Goal: Transaction & Acquisition: Book appointment/travel/reservation

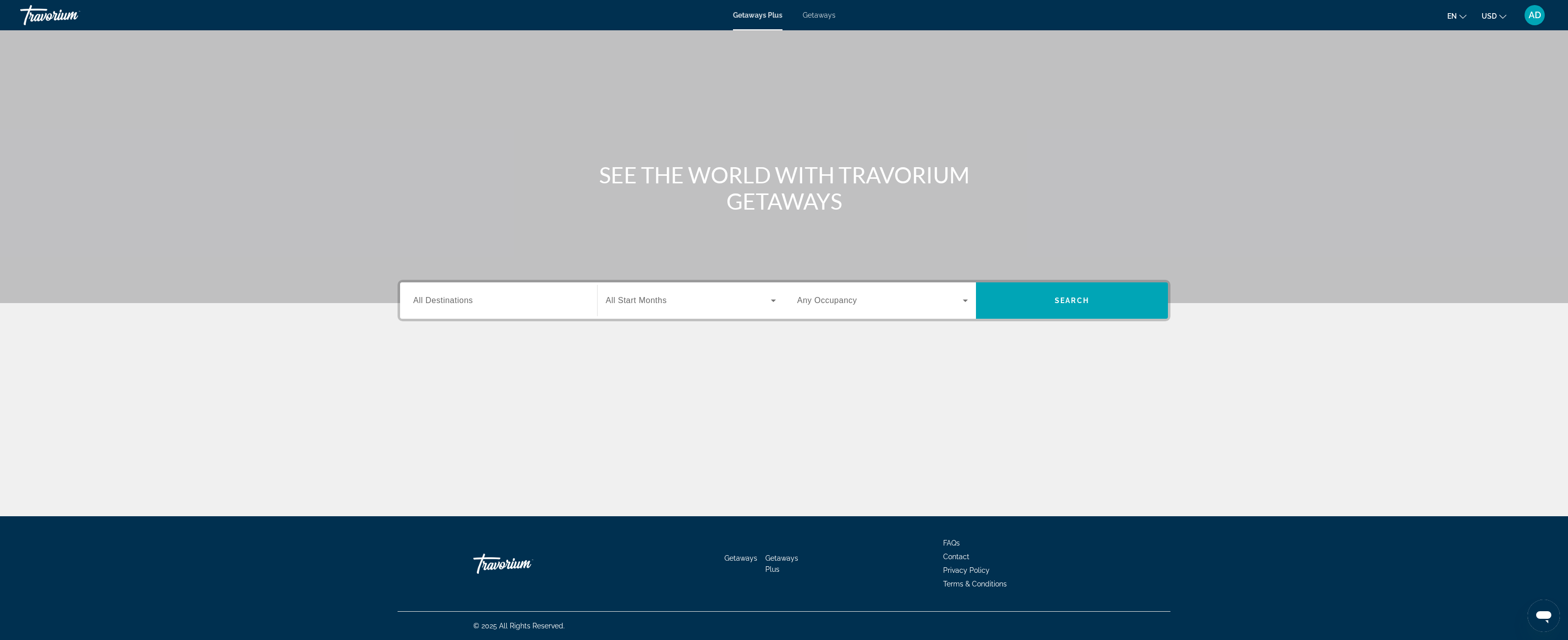
click at [453, 298] on span "All Destinations" at bounding box center [443, 300] width 60 height 9
click at [453, 298] on input "Destination All Destinations" at bounding box center [498, 301] width 171 height 13
click at [410, 375] on icon "Toggle United States (32,120 units available) submenu" at bounding box center [414, 371] width 10 height 10
click at [412, 397] on icon "Toggle Central America (131 units available) submenu" at bounding box center [414, 401] width 6 height 10
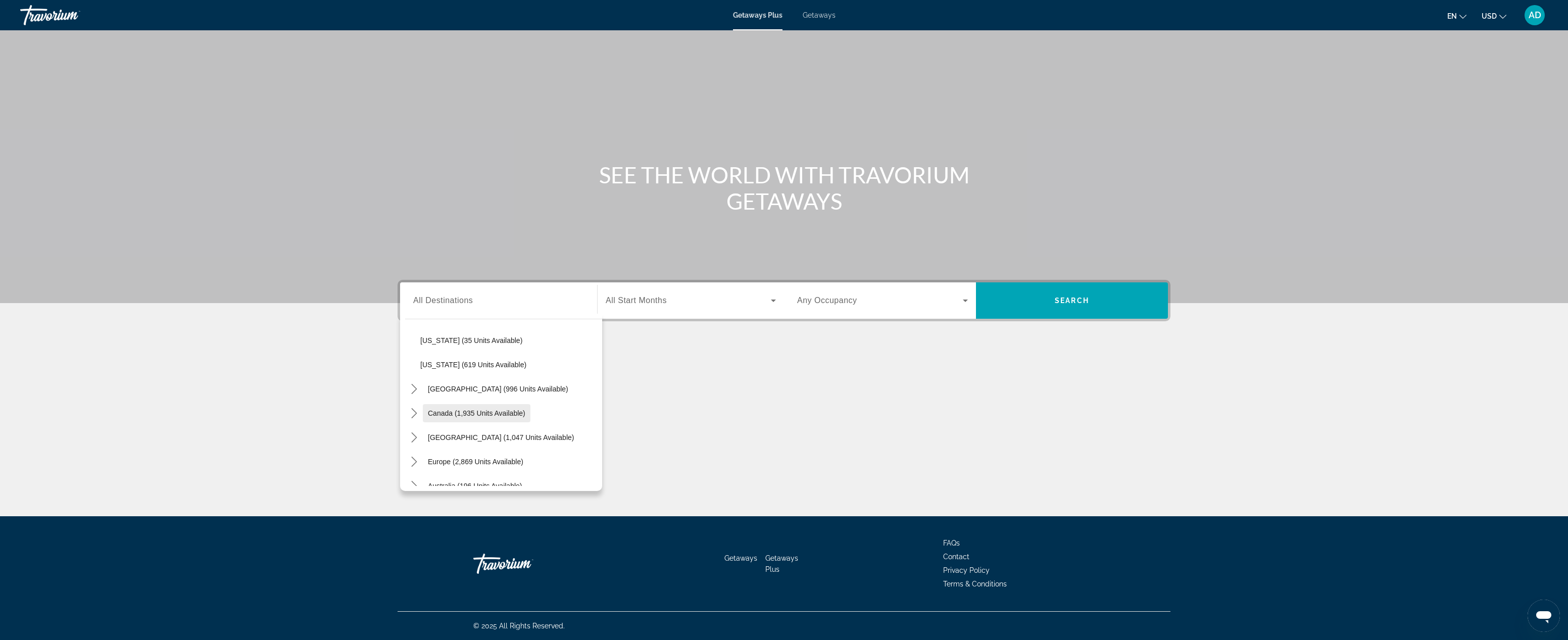
scroll to position [946, 0]
drag, startPoint x: 416, startPoint y: 423, endPoint x: 456, endPoint y: 426, distance: 40.1
click at [416, 423] on icon "Toggle Caribbean & Atlantic Islands (1,047 units available) submenu" at bounding box center [414, 419] width 10 height 10
click at [816, 14] on span "Getaways" at bounding box center [819, 15] width 33 height 8
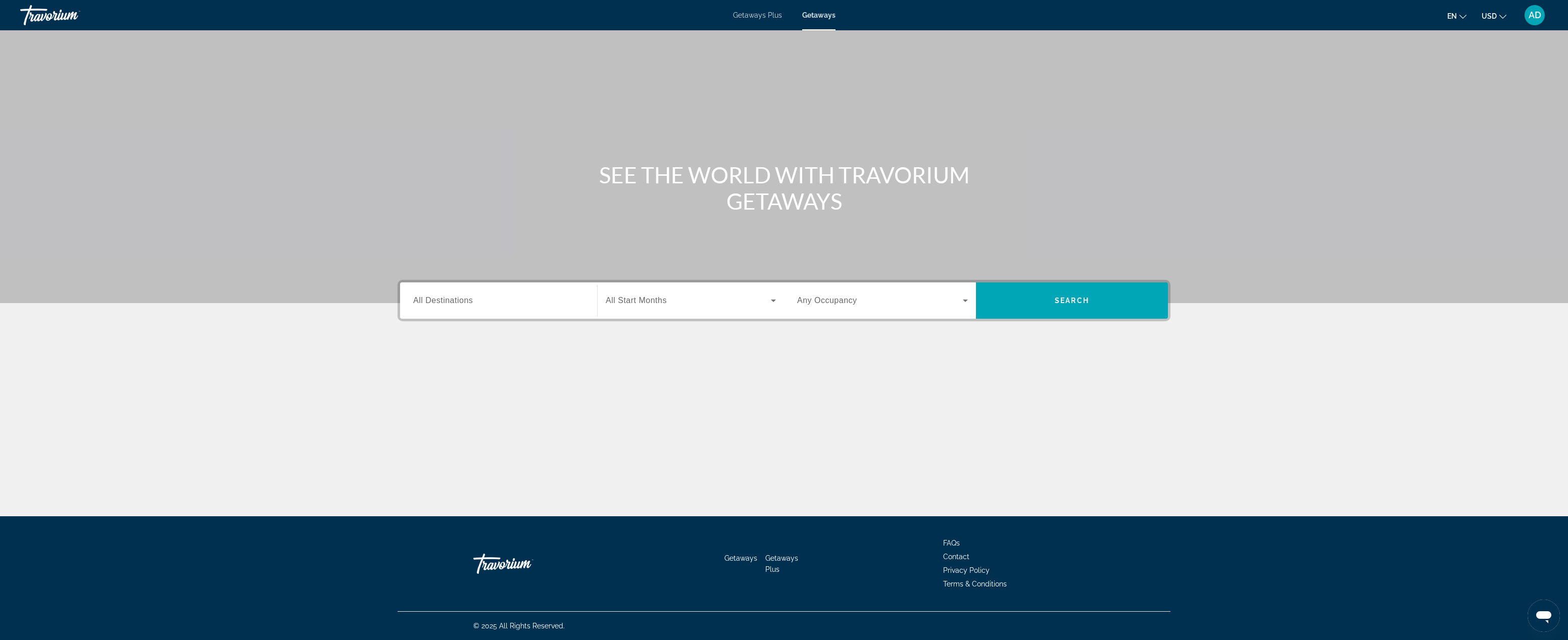
click at [470, 297] on span "All Destinations" at bounding box center [443, 300] width 60 height 9
click at [470, 297] on input "Destination All Destinations" at bounding box center [498, 301] width 171 height 13
drag, startPoint x: 414, startPoint y: 398, endPoint x: 462, endPoint y: 409, distance: 49.2
click at [414, 398] on icon "Toggle Caribbean & Atlantic Islands (56,142 units available) submenu" at bounding box center [414, 399] width 10 height 10
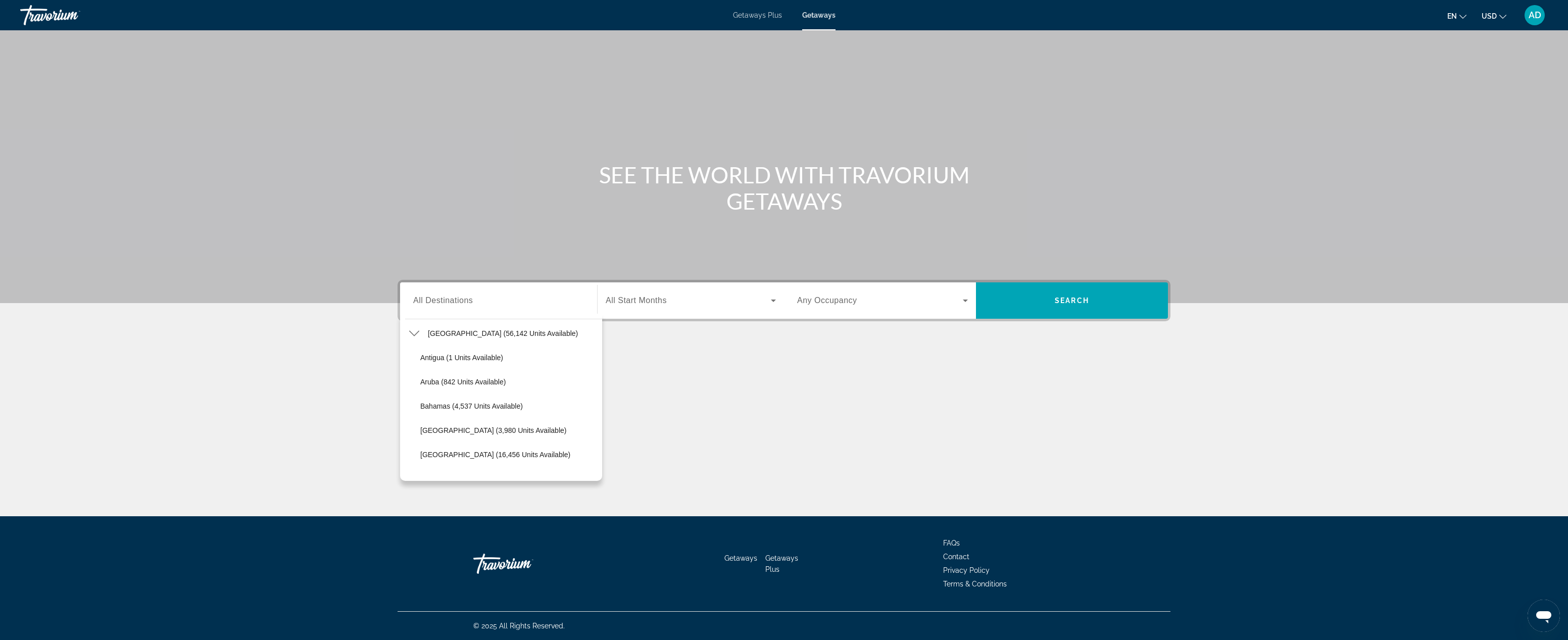
scroll to position [57, 0]
click at [416, 379] on icon "Toggle Caribbean & Atlantic Islands (56,142 units available) submenu" at bounding box center [414, 376] width 10 height 10
click at [414, 377] on icon "Toggle Caribbean & Atlantic Islands (56,142 units available) submenu" at bounding box center [414, 376] width 10 height 10
click at [467, 370] on span "[US_STATE] (9,829 units available)" at bounding box center [476, 368] width 112 height 8
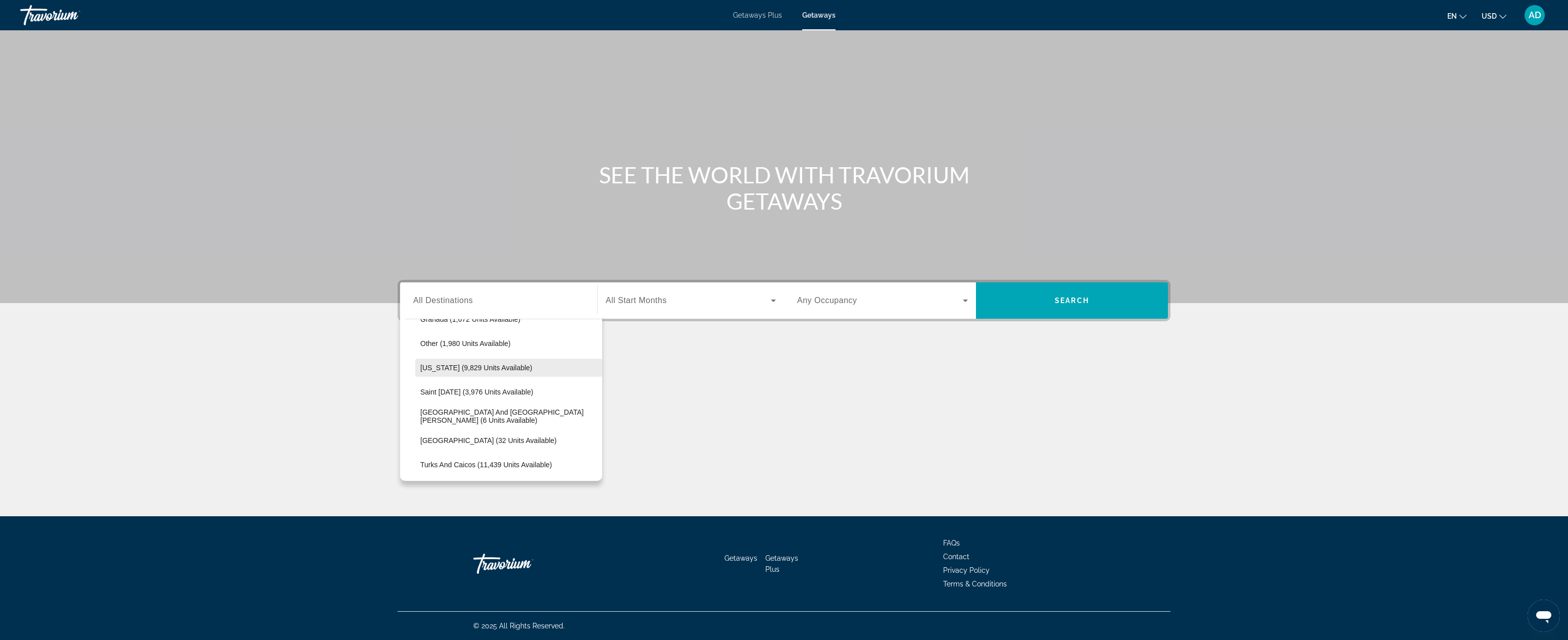
type input "**********"
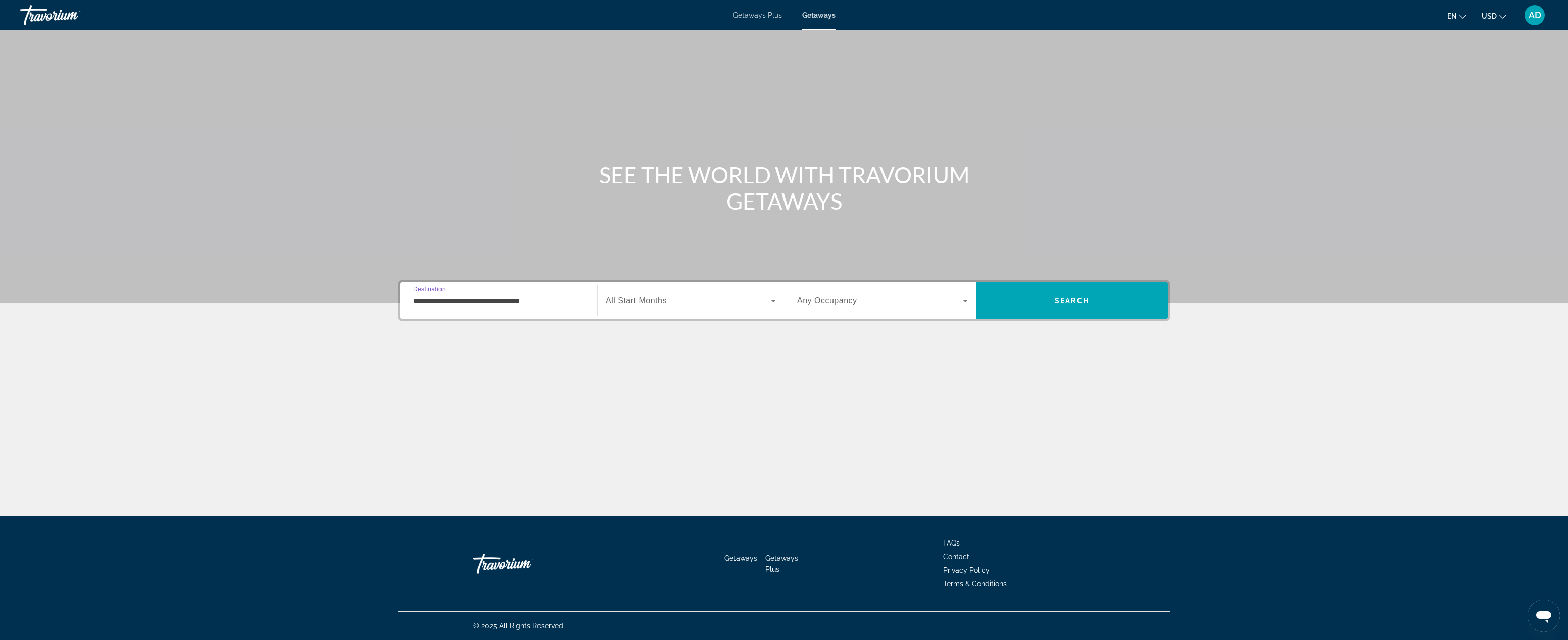
click at [772, 300] on icon "Search widget" at bounding box center [772, 300] width 5 height 3
click at [628, 353] on span "[DATE]" at bounding box center [616, 355] width 22 height 13
click at [967, 299] on icon "Search widget" at bounding box center [966, 300] width 13 height 13
click at [852, 405] on mat-option "4 Travelers" at bounding box center [882, 403] width 187 height 24
click at [1092, 300] on span "Search" at bounding box center [1072, 300] width 192 height 24
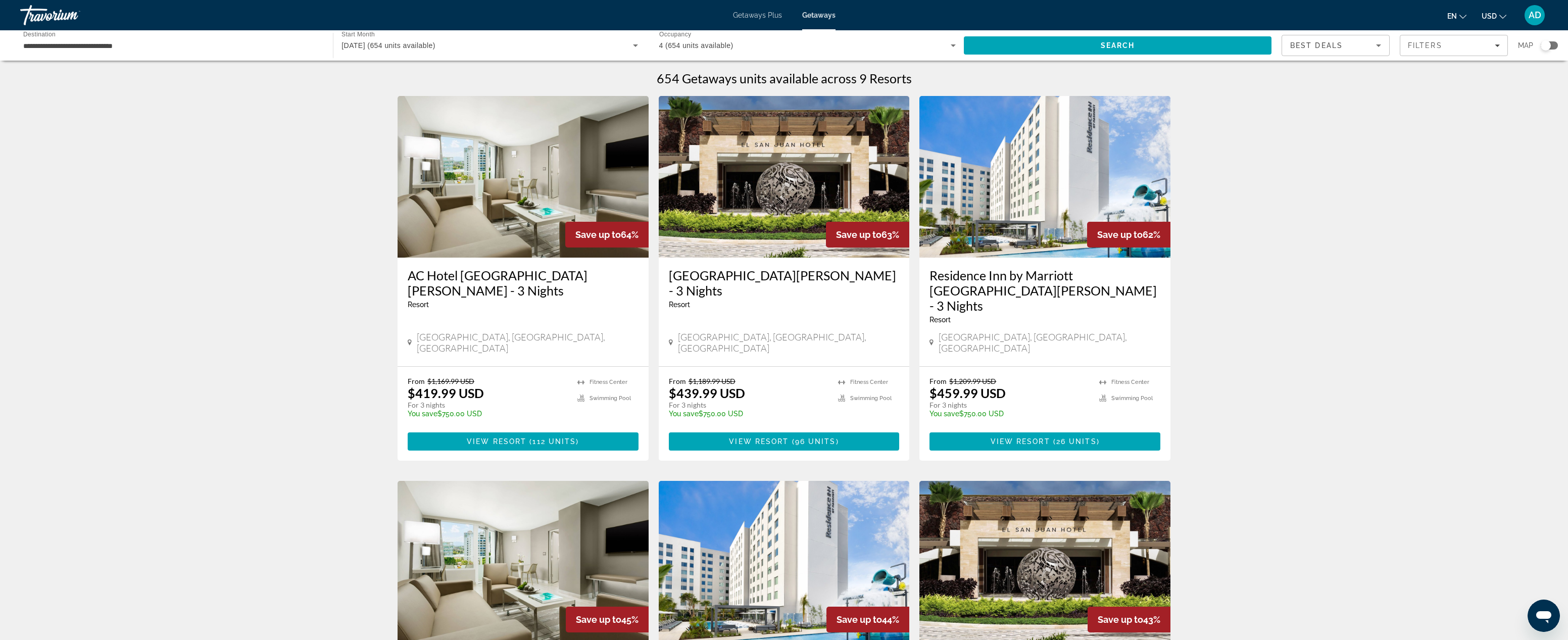
click at [522, 276] on h3 "AC Hotel [GEOGRAPHIC_DATA][PERSON_NAME] - 3 Nights" at bounding box center [522, 282] width 231 height 30
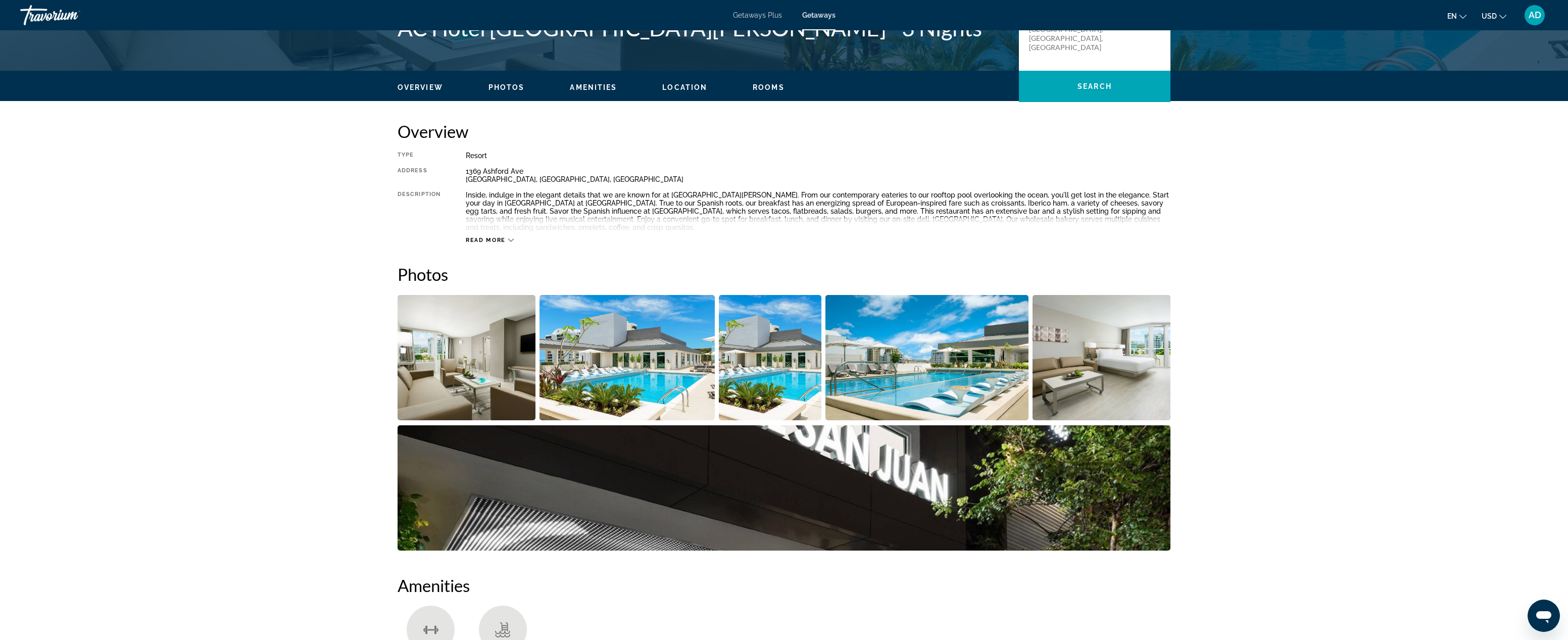
scroll to position [183, 0]
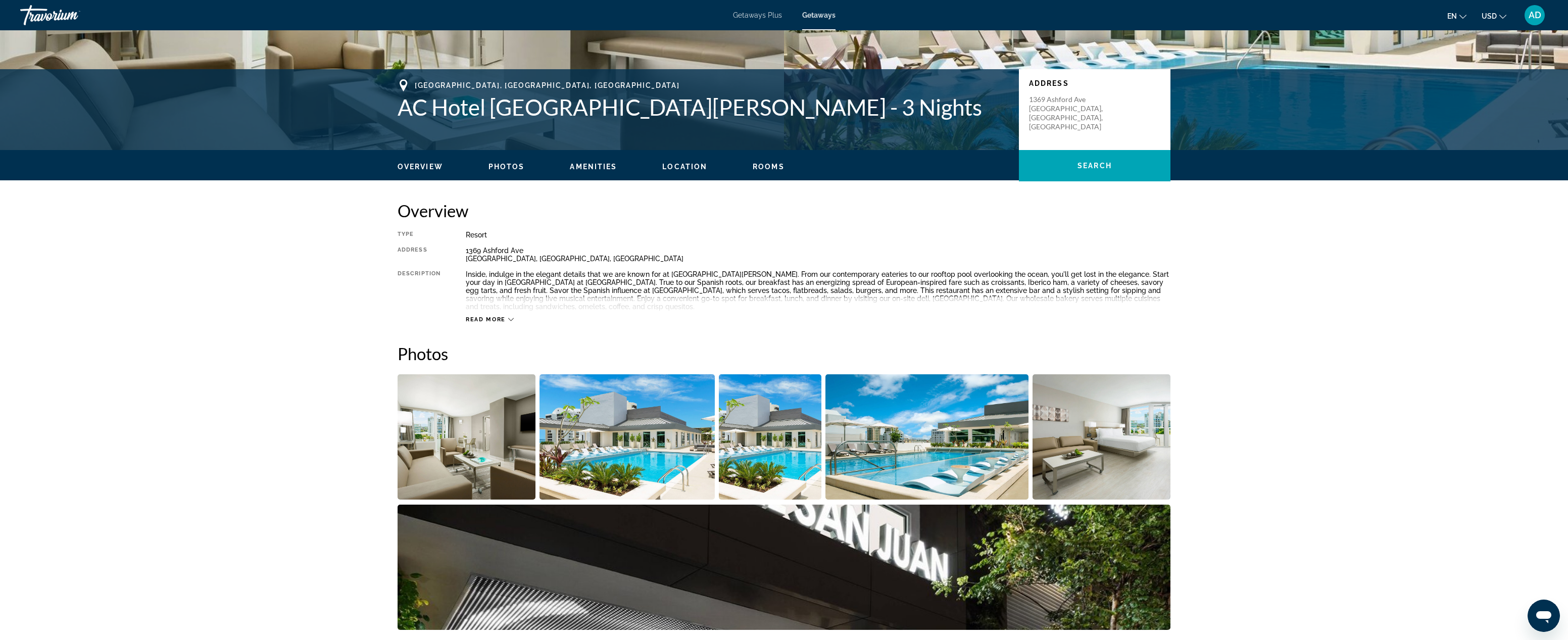
click at [458, 424] on img "Open full-screen image slider" at bounding box center [466, 437] width 138 height 125
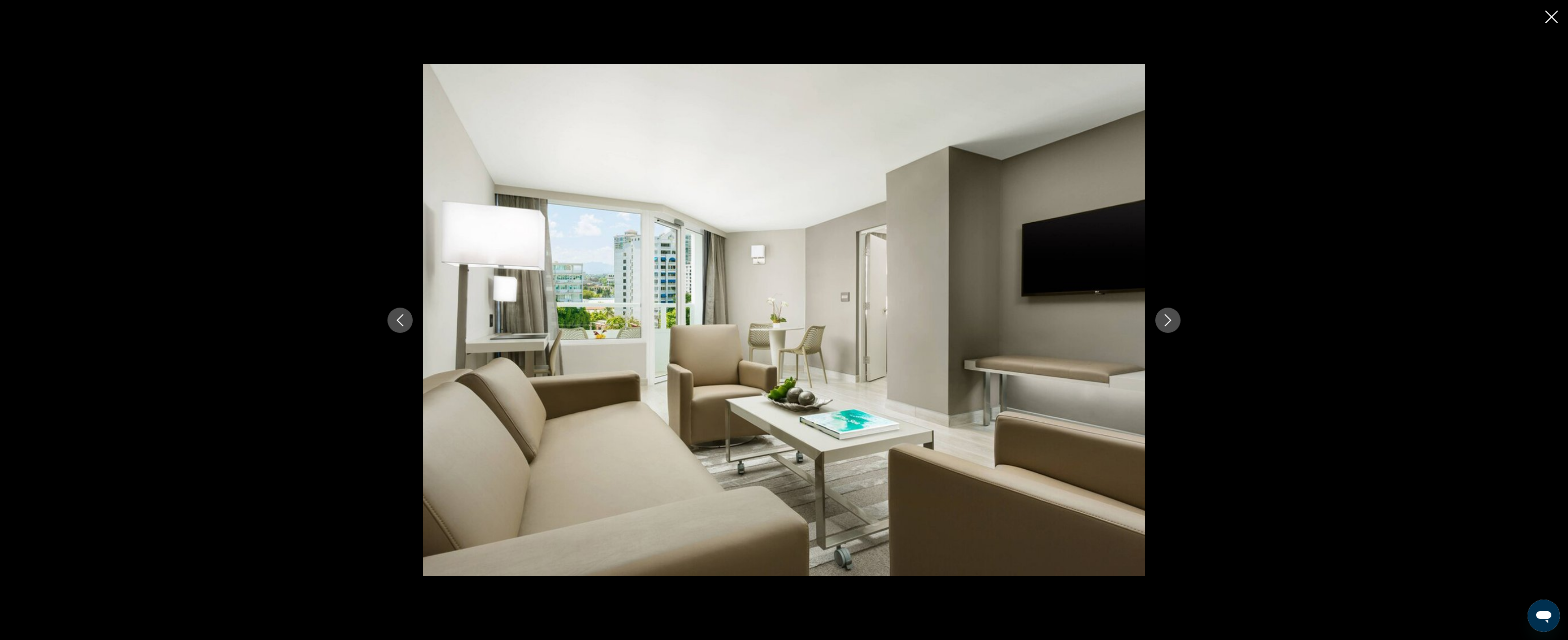
click at [1119, 320] on icon "Next image" at bounding box center [1167, 320] width 13 height 13
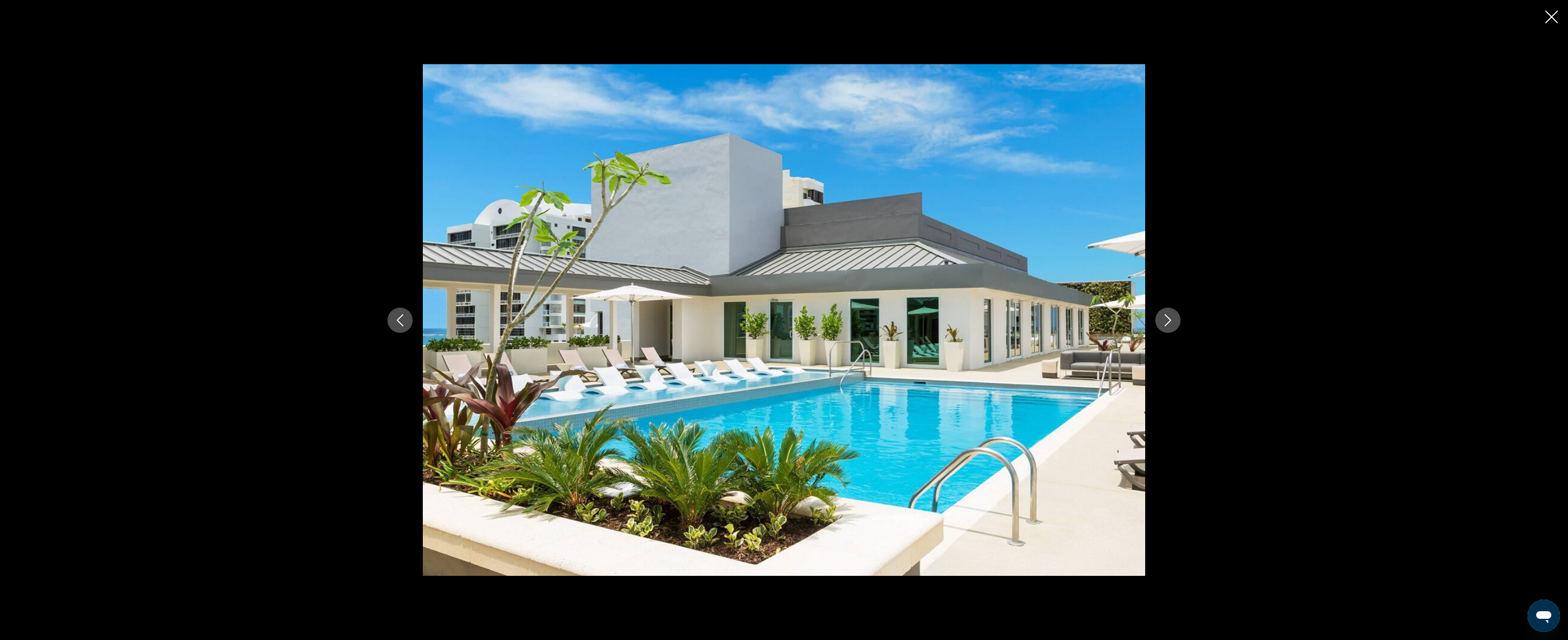
click at [1119, 320] on icon "Next image" at bounding box center [1167, 320] width 13 height 13
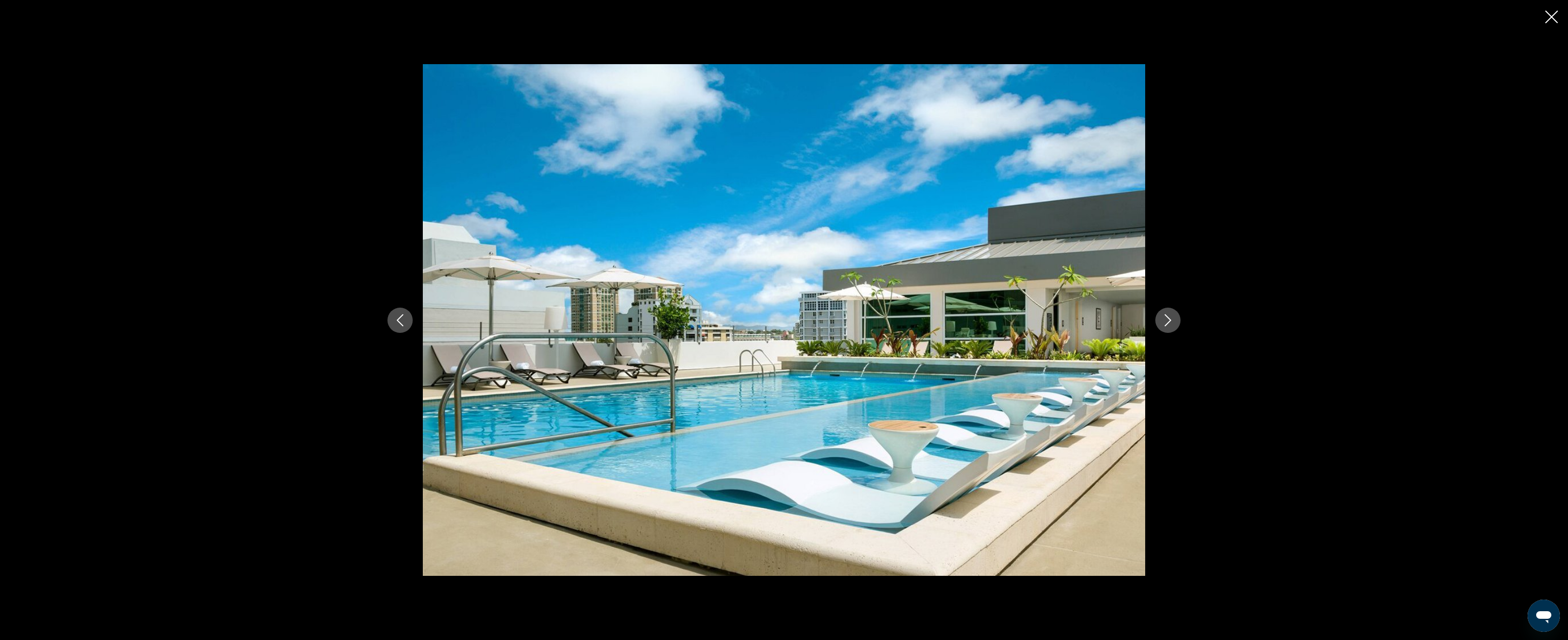
click at [1119, 320] on icon "Next image" at bounding box center [1167, 320] width 13 height 13
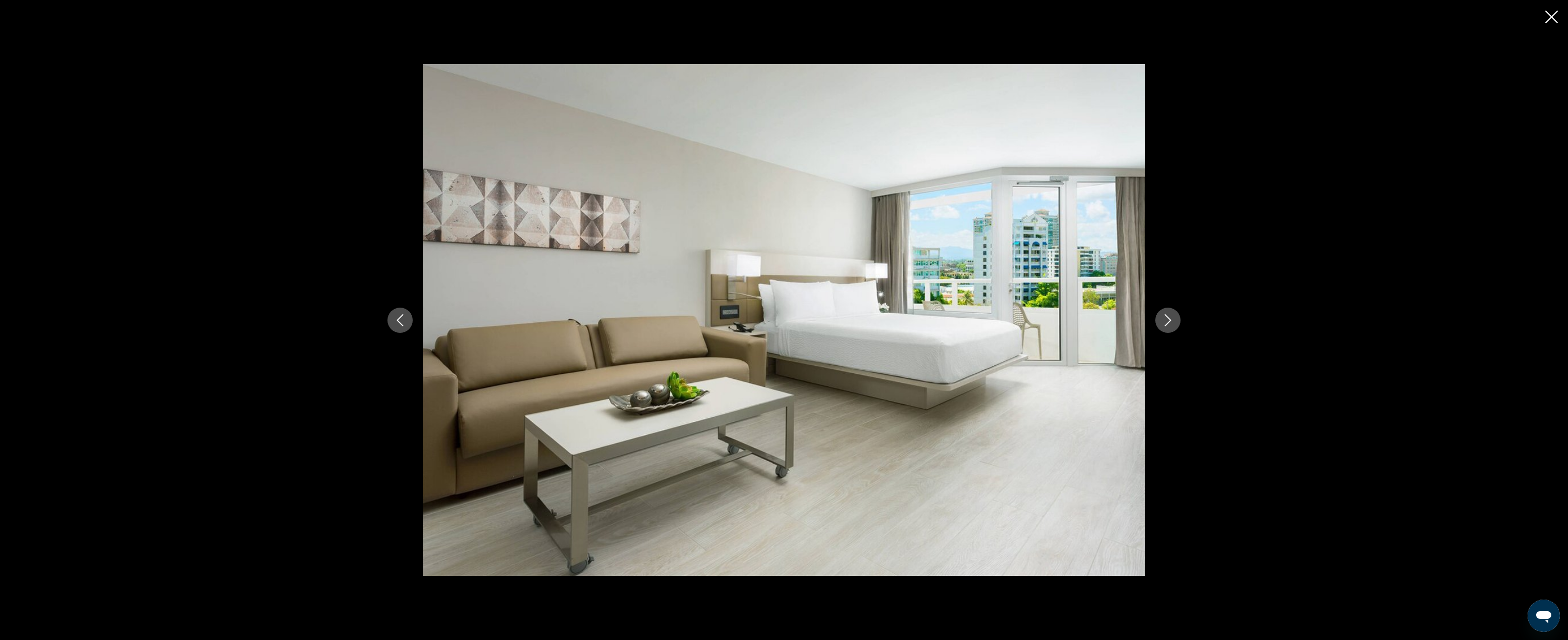
click at [1119, 320] on icon "Next image" at bounding box center [1167, 320] width 13 height 13
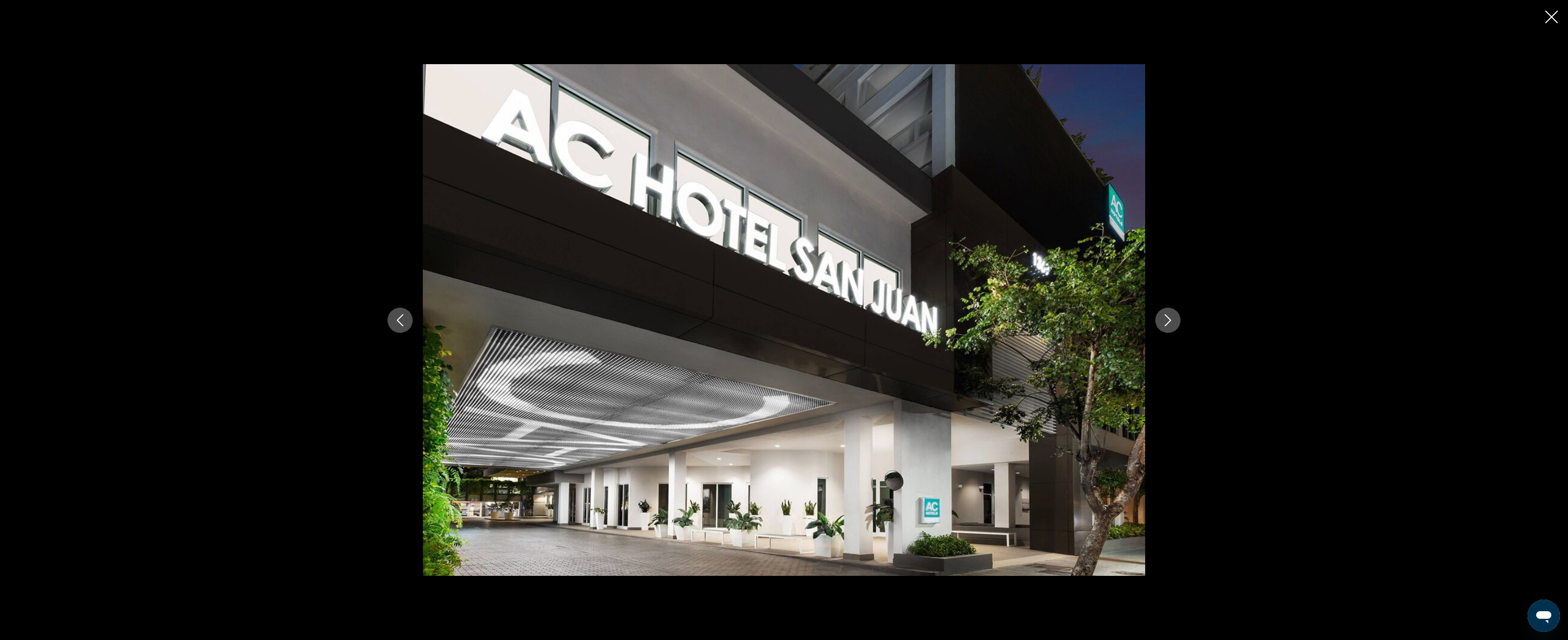
click at [1119, 320] on icon "Next image" at bounding box center [1167, 320] width 13 height 13
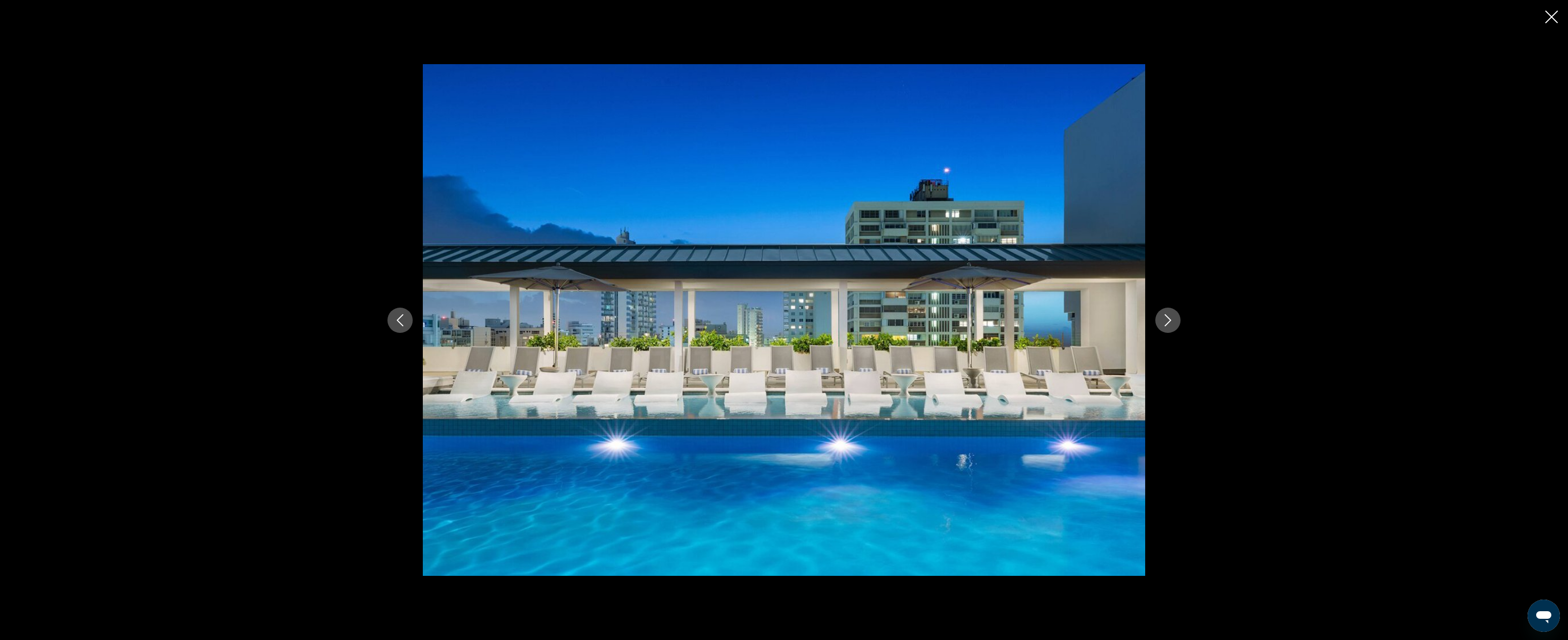
scroll to position [181, 0]
click at [402, 324] on icon "Previous image" at bounding box center [400, 320] width 7 height 13
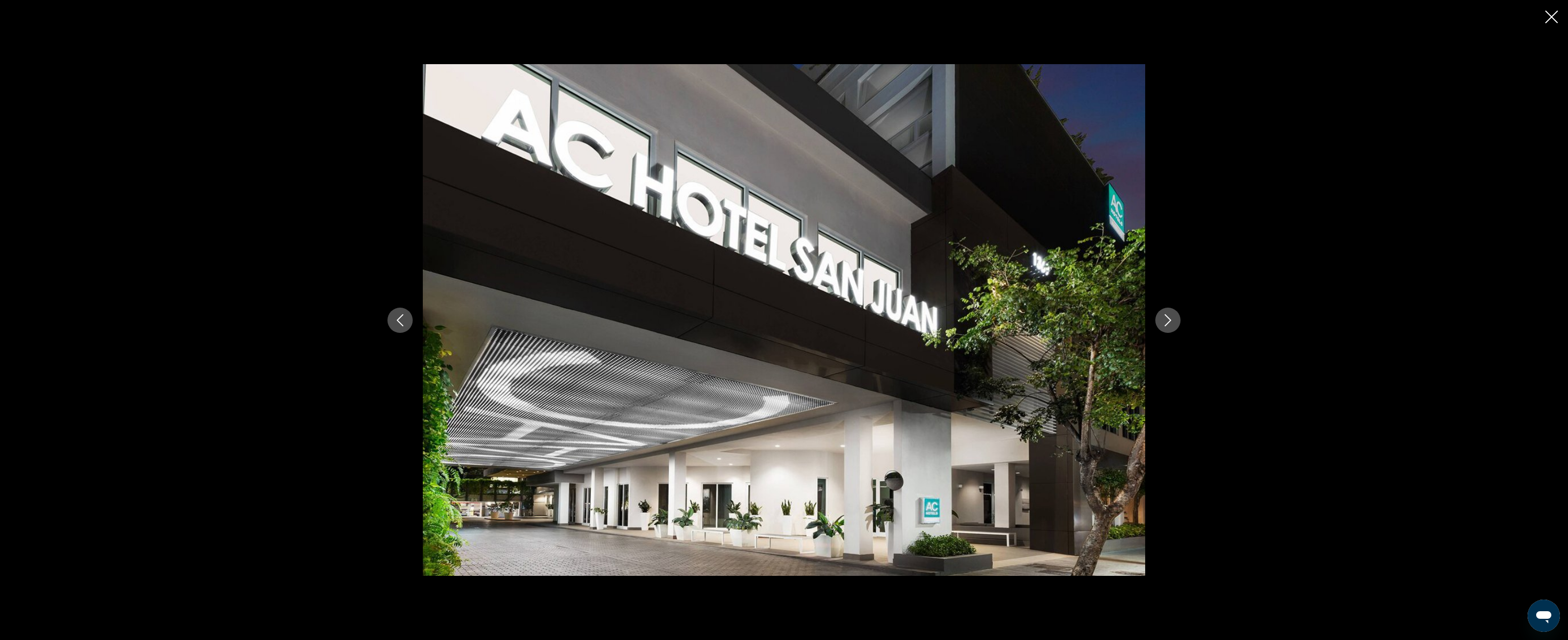
click at [1119, 324] on icon "Next image" at bounding box center [1167, 320] width 13 height 13
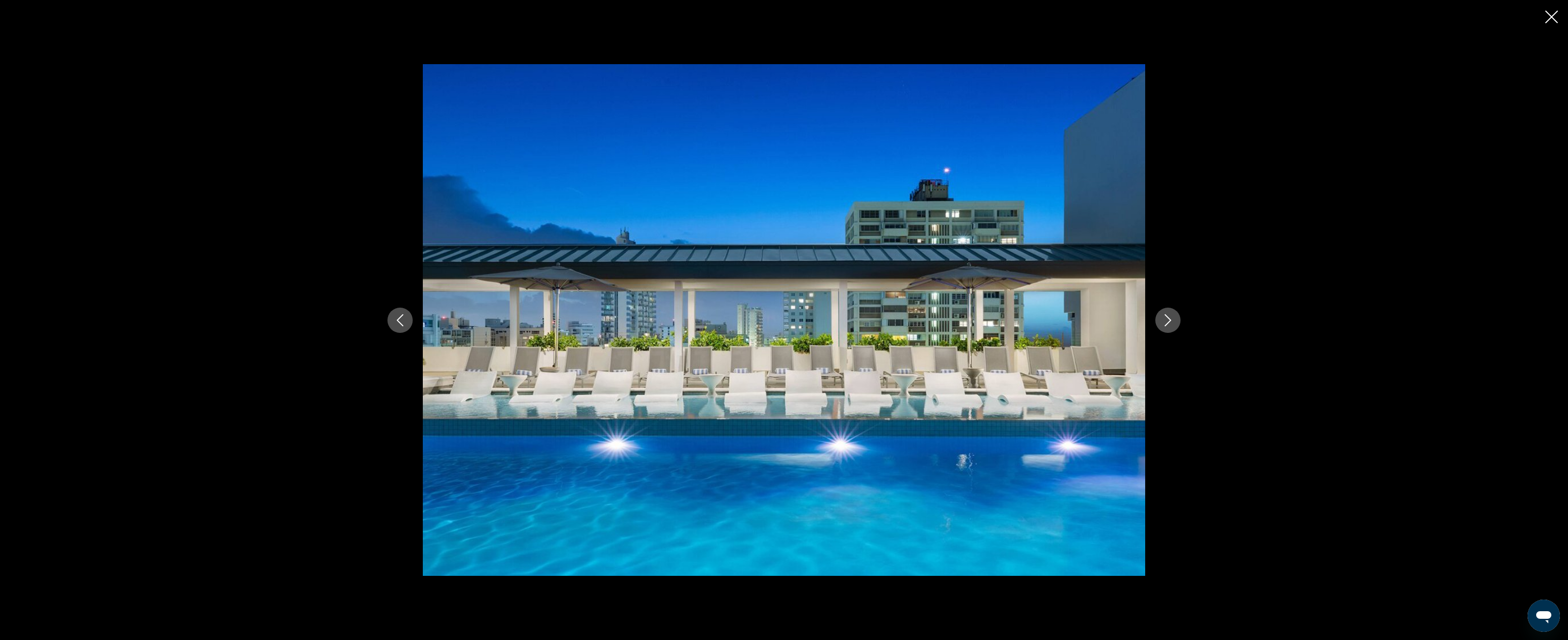
click at [1119, 322] on icon "Next image" at bounding box center [1167, 320] width 13 height 13
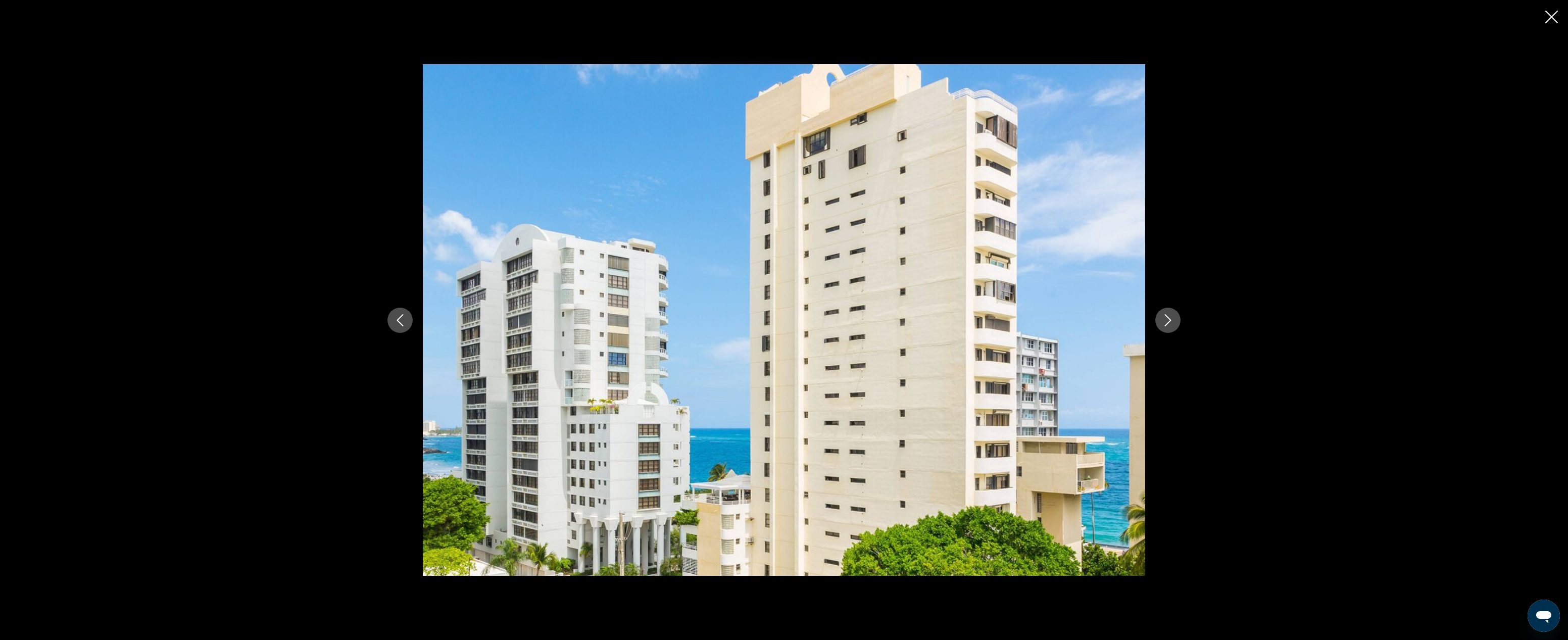
click at [1119, 322] on icon "Next image" at bounding box center [1167, 320] width 13 height 13
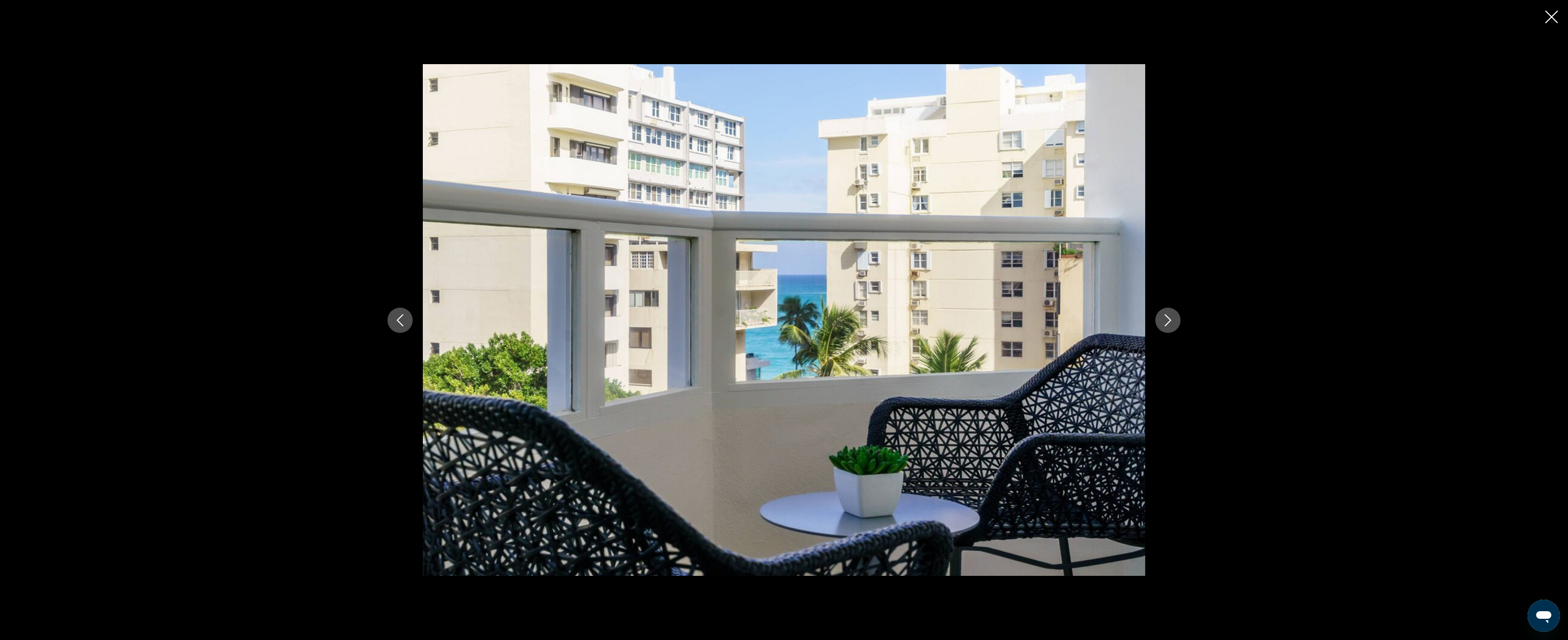
click at [1119, 322] on icon "Next image" at bounding box center [1167, 320] width 13 height 13
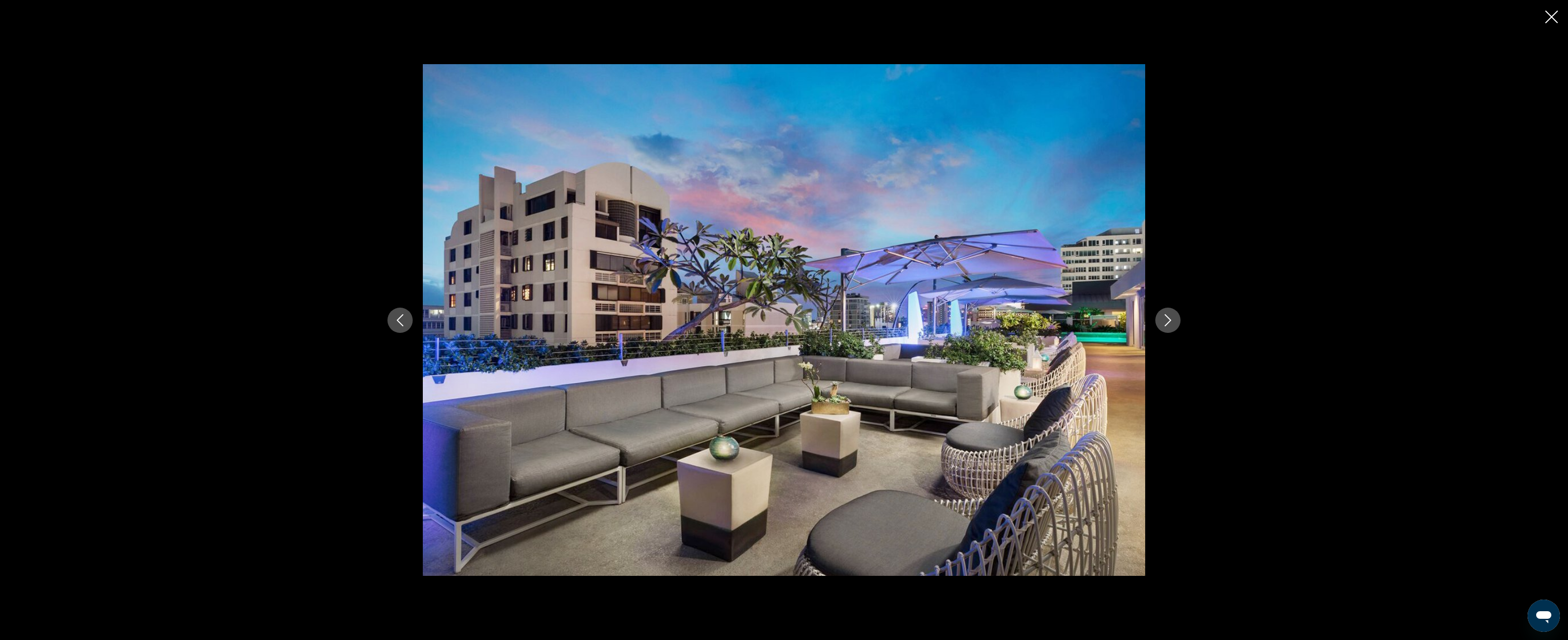
click at [1119, 322] on icon "Next image" at bounding box center [1167, 320] width 13 height 13
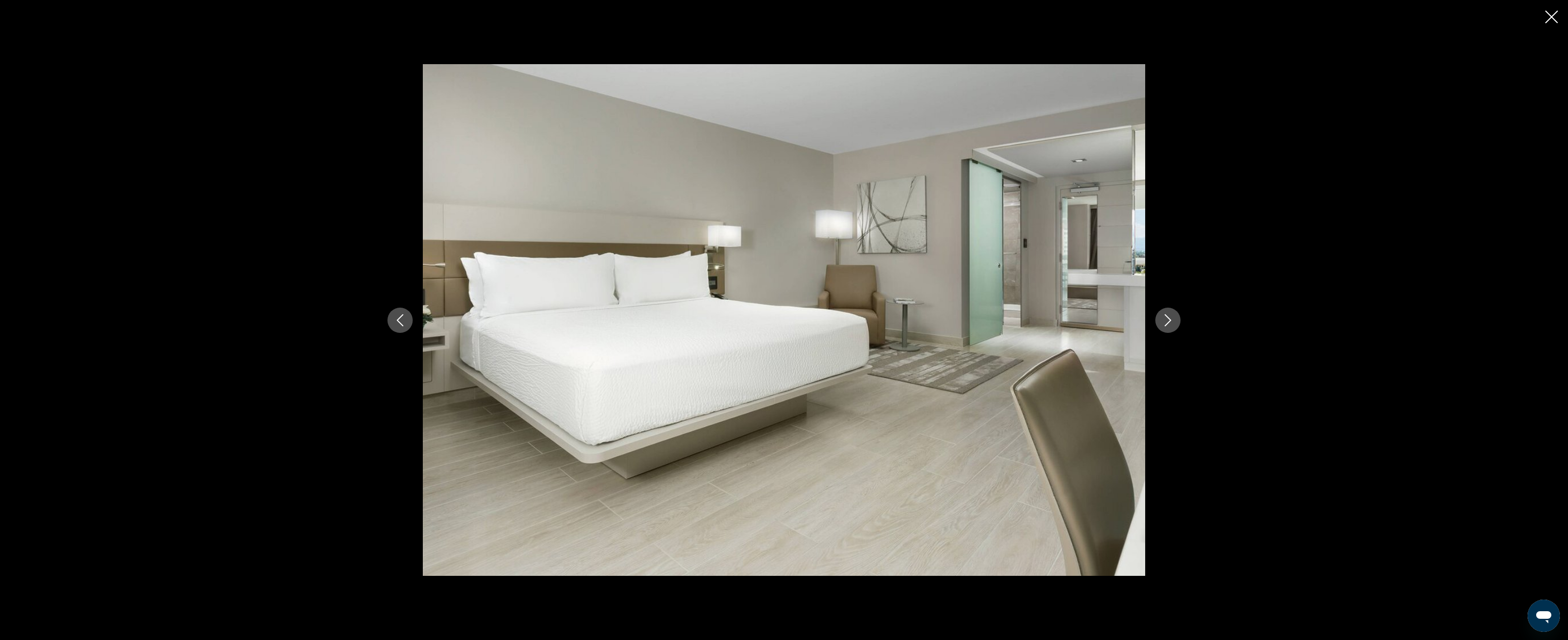
click at [1119, 322] on icon "Next image" at bounding box center [1167, 320] width 13 height 13
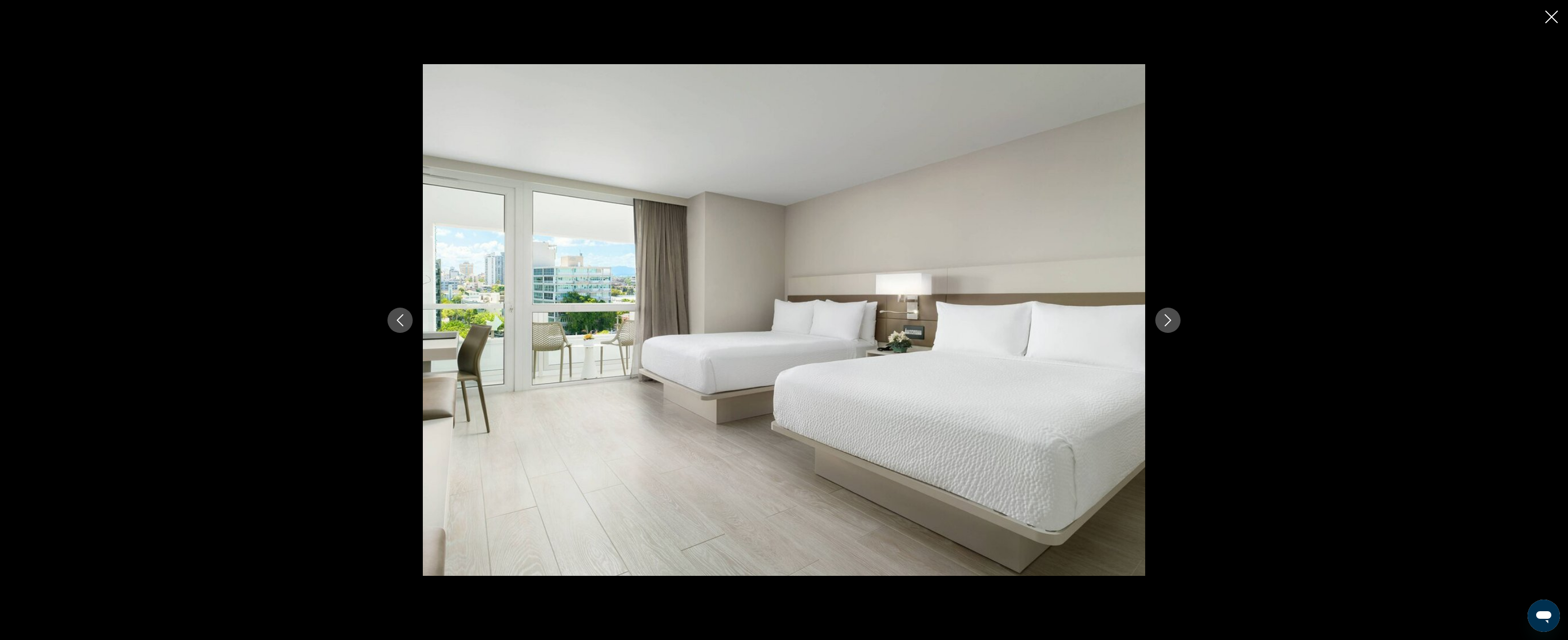
click at [1119, 322] on icon "Next image" at bounding box center [1167, 320] width 13 height 13
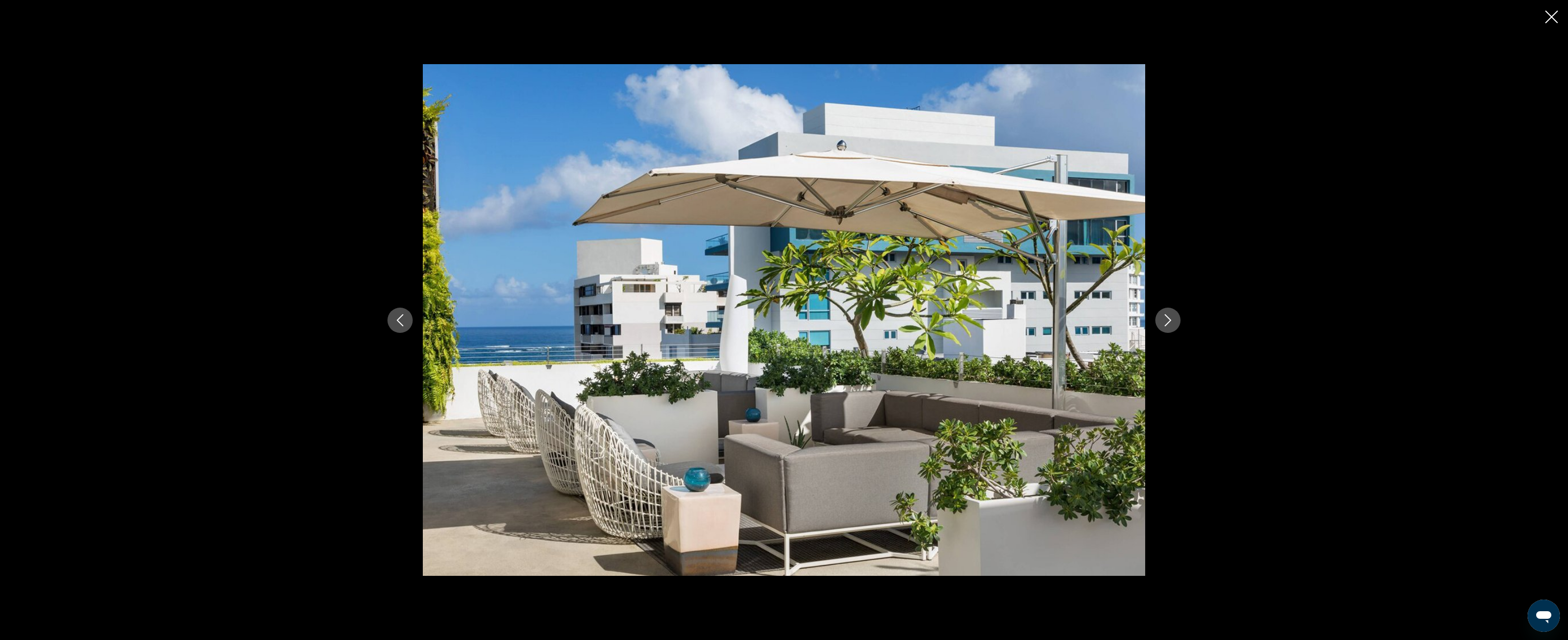
click at [1119, 322] on icon "Next image" at bounding box center [1167, 320] width 13 height 13
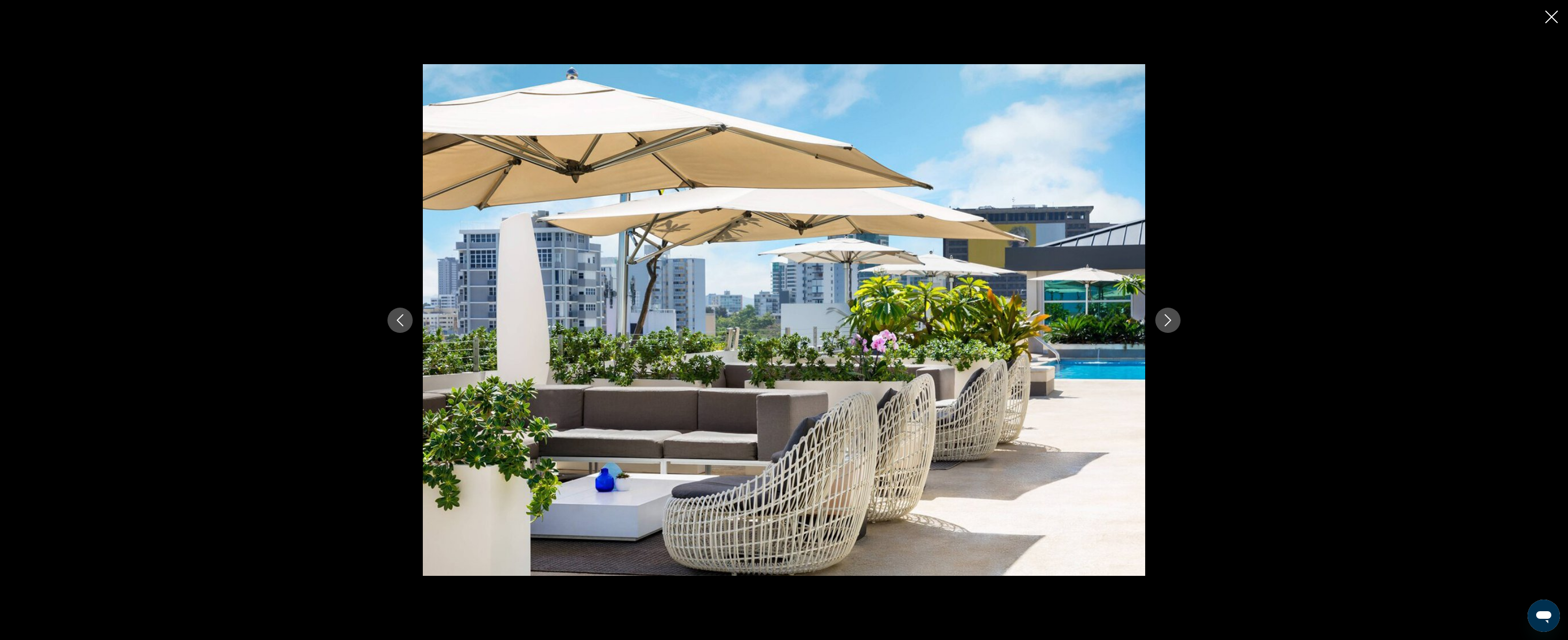
click at [1119, 322] on icon "Next image" at bounding box center [1167, 320] width 13 height 13
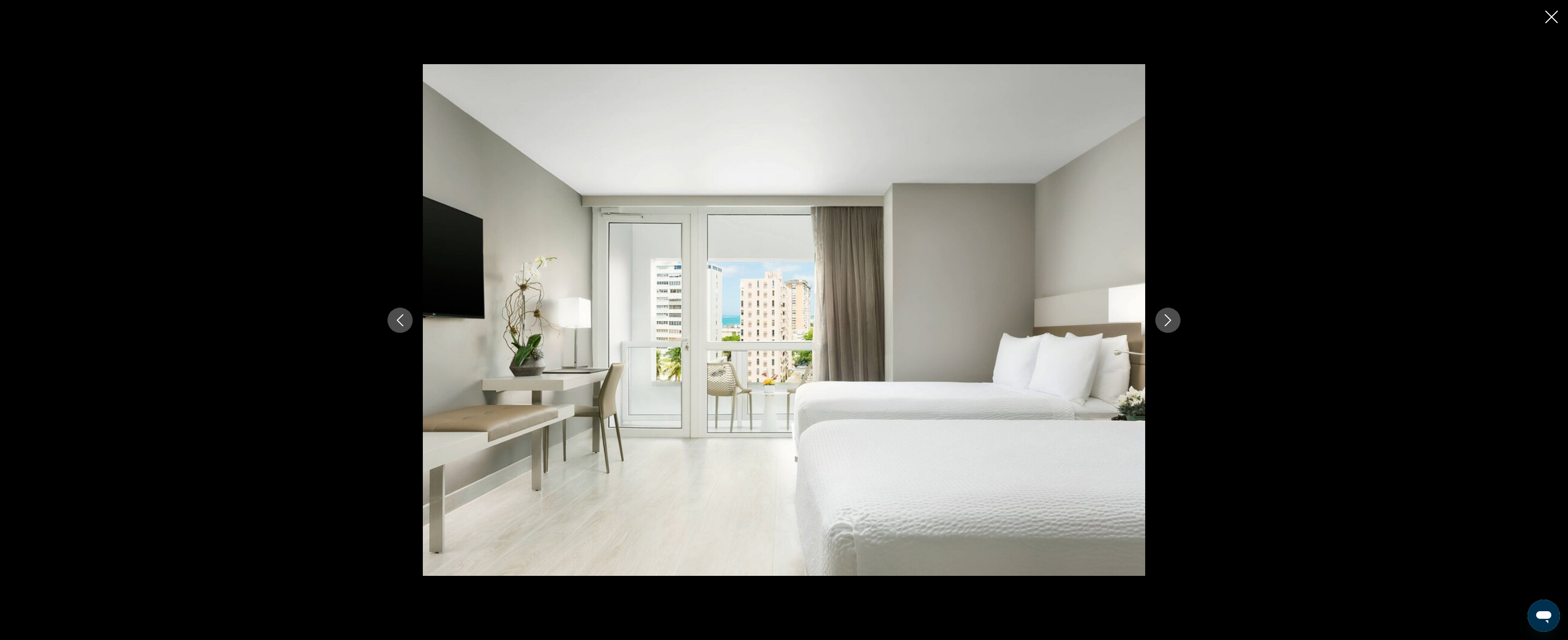
click at [1119, 322] on icon "Next image" at bounding box center [1167, 320] width 13 height 13
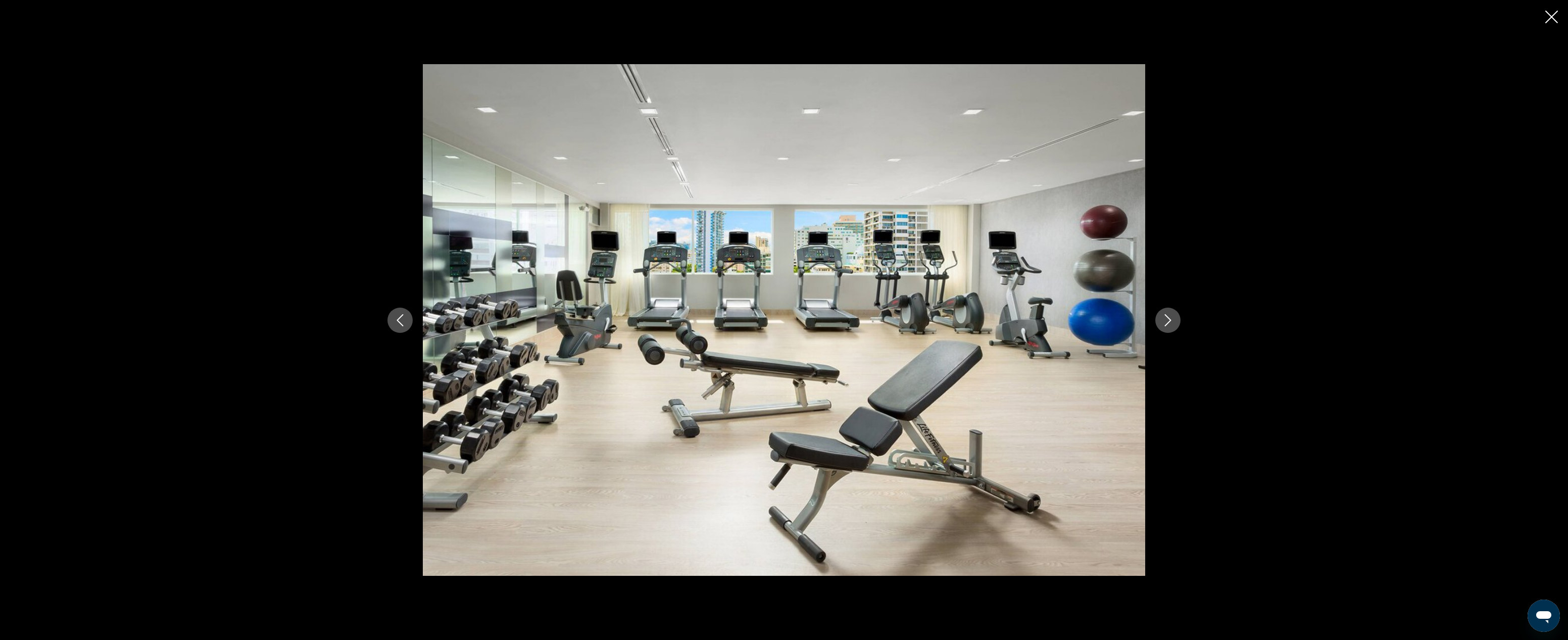
click at [1119, 322] on icon "Next image" at bounding box center [1167, 320] width 13 height 13
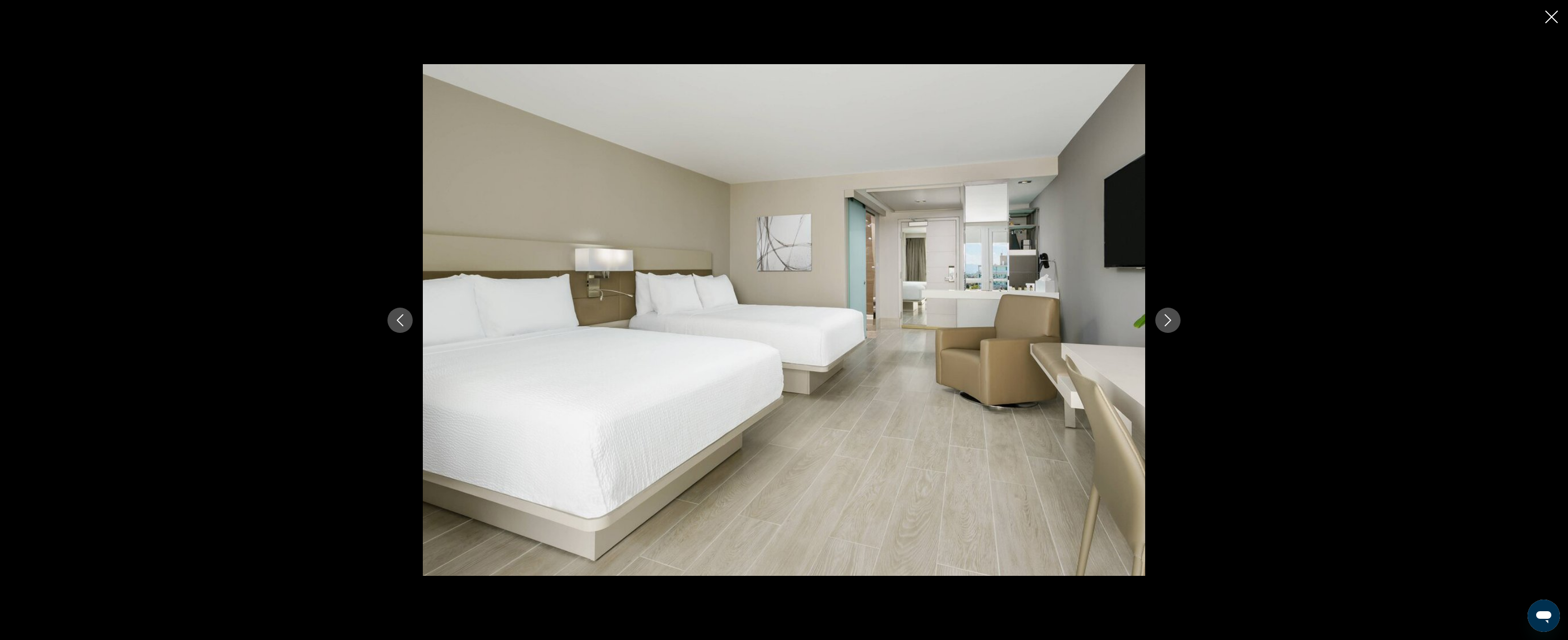
click at [1119, 322] on icon "Next image" at bounding box center [1167, 320] width 13 height 13
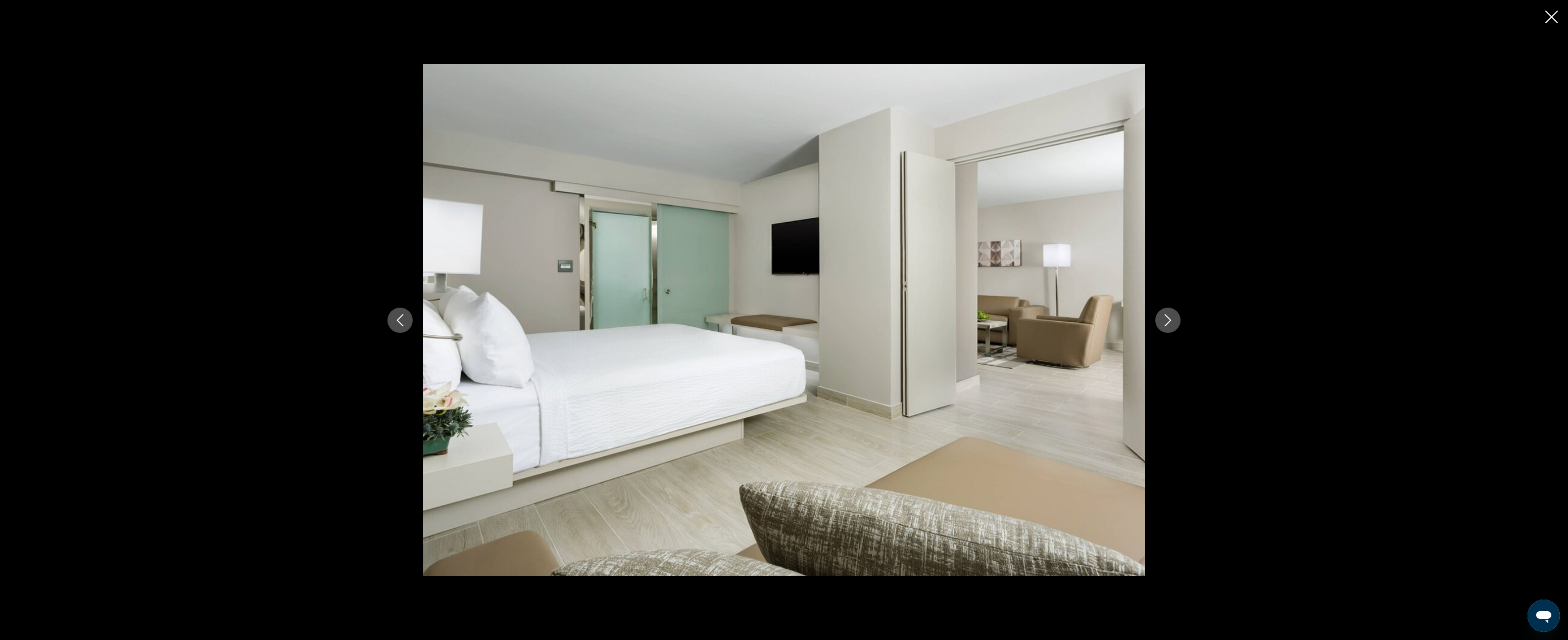
click at [1119, 322] on icon "Next image" at bounding box center [1167, 320] width 13 height 13
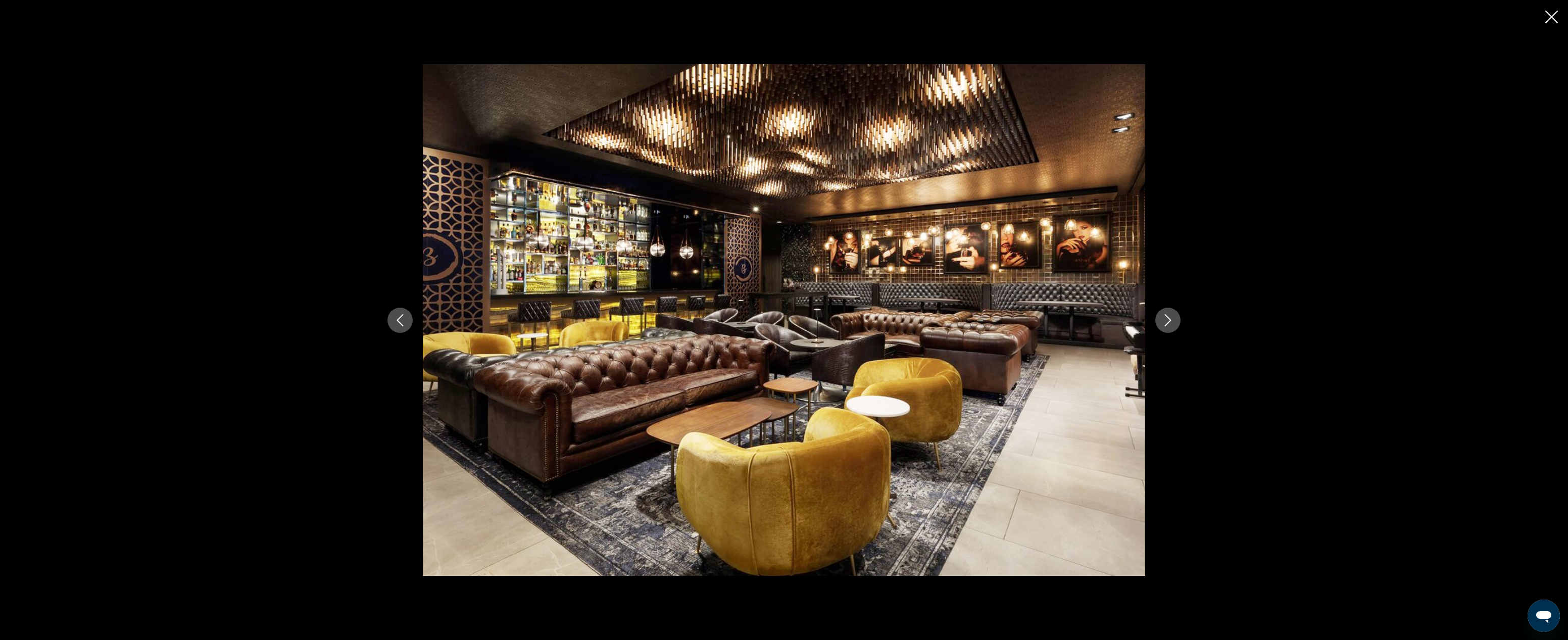
click at [1119, 322] on icon "Next image" at bounding box center [1167, 320] width 13 height 13
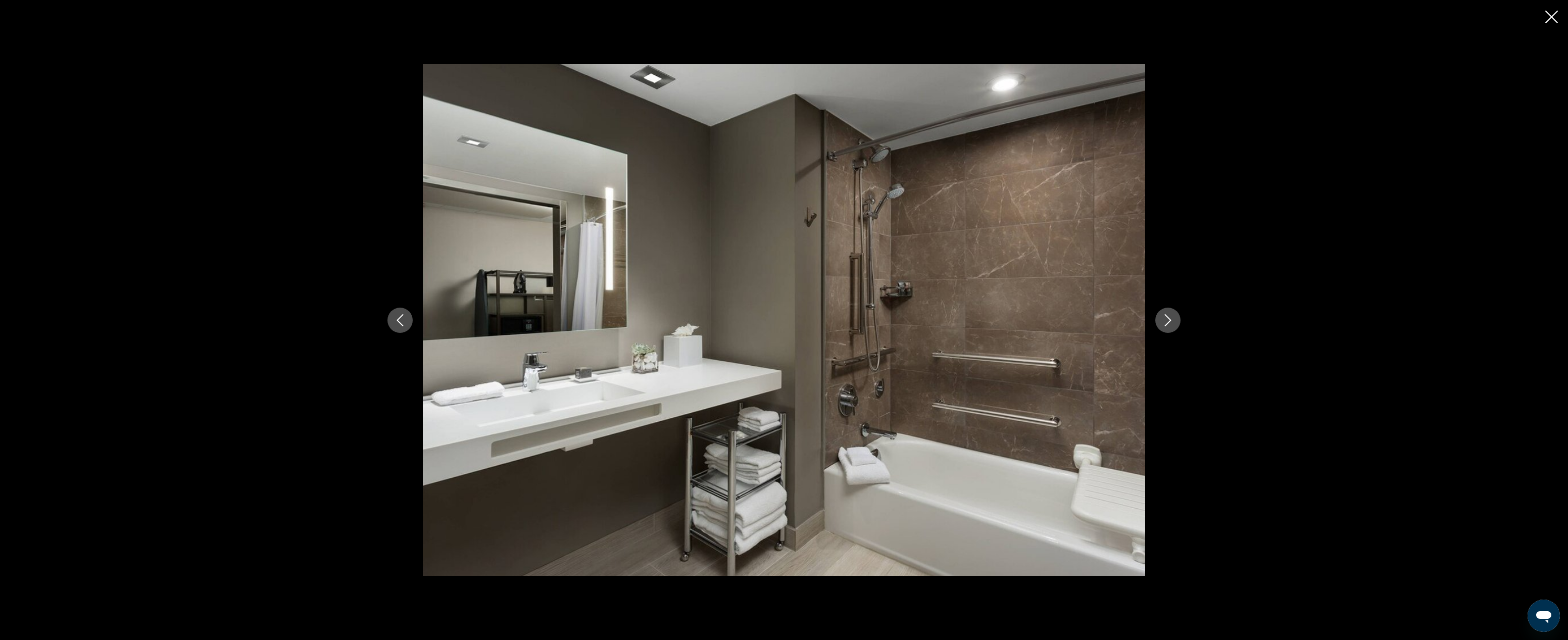
click at [1119, 322] on icon "Next image" at bounding box center [1167, 320] width 13 height 13
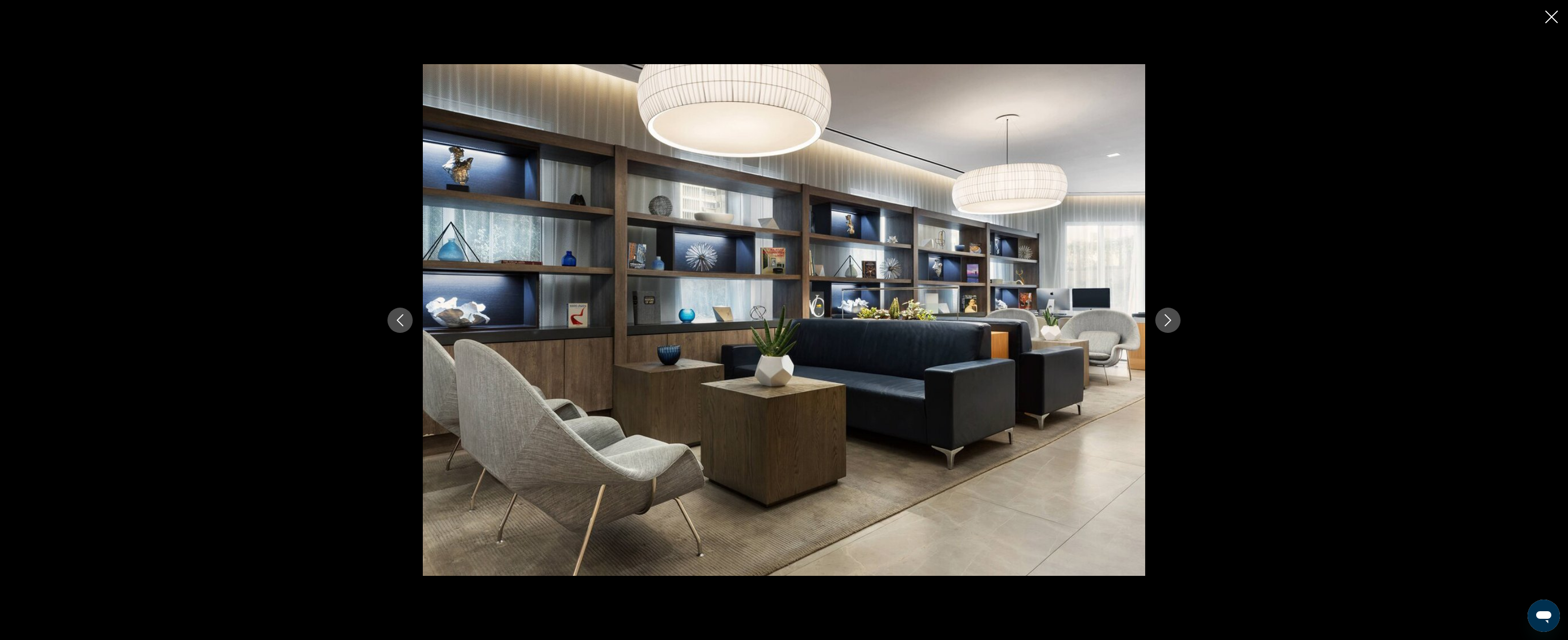
click at [1119, 322] on icon "Next image" at bounding box center [1167, 320] width 13 height 13
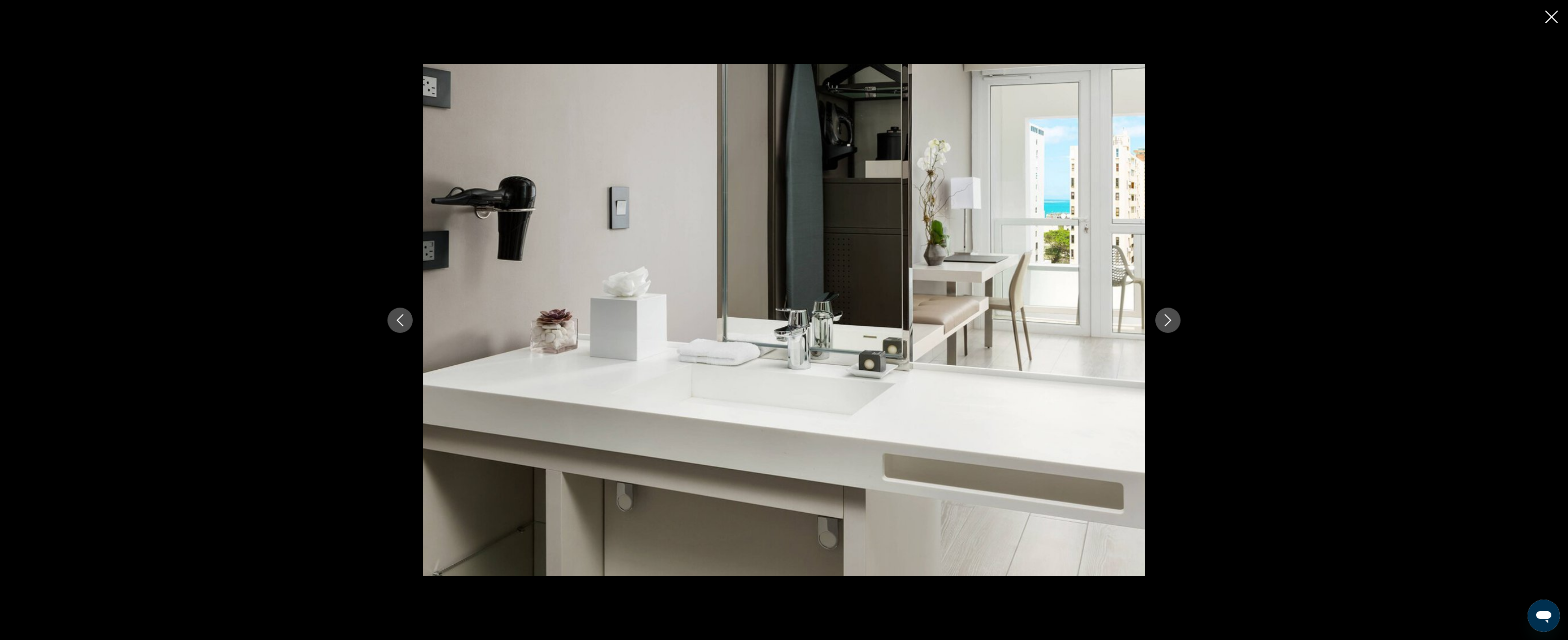
click at [1119, 322] on icon "Next image" at bounding box center [1167, 320] width 13 height 13
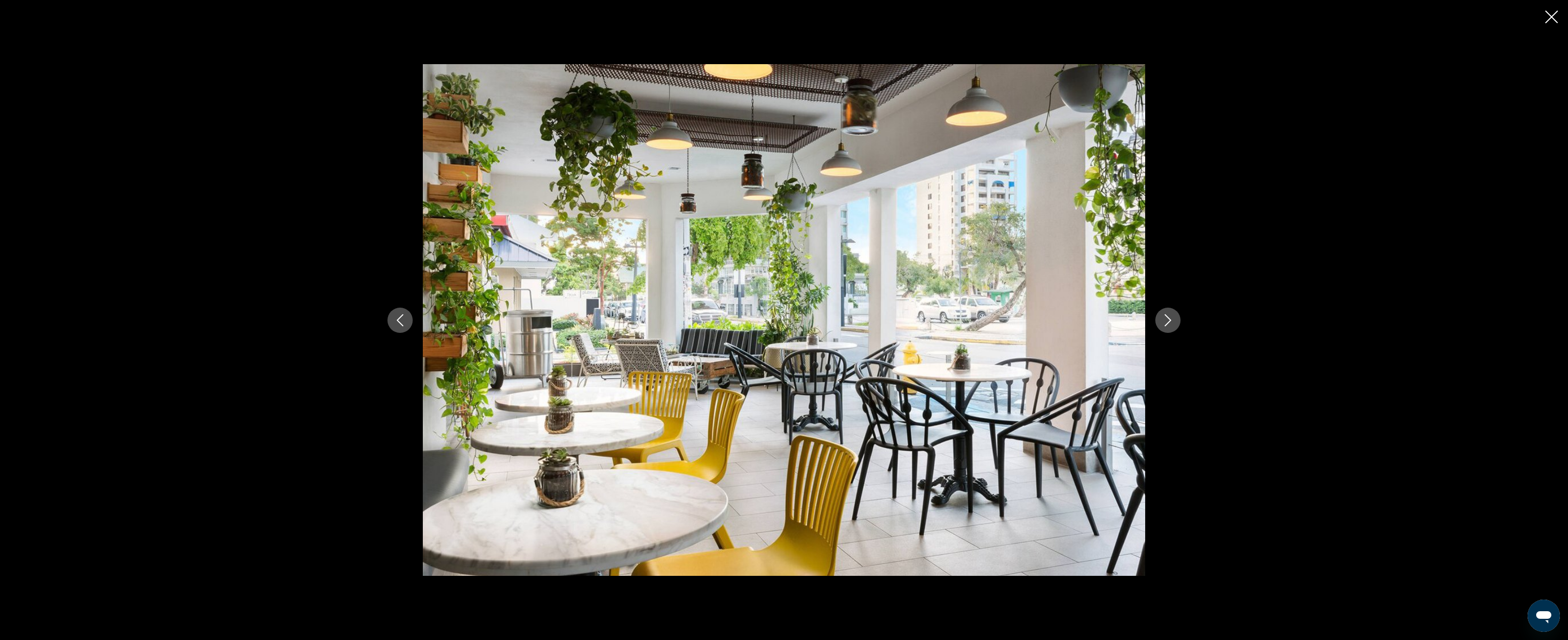
click at [1119, 322] on icon "Next image" at bounding box center [1167, 320] width 13 height 13
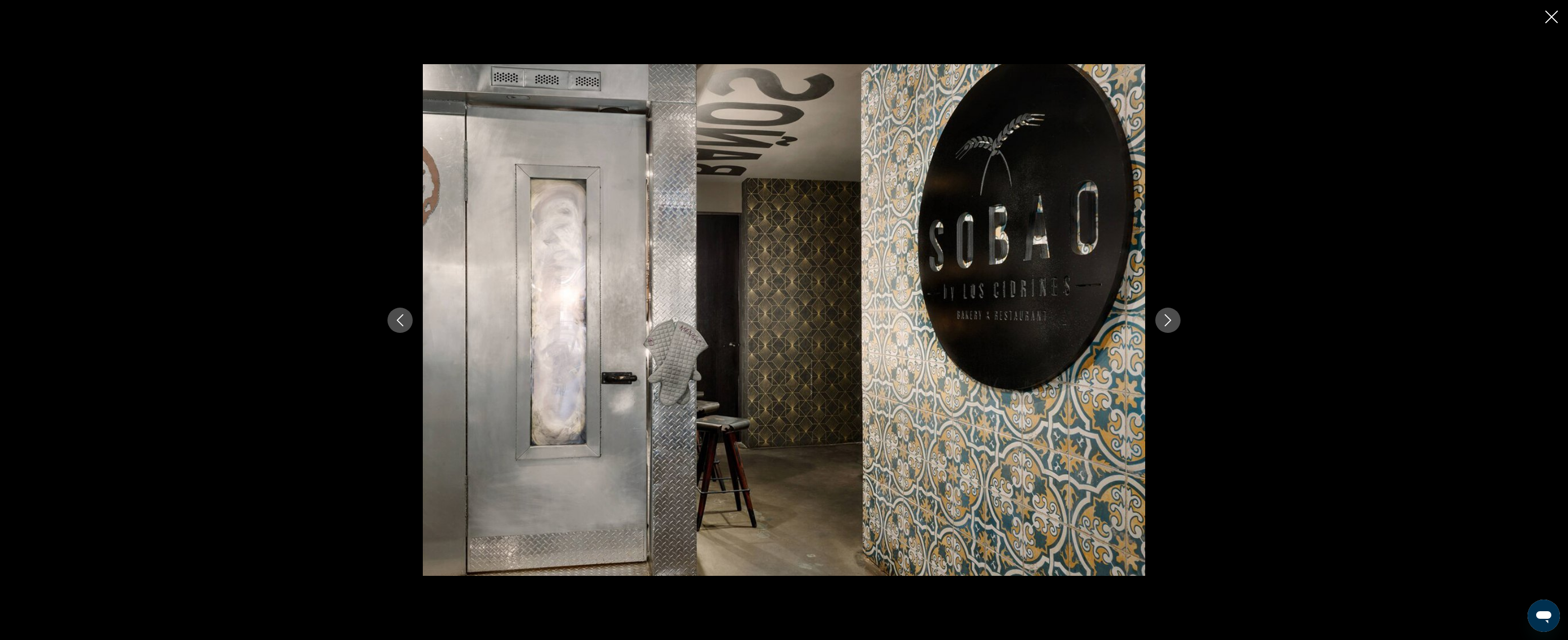
click at [1119, 322] on icon "Next image" at bounding box center [1167, 320] width 13 height 13
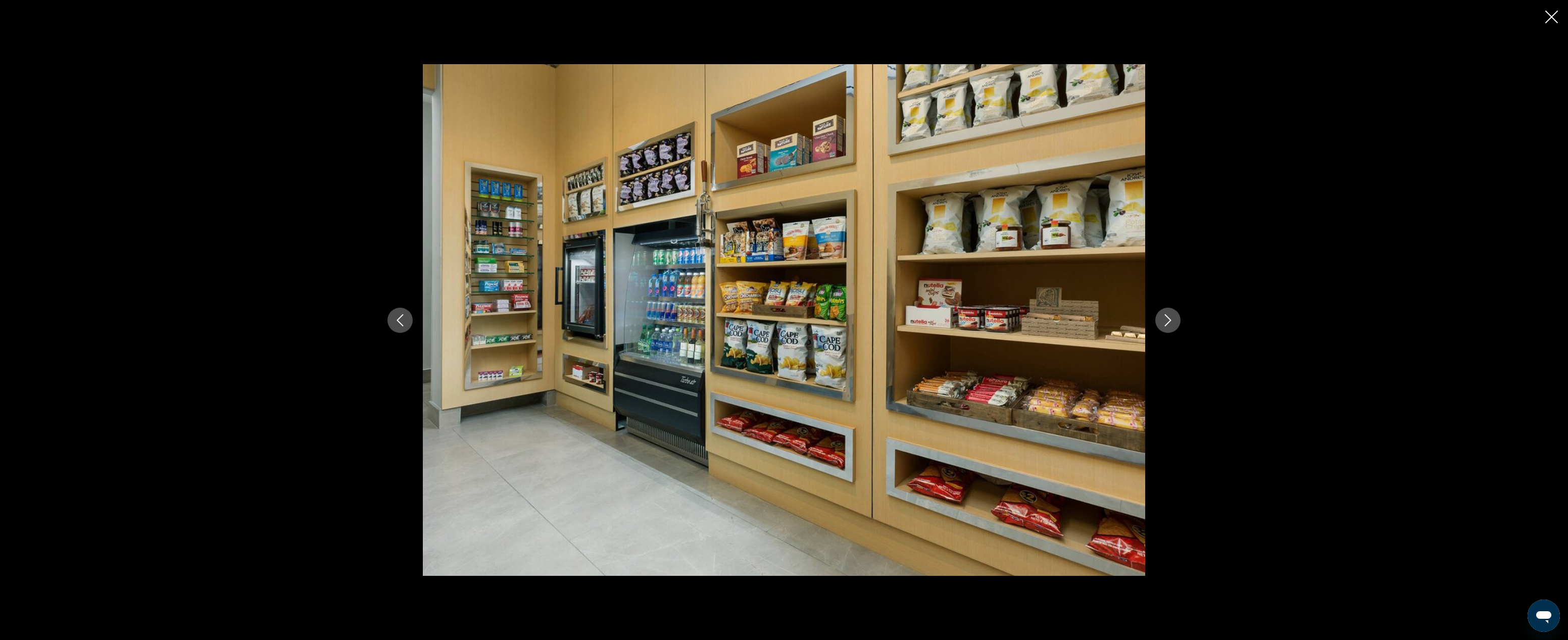
click at [1119, 322] on icon "Next image" at bounding box center [1167, 320] width 13 height 13
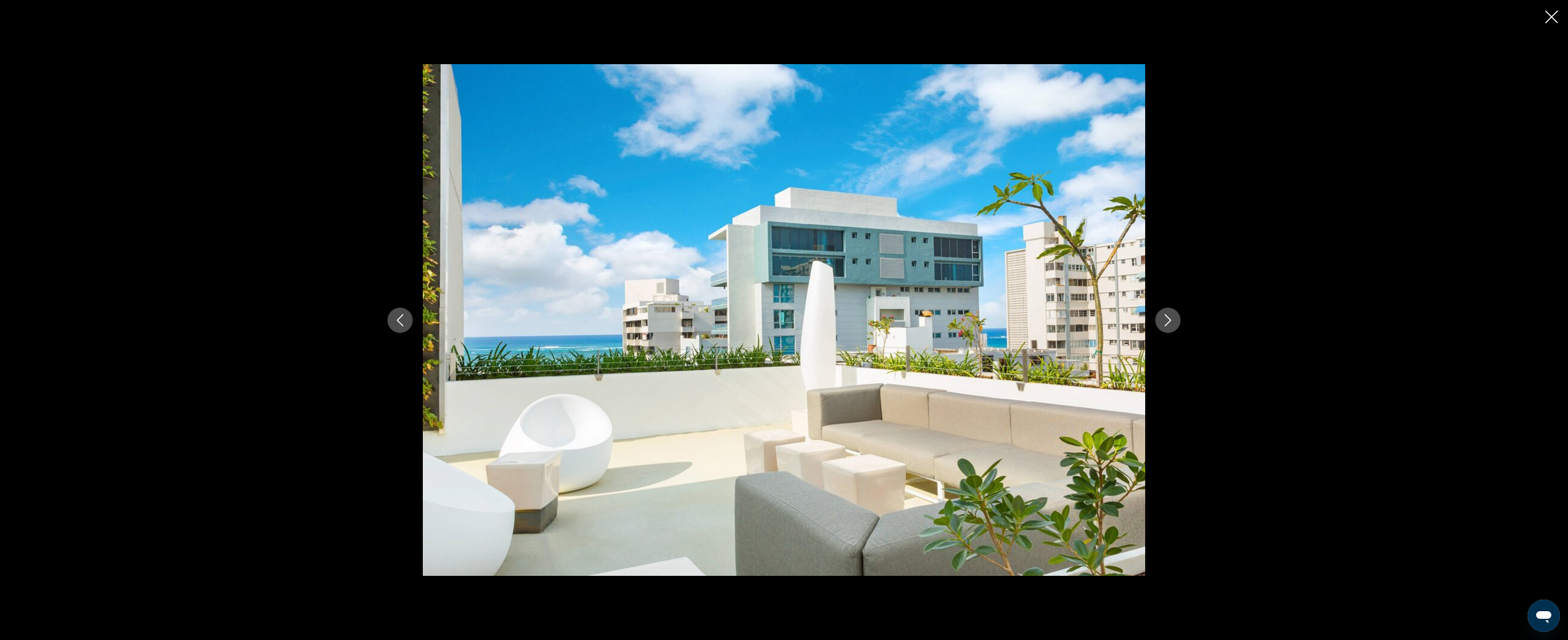
click at [1119, 322] on icon "Next image" at bounding box center [1168, 320] width 7 height 13
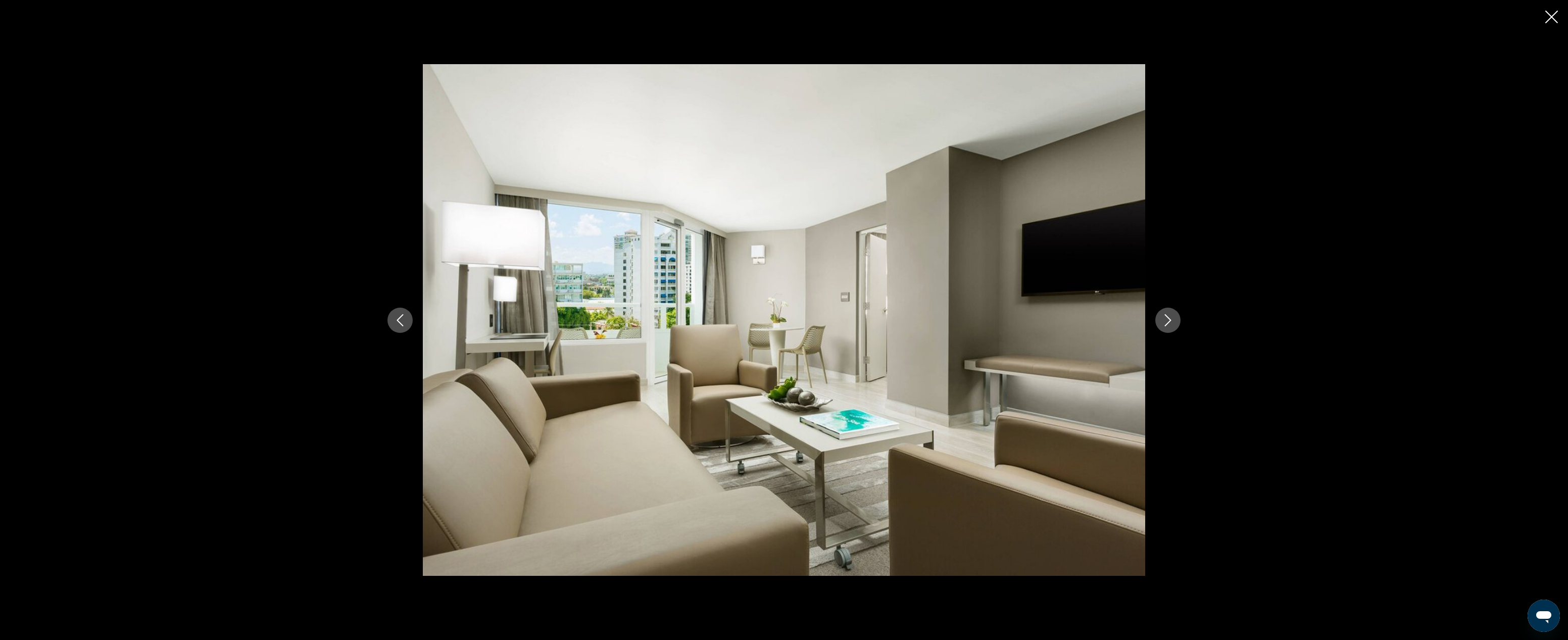
click at [1119, 322] on icon "Next image" at bounding box center [1168, 320] width 7 height 13
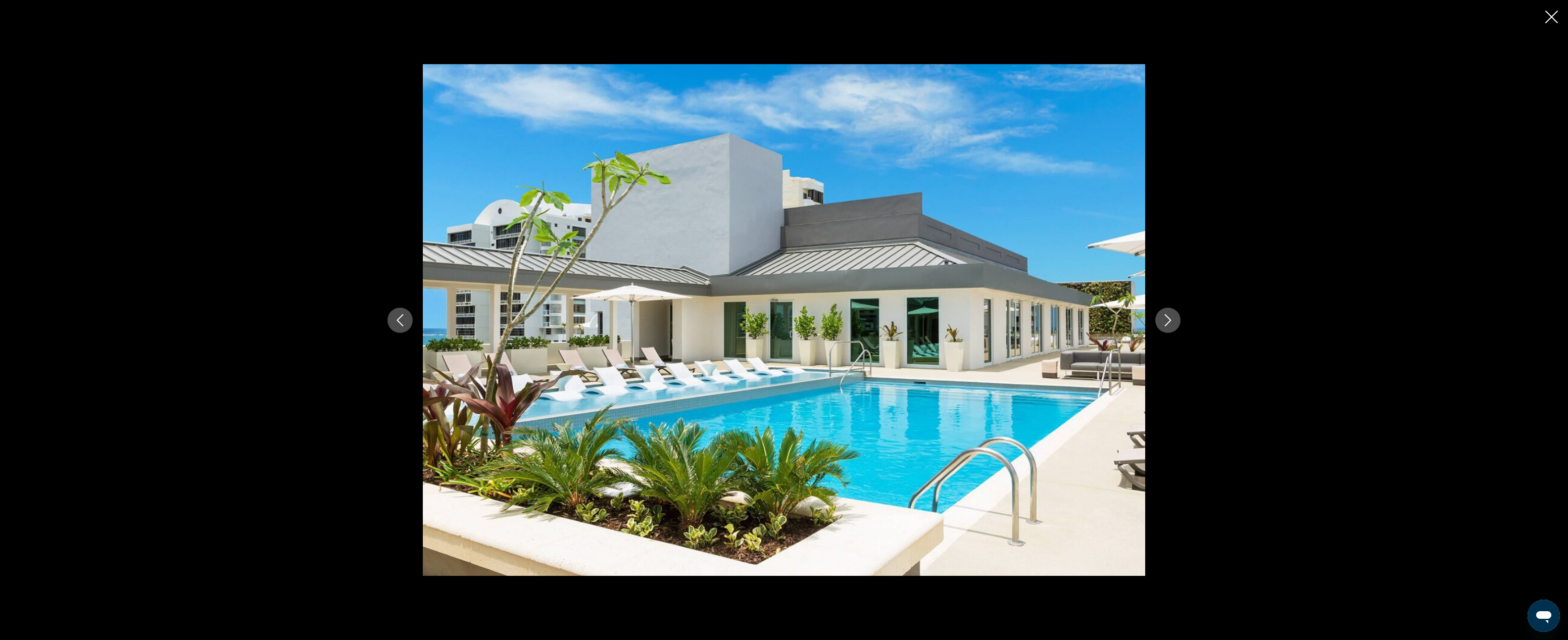
click at [1119, 322] on icon "Next image" at bounding box center [1168, 320] width 7 height 13
click at [1119, 15] on icon "Close slideshow" at bounding box center [1552, 16] width 13 height 13
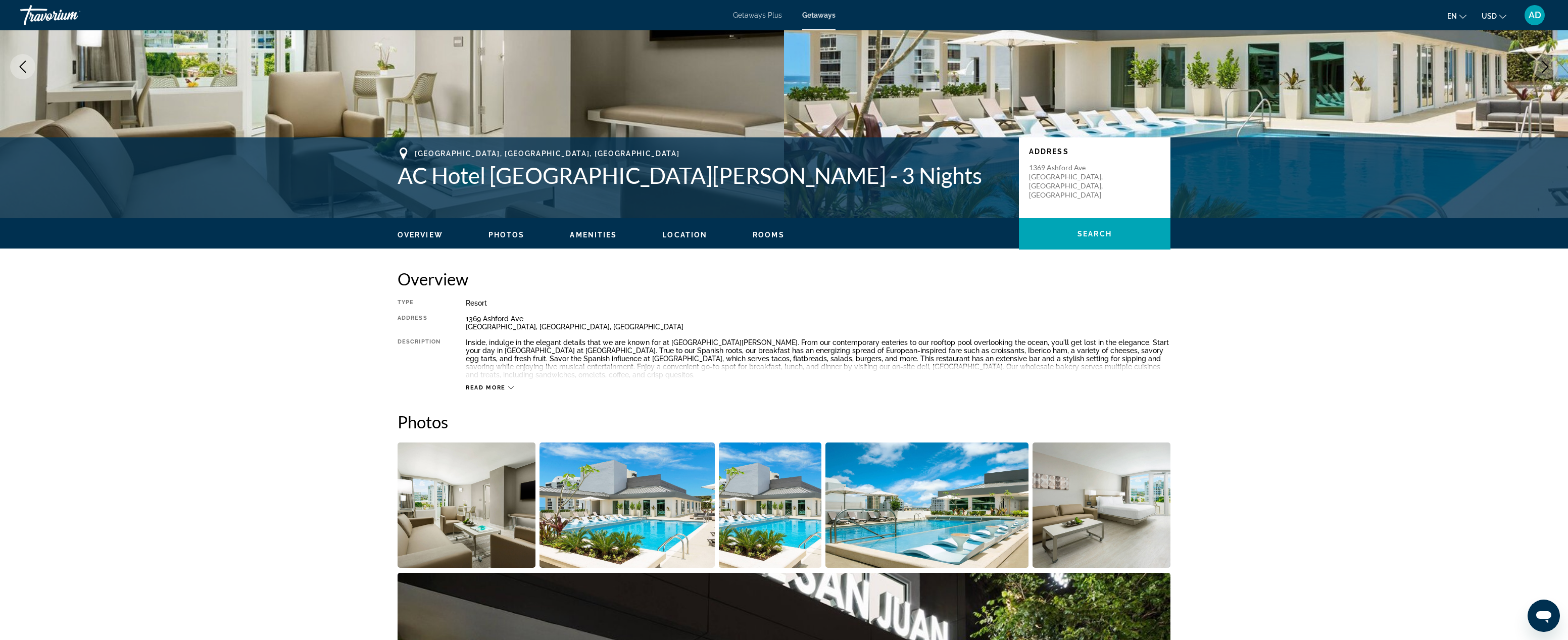
scroll to position [117, 0]
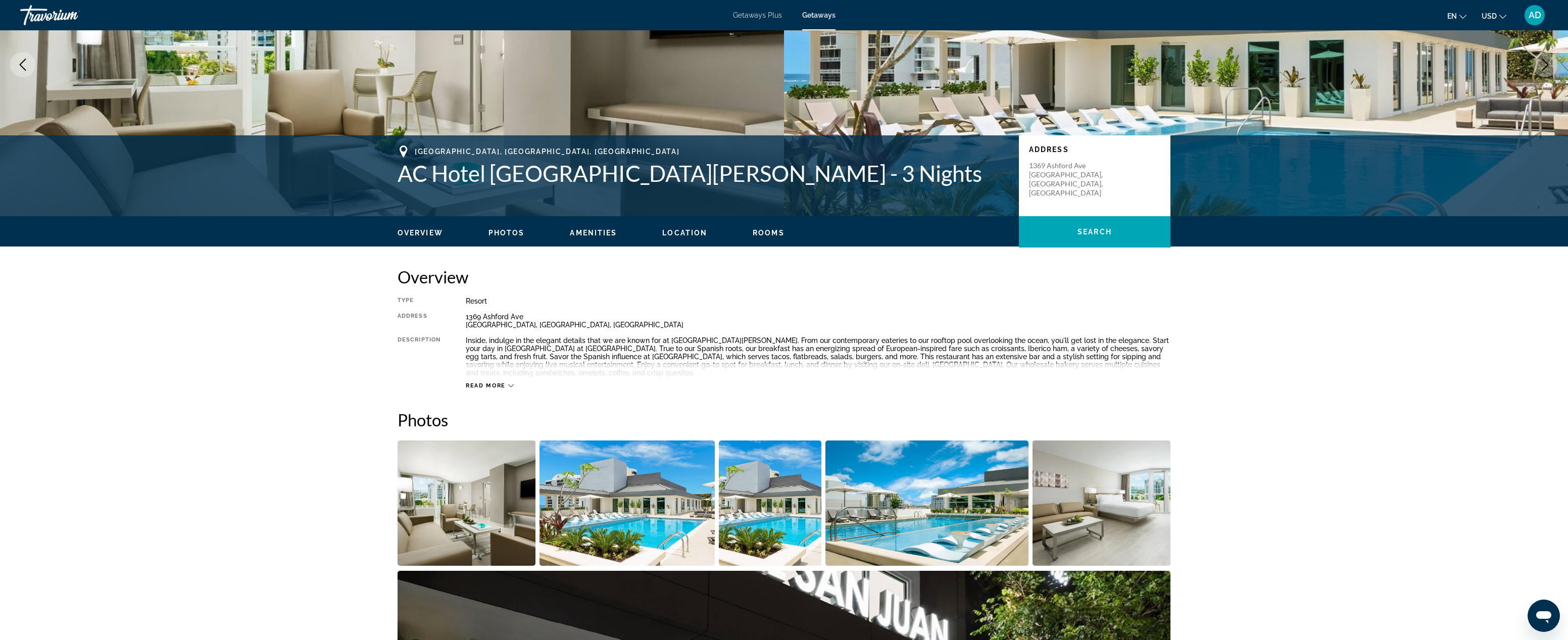
click at [476, 492] on img "Open full-screen image slider" at bounding box center [466, 503] width 138 height 125
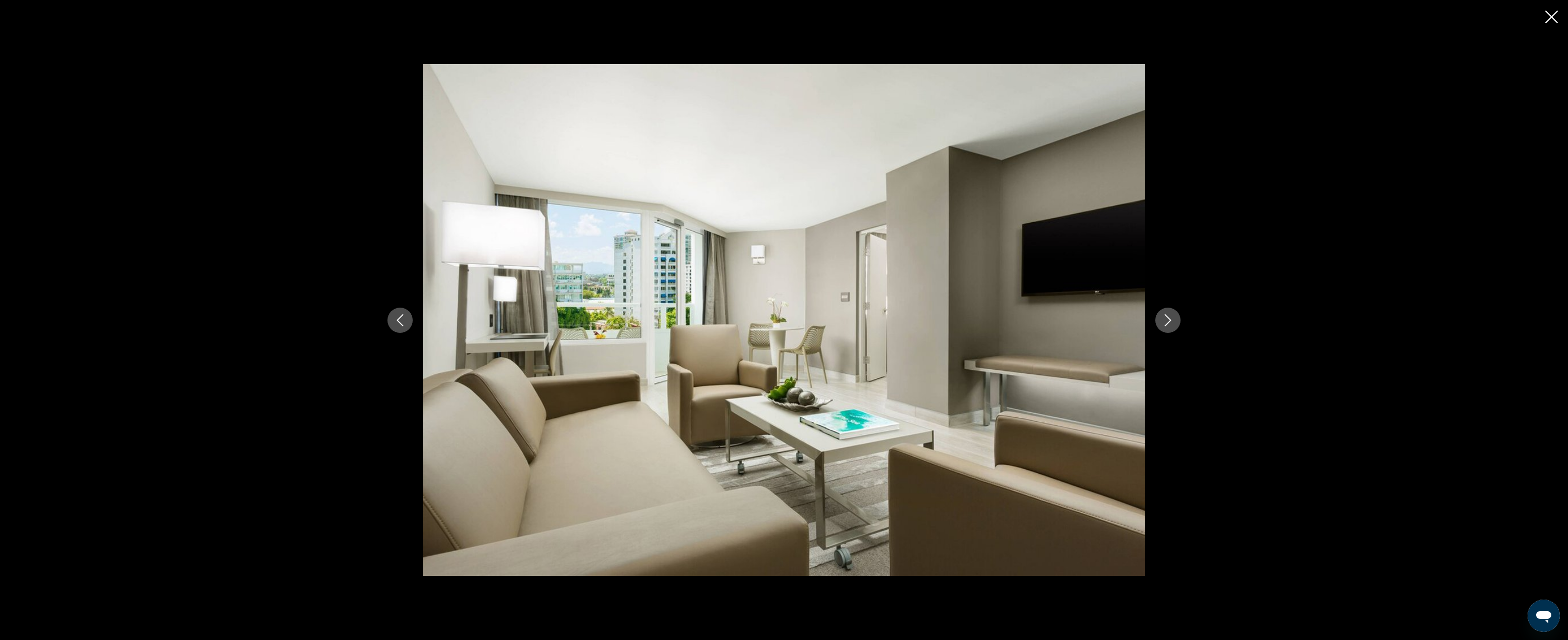
click at [1119, 320] on icon "Next image" at bounding box center [1167, 320] width 13 height 13
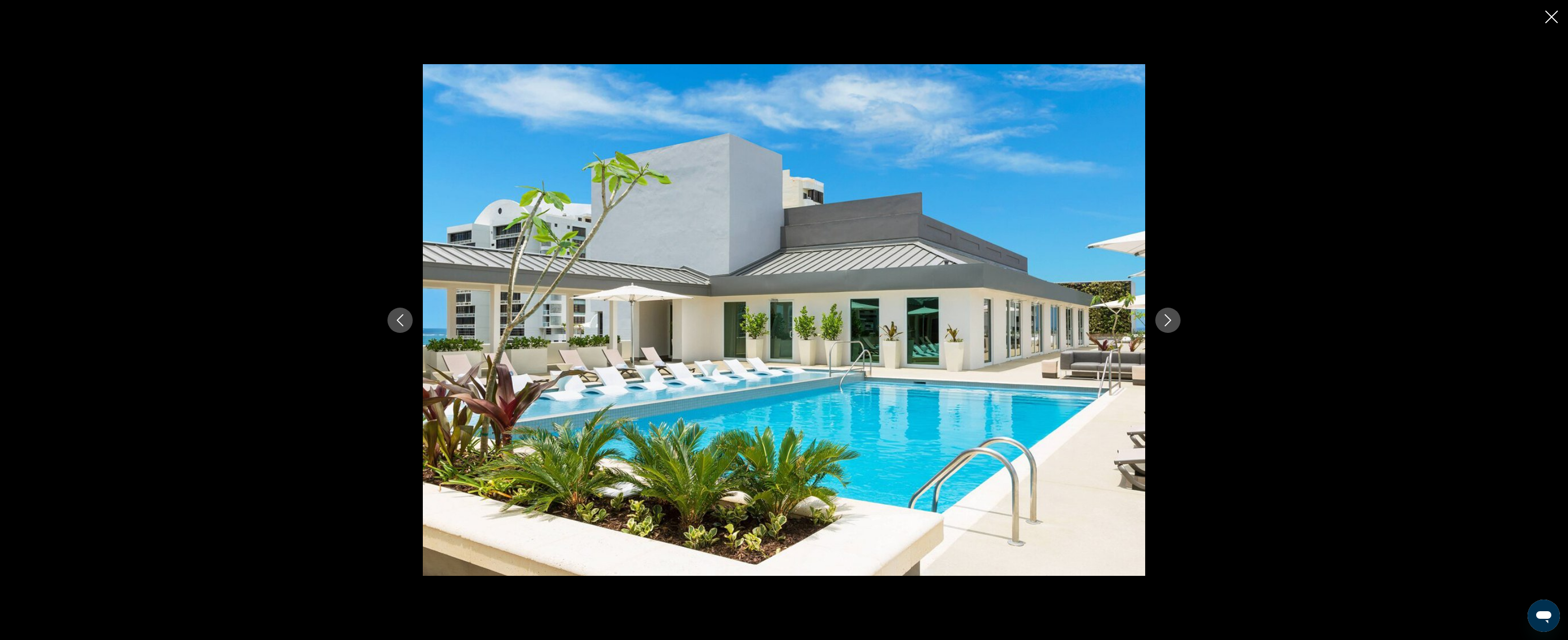
click at [1119, 320] on icon "Next image" at bounding box center [1167, 320] width 13 height 13
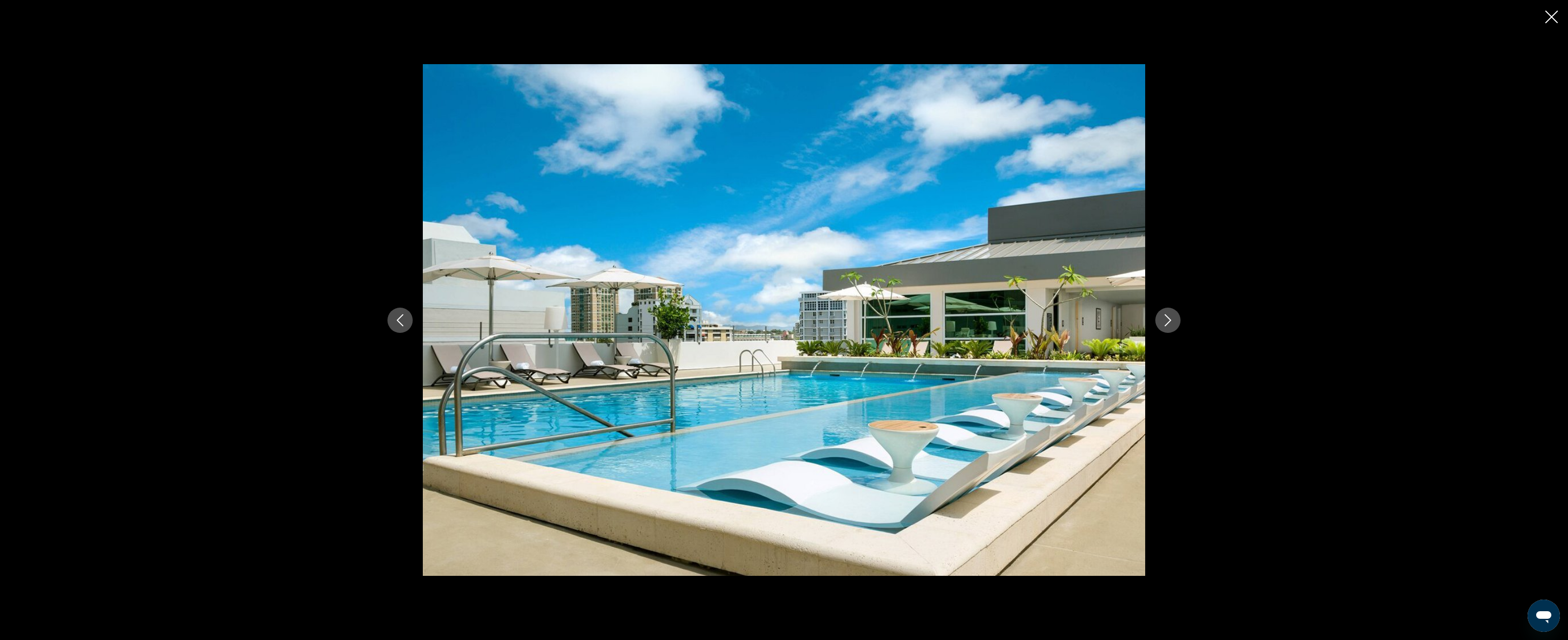
click at [1119, 320] on icon "Next image" at bounding box center [1167, 320] width 13 height 13
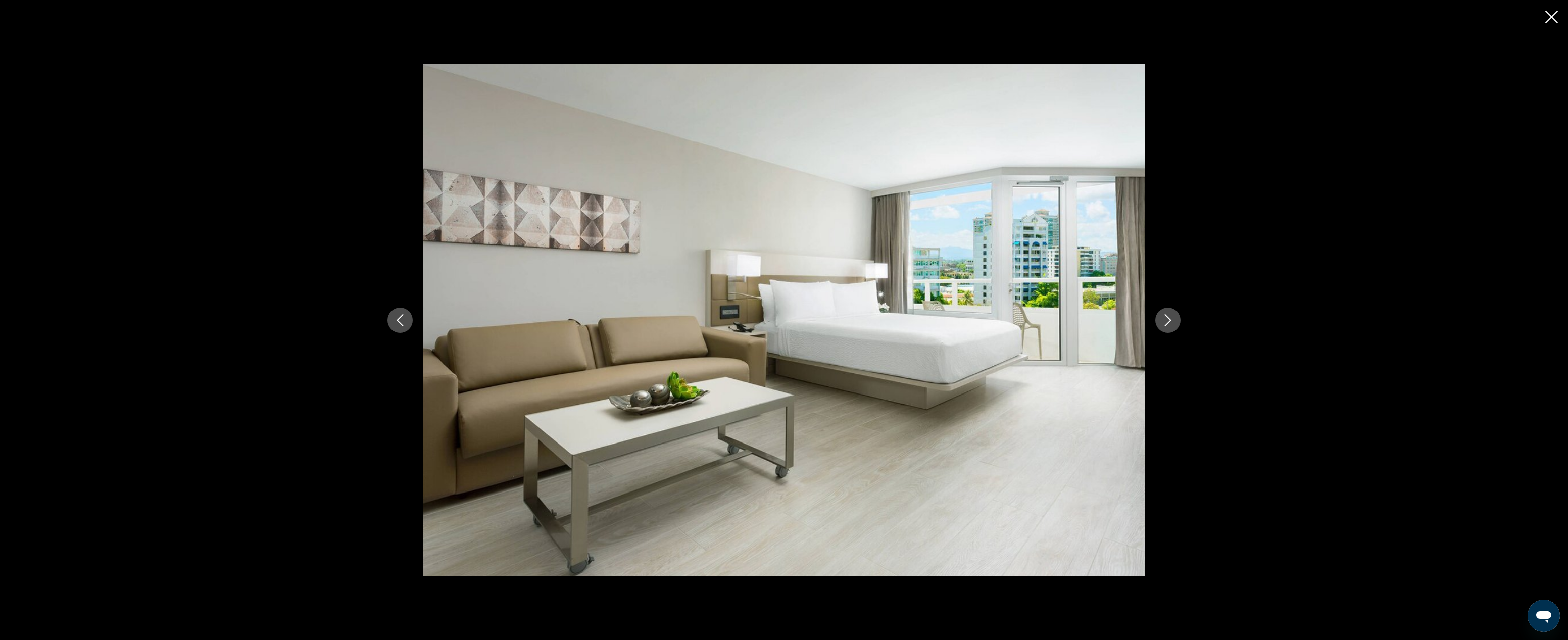
scroll to position [118, 0]
drag, startPoint x: 401, startPoint y: 321, endPoint x: 406, endPoint y: 321, distance: 5.0
click at [401, 321] on icon "Previous image" at bounding box center [400, 320] width 13 height 13
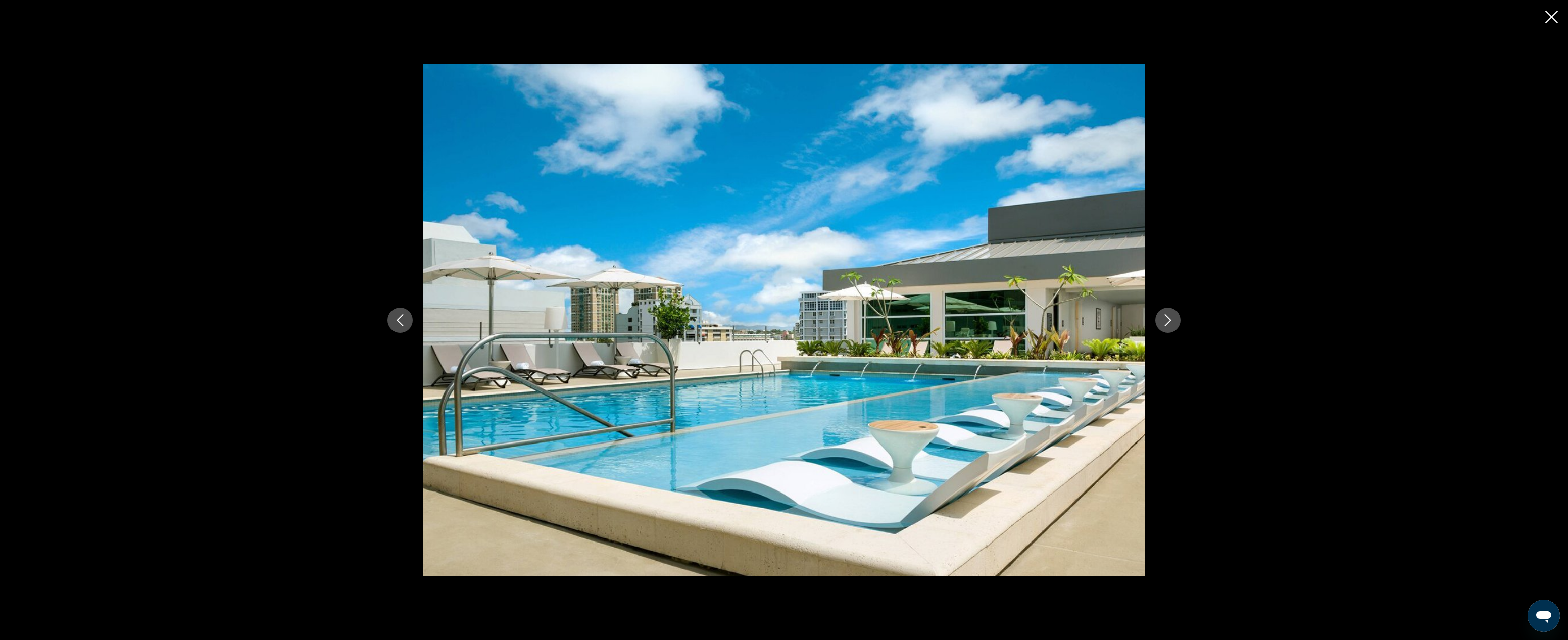
click at [1119, 321] on icon "Next image" at bounding box center [1167, 320] width 13 height 13
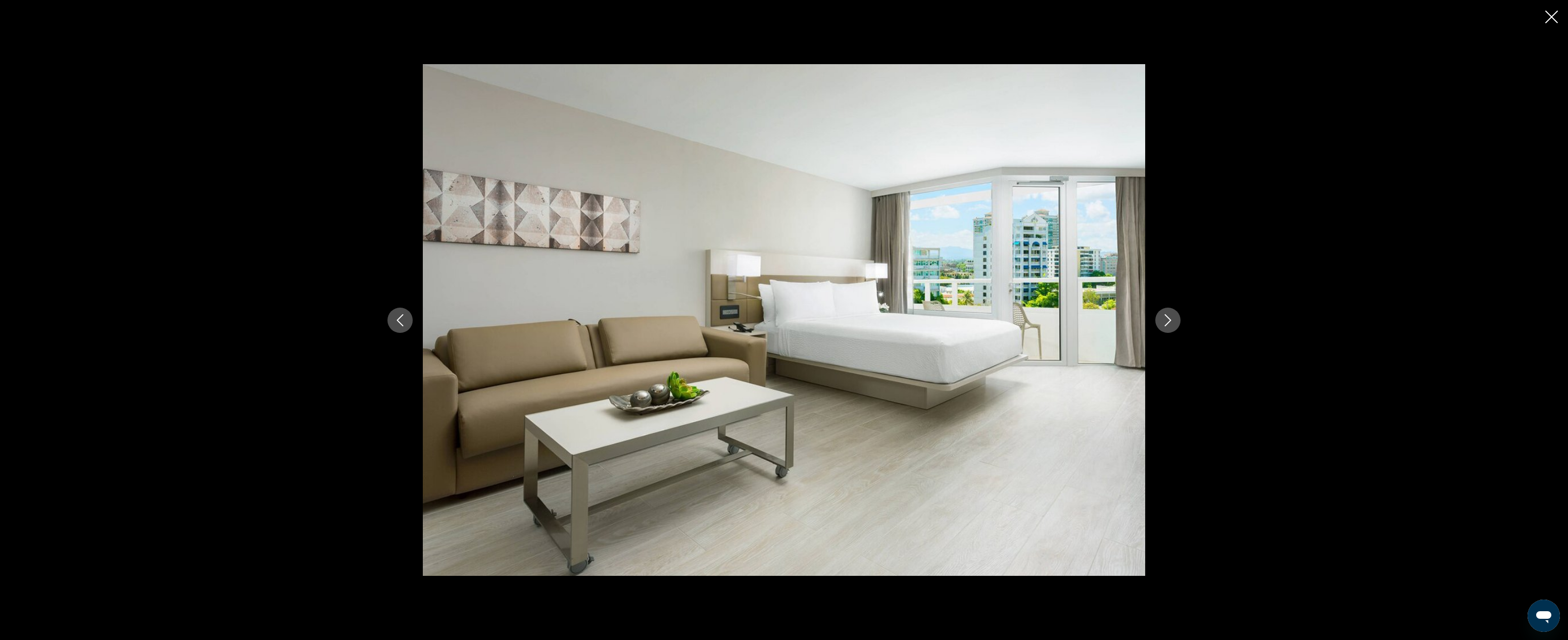
click at [1119, 321] on icon "Next image" at bounding box center [1167, 320] width 13 height 13
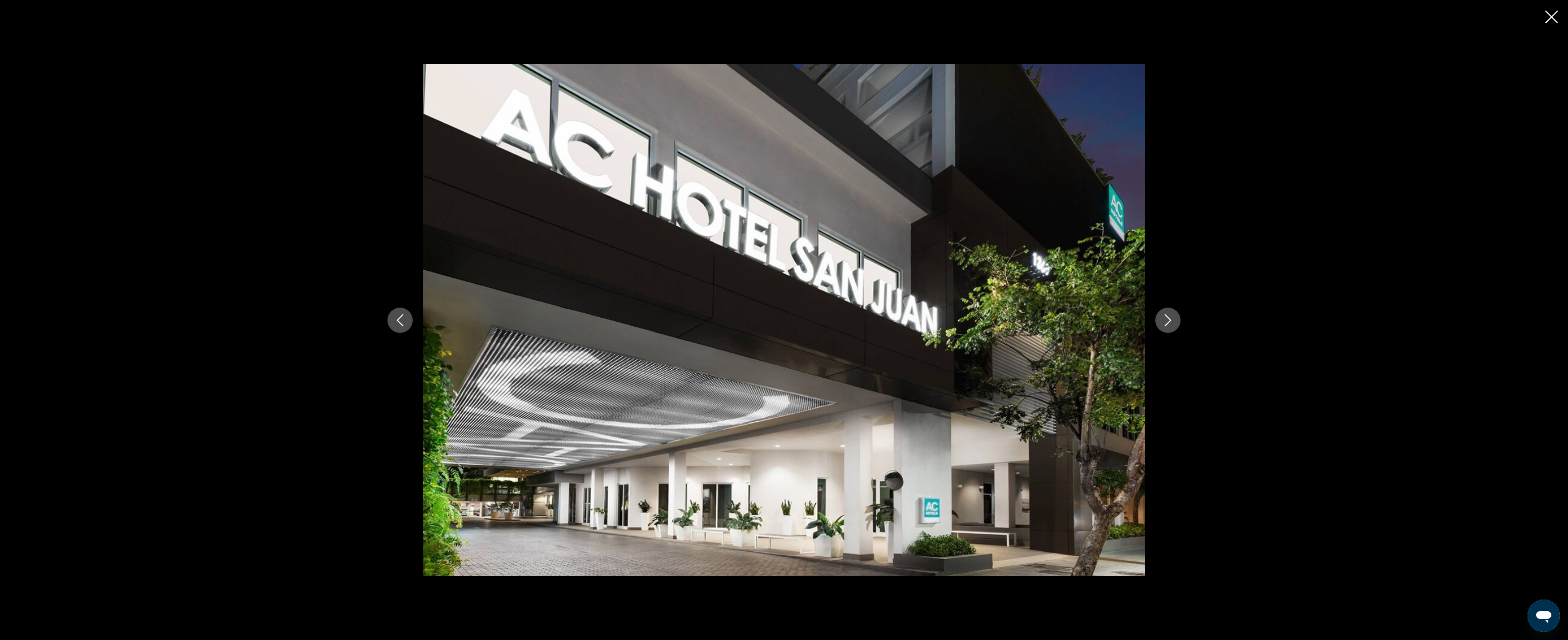
click at [1119, 321] on icon "Next image" at bounding box center [1167, 320] width 13 height 13
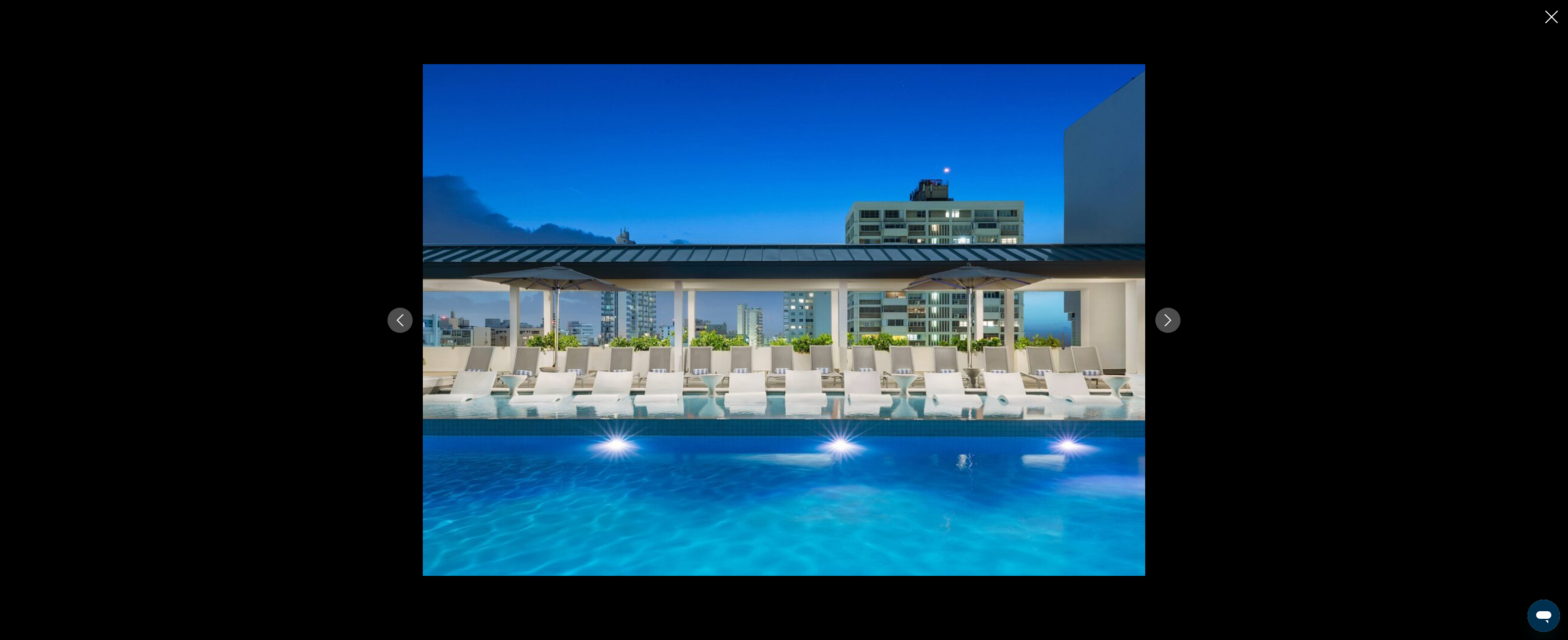
click at [1119, 321] on icon "Next image" at bounding box center [1167, 320] width 13 height 13
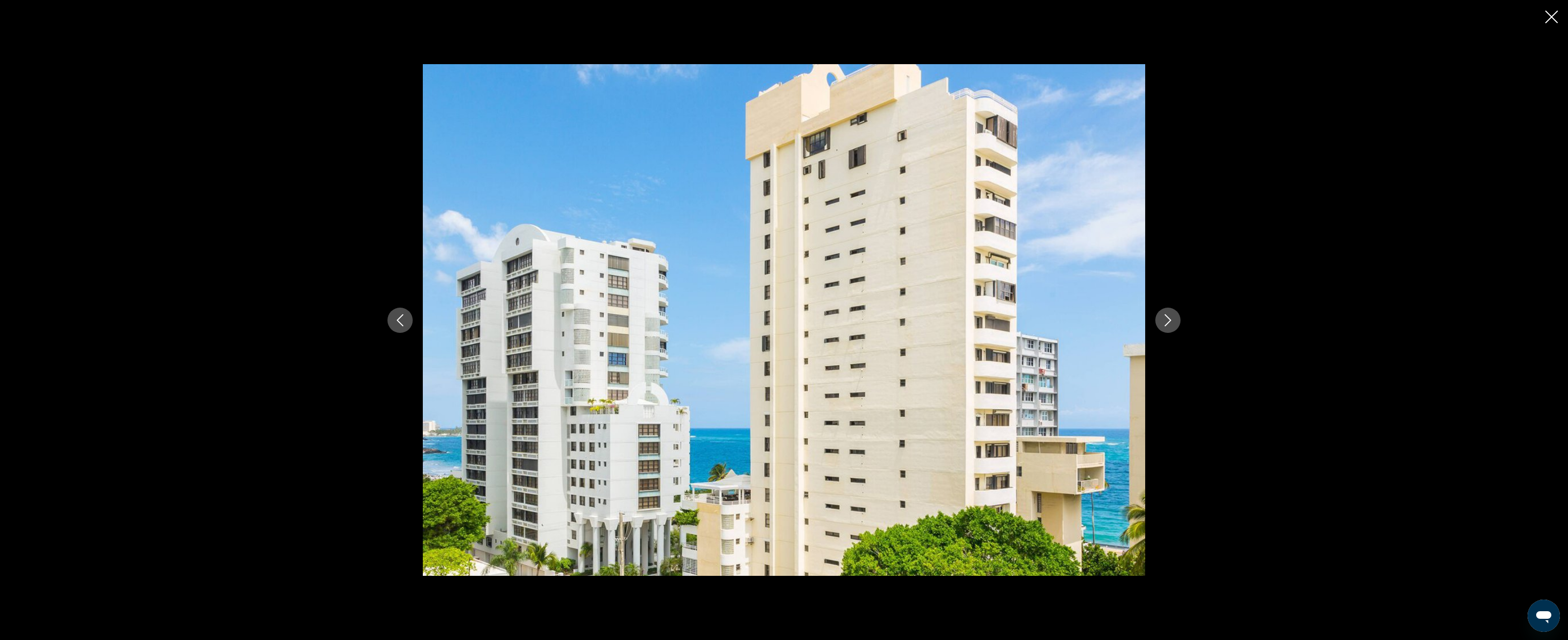
click at [1119, 321] on icon "Next image" at bounding box center [1167, 320] width 13 height 13
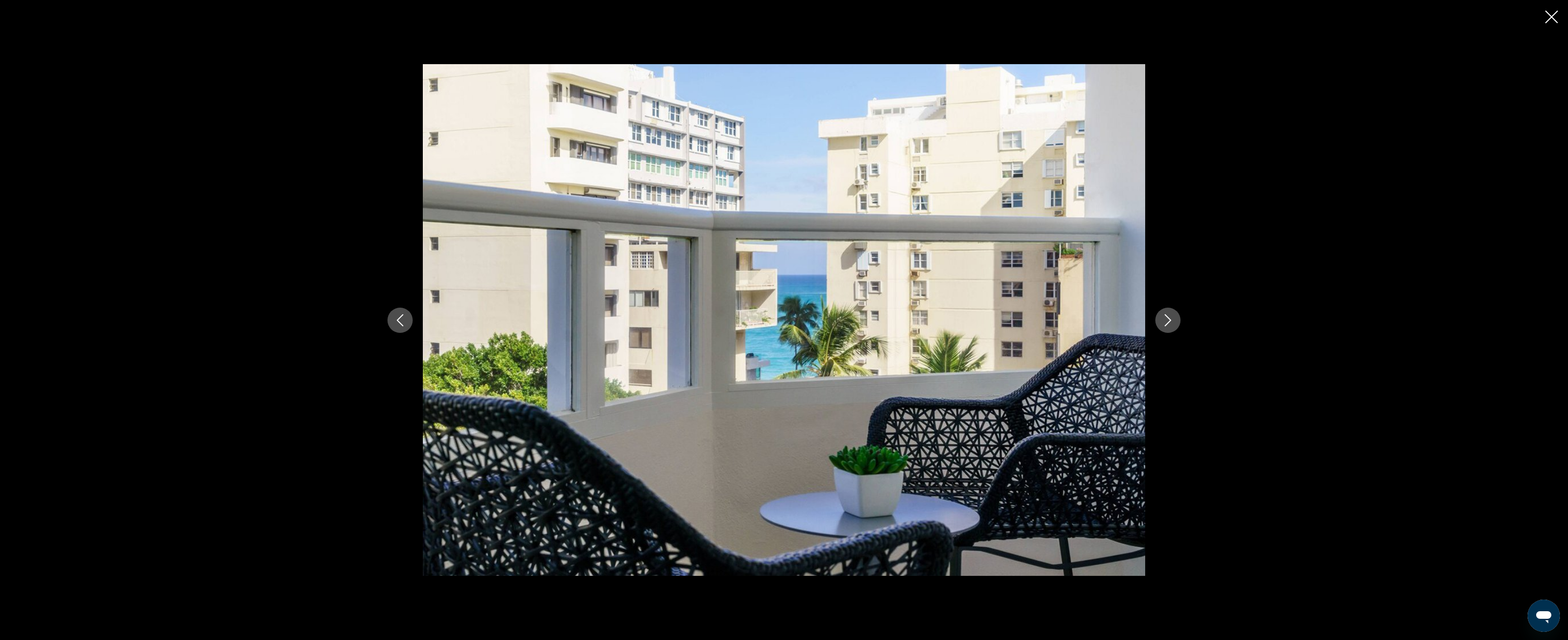
click at [1119, 321] on icon "Next image" at bounding box center [1167, 320] width 13 height 13
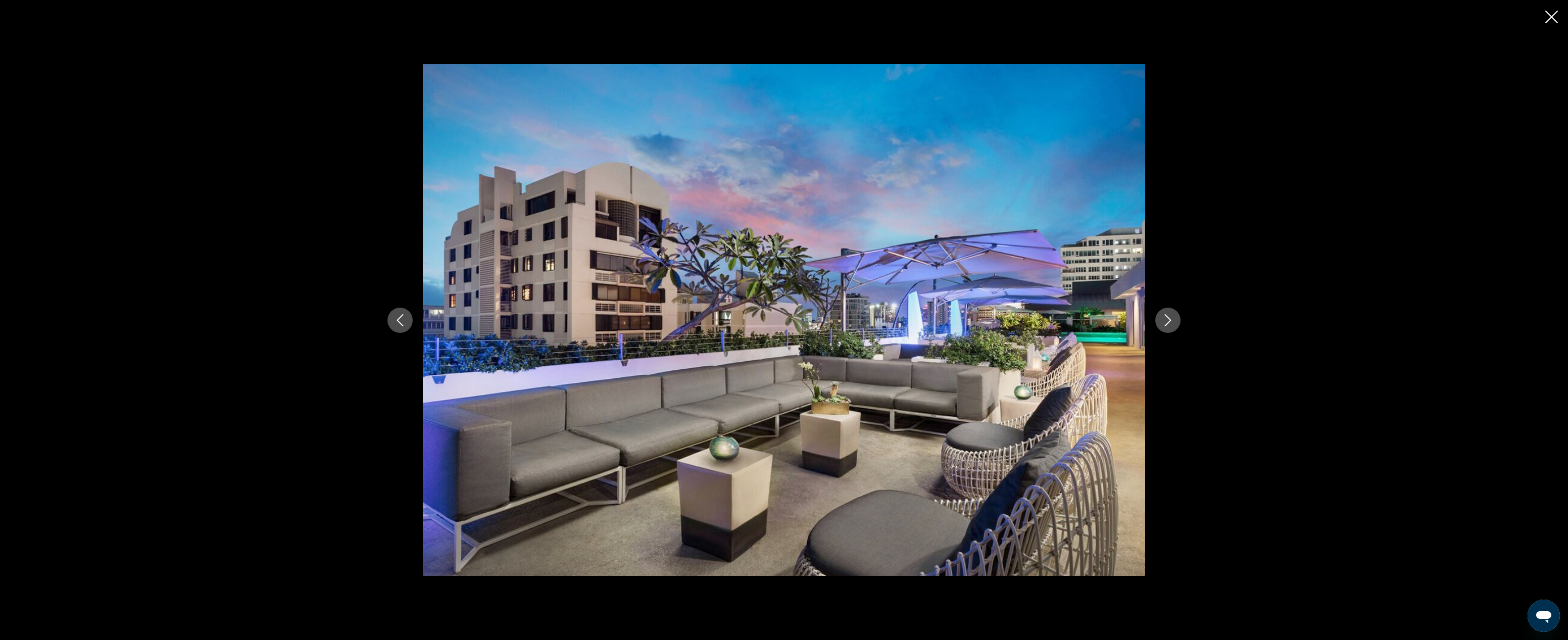
click at [1119, 321] on icon "Next image" at bounding box center [1167, 320] width 13 height 13
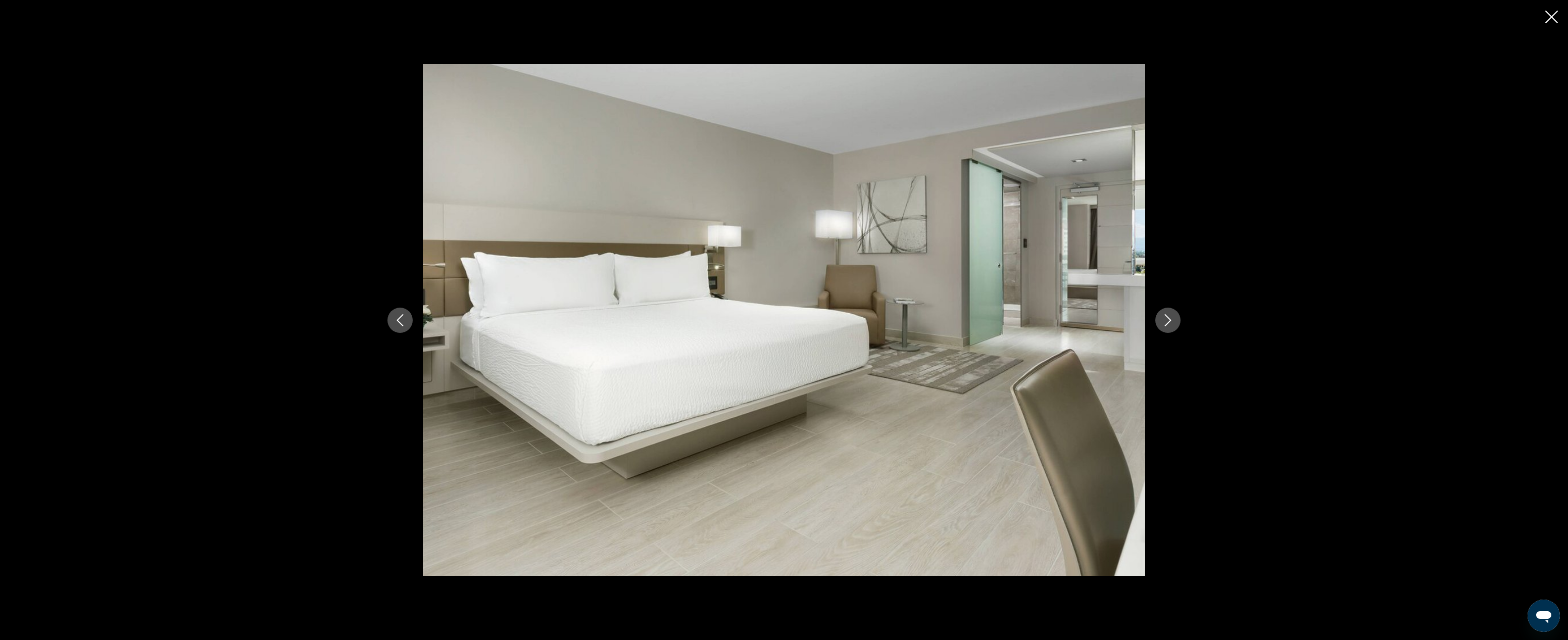
click at [1119, 320] on icon "Next image" at bounding box center [1167, 320] width 13 height 13
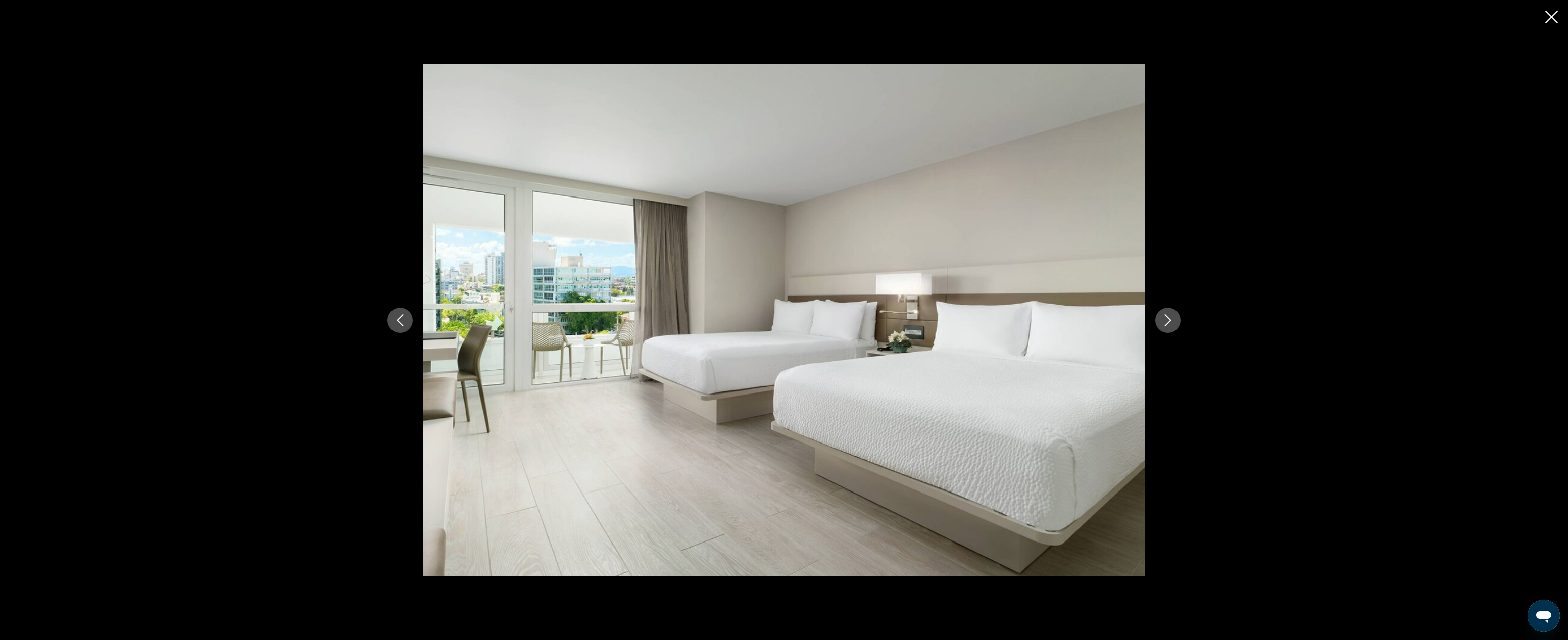
click at [1119, 320] on icon "Next image" at bounding box center [1167, 320] width 13 height 13
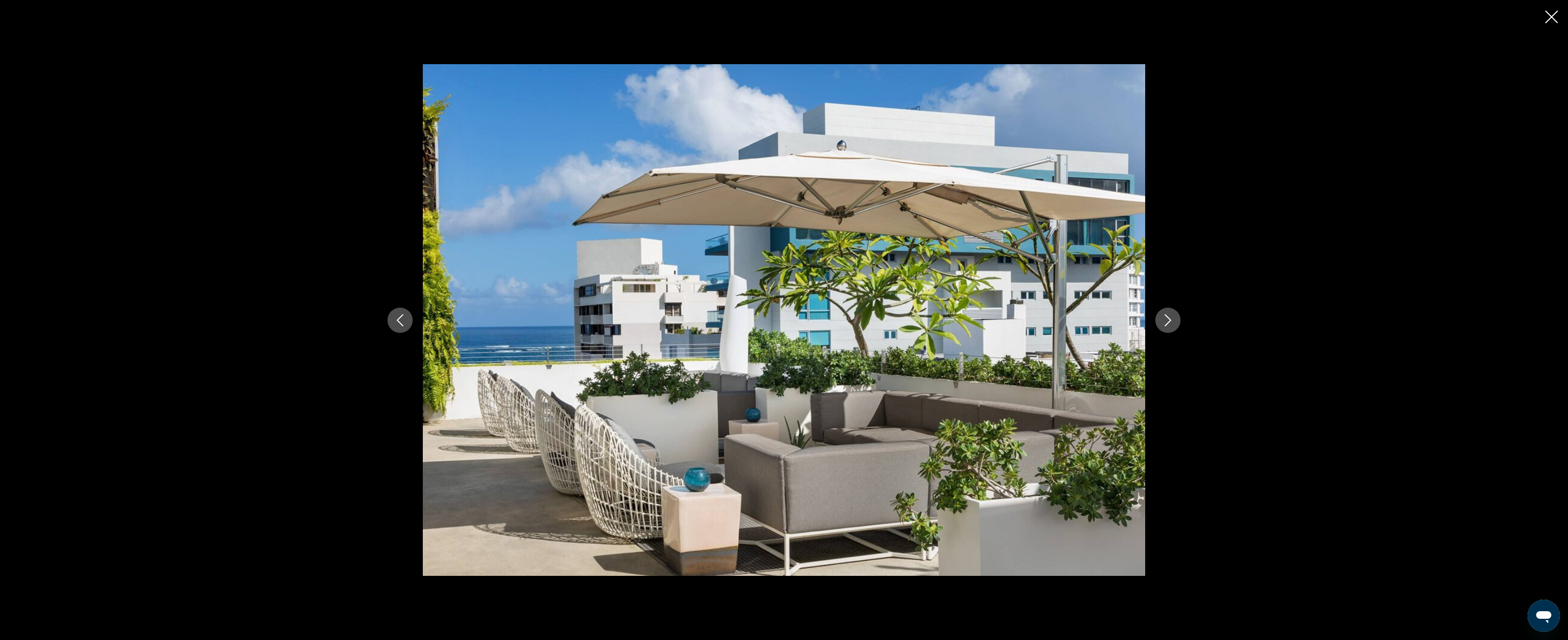
click at [1119, 320] on icon "Next image" at bounding box center [1167, 320] width 13 height 13
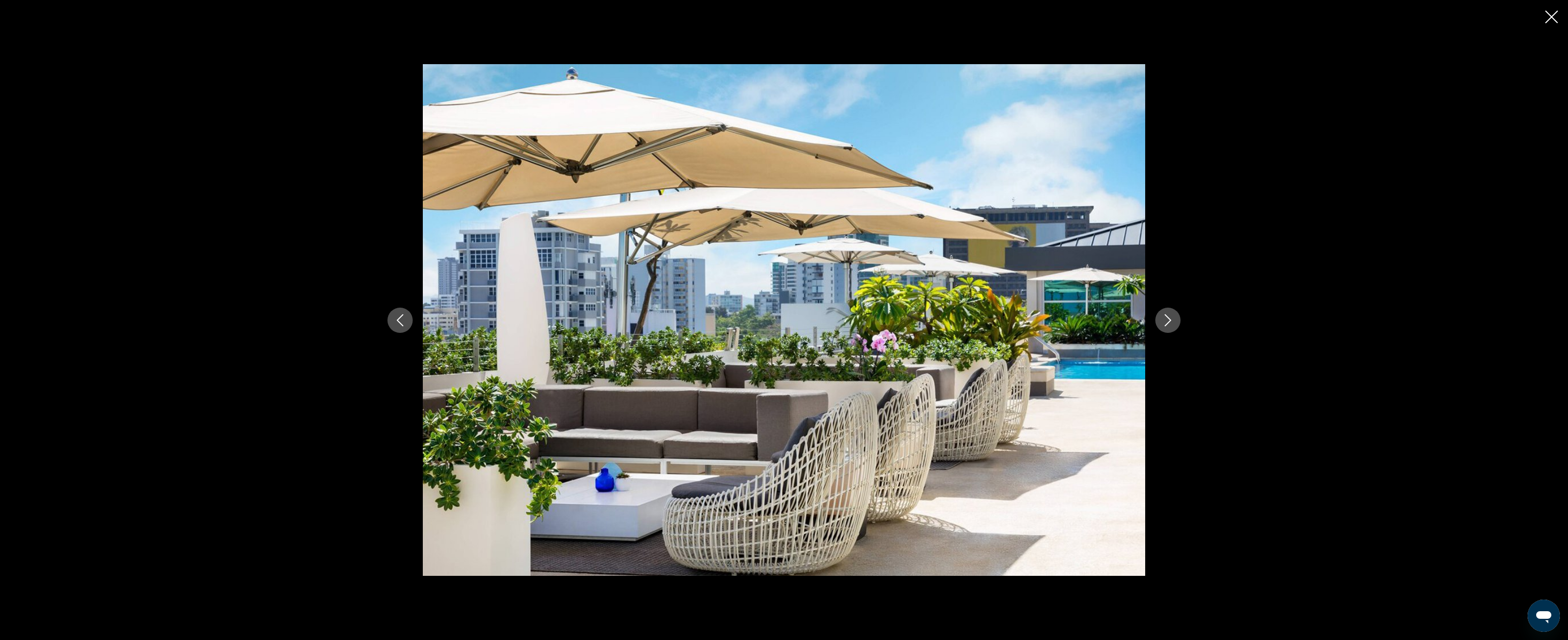
click at [1119, 19] on icon "Close slideshow" at bounding box center [1552, 16] width 13 height 13
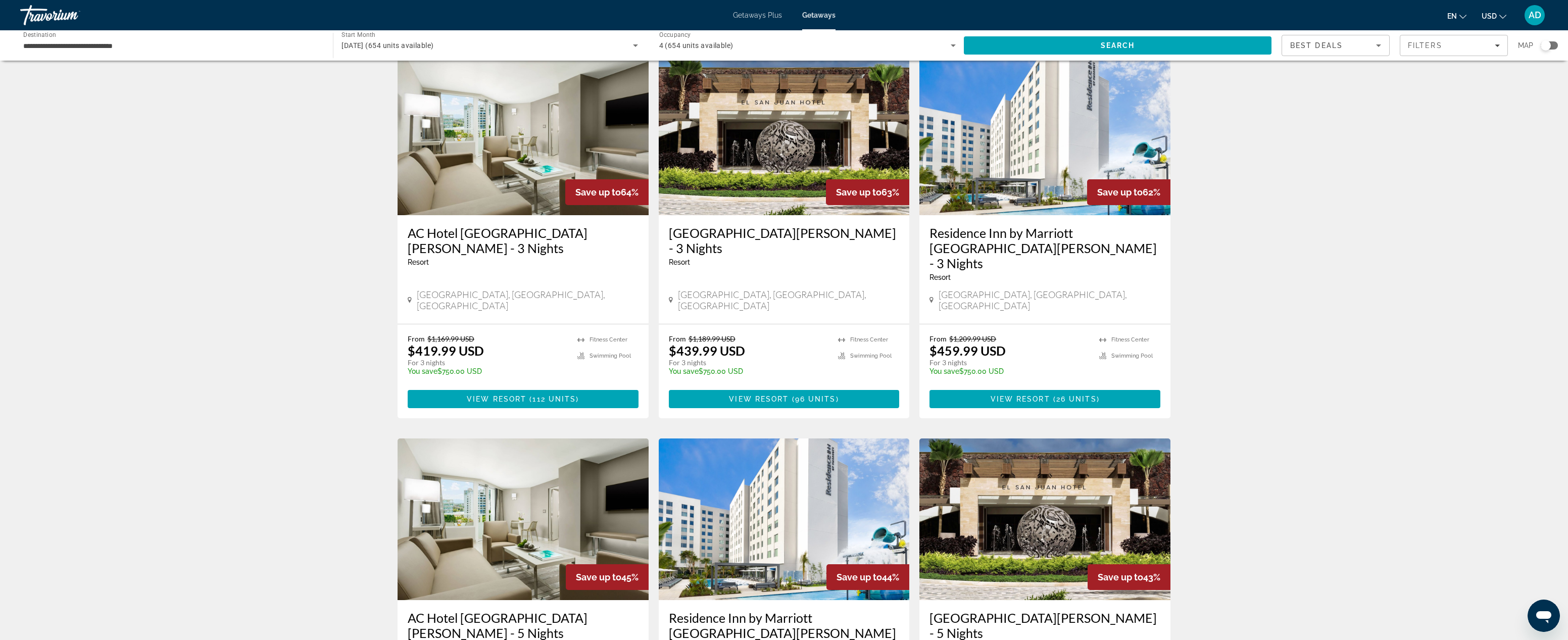
scroll to position [44, 0]
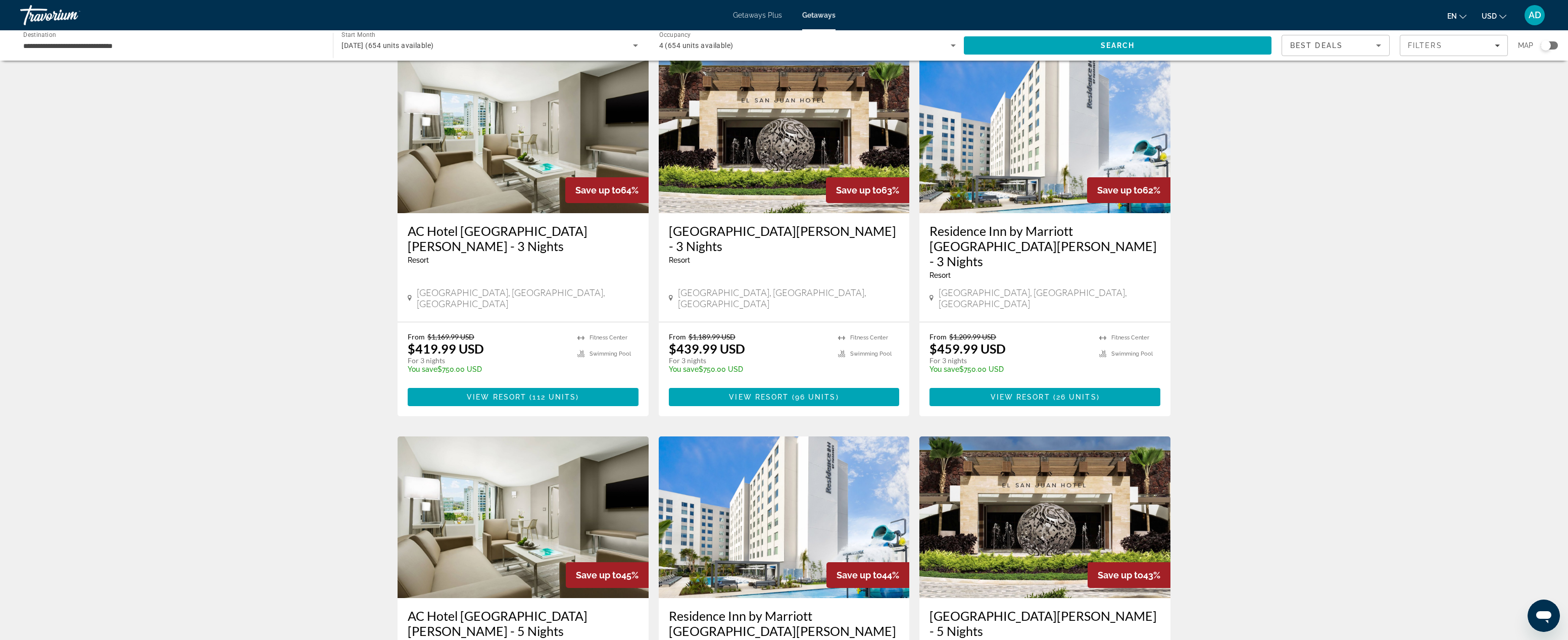
click at [1051, 232] on h3 "Residence Inn by Marriott [GEOGRAPHIC_DATA][PERSON_NAME] - 3 Nights" at bounding box center [1045, 245] width 231 height 45
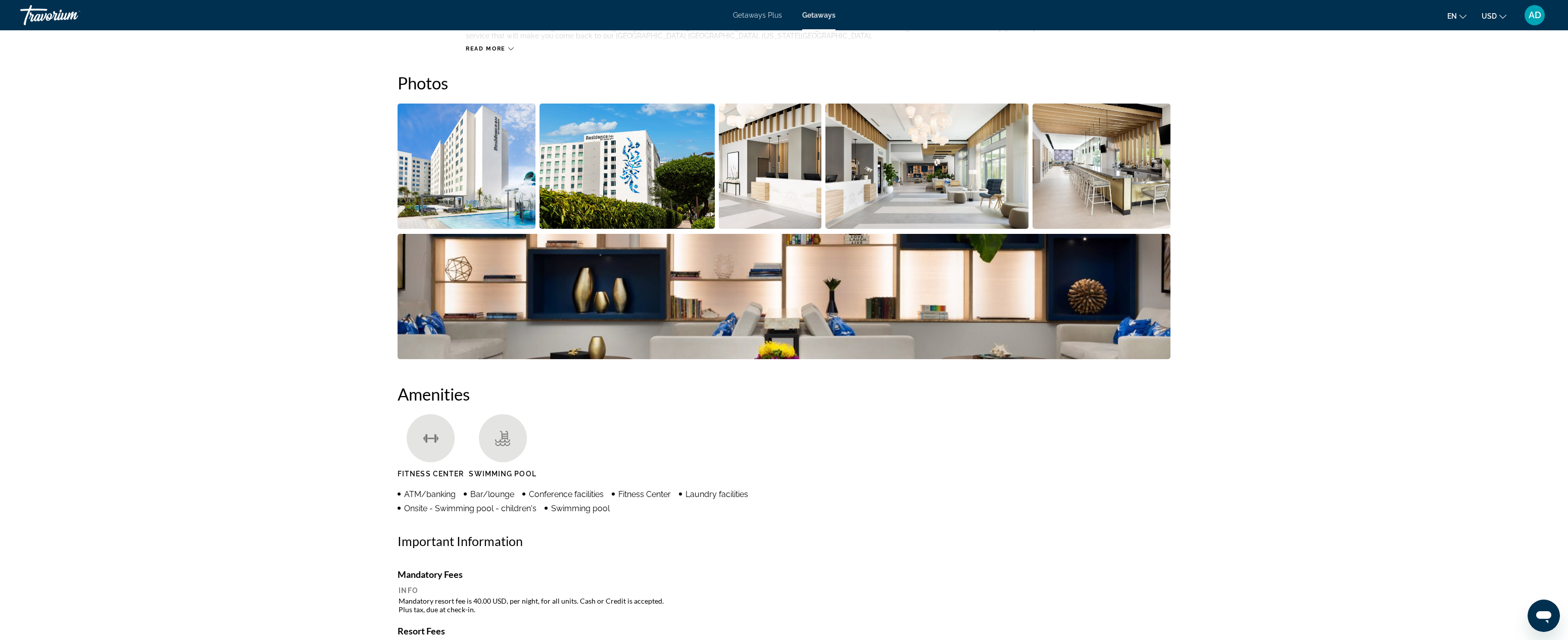
scroll to position [461, 0]
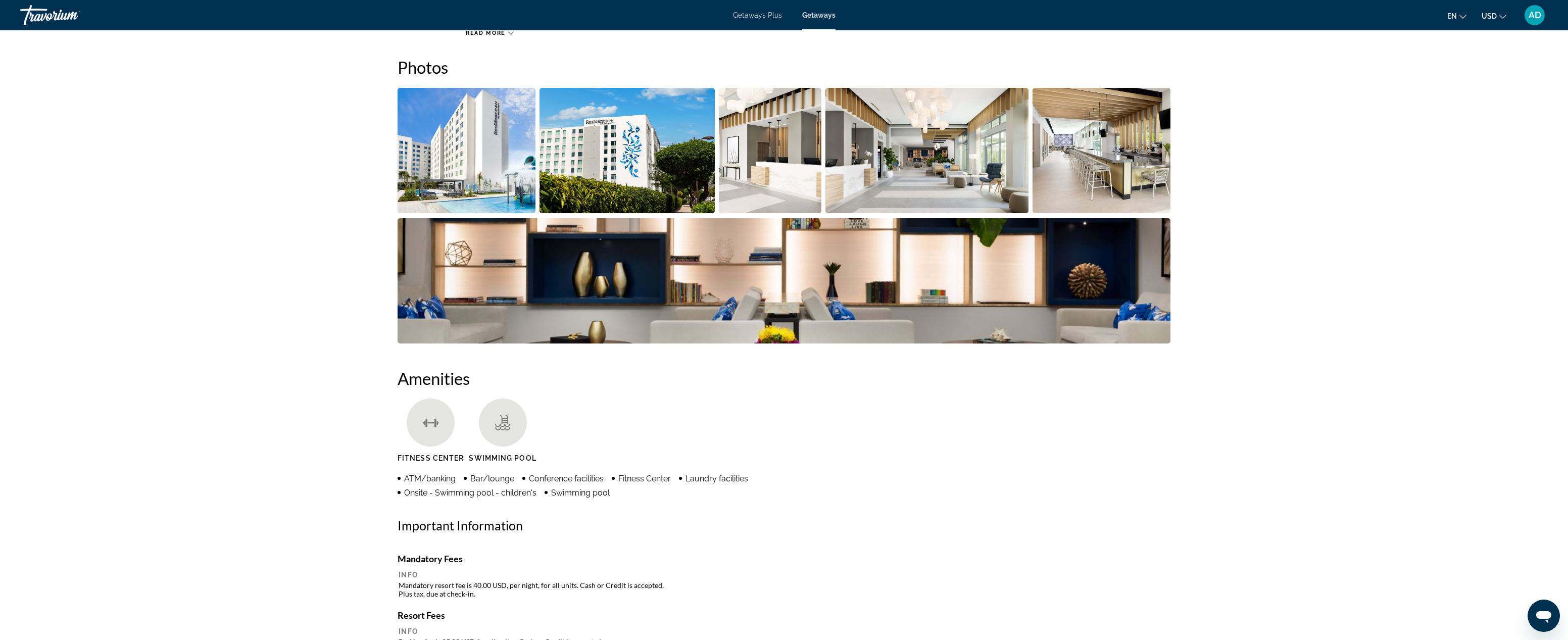
click at [503, 162] on img "Open full-screen image slider" at bounding box center [466, 151] width 138 height 125
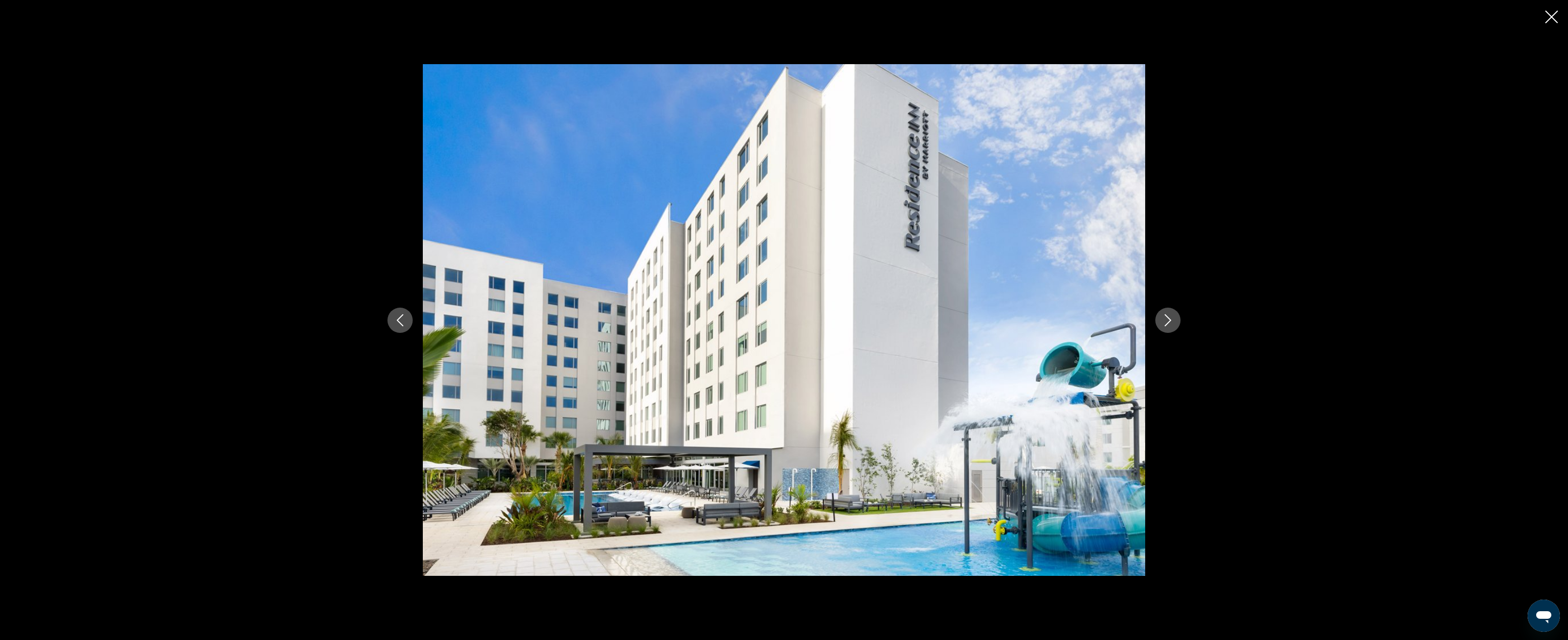
click at [1119, 321] on icon "Next image" at bounding box center [1167, 320] width 13 height 13
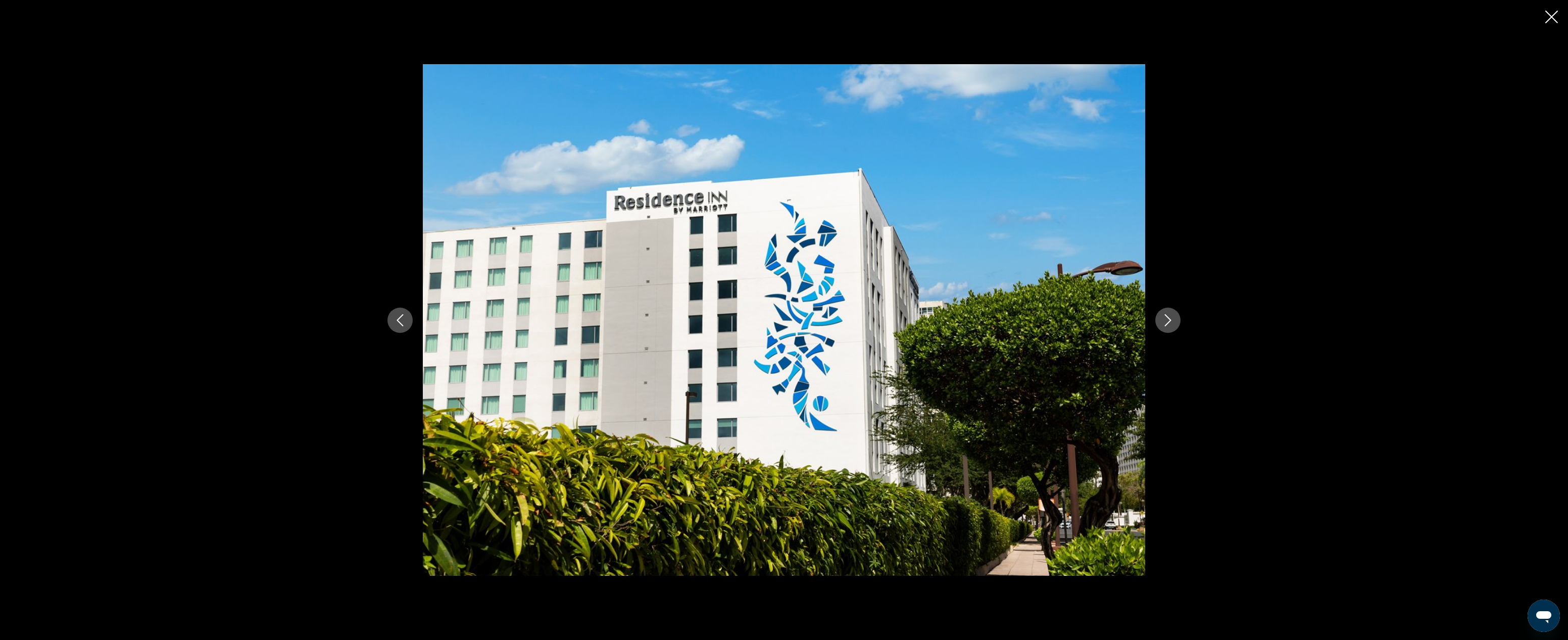
click at [1119, 321] on icon "Next image" at bounding box center [1167, 320] width 13 height 13
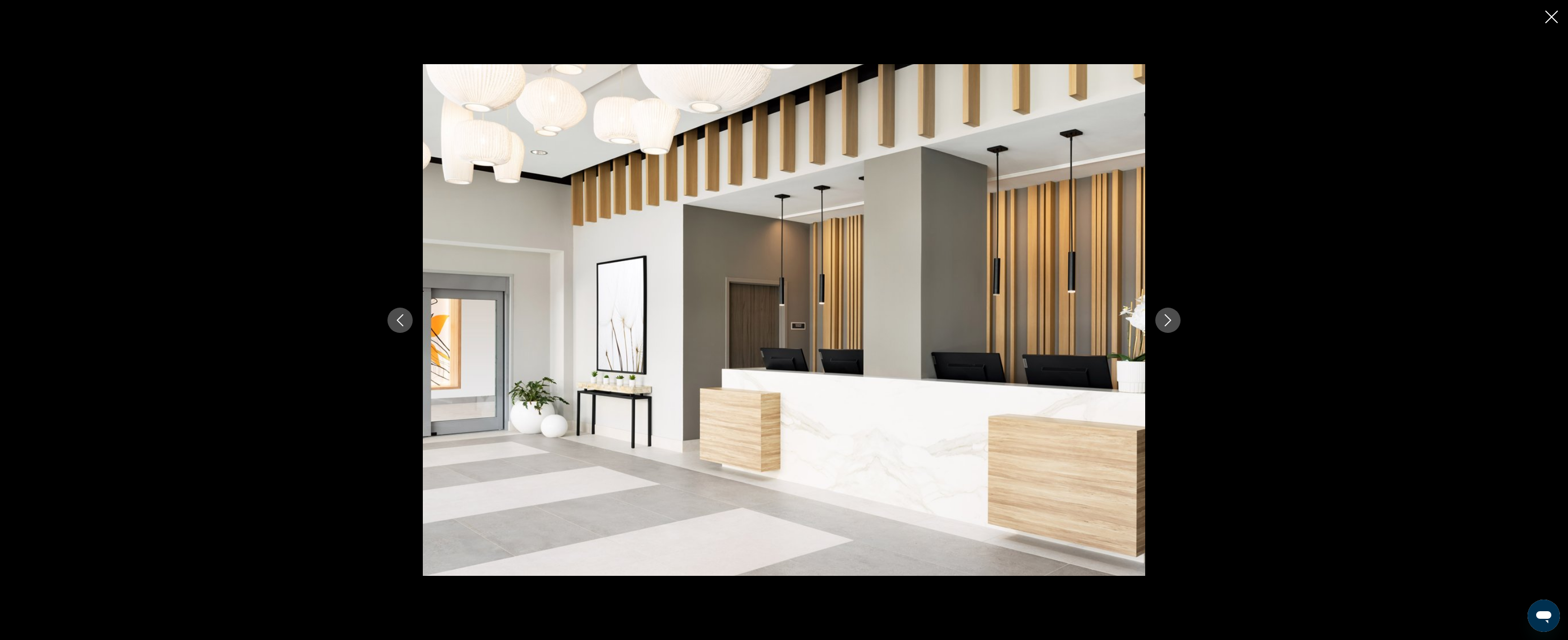
click at [1119, 321] on icon "Next image" at bounding box center [1167, 320] width 13 height 13
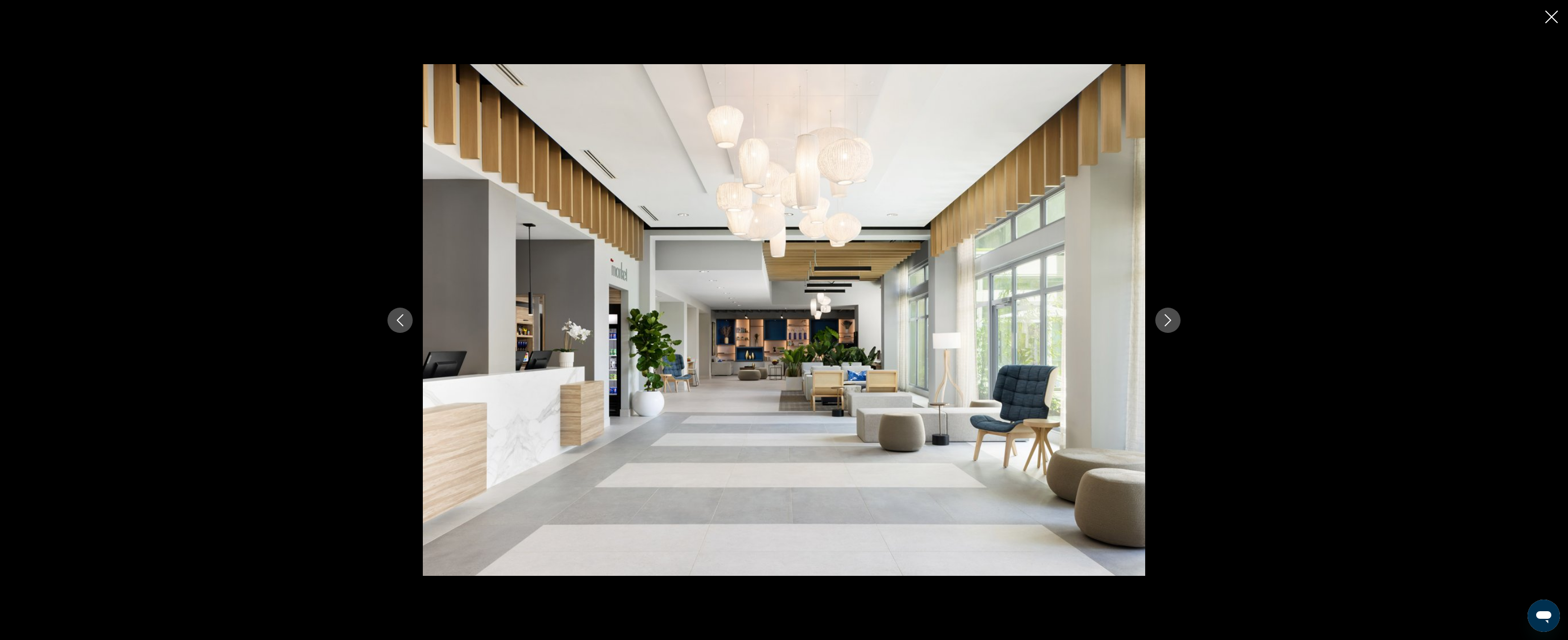
click at [1119, 321] on icon "Next image" at bounding box center [1167, 320] width 13 height 13
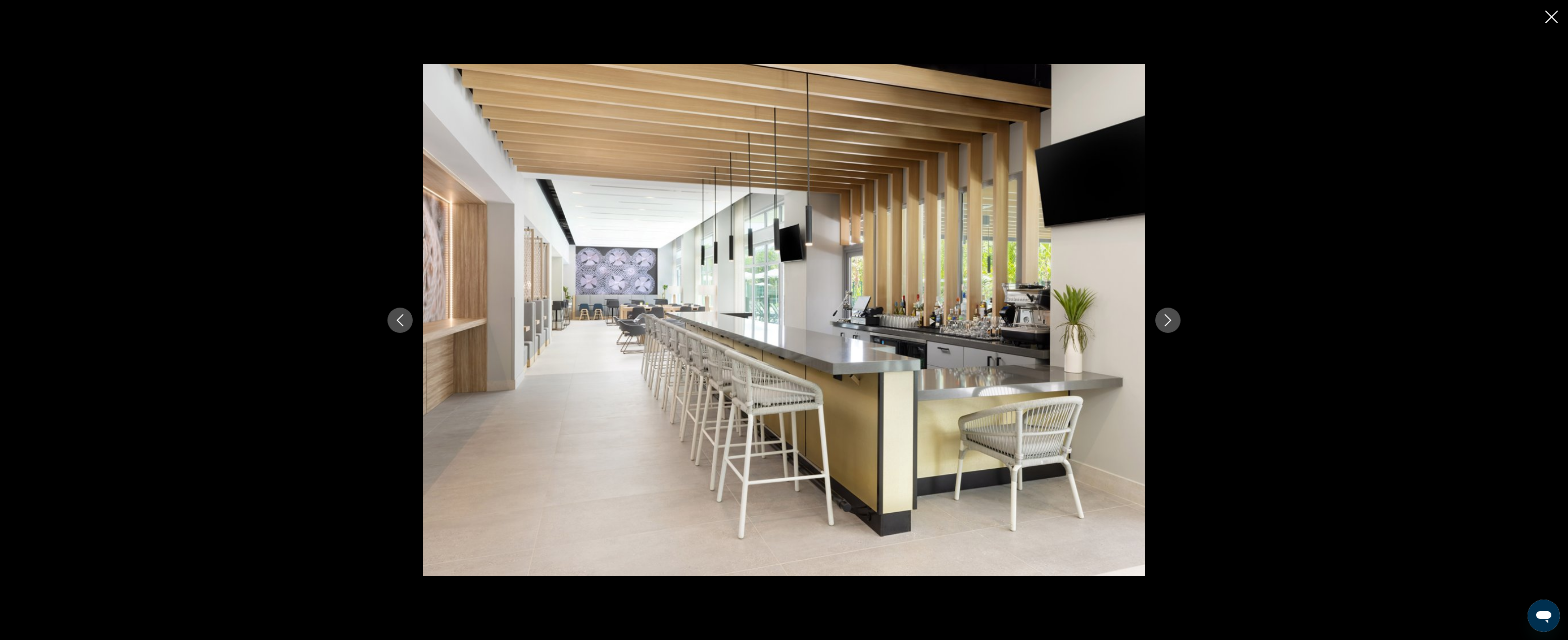
click at [1119, 321] on icon "Next image" at bounding box center [1167, 320] width 13 height 13
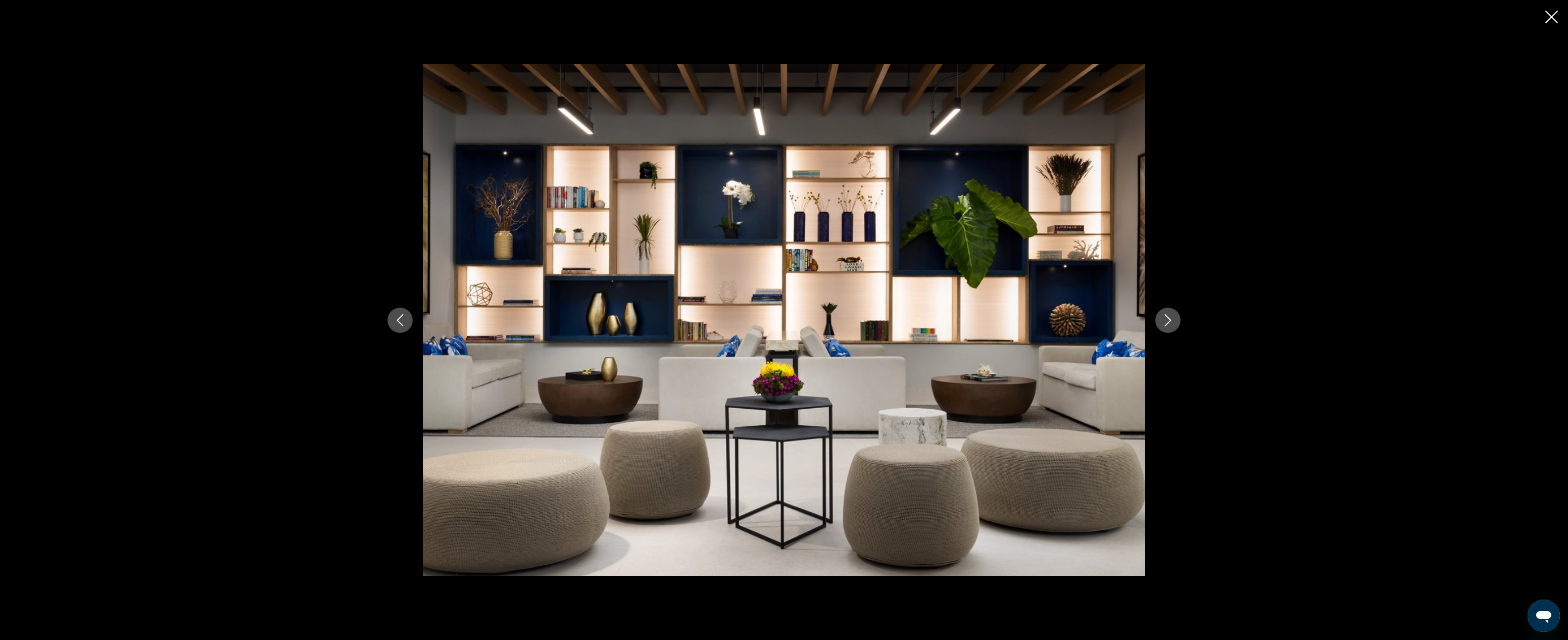
click at [1119, 321] on icon "Next image" at bounding box center [1167, 320] width 13 height 13
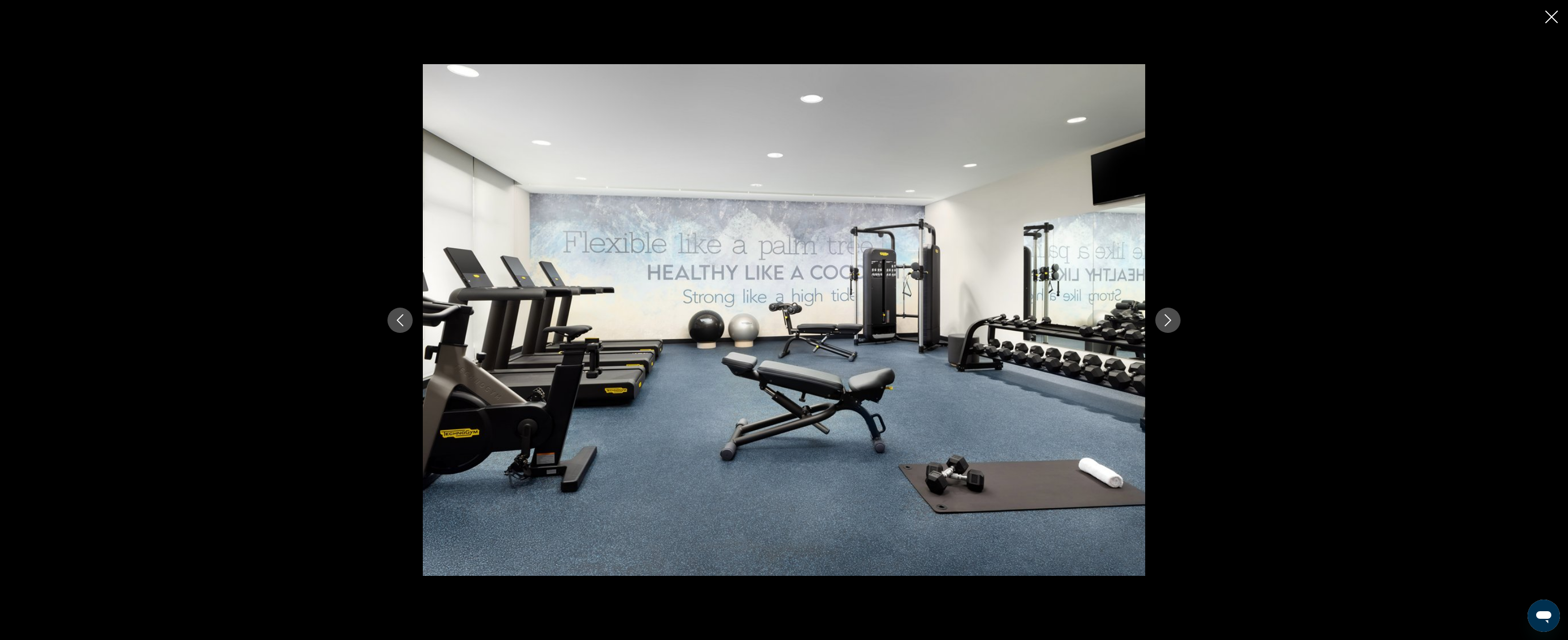
click at [1119, 321] on icon "Next image" at bounding box center [1167, 320] width 13 height 13
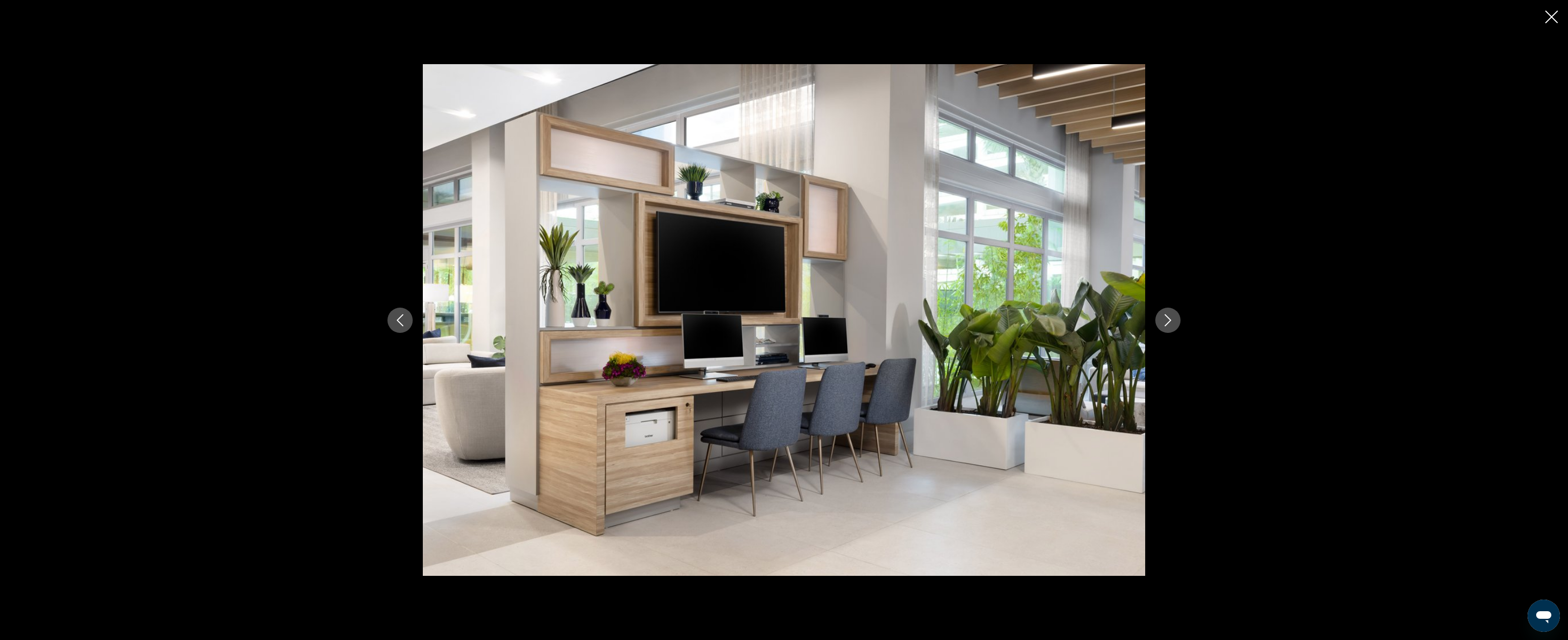
click at [1119, 321] on icon "Next image" at bounding box center [1167, 320] width 13 height 13
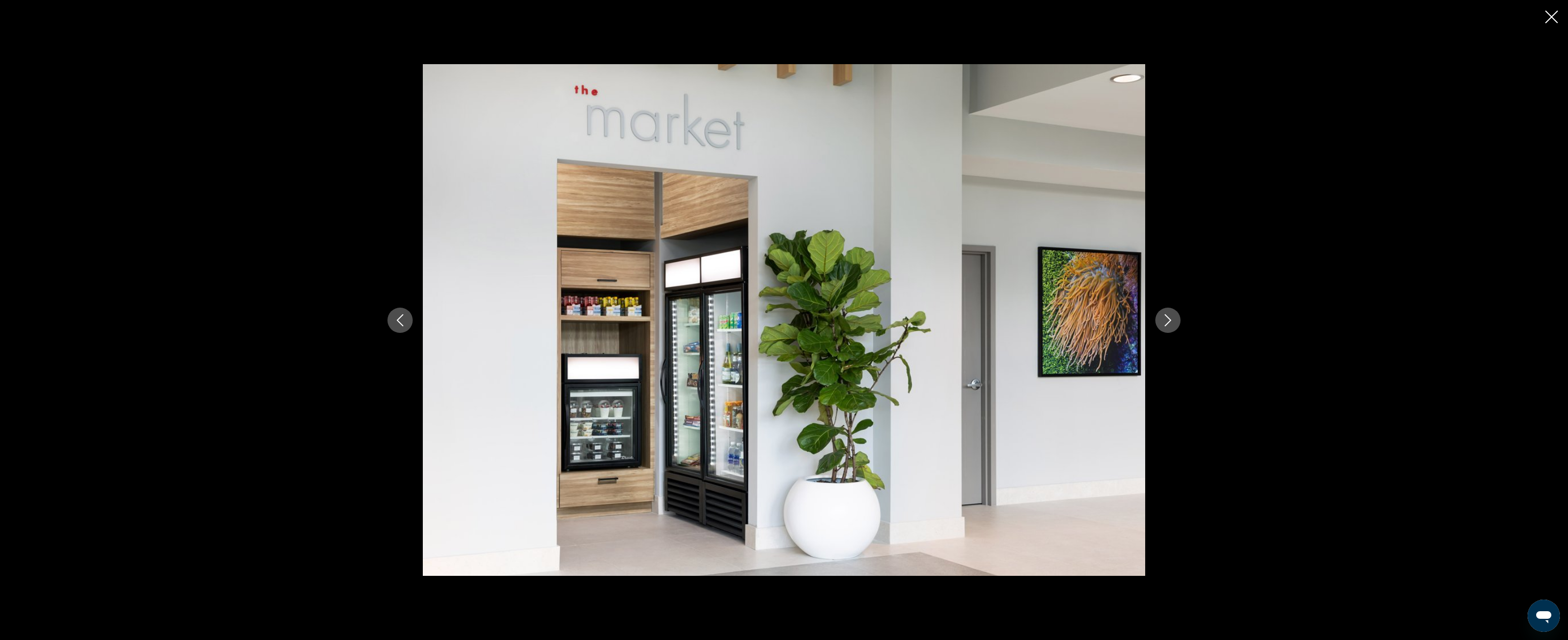
click at [1119, 15] on icon "Close slideshow" at bounding box center [1552, 16] width 13 height 13
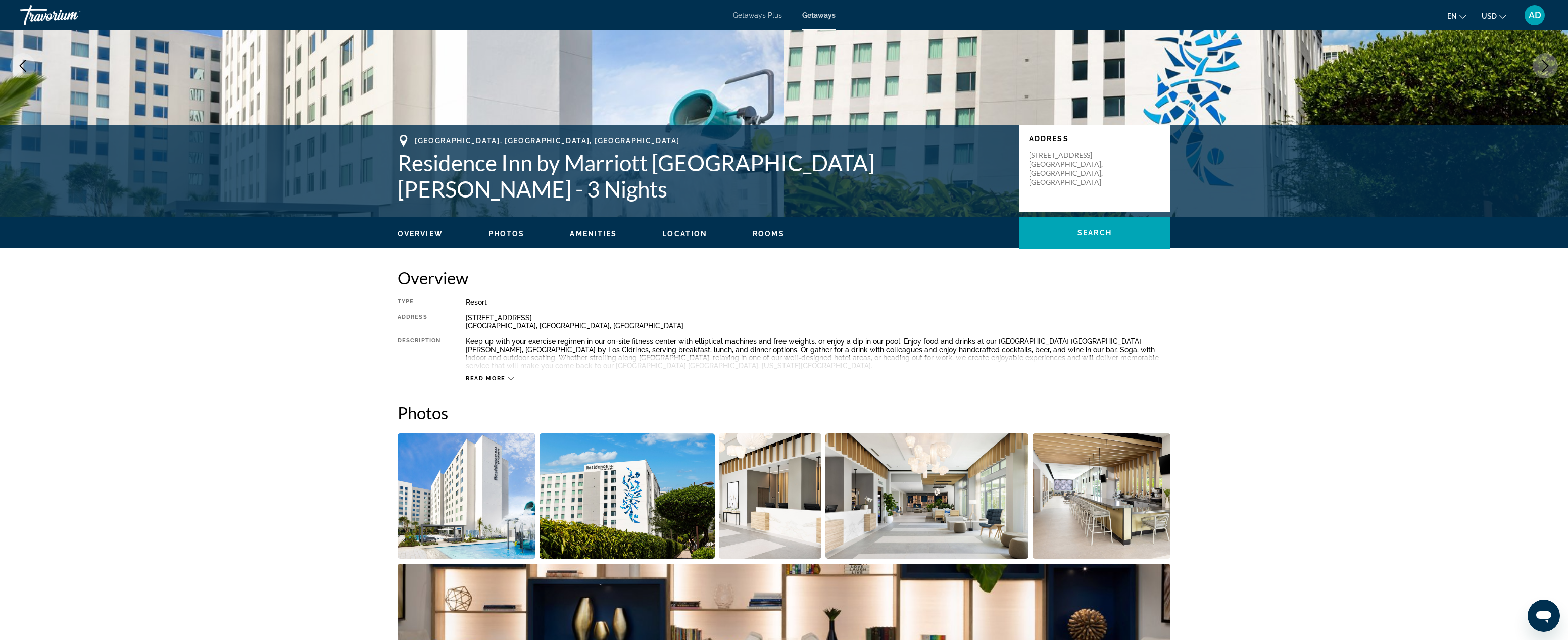
scroll to position [230, 0]
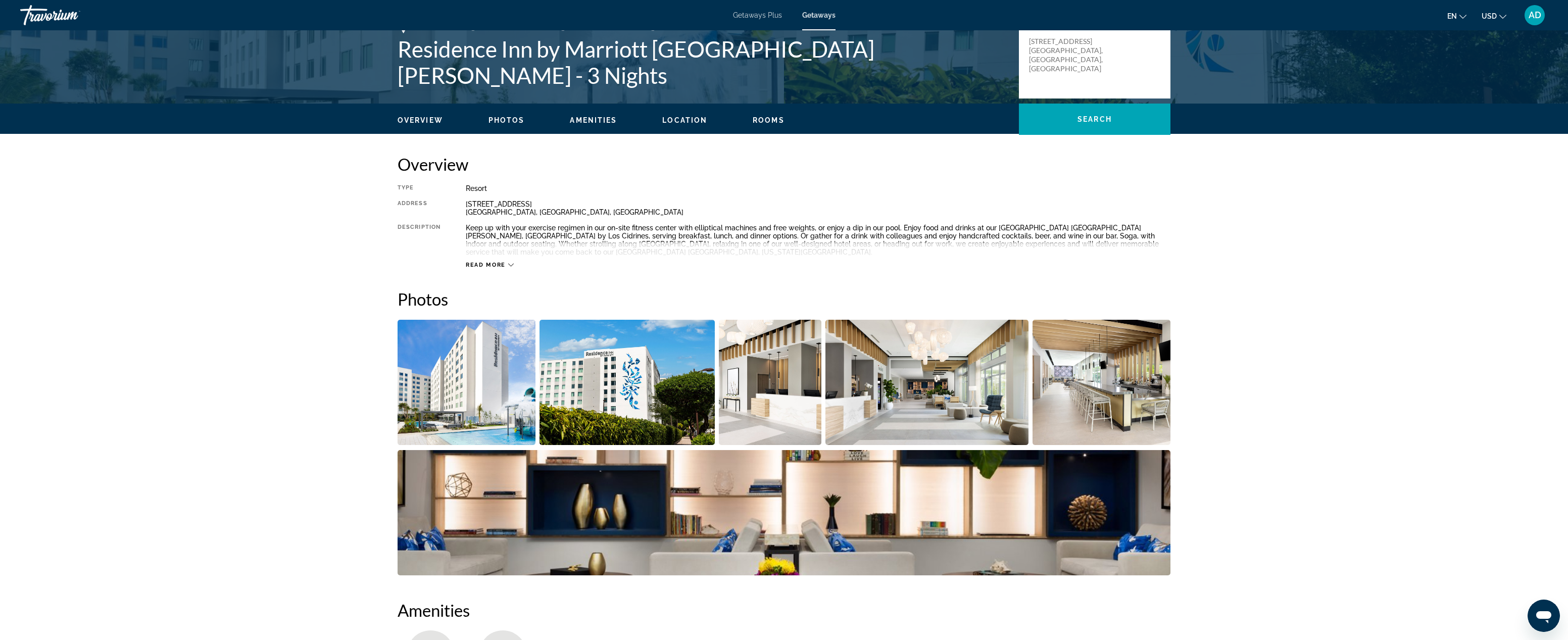
click at [482, 404] on img "Open full-screen image slider" at bounding box center [466, 382] width 138 height 125
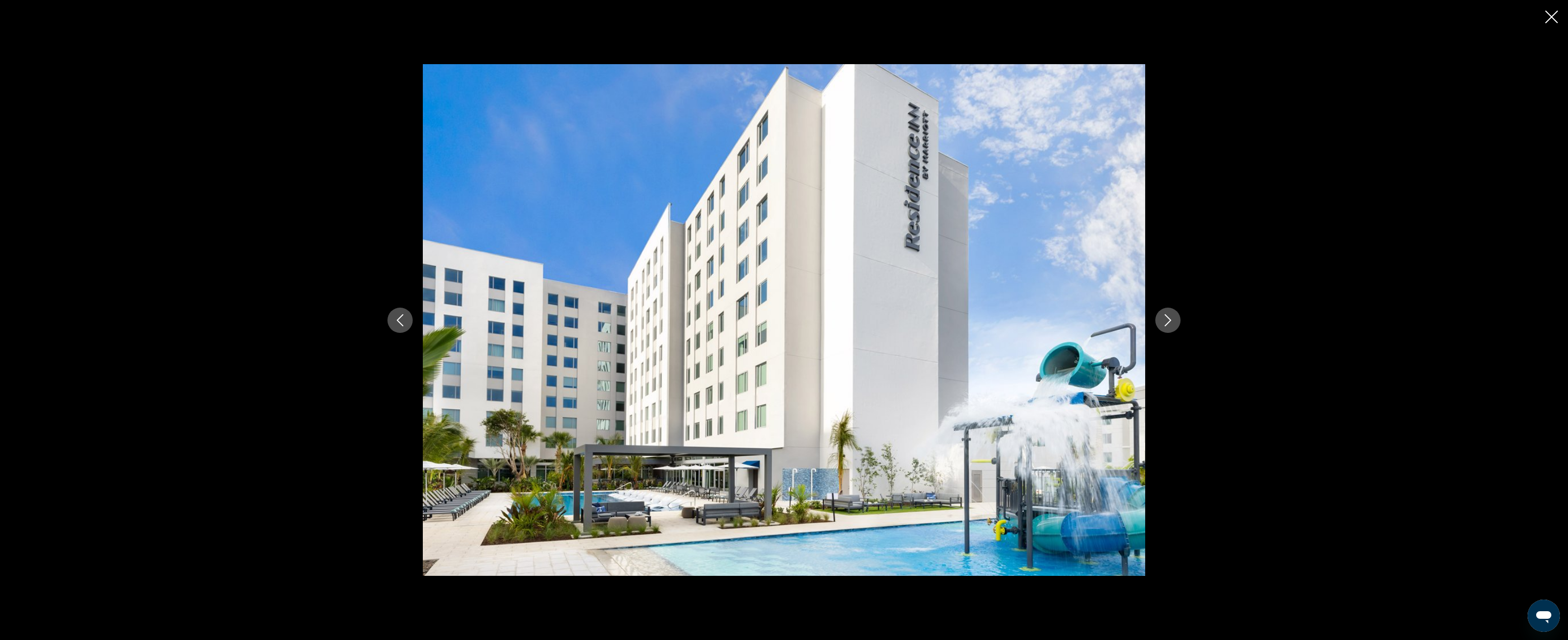
click at [1119, 320] on icon "Next image" at bounding box center [1168, 320] width 7 height 13
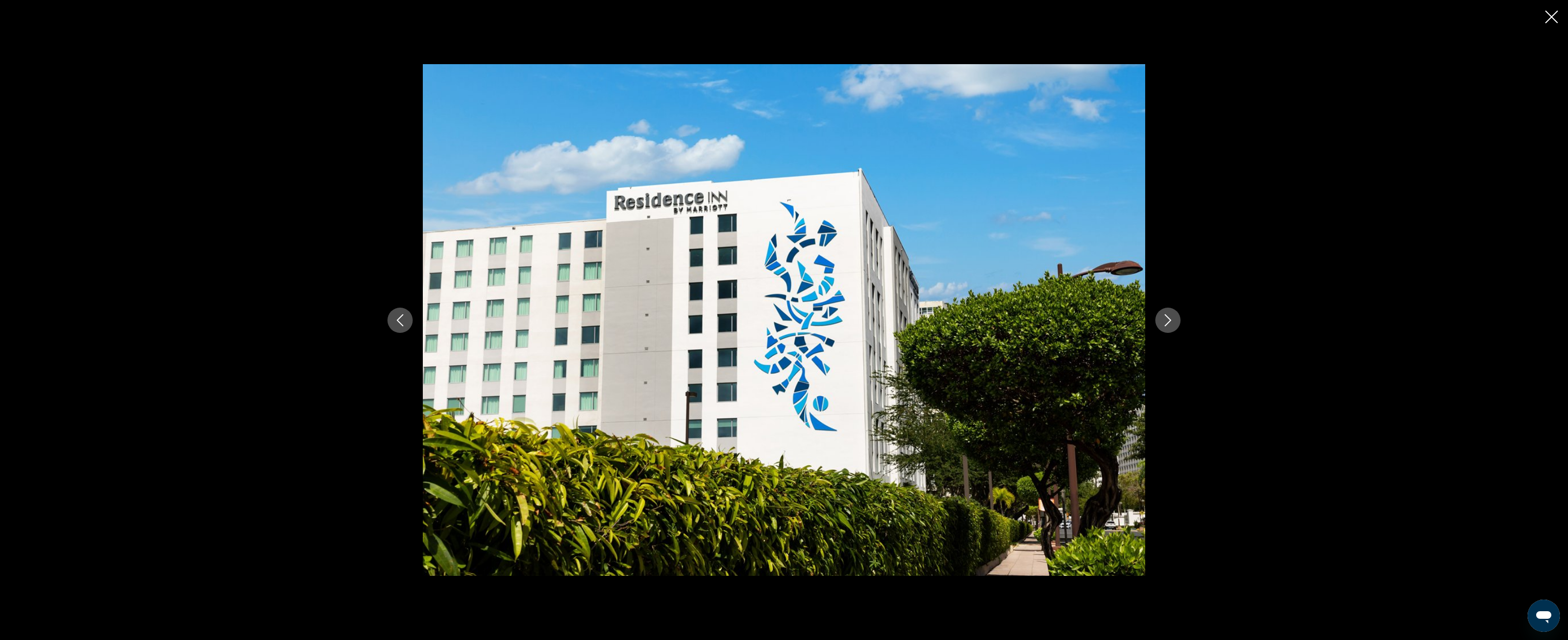
click at [1119, 320] on icon "Next image" at bounding box center [1168, 320] width 7 height 13
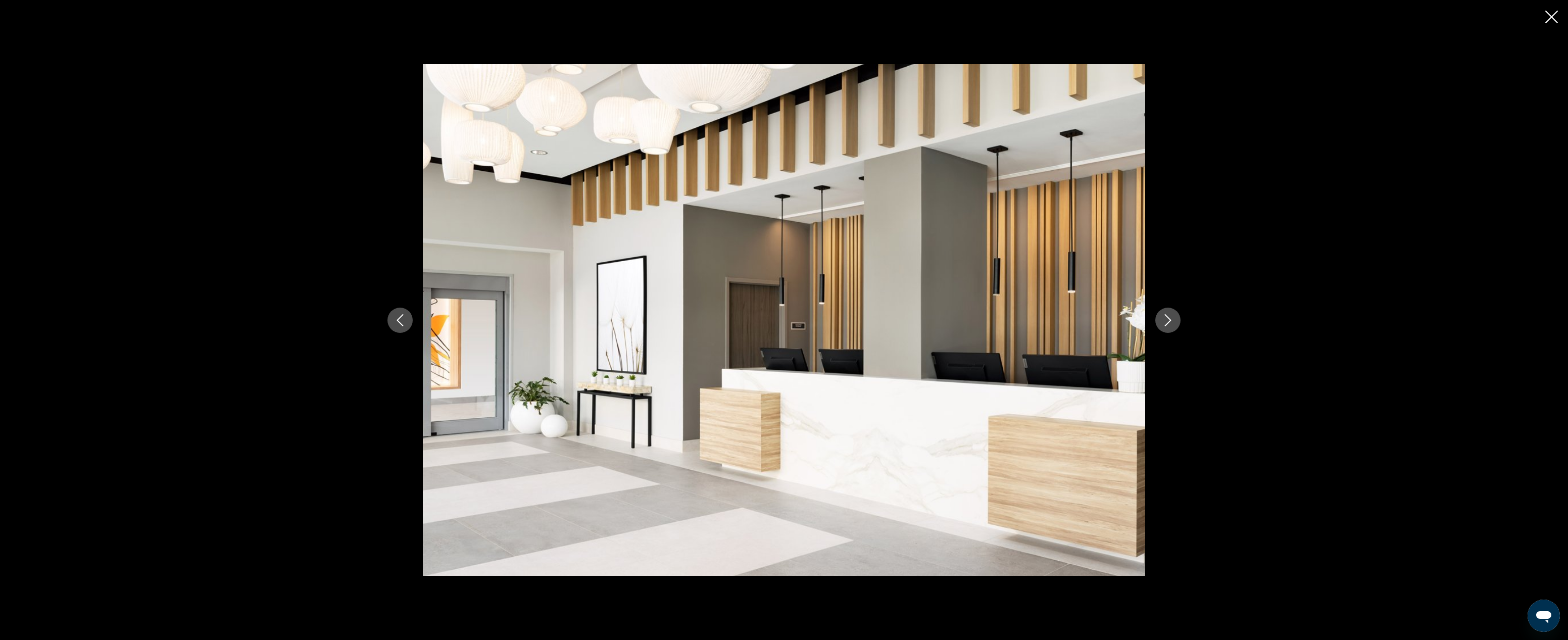
click at [1119, 320] on icon "Next image" at bounding box center [1168, 320] width 7 height 13
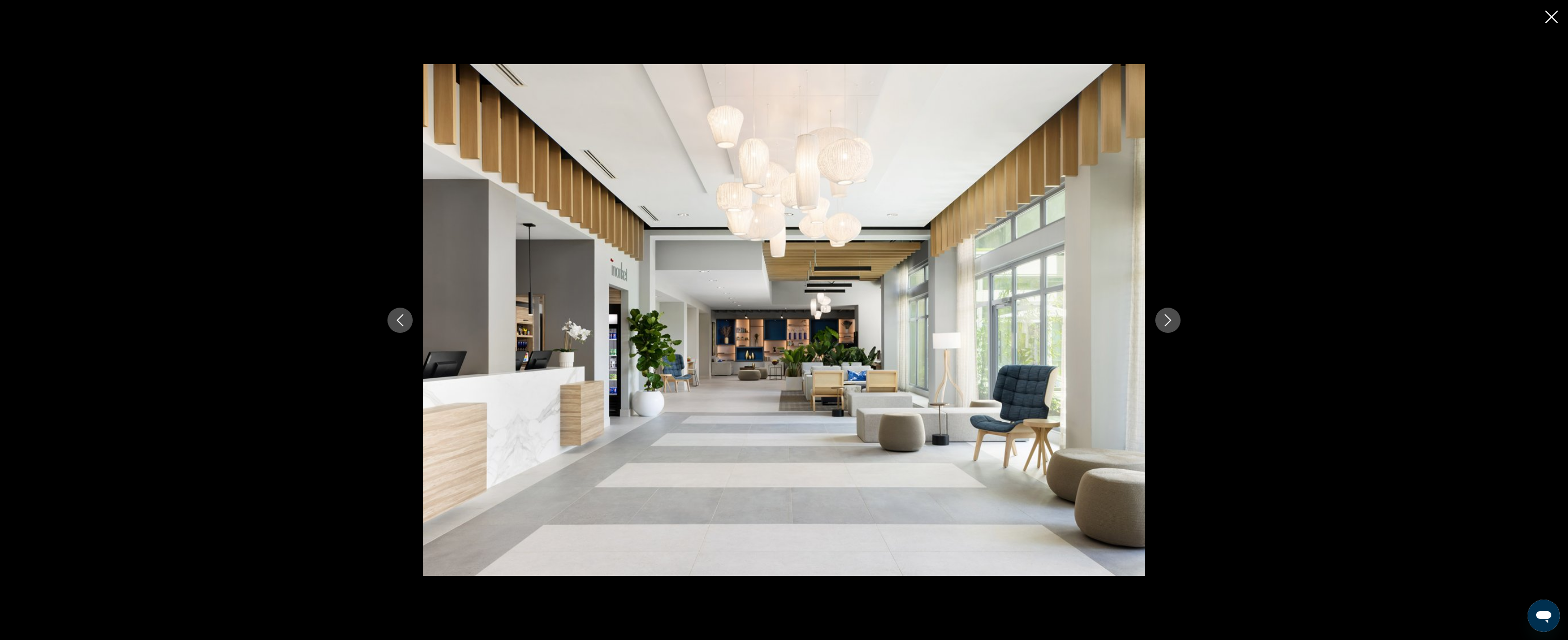
click at [1119, 320] on icon "Next image" at bounding box center [1168, 320] width 7 height 13
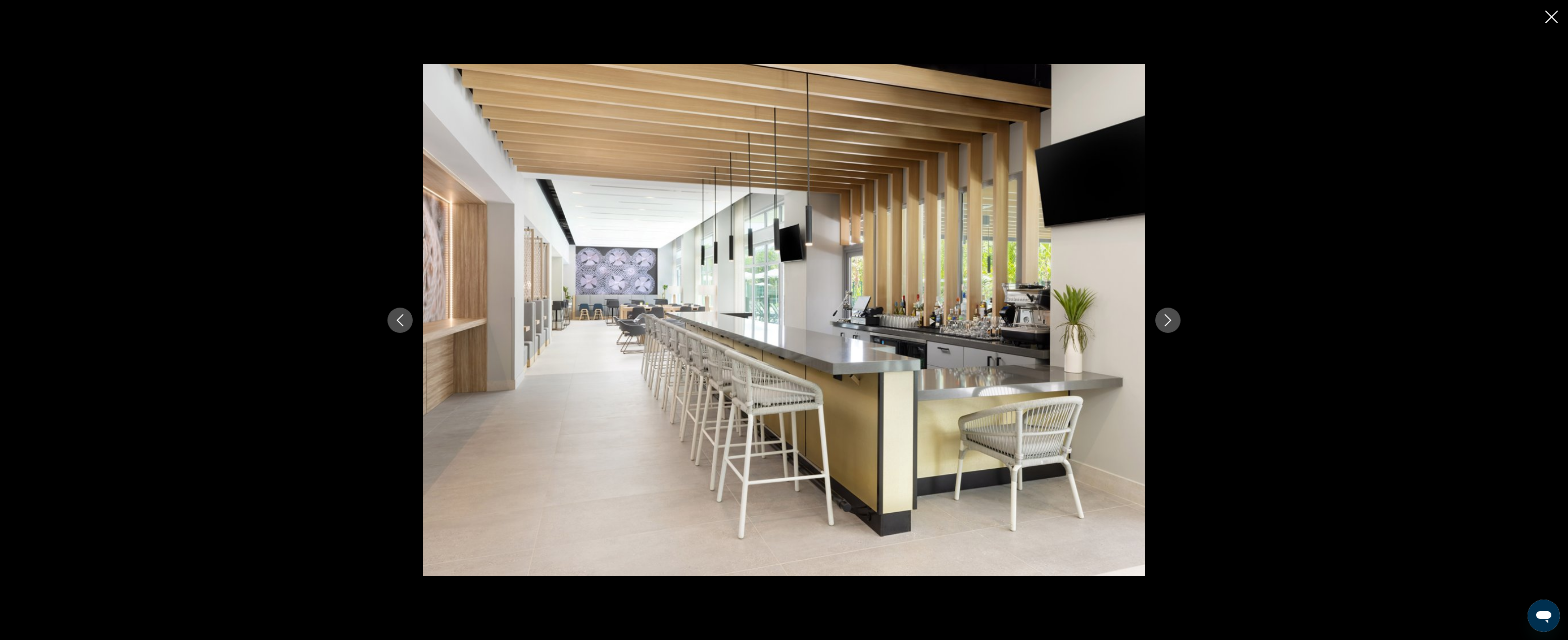
click at [1119, 320] on icon "Next image" at bounding box center [1168, 320] width 7 height 13
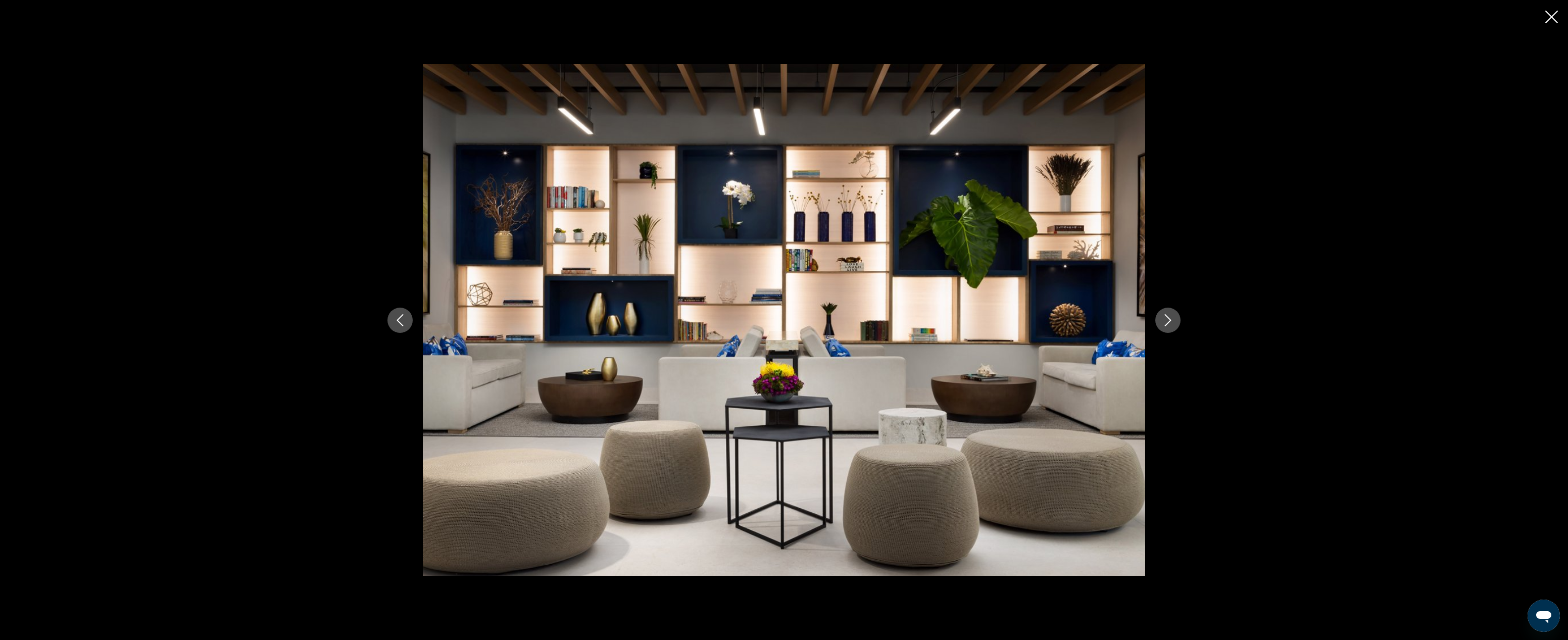
click at [1119, 320] on icon "Next image" at bounding box center [1168, 320] width 7 height 13
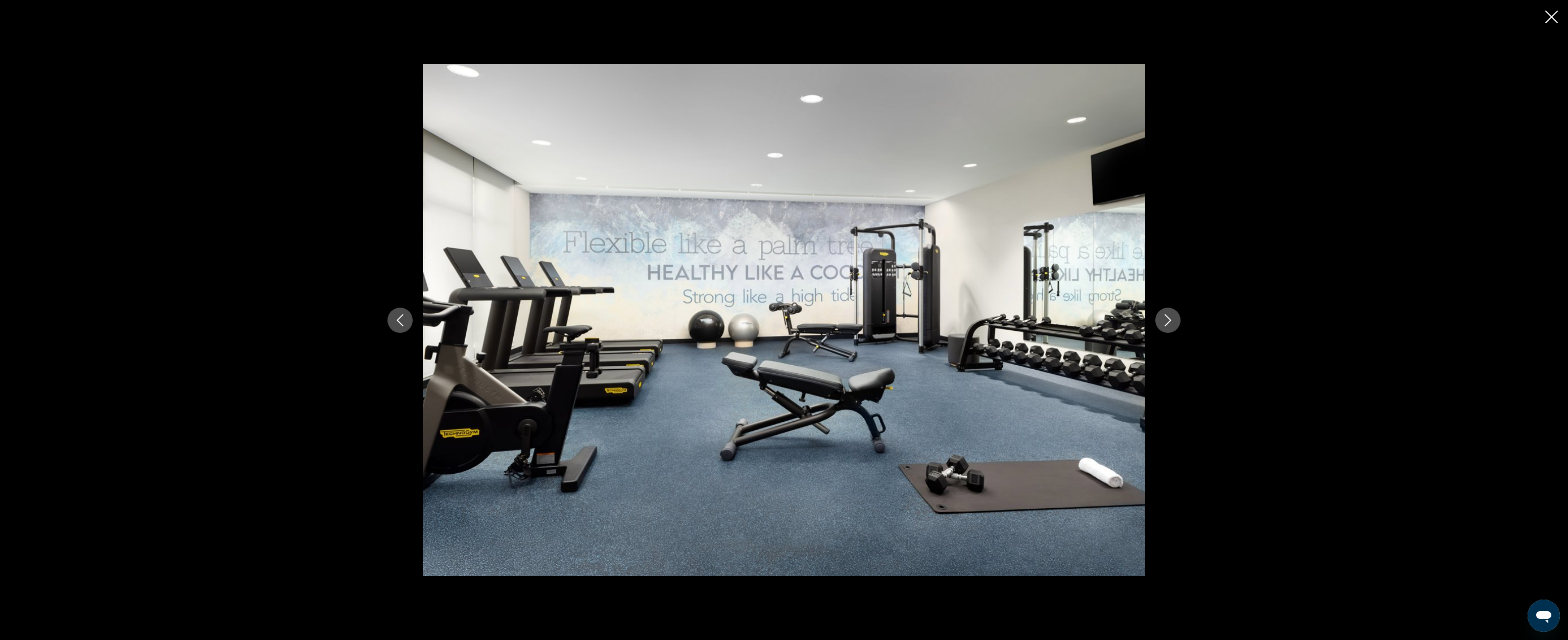
click at [1119, 320] on icon "Next image" at bounding box center [1168, 320] width 7 height 13
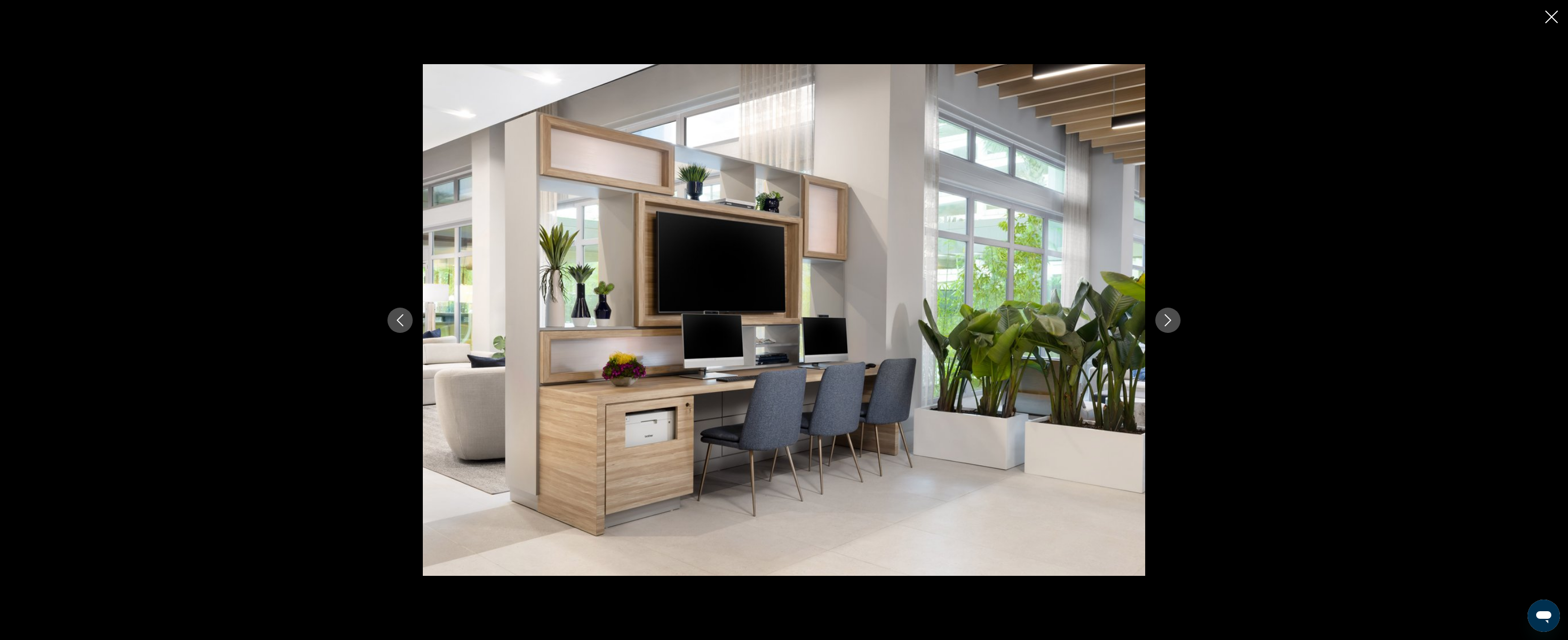
click at [1119, 320] on icon "Next image" at bounding box center [1168, 320] width 7 height 13
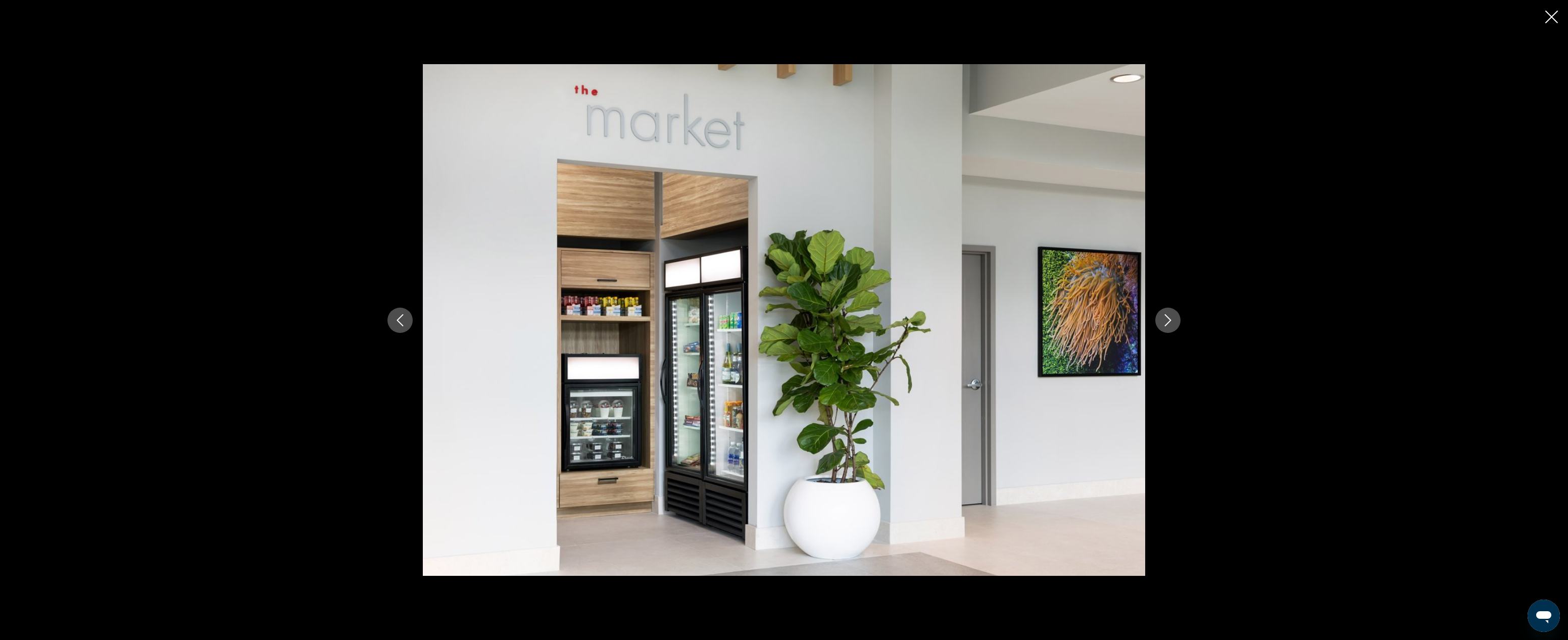
click at [1119, 18] on icon "Close slideshow" at bounding box center [1552, 16] width 13 height 13
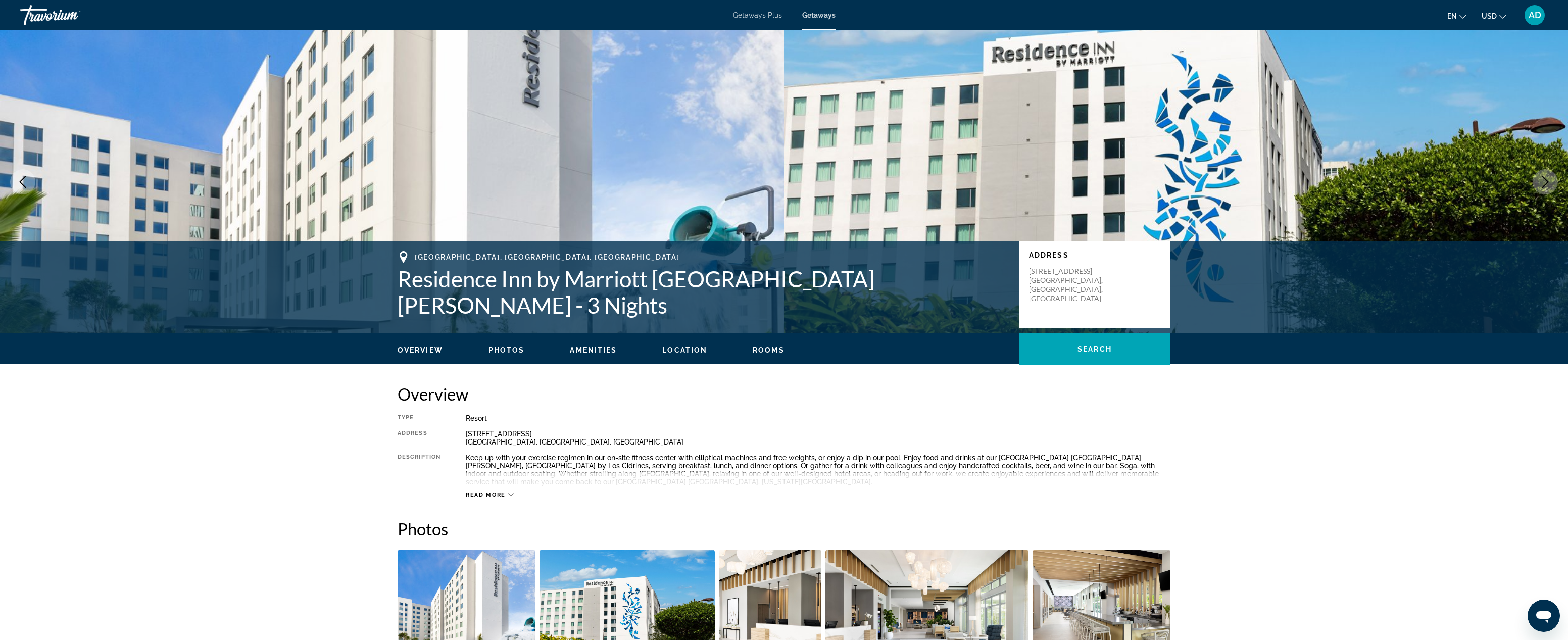
scroll to position [0, 0]
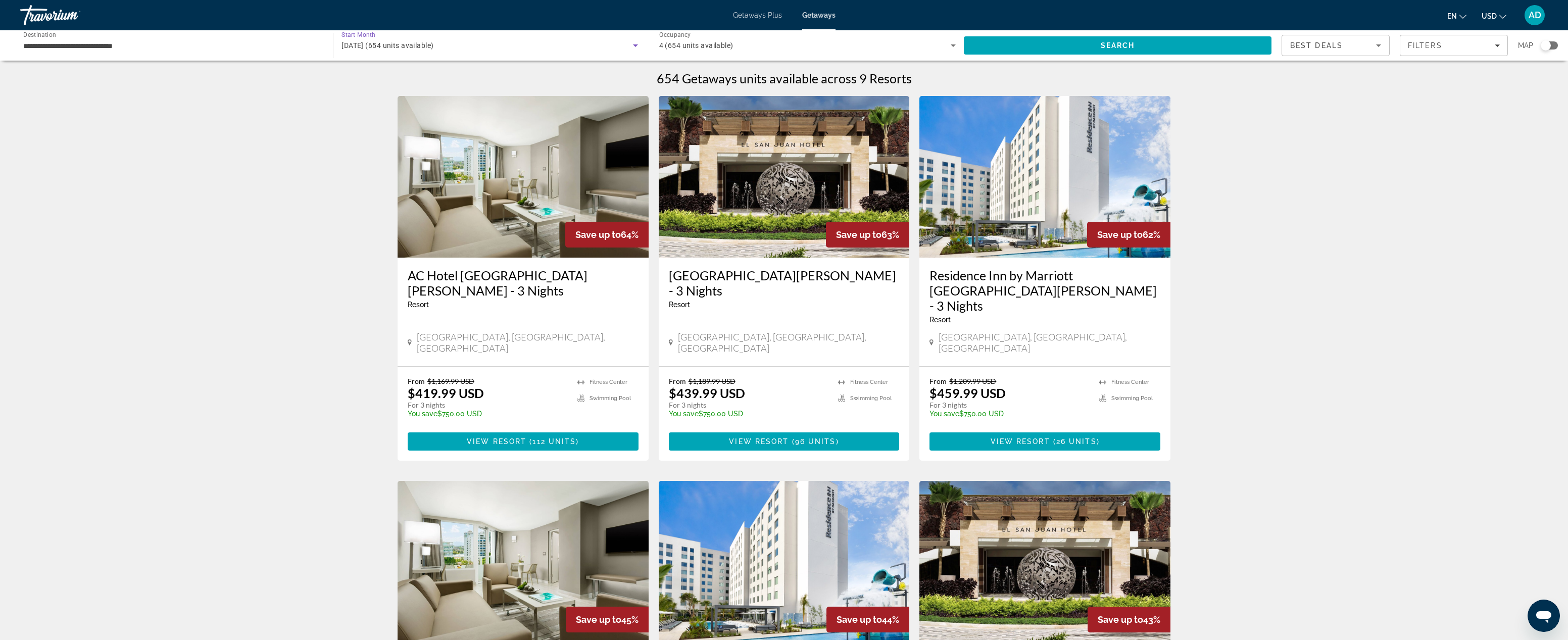
click at [633, 45] on icon "Search widget" at bounding box center [635, 45] width 5 height 3
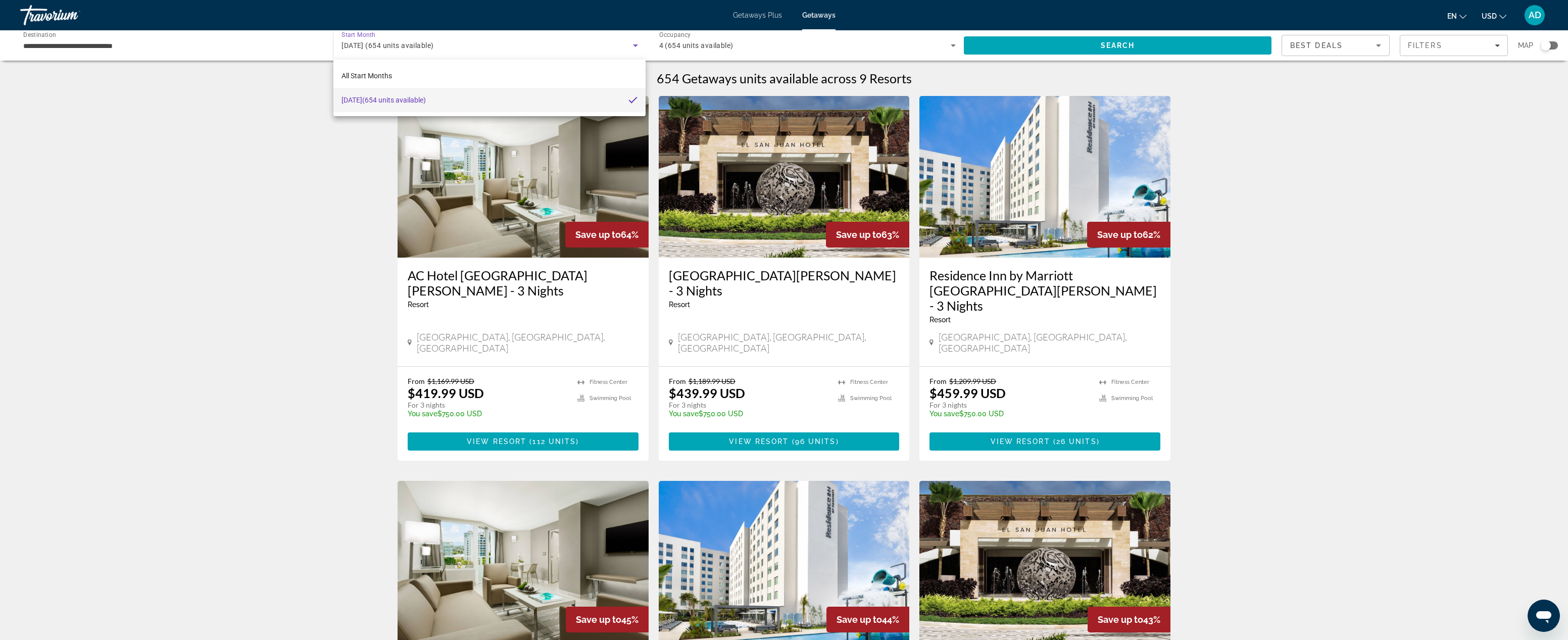
click at [217, 109] on div at bounding box center [784, 320] width 1568 height 640
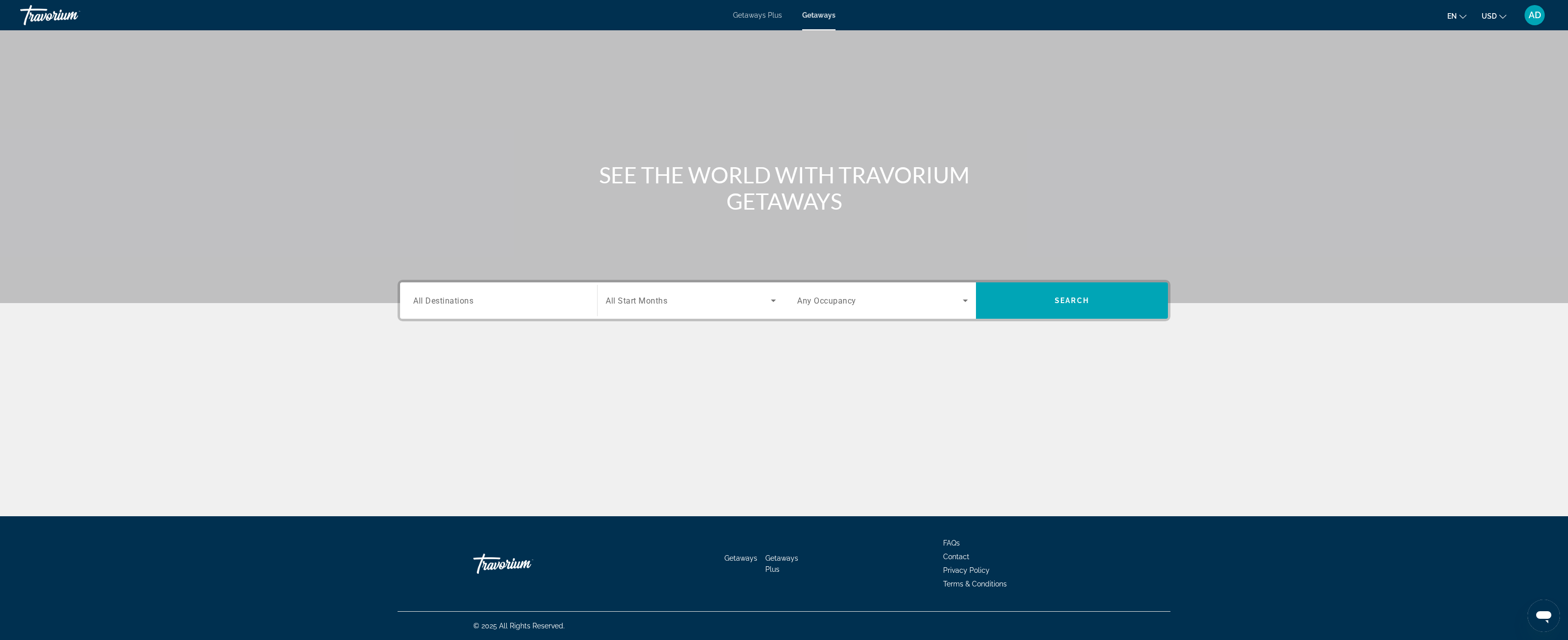
click at [524, 306] on input "Destination All Destinations" at bounding box center [498, 301] width 171 height 13
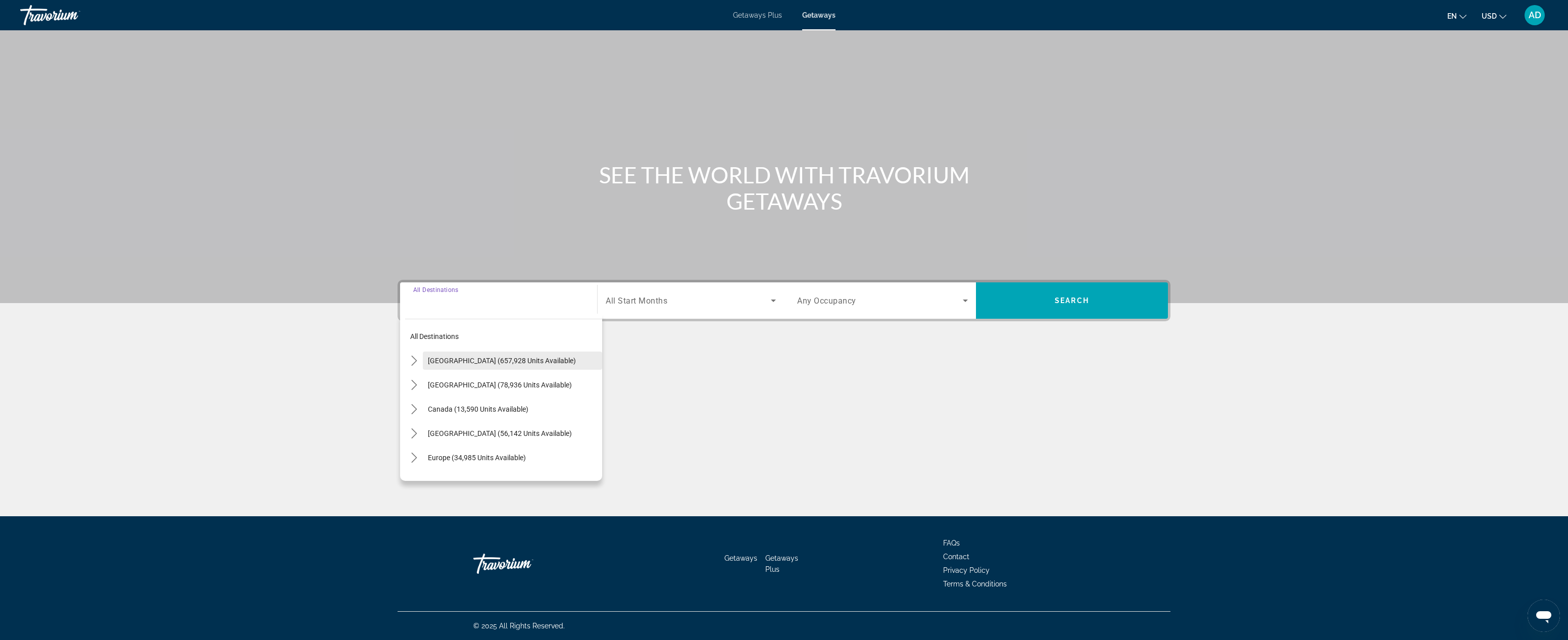
drag, startPoint x: 414, startPoint y: 362, endPoint x: 430, endPoint y: 368, distance: 17.1
click at [414, 362] on icon "Toggle United States (657,928 units available) submenu" at bounding box center [414, 360] width 10 height 10
click at [412, 379] on icon "Toggle Caribbean & Atlantic Islands (56,142 units available) submenu" at bounding box center [414, 379] width 10 height 10
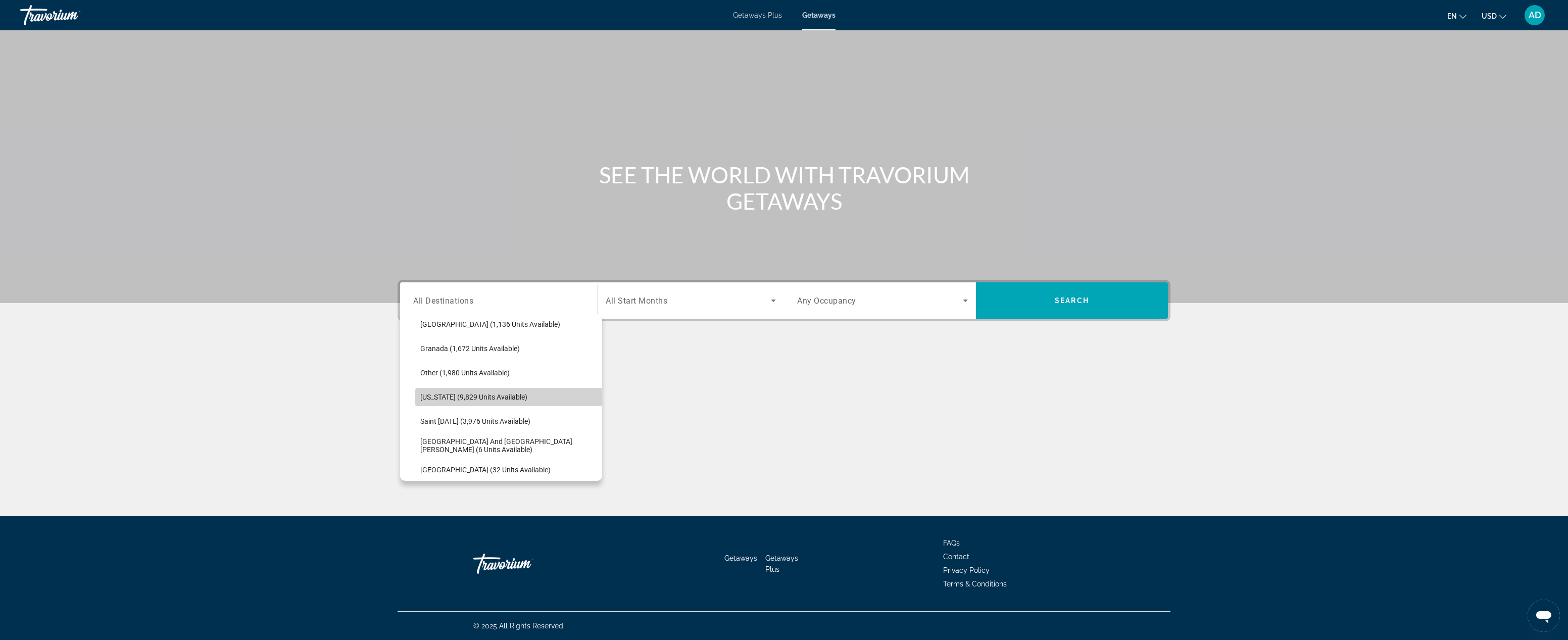
click at [466, 399] on span "[US_STATE] (9,829 units available)" at bounding box center [473, 397] width 107 height 8
type input "**********"
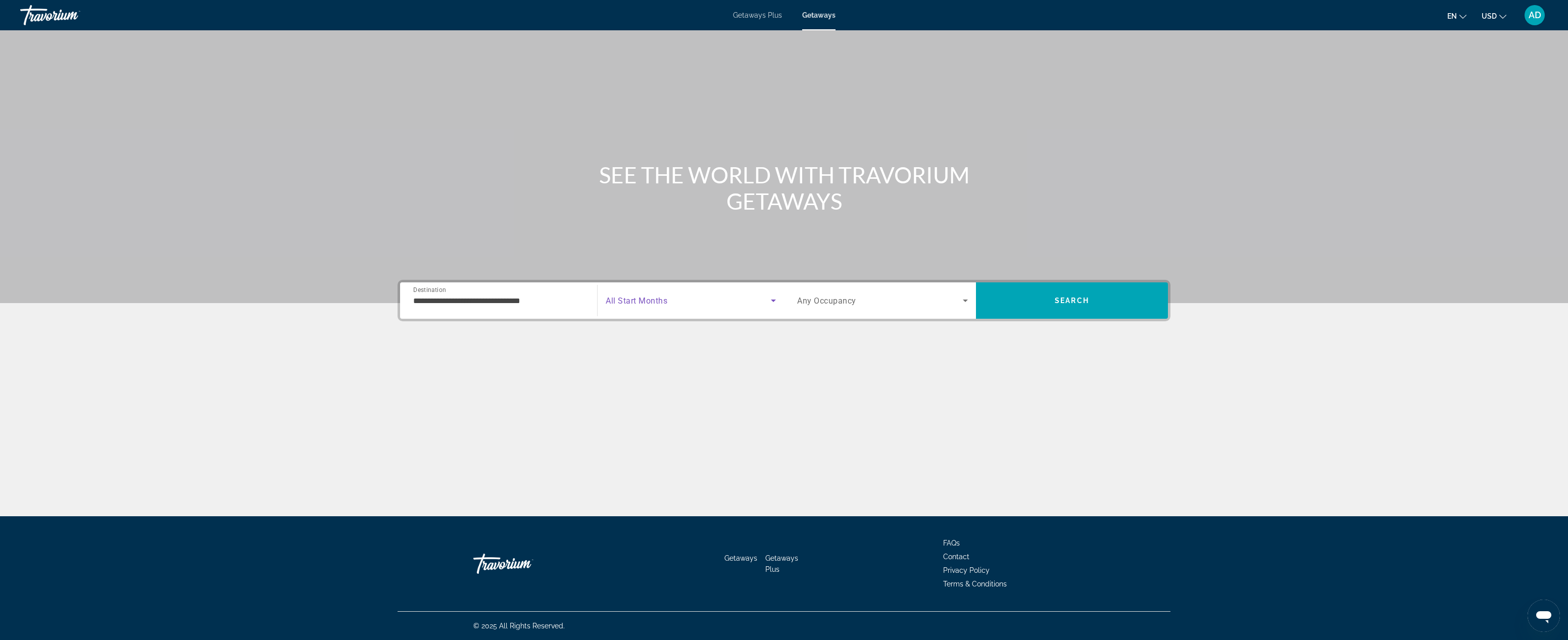
click at [772, 300] on icon "Search widget" at bounding box center [772, 300] width 5 height 3
click at [658, 383] on mat-option "[DATE]" at bounding box center [690, 378] width 186 height 24
click at [965, 299] on icon "Search widget" at bounding box center [966, 300] width 13 height 13
click at [845, 403] on mat-option "4 Travelers" at bounding box center [882, 403] width 187 height 24
click at [1090, 294] on span "Search" at bounding box center [1072, 300] width 192 height 24
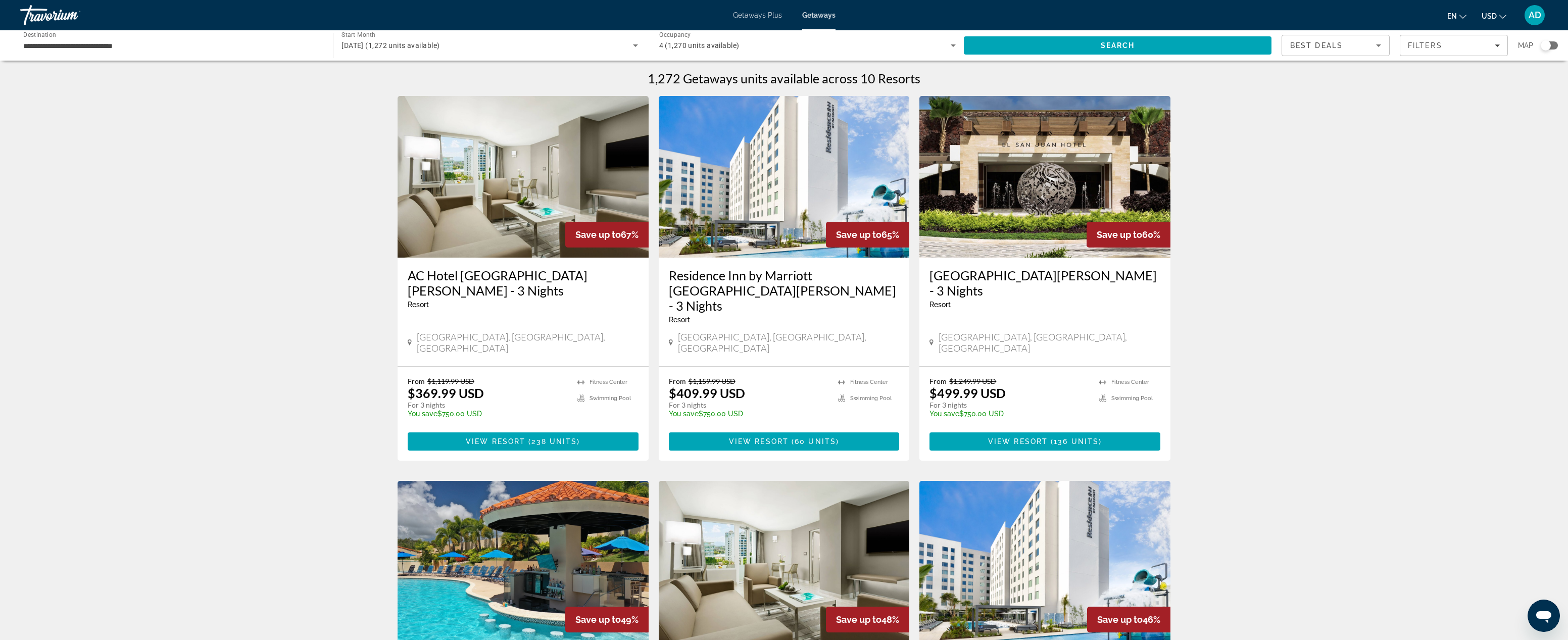
click at [523, 235] on img "Main content" at bounding box center [523, 176] width 251 height 161
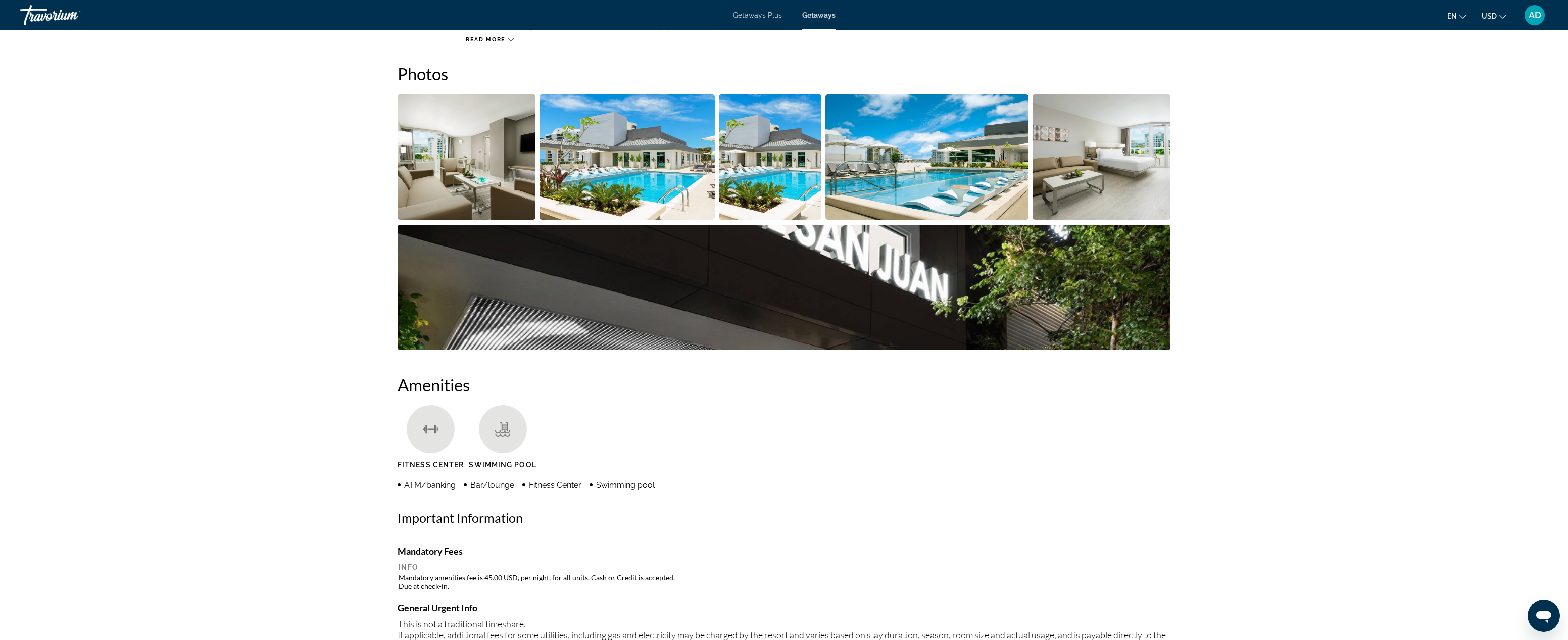
scroll to position [375, 0]
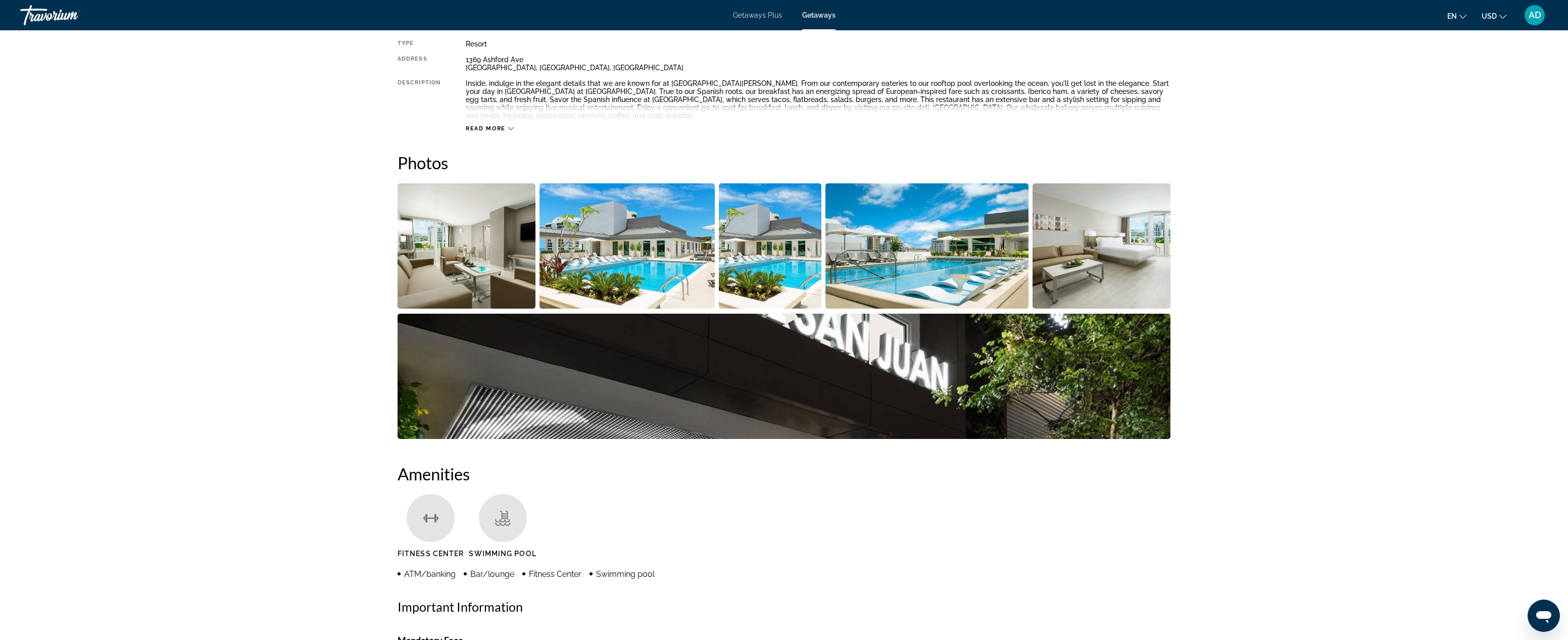
click at [598, 258] on img "Open full-screen image slider" at bounding box center [628, 246] width 176 height 125
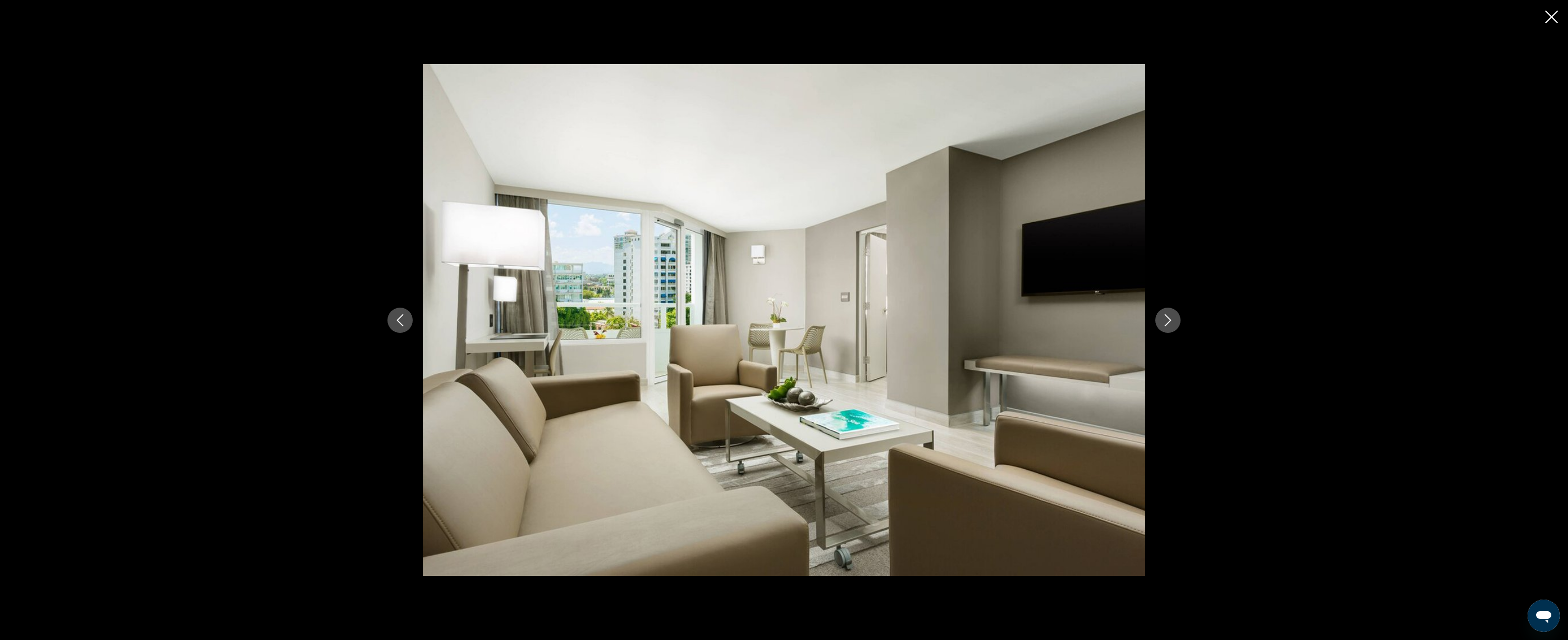
click at [1119, 317] on icon "Next image" at bounding box center [1167, 320] width 13 height 13
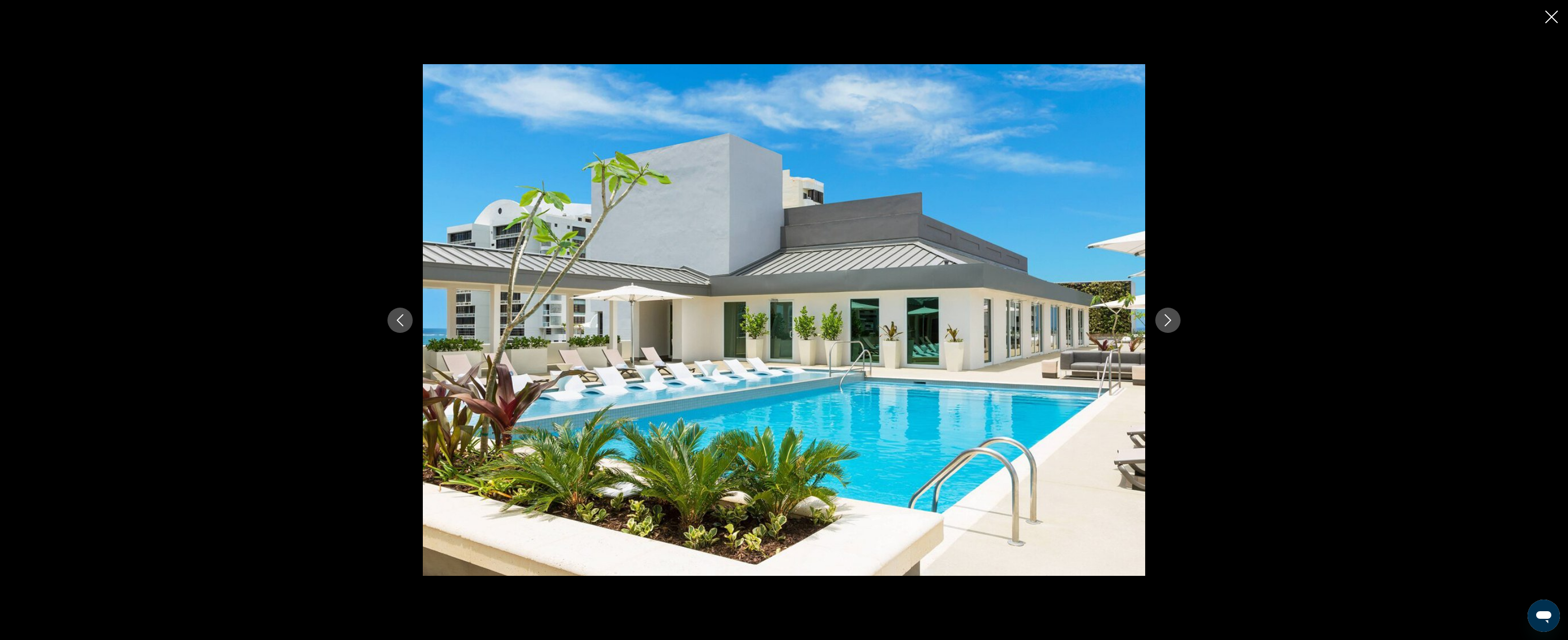
click at [1119, 317] on icon "Next image" at bounding box center [1167, 320] width 13 height 13
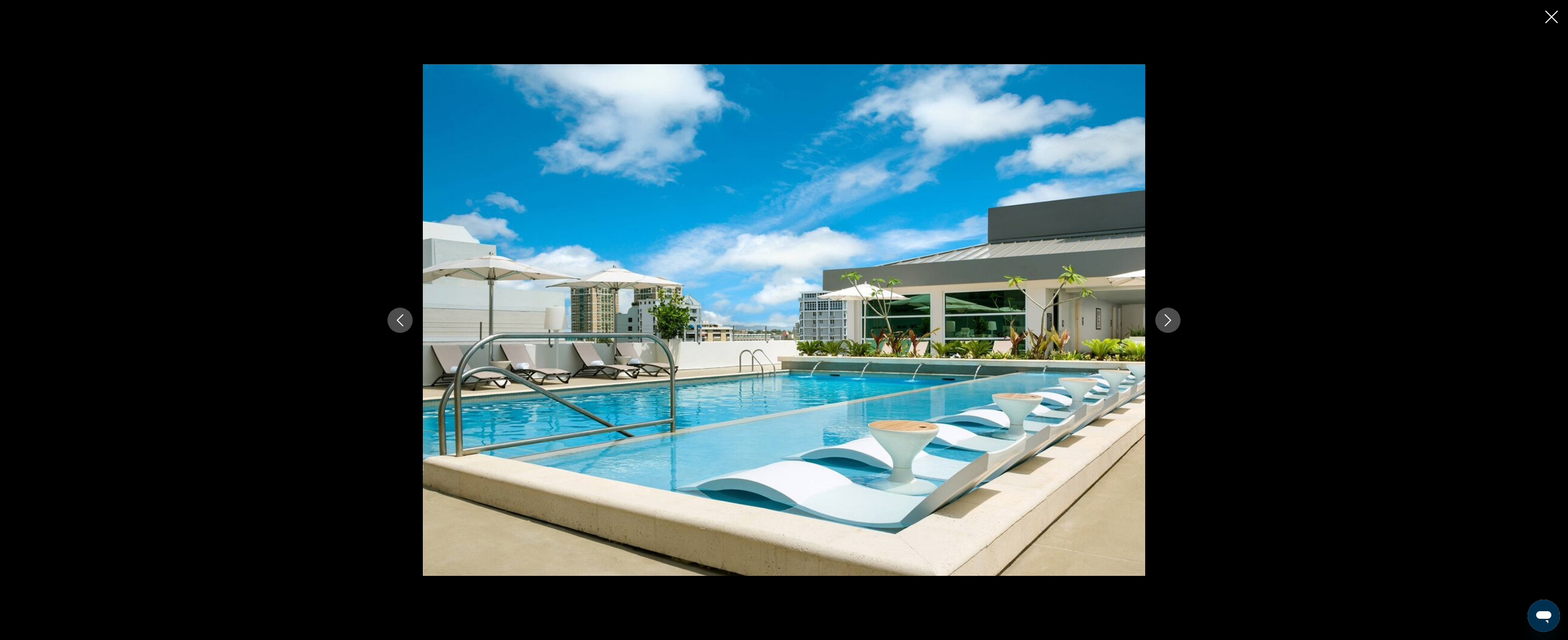
click at [1119, 317] on icon "Next image" at bounding box center [1167, 320] width 13 height 13
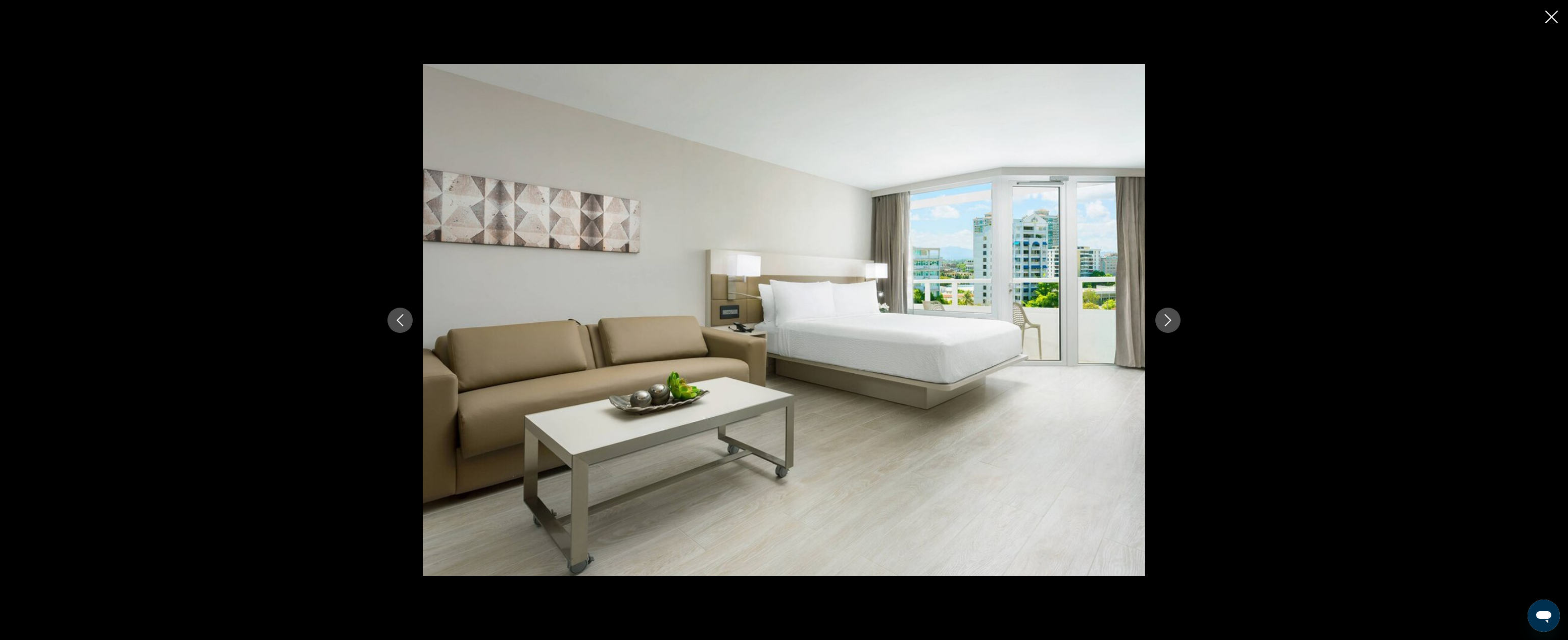
click at [1119, 317] on icon "Next image" at bounding box center [1167, 320] width 13 height 13
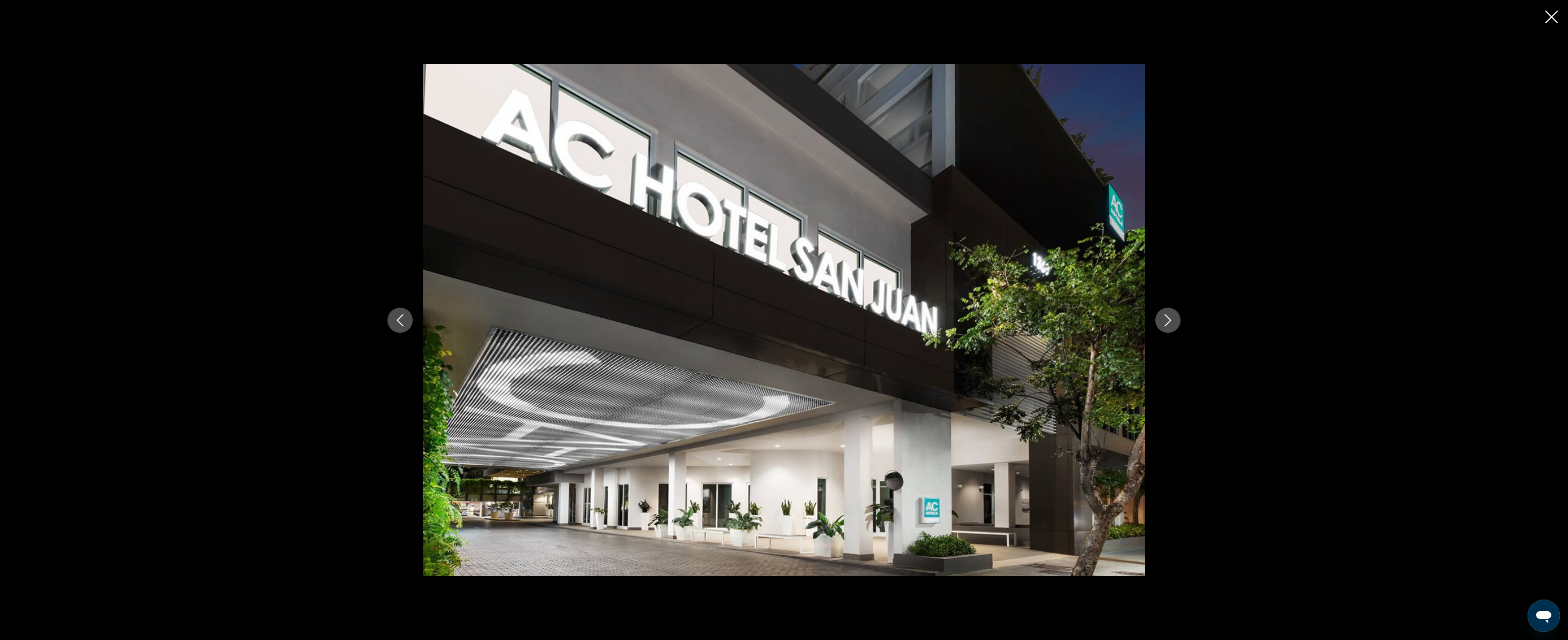
click at [1119, 317] on icon "Next image" at bounding box center [1167, 320] width 13 height 13
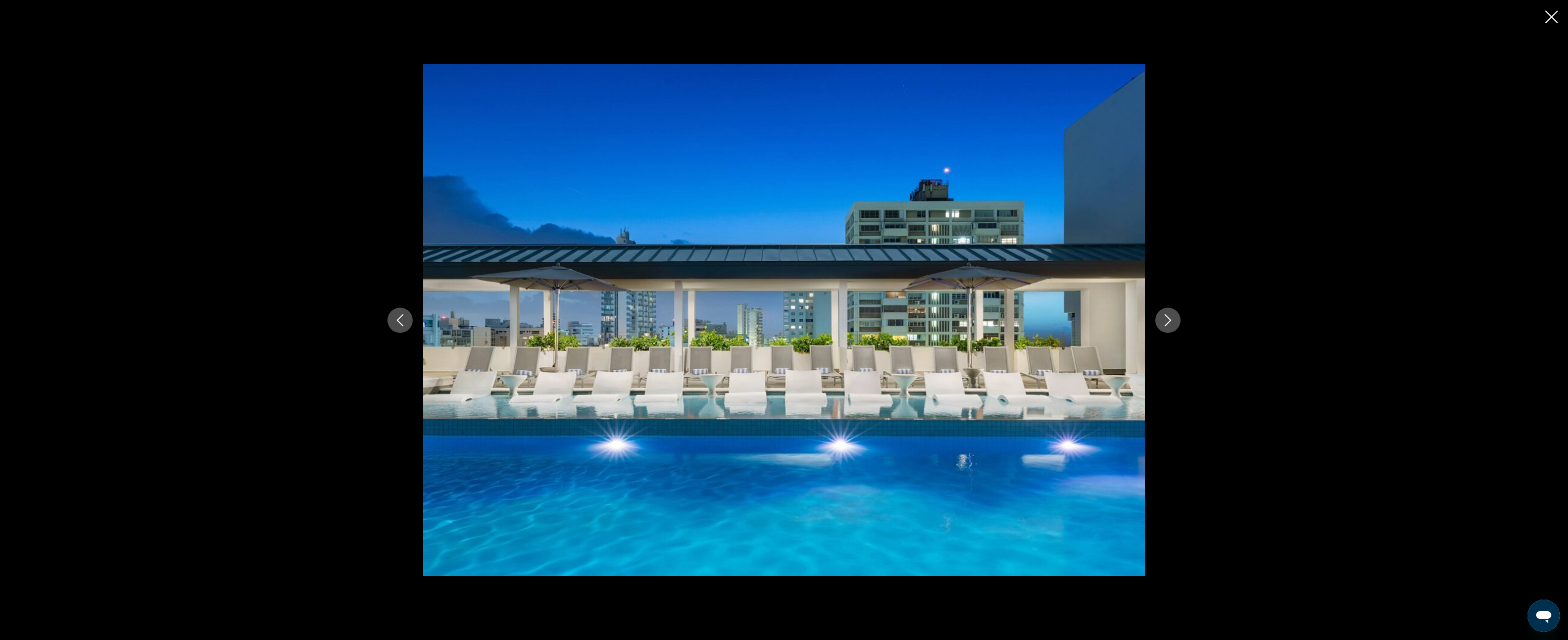
click at [1119, 317] on icon "Next image" at bounding box center [1168, 320] width 7 height 13
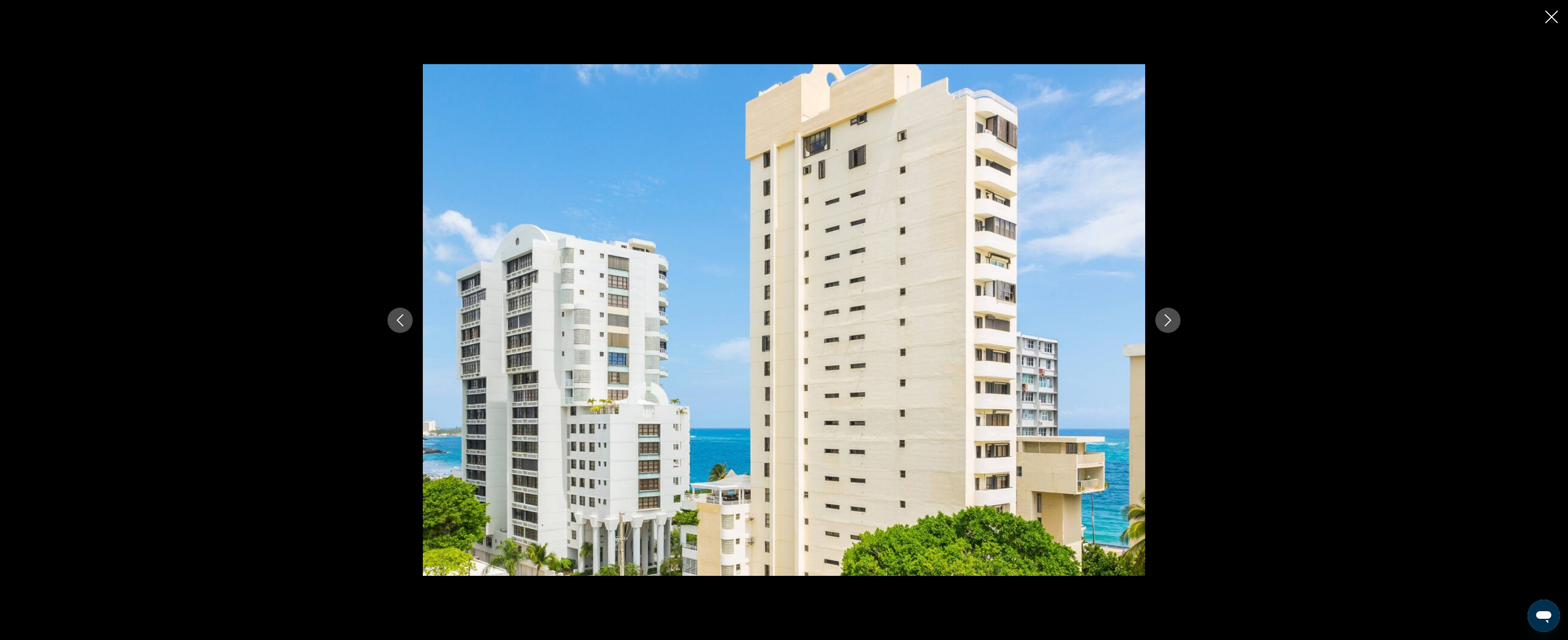
click at [1119, 317] on icon "Next image" at bounding box center [1168, 320] width 7 height 13
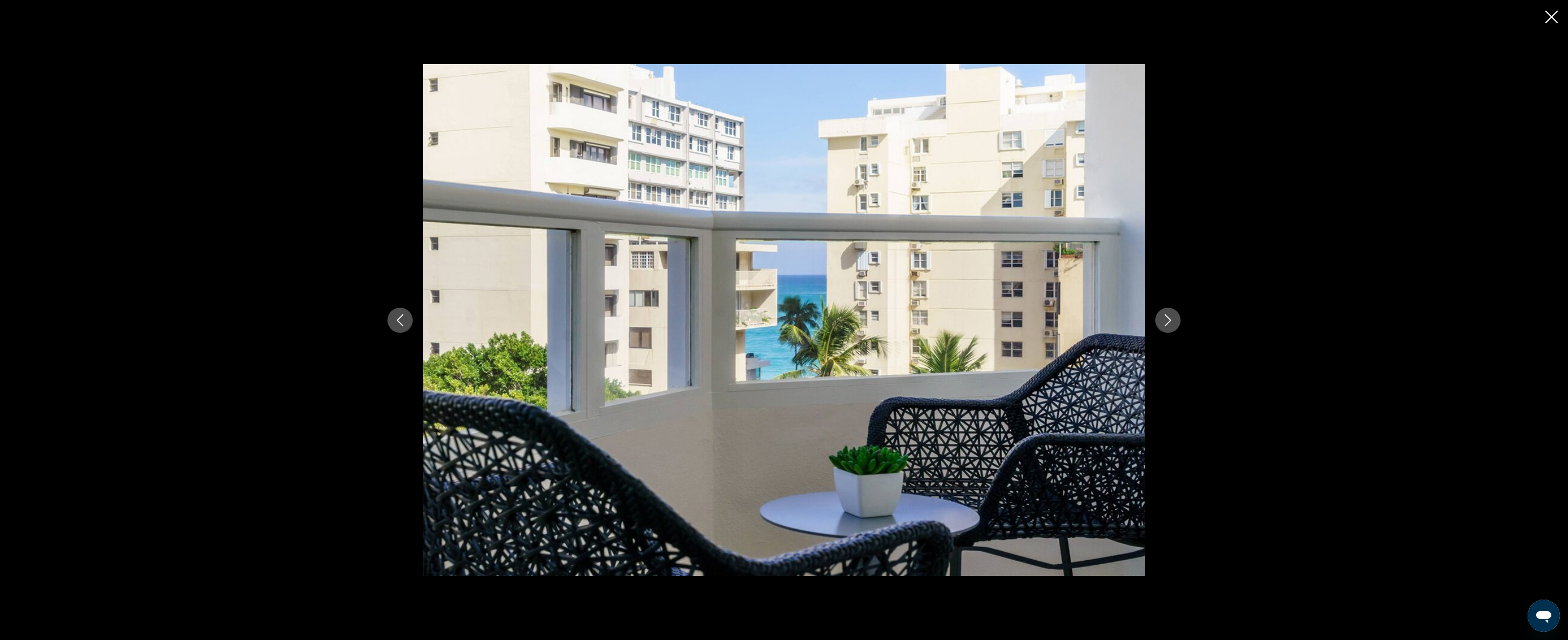
click at [1119, 317] on icon "Next image" at bounding box center [1168, 320] width 7 height 13
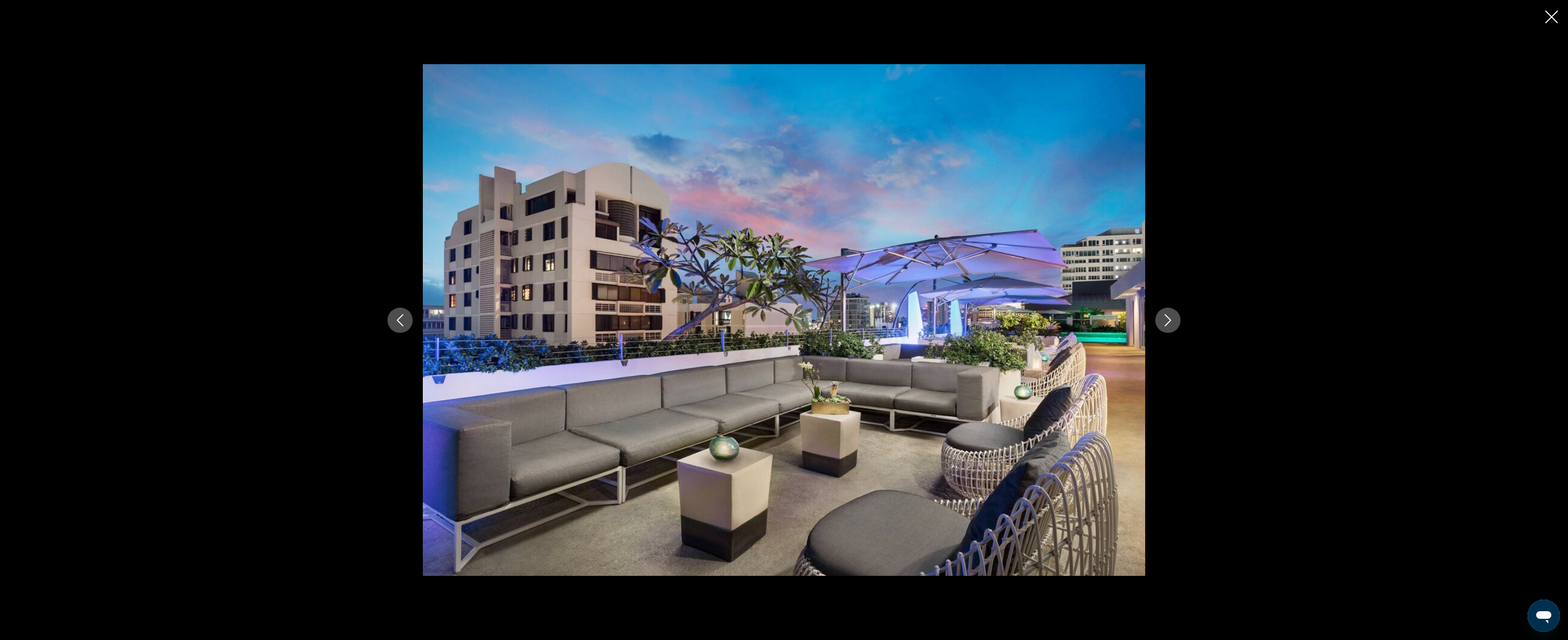
click at [1119, 317] on icon "Next image" at bounding box center [1168, 320] width 7 height 13
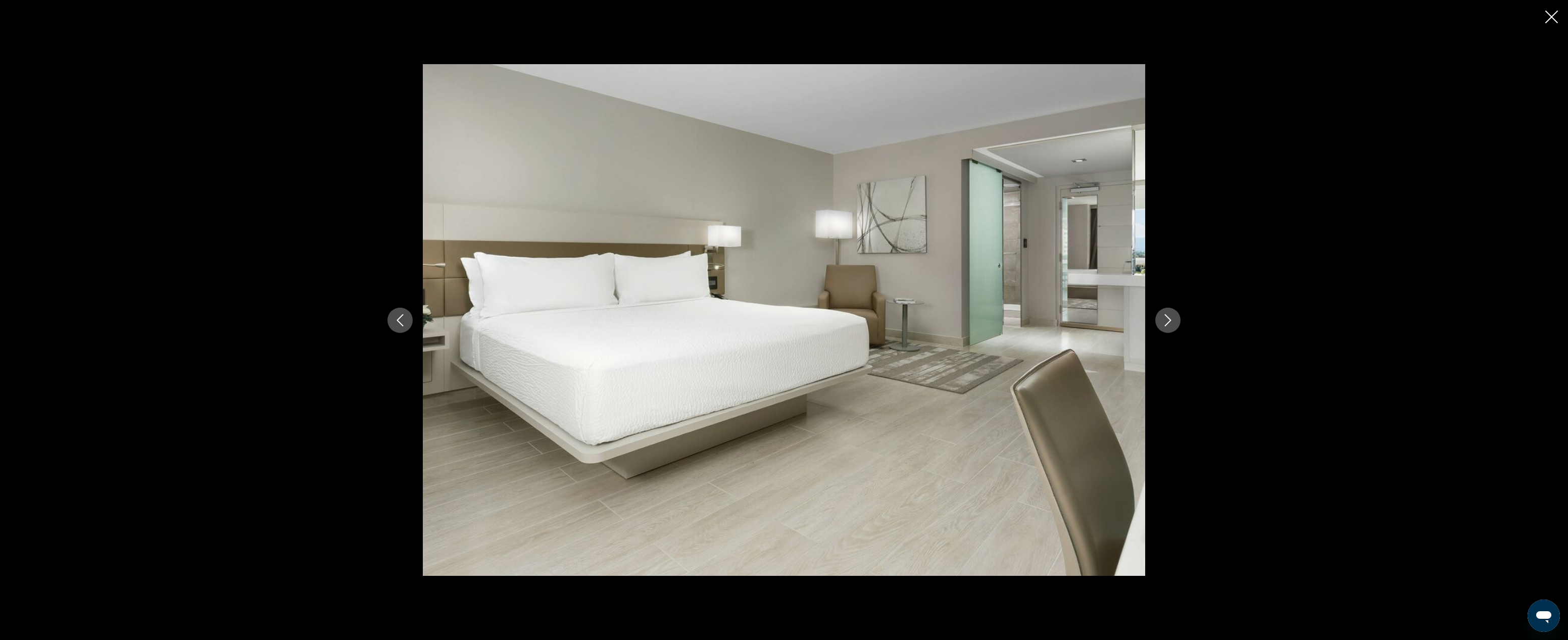
click at [1119, 317] on icon "Next image" at bounding box center [1168, 320] width 7 height 13
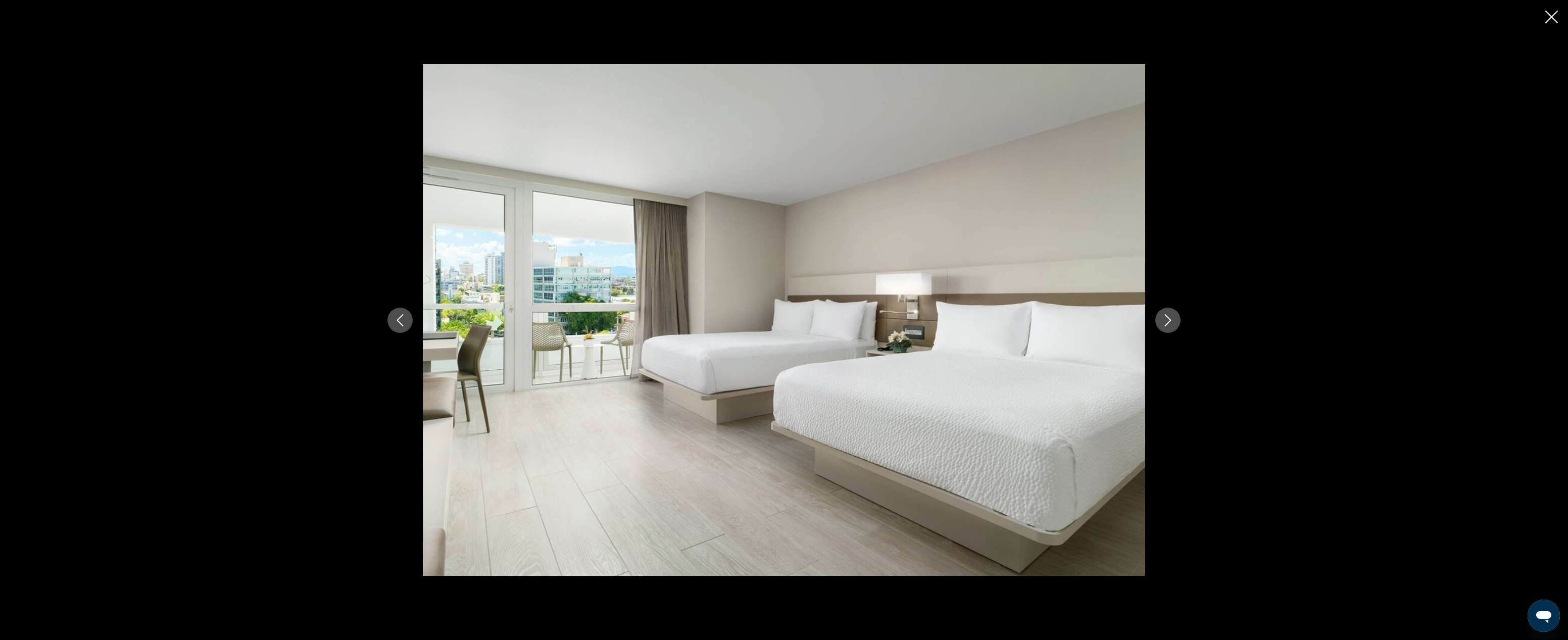
click at [1119, 317] on icon "Next image" at bounding box center [1168, 320] width 7 height 13
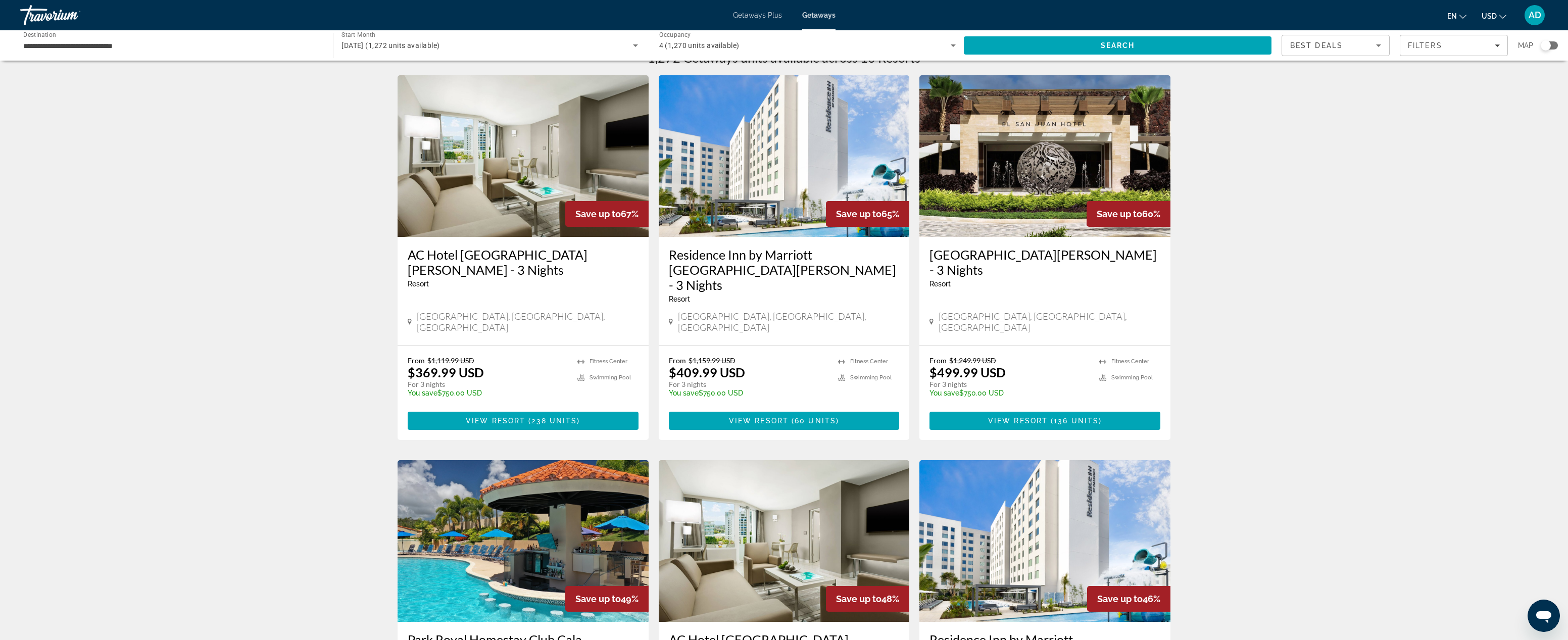
scroll to position [20, 0]
drag, startPoint x: 667, startPoint y: 255, endPoint x: 702, endPoint y: 272, distance: 38.9
click at [702, 272] on div "[GEOGRAPHIC_DATA] by Marriott [GEOGRAPHIC_DATA][PERSON_NAME] - 3 Nights Resort …" at bounding box center [784, 292] width 251 height 108
copy h3 "[GEOGRAPHIC_DATA] by Marriott [GEOGRAPHIC_DATA][PERSON_NAME]"
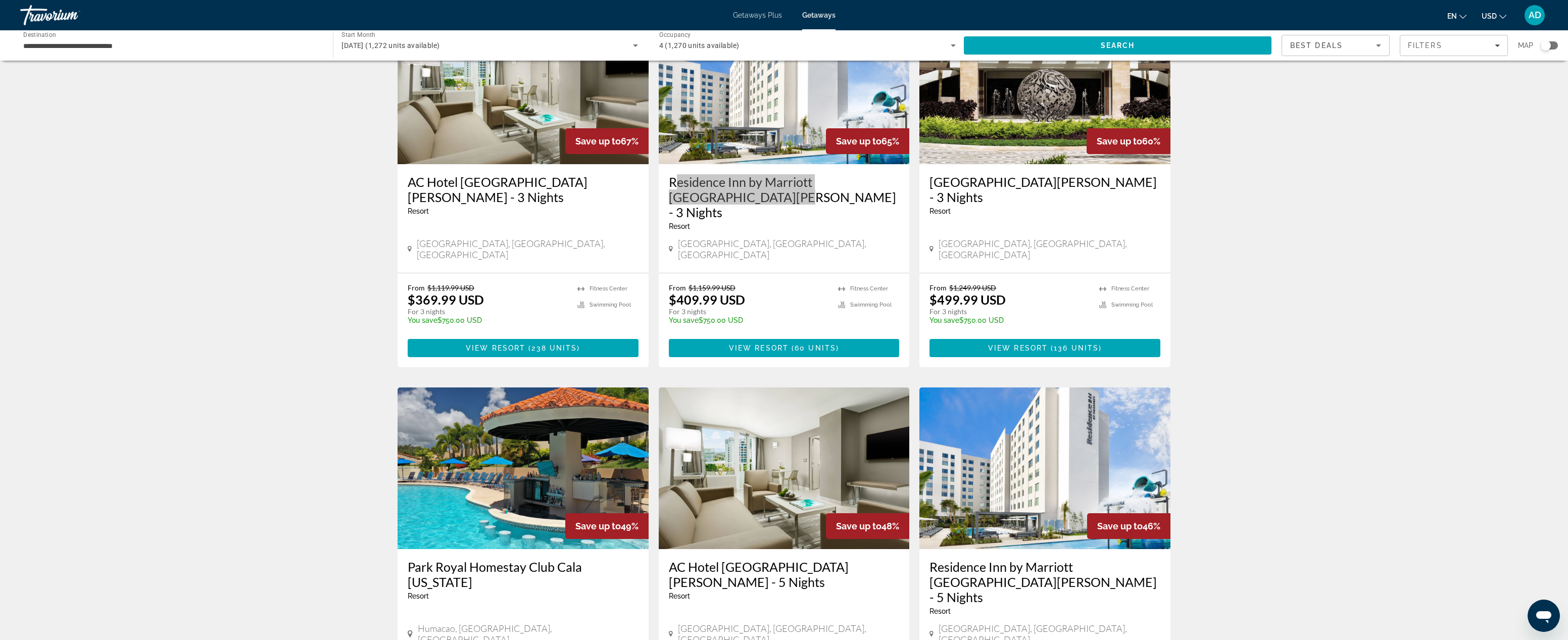
scroll to position [96, 0]
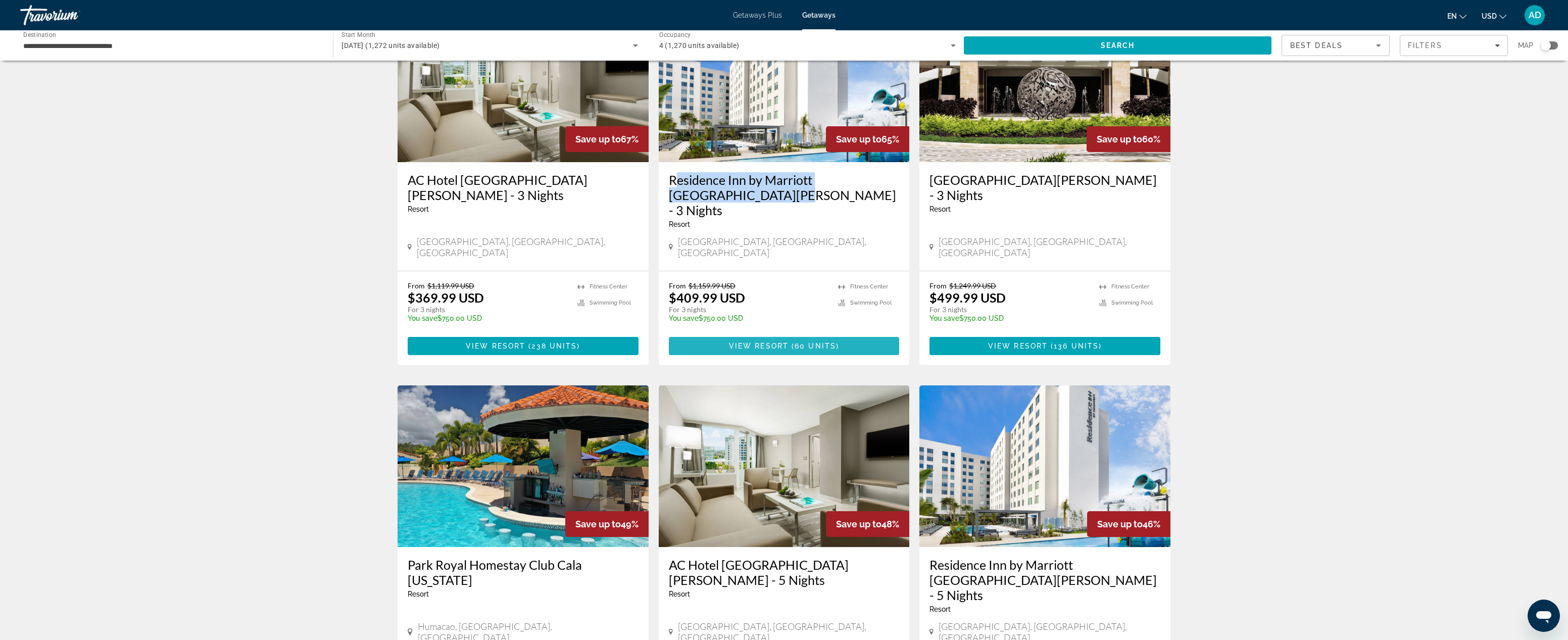
click at [770, 342] on span "View Resort" at bounding box center [759, 346] width 60 height 8
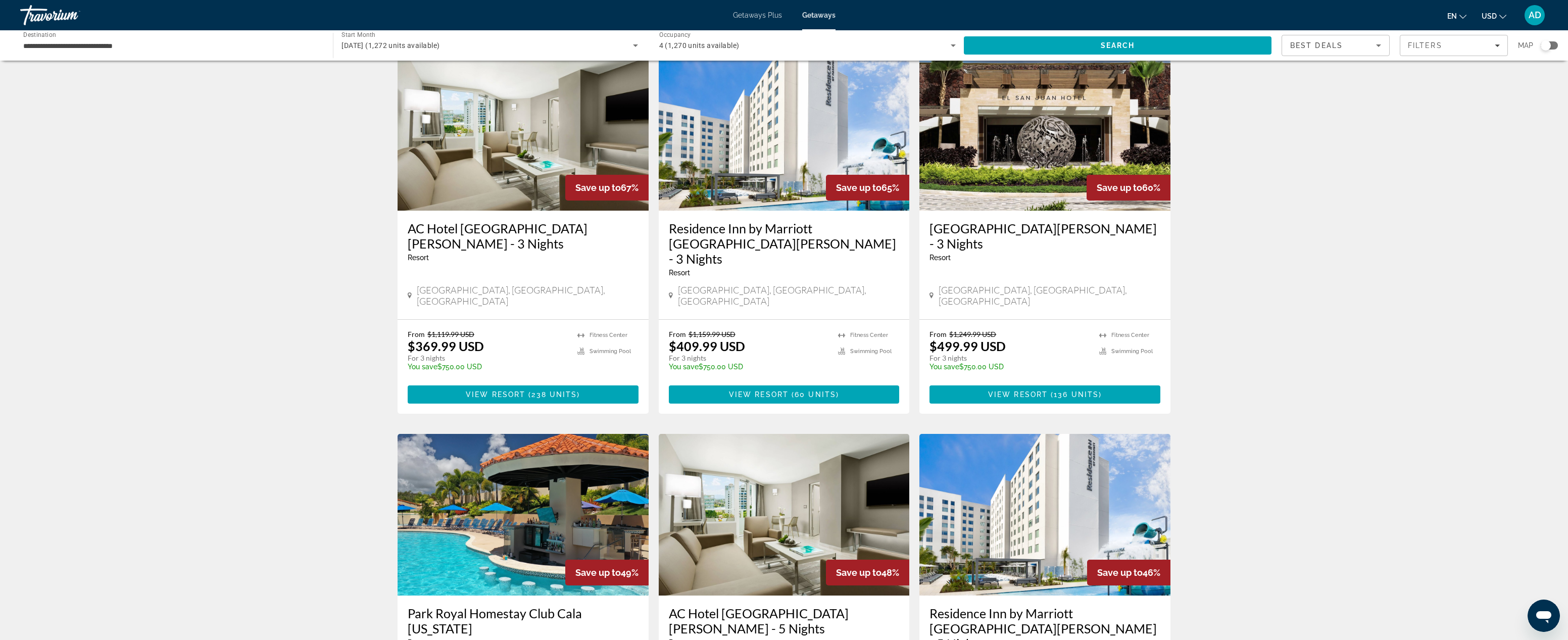
scroll to position [48, 0]
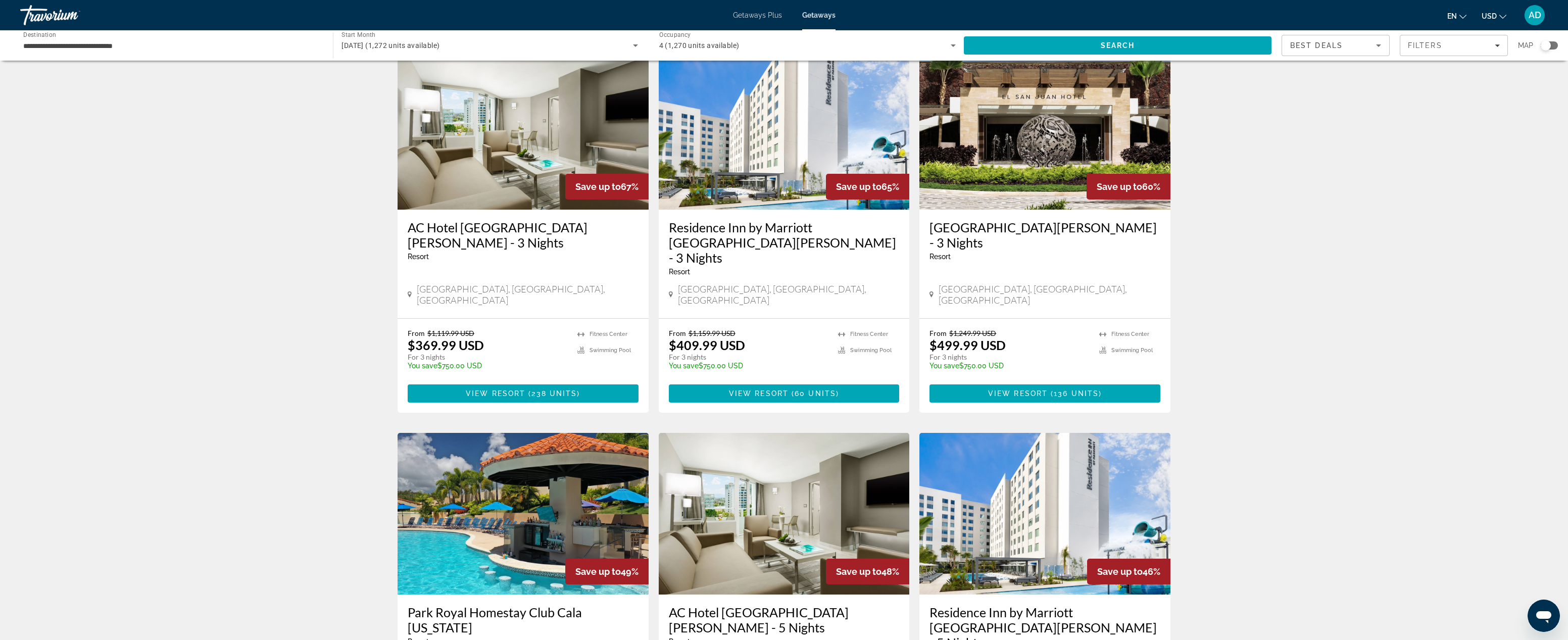
click at [1005, 230] on h3 "[GEOGRAPHIC_DATA][PERSON_NAME] - 3 Nights" at bounding box center [1045, 235] width 231 height 30
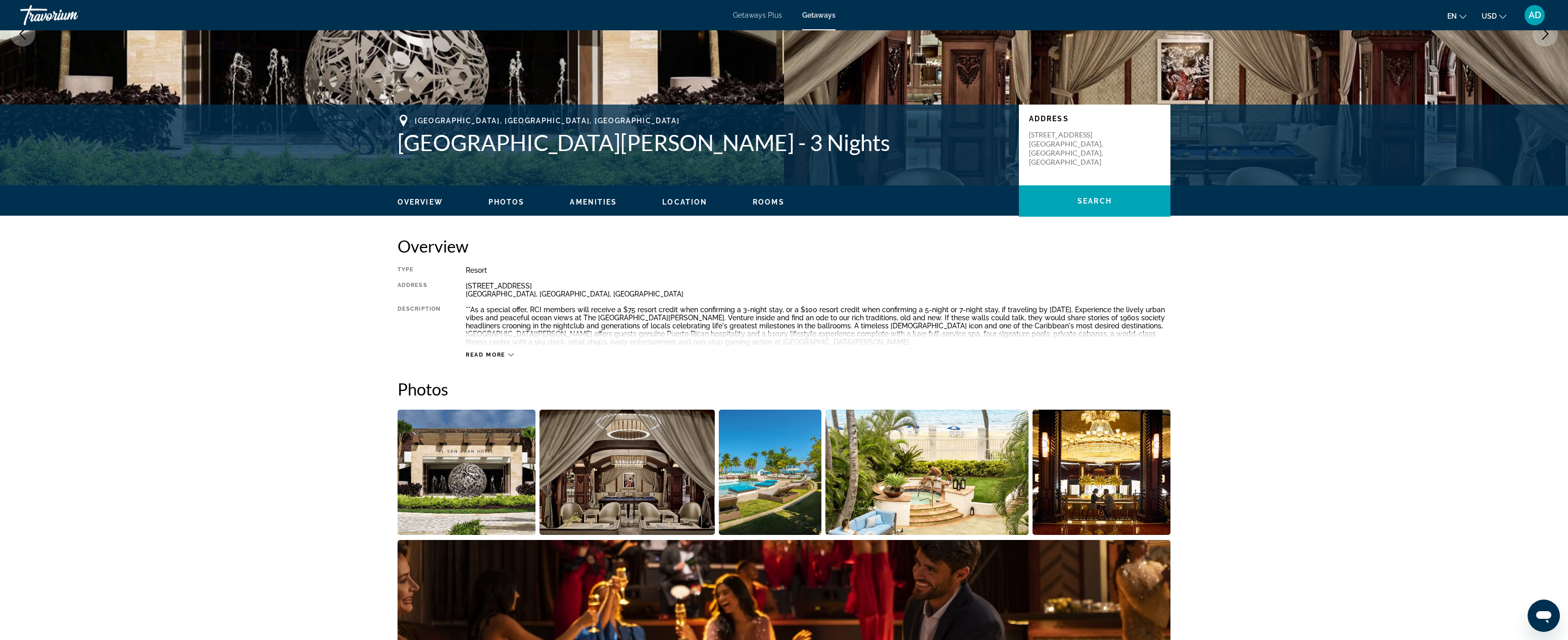
scroll to position [290, 0]
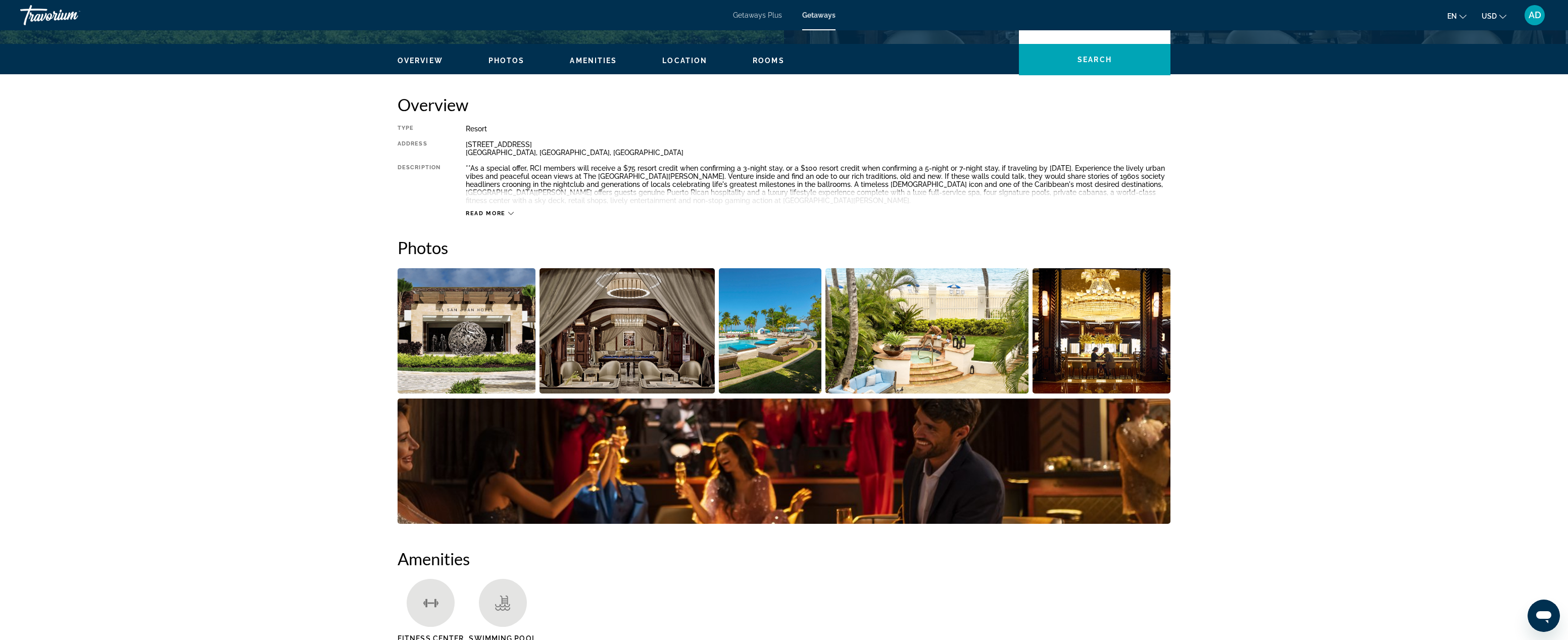
click at [474, 338] on img "Open full-screen image slider" at bounding box center [466, 331] width 138 height 125
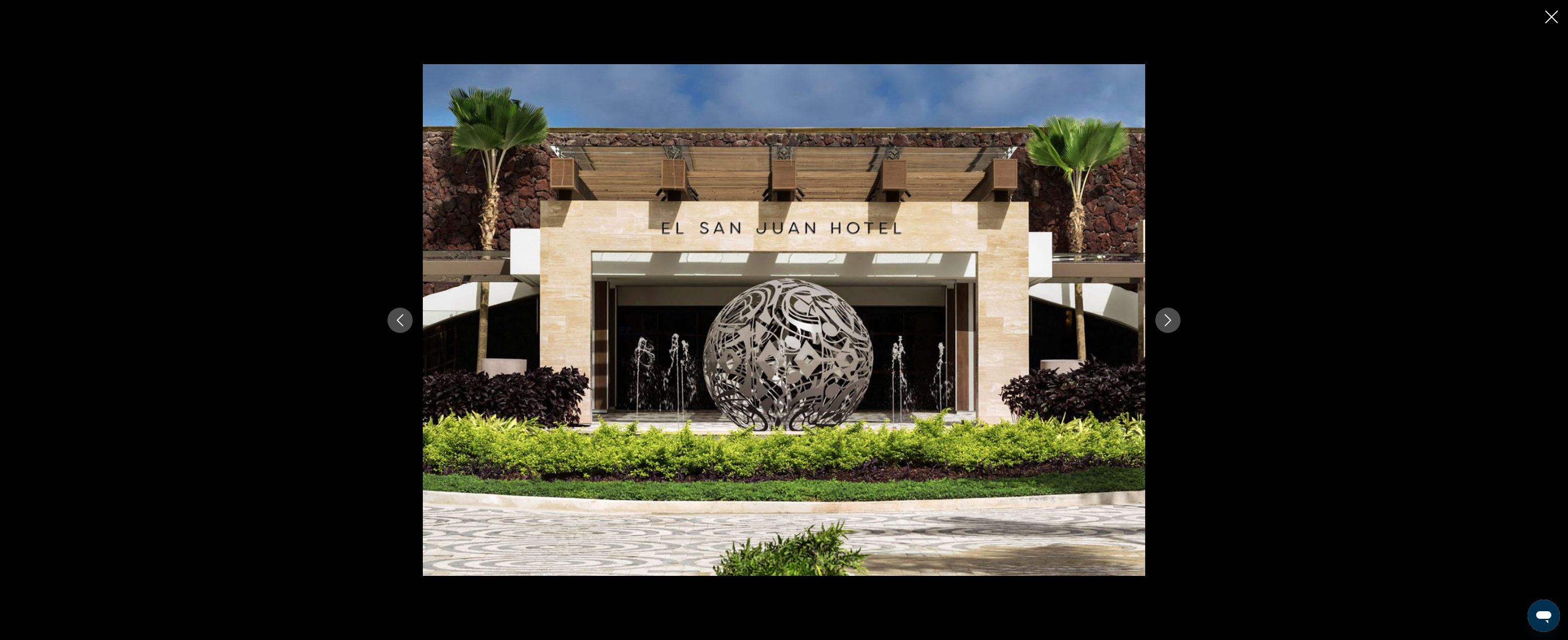
click at [1119, 319] on icon "Next image" at bounding box center [1167, 320] width 13 height 13
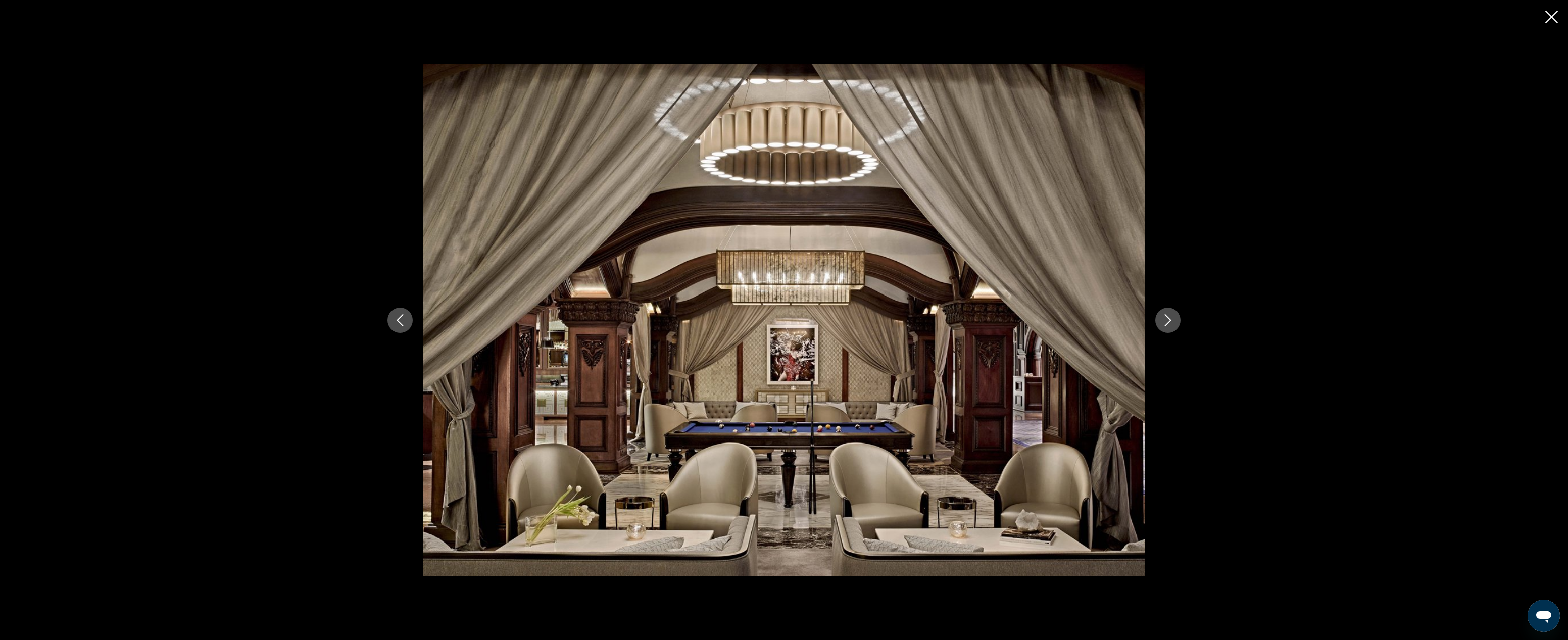
click at [1119, 320] on icon "Next image" at bounding box center [1167, 320] width 13 height 13
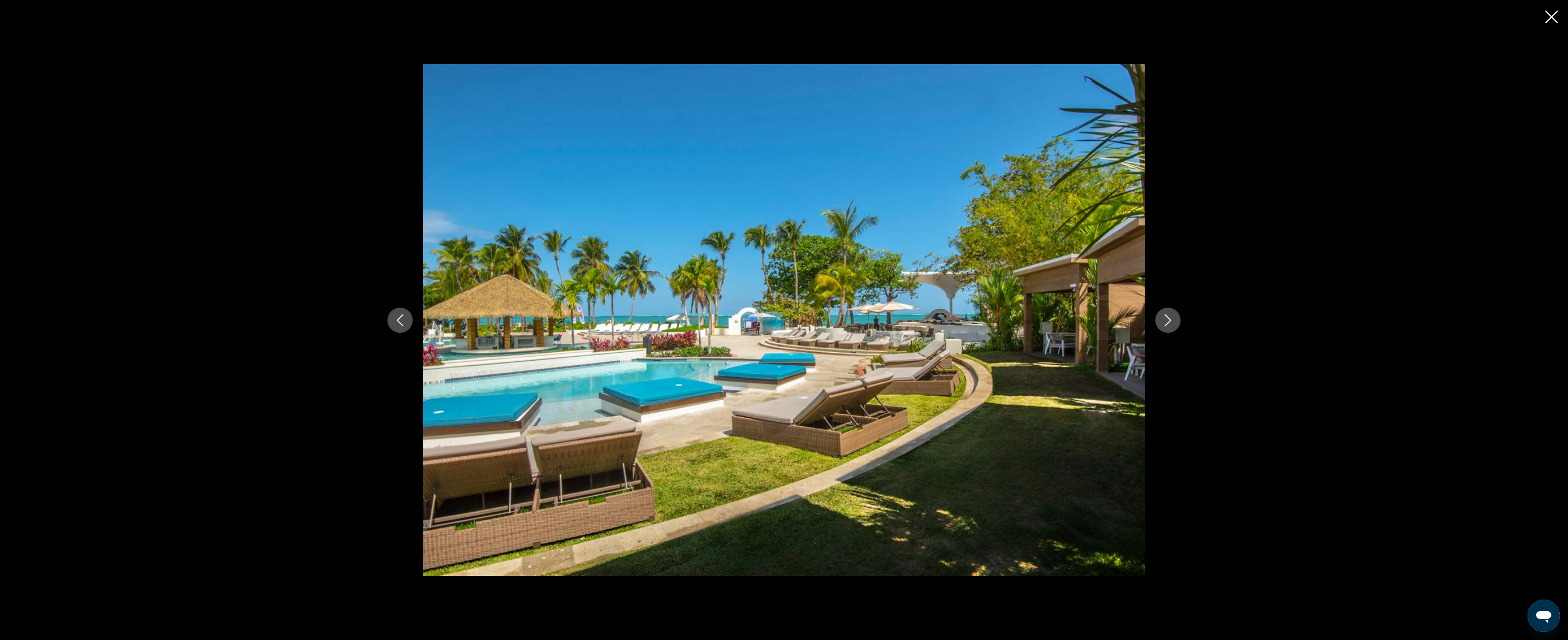
click at [1119, 322] on icon "Next image" at bounding box center [1167, 320] width 13 height 13
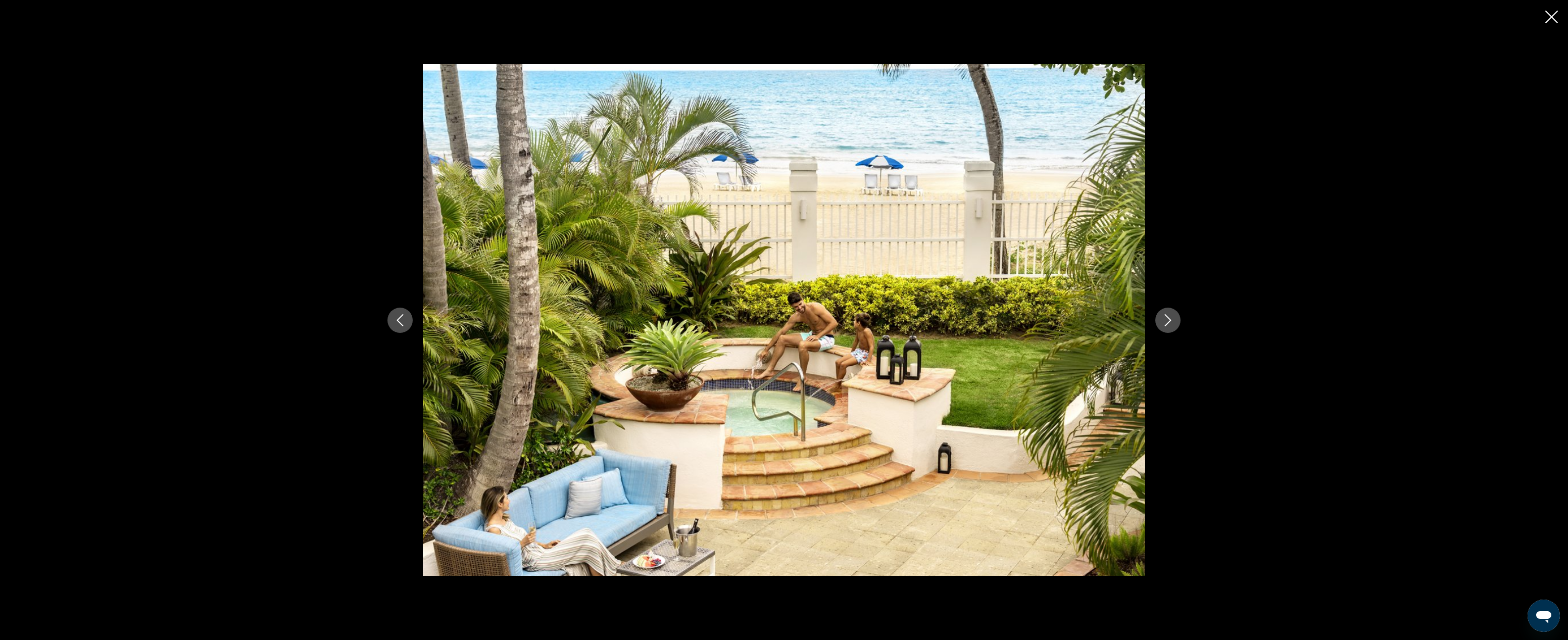
click at [1119, 322] on icon "Next image" at bounding box center [1167, 320] width 13 height 13
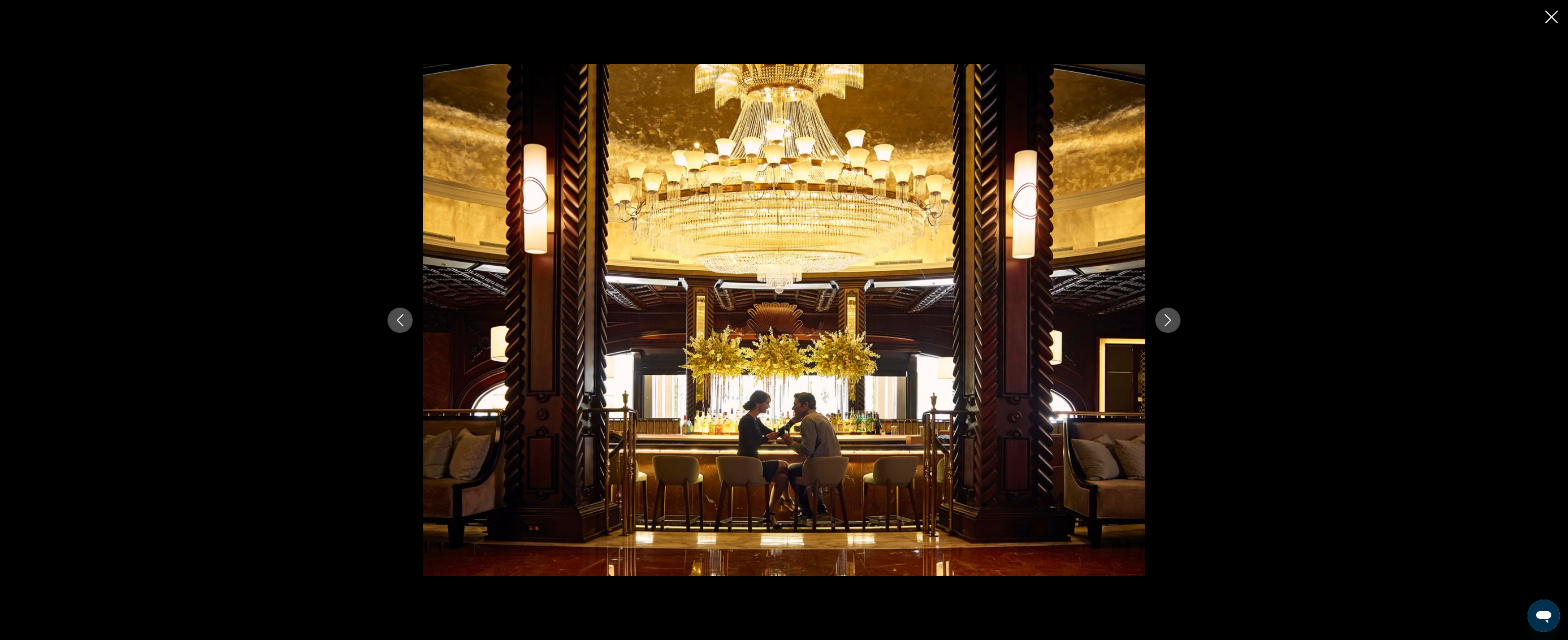
click at [1119, 322] on icon "Next image" at bounding box center [1167, 320] width 13 height 13
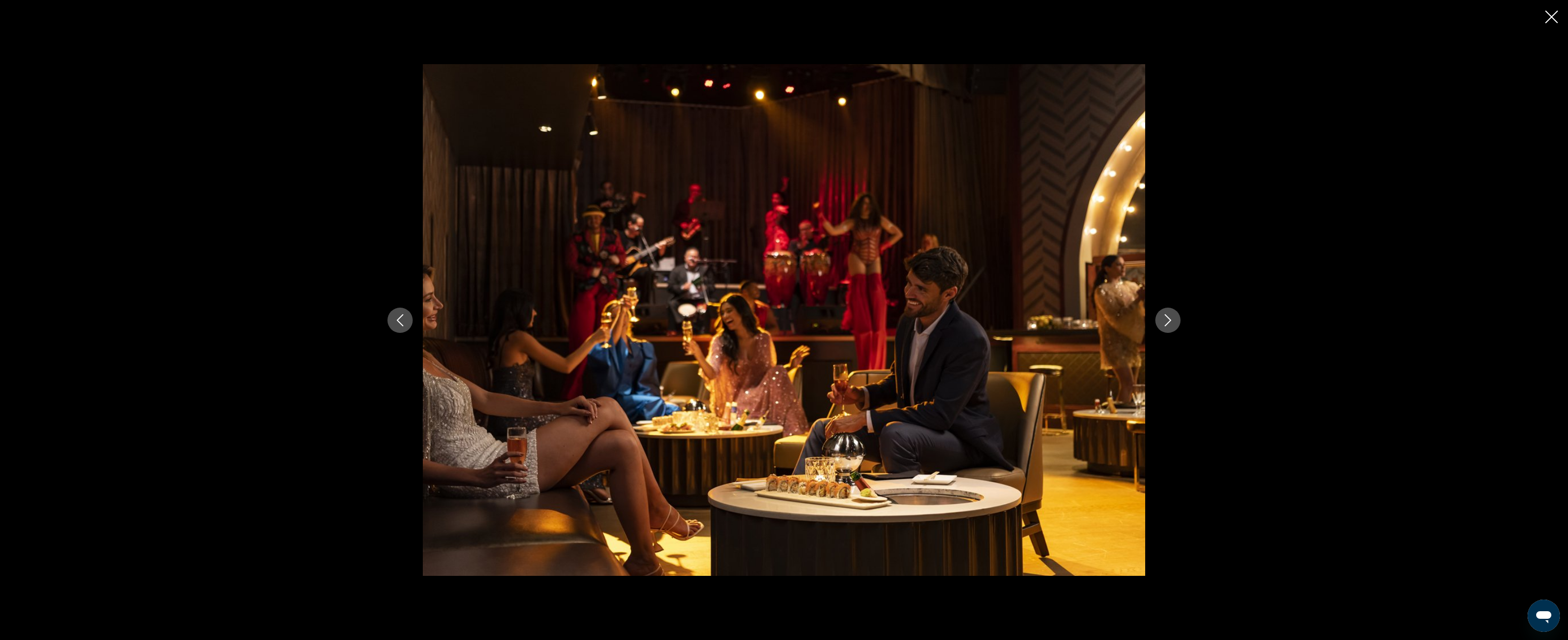
click at [1119, 322] on icon "Next image" at bounding box center [1167, 320] width 13 height 13
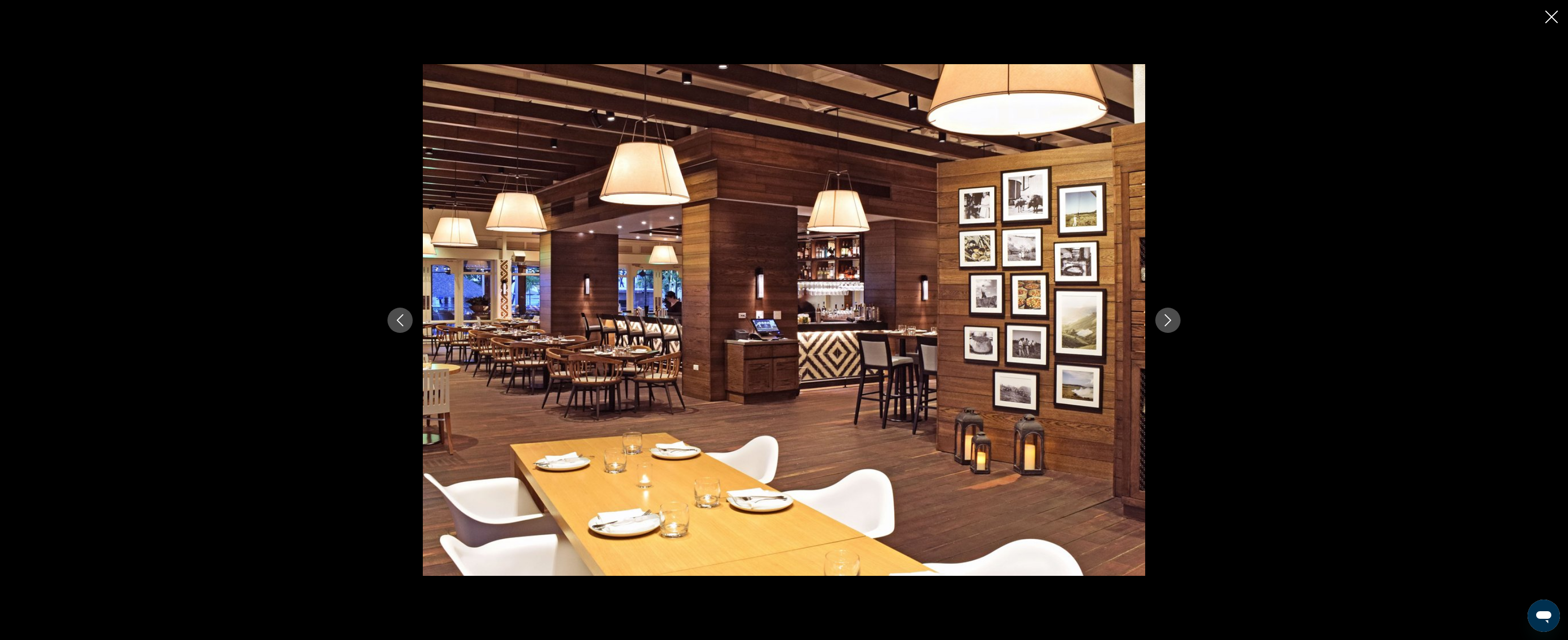
click at [1119, 322] on icon "Next image" at bounding box center [1167, 320] width 13 height 13
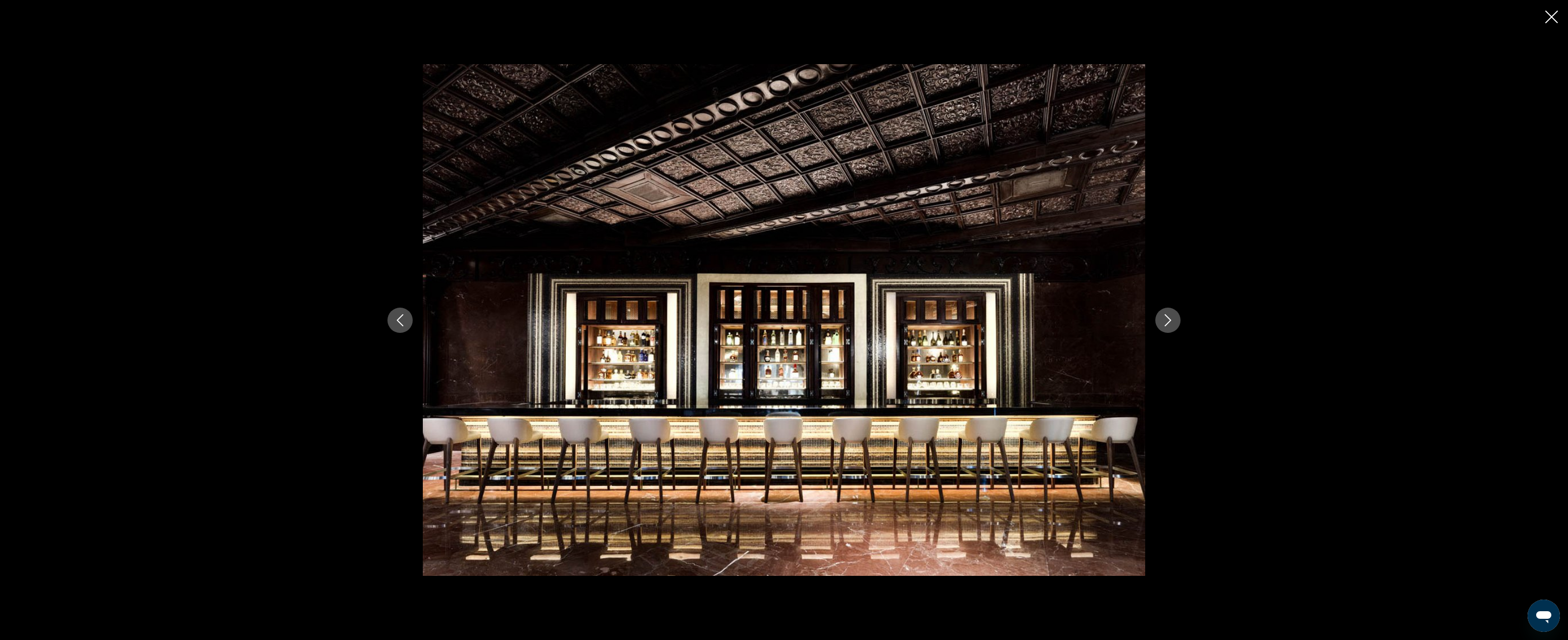
click at [1119, 322] on icon "Next image" at bounding box center [1167, 320] width 13 height 13
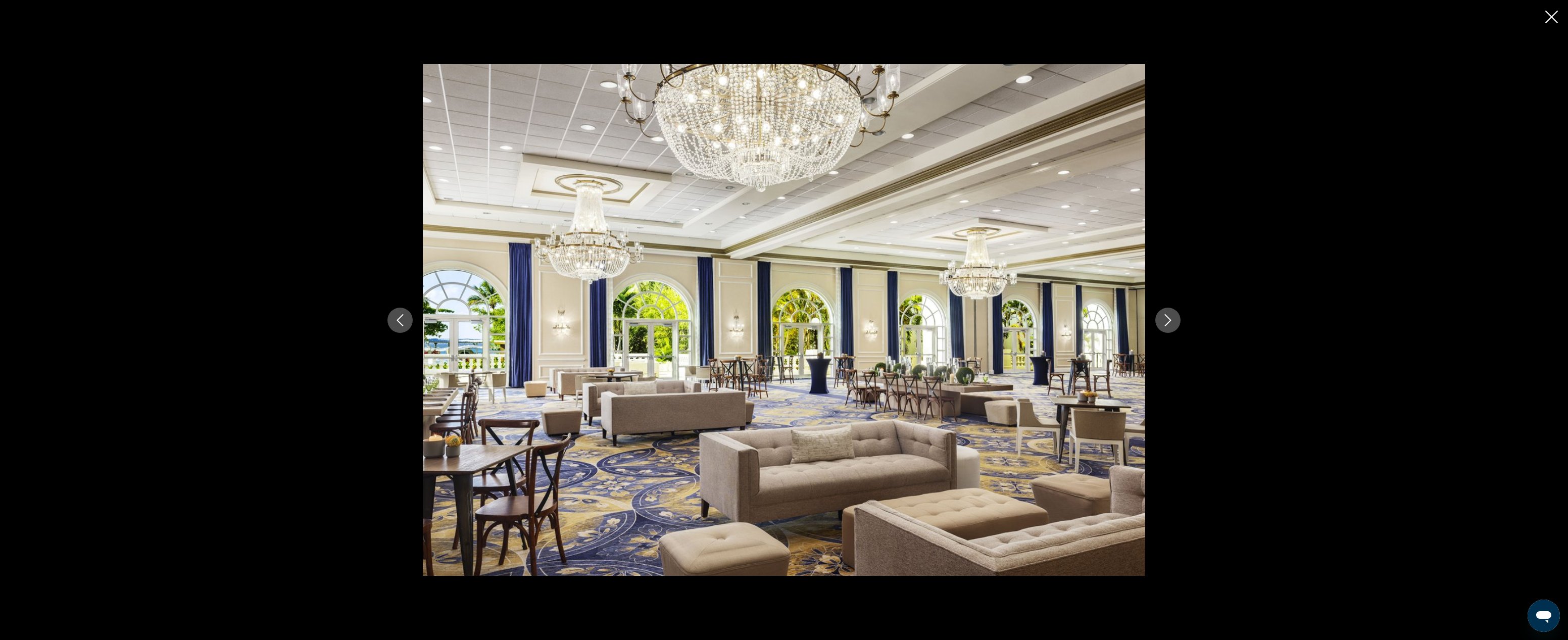
click at [1119, 322] on icon "Next image" at bounding box center [1167, 320] width 13 height 13
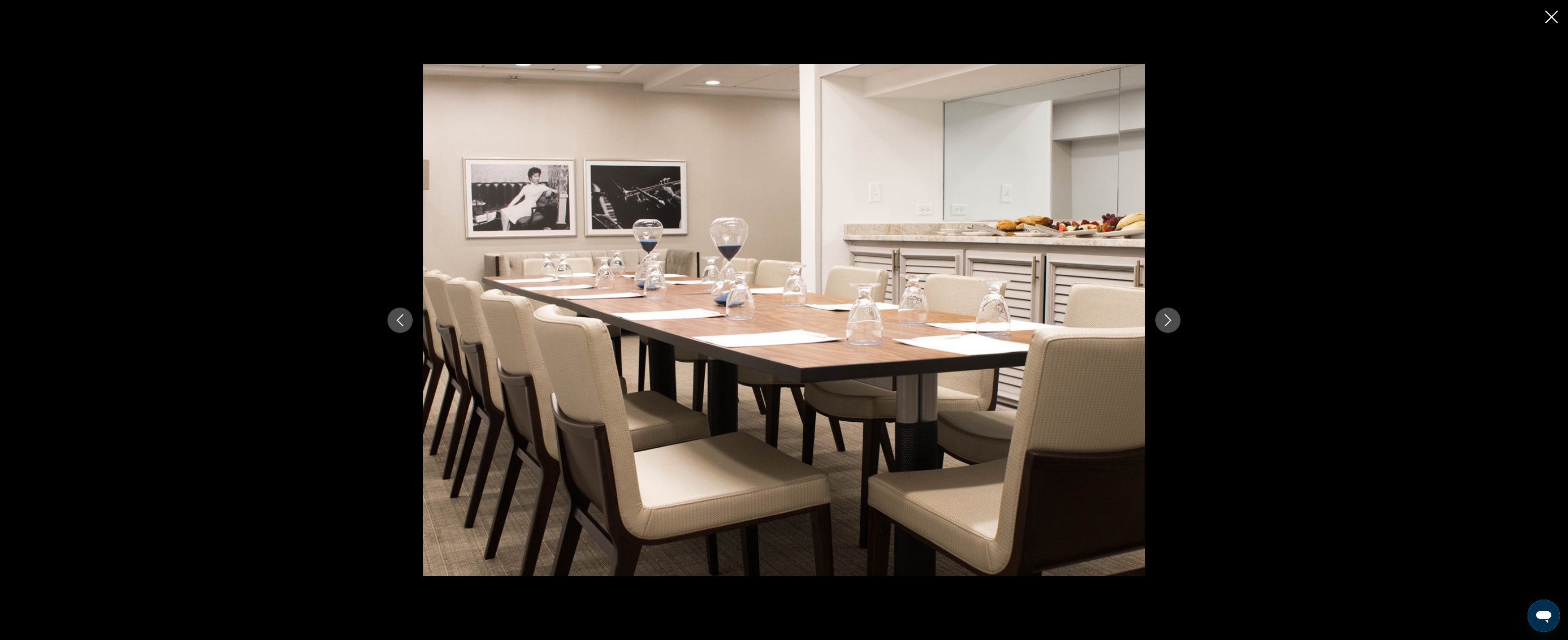
click at [1119, 322] on icon "Next image" at bounding box center [1167, 320] width 13 height 13
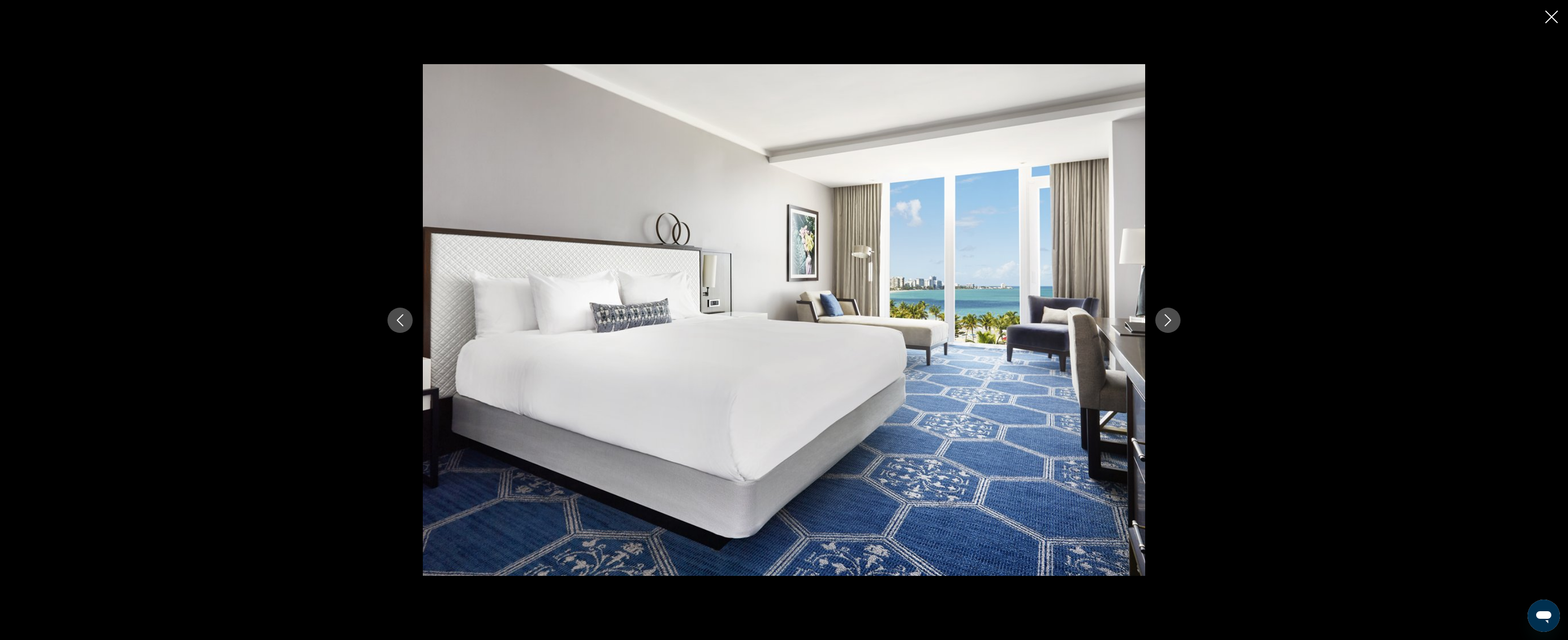
click at [1119, 322] on icon "Next image" at bounding box center [1167, 320] width 13 height 13
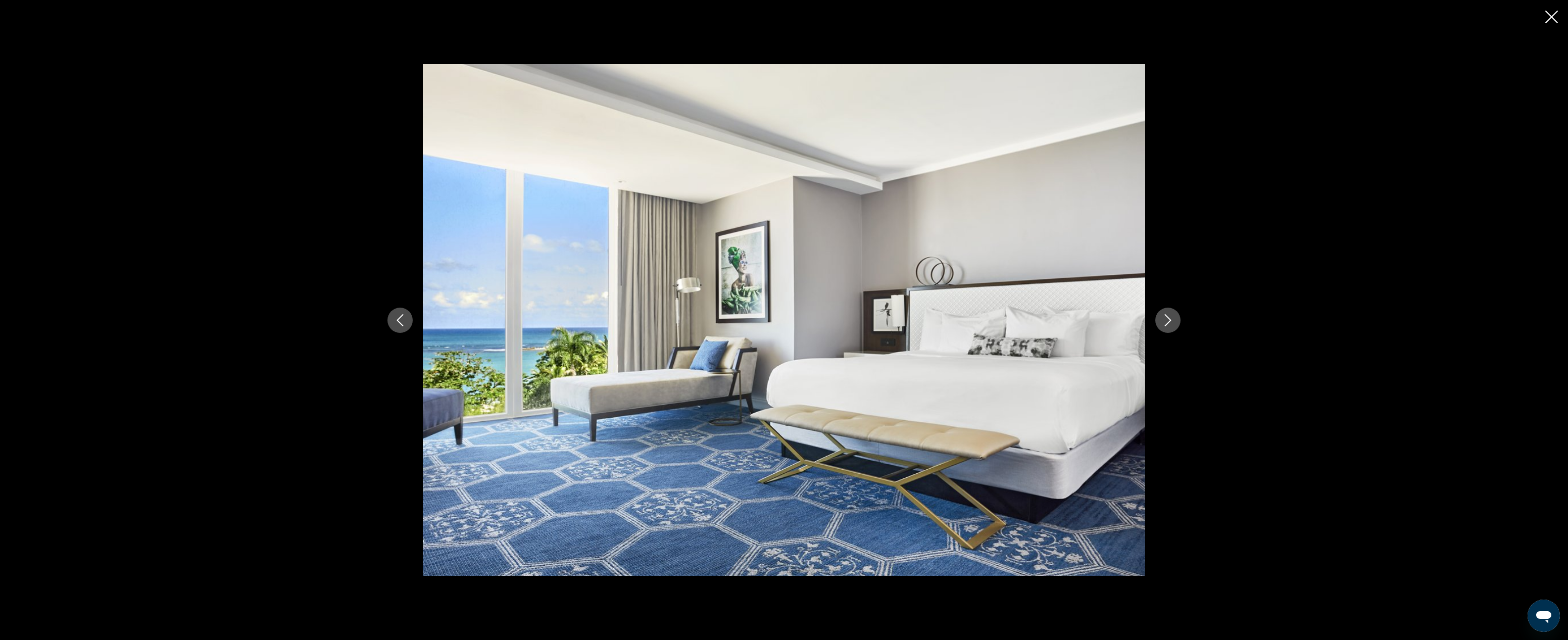
click at [1119, 322] on icon "Next image" at bounding box center [1167, 320] width 13 height 13
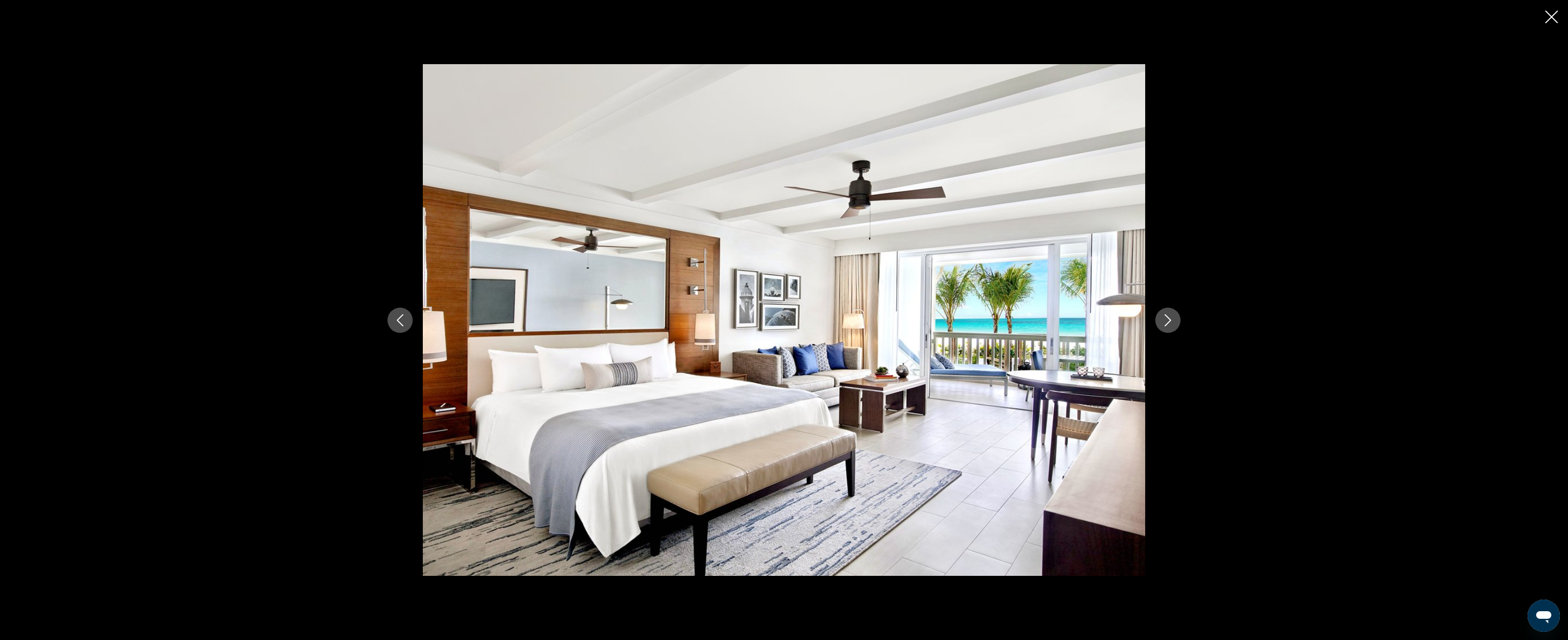
click at [1119, 322] on icon "Next image" at bounding box center [1167, 320] width 13 height 13
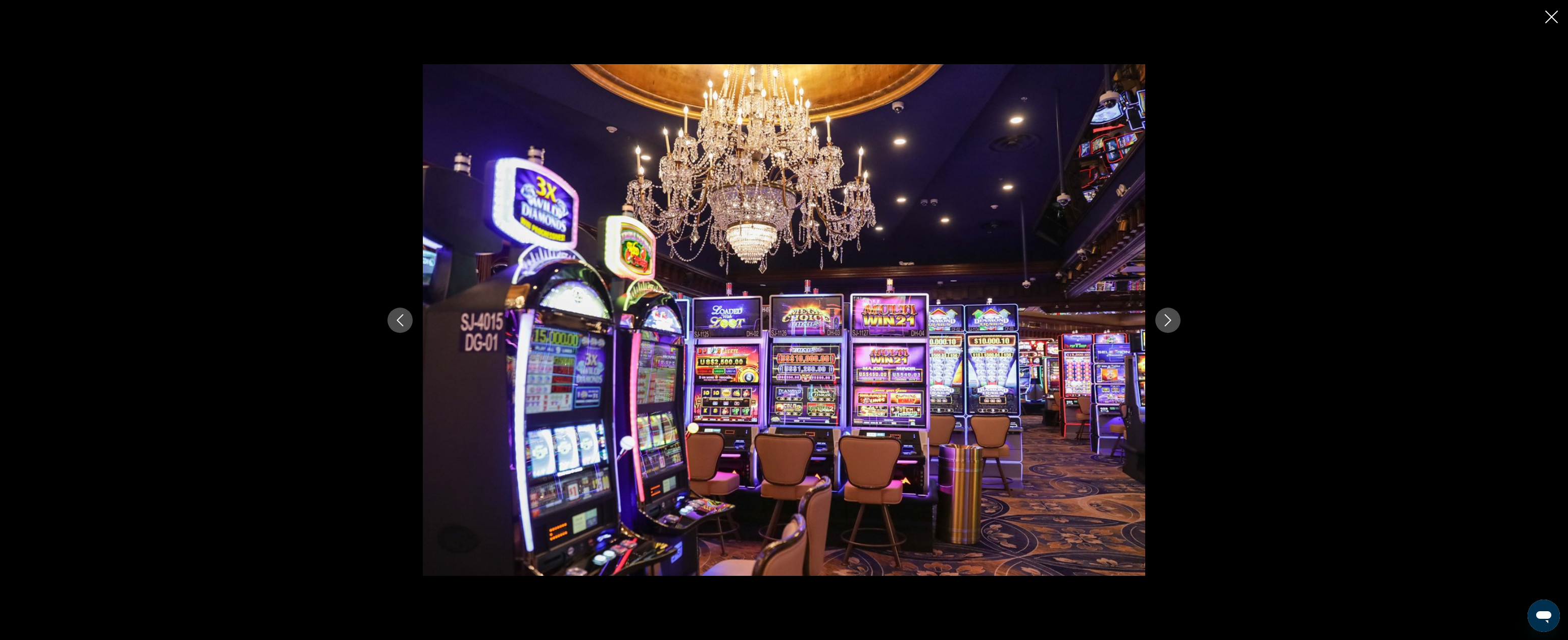
click at [1119, 322] on icon "Next image" at bounding box center [1167, 320] width 13 height 13
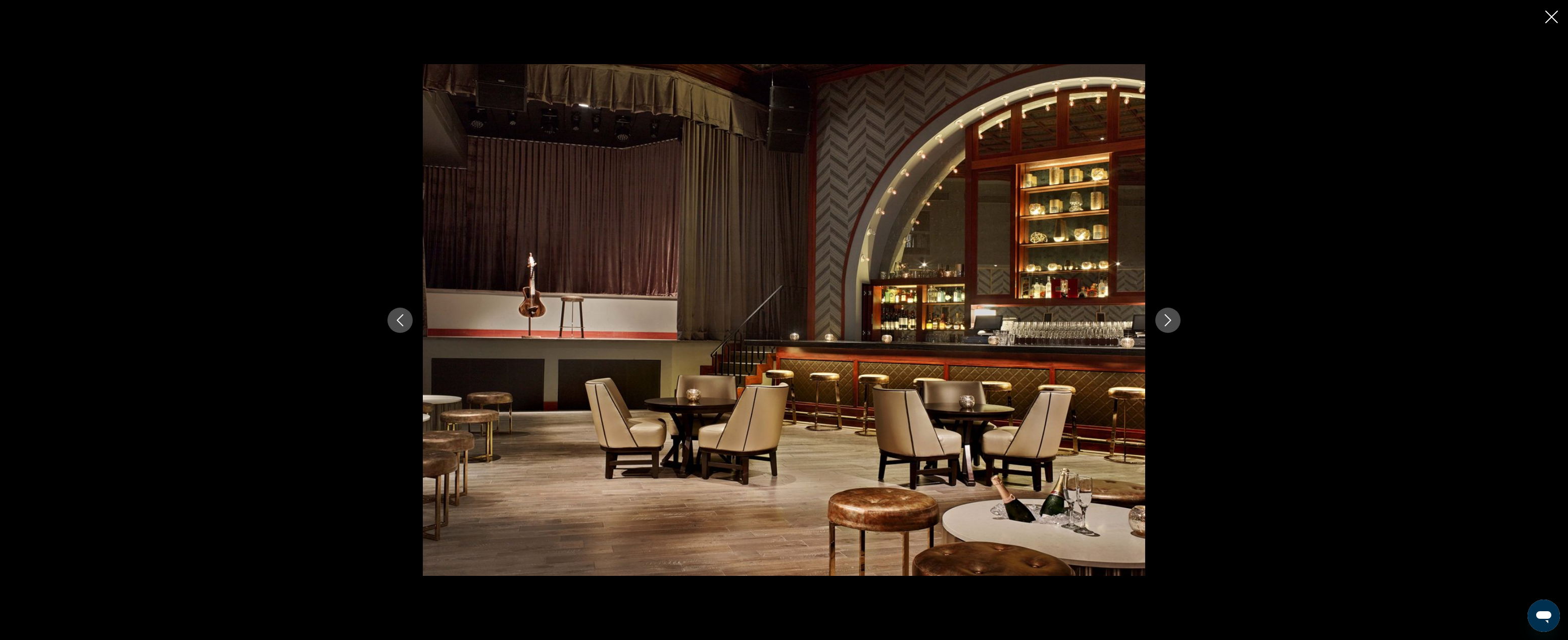
click at [1119, 322] on icon "Next image" at bounding box center [1167, 320] width 13 height 13
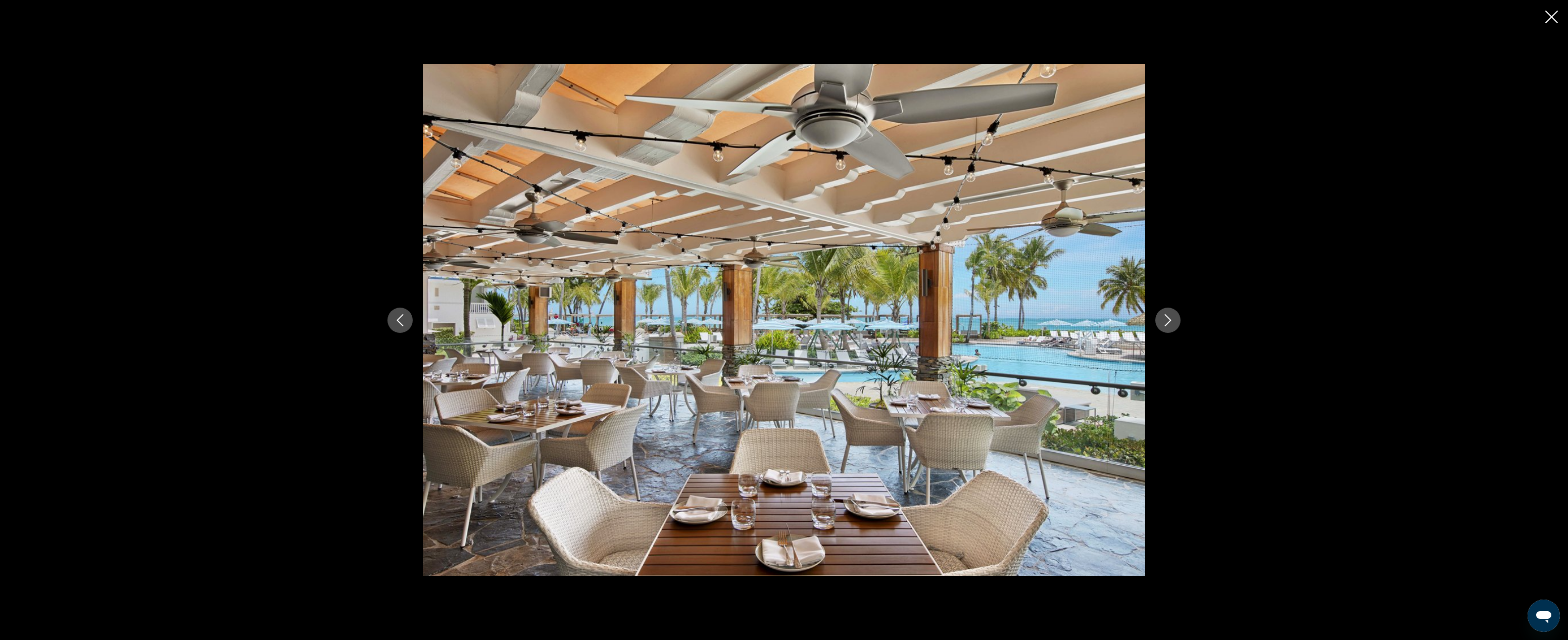
click at [1119, 322] on icon "Next image" at bounding box center [1167, 320] width 13 height 13
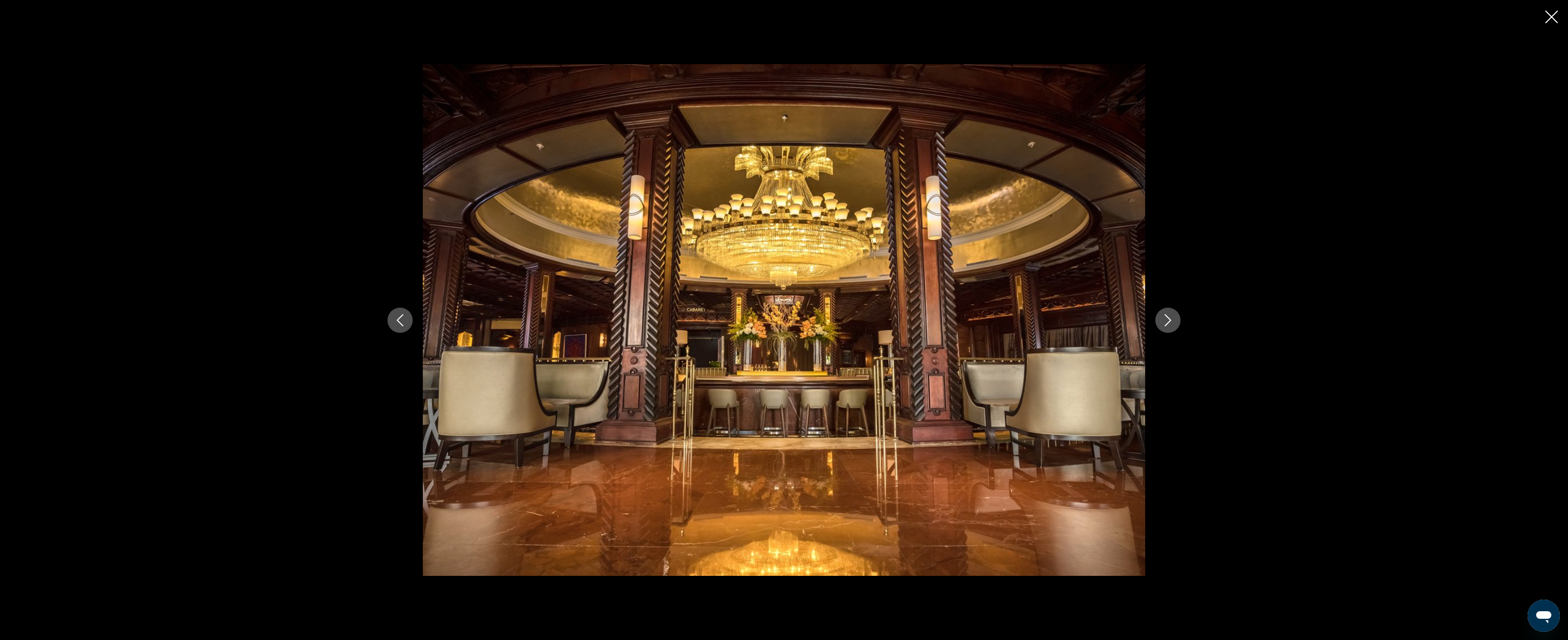
click at [1119, 322] on icon "Next image" at bounding box center [1167, 320] width 13 height 13
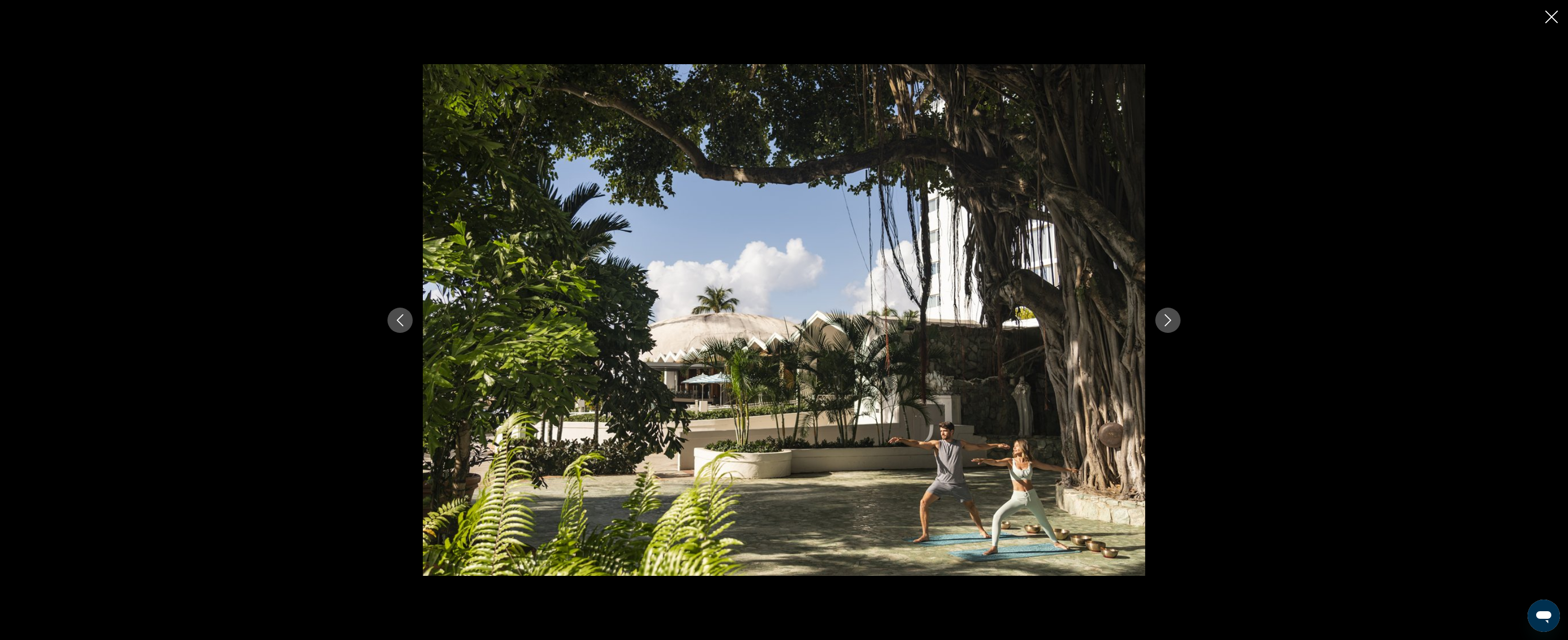
click at [1119, 322] on icon "Next image" at bounding box center [1167, 320] width 13 height 13
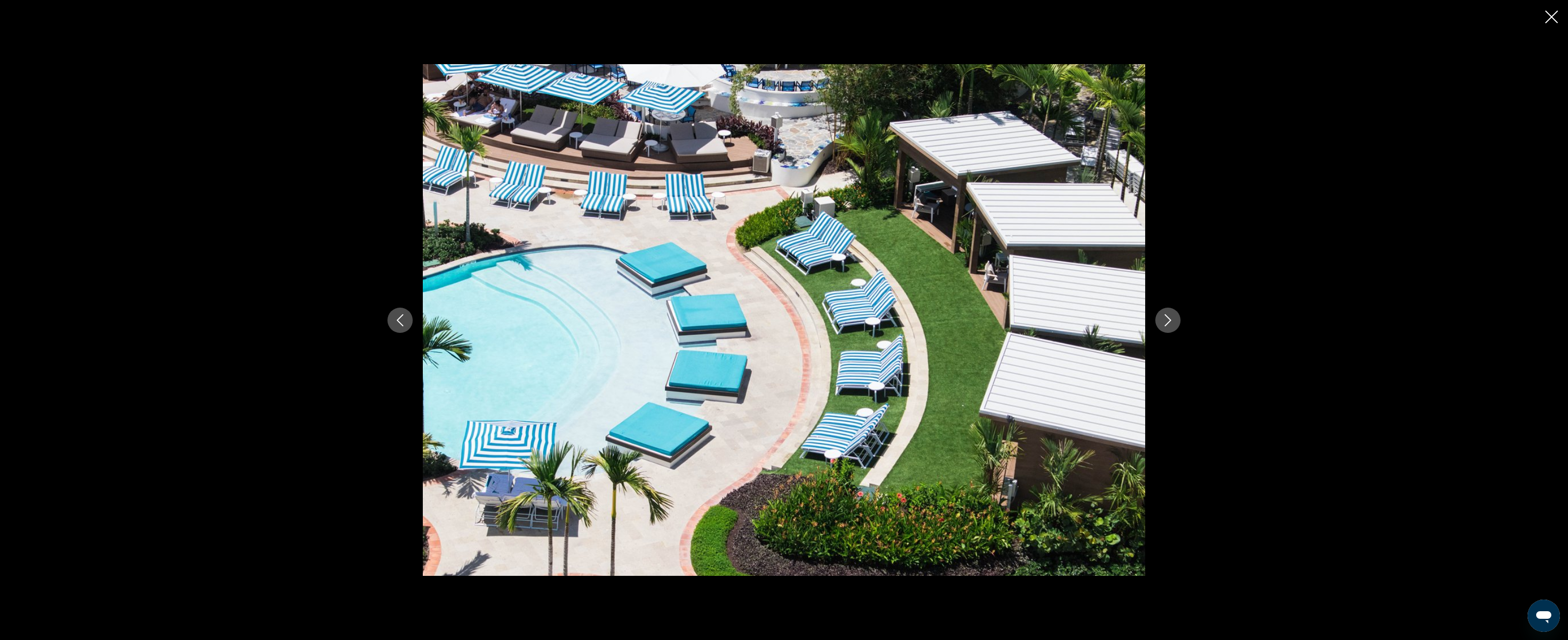
scroll to position [351, 0]
click at [1119, 320] on icon "Next image" at bounding box center [1167, 320] width 13 height 13
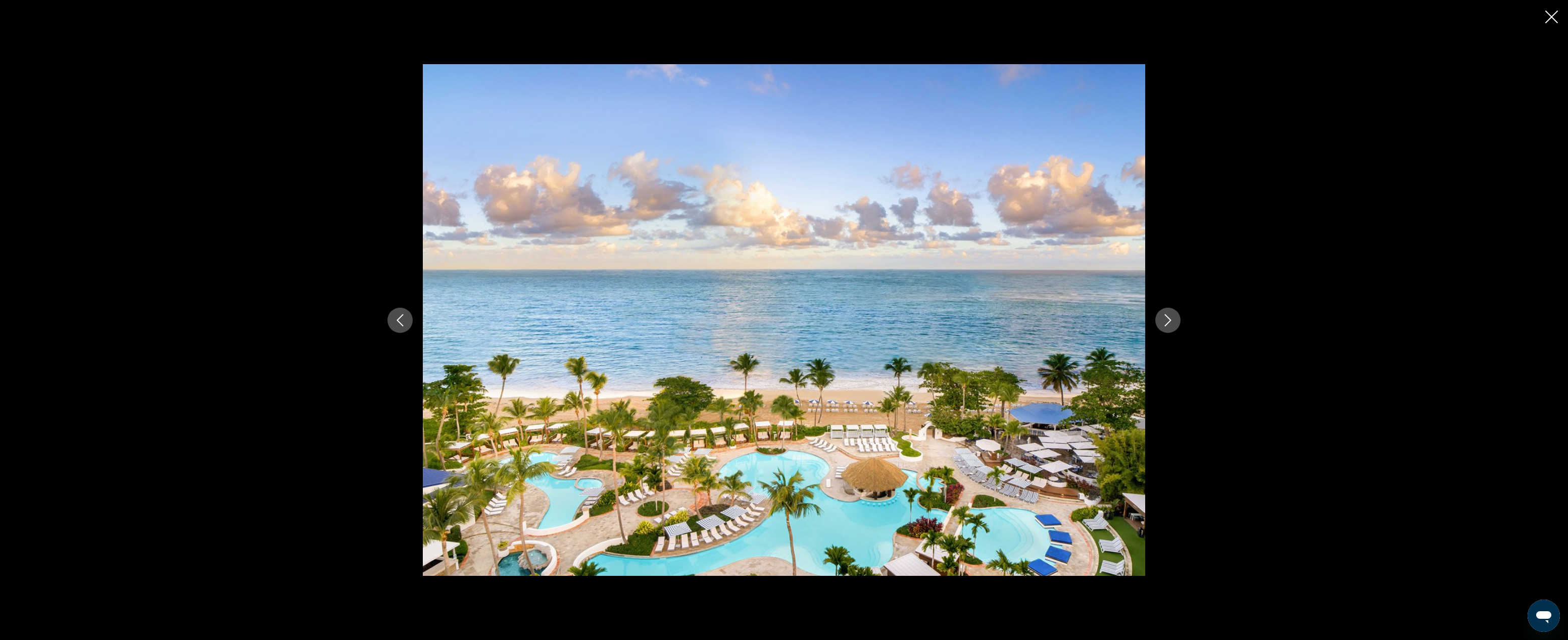
click at [1119, 320] on icon "Next image" at bounding box center [1167, 320] width 13 height 13
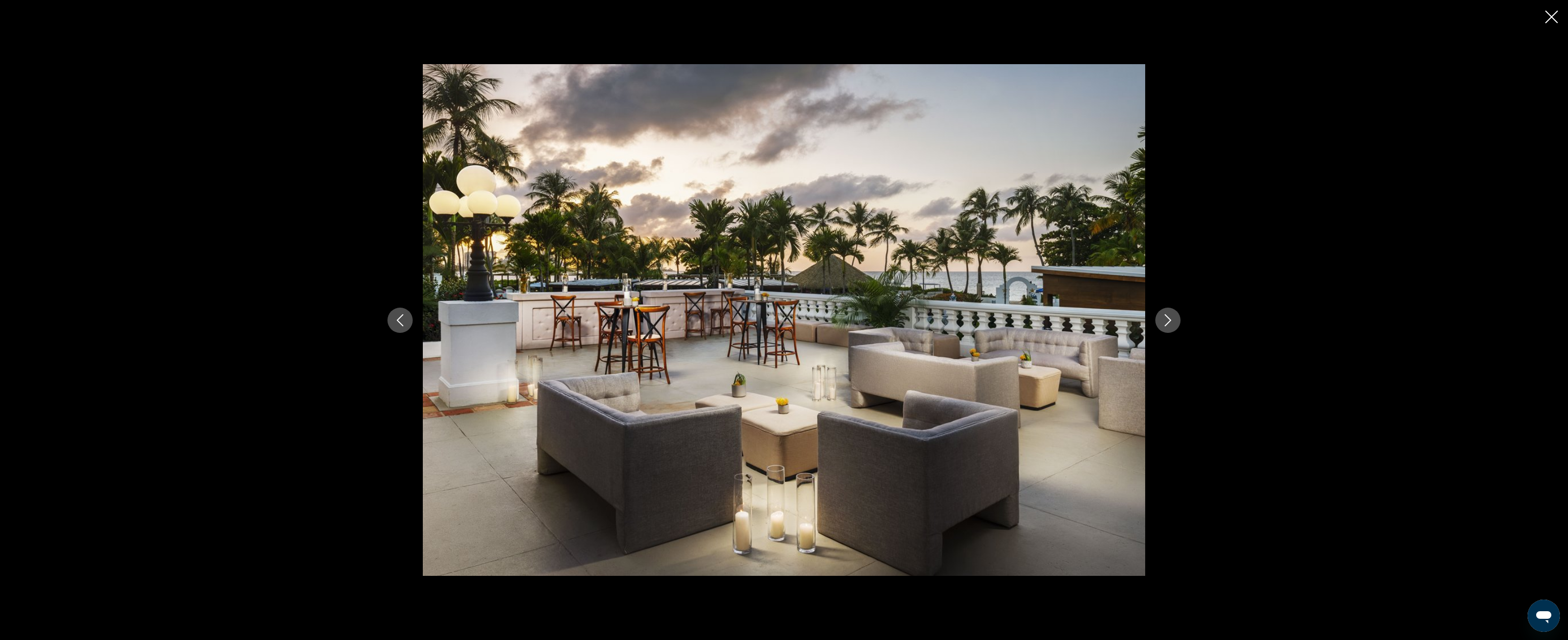
click at [1119, 320] on icon "Next image" at bounding box center [1167, 320] width 13 height 13
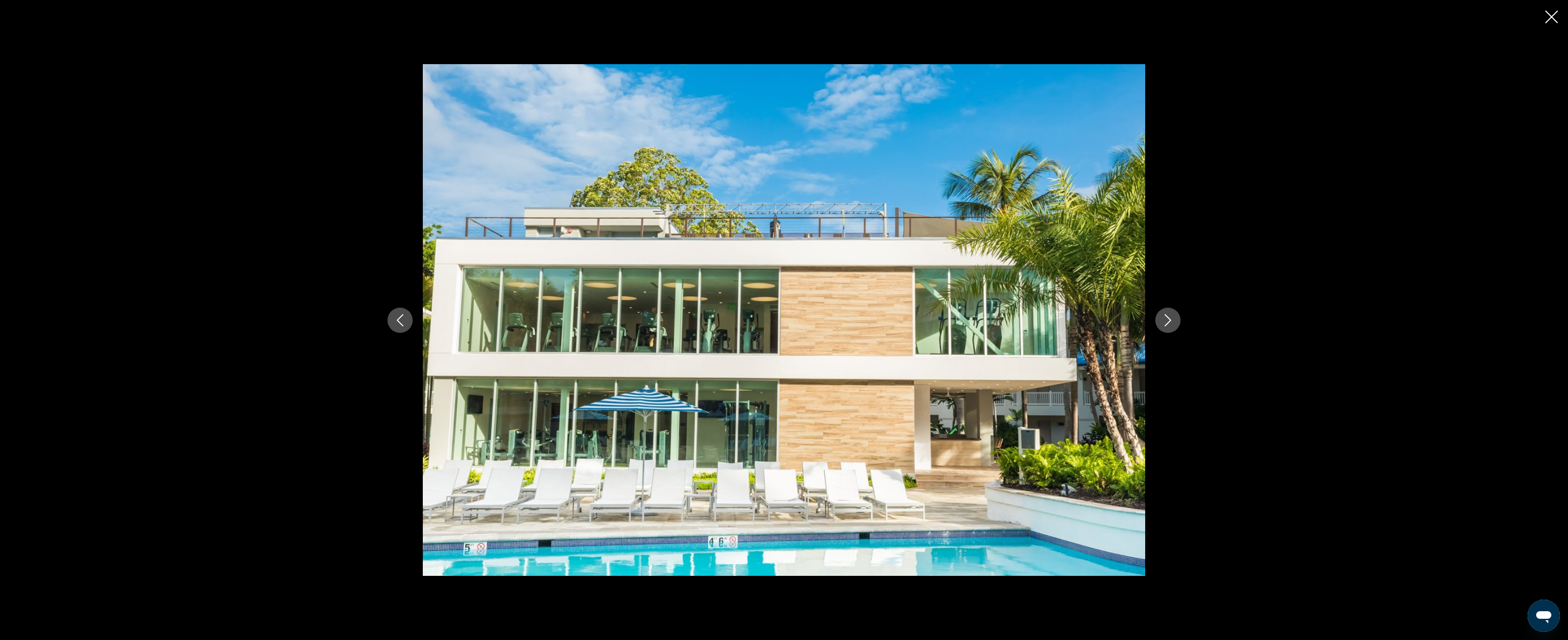
click at [1119, 320] on icon "Next image" at bounding box center [1167, 320] width 13 height 13
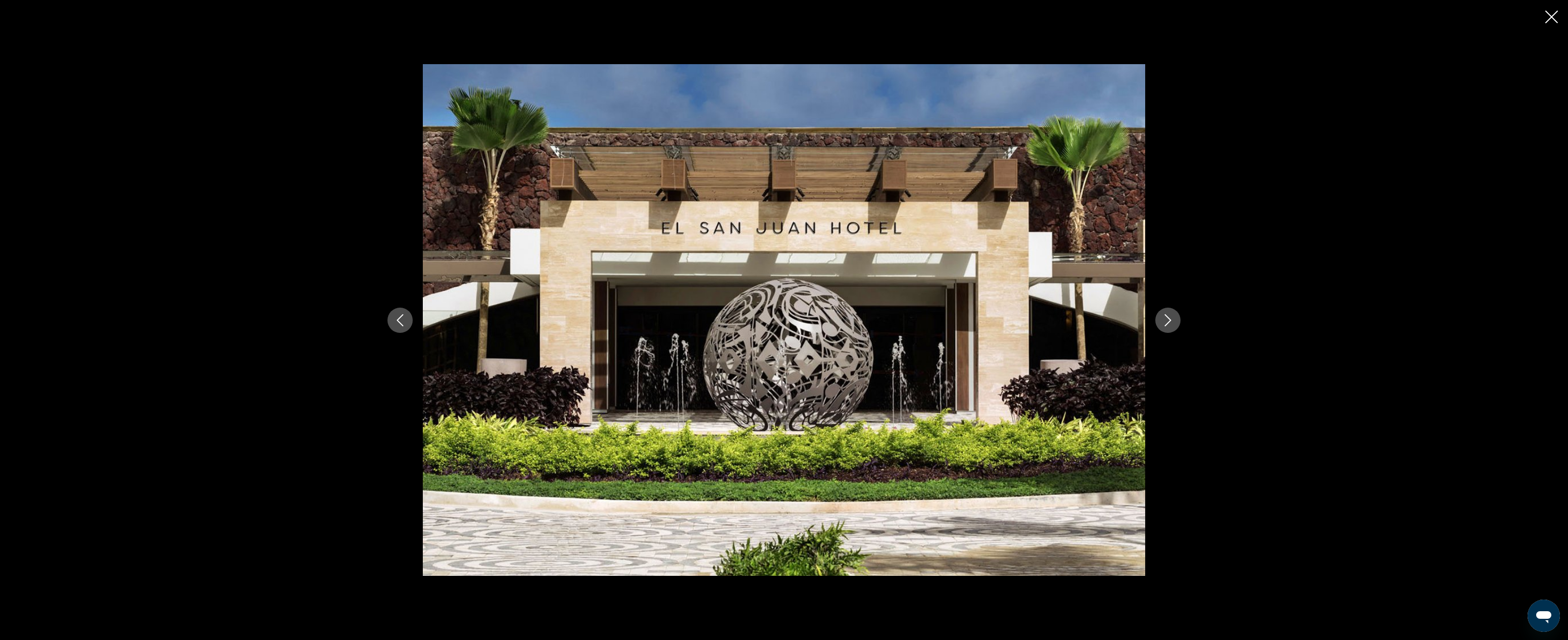
click at [1119, 320] on icon "Next image" at bounding box center [1167, 320] width 13 height 13
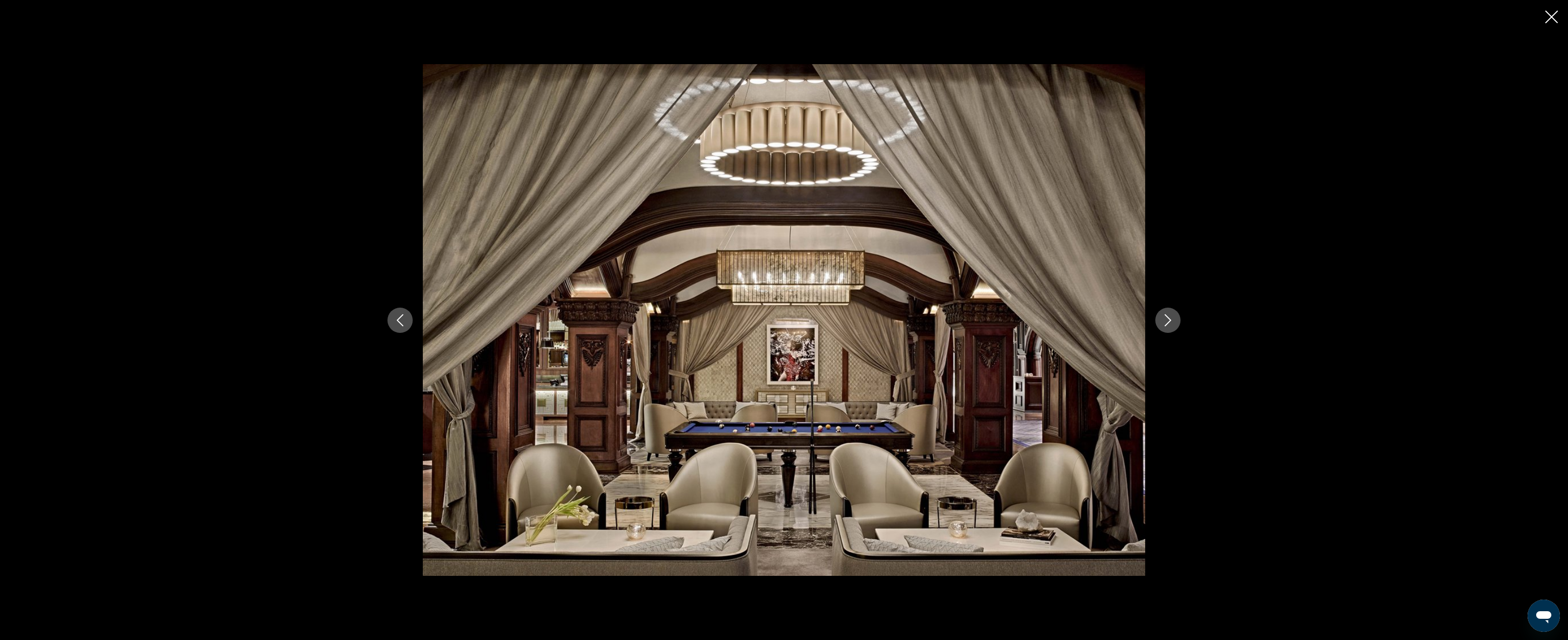
click at [1119, 320] on icon "Next image" at bounding box center [1167, 320] width 13 height 13
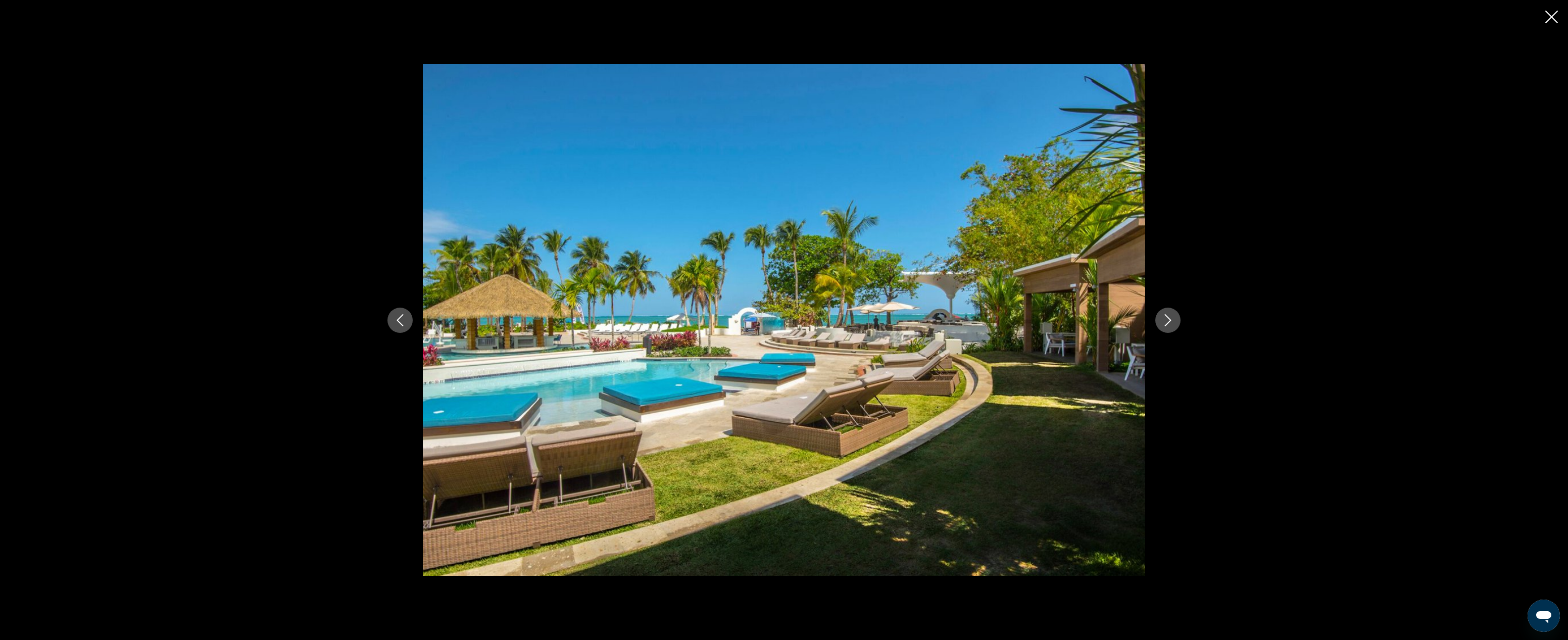
scroll to position [354, 0]
click at [1119, 13] on icon "Close slideshow" at bounding box center [1552, 16] width 13 height 13
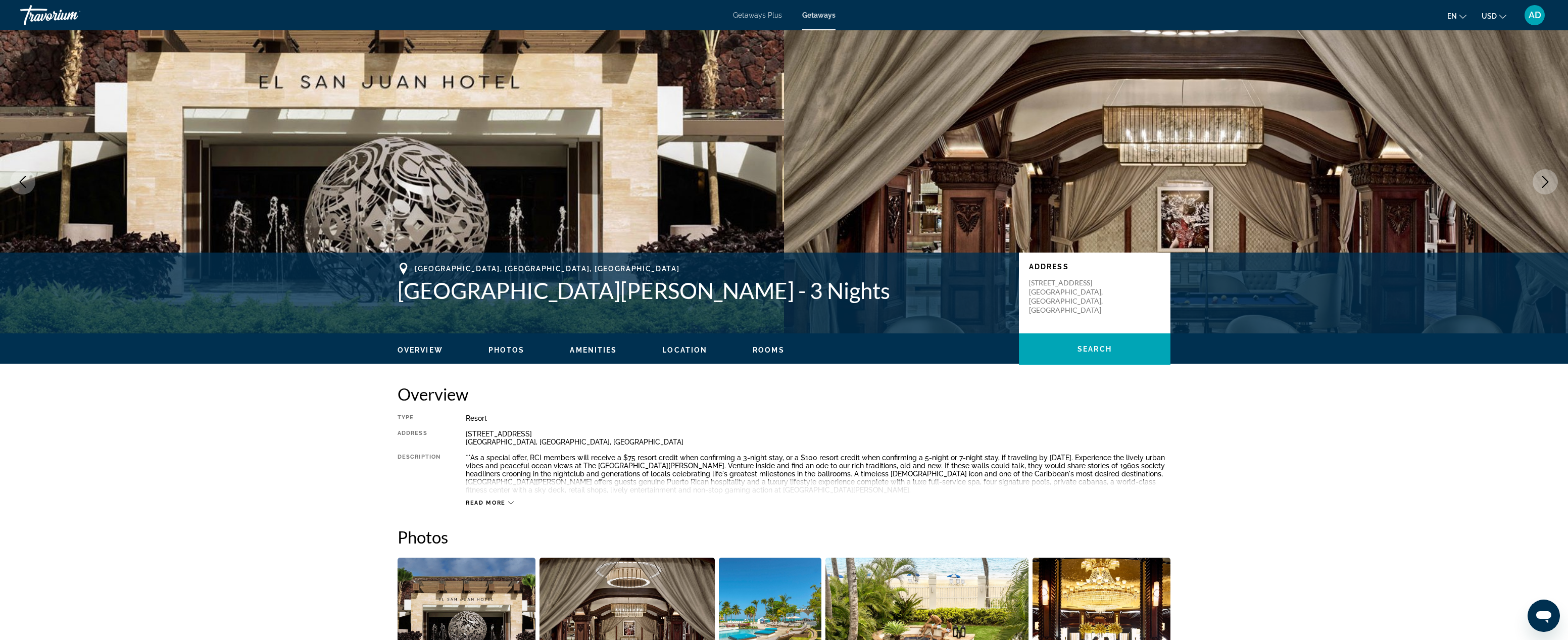
scroll to position [0, 0]
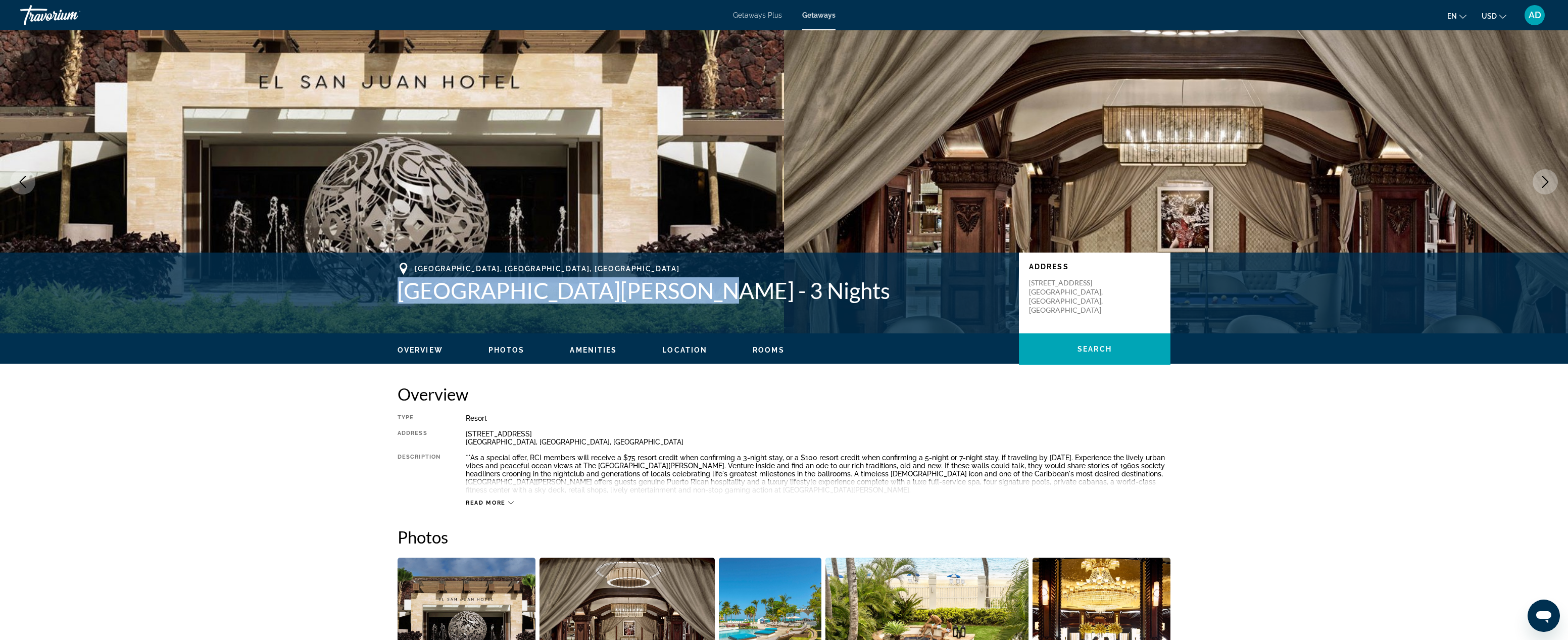
drag, startPoint x: 400, startPoint y: 288, endPoint x: 658, endPoint y: 291, distance: 258.0
click at [658, 291] on h1 "[GEOGRAPHIC_DATA][PERSON_NAME] - 3 Nights" at bounding box center [703, 290] width 611 height 26
copy h1 "Fairmont [GEOGRAPHIC_DATA][PERSON_NAME]"
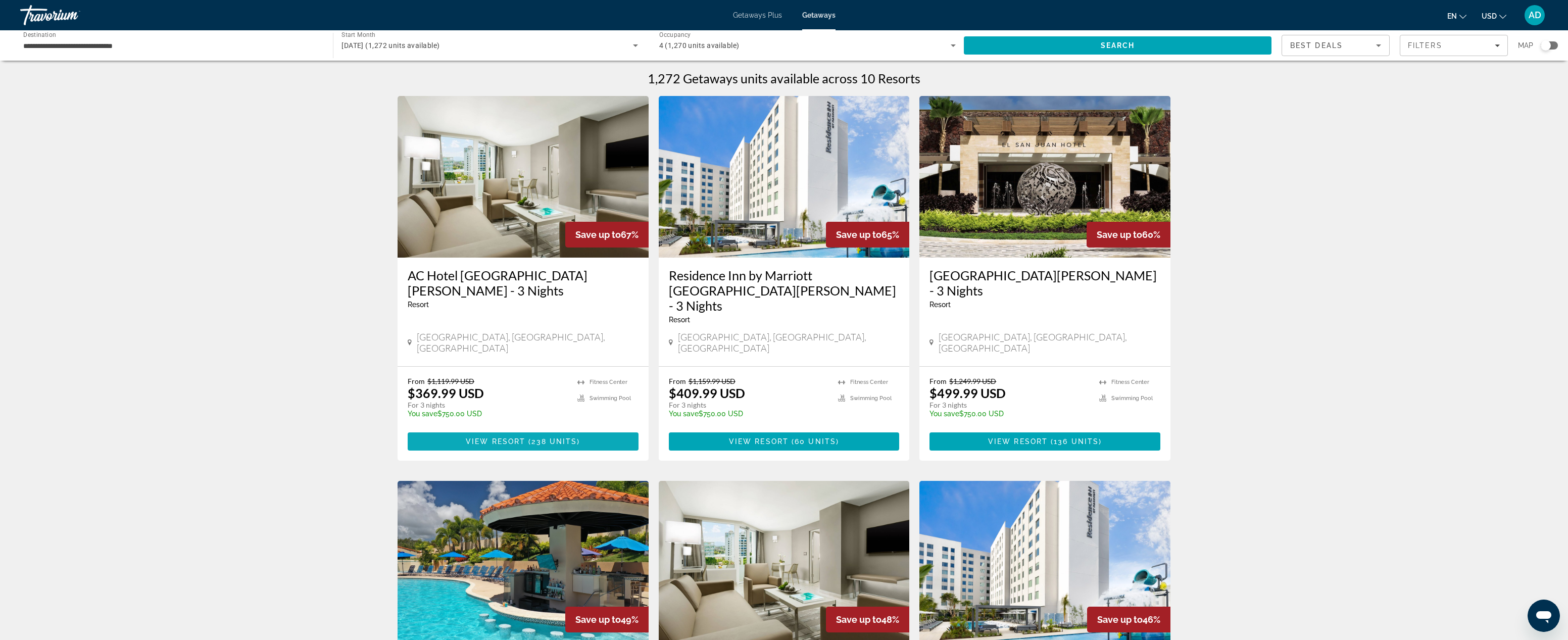
click at [524, 437] on span "View Resort" at bounding box center [495, 441] width 60 height 8
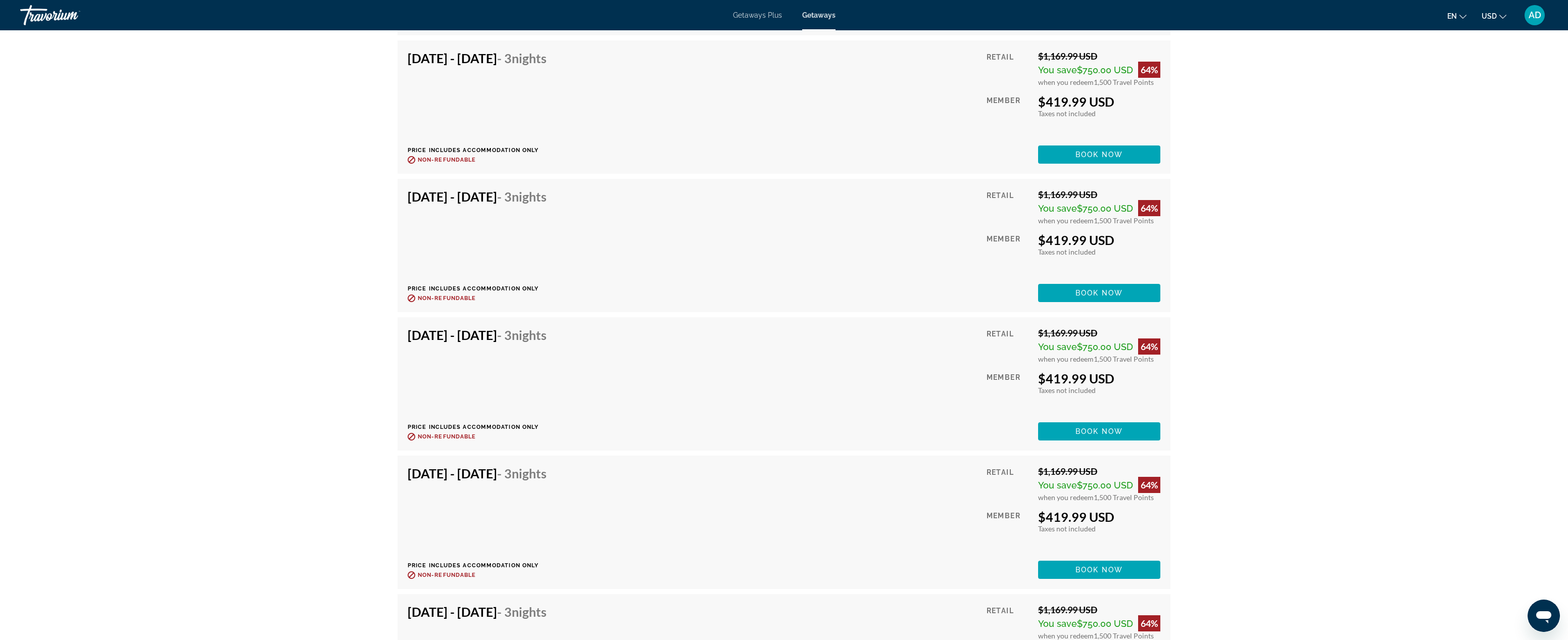
scroll to position [2017, 0]
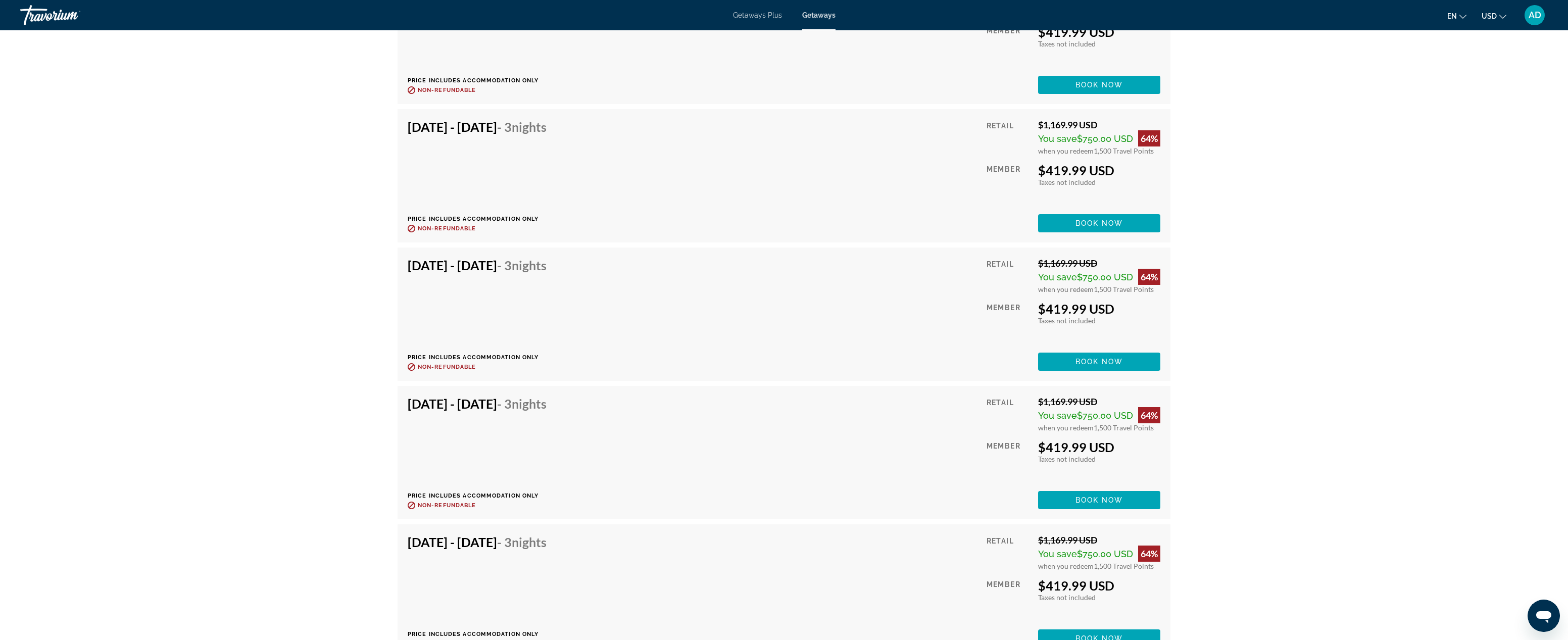
click at [506, 406] on h4 "[DATE] - [DATE] - 3 Nights" at bounding box center [477, 403] width 139 height 15
click at [1103, 499] on span "Book now" at bounding box center [1100, 500] width 48 height 8
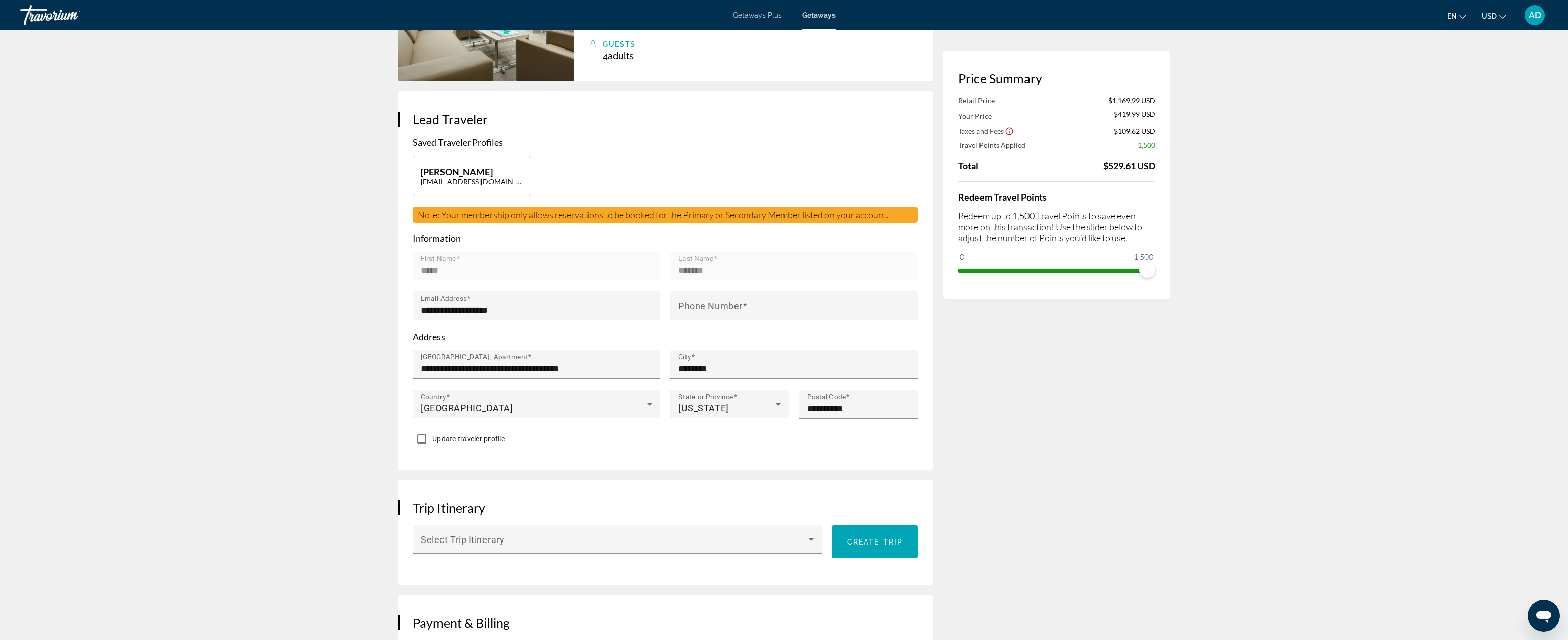
scroll to position [116, 0]
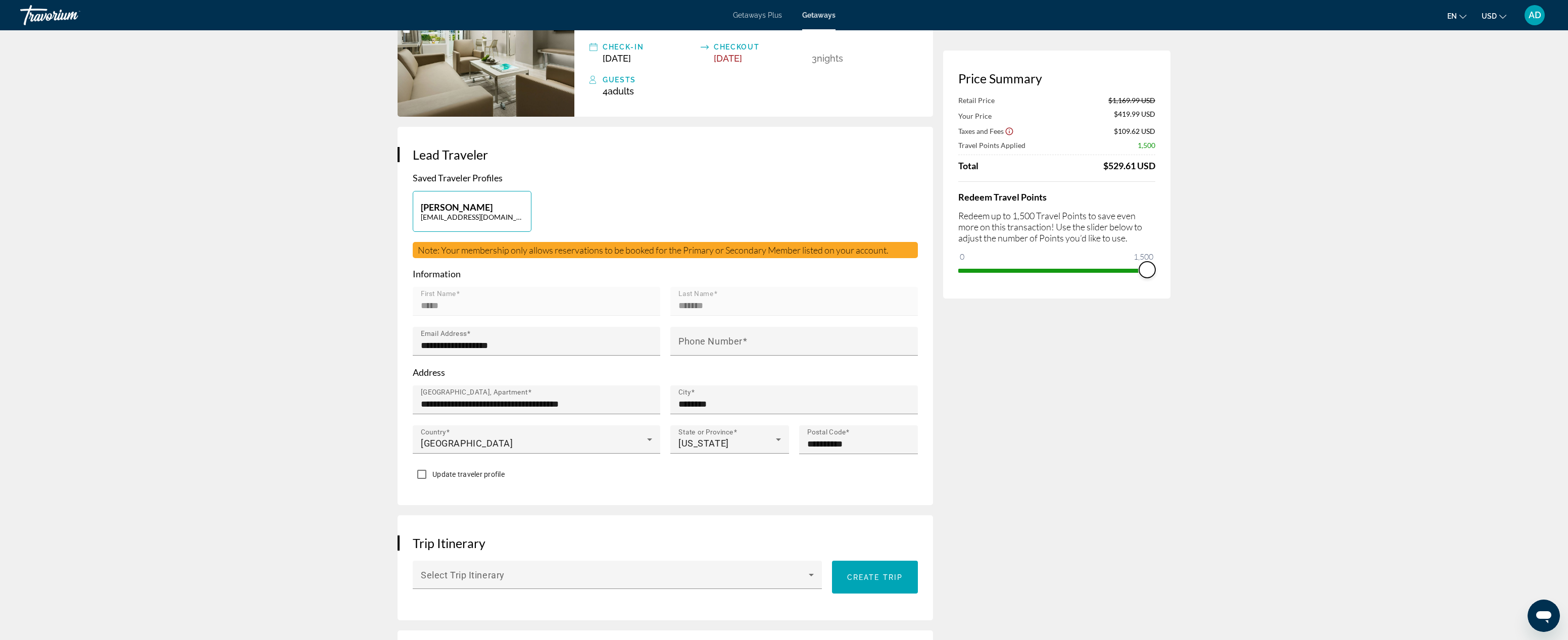
drag, startPoint x: 1144, startPoint y: 270, endPoint x: 1164, endPoint y: 272, distance: 20.1
click at [1119, 272] on div "Price Summary Retail Price $1,169.99 USD Your Price $419.99 USD Taxes and Fees …" at bounding box center [1056, 174] width 227 height 248
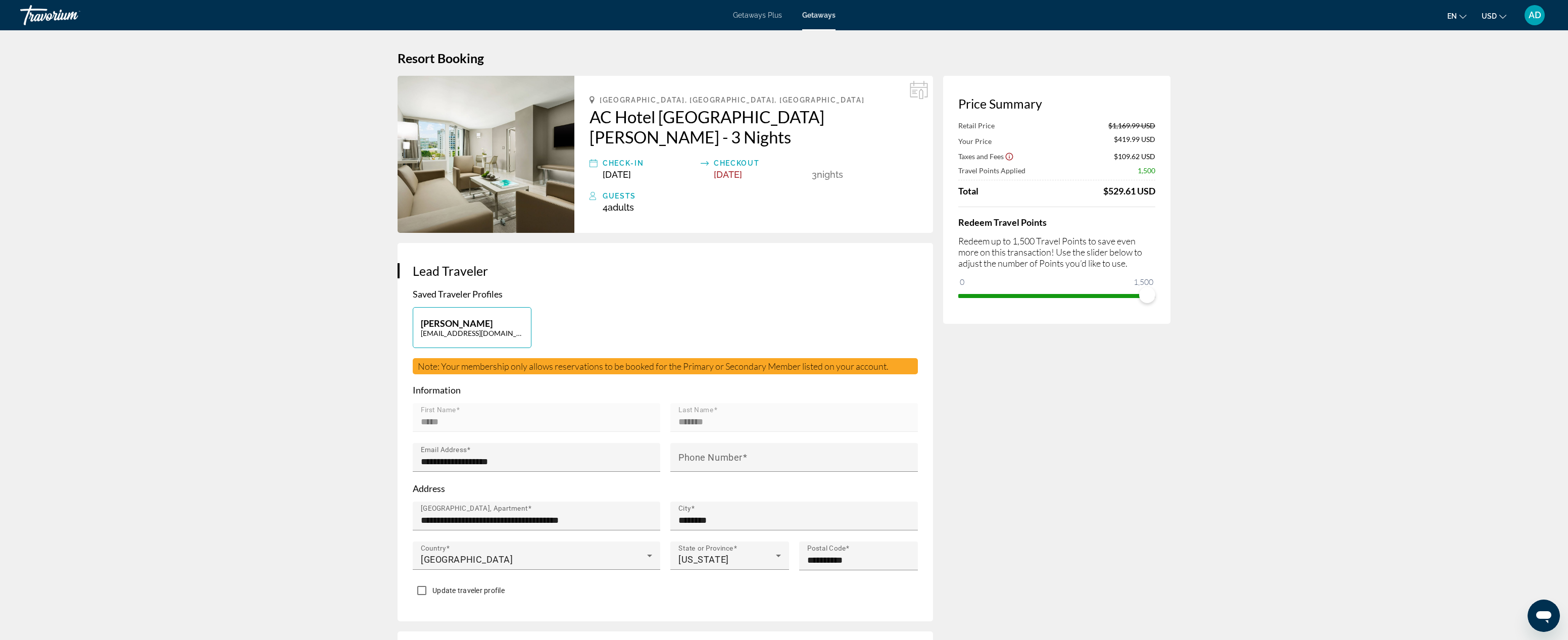
scroll to position [0, 0]
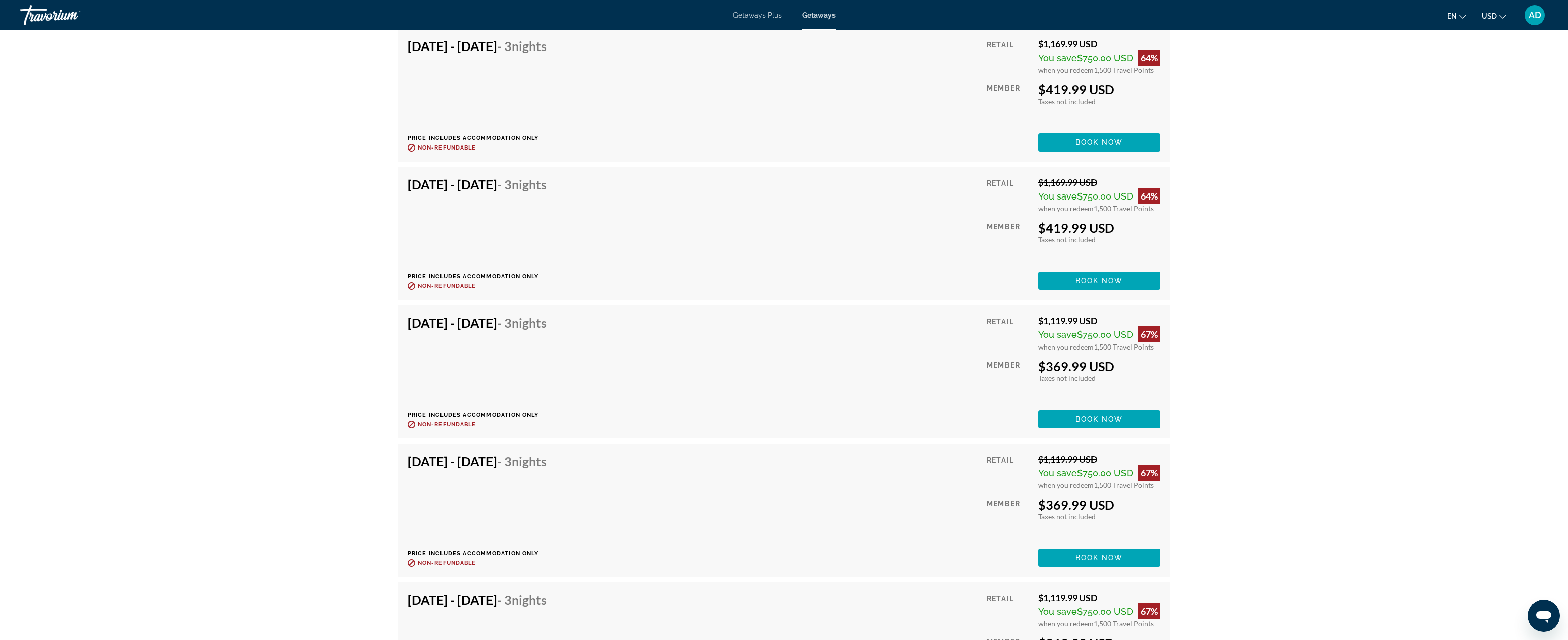
scroll to position [2381, 0]
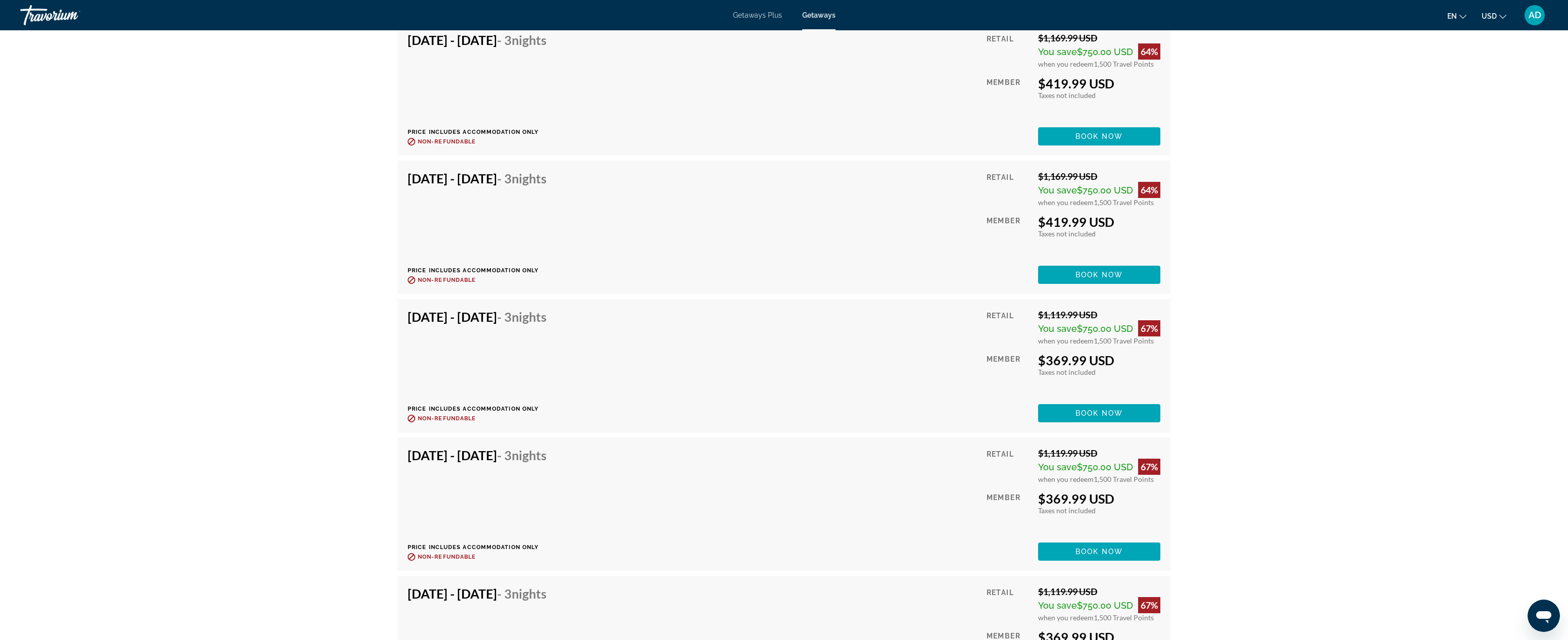
click at [523, 324] on div "[DATE] - [DATE] - 3 Nights" at bounding box center [477, 319] width 139 height 20
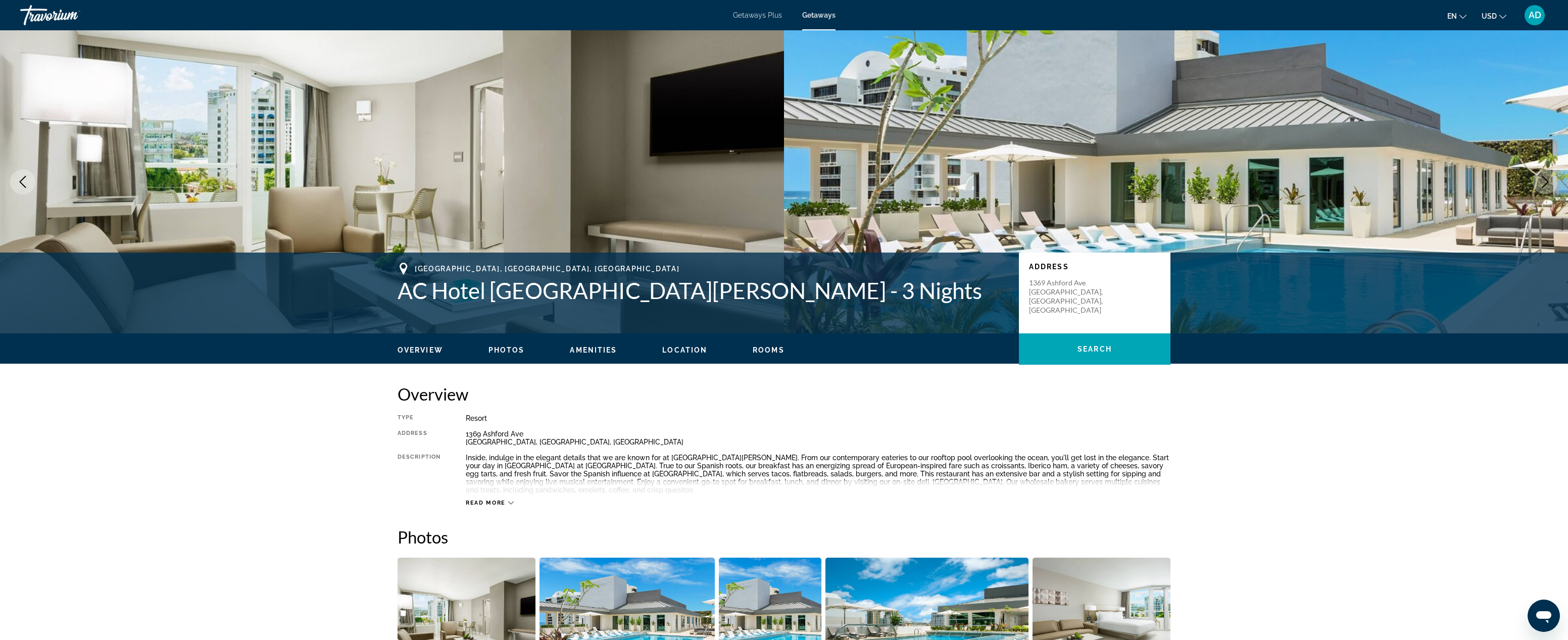
scroll to position [0, 0]
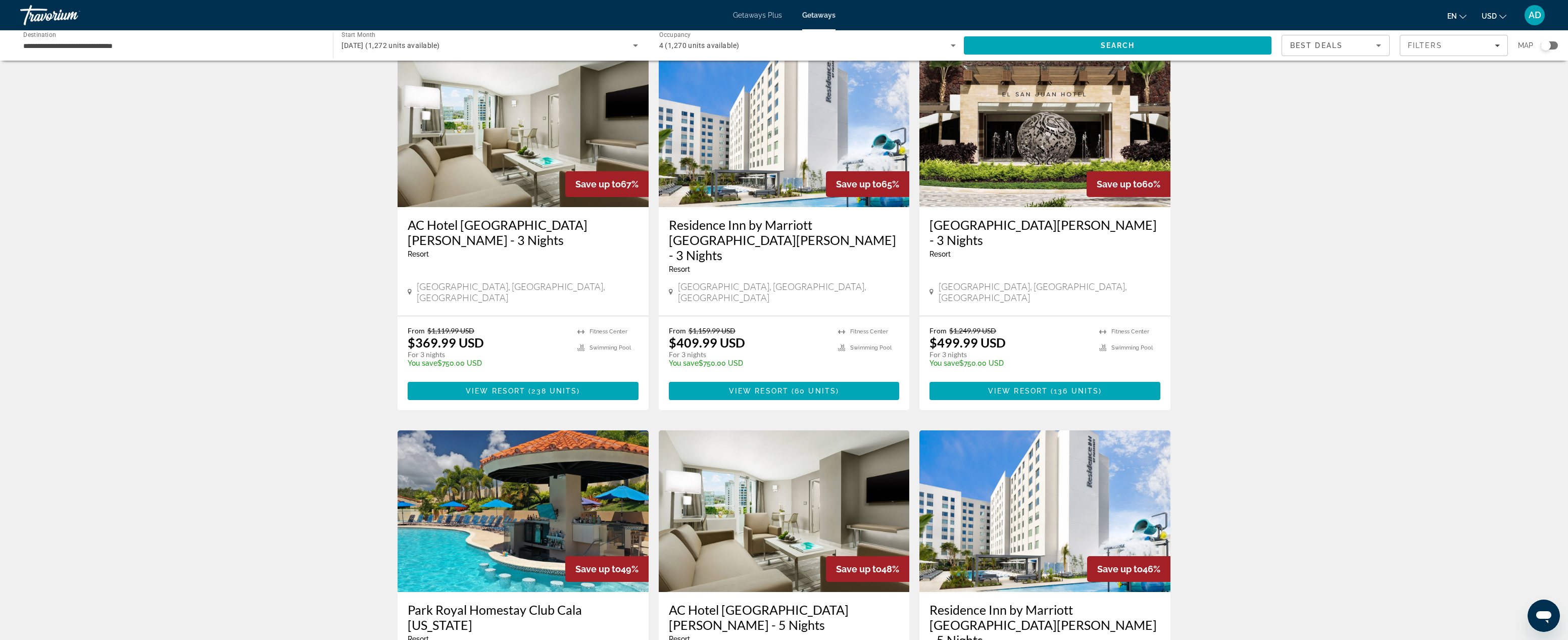
scroll to position [47, 0]
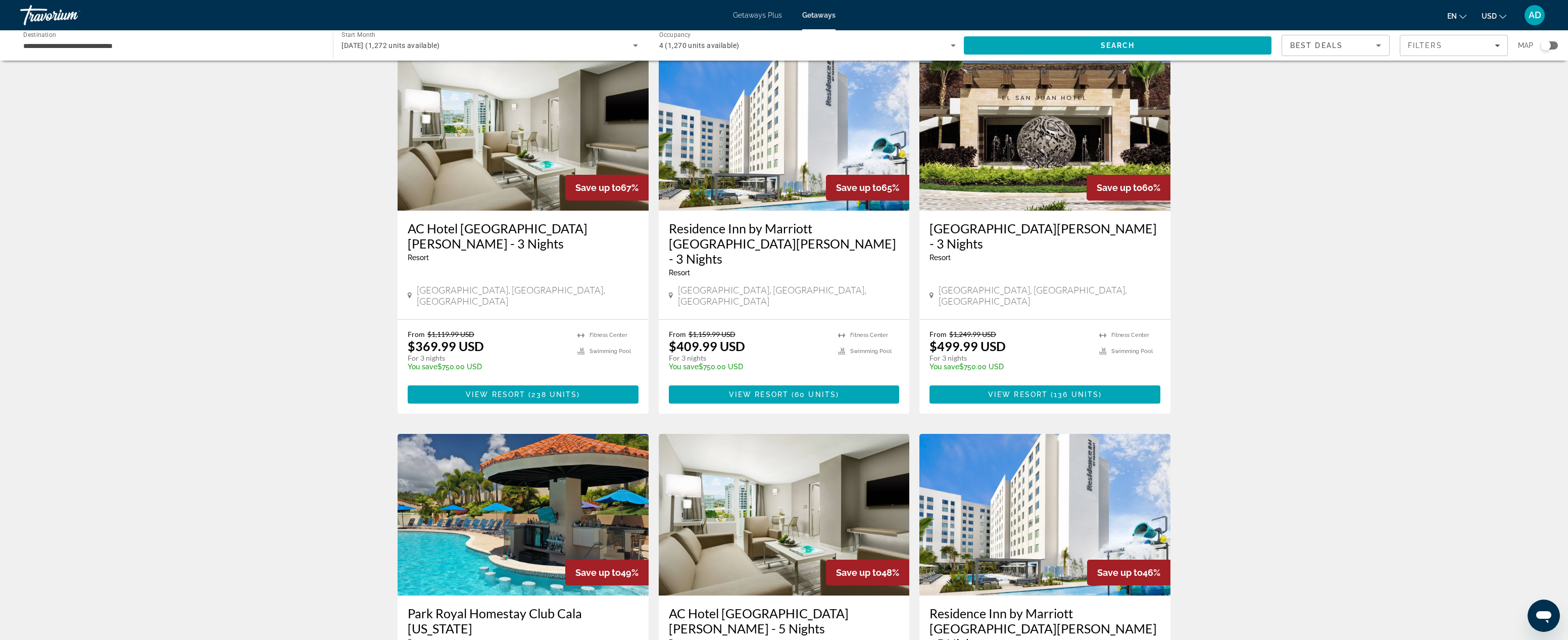
click at [540, 229] on h3 "AC Hotel [GEOGRAPHIC_DATA][PERSON_NAME] - 3 Nights" at bounding box center [522, 236] width 231 height 30
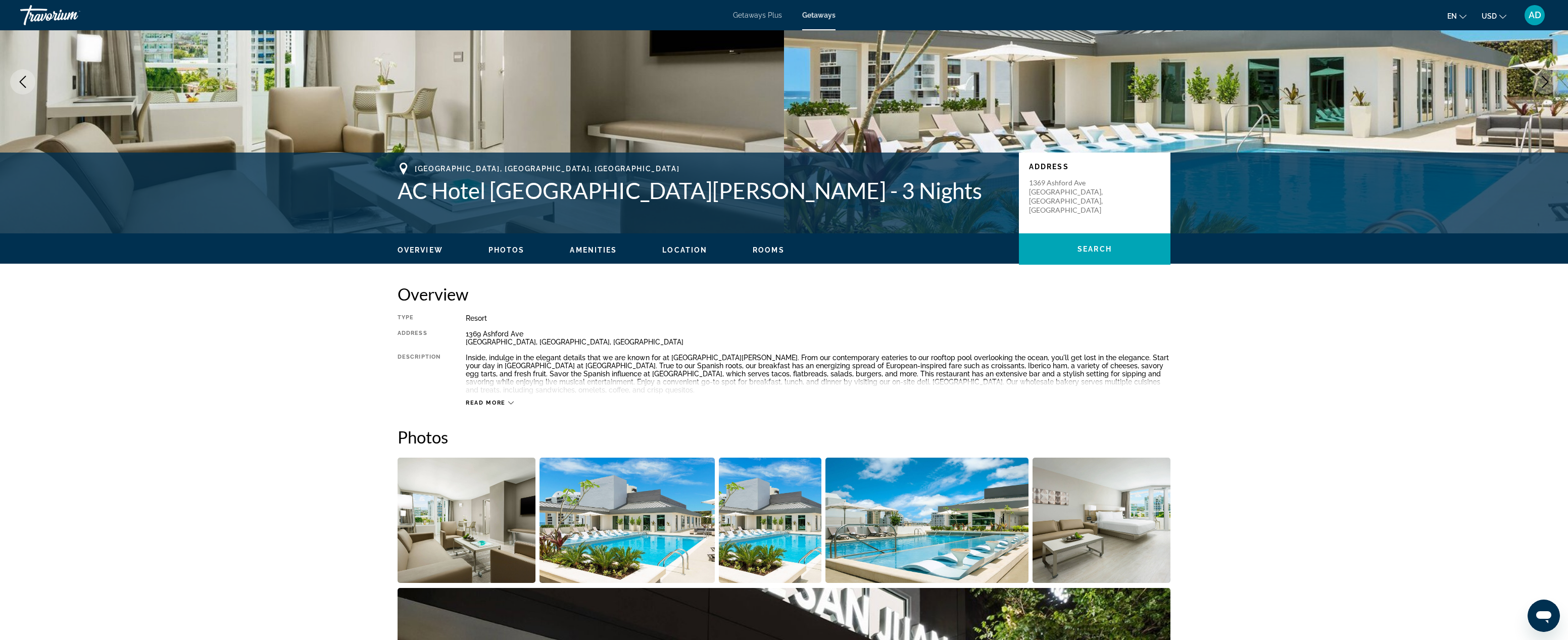
scroll to position [102, 0]
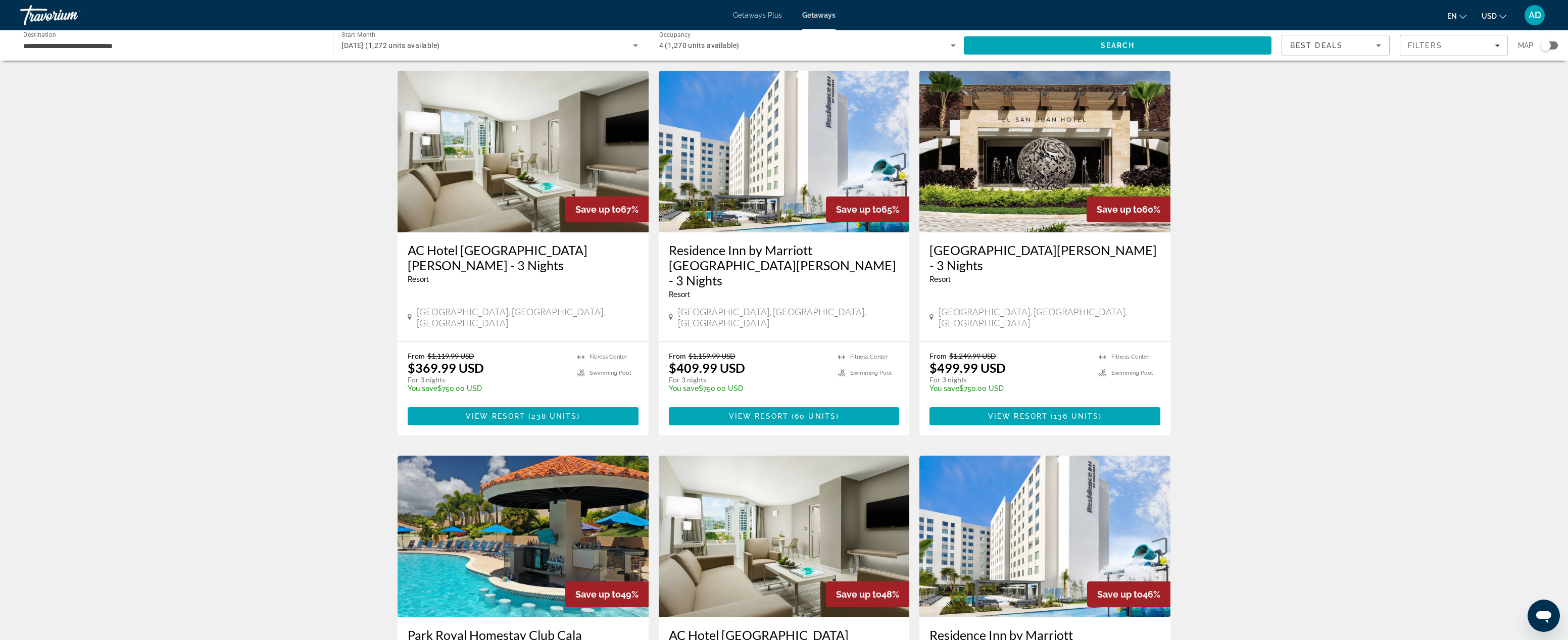
scroll to position [26, 0]
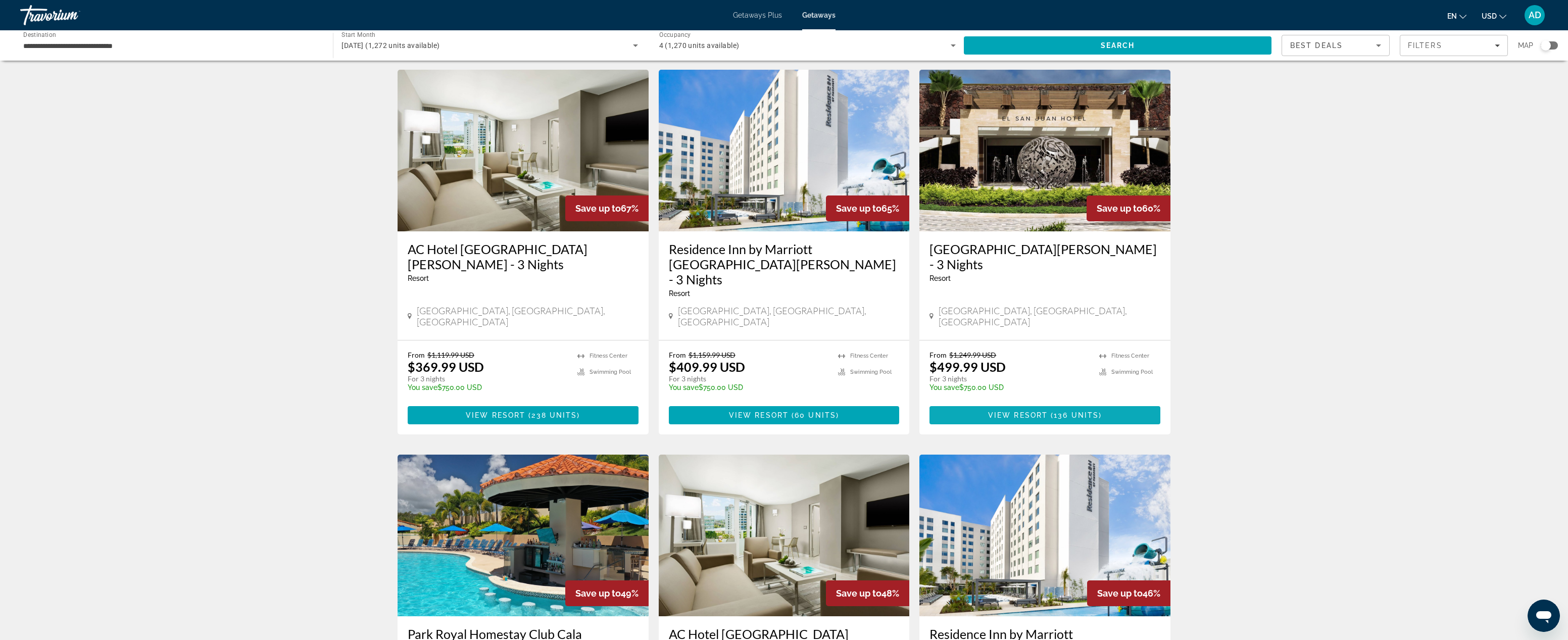
click at [1031, 411] on span "View Resort" at bounding box center [1018, 415] width 60 height 8
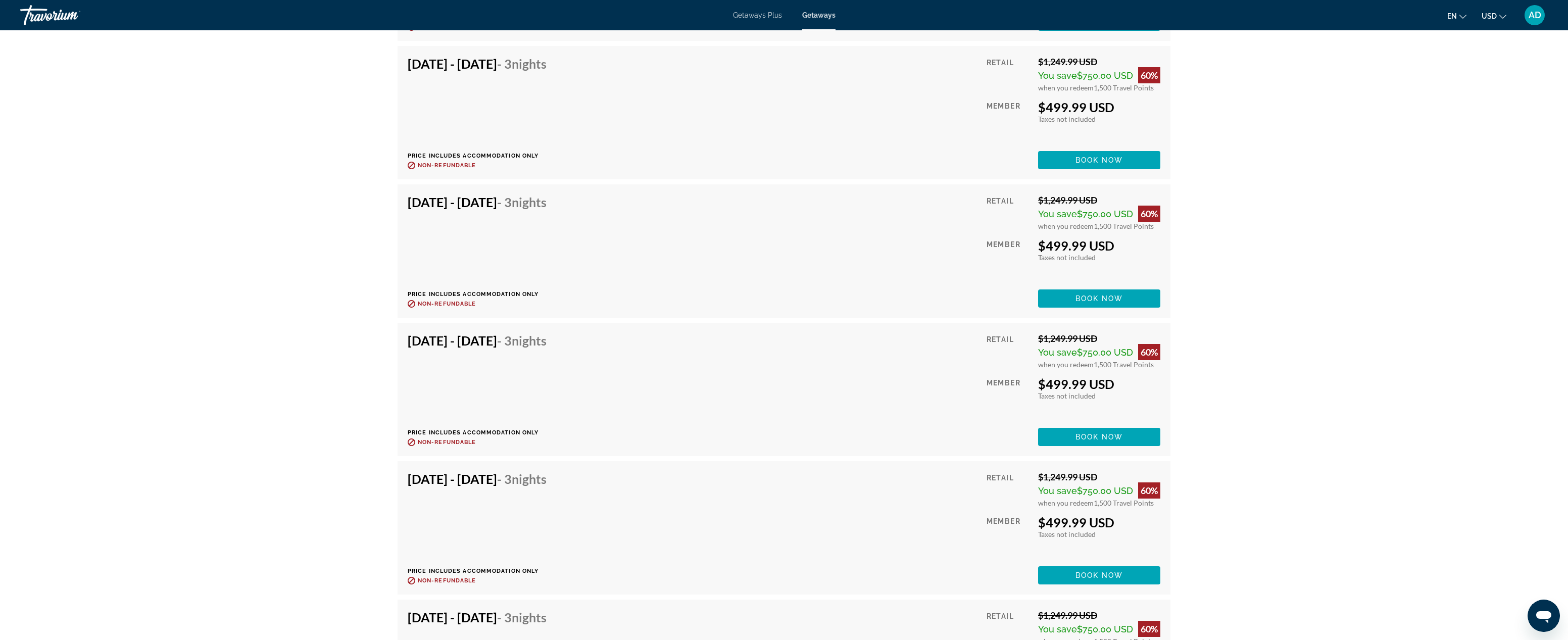
scroll to position [2004, 0]
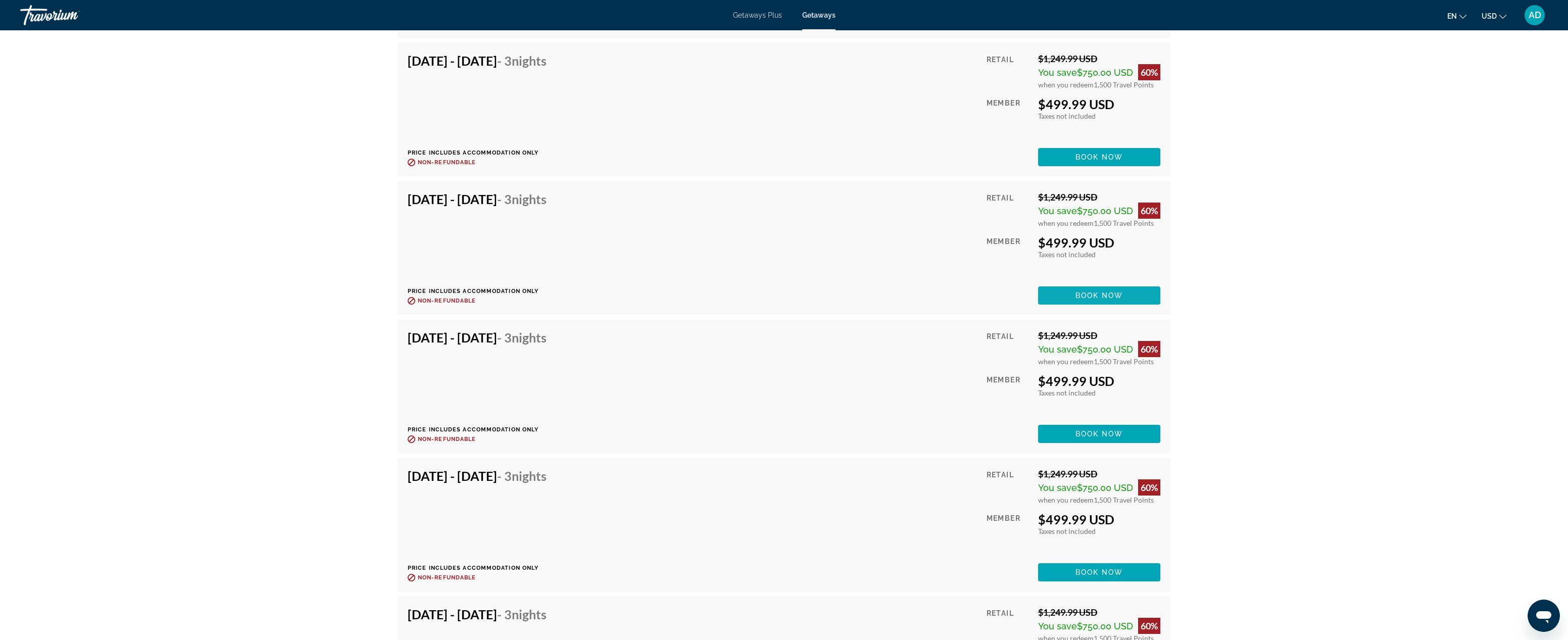
click at [1101, 295] on span "Book now" at bounding box center [1100, 295] width 48 height 8
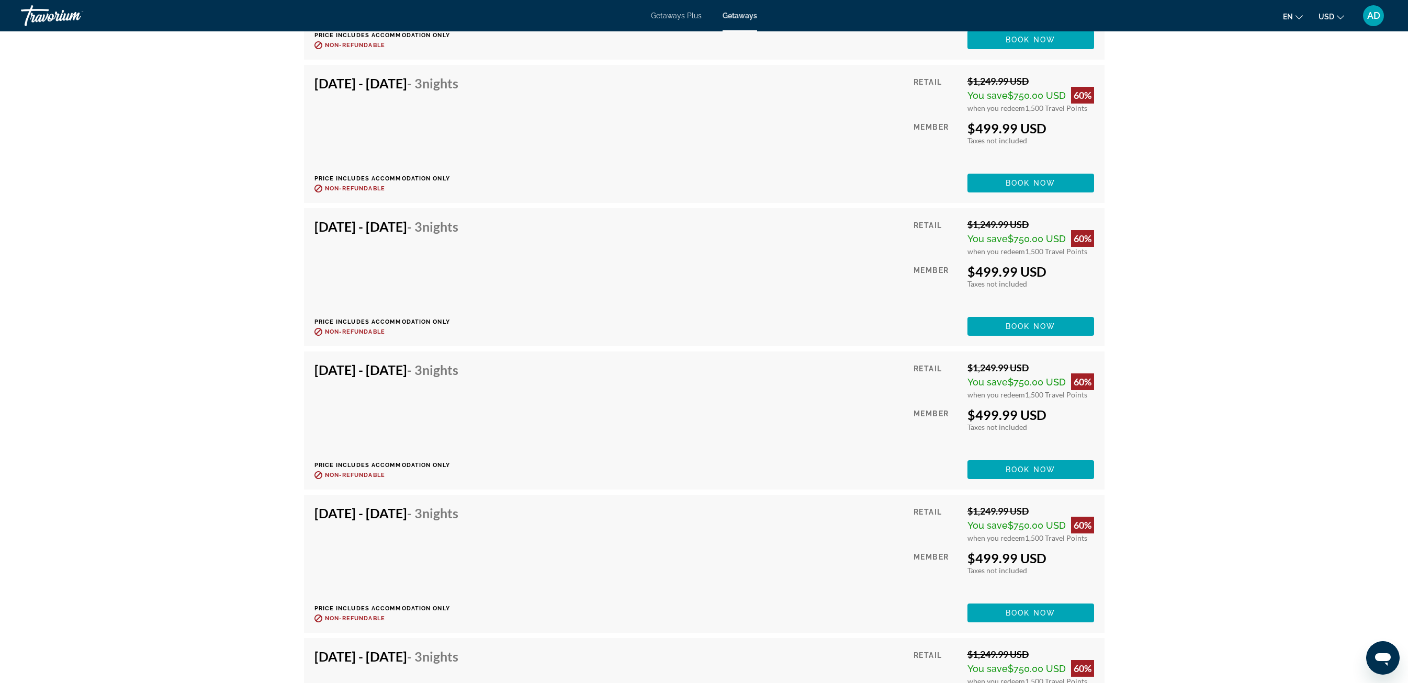
scroll to position [2049, 0]
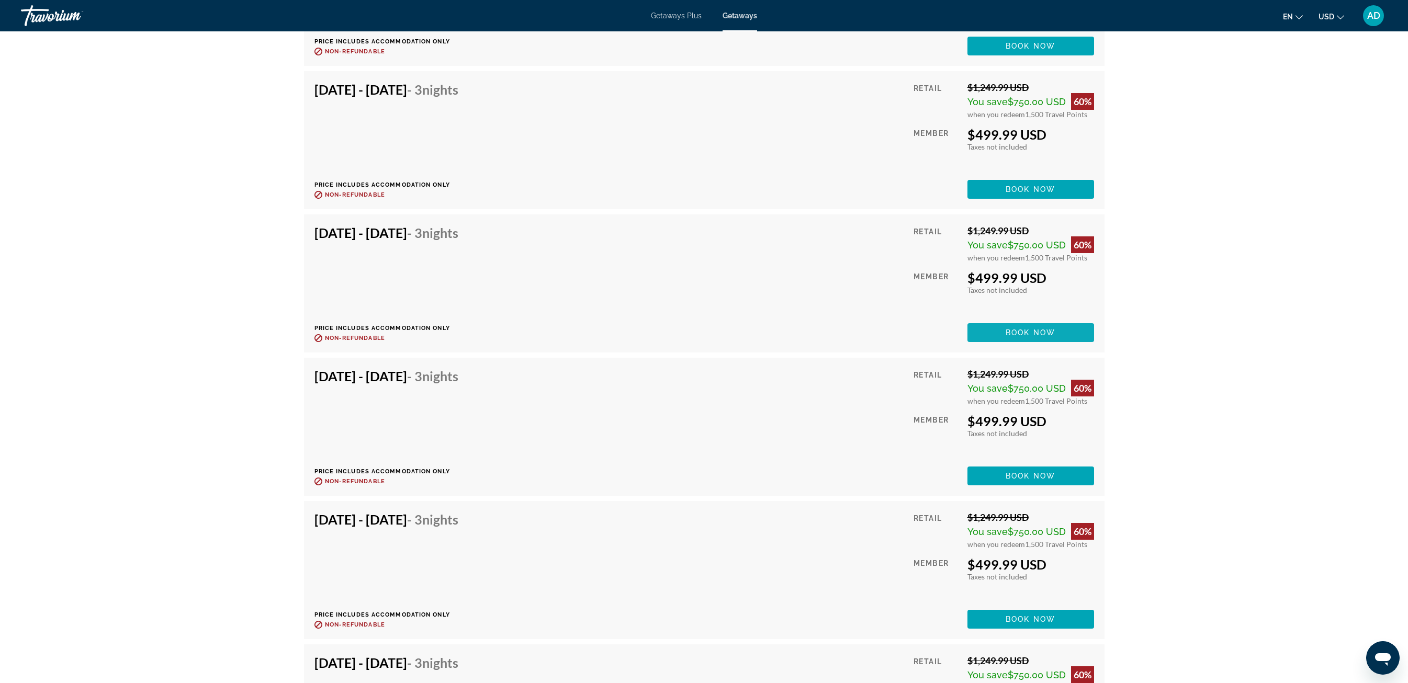
click at [1023, 334] on span "Book now" at bounding box center [1031, 333] width 50 height 8
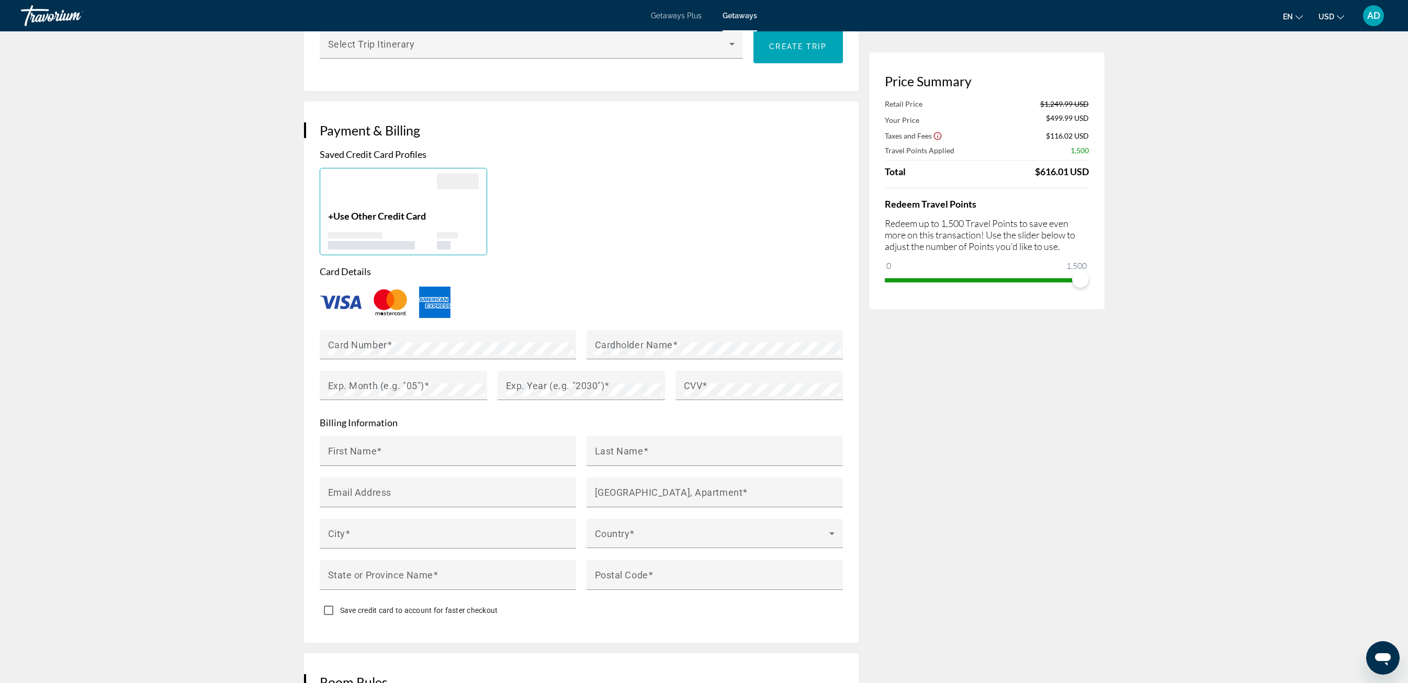
scroll to position [673, 0]
click at [375, 209] on span "Use Other Credit Card" at bounding box center [379, 215] width 93 height 12
click at [397, 285] on img "Main content" at bounding box center [390, 302] width 42 height 35
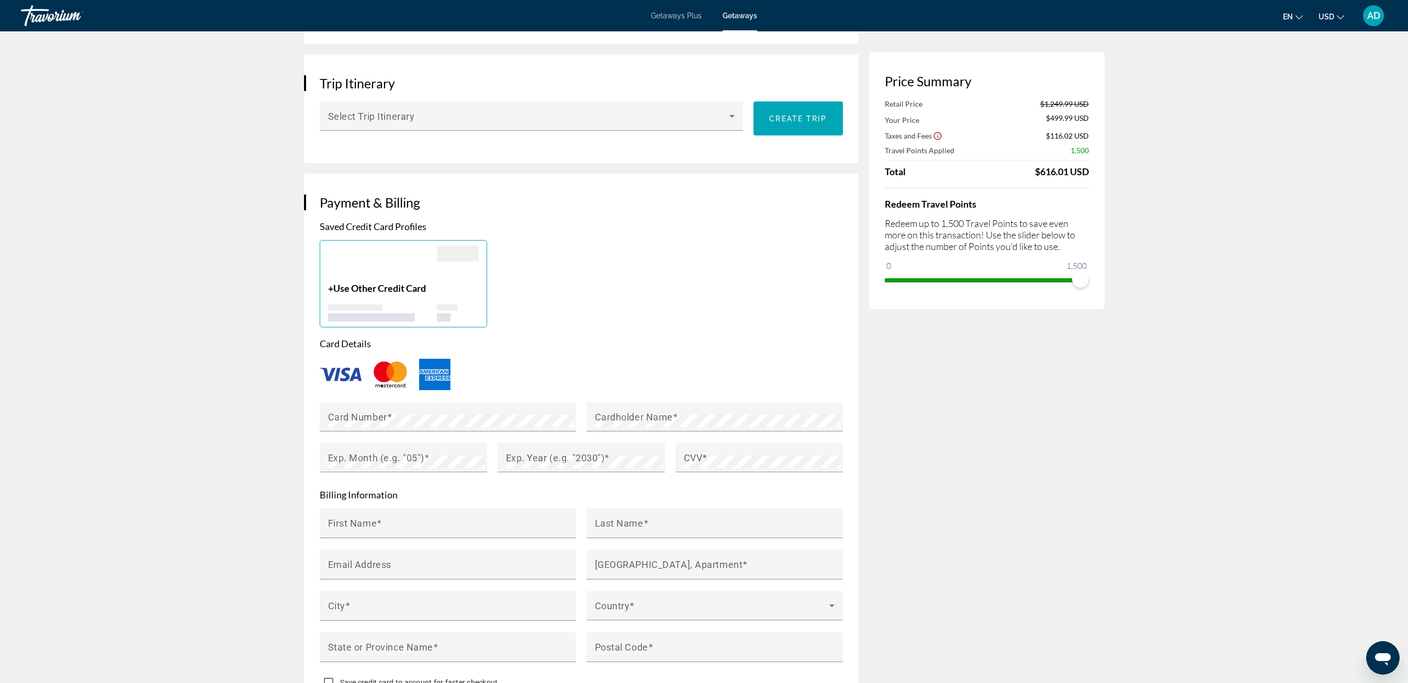
scroll to position [620, 0]
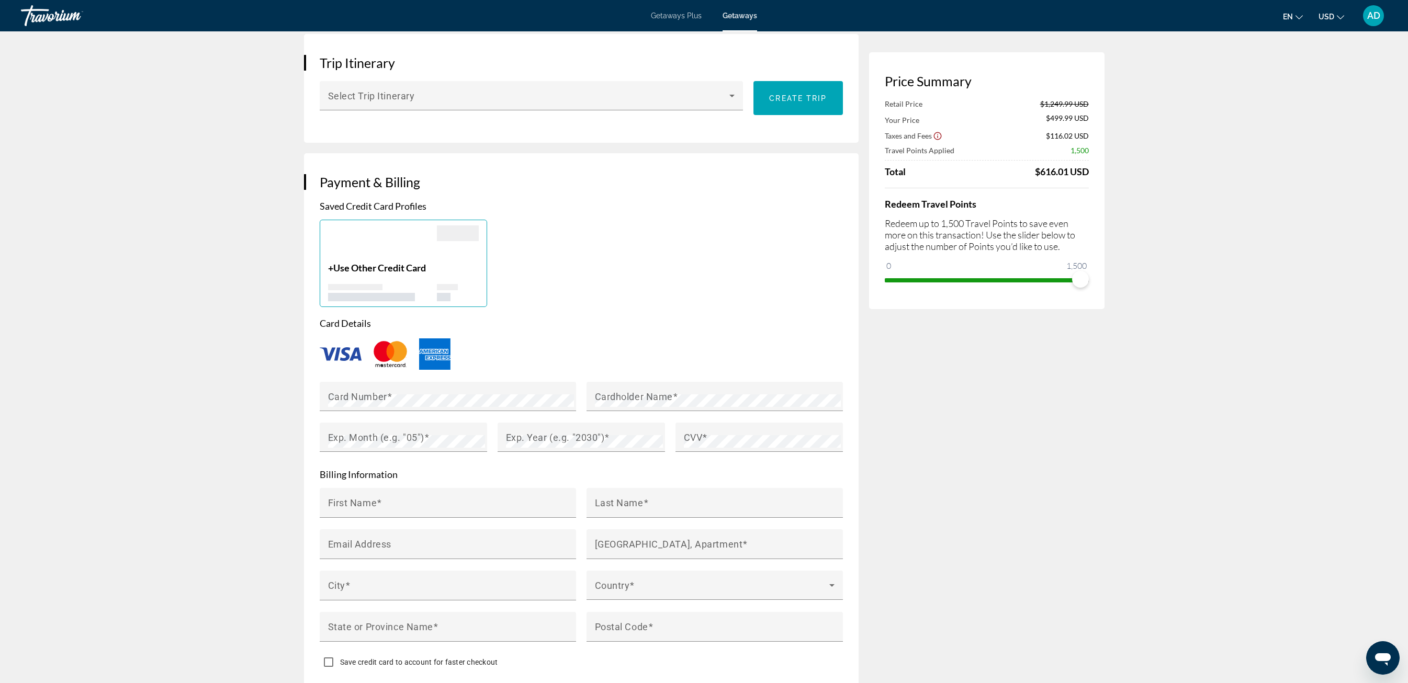
click at [419, 262] on div "+ Use Other Credit Card" at bounding box center [382, 281] width 109 height 39
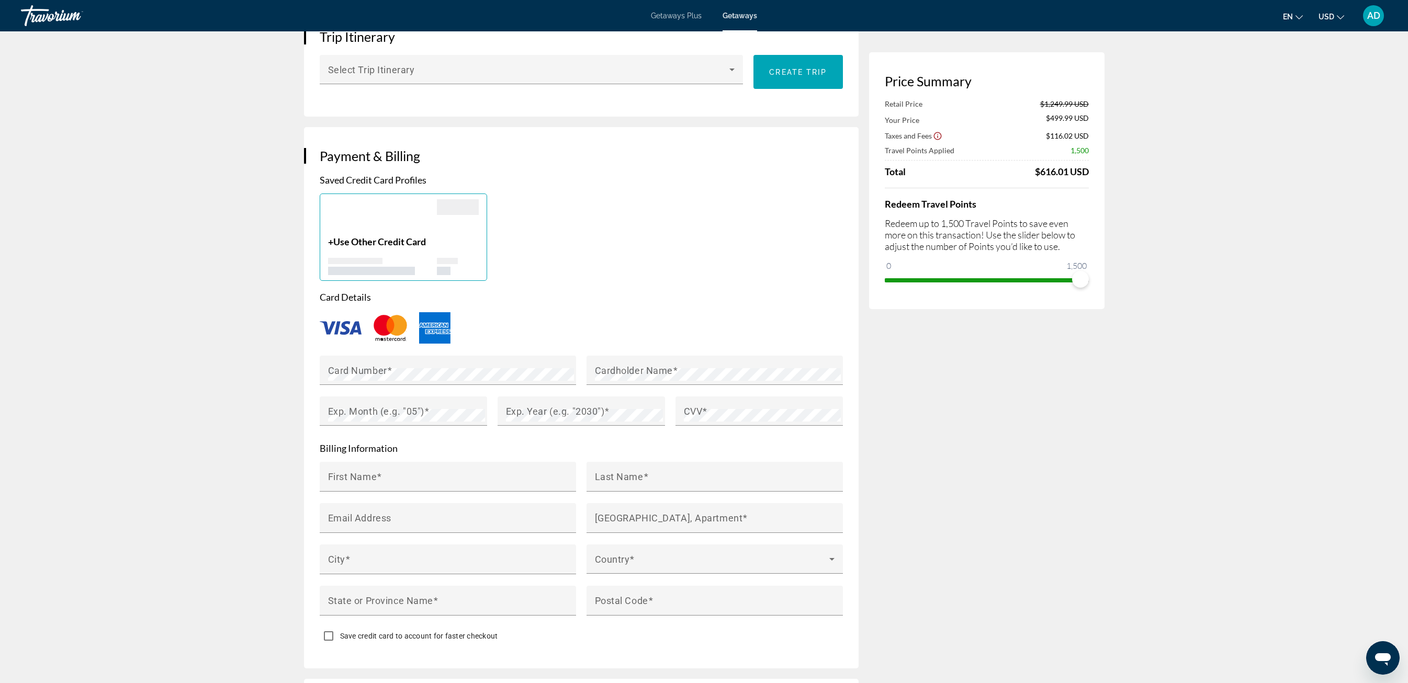
scroll to position [678, 0]
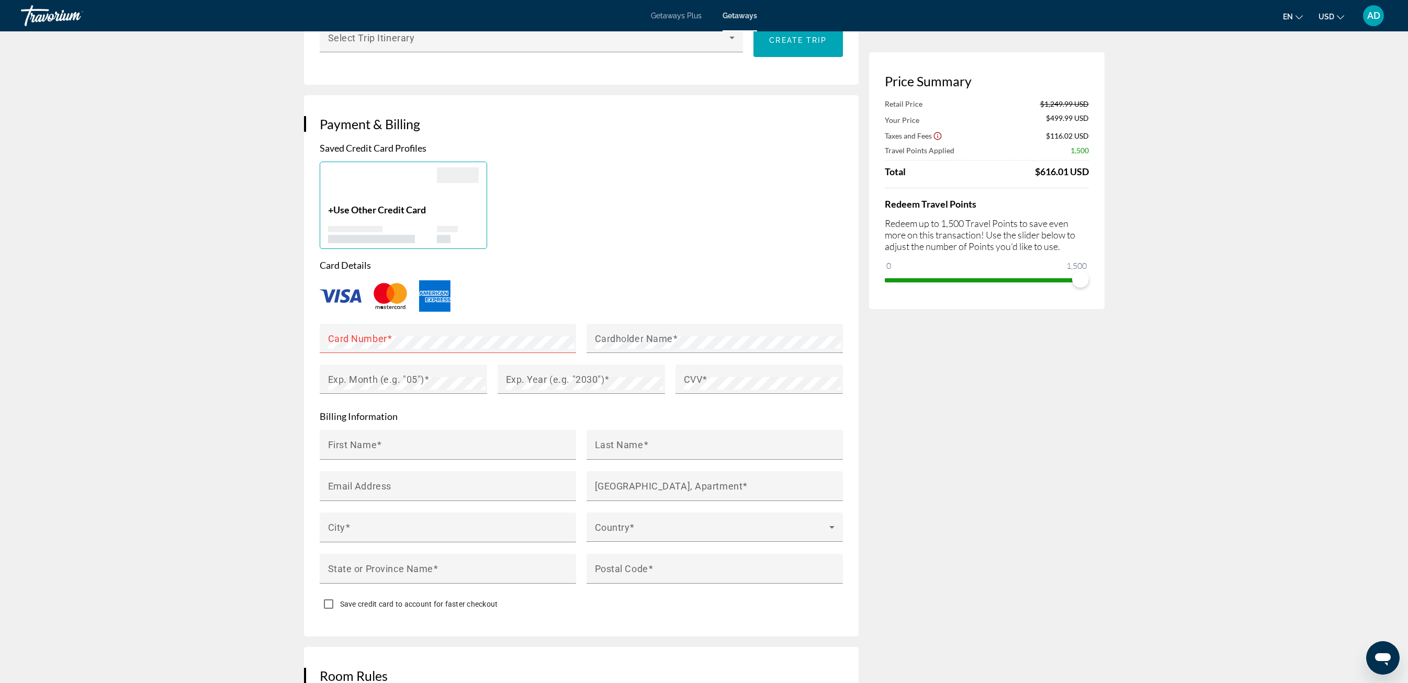
click at [554, 279] on div "Main content" at bounding box center [581, 296] width 523 height 35
click at [346, 204] on span "Use Other Credit Card" at bounding box center [379, 210] width 93 height 12
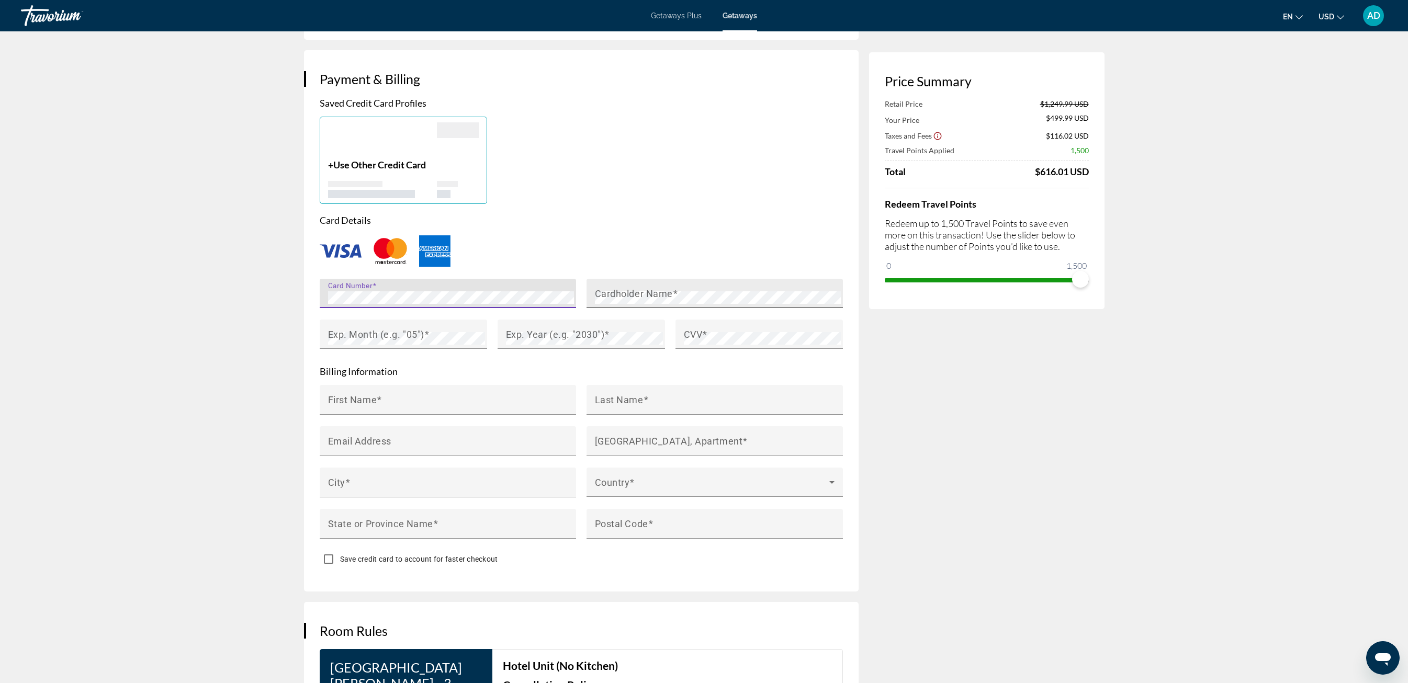
click at [658, 288] on mat-label "Cardholder Name" at bounding box center [634, 293] width 78 height 11
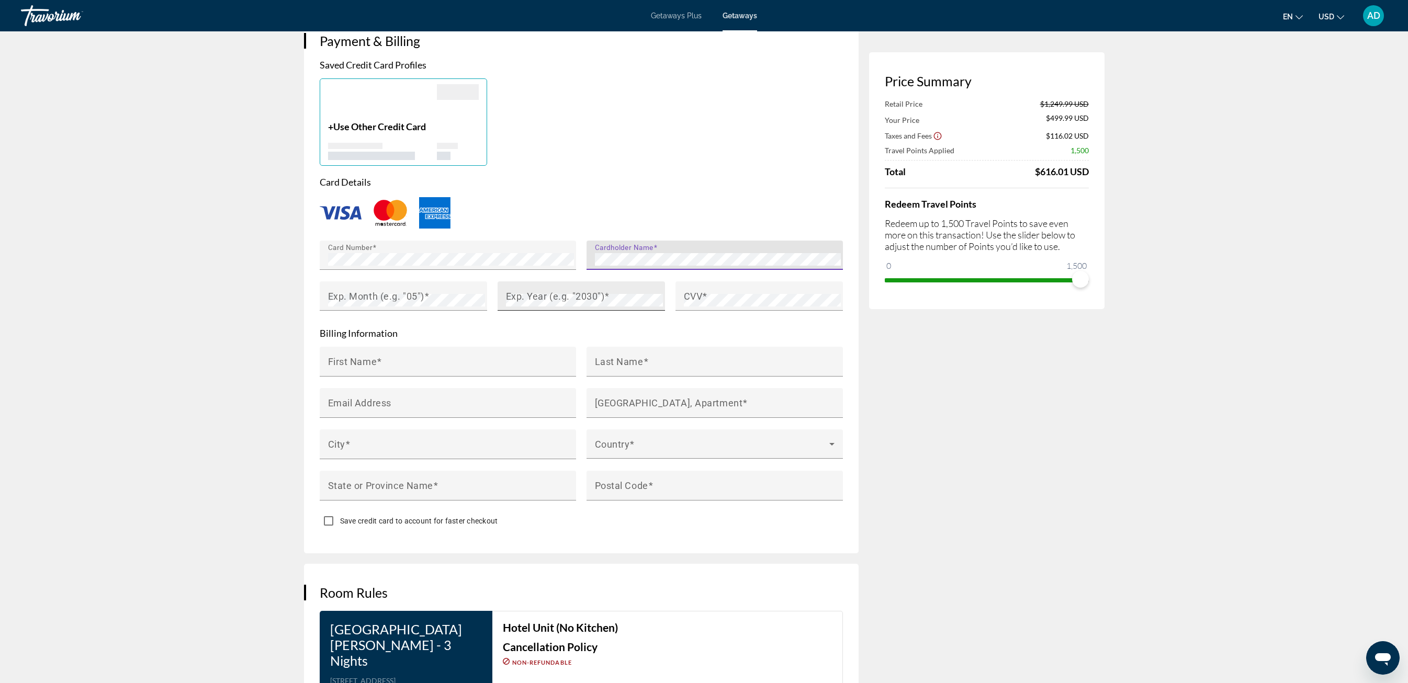
scroll to position [766, 0]
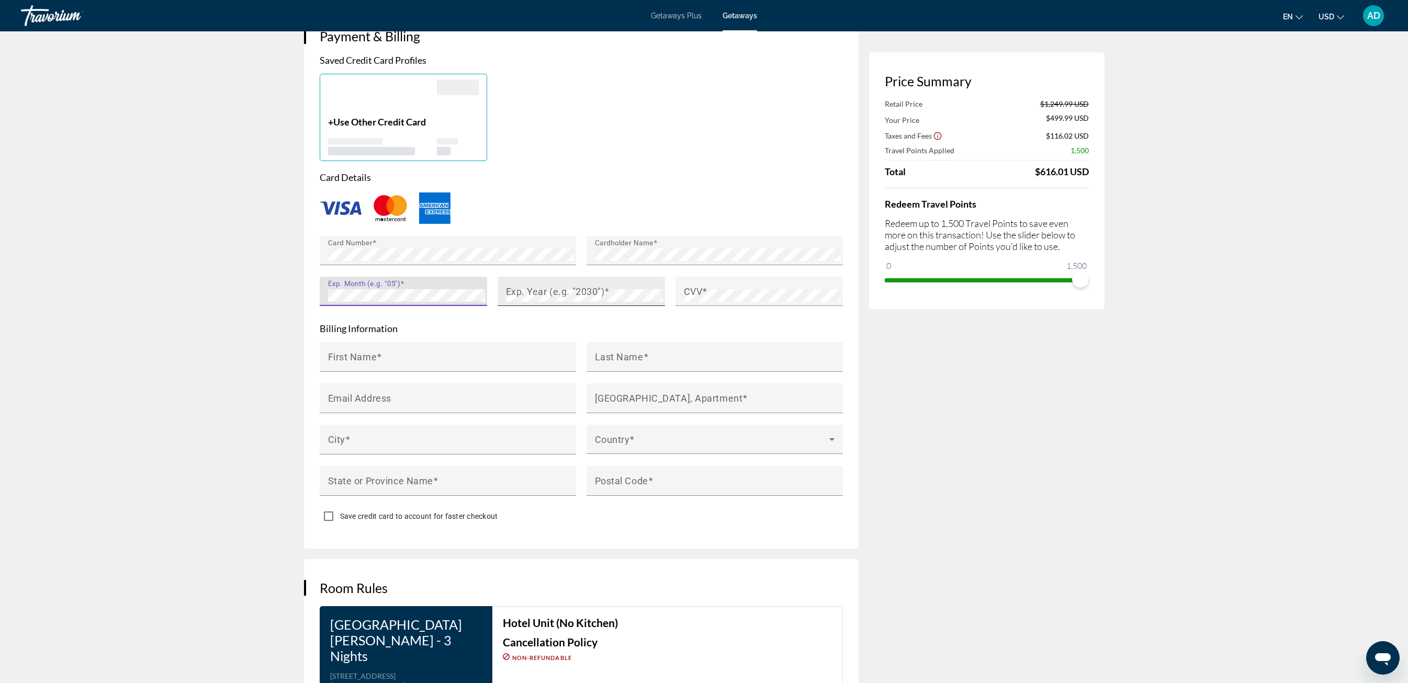
click at [553, 286] on mat-label "Exp. Year (e.g. "2030")" at bounding box center [555, 291] width 99 height 11
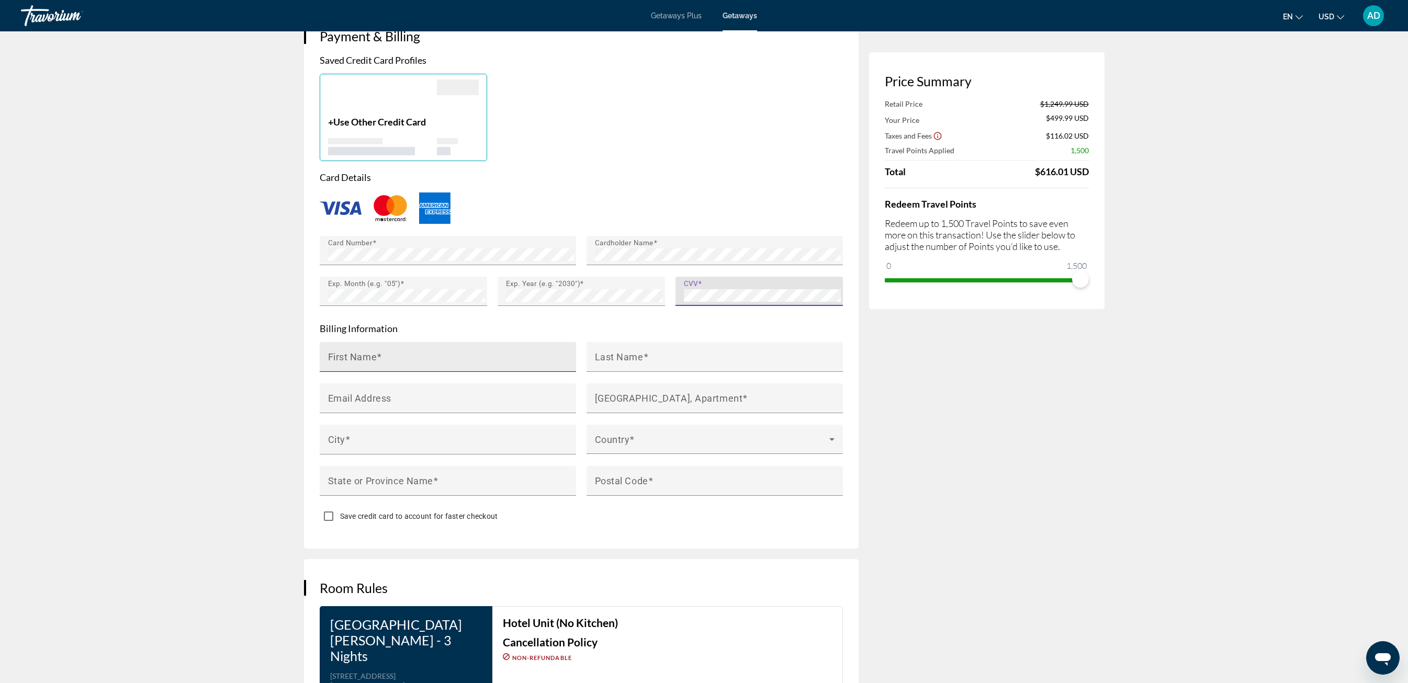
click at [449, 342] on div "First Name" at bounding box center [451, 357] width 246 height 30
type input "*****"
click at [620, 350] on mat-label "Last Name" at bounding box center [619, 355] width 49 height 11
click at [620, 354] on input "Last Name" at bounding box center [718, 360] width 246 height 13
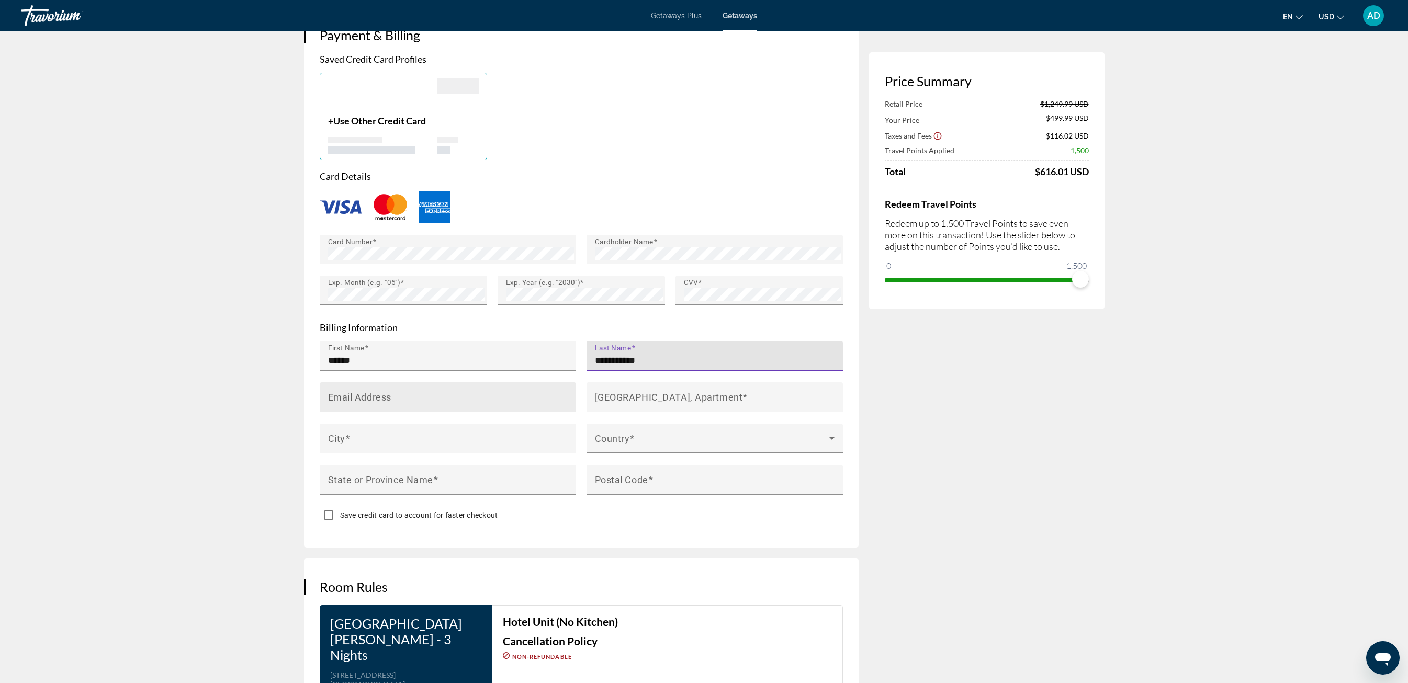
type input "**********"
click at [522, 382] on div "Email Address" at bounding box center [451, 397] width 246 height 30
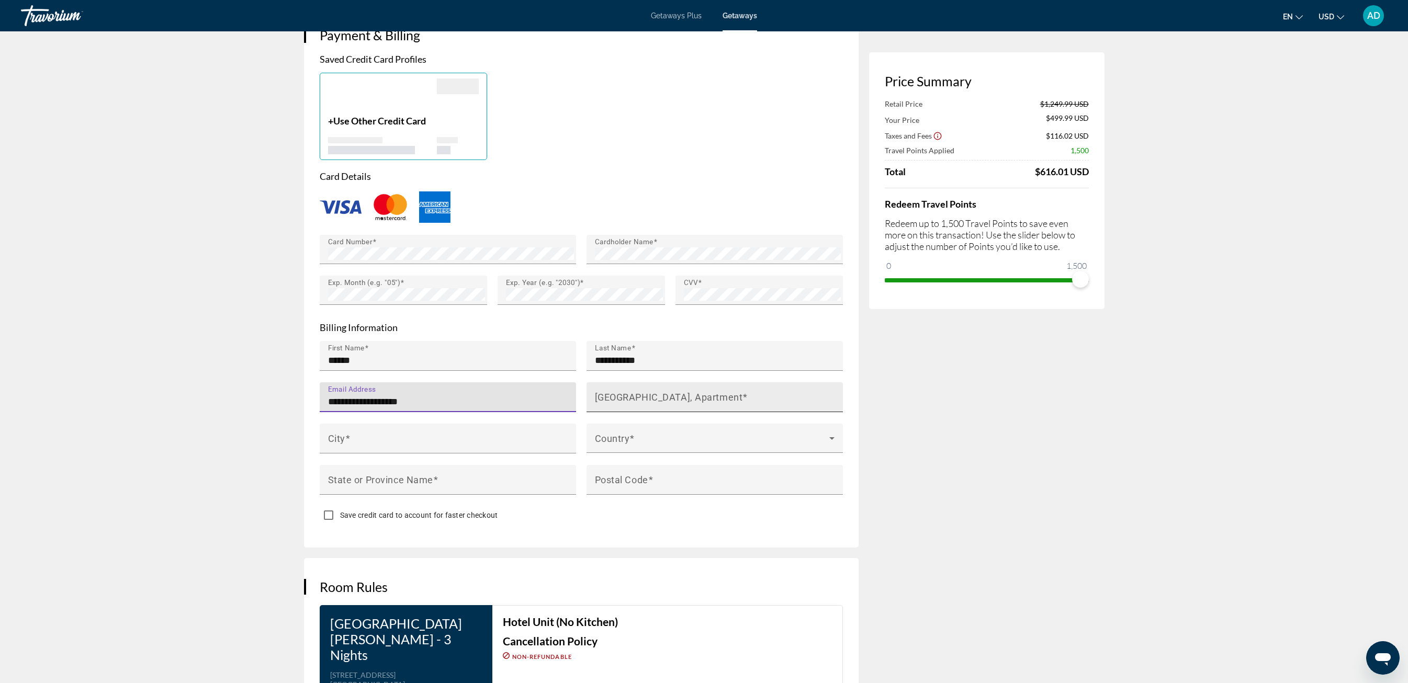
type input "**********"
click at [731, 391] on mat-label "[GEOGRAPHIC_DATA], Apartment" at bounding box center [669, 396] width 148 height 11
click at [731, 396] on input "[GEOGRAPHIC_DATA], Apartment" at bounding box center [718, 402] width 246 height 13
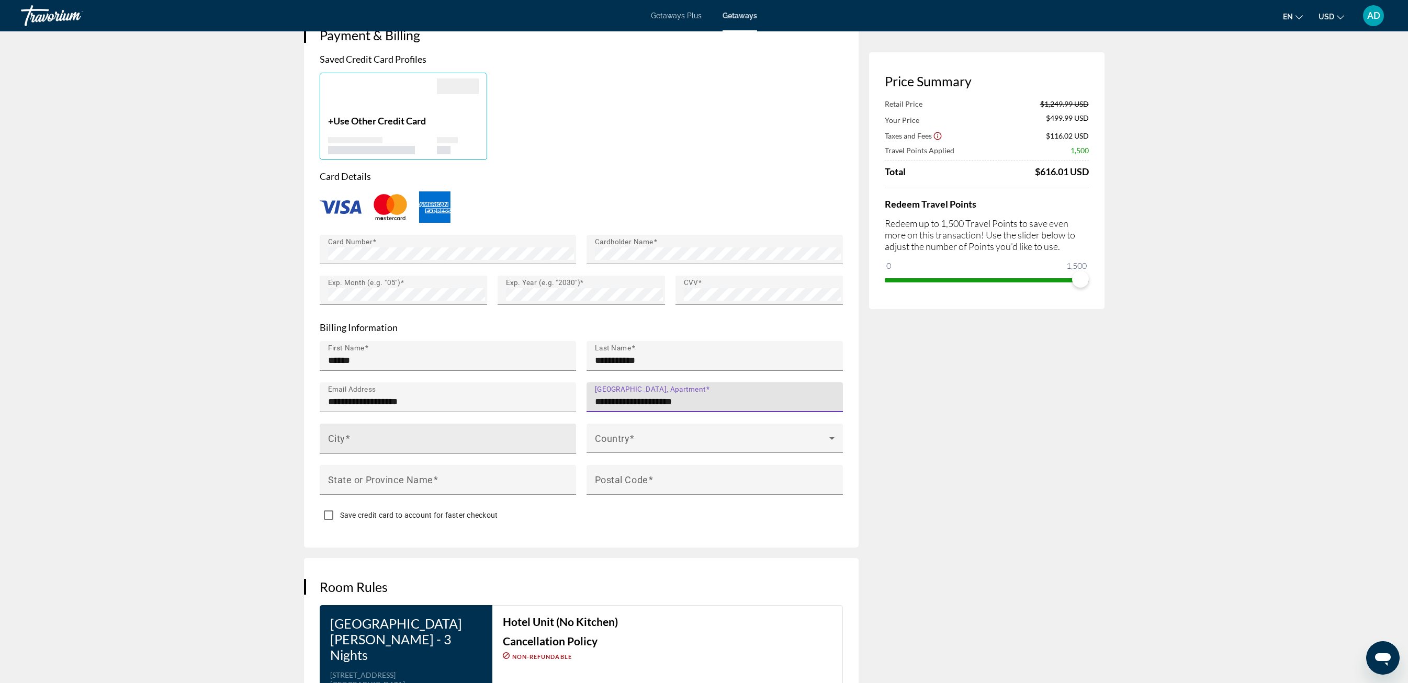
type input "**********"
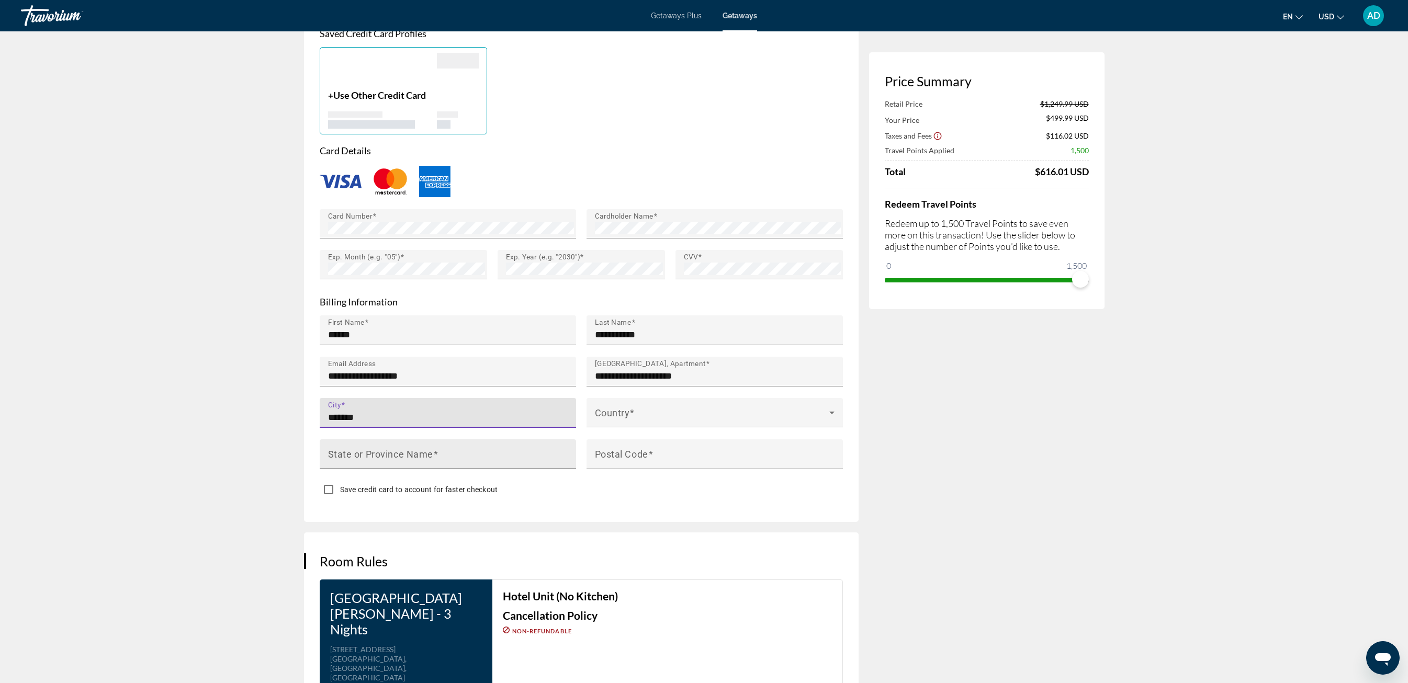
scroll to position [812, 0]
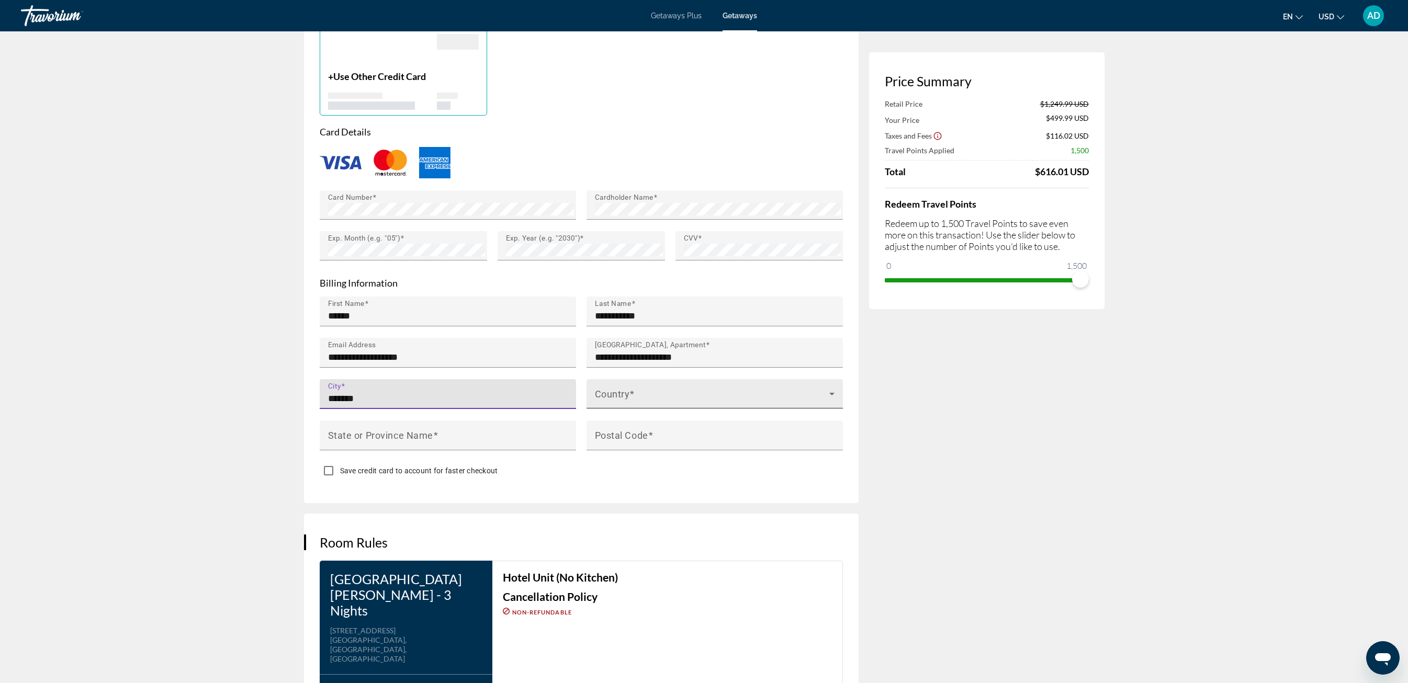
type input "*******"
click at [693, 392] on span "Main content" at bounding box center [712, 398] width 234 height 13
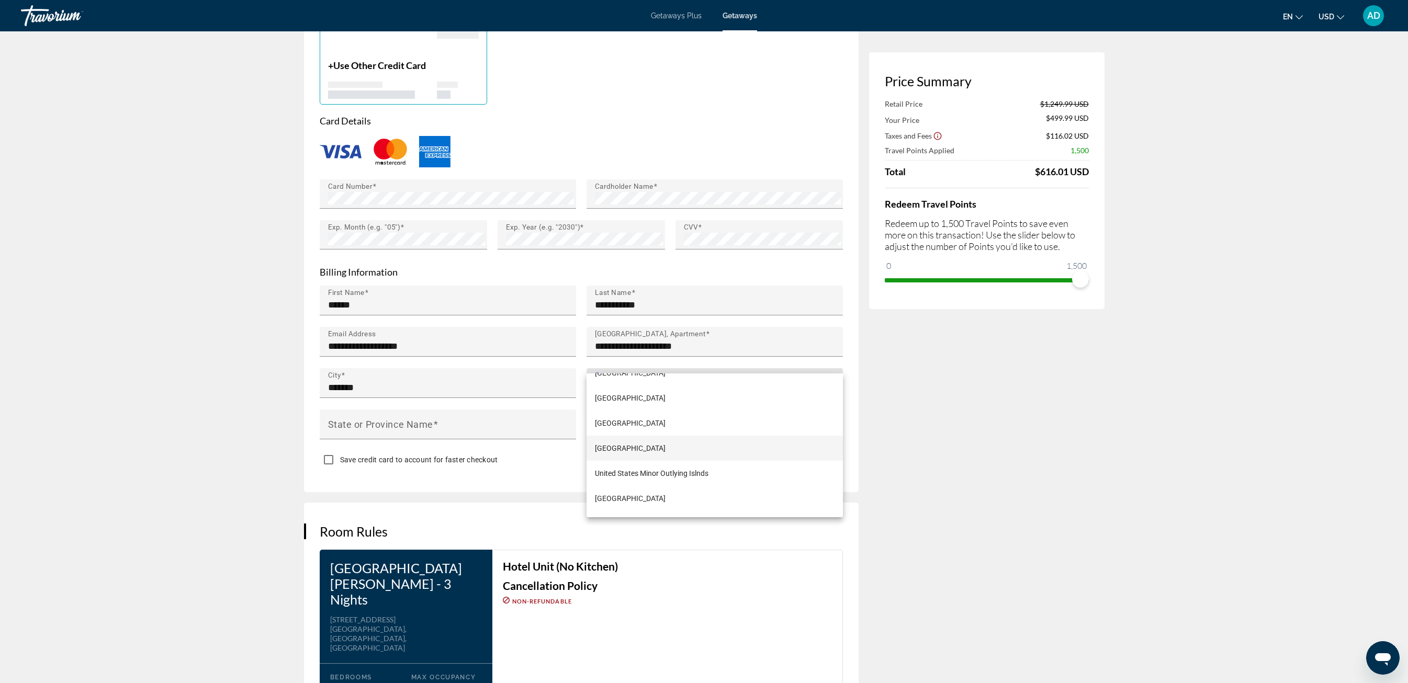
scroll to position [6038, 0]
click at [644, 436] on span "[GEOGRAPHIC_DATA]" at bounding box center [630, 430] width 71 height 13
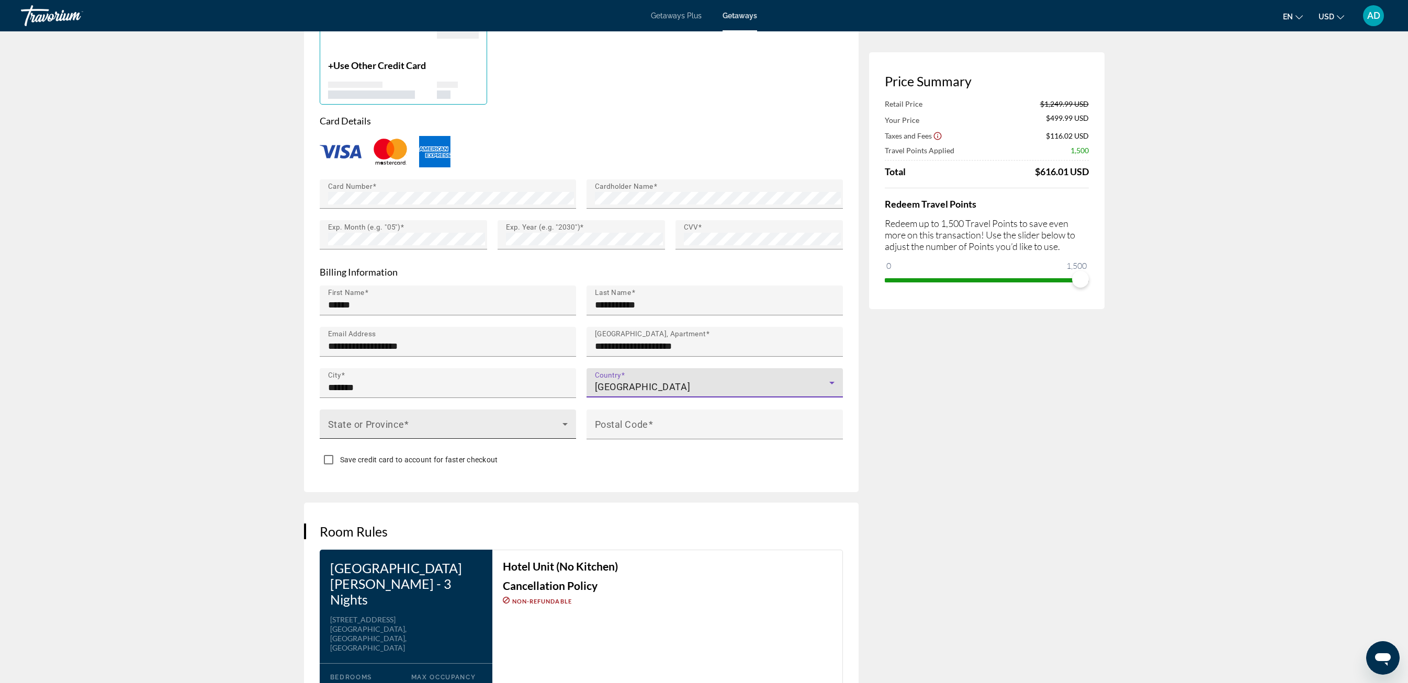
click at [445, 422] on span "Main content" at bounding box center [445, 428] width 234 height 13
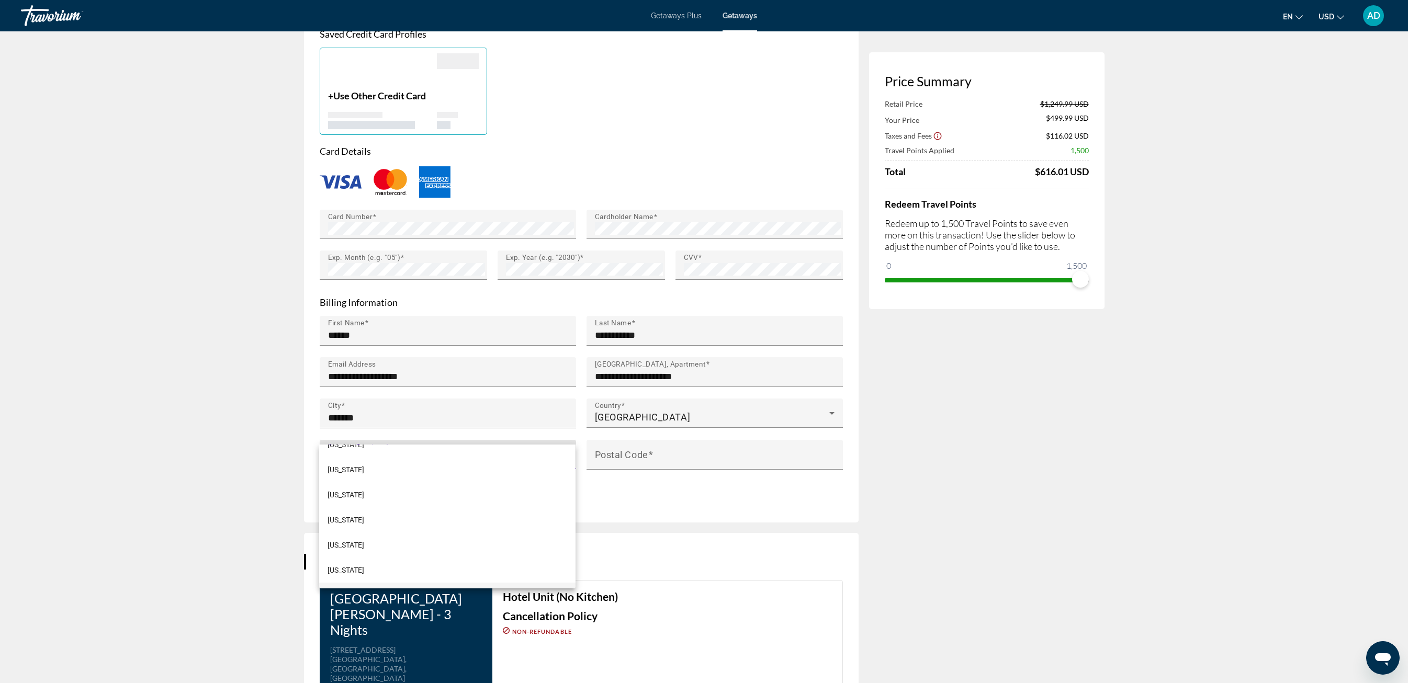
scroll to position [140, 0]
click at [351, 542] on mat-option "[US_STATE]" at bounding box center [447, 547] width 256 height 25
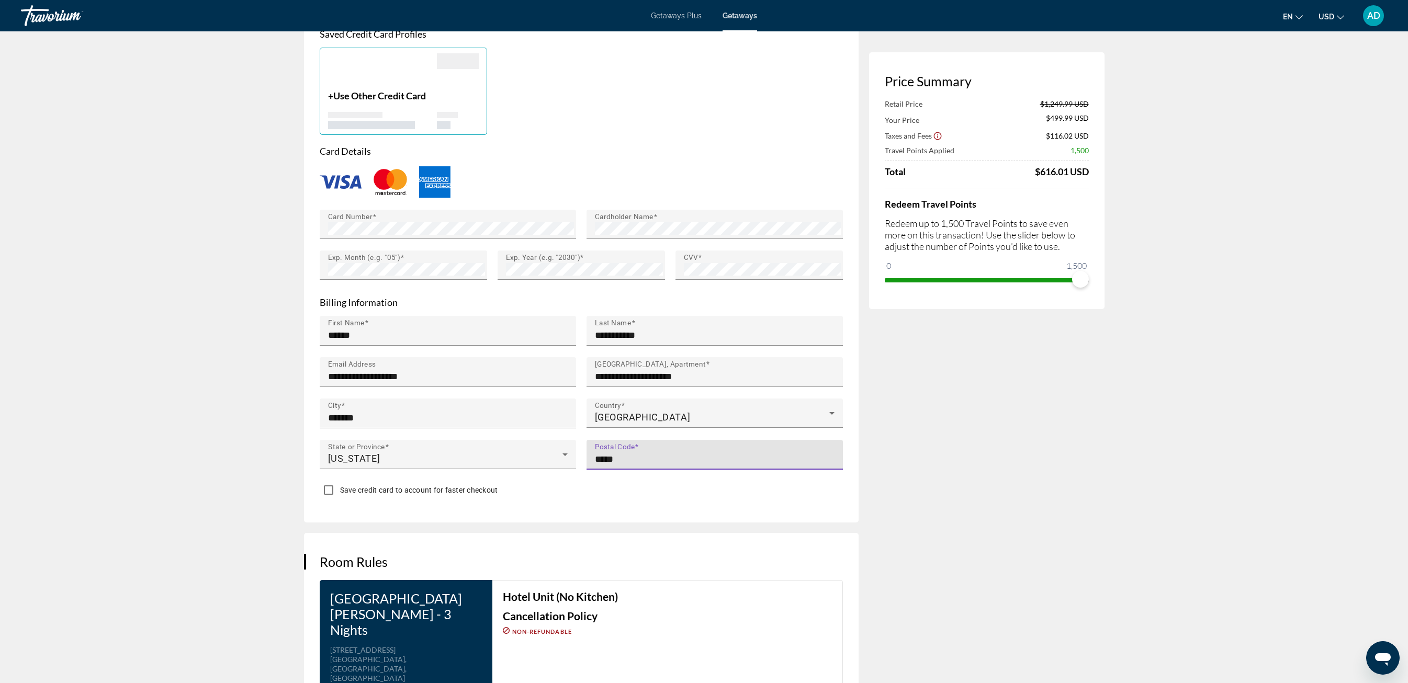
type input "*****"
click at [757, 481] on div "Save credit card to account for faster checkout" at bounding box center [581, 491] width 523 height 20
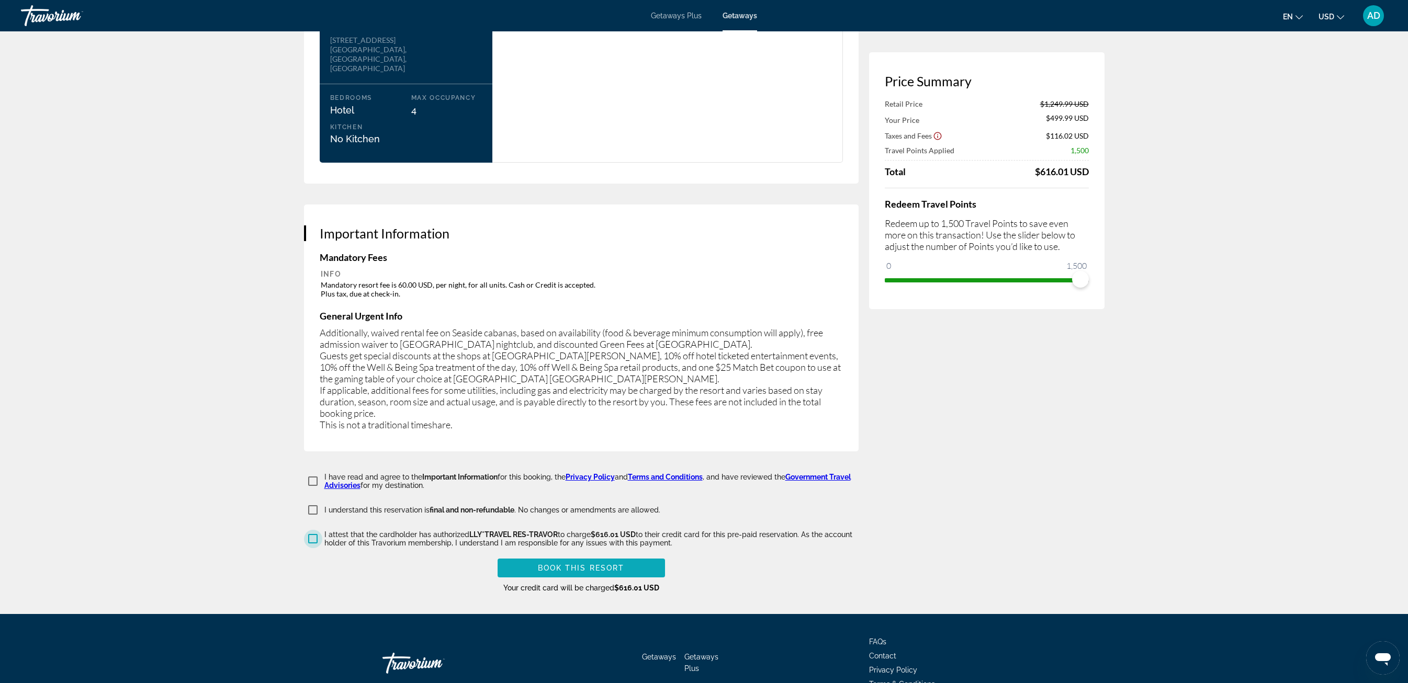
scroll to position [1402, 0]
click at [610, 565] on span "Book this Resort" at bounding box center [581, 569] width 87 height 8
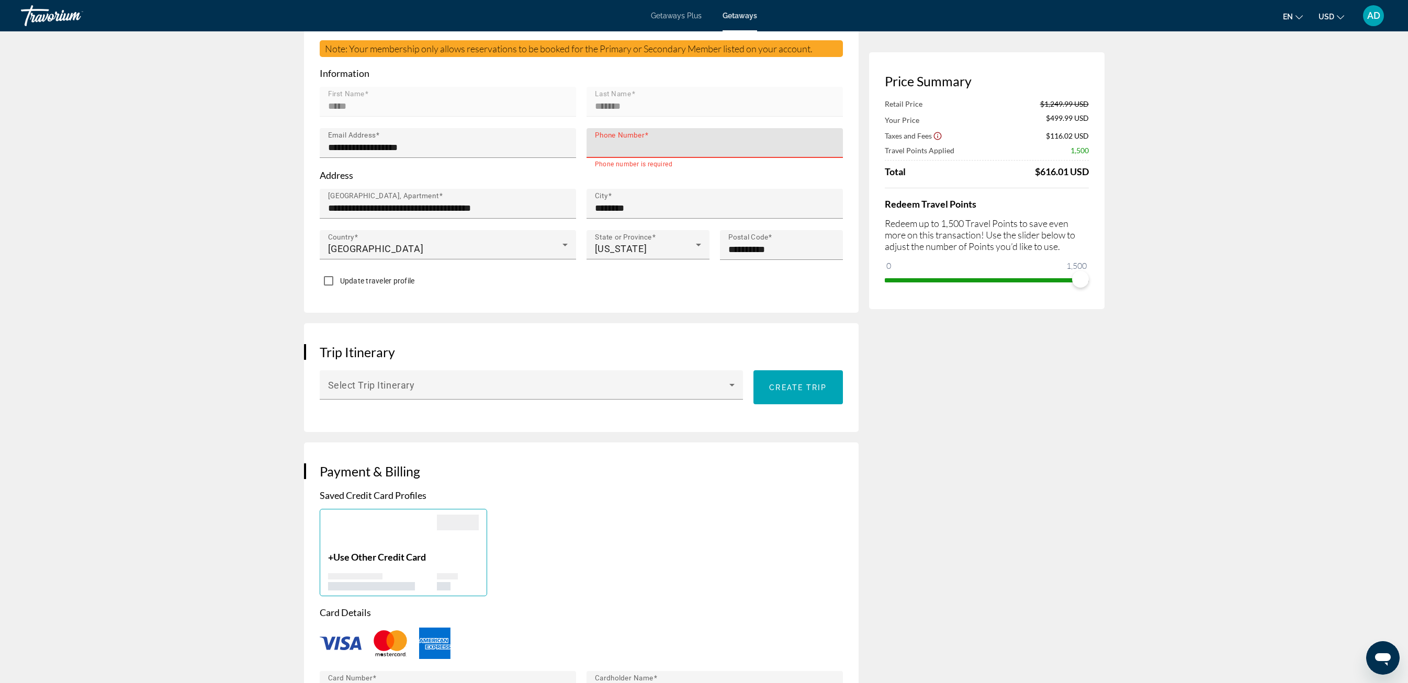
scroll to position [188, 0]
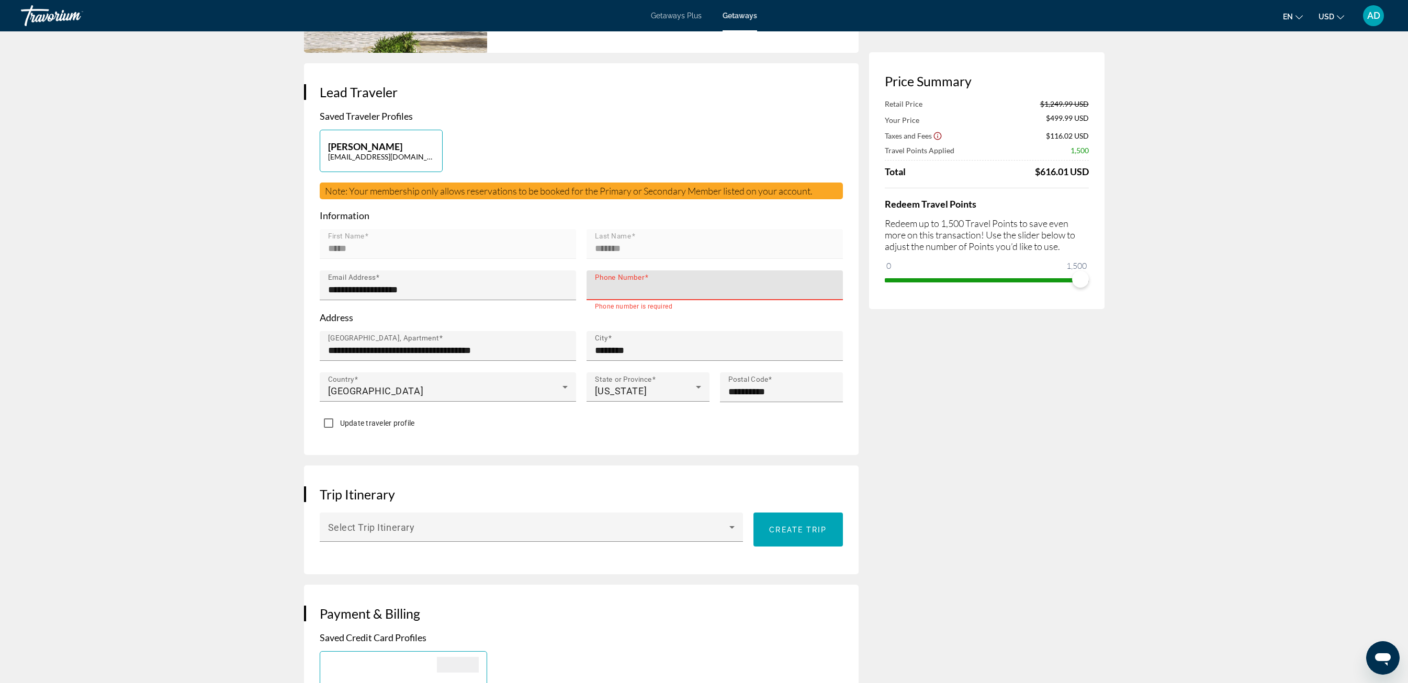
click at [703, 284] on input "Phone Number" at bounding box center [718, 290] width 246 height 13
type input "**********"
click at [758, 312] on p "Address" at bounding box center [581, 318] width 523 height 12
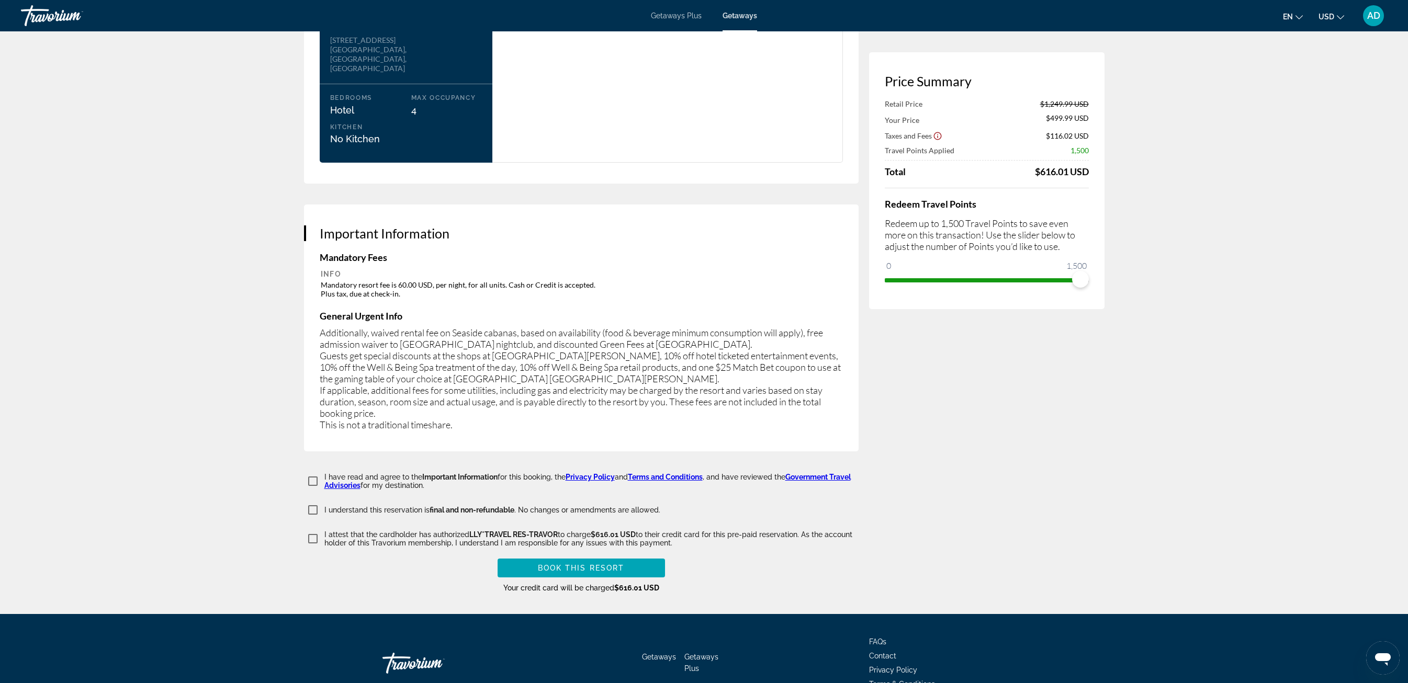
scroll to position [1402, 0]
click at [577, 565] on span "Book this Resort" at bounding box center [581, 569] width 87 height 8
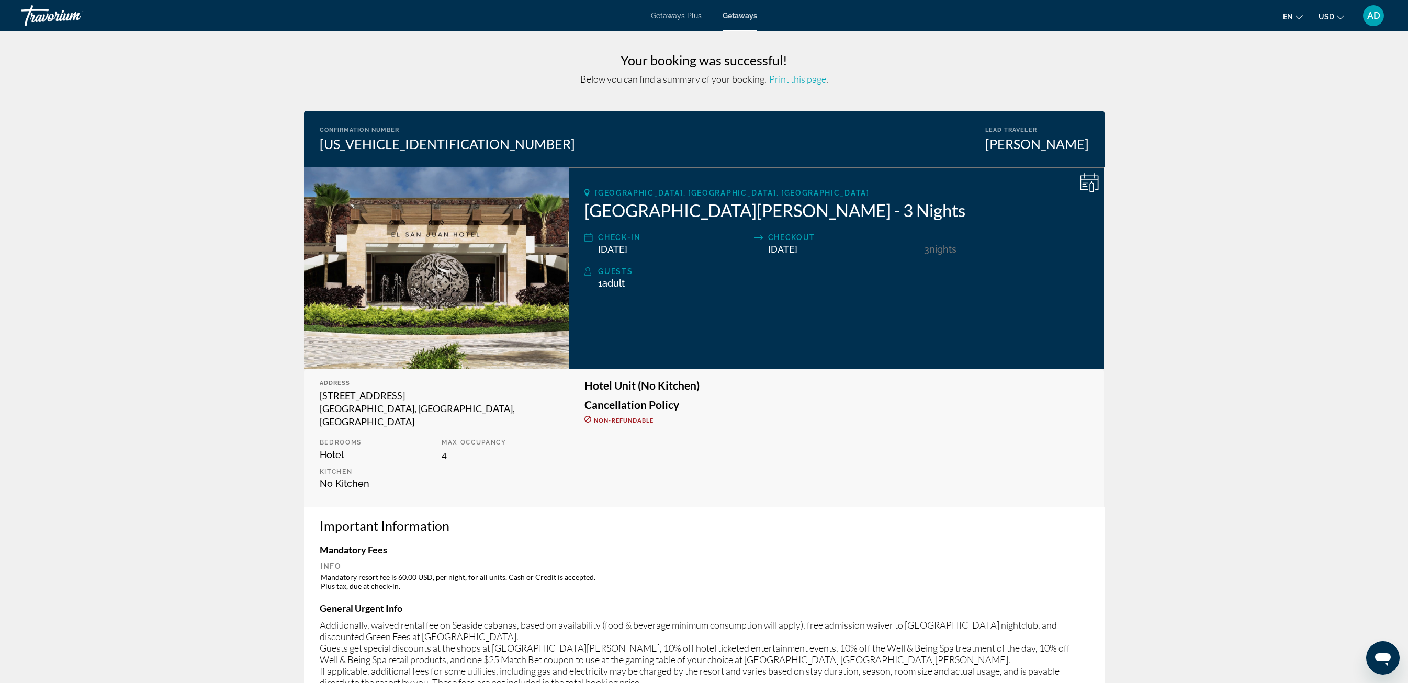
click at [619, 272] on div "Guests" at bounding box center [843, 271] width 490 height 13
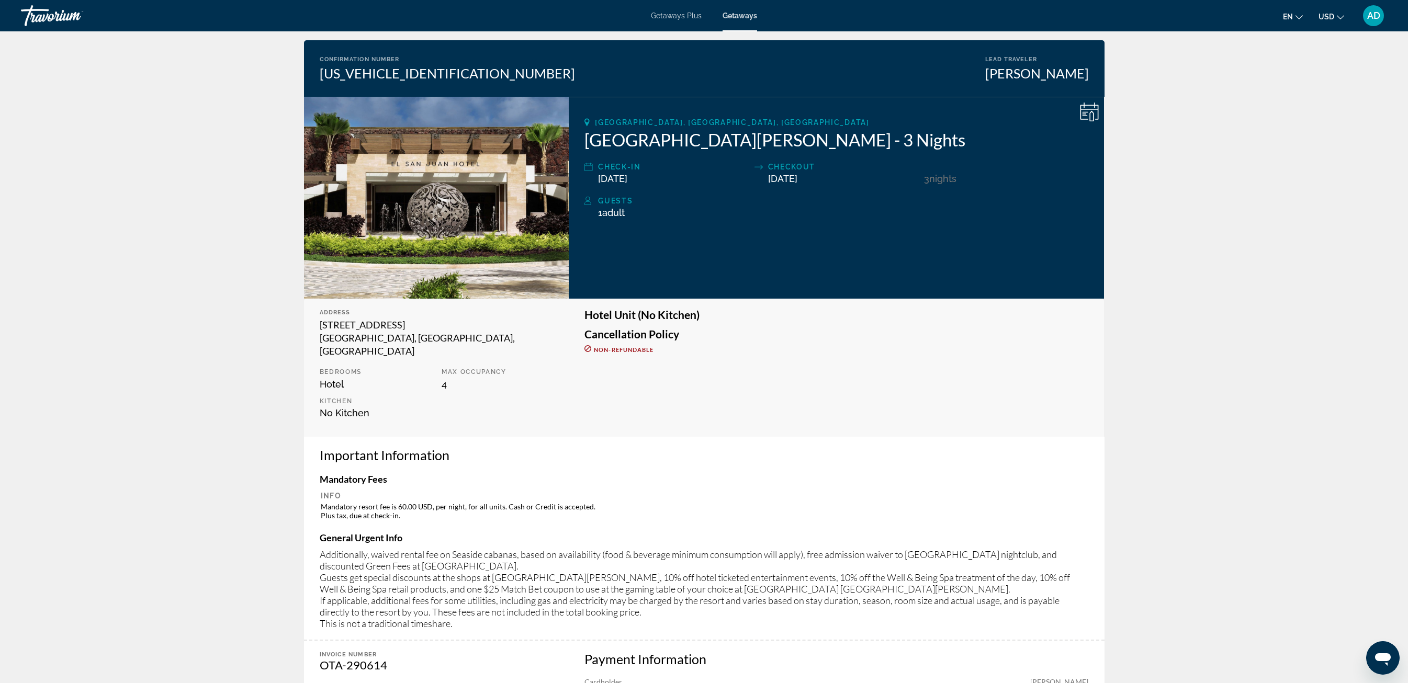
scroll to position [82, 0]
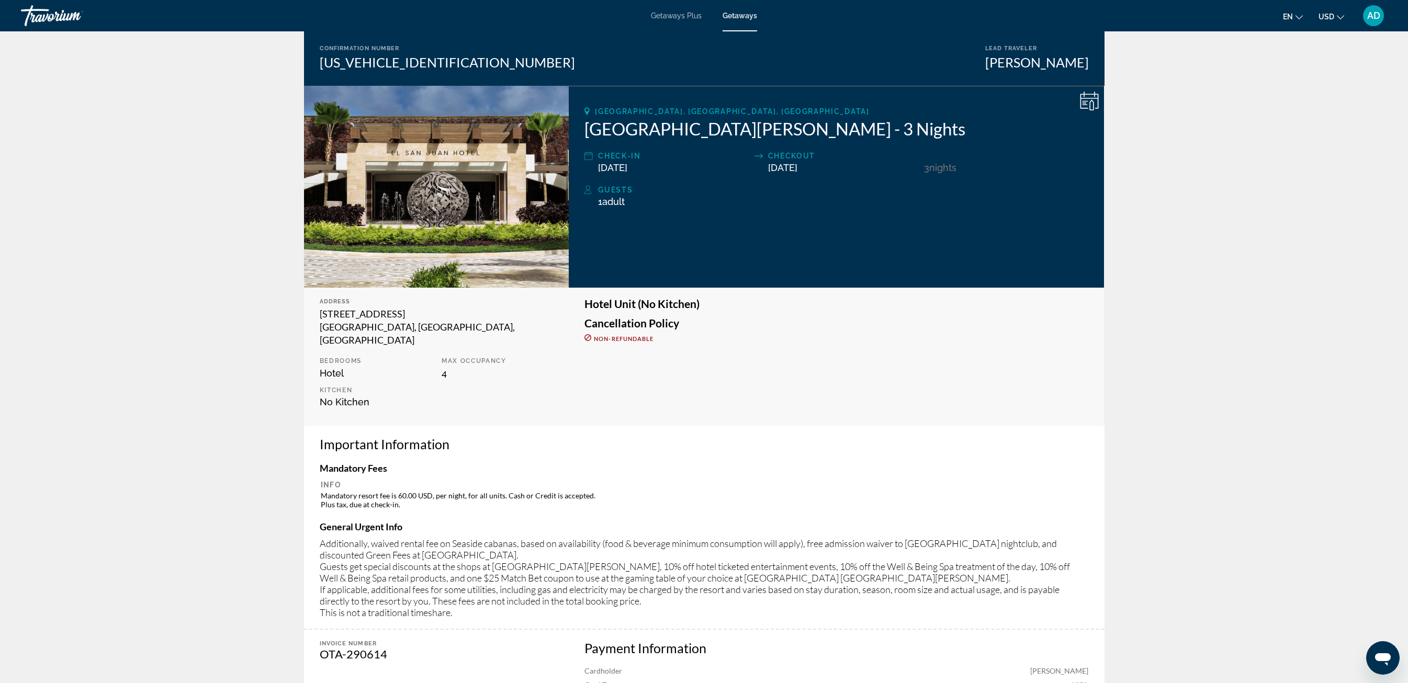
click at [1087, 104] on icon "Main content" at bounding box center [1089, 101] width 19 height 19
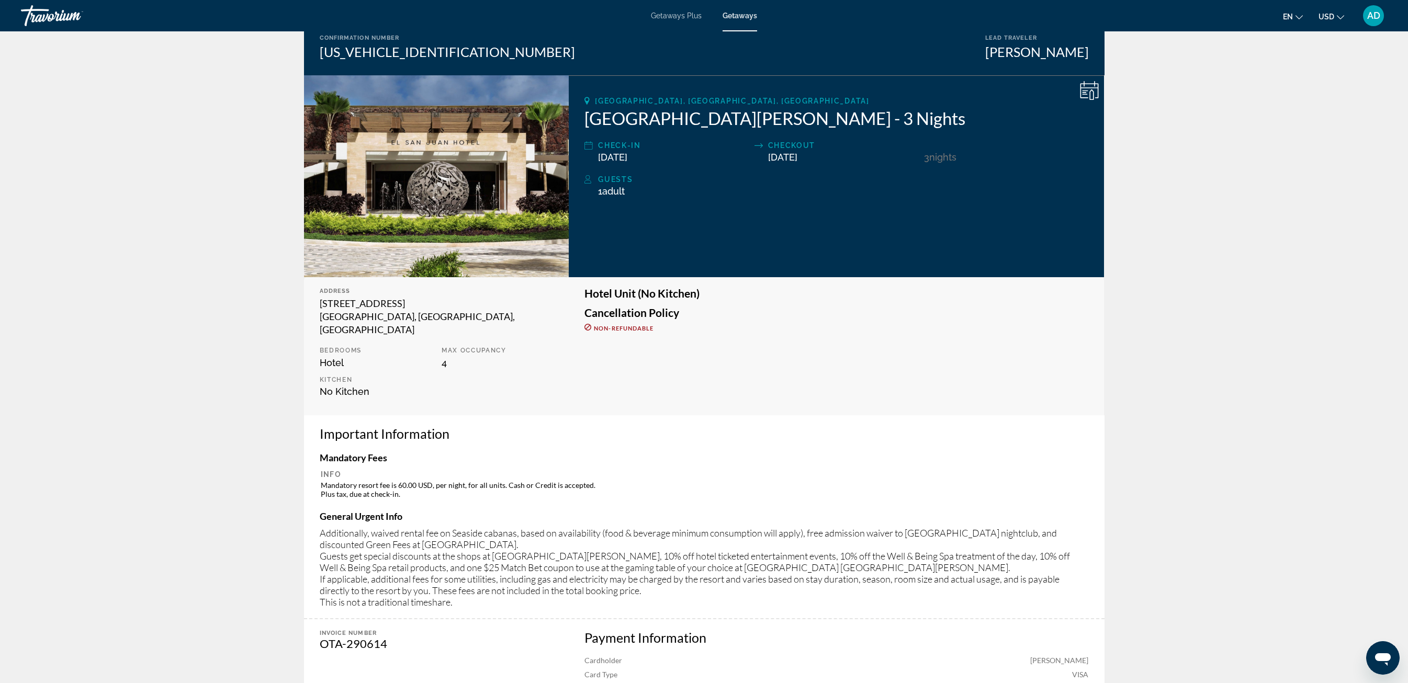
scroll to position [62, 0]
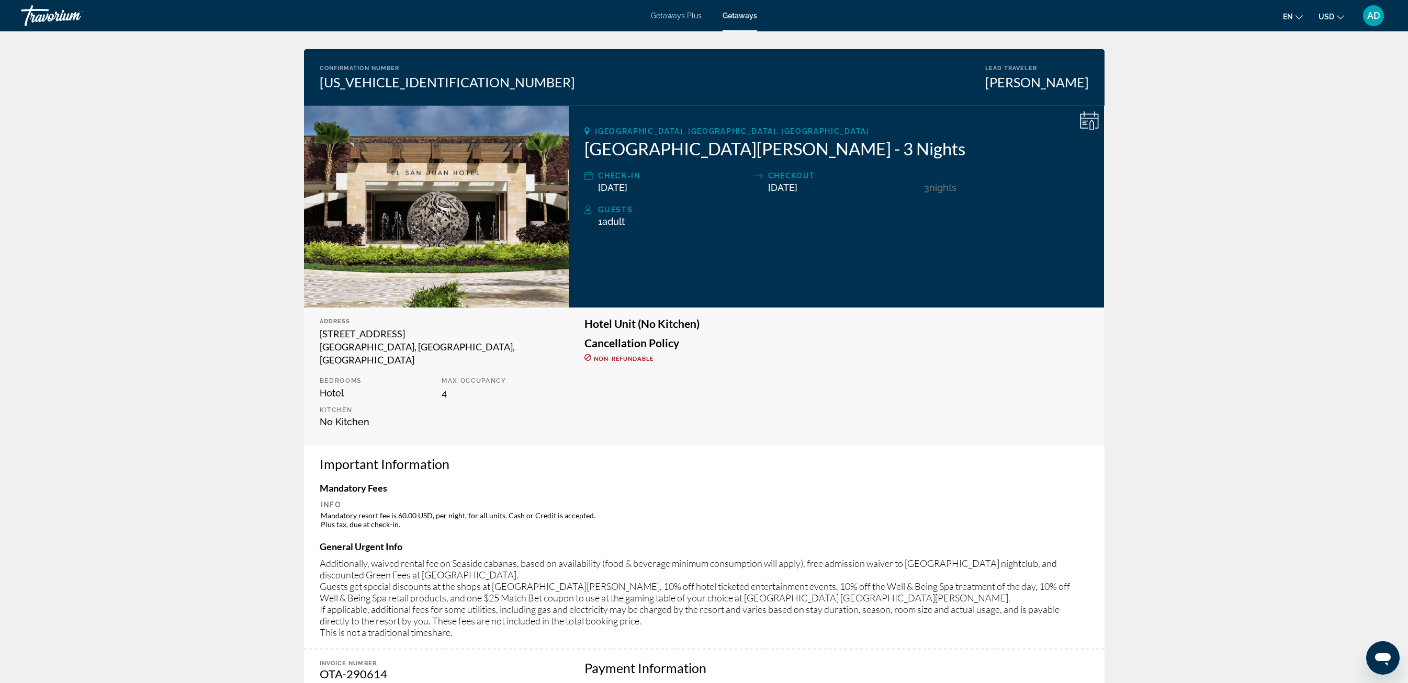
click at [904, 292] on div "[GEOGRAPHIC_DATA], [GEOGRAPHIC_DATA], [GEOGRAPHIC_DATA] Fairmont [GEOGRAPHIC_DA…" at bounding box center [836, 207] width 535 height 202
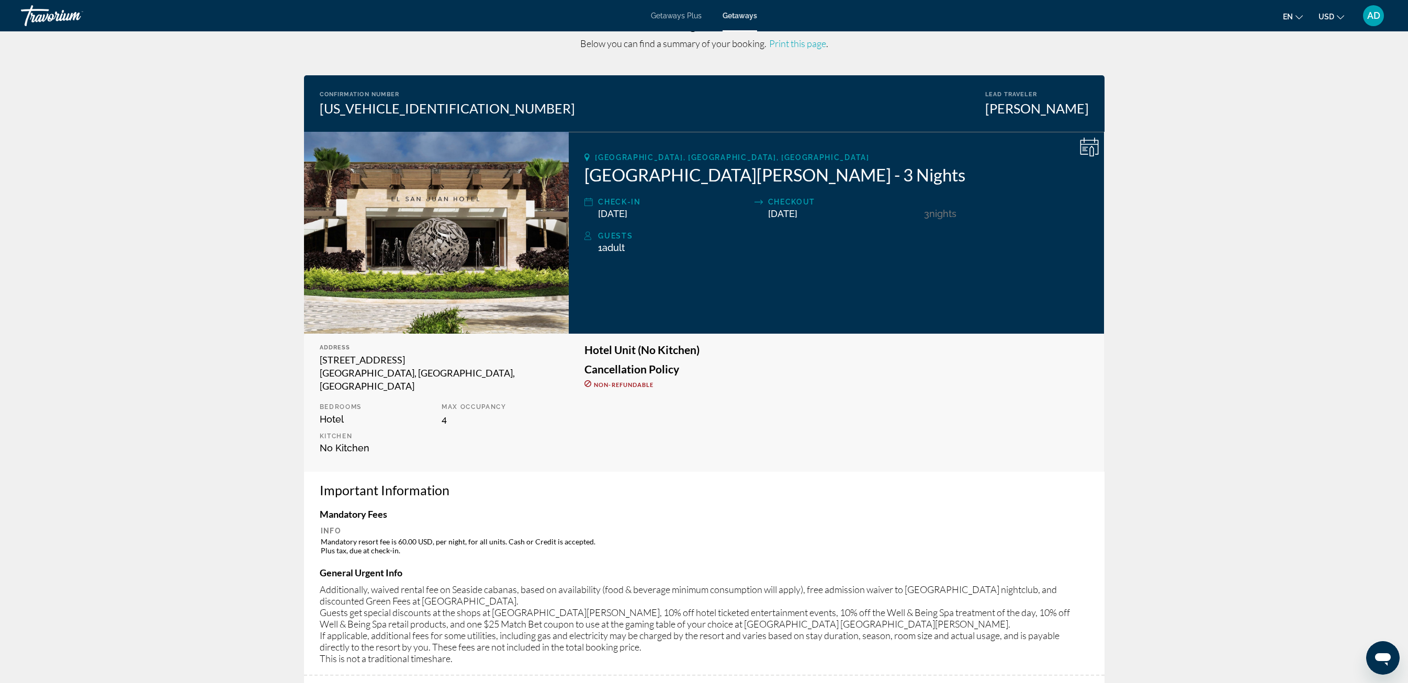
scroll to position [37, 0]
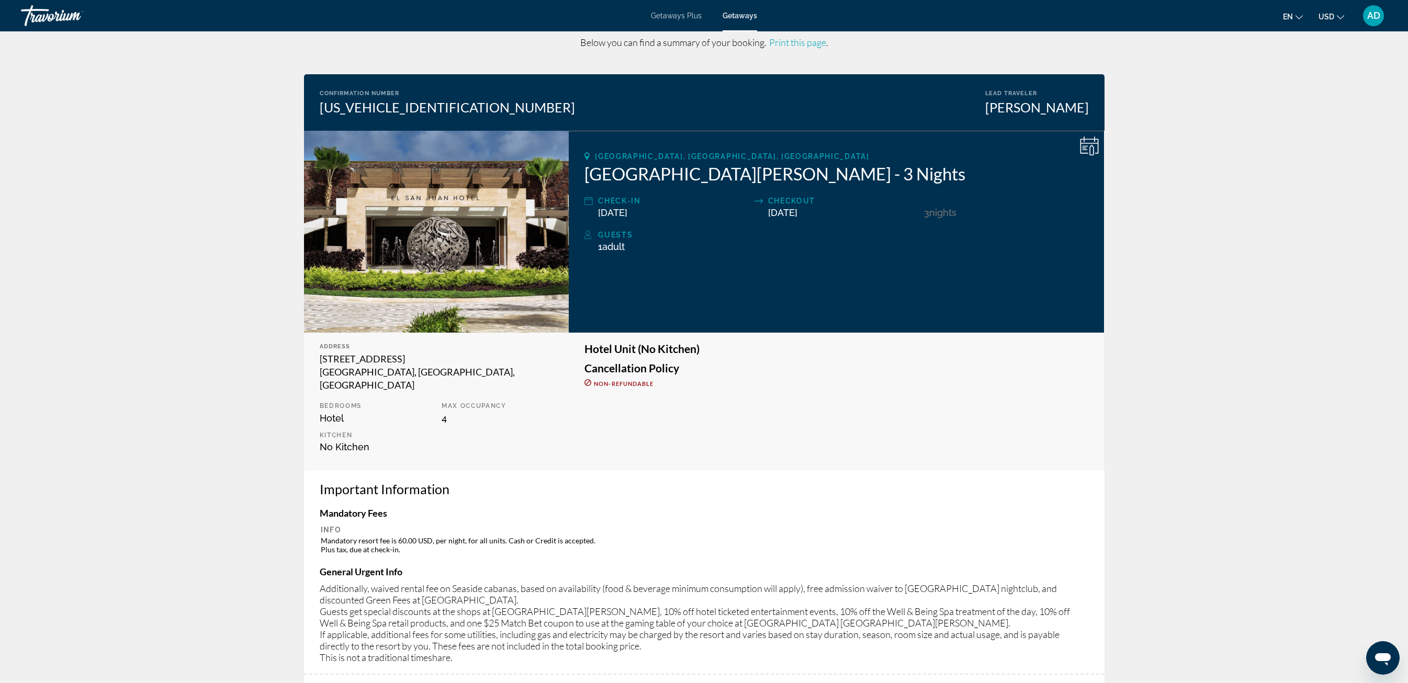
drag, startPoint x: 590, startPoint y: 238, endPoint x: 597, endPoint y: 240, distance: 6.8
click at [591, 238] on icon "Main content" at bounding box center [588, 235] width 8 height 13
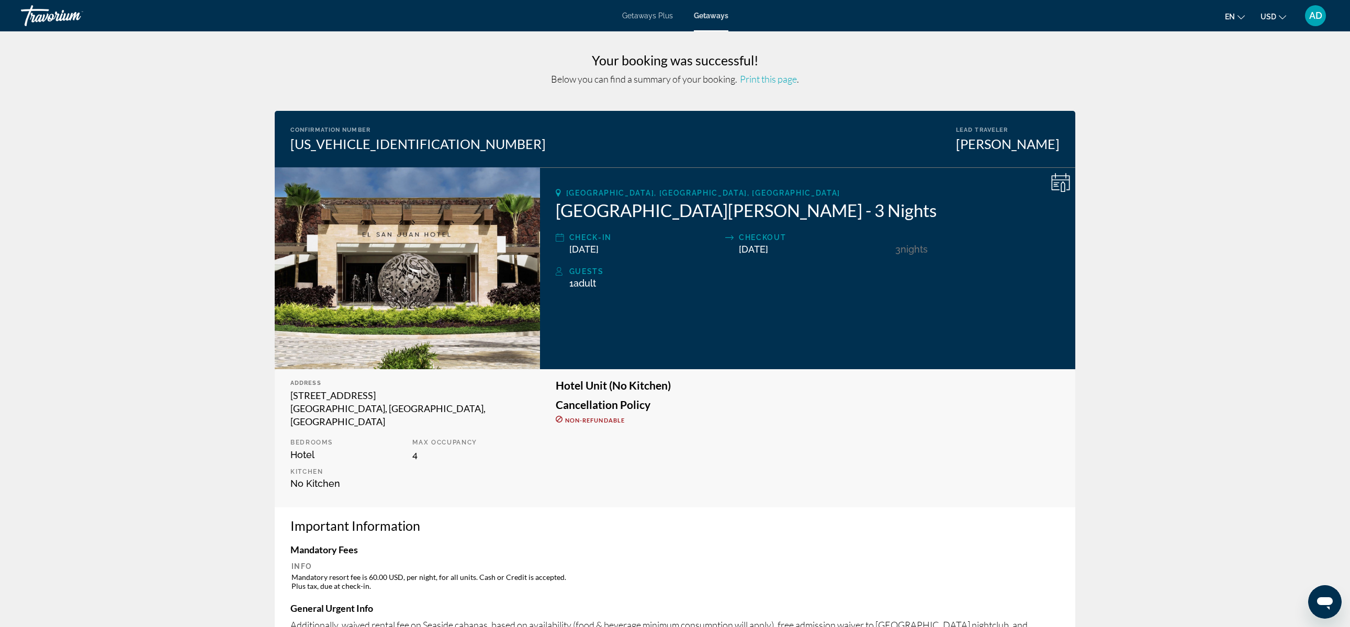
scroll to position [0, 0]
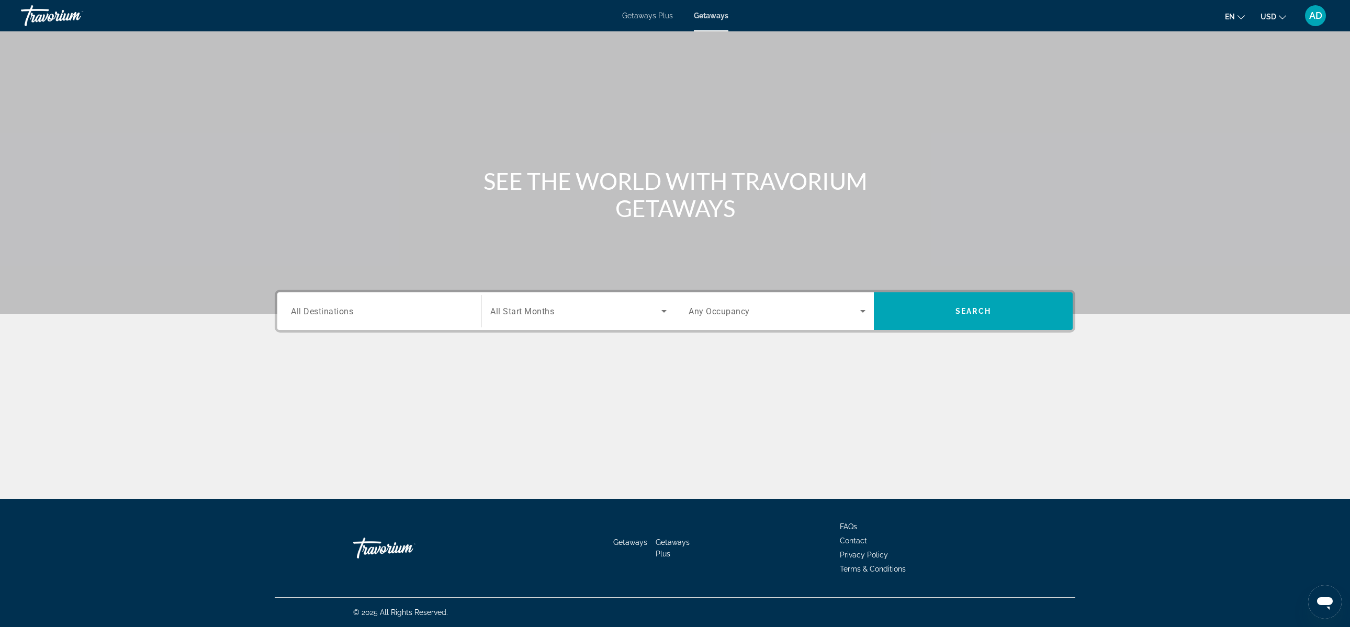
click at [342, 312] on span "All Destinations" at bounding box center [322, 311] width 62 height 10
click at [342, 312] on input "Destination All Destinations" at bounding box center [379, 312] width 177 height 13
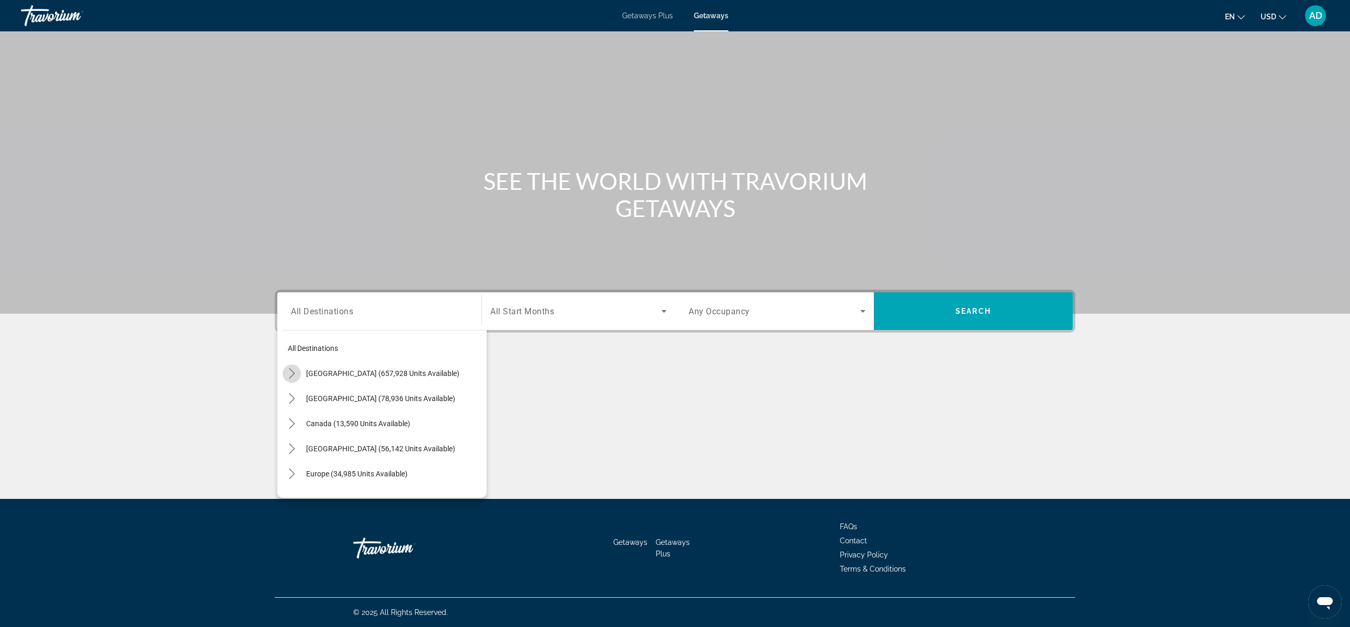
click at [291, 376] on icon "Toggle United States (657,928 units available) submenu" at bounding box center [292, 373] width 10 height 10
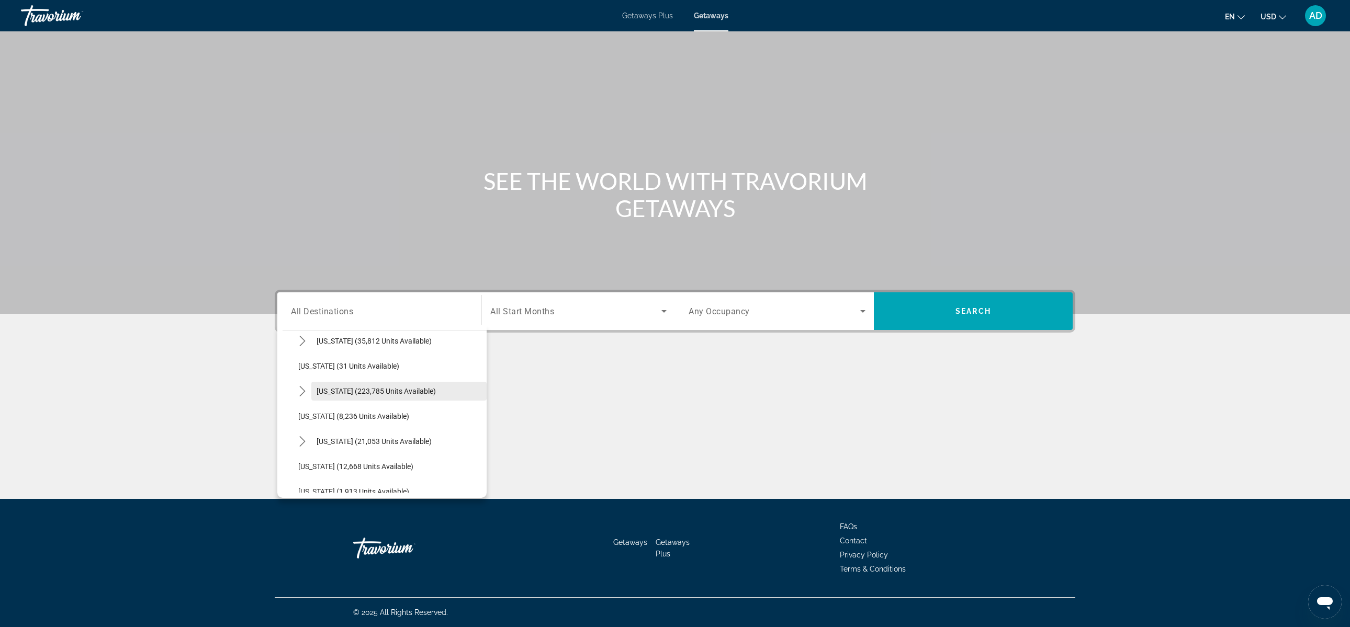
scroll to position [159, 0]
click at [306, 365] on icon "Toggle Florida (223,785 units available) submenu" at bounding box center [302, 365] width 10 height 10
click at [379, 386] on span "[GEOGRAPHIC_DATA] (93,861 units available)" at bounding box center [383, 386] width 149 height 8
type input "**********"
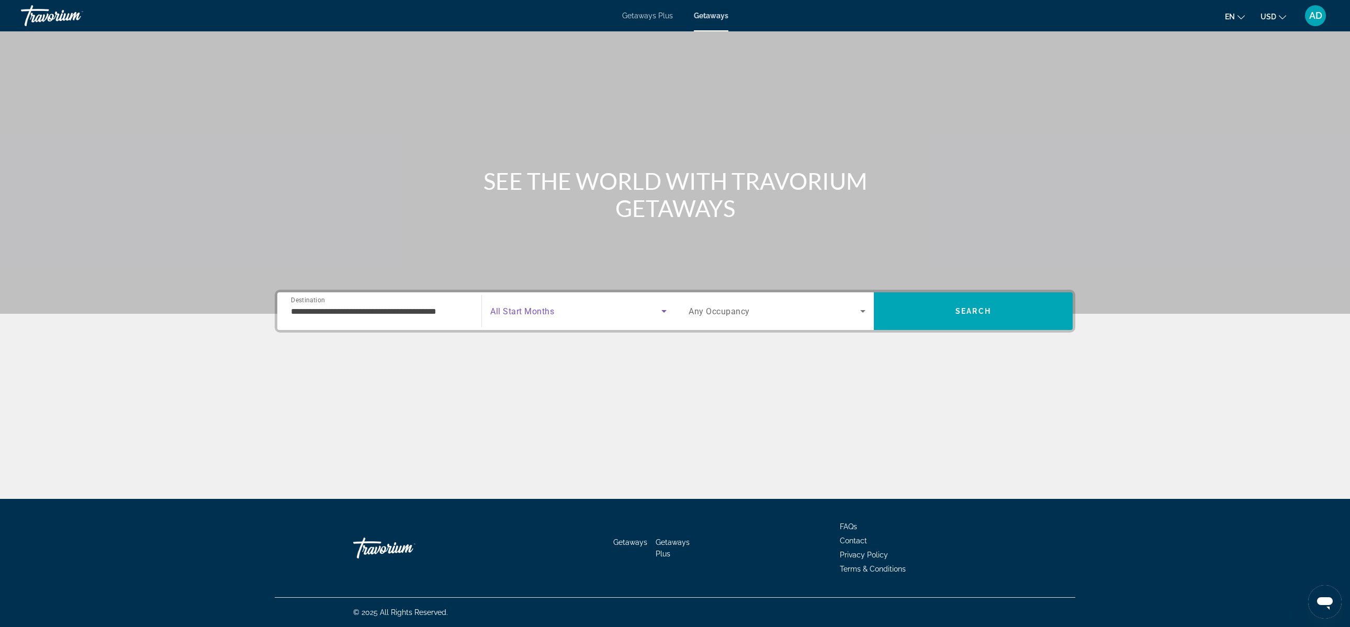
click at [661, 310] on icon "Search widget" at bounding box center [664, 311] width 13 height 13
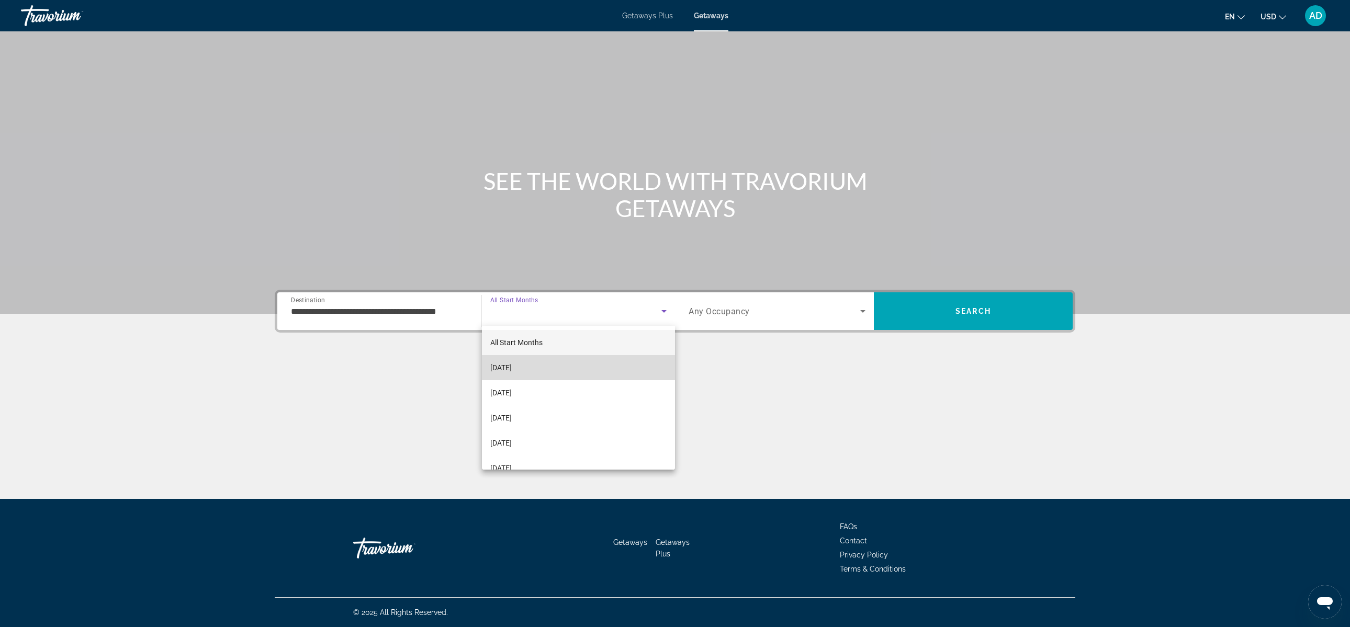
click at [540, 374] on mat-option "[DATE]" at bounding box center [578, 367] width 193 height 25
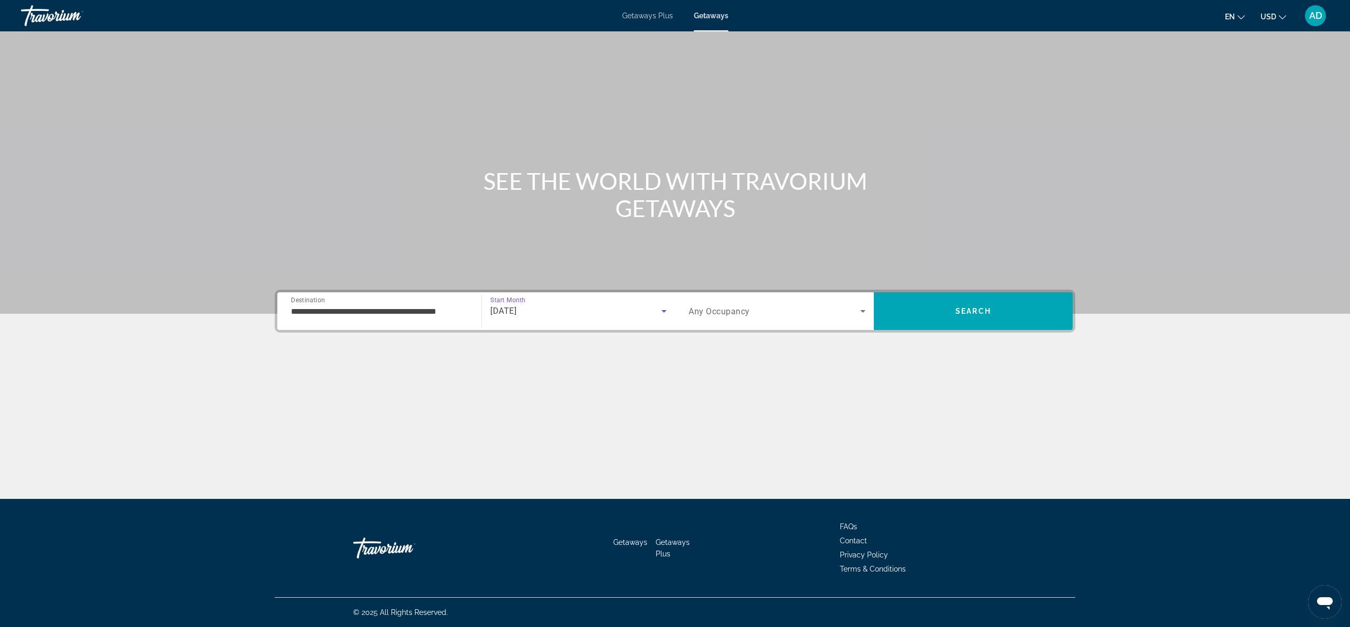
click at [854, 311] on span "Search widget" at bounding box center [775, 311] width 172 height 13
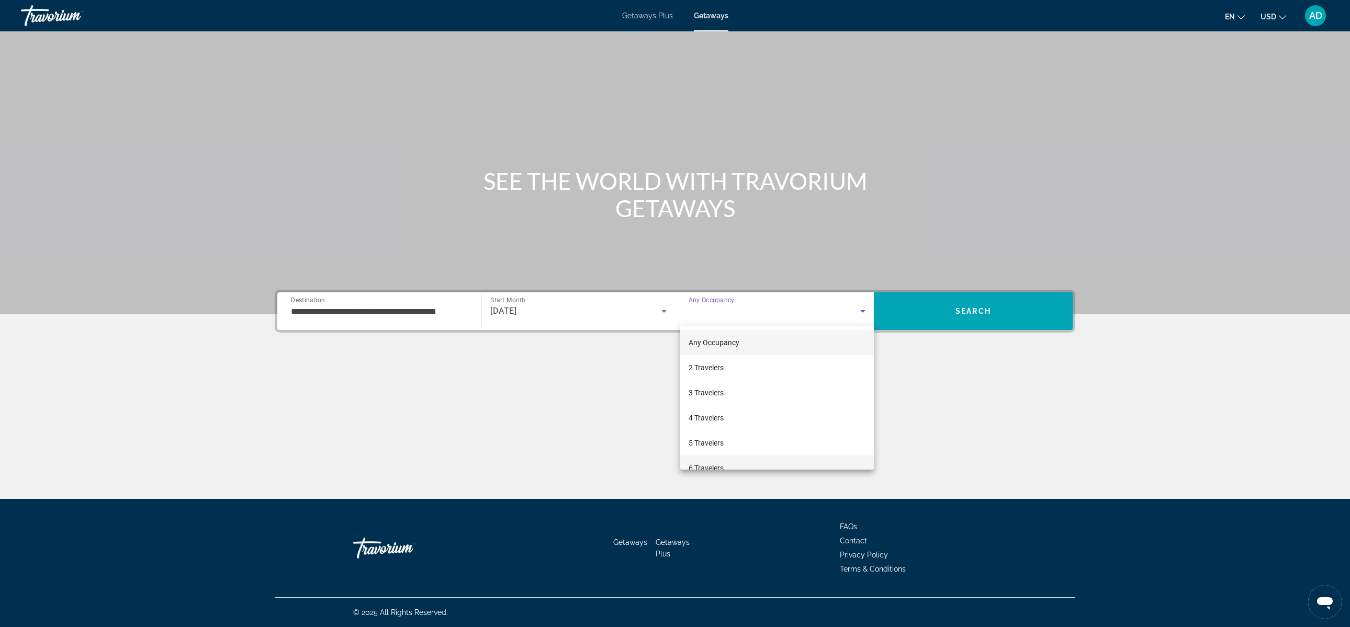
click at [746, 465] on mat-option "6 Travelers" at bounding box center [777, 468] width 194 height 25
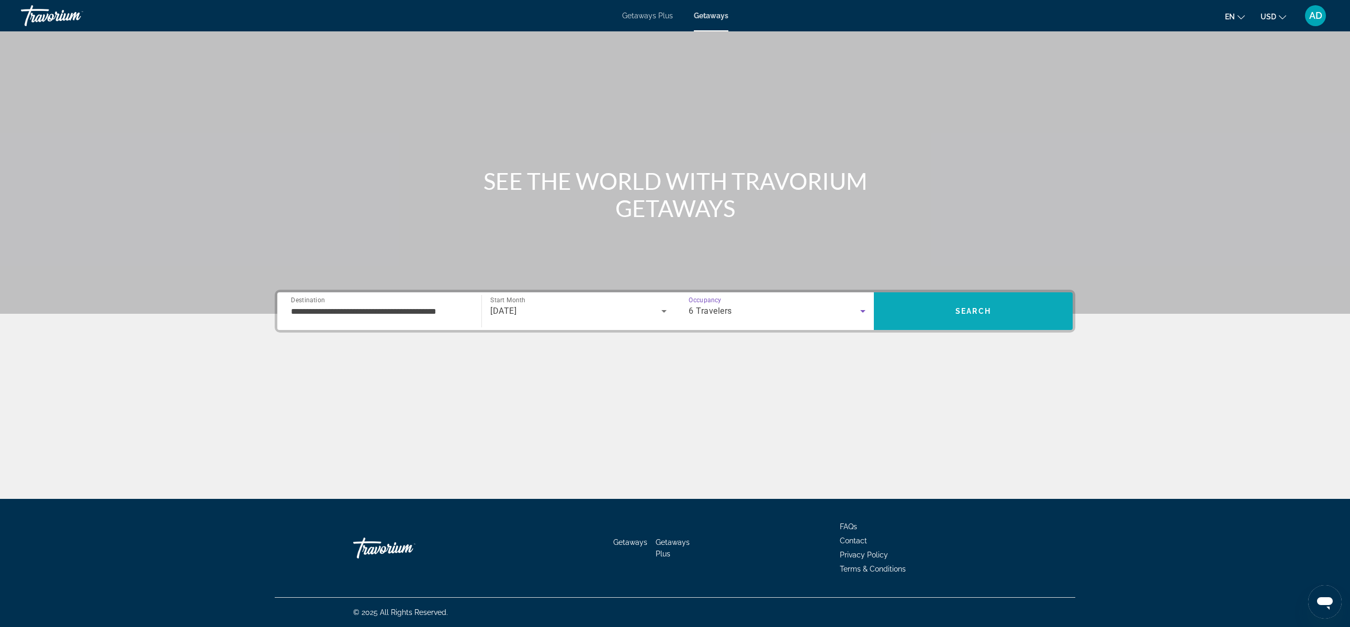
click at [983, 316] on span "Search" at bounding box center [973, 311] width 199 height 25
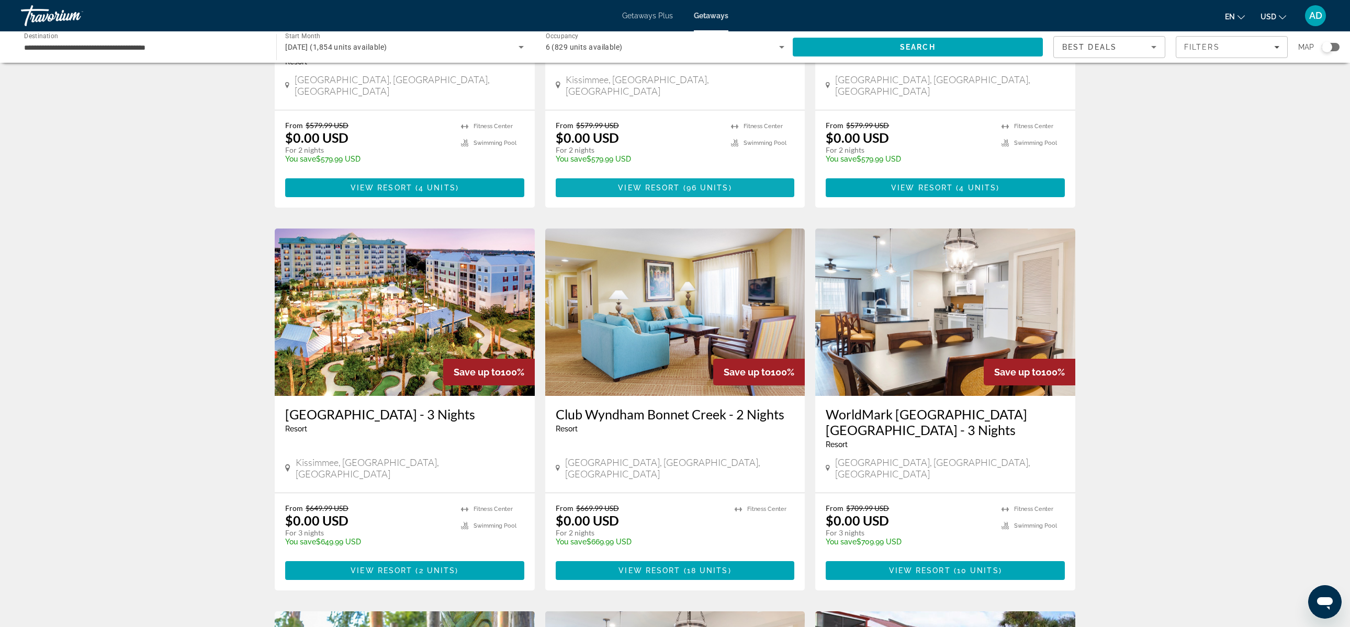
scroll to position [255, 0]
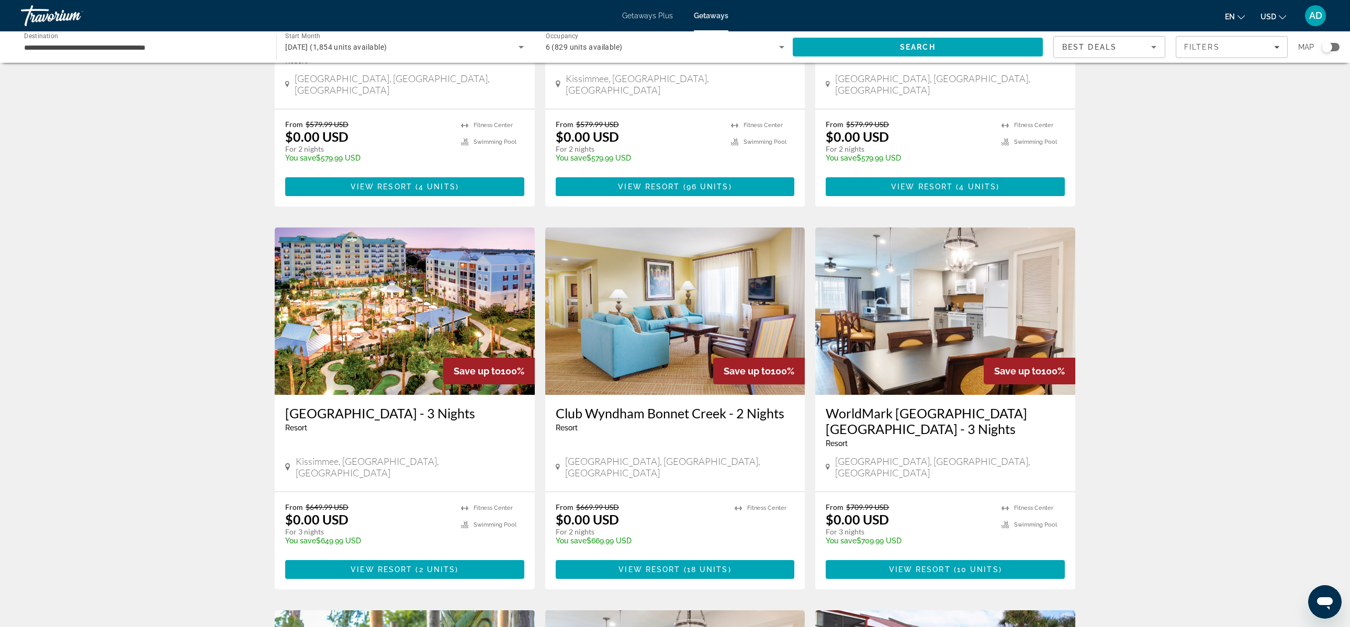
click at [403, 344] on img "Main content" at bounding box center [405, 311] width 260 height 167
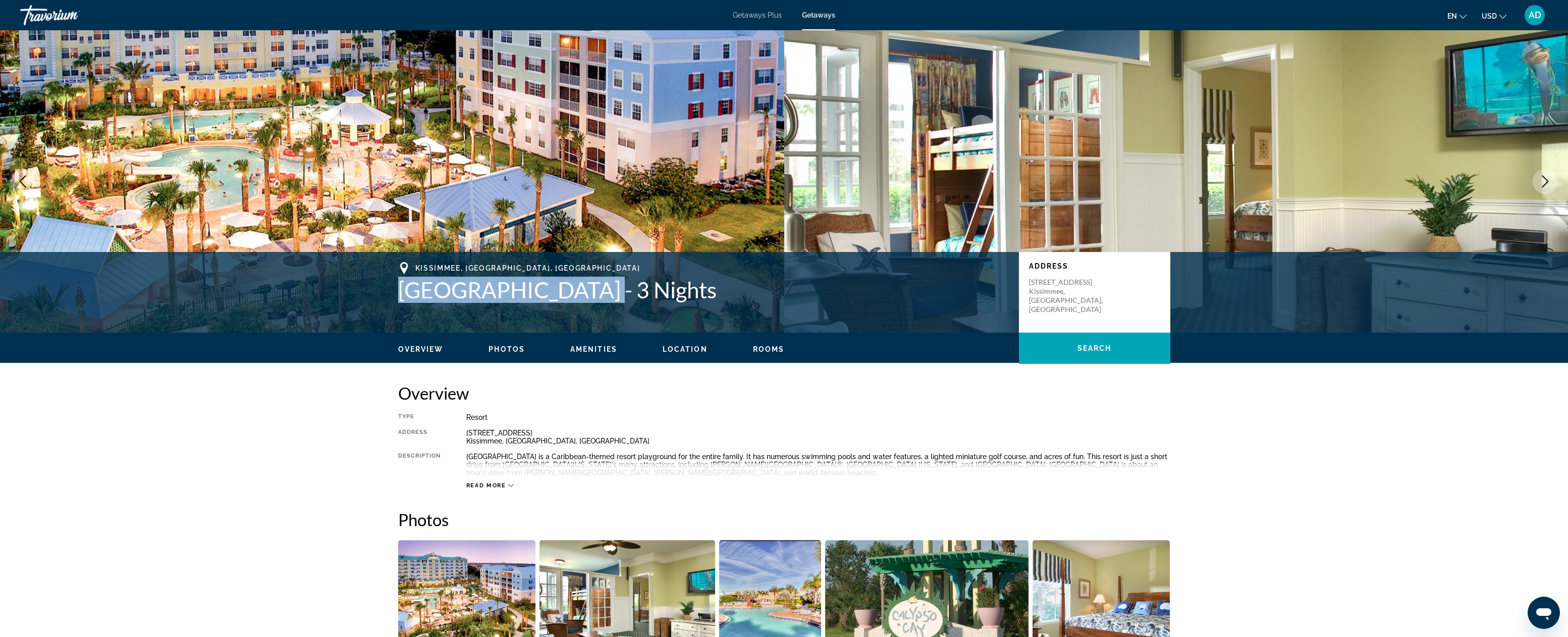
drag, startPoint x: 398, startPoint y: 286, endPoint x: 582, endPoint y: 288, distance: 184.0
click at [582, 288] on h1 "[GEOGRAPHIC_DATA] - 3 Nights" at bounding box center [703, 289] width 610 height 26
copy h1 "[GEOGRAPHIC_DATA]"
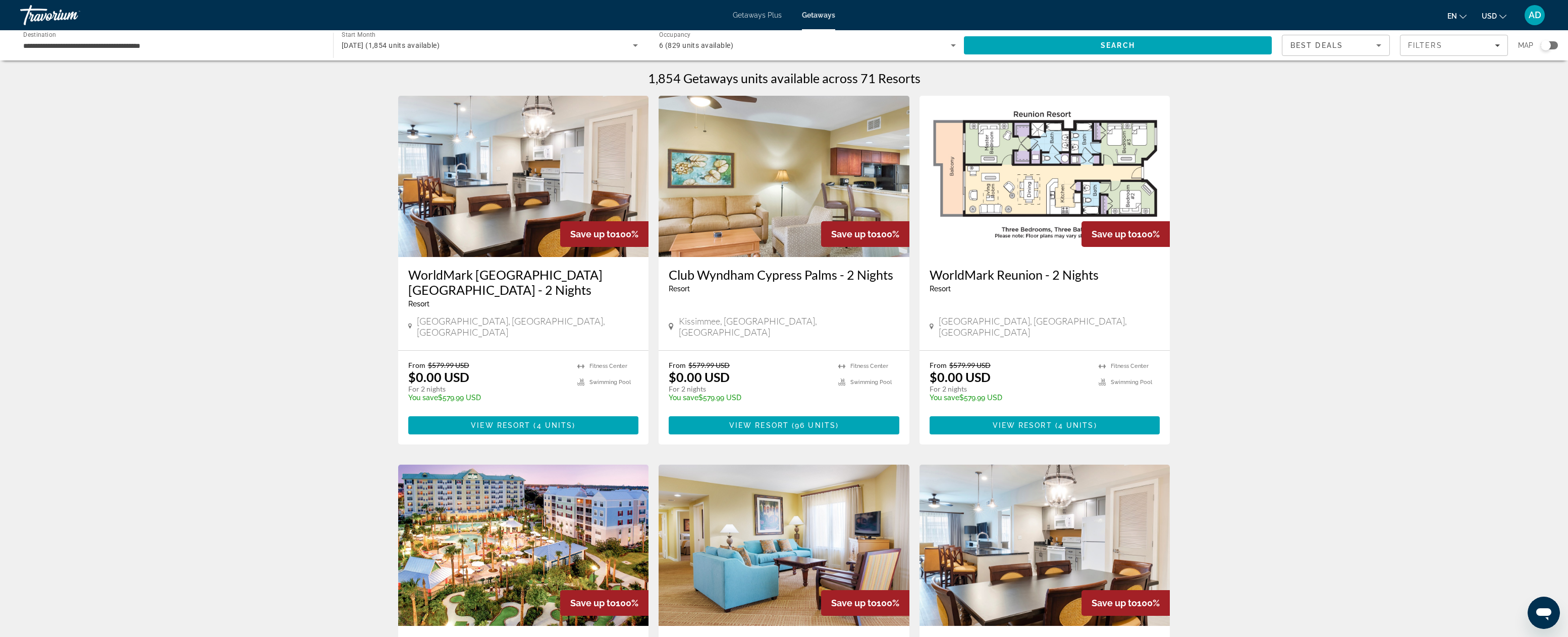
click at [424, 45] on span "[DATE] (1,854 units available)" at bounding box center [391, 45] width 98 height 8
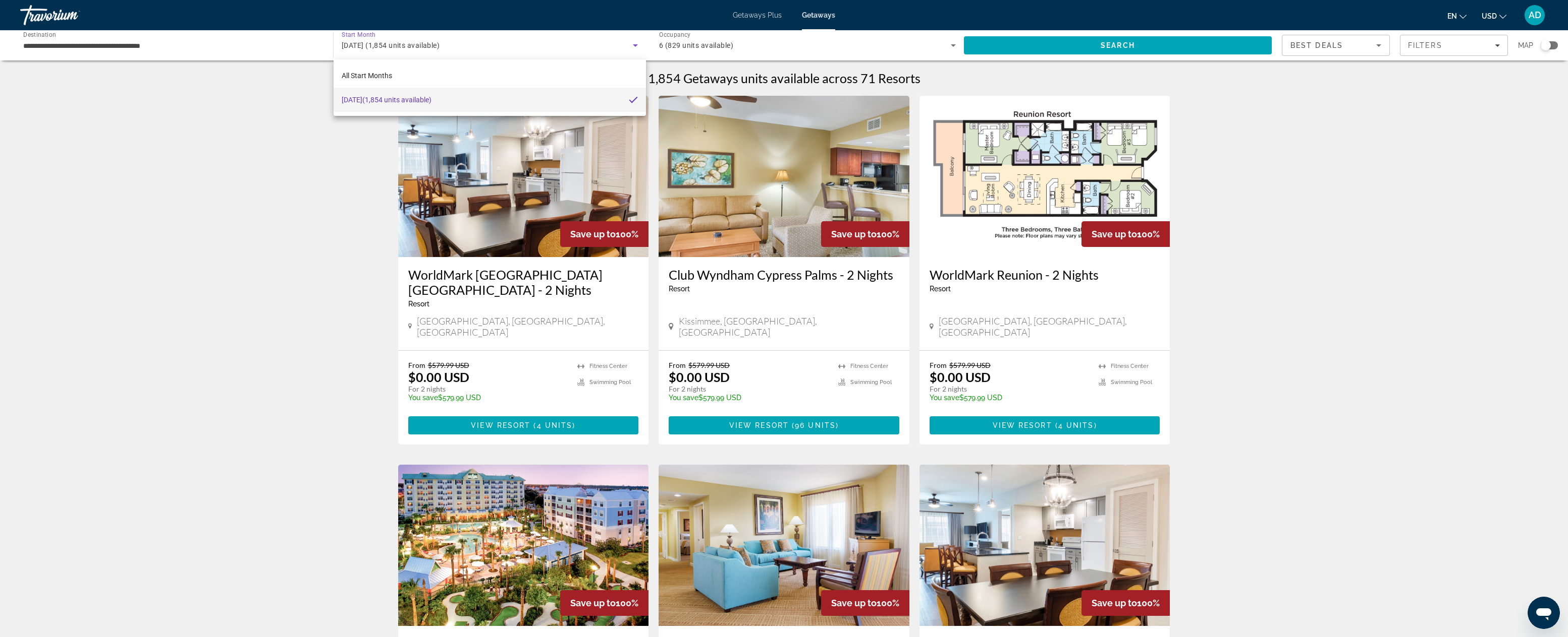
click at [436, 44] on div at bounding box center [784, 318] width 1568 height 637
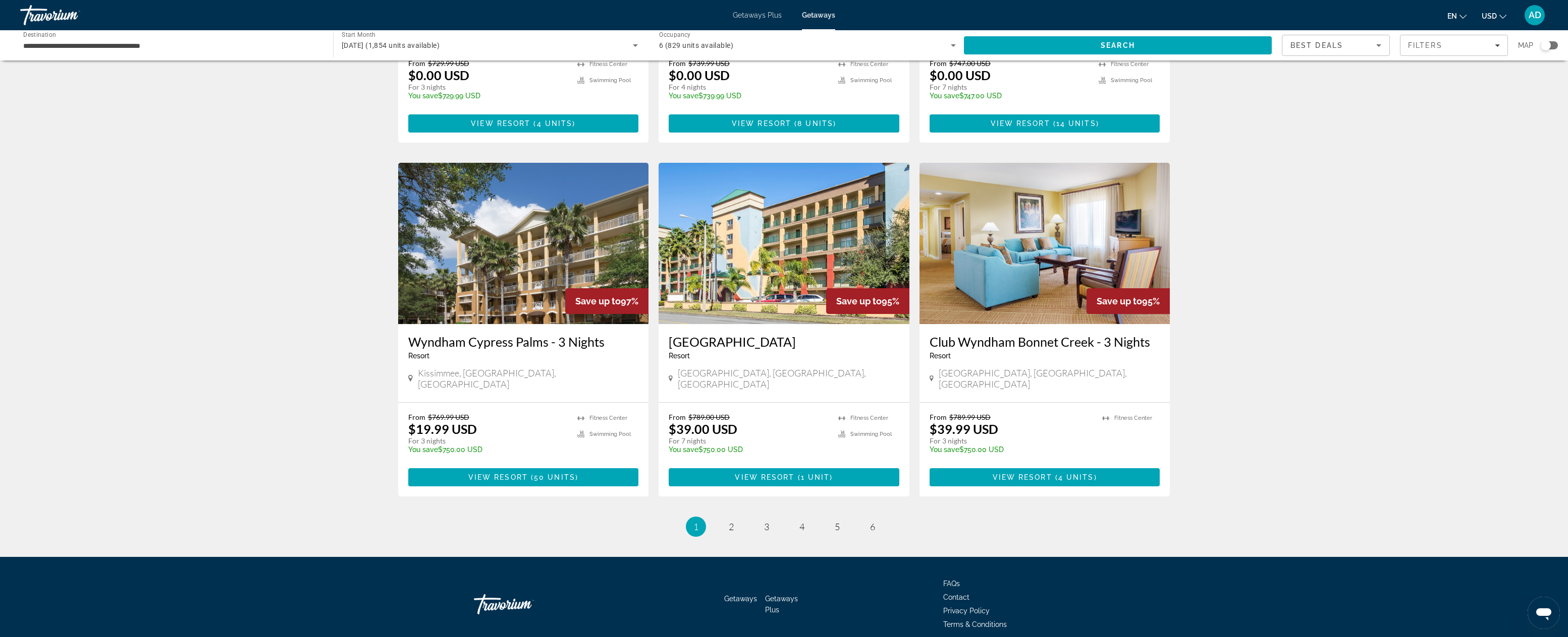
scroll to position [1040, 0]
click at [784, 239] on img "Main content" at bounding box center [784, 244] width 251 height 161
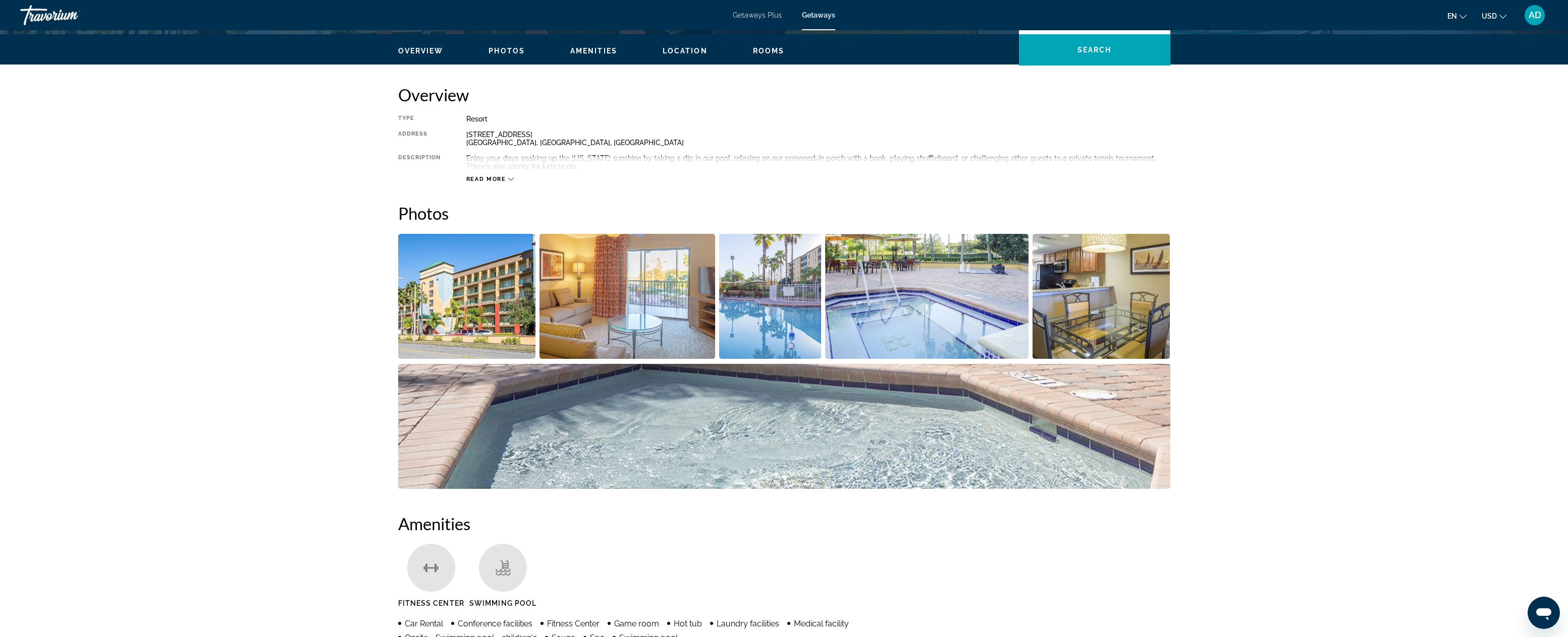
scroll to position [299, 0]
click at [452, 316] on img "Open full-screen image slider" at bounding box center [467, 296] width 138 height 125
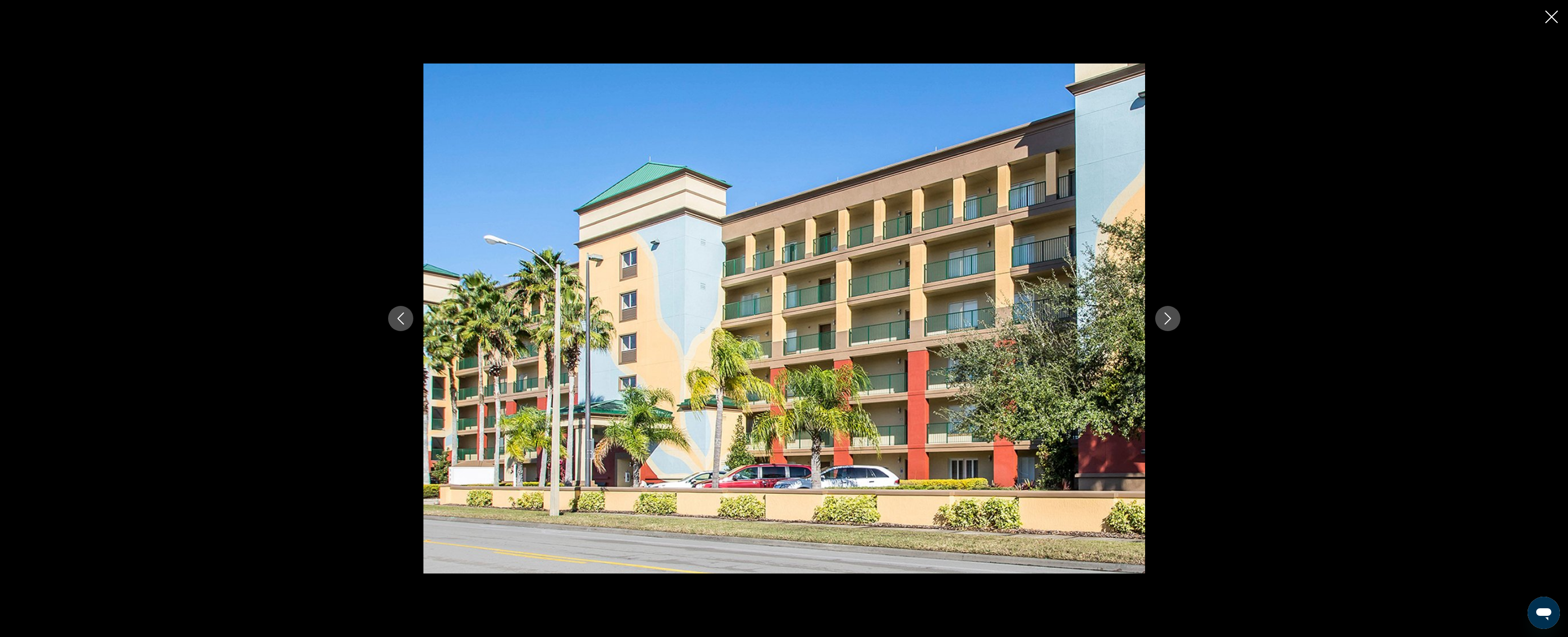
click at [1118, 318] on icon "Next image" at bounding box center [1167, 318] width 7 height 13
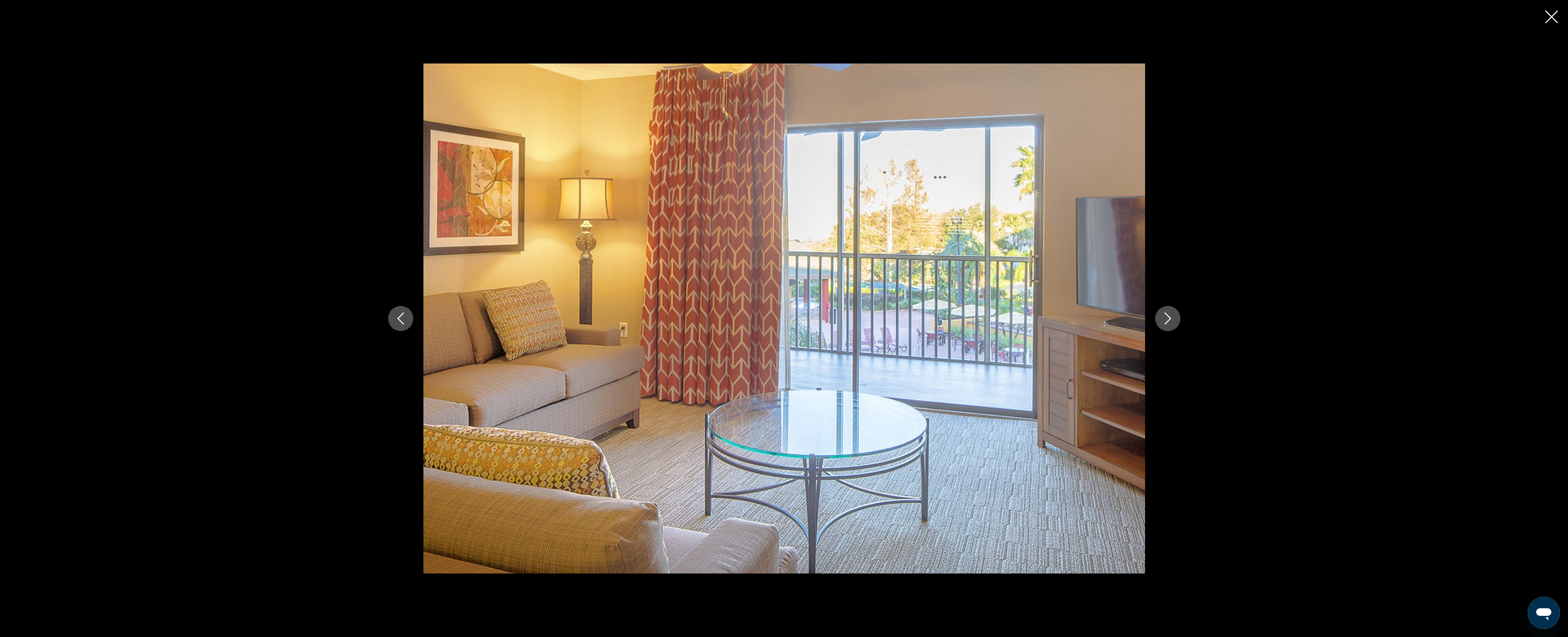
click at [1118, 318] on icon "Next image" at bounding box center [1167, 318] width 7 height 13
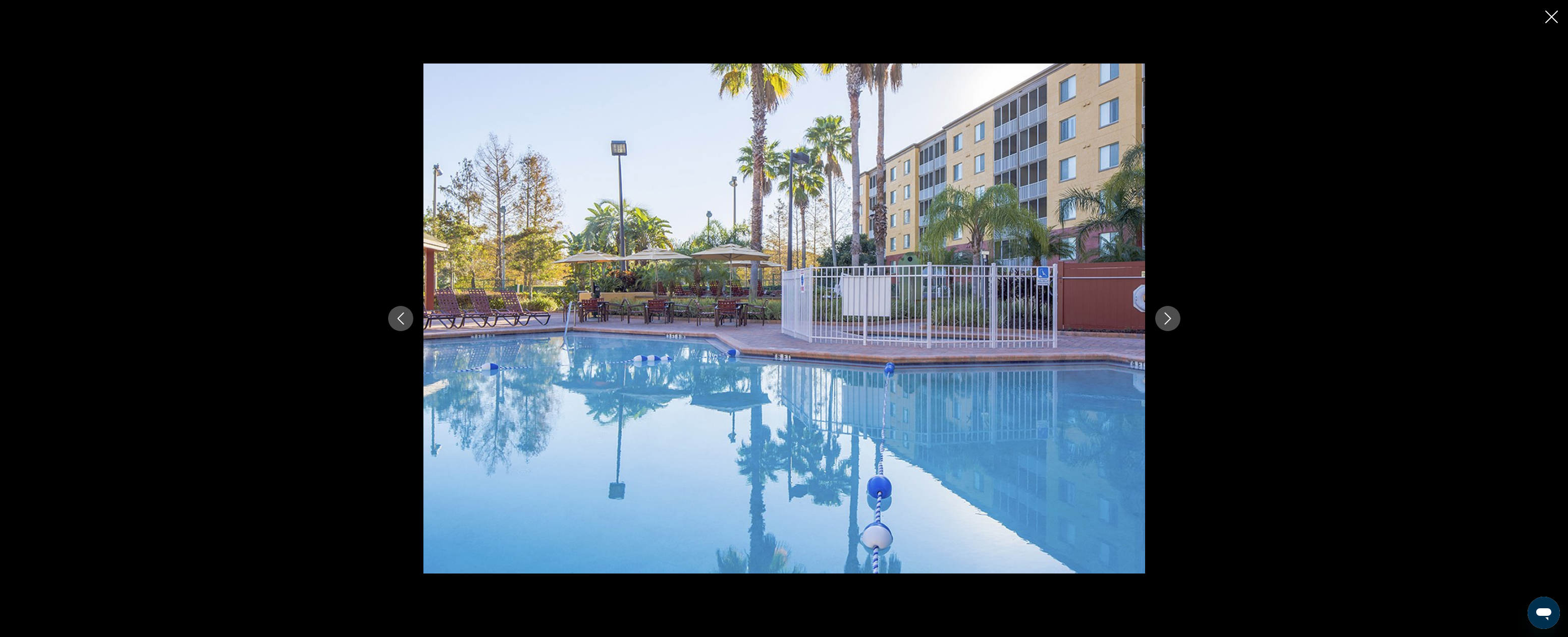
click at [1118, 318] on icon "Next image" at bounding box center [1167, 318] width 7 height 13
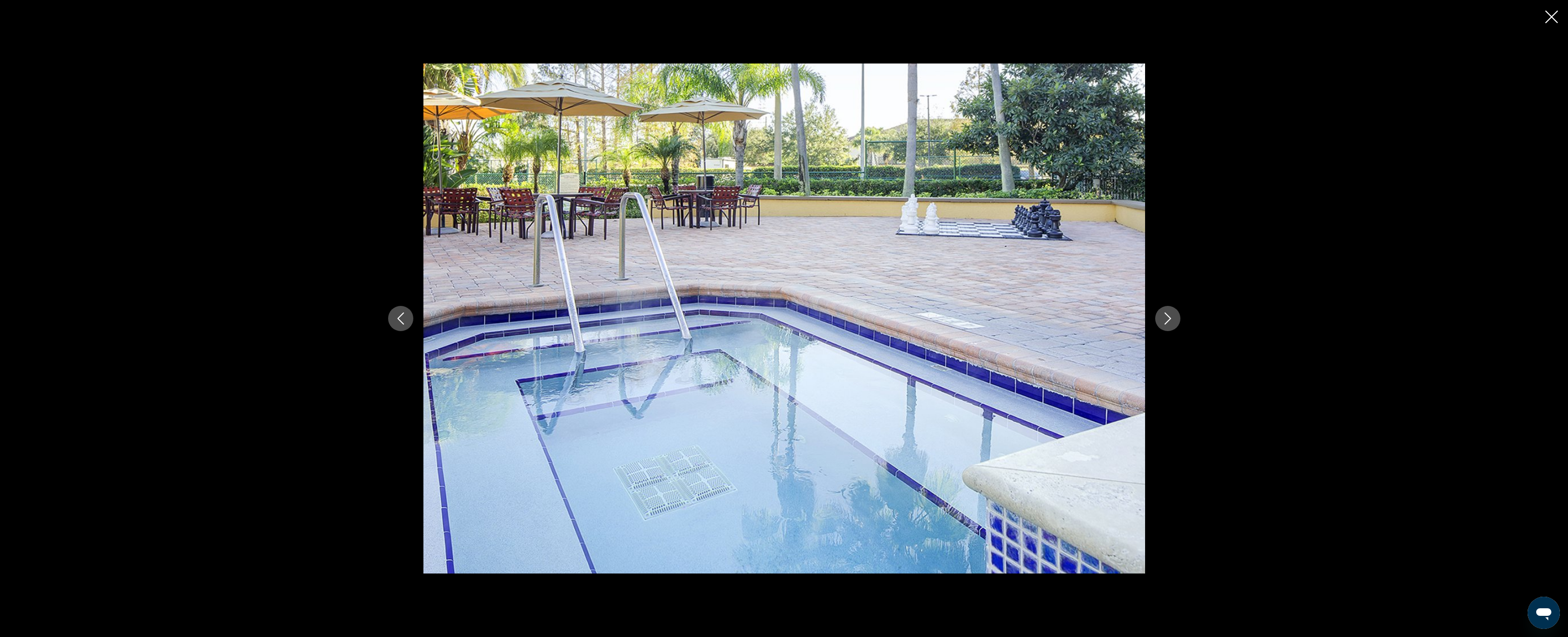
click at [1118, 318] on icon "Next image" at bounding box center [1167, 318] width 7 height 13
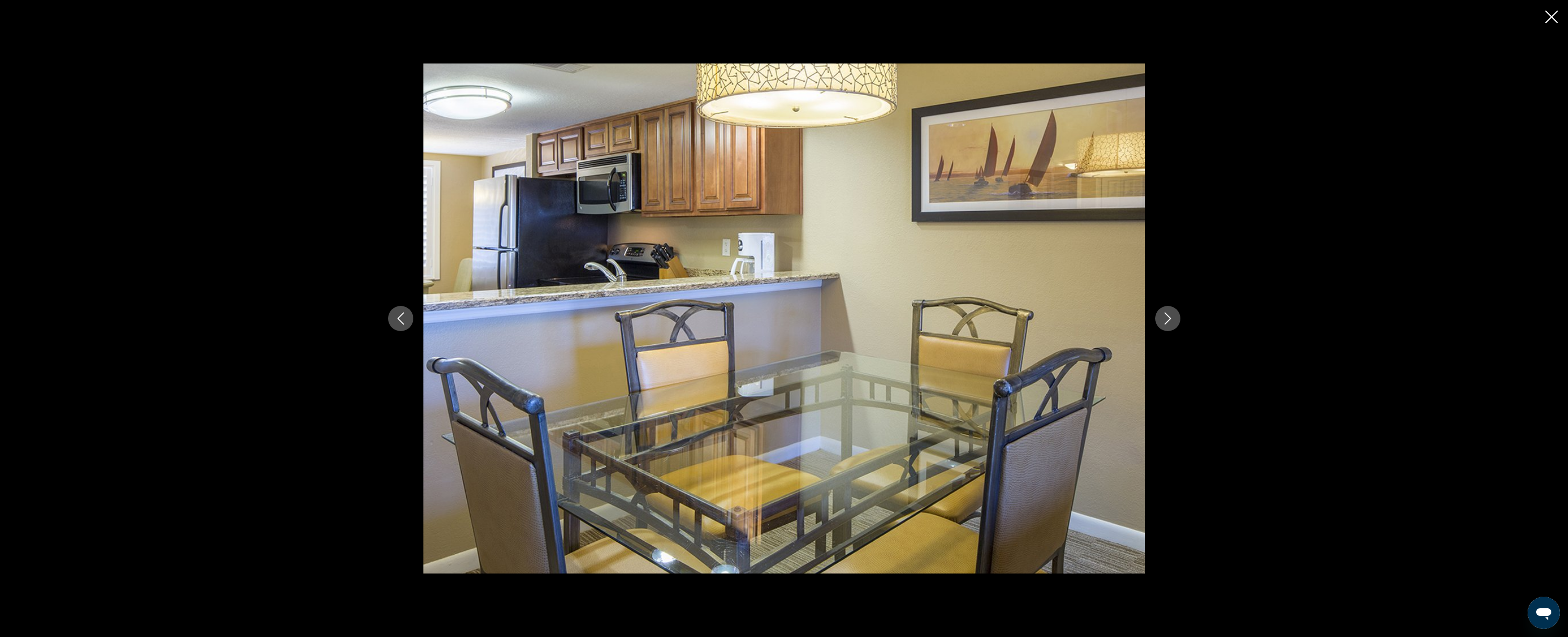
click at [1118, 318] on icon "Next image" at bounding box center [1167, 318] width 7 height 13
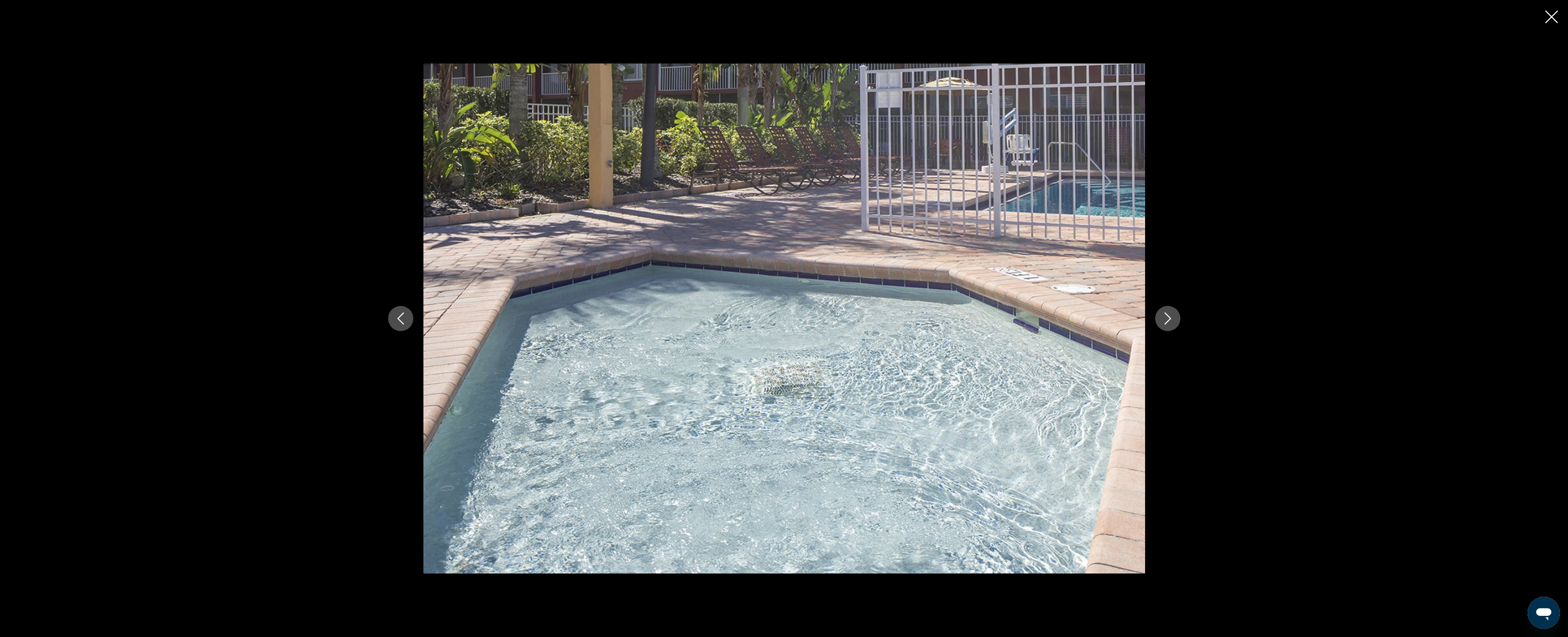
click at [1118, 318] on icon "Next image" at bounding box center [1167, 318] width 7 height 13
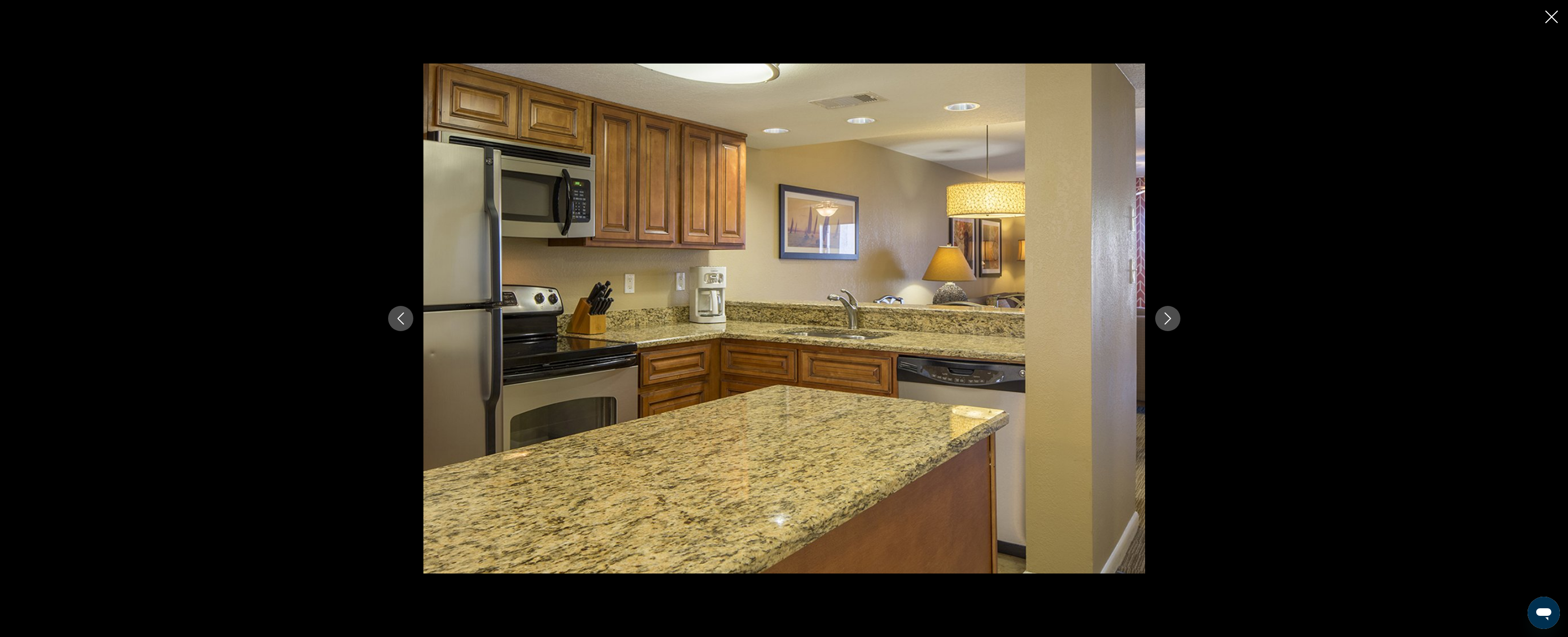
click at [1118, 318] on icon "Next image" at bounding box center [1167, 318] width 7 height 13
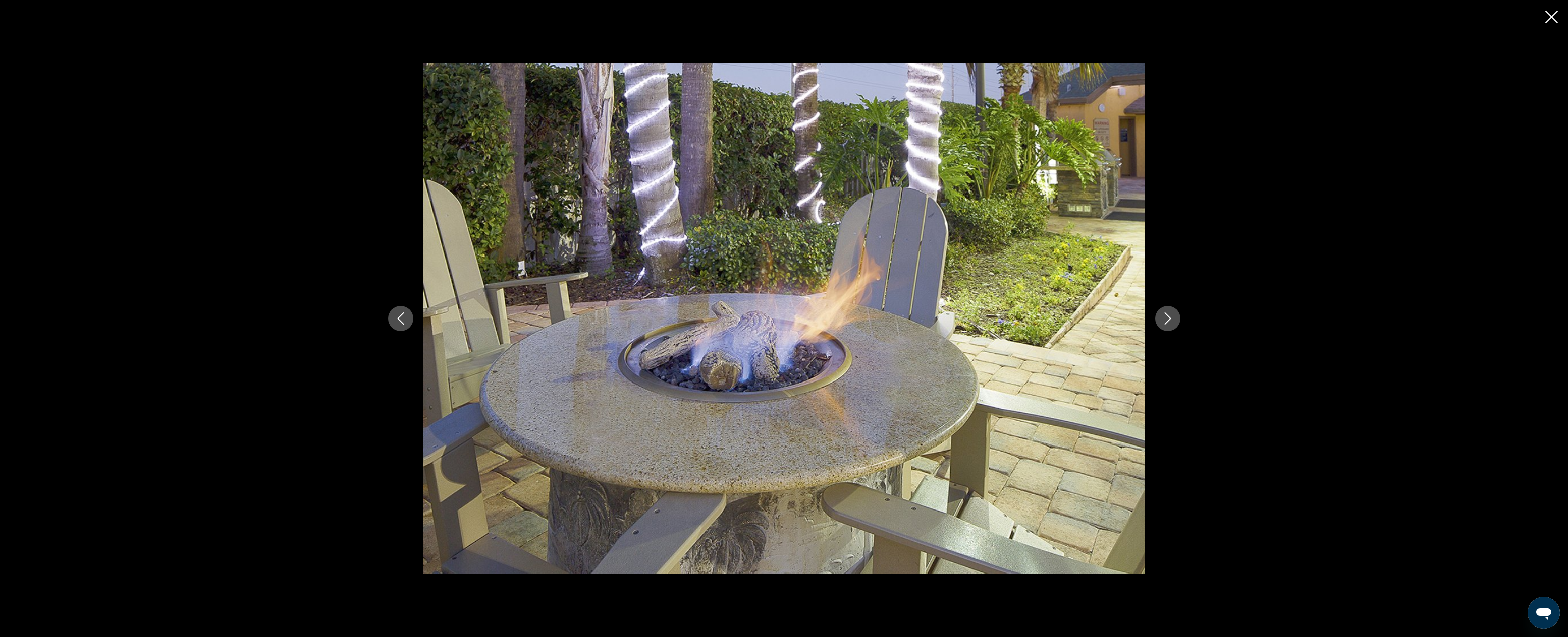
click at [1118, 318] on icon "Next image" at bounding box center [1167, 318] width 7 height 13
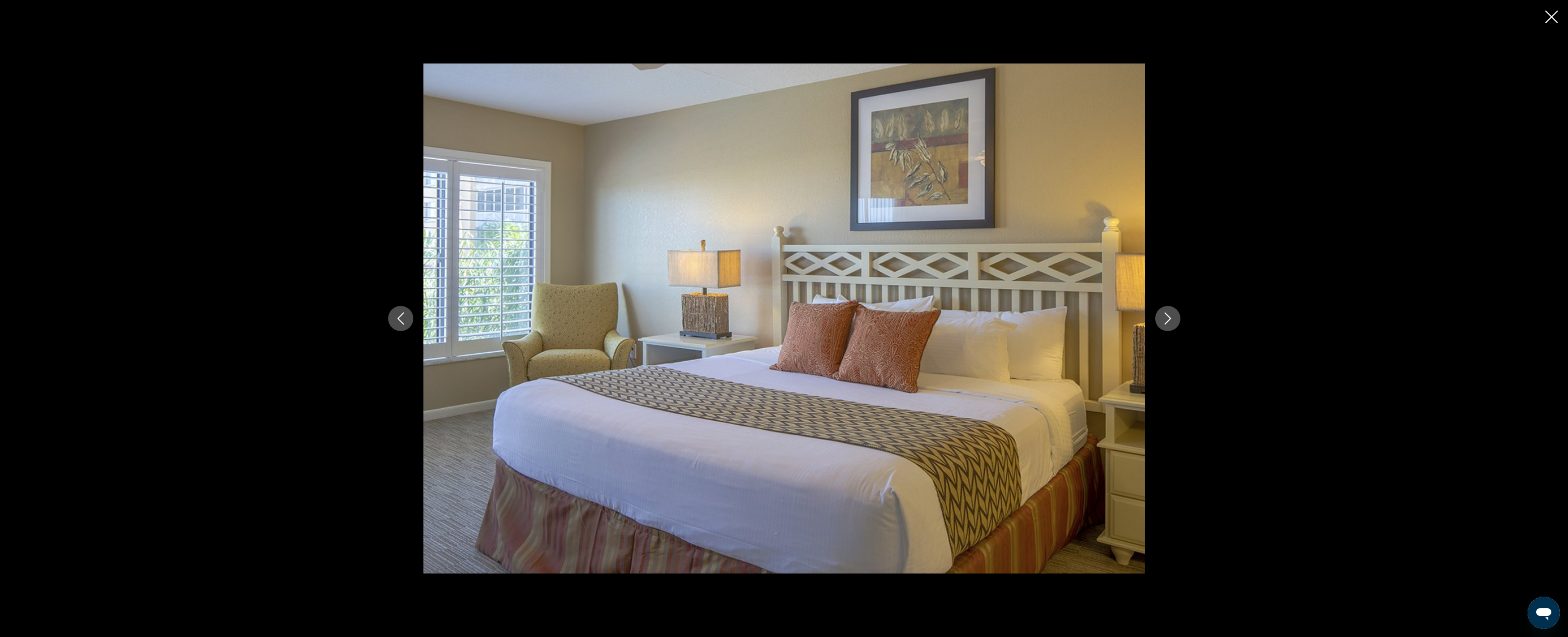
click at [1118, 318] on icon "Next image" at bounding box center [1167, 318] width 7 height 13
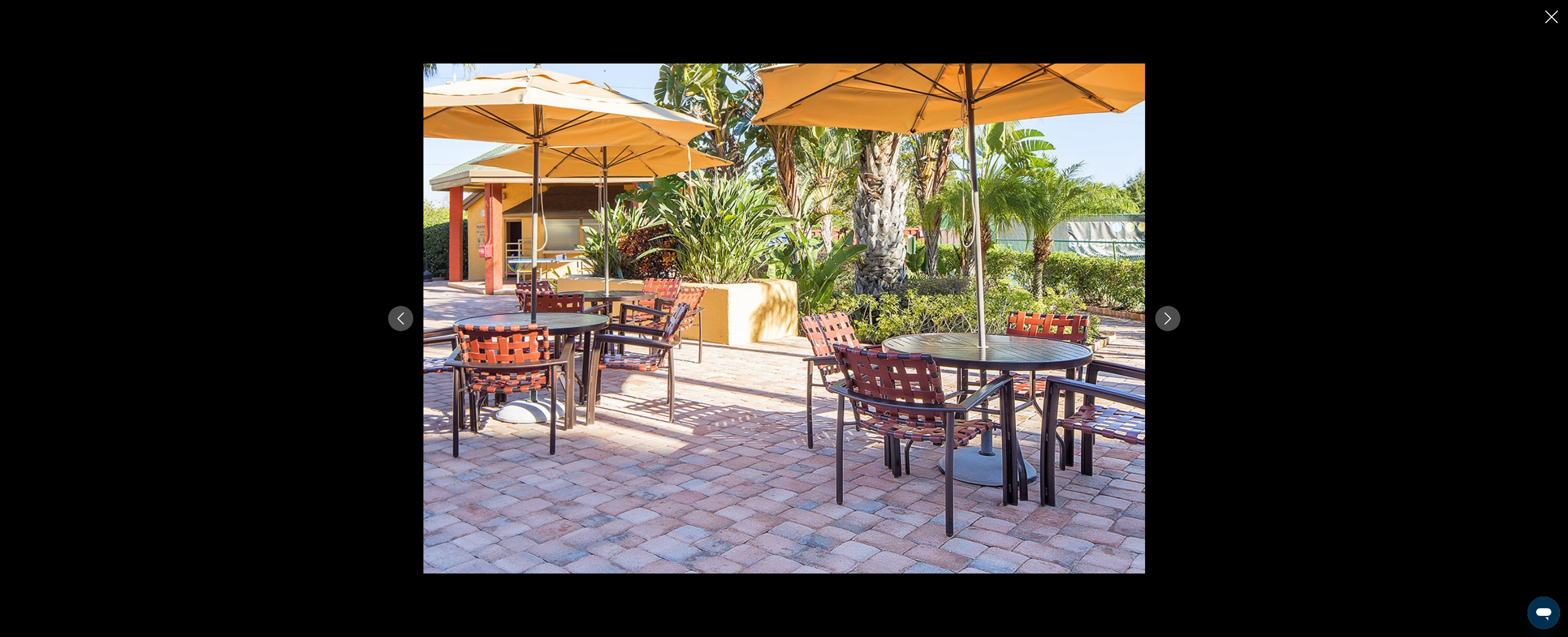
click at [1118, 318] on icon "Next image" at bounding box center [1167, 318] width 7 height 13
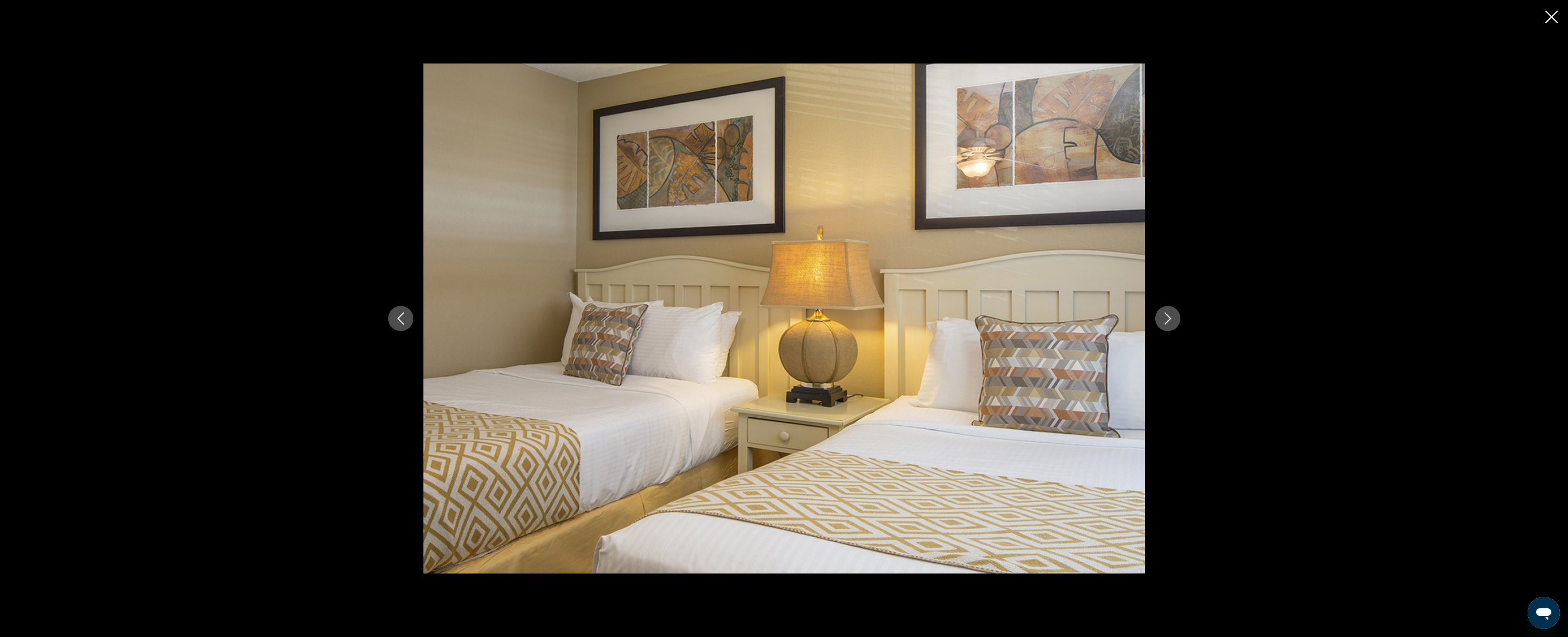
click at [1118, 318] on icon "Next image" at bounding box center [1167, 318] width 7 height 13
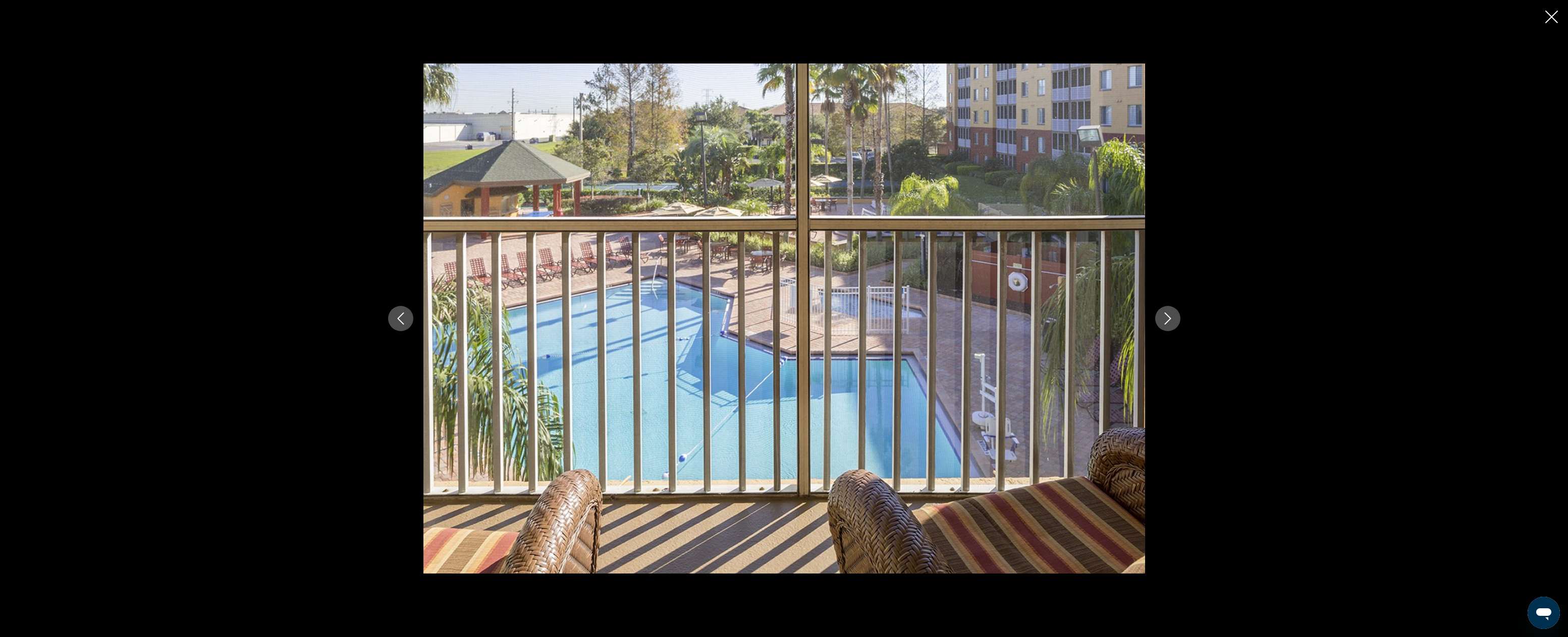
click at [1118, 318] on icon "Next image" at bounding box center [1167, 318] width 7 height 13
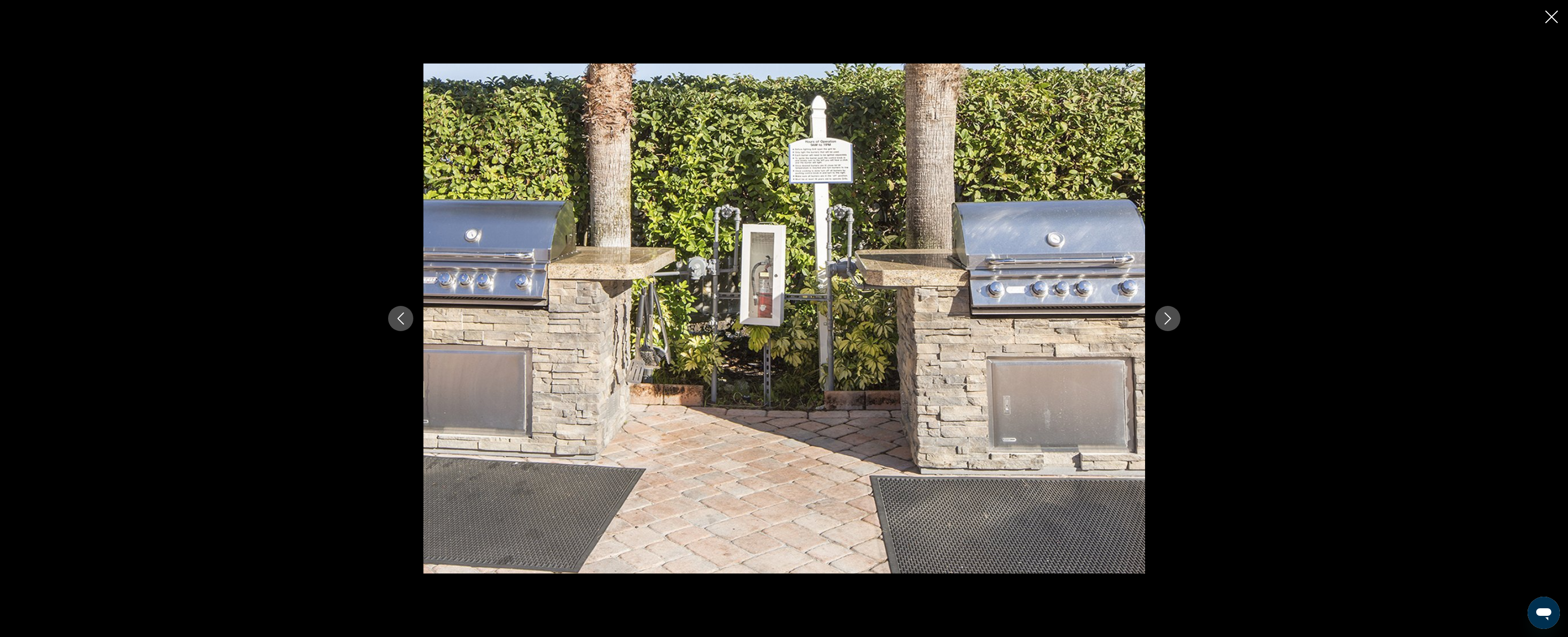
click at [1118, 19] on icon "Close slideshow" at bounding box center [1551, 16] width 13 height 13
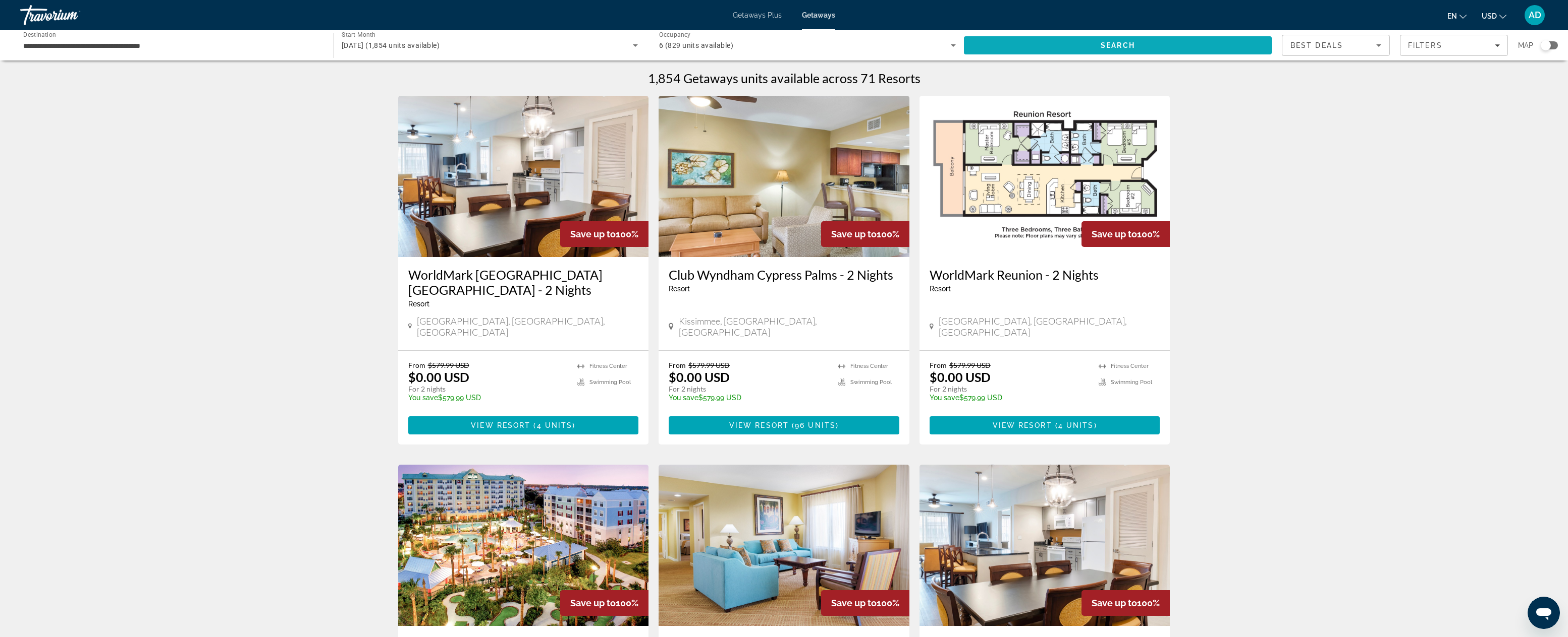
click at [1118, 41] on span "Search" at bounding box center [1117, 45] width 308 height 24
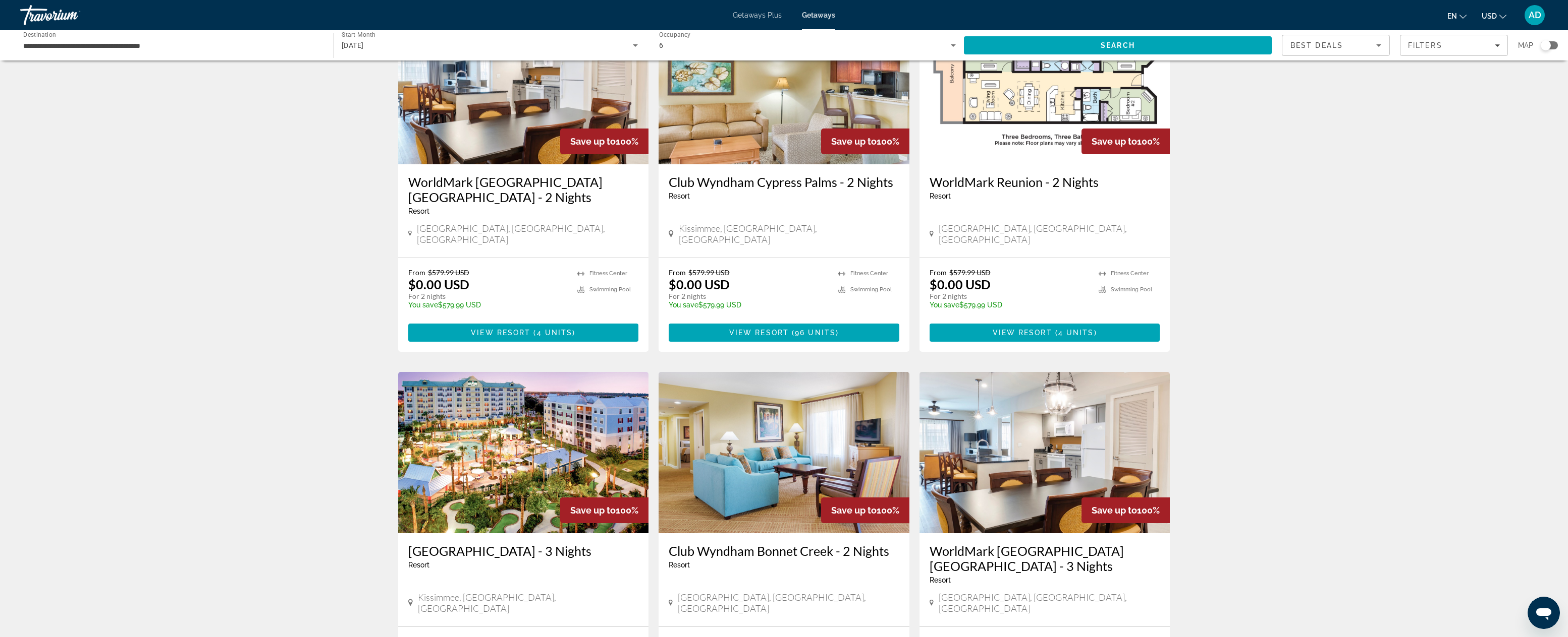
scroll to position [262, 0]
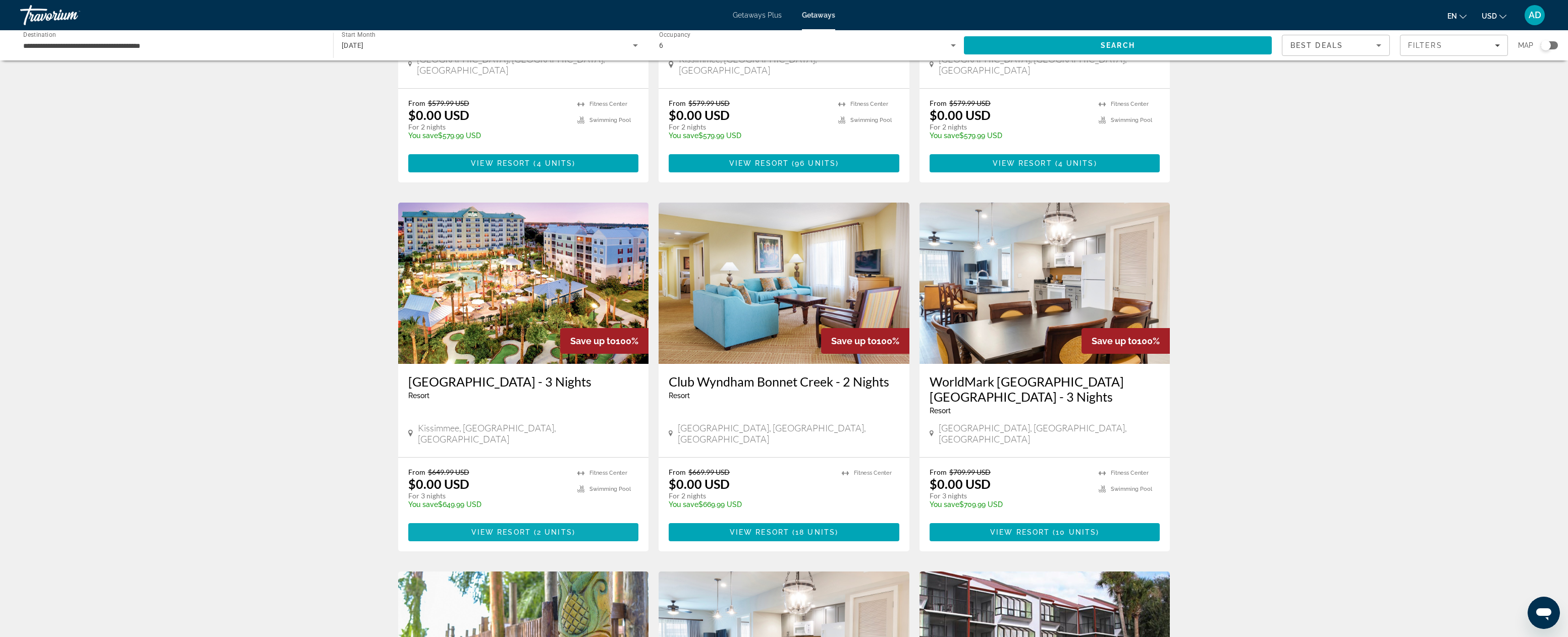
click at [560, 528] on span "2 units" at bounding box center [554, 532] width 36 height 8
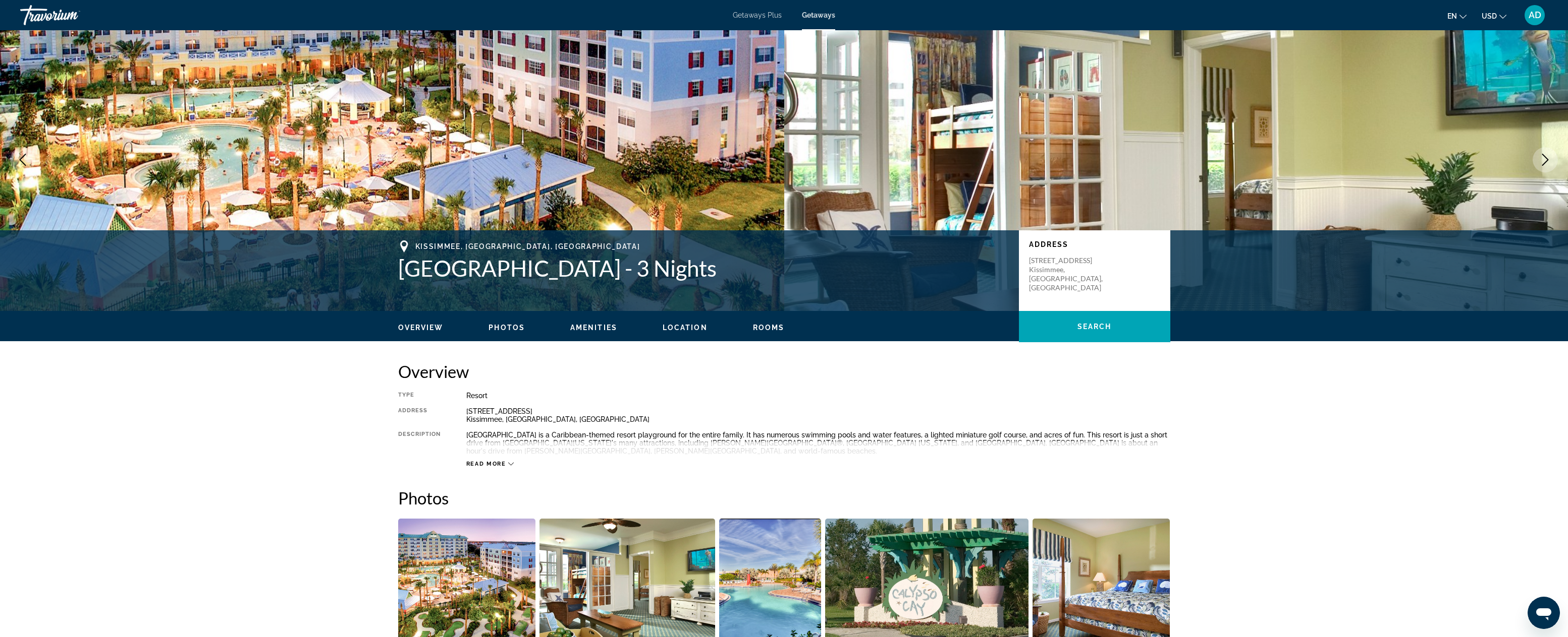
scroll to position [17, 0]
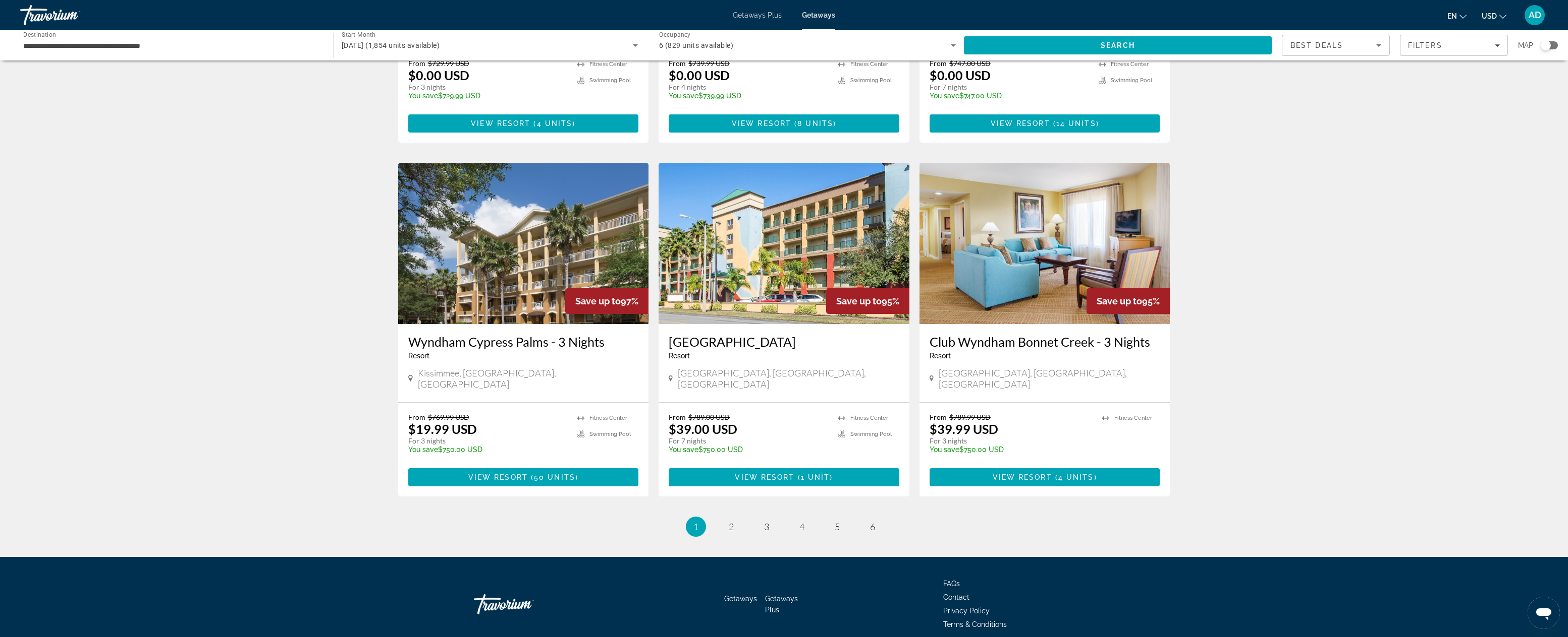
scroll to position [1040, 0]
click at [729, 522] on span "2" at bounding box center [731, 528] width 5 height 12
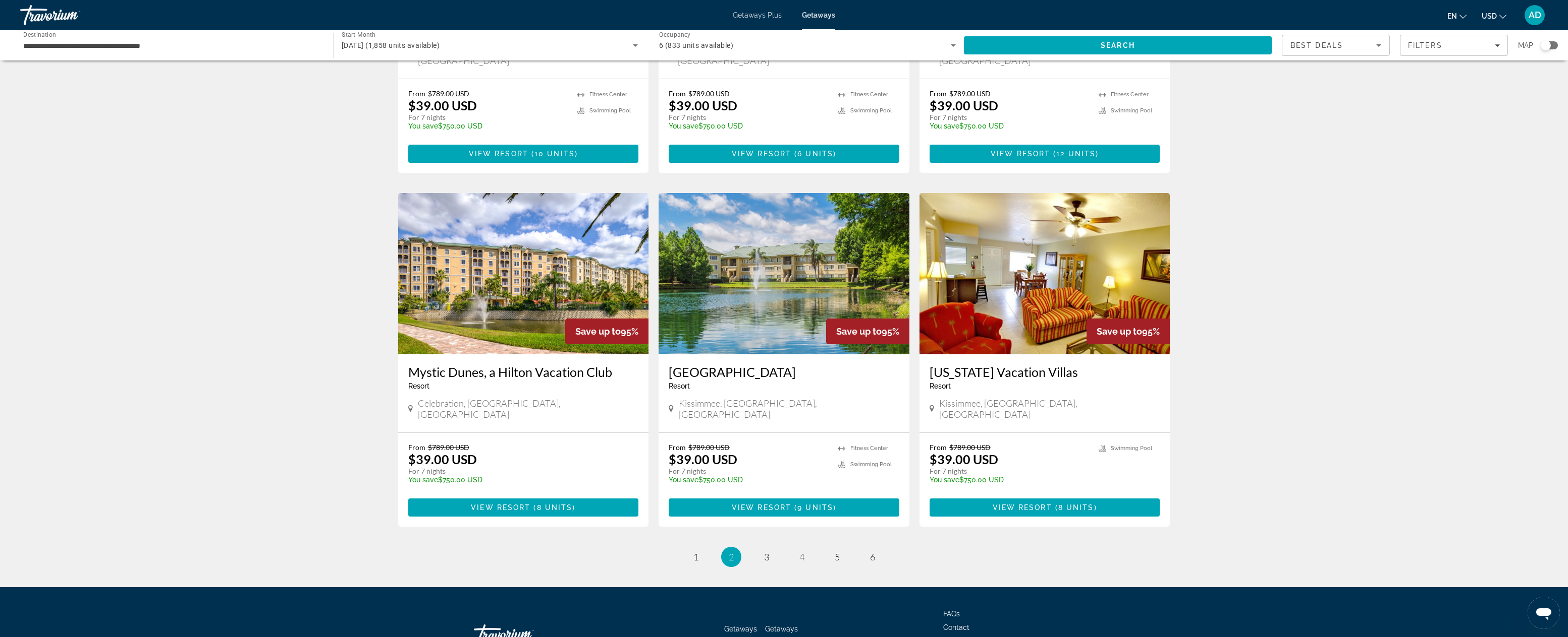
scroll to position [1010, 0]
click at [765, 552] on span "3" at bounding box center [766, 558] width 5 height 12
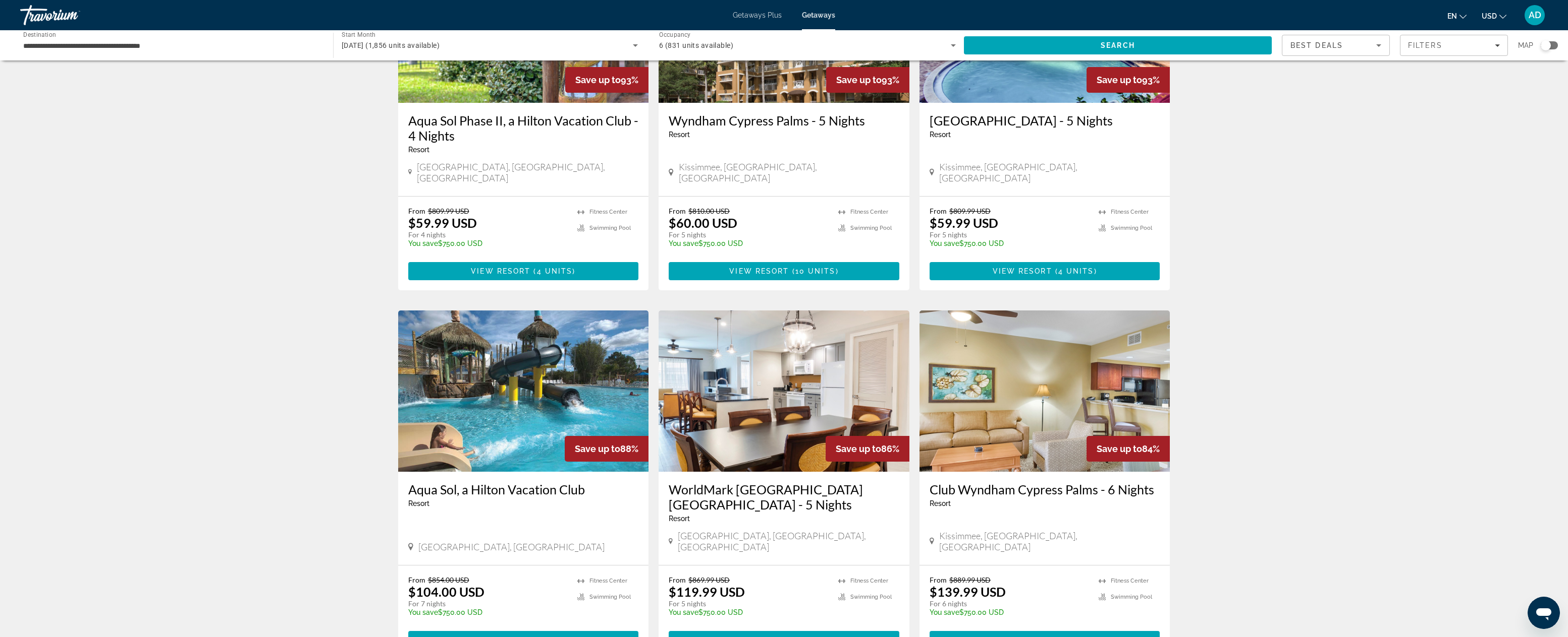
scroll to position [409, 0]
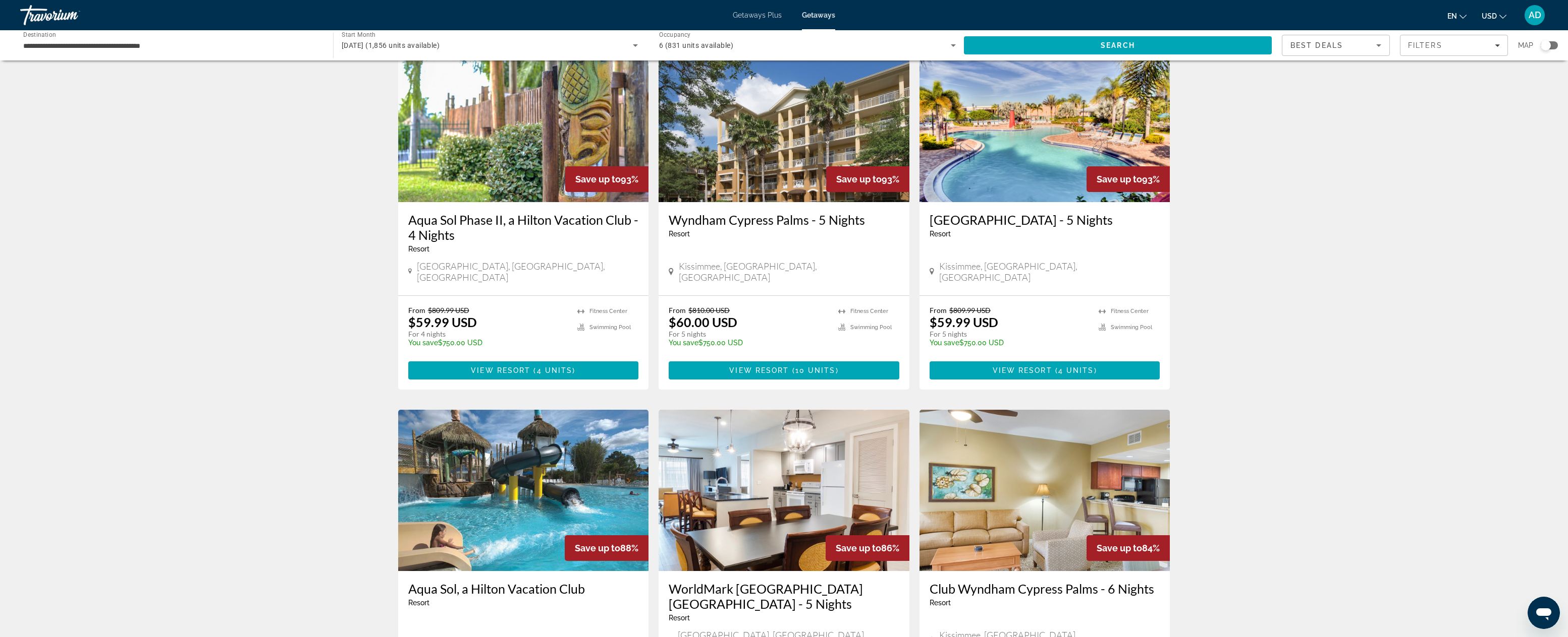
click at [1031, 151] on img "Main content" at bounding box center [1044, 120] width 251 height 161
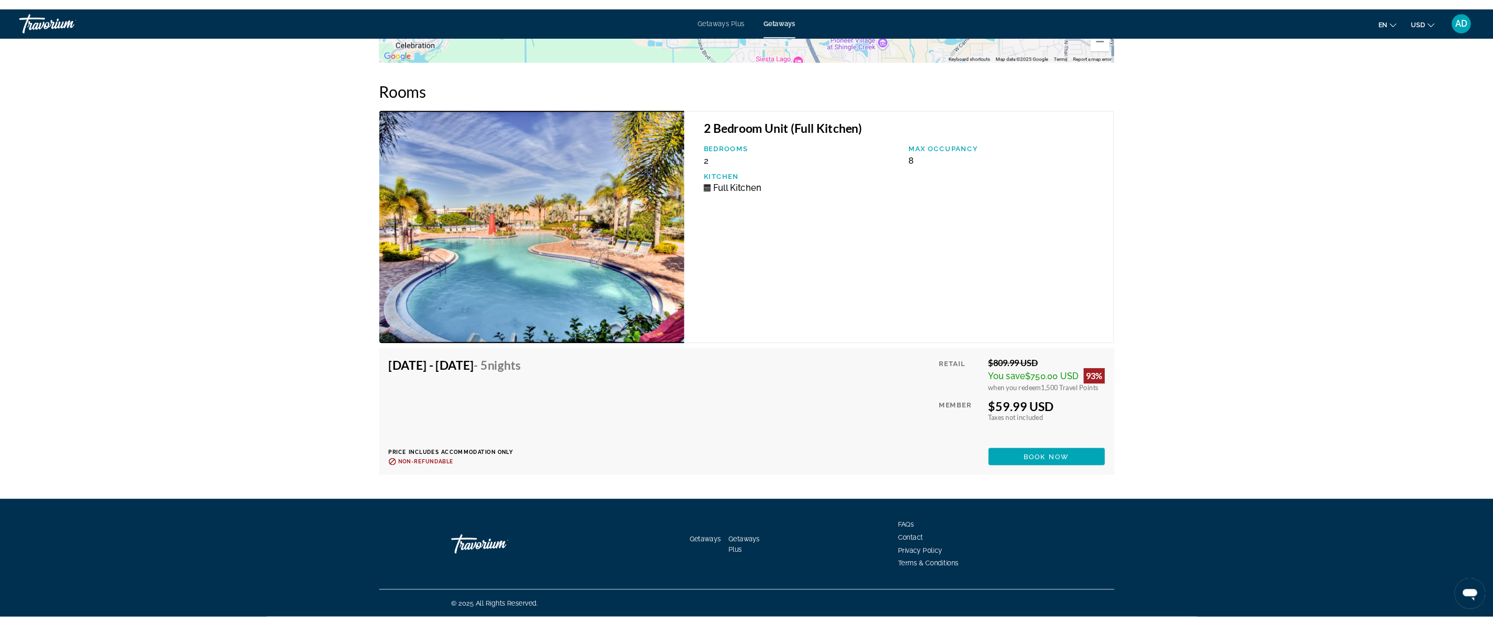
scroll to position [1581, 0]
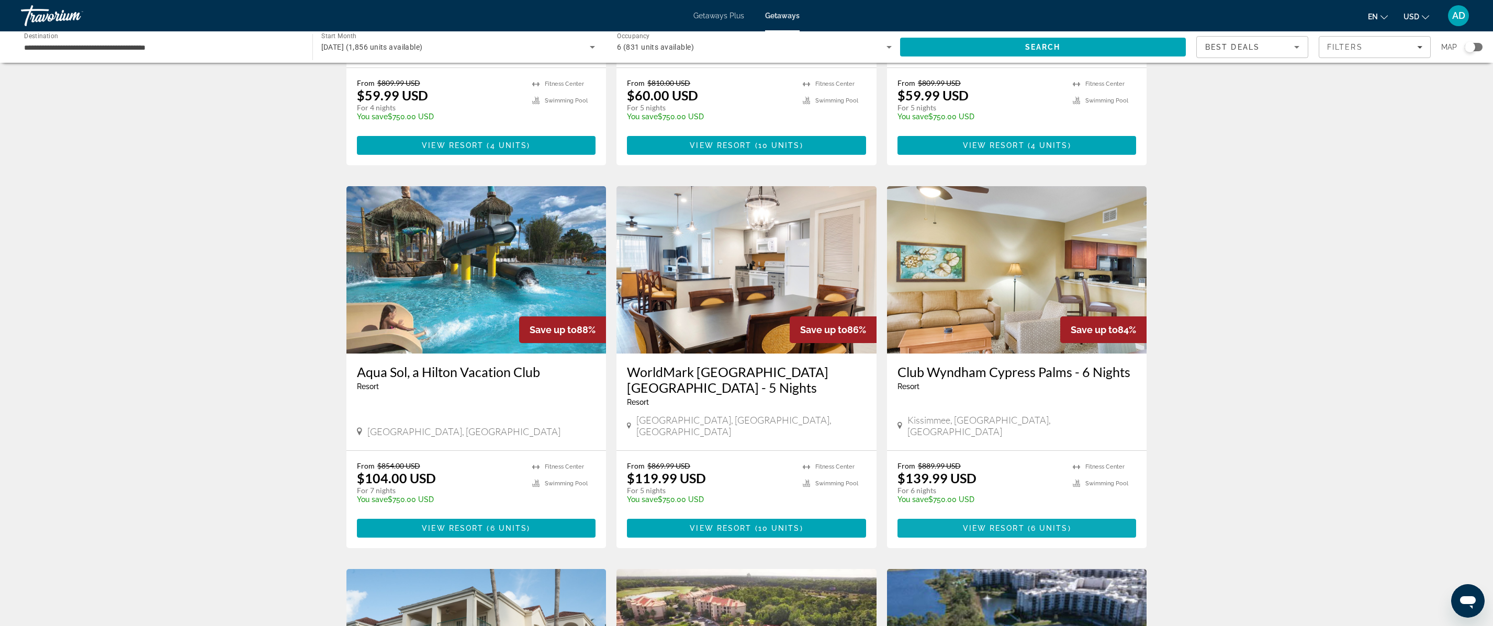
scroll to position [761, 0]
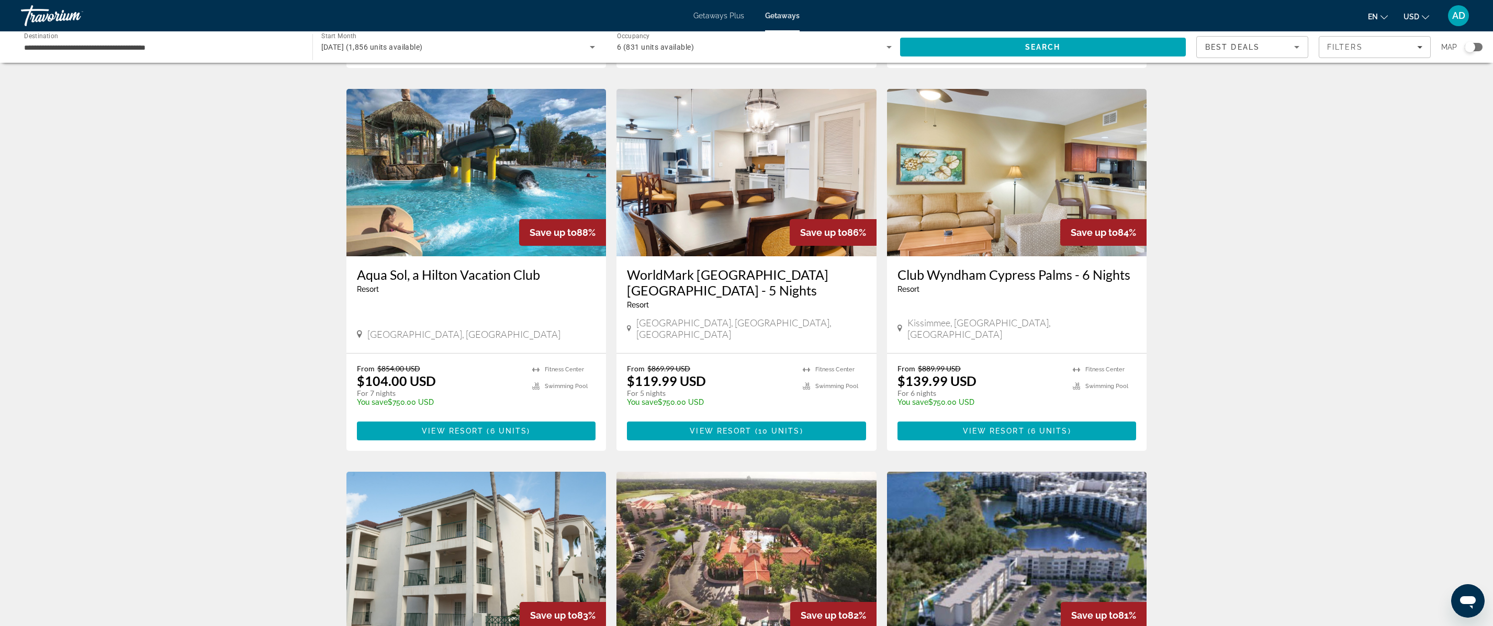
click at [438, 172] on img "Main content" at bounding box center [476, 172] width 260 height 167
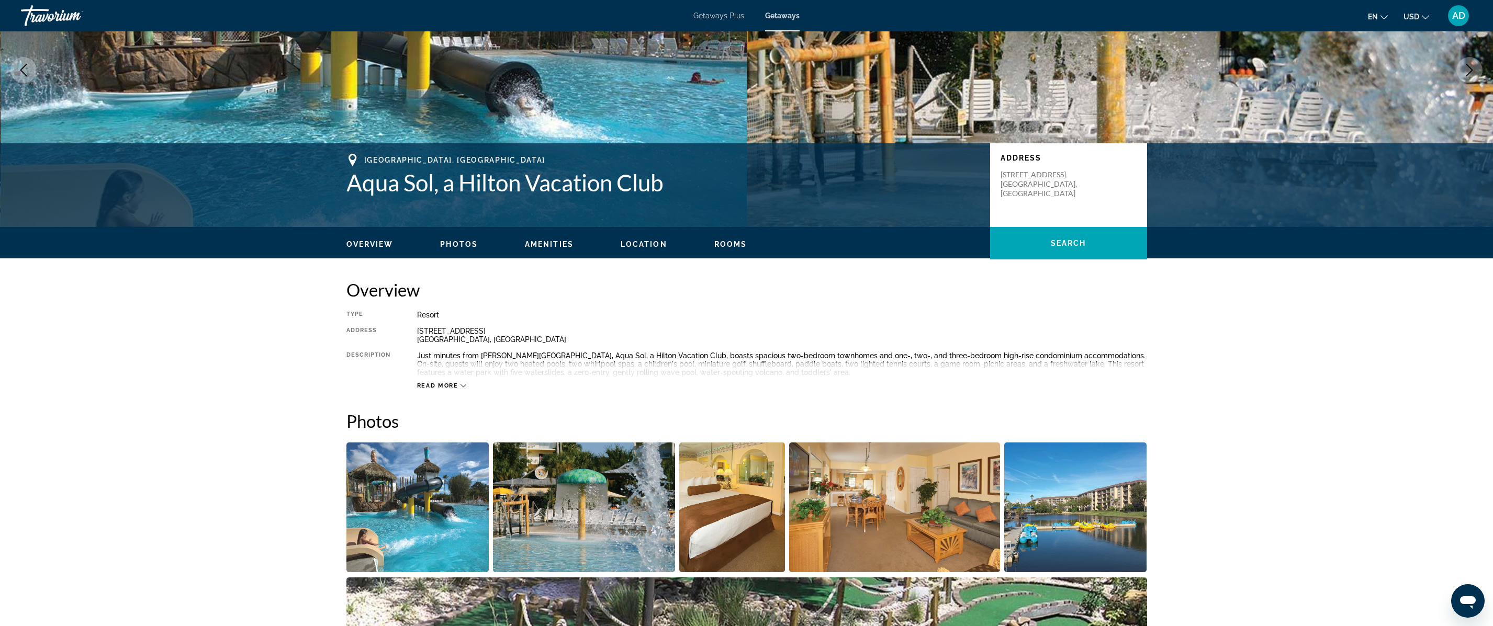
scroll to position [332, 0]
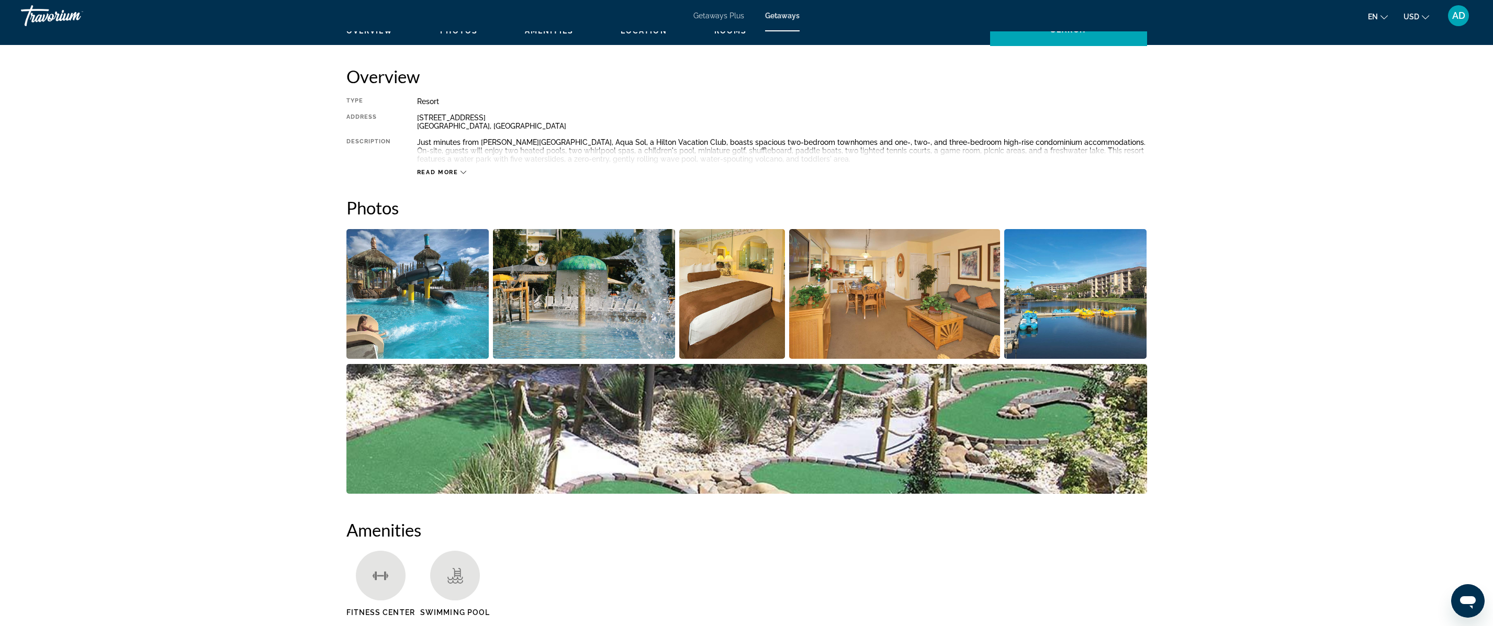
click at [417, 299] on img "Open full-screen image slider" at bounding box center [417, 294] width 143 height 130
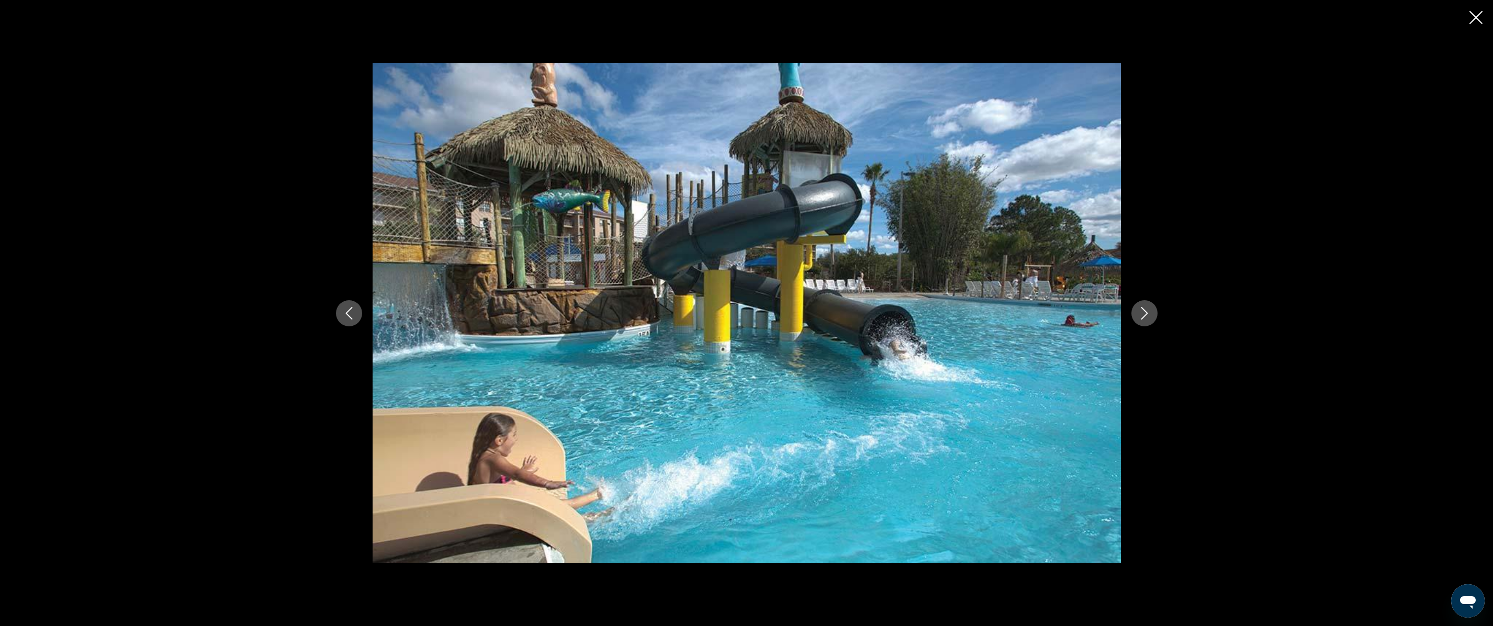
click at [1149, 311] on icon "Next image" at bounding box center [1144, 313] width 13 height 13
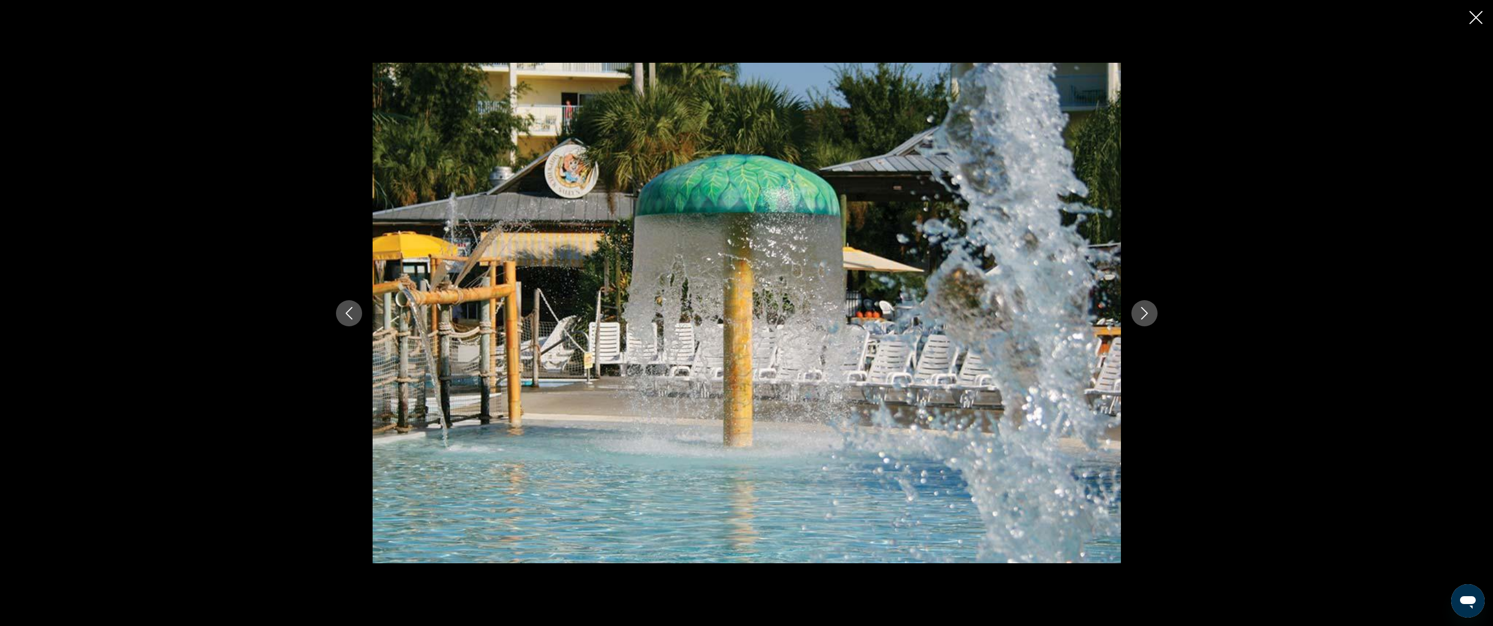
click at [1149, 311] on icon "Next image" at bounding box center [1144, 313] width 13 height 13
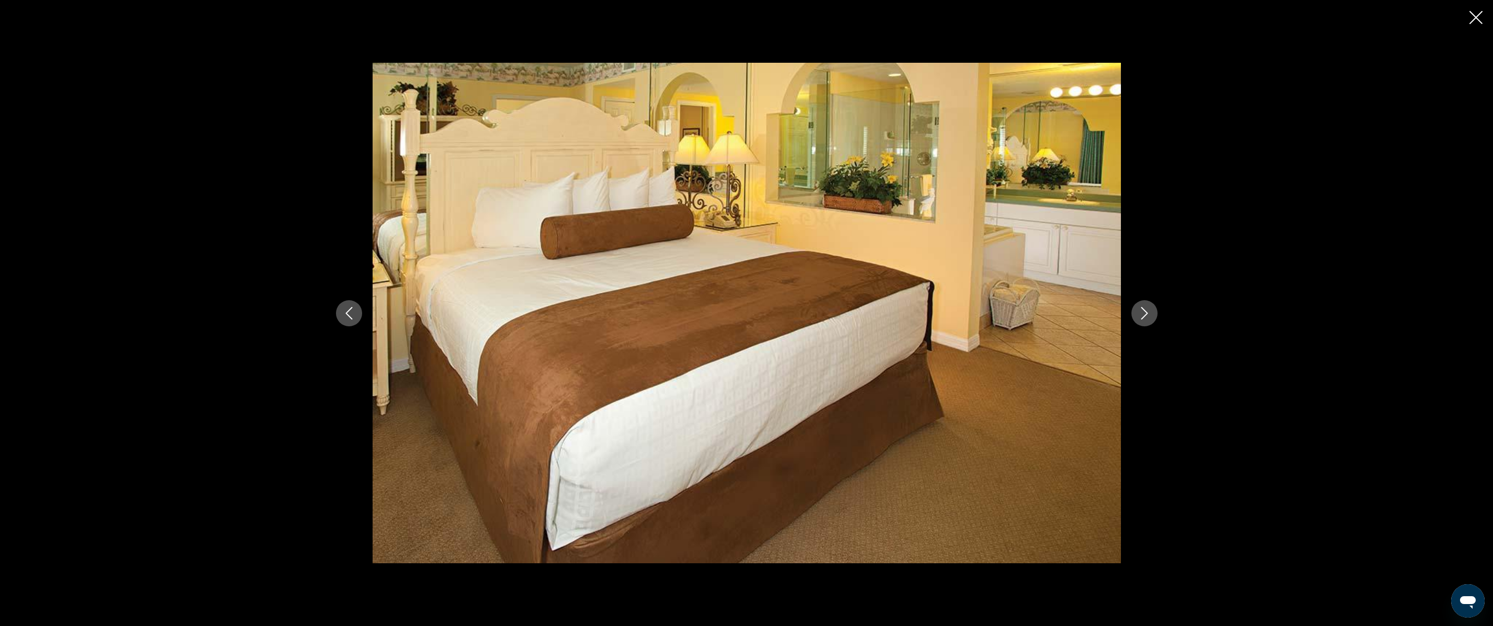
click at [1149, 311] on icon "Next image" at bounding box center [1144, 313] width 13 height 13
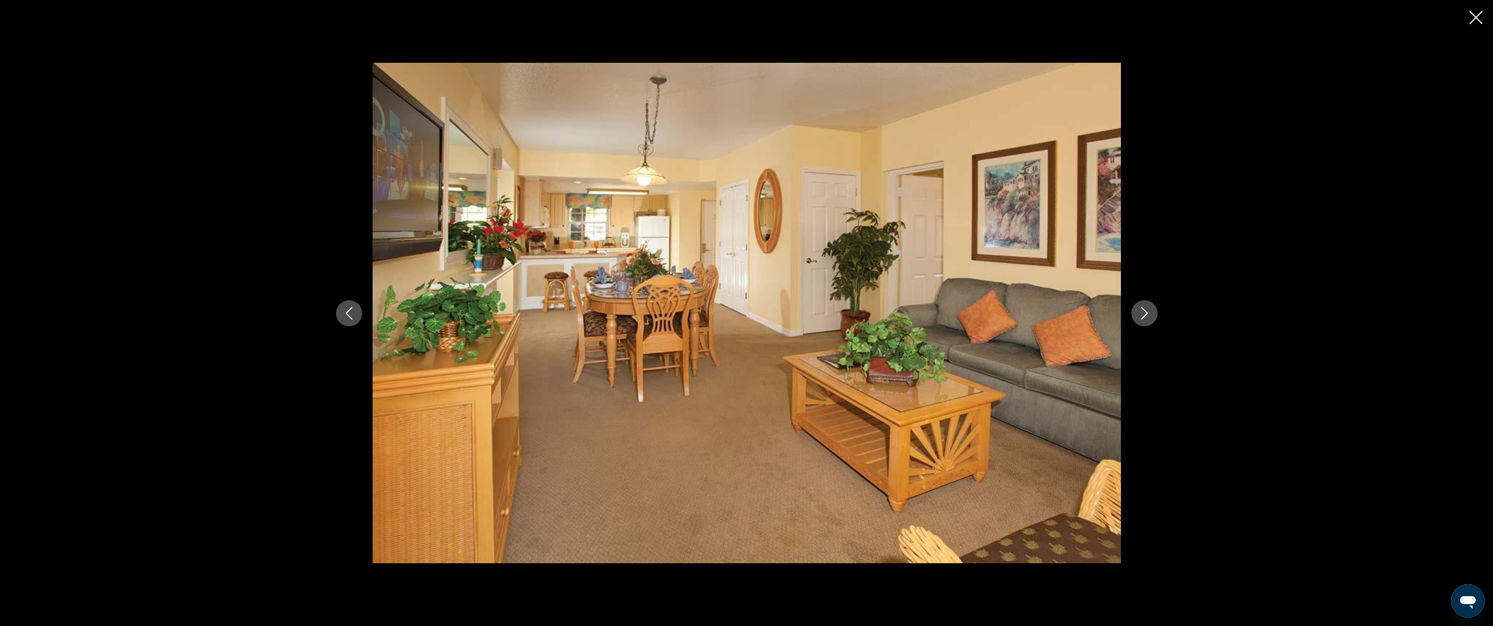
click at [1149, 311] on icon "Next image" at bounding box center [1144, 313] width 13 height 13
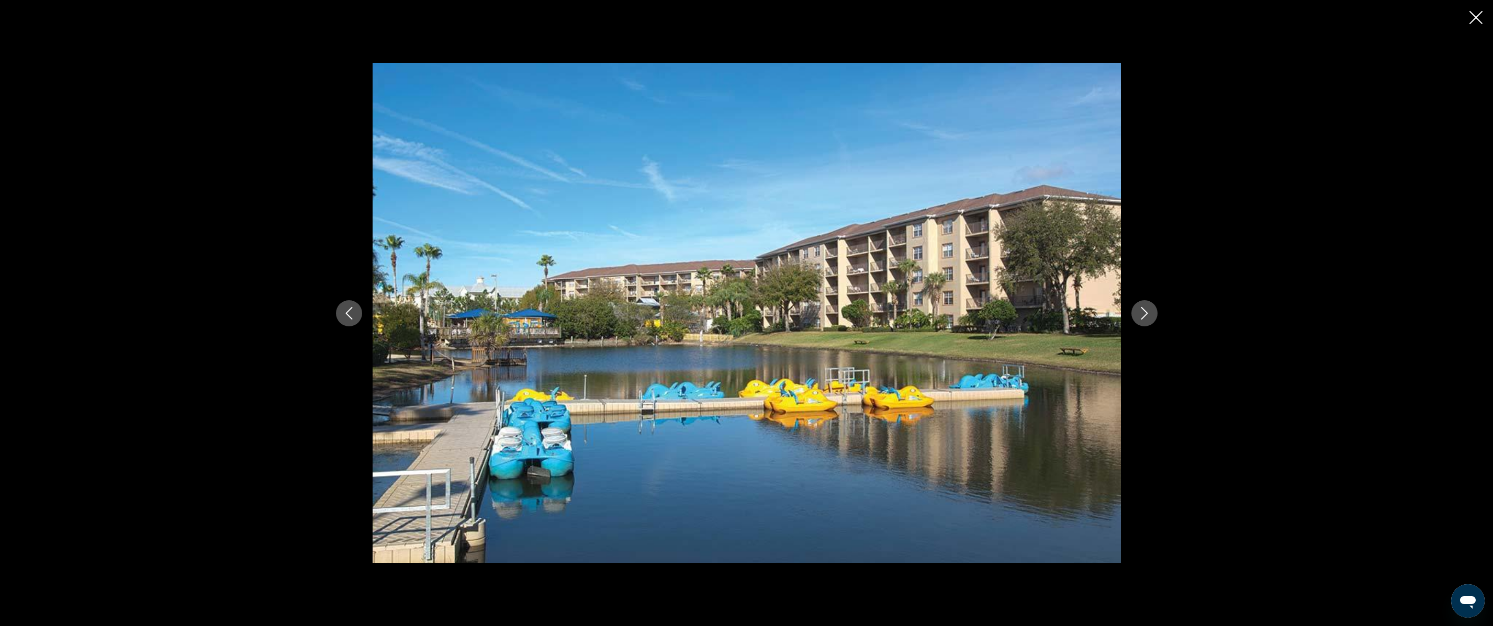
click at [1149, 311] on icon "Next image" at bounding box center [1144, 313] width 13 height 13
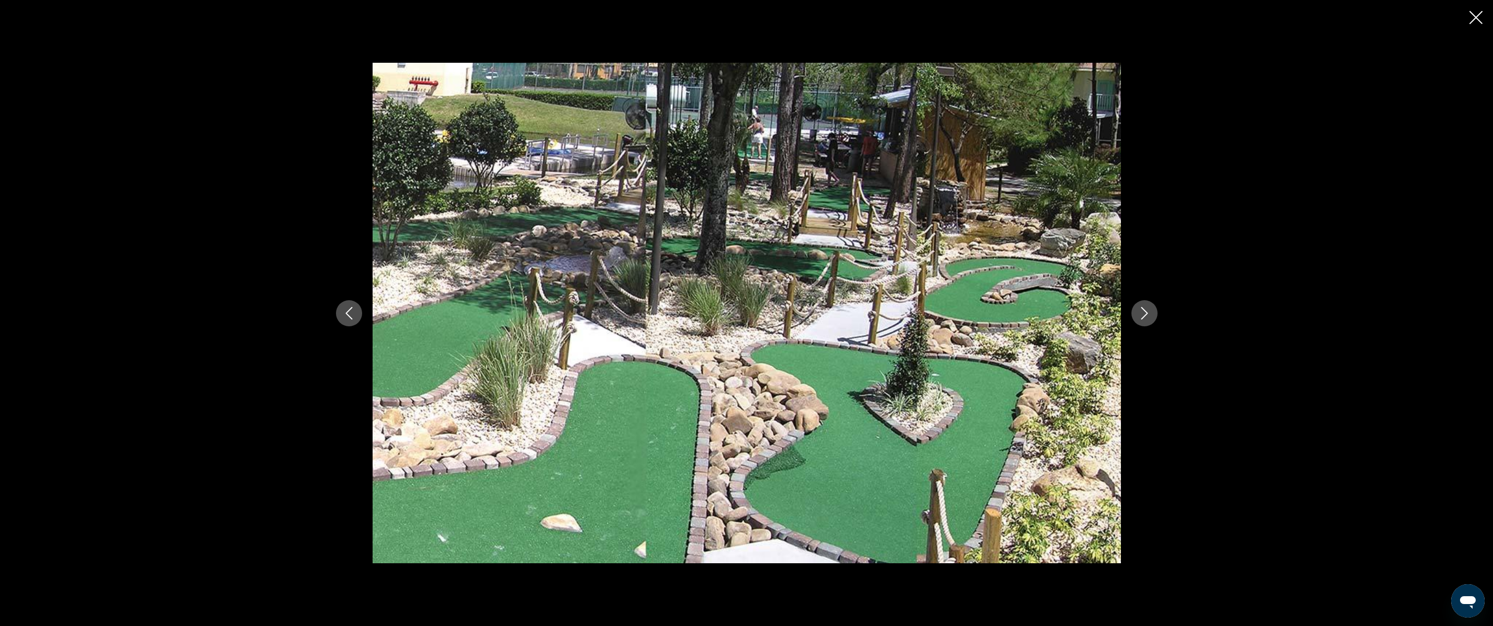
click at [1149, 311] on icon "Next image" at bounding box center [1144, 313] width 13 height 13
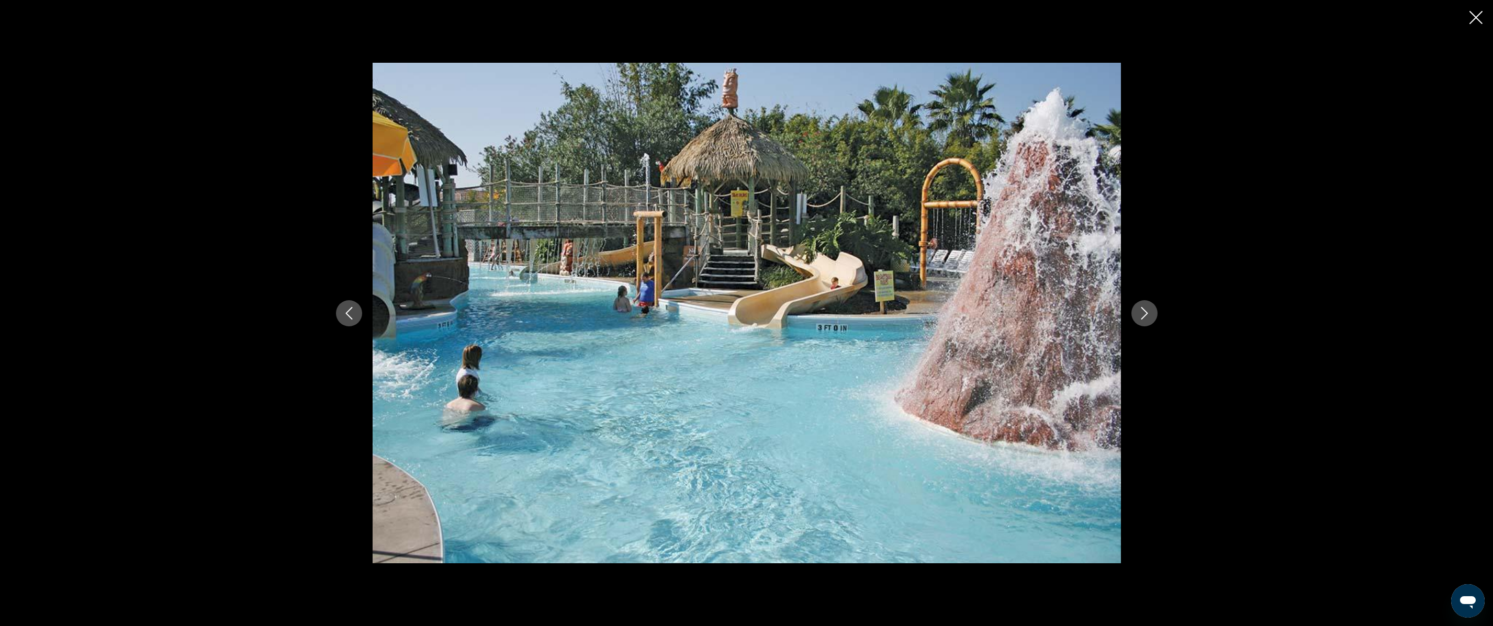
click at [1149, 311] on icon "Next image" at bounding box center [1144, 313] width 13 height 13
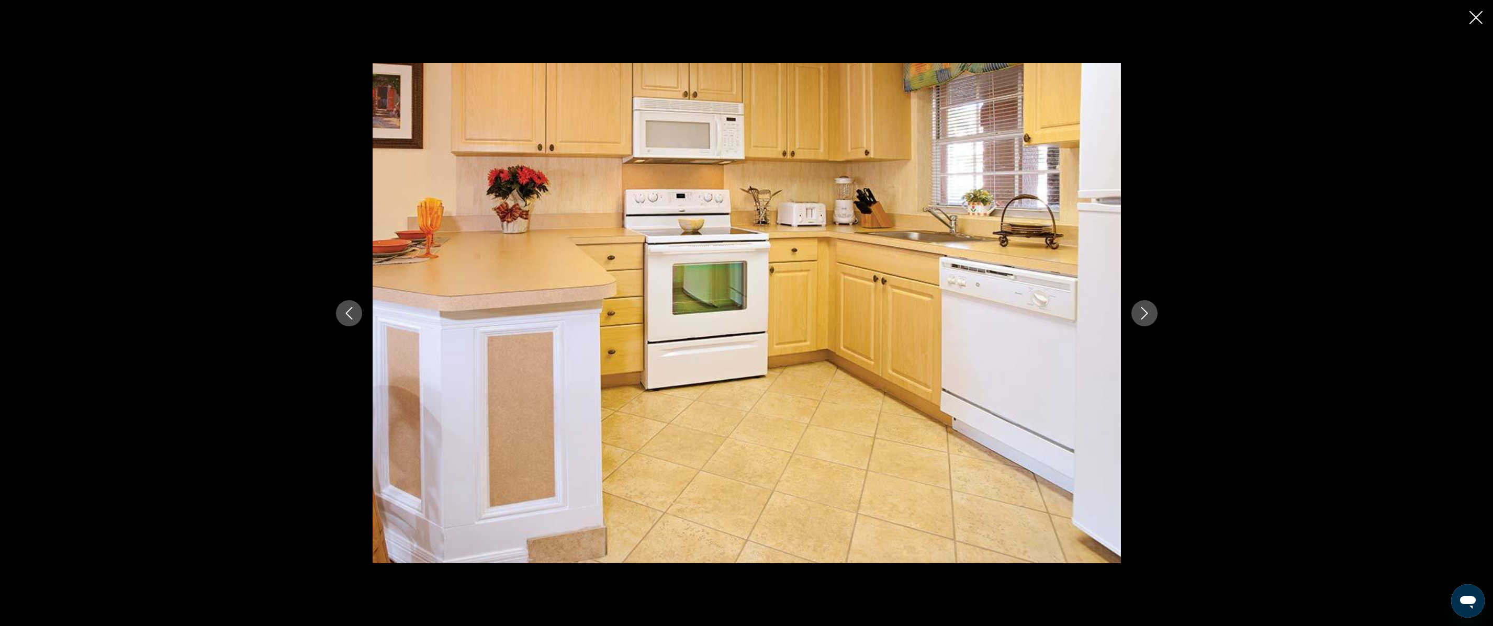
click at [1149, 311] on icon "Next image" at bounding box center [1144, 313] width 13 height 13
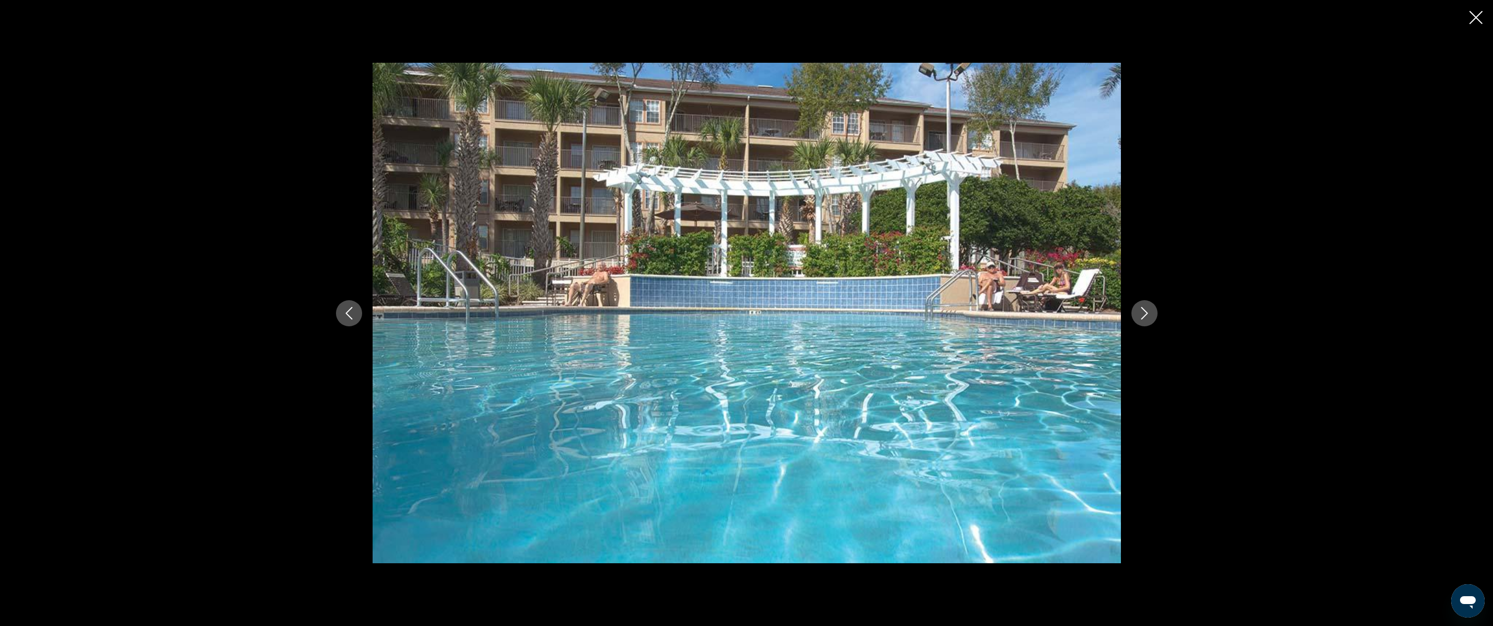
click at [1149, 311] on icon "Next image" at bounding box center [1144, 313] width 13 height 13
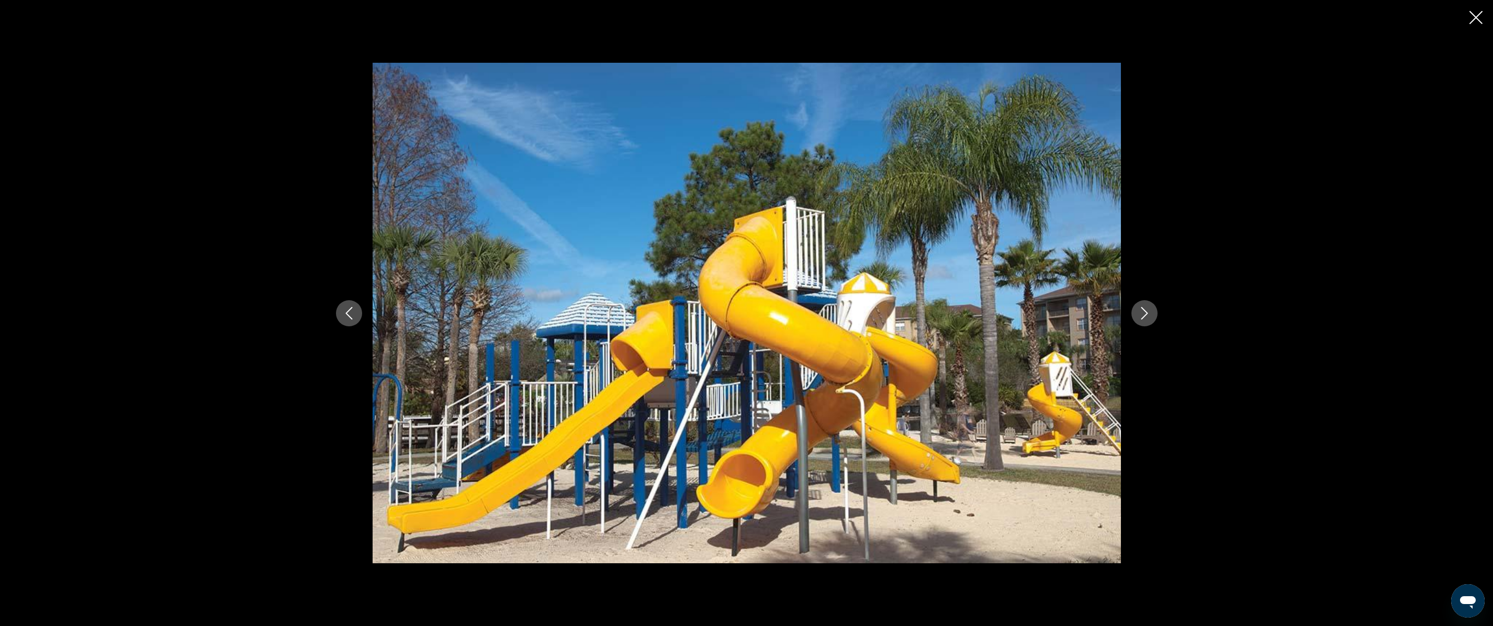
click at [1149, 311] on icon "Next image" at bounding box center [1144, 313] width 13 height 13
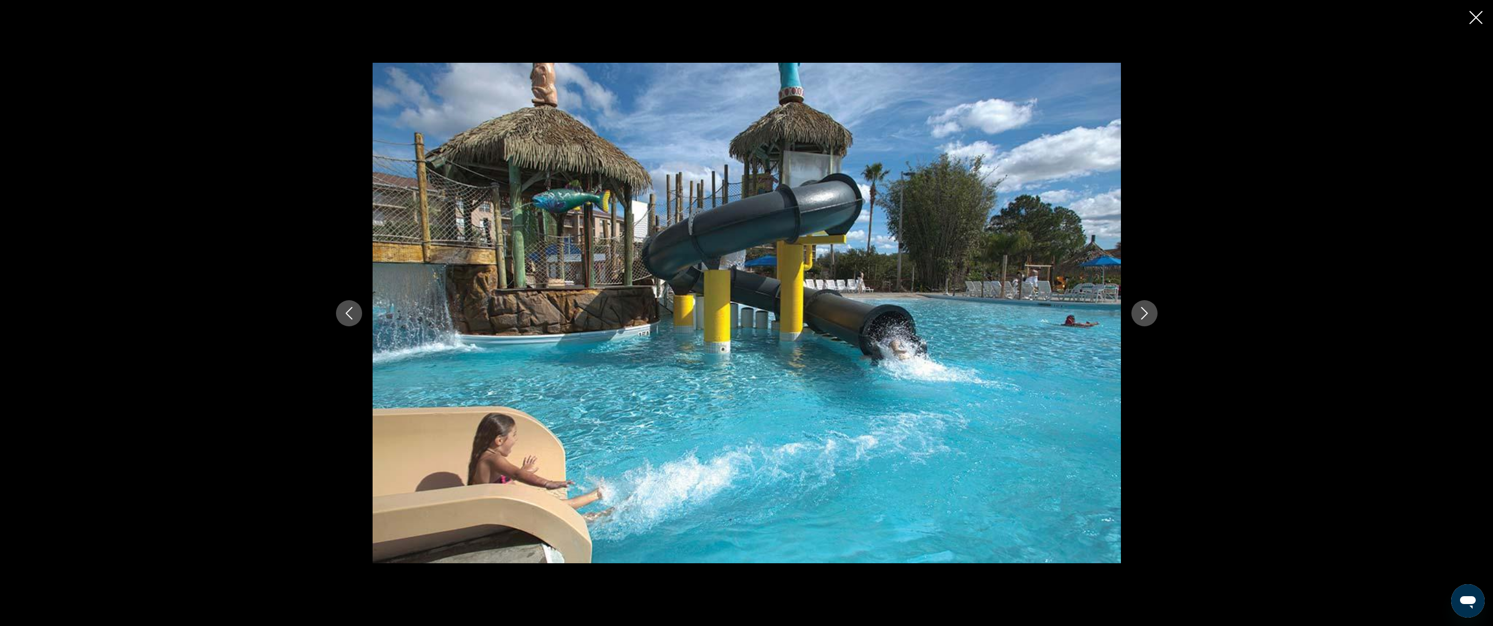
click at [1149, 311] on icon "Next image" at bounding box center [1144, 313] width 13 height 13
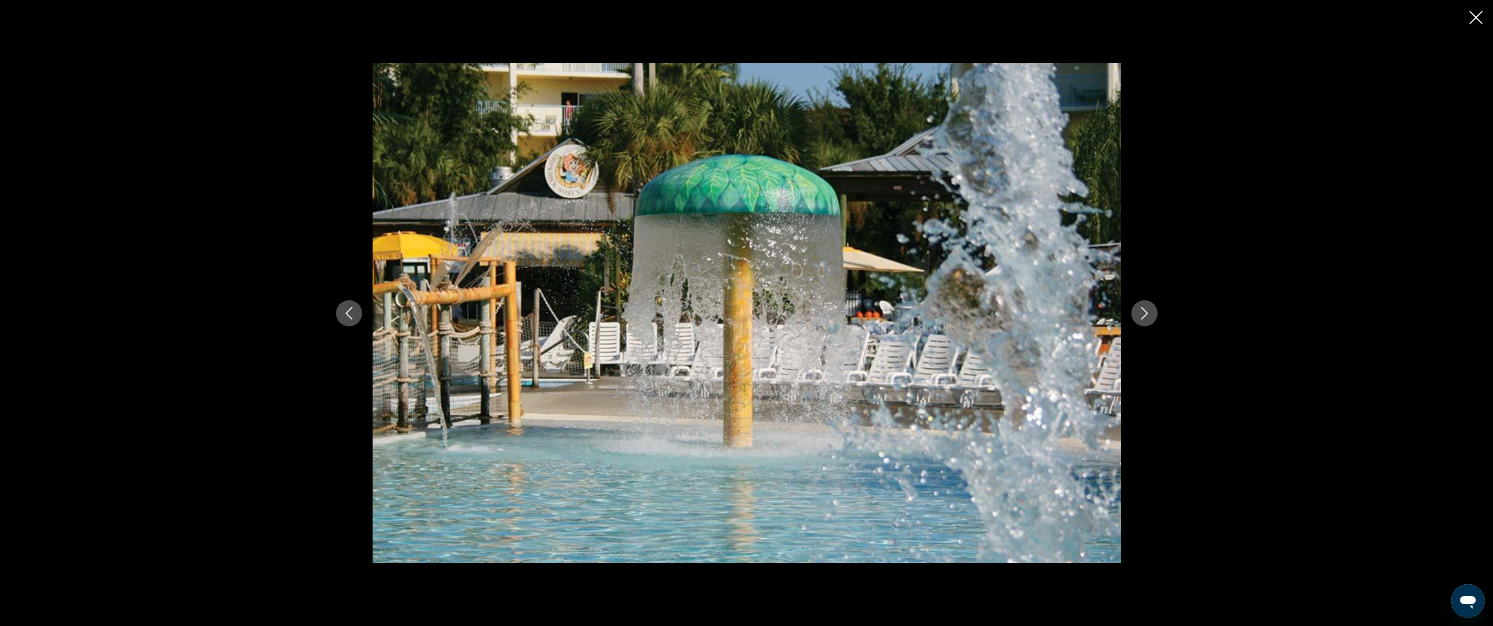
click at [1149, 311] on icon "Next image" at bounding box center [1144, 313] width 13 height 13
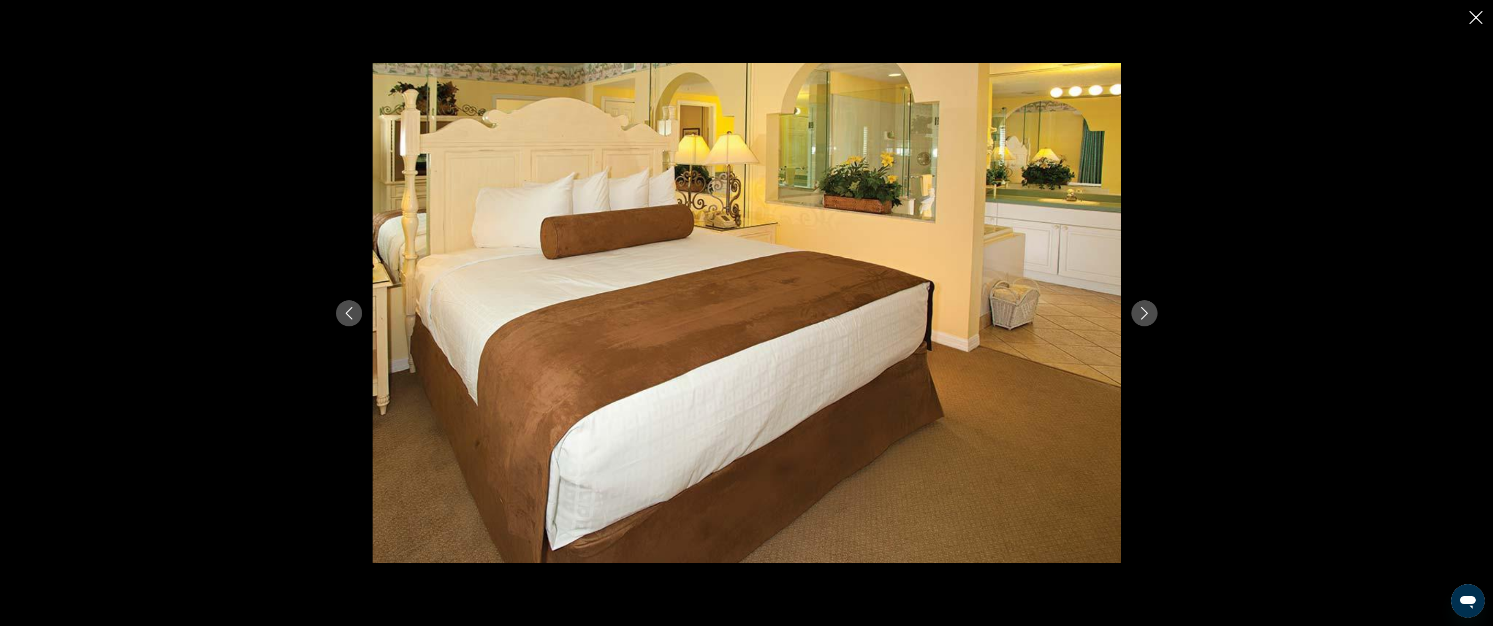
click at [1149, 311] on icon "Next image" at bounding box center [1144, 313] width 13 height 13
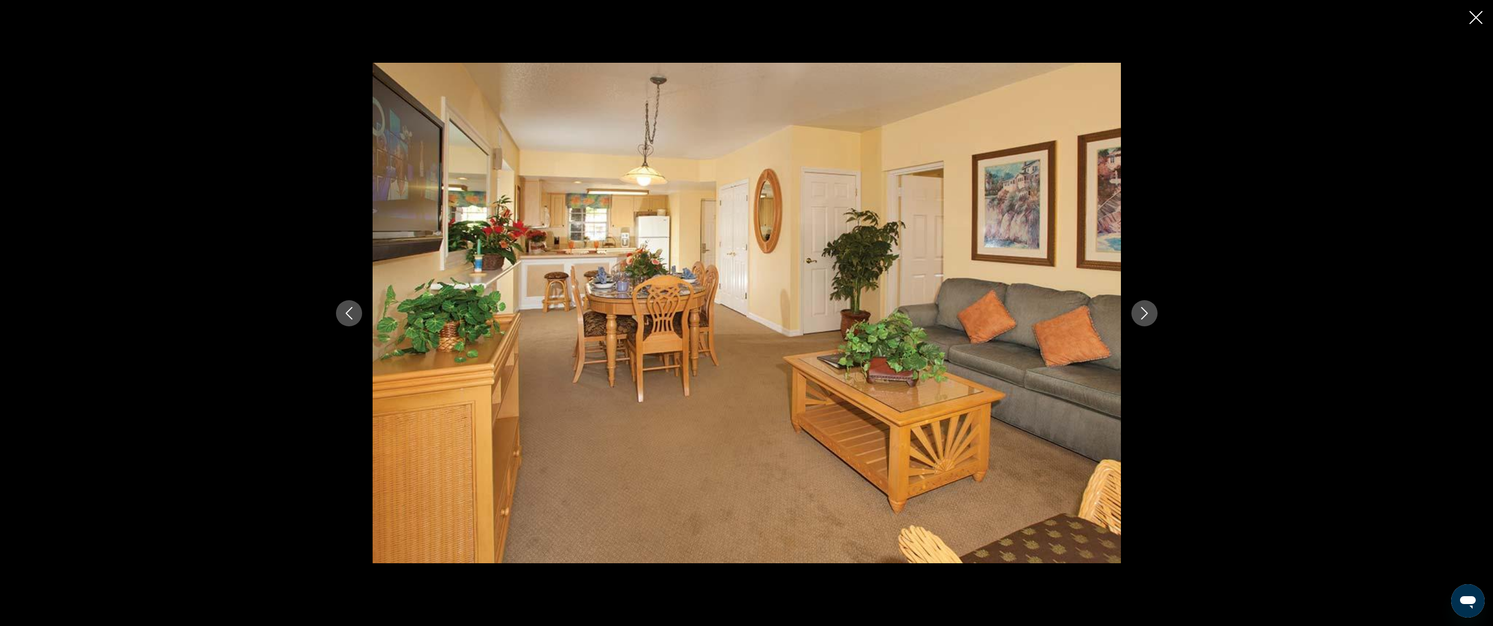
click at [1159, 19] on icon "Close slideshow" at bounding box center [1475, 17] width 13 height 13
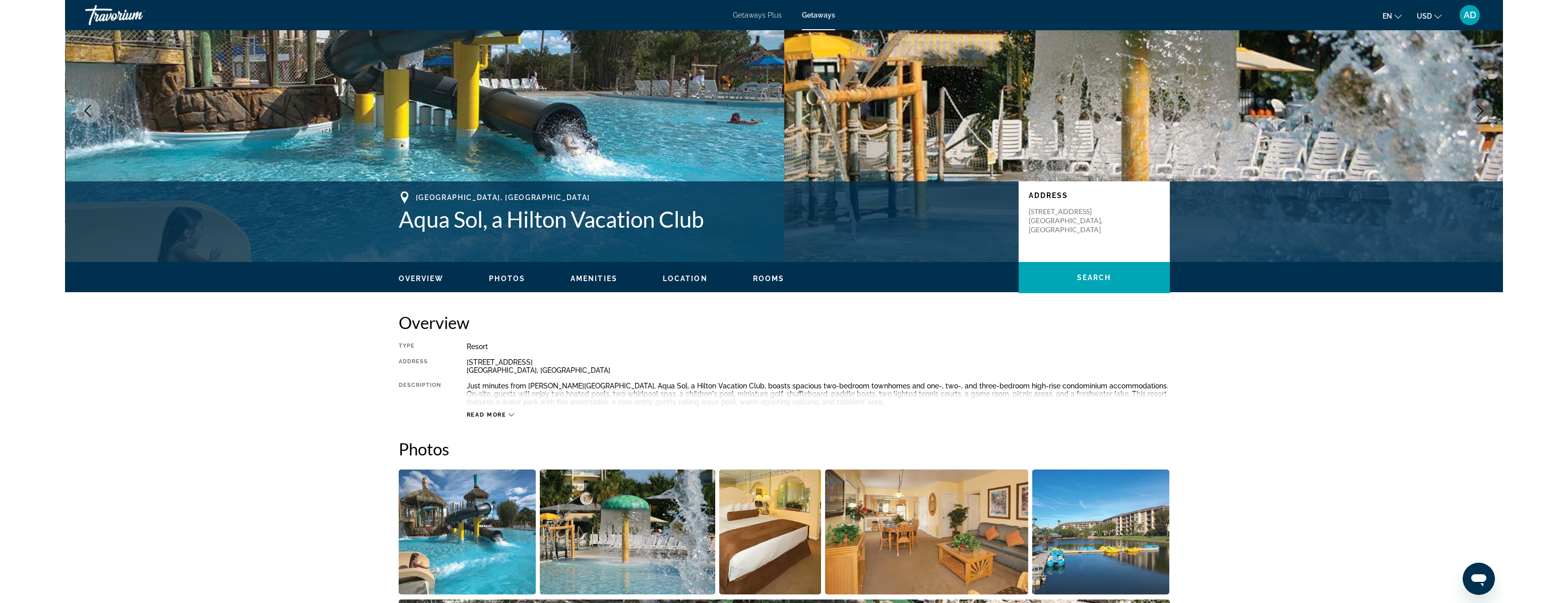
scroll to position [0, 0]
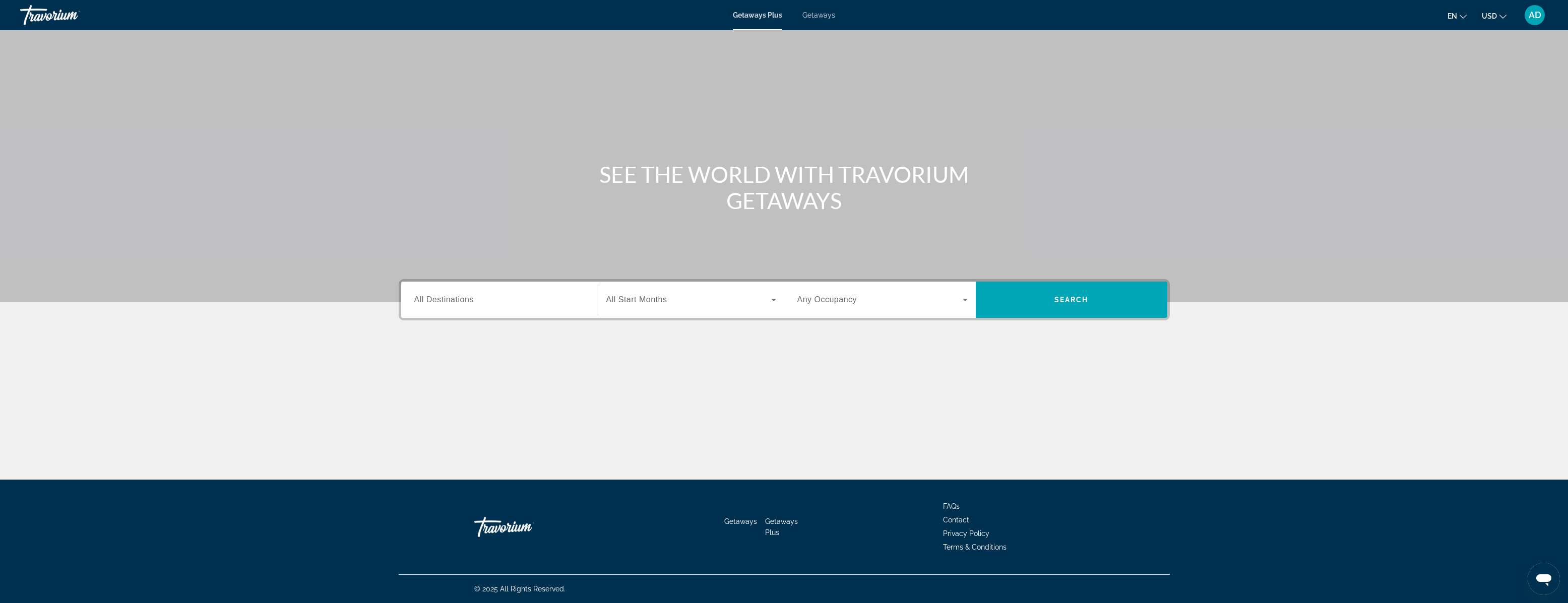
click at [464, 306] on div "Search widget" at bounding box center [499, 301] width 170 height 29
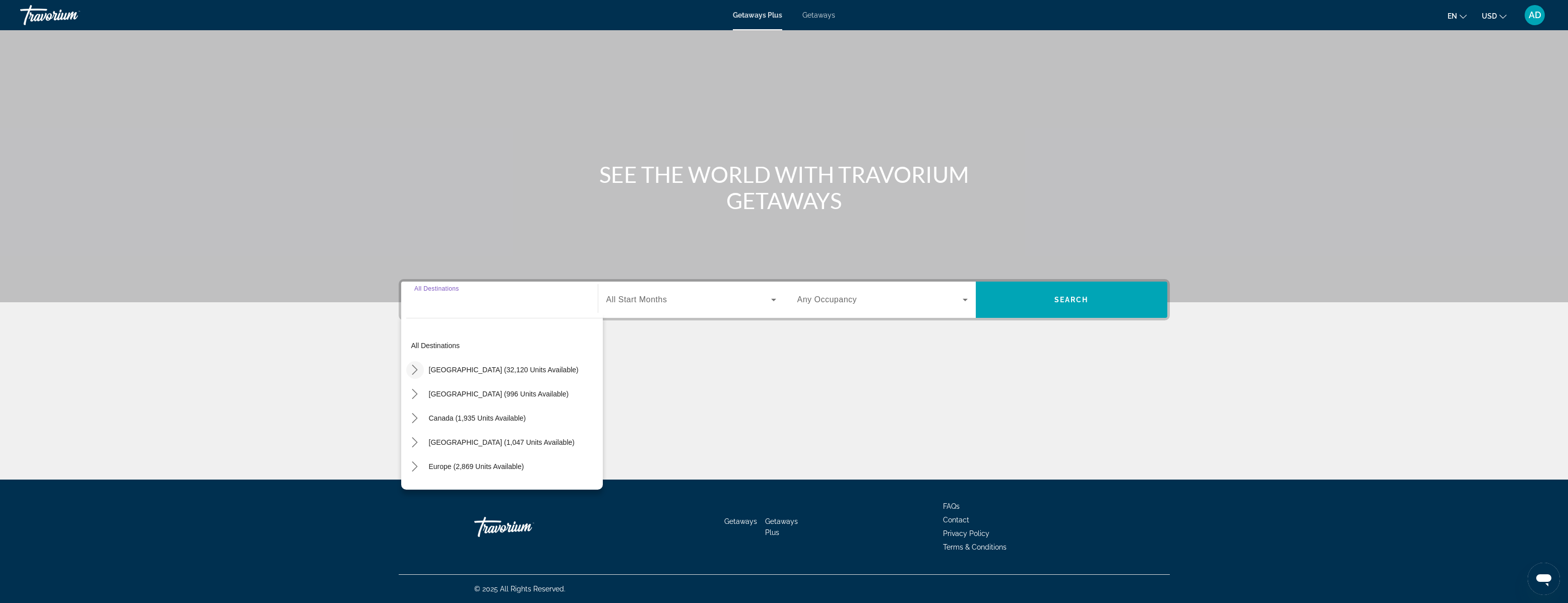
click at [413, 370] on icon "Toggle United States (32,120 units available) submenu" at bounding box center [414, 370] width 10 height 10
click at [422, 398] on icon "Toggle Florida (4,382 units available) submenu" at bounding box center [425, 397] width 10 height 10
click at [513, 360] on span "Orlando & Disney Area (6,765 units available)" at bounding box center [504, 363] width 145 height 8
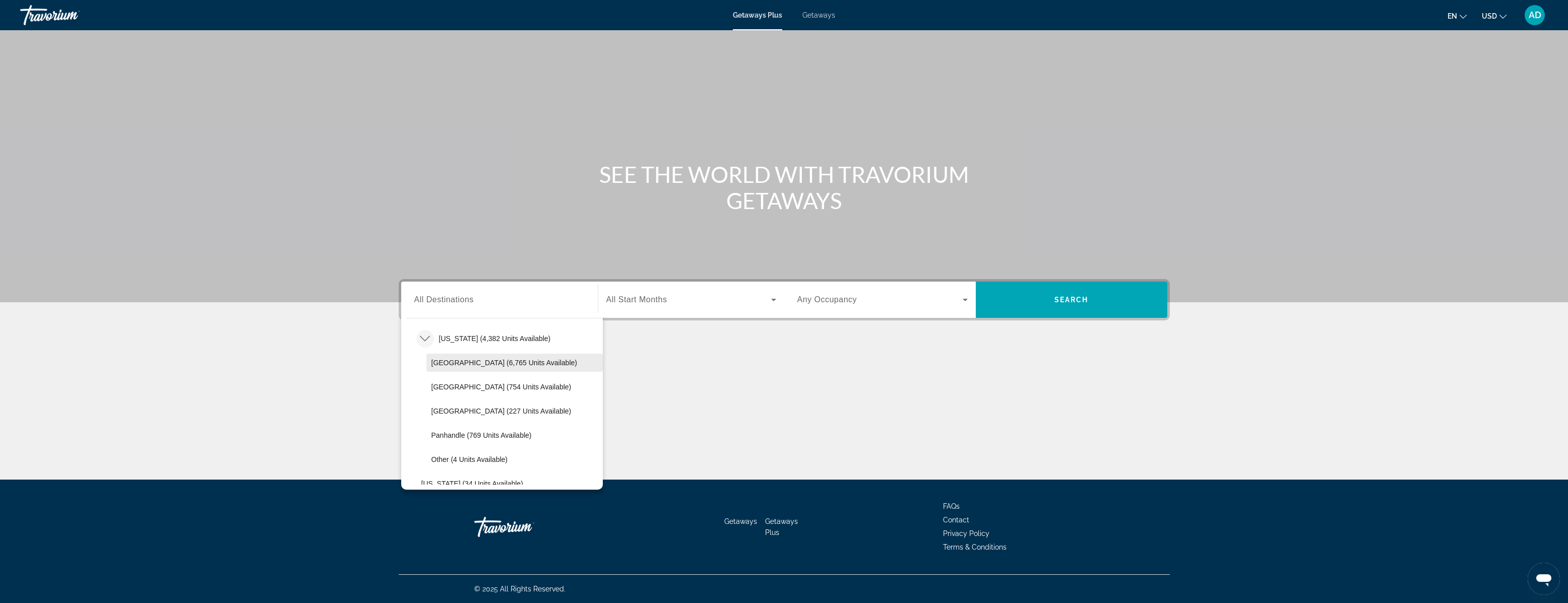
type input "**********"
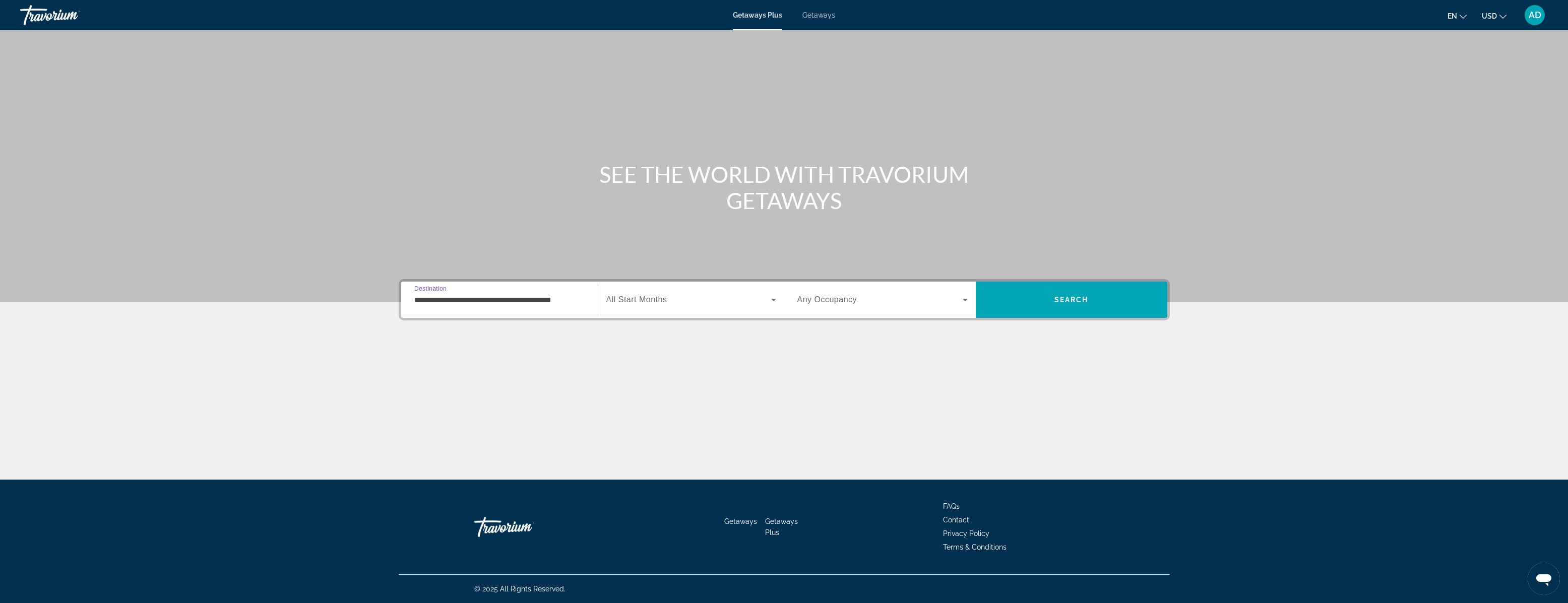
click at [757, 295] on span "Search widget" at bounding box center [688, 300] width 165 height 13
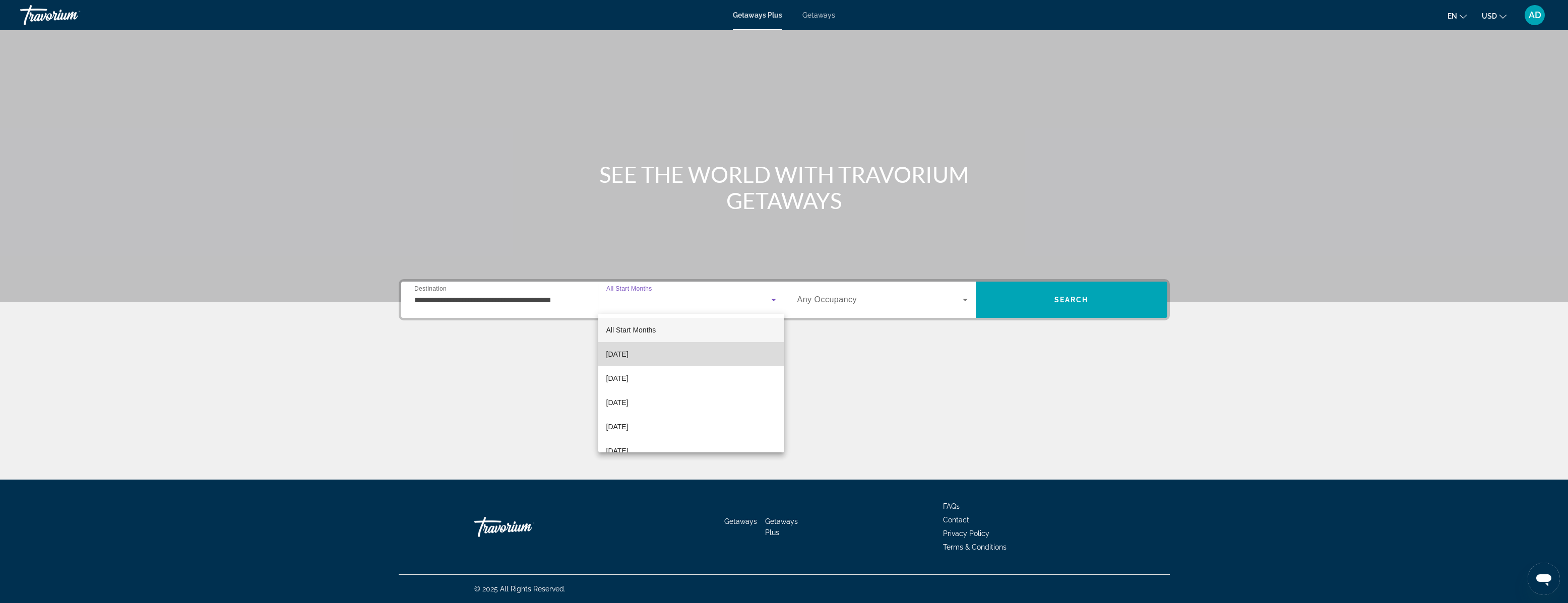
click at [671, 359] on mat-option "[DATE]" at bounding box center [691, 354] width 186 height 24
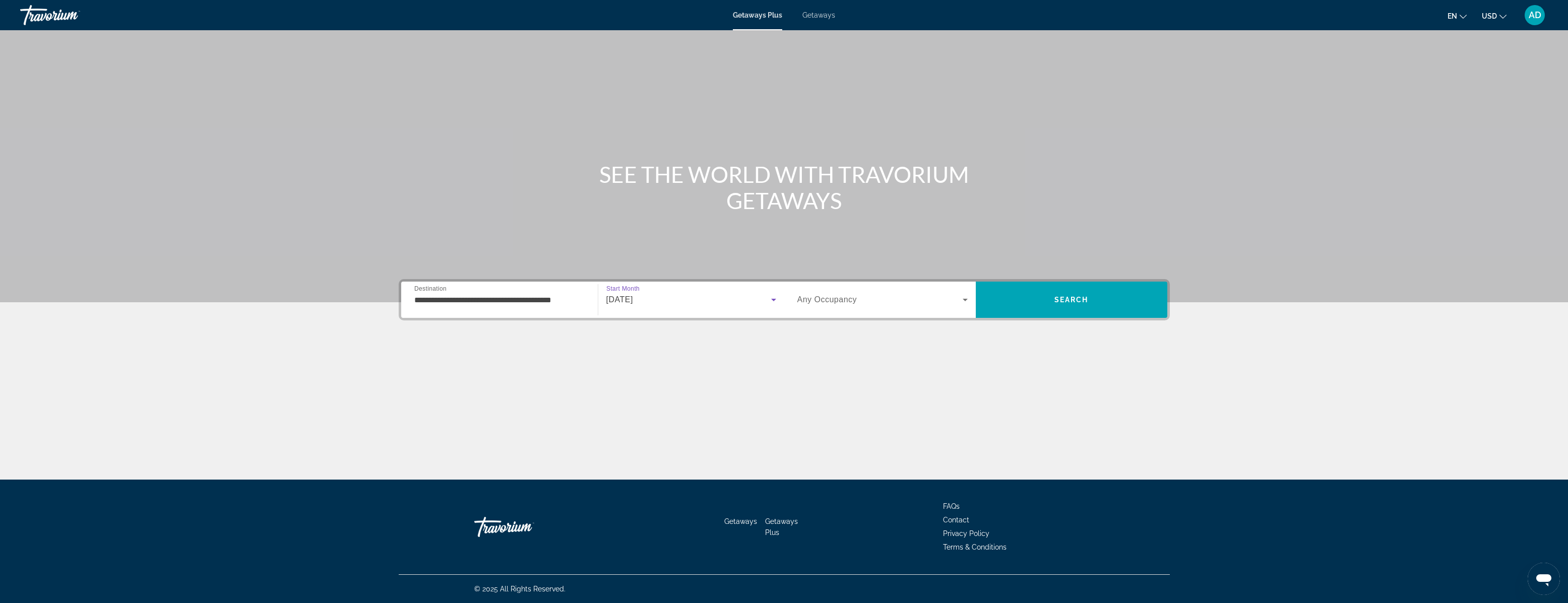
click at [959, 299] on icon "Search widget" at bounding box center [965, 300] width 13 height 13
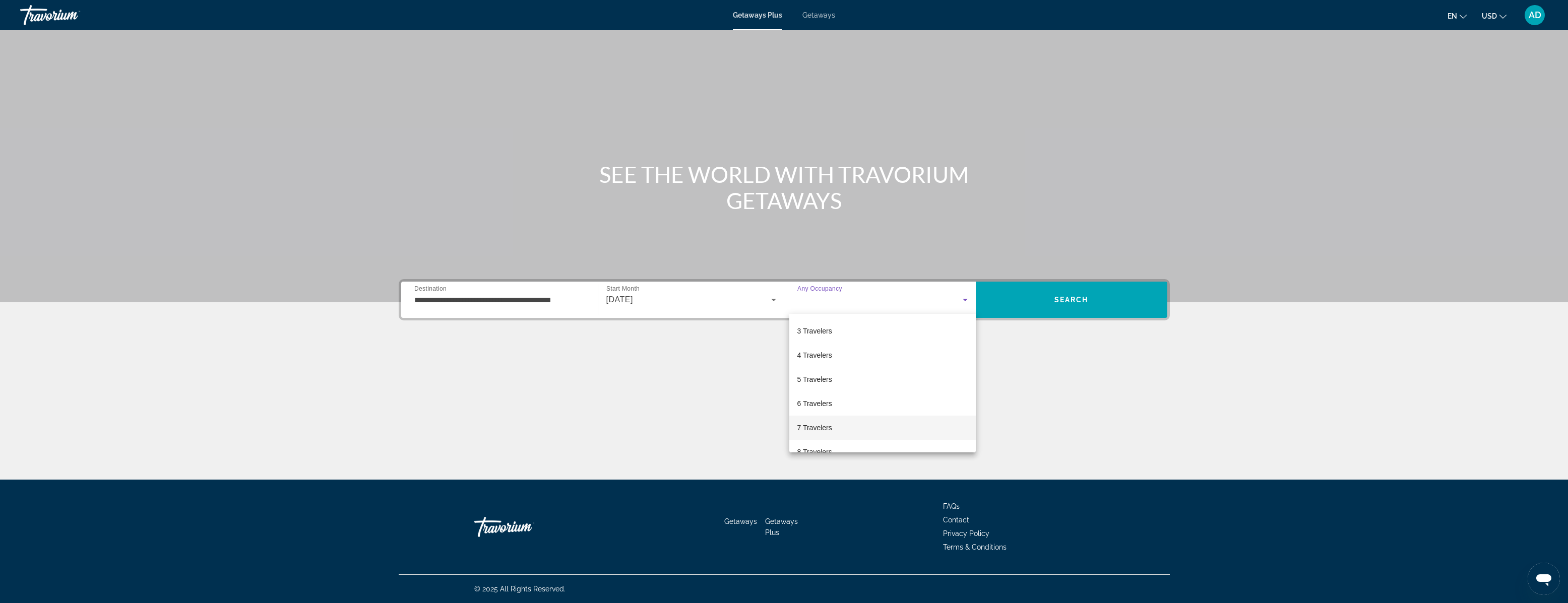
scroll to position [48, 0]
click at [840, 404] on mat-option "6 Travelers" at bounding box center [882, 403] width 187 height 24
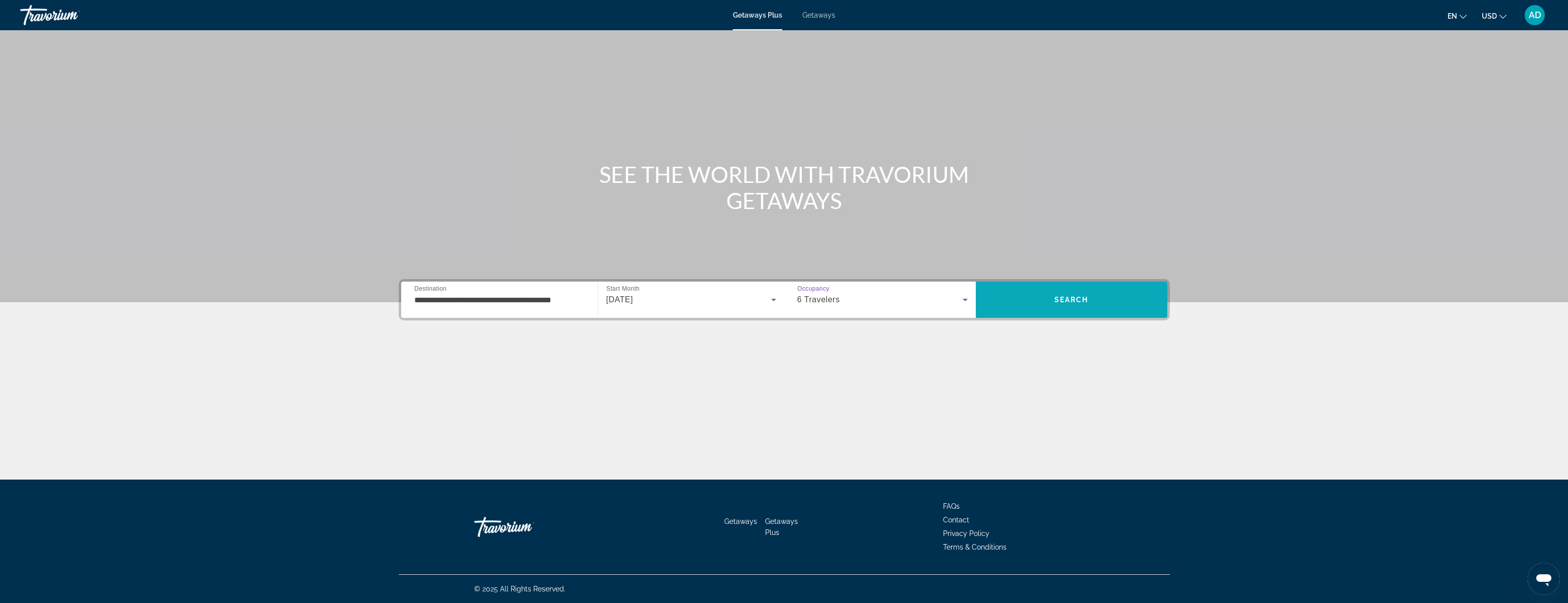
click at [1089, 297] on span "Search" at bounding box center [1071, 300] width 192 height 24
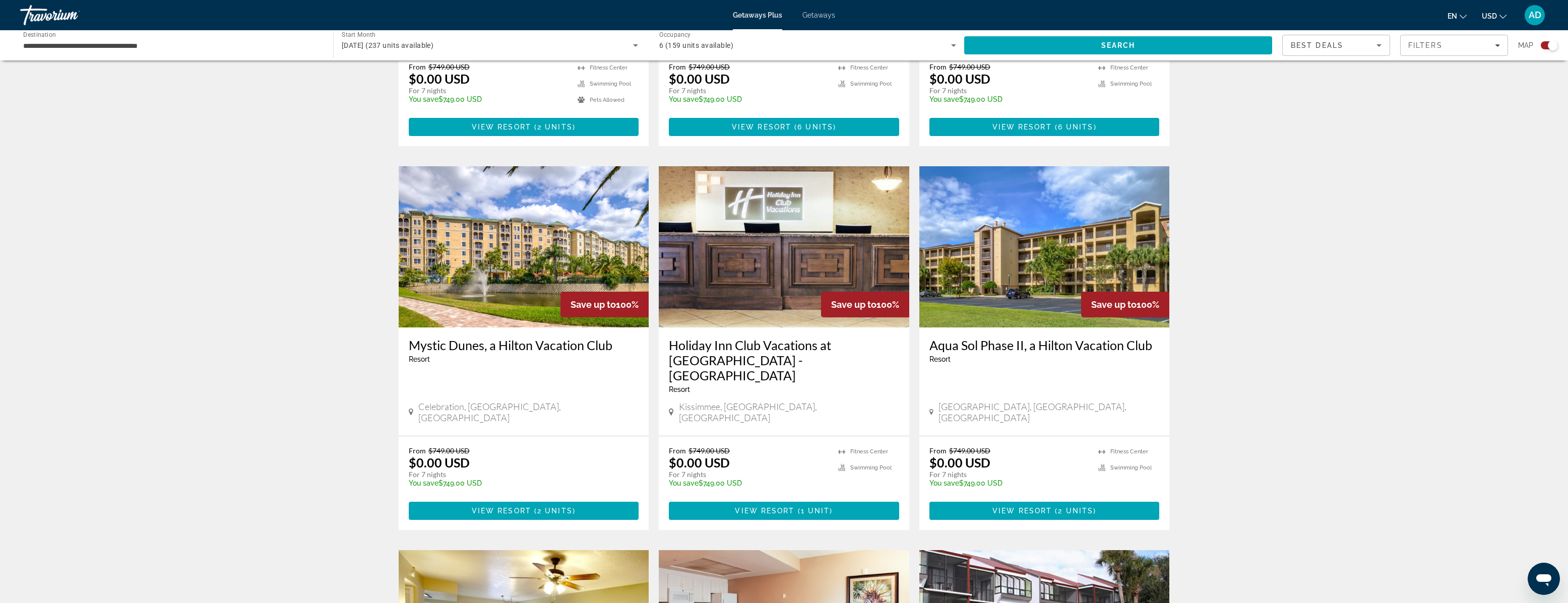
scroll to position [990, 0]
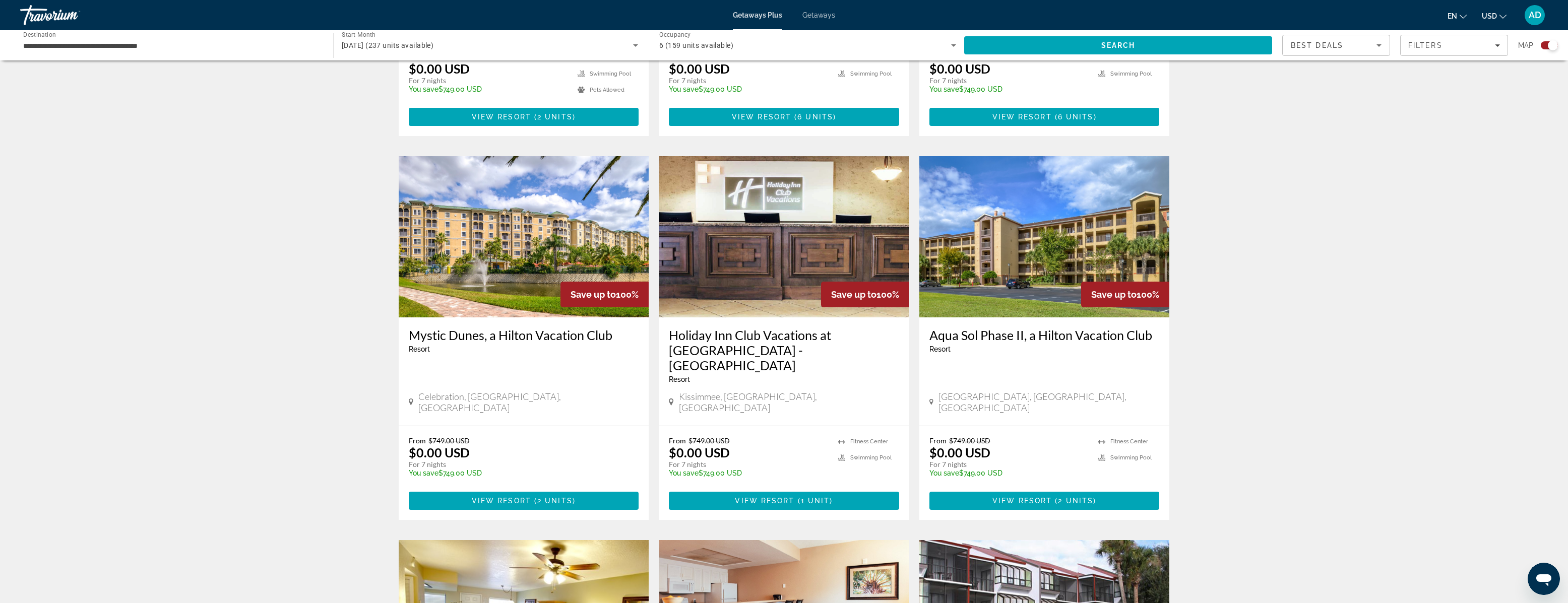
click at [536, 220] on img "Main content" at bounding box center [524, 236] width 250 height 161
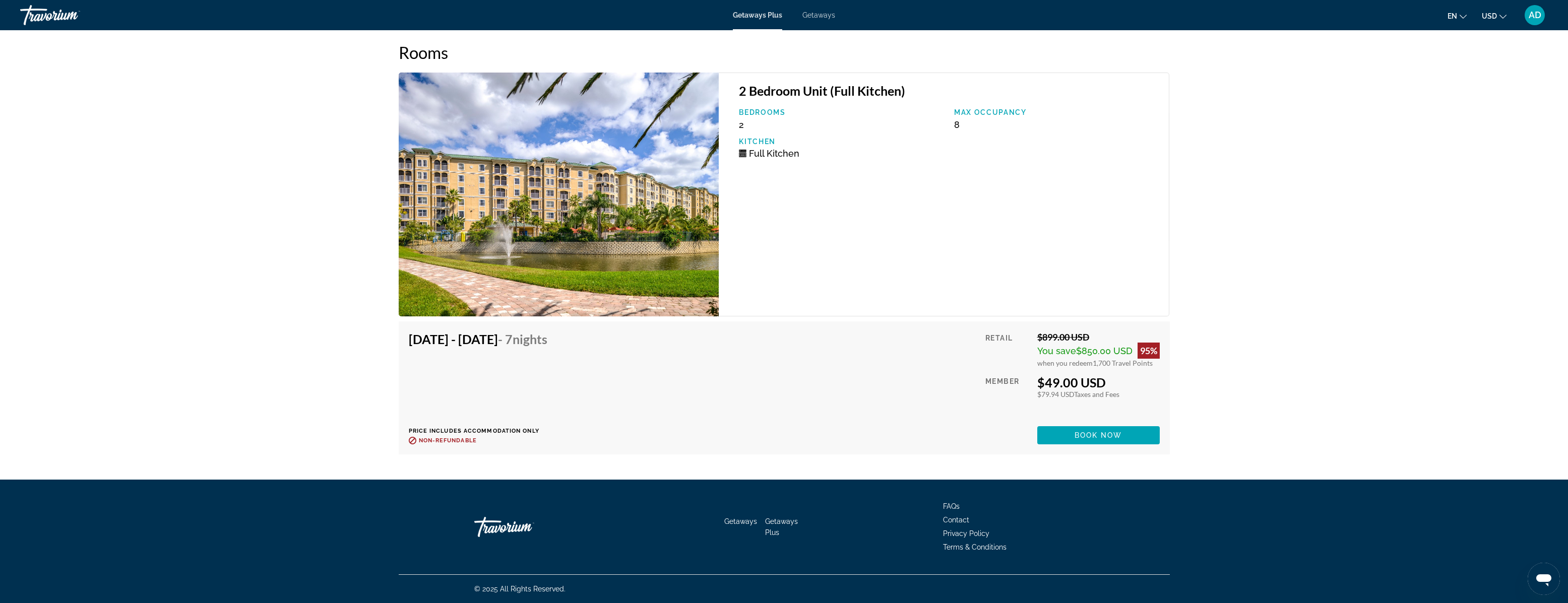
scroll to position [1424, 0]
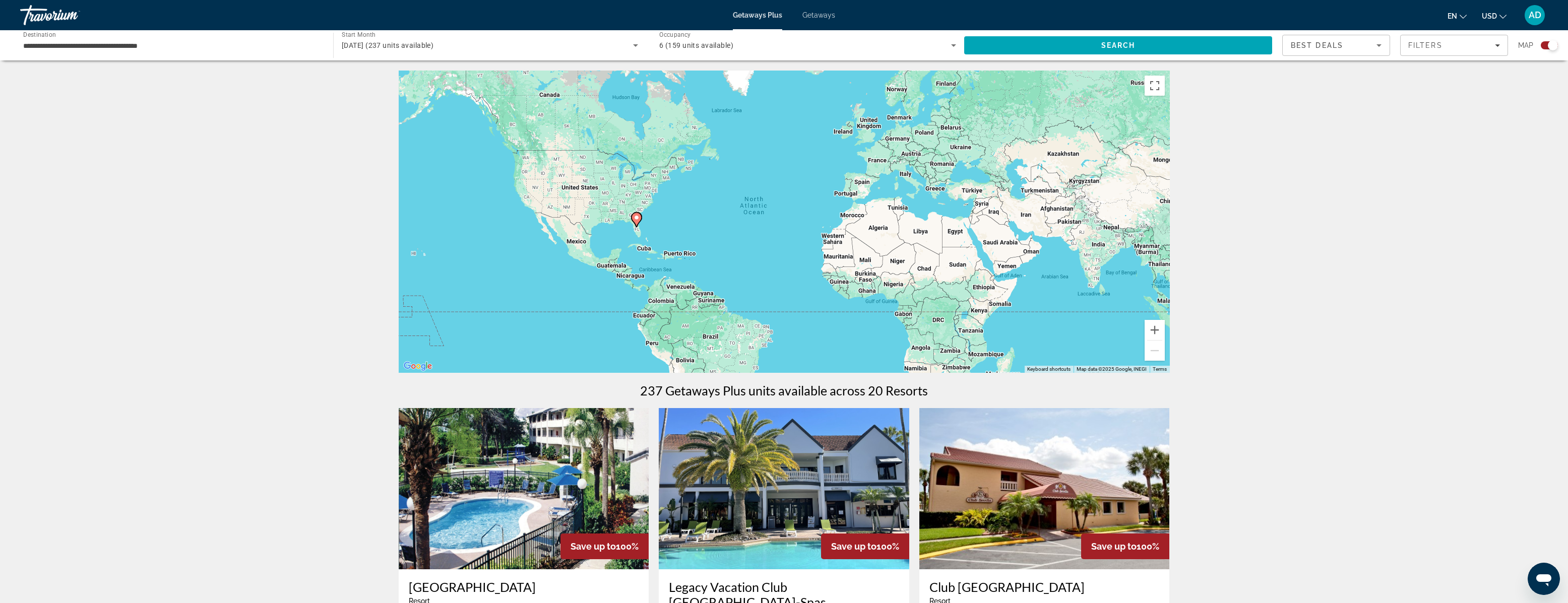
click at [385, 46] on span "October 2025 (237 units available)" at bounding box center [387, 45] width 91 height 8
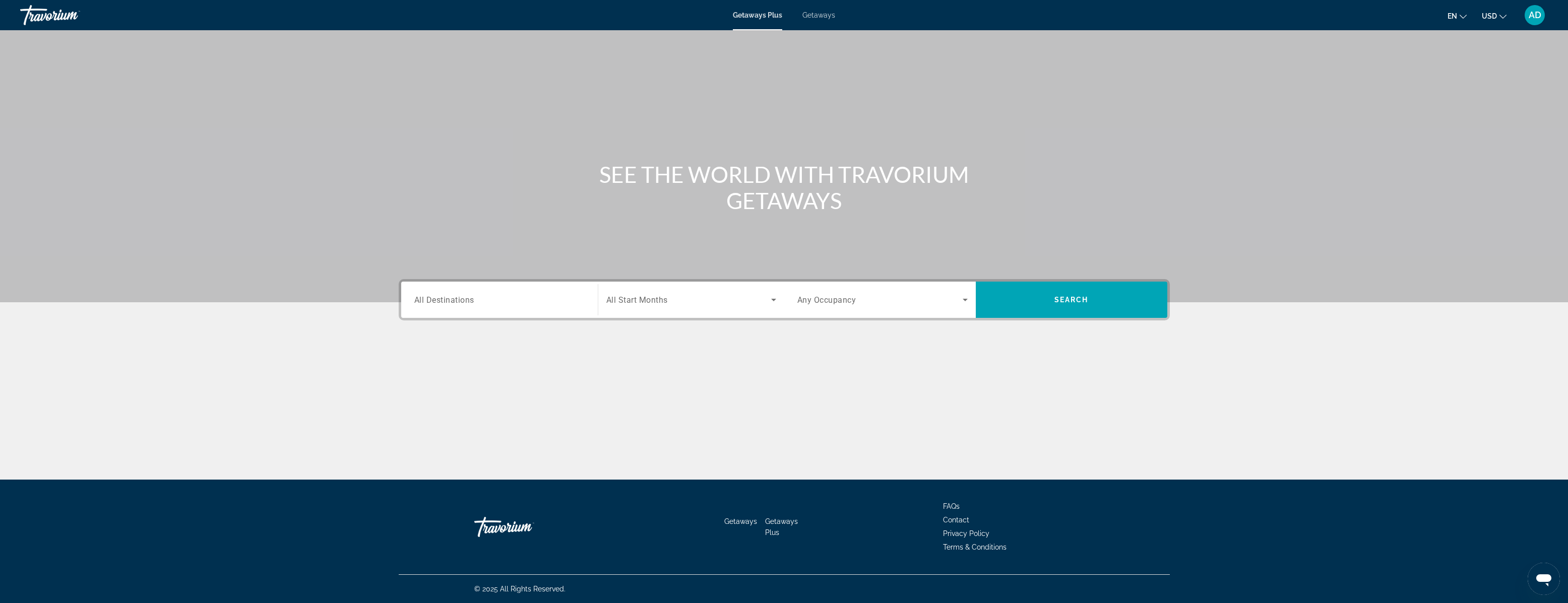
click at [504, 300] on input "Destination All Destinations" at bounding box center [499, 301] width 170 height 13
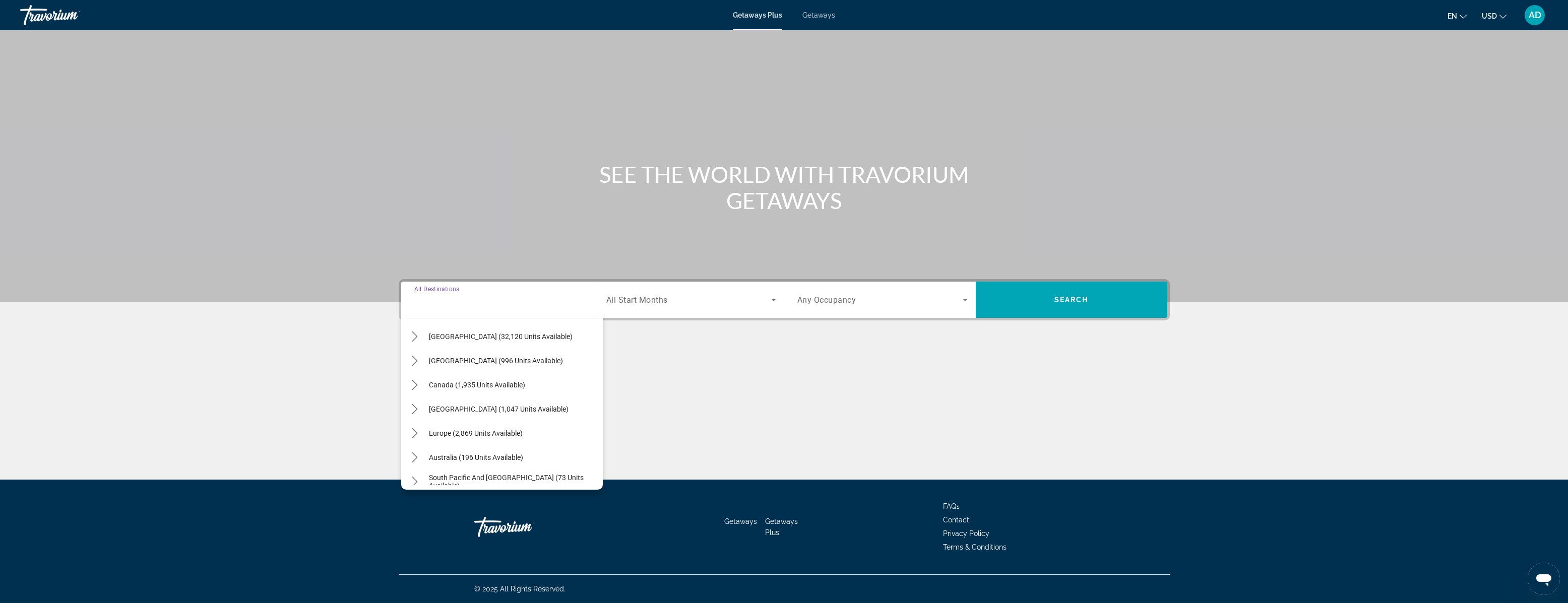
scroll to position [34, 0]
click at [410, 339] on icon "Toggle United States (32,120 units available) submenu" at bounding box center [414, 336] width 10 height 10
drag, startPoint x: 425, startPoint y: 349, endPoint x: 431, endPoint y: 357, distance: 10.0
click at [426, 350] on icon "Toggle Florida (4,382 units available) submenu" at bounding box center [425, 348] width 10 height 10
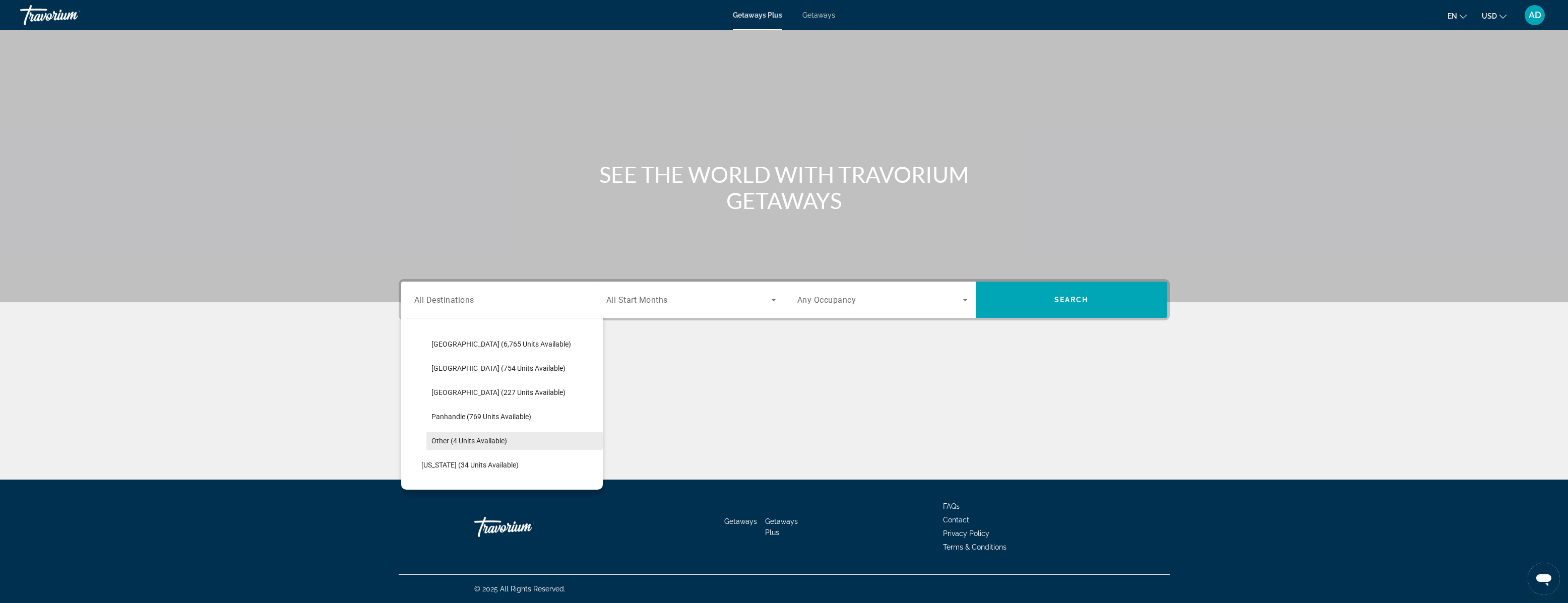
scroll to position [196, 0]
click at [488, 348] on span "Select destination: Orlando & Disney Area (6,765 units available)" at bounding box center [514, 343] width 176 height 24
type input "**********"
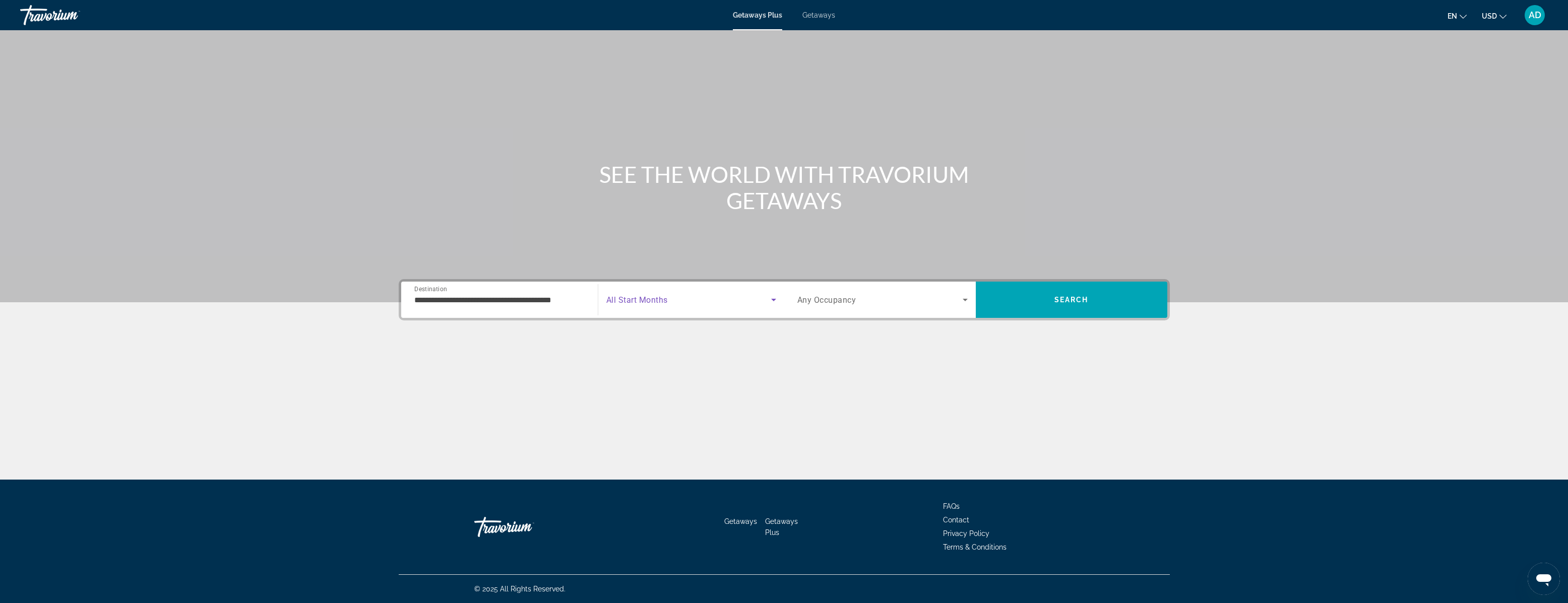
click at [756, 303] on span "Search widget" at bounding box center [688, 300] width 165 height 13
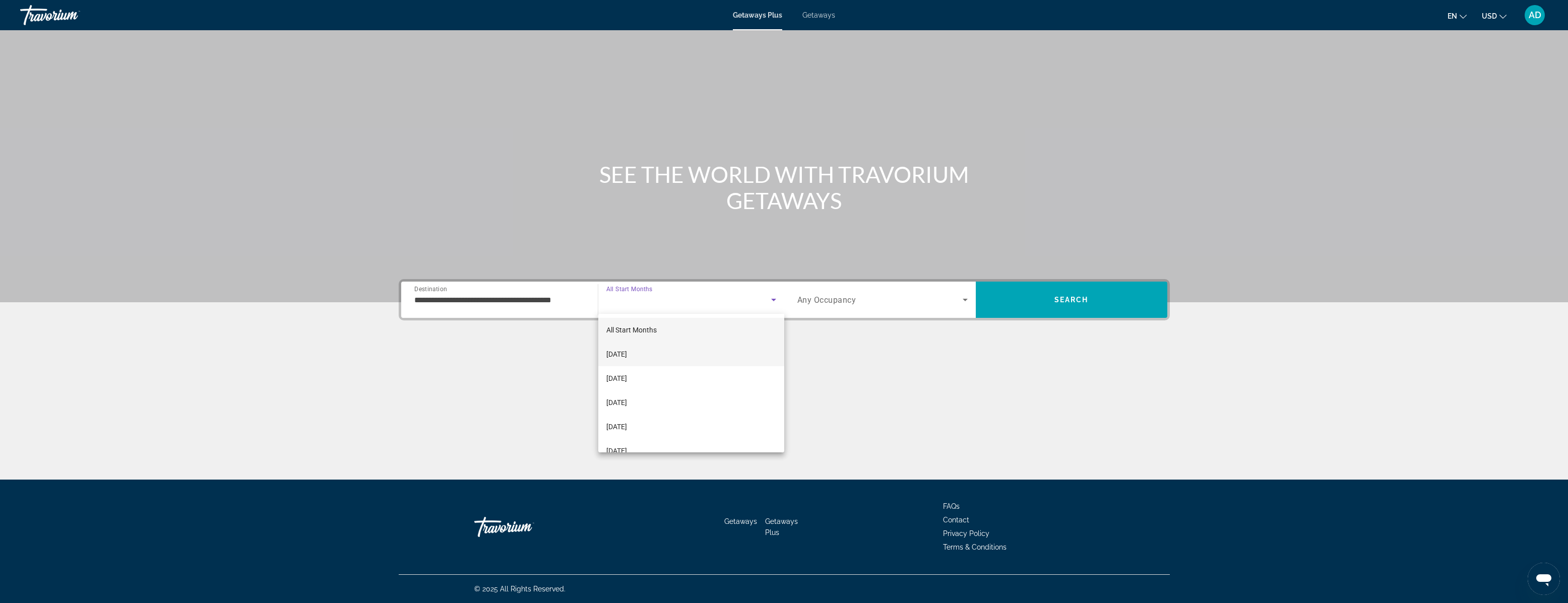
scroll to position [0, 0]
click at [656, 354] on mat-option "[DATE]" at bounding box center [691, 354] width 186 height 24
click at [961, 300] on icon "Search widget" at bounding box center [965, 300] width 13 height 13
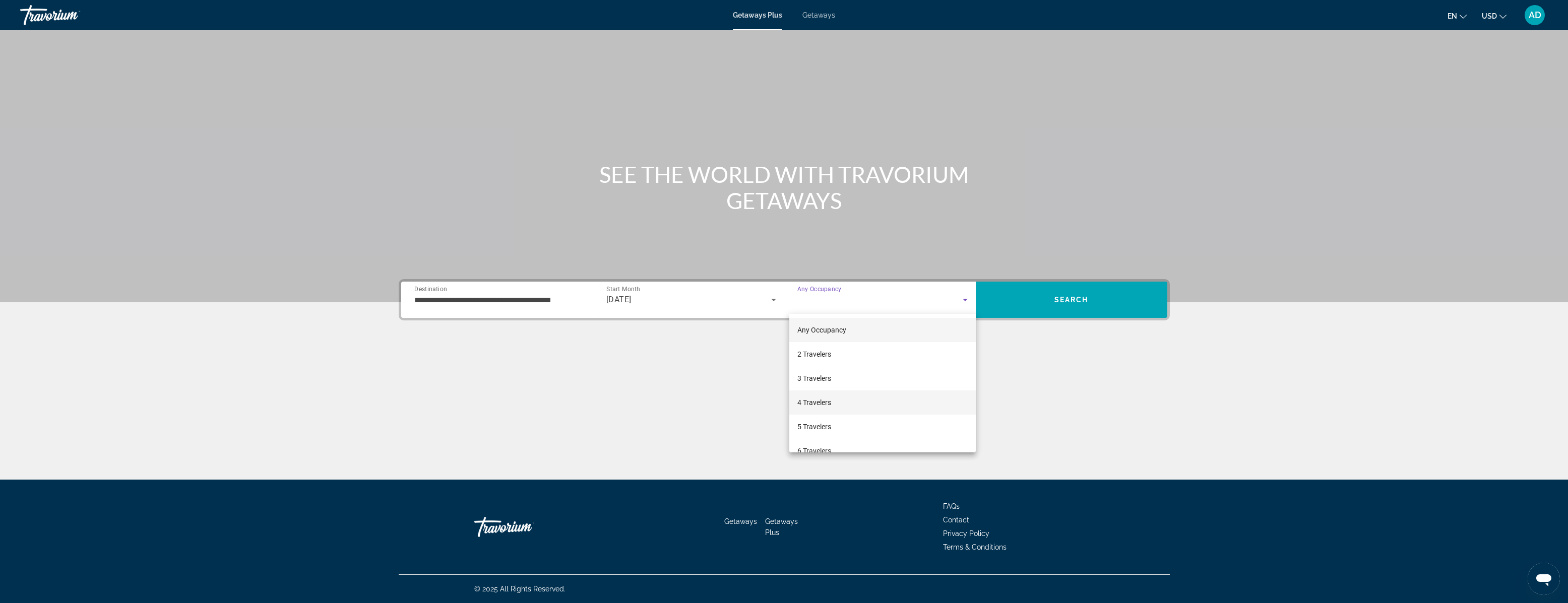
scroll to position [36, 0]
click at [857, 409] on mat-option "6 Travelers" at bounding box center [882, 415] width 187 height 24
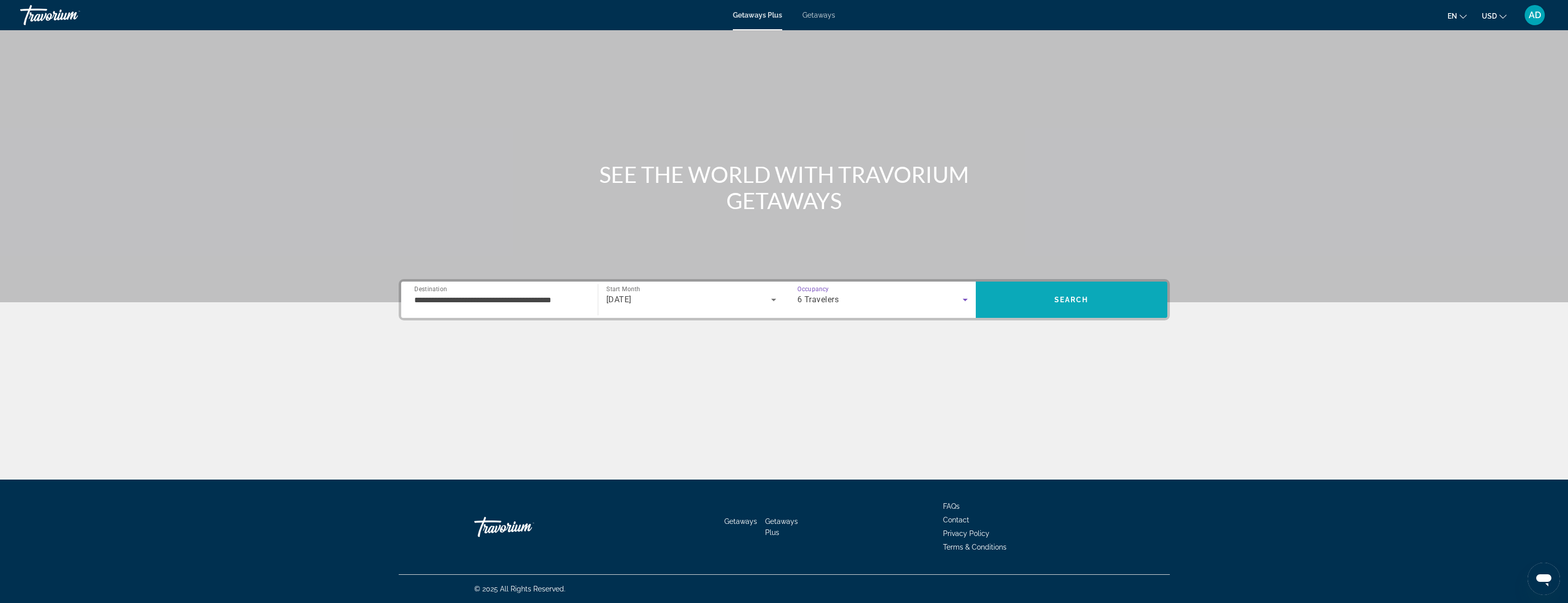
click at [1085, 298] on span "Search" at bounding box center [1072, 300] width 35 height 8
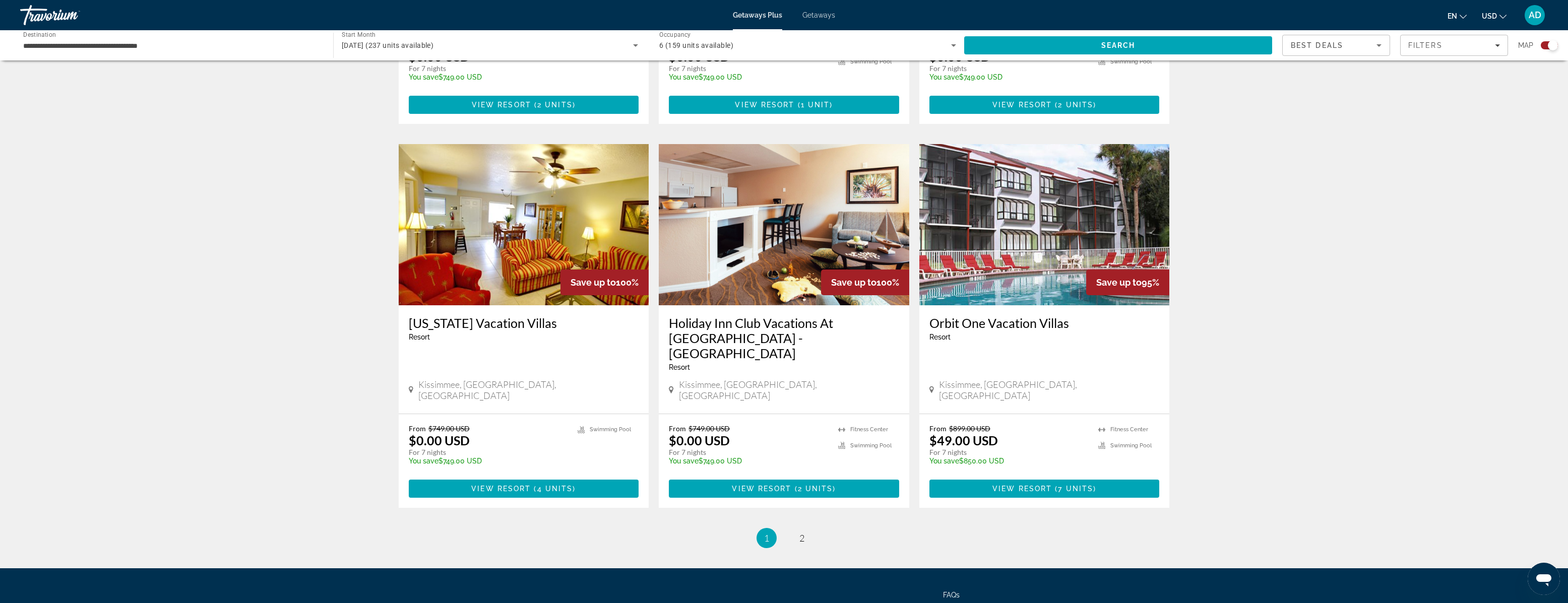
scroll to position [1385, 0]
click at [800, 534] on span "2" at bounding box center [801, 539] width 5 height 12
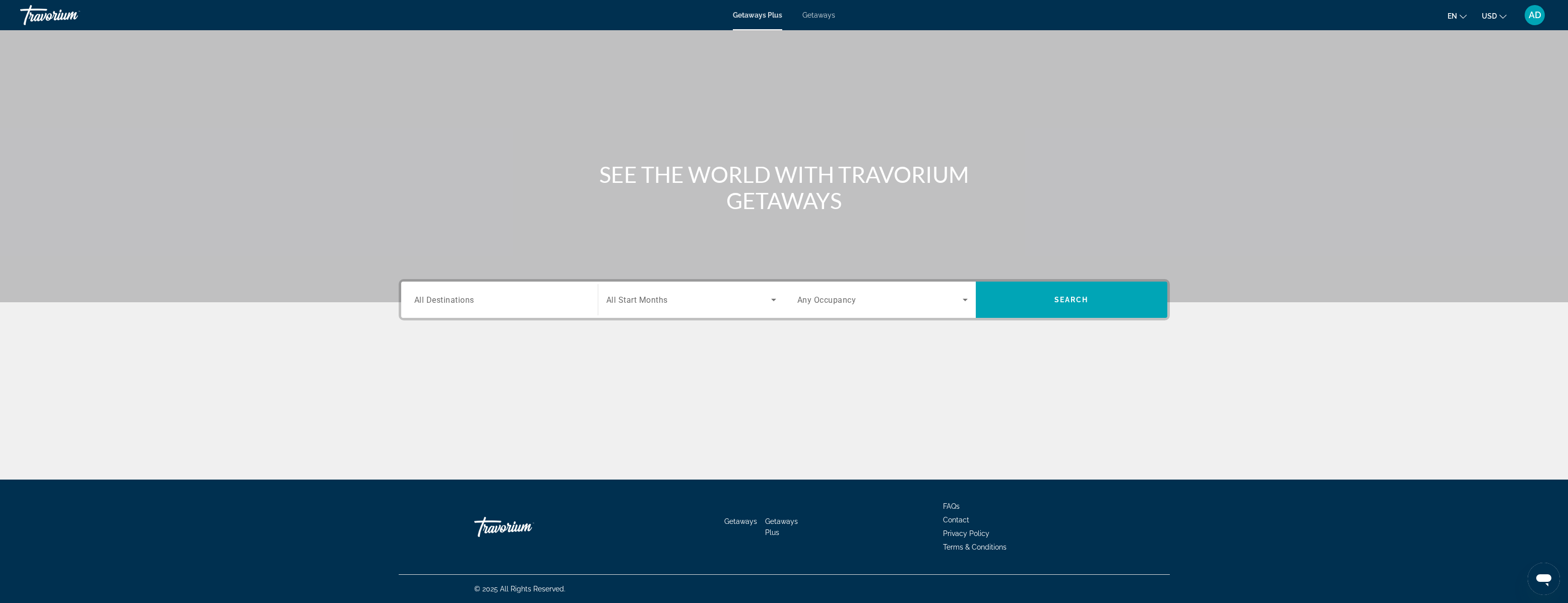
click at [515, 299] on input "Destination All Destinations" at bounding box center [499, 301] width 170 height 13
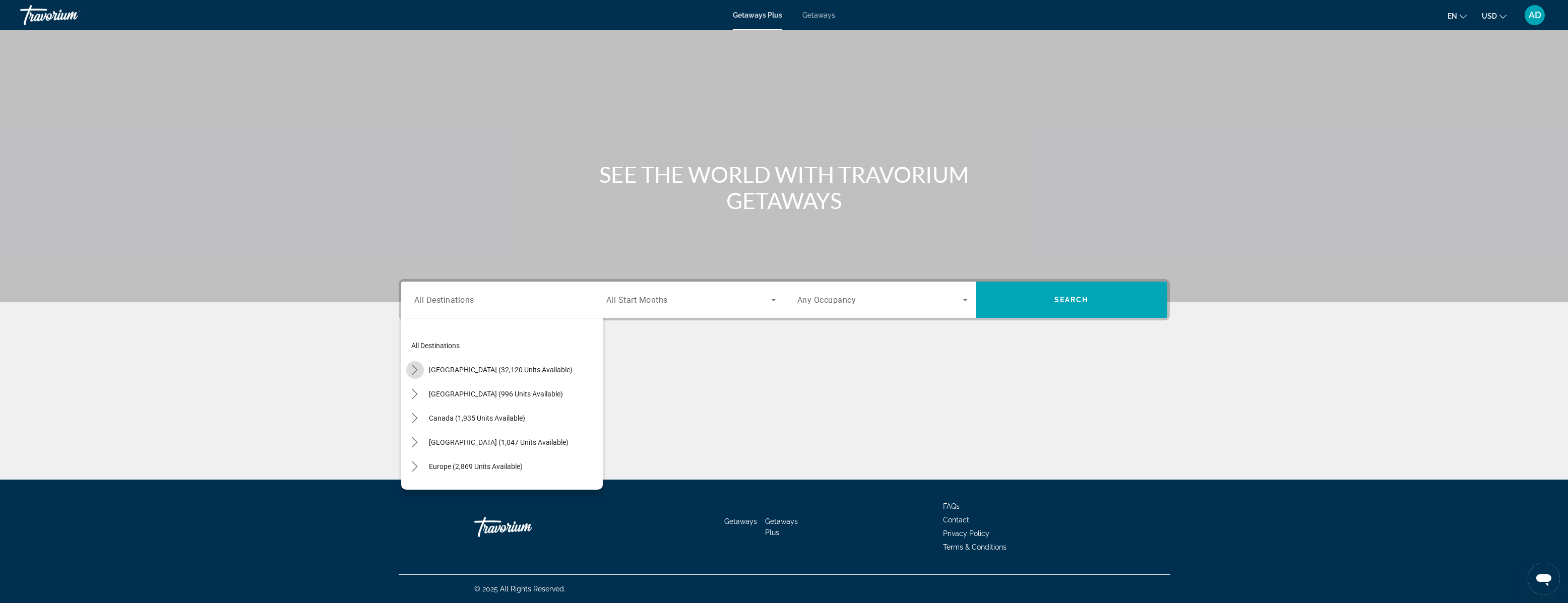
click at [413, 374] on icon "Toggle United States (32,120 units available) submenu" at bounding box center [415, 370] width 6 height 10
click at [425, 374] on icon "Toggle Florida (4,382 units available) submenu" at bounding box center [425, 371] width 10 height 10
click at [491, 339] on span "Orlando & Disney Area (6,765 units available)" at bounding box center [501, 339] width 140 height 8
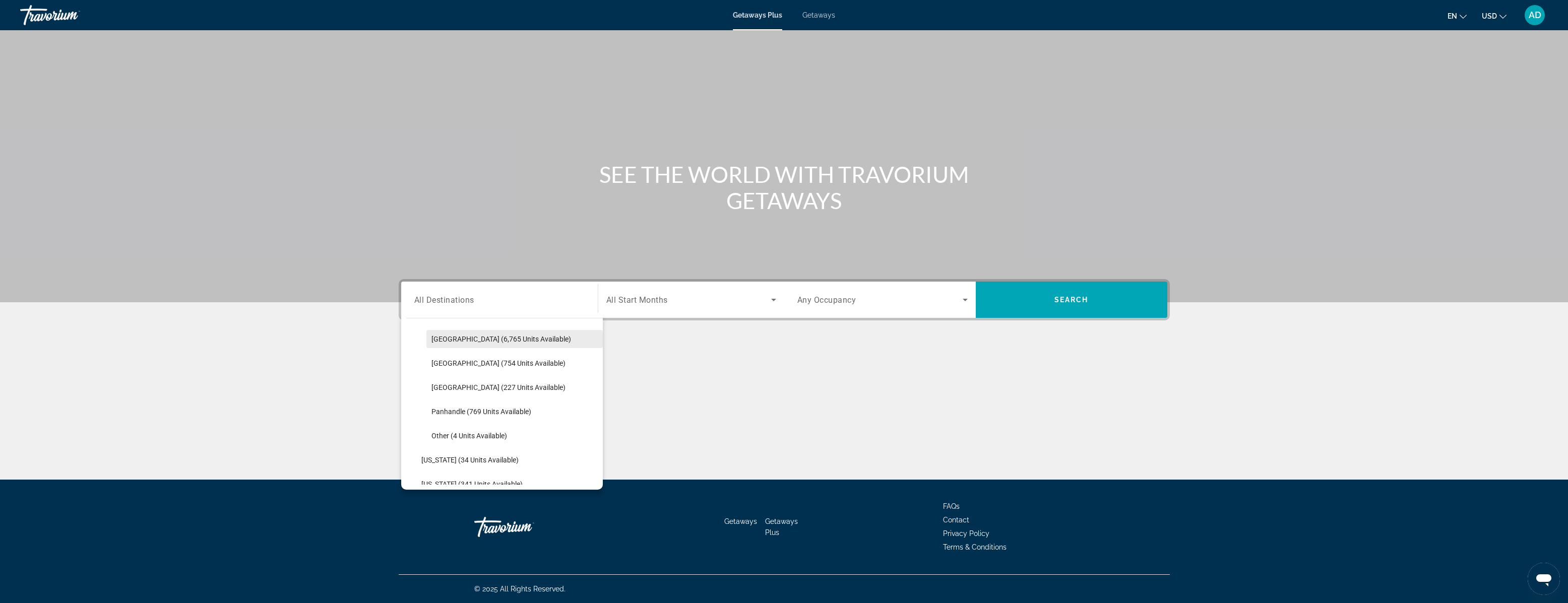
type input "**********"
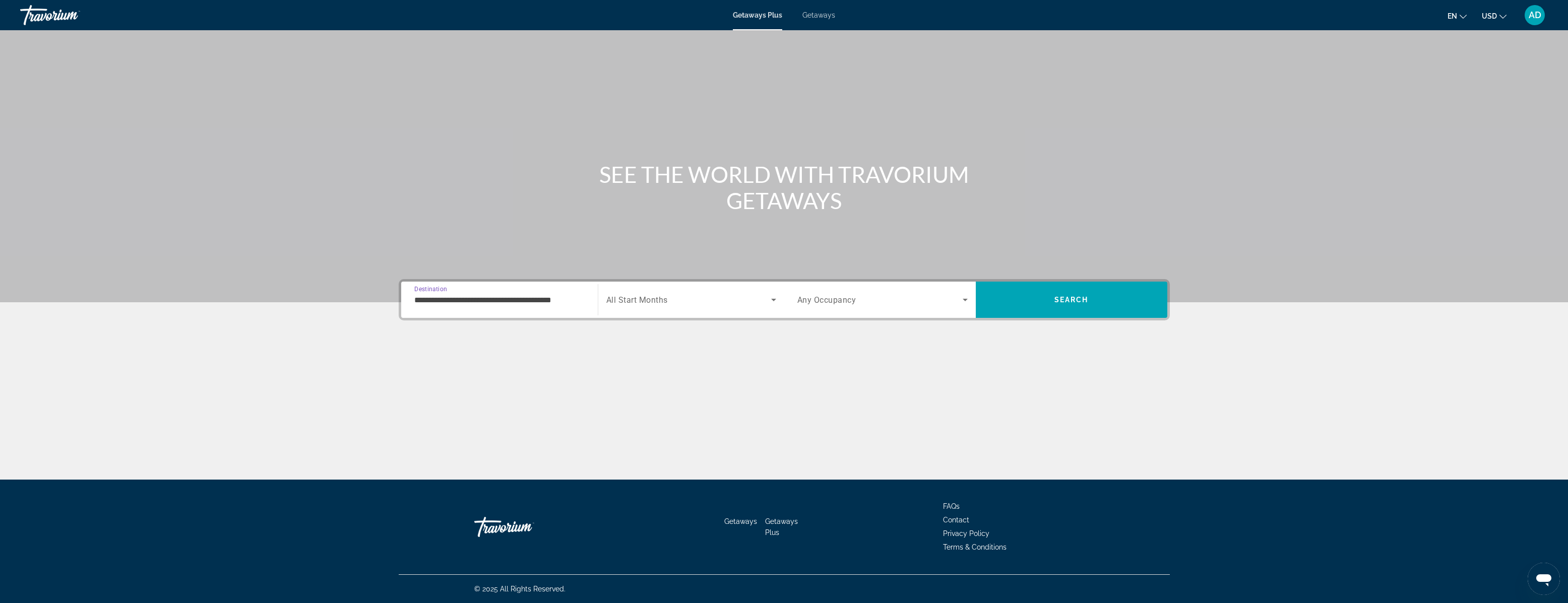
click at [742, 299] on span "Search widget" at bounding box center [688, 300] width 165 height 13
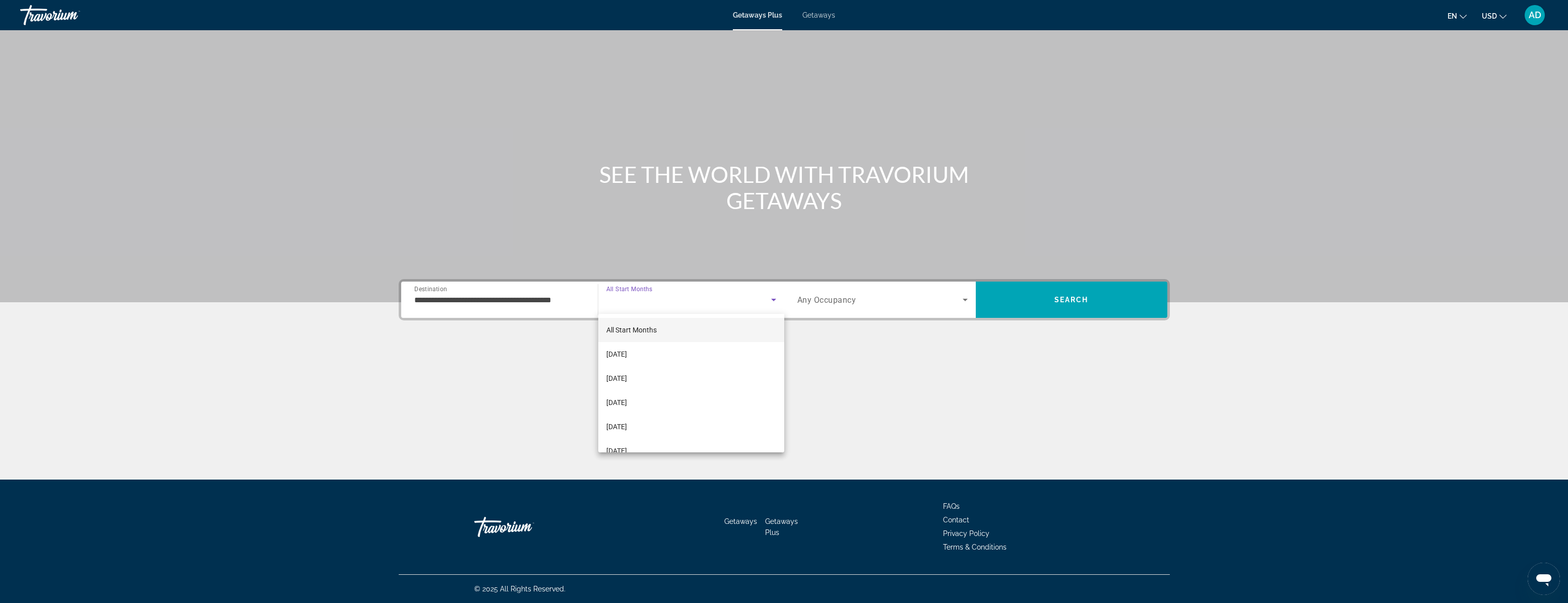
click at [656, 333] on span "All Start Months" at bounding box center [631, 330] width 50 height 8
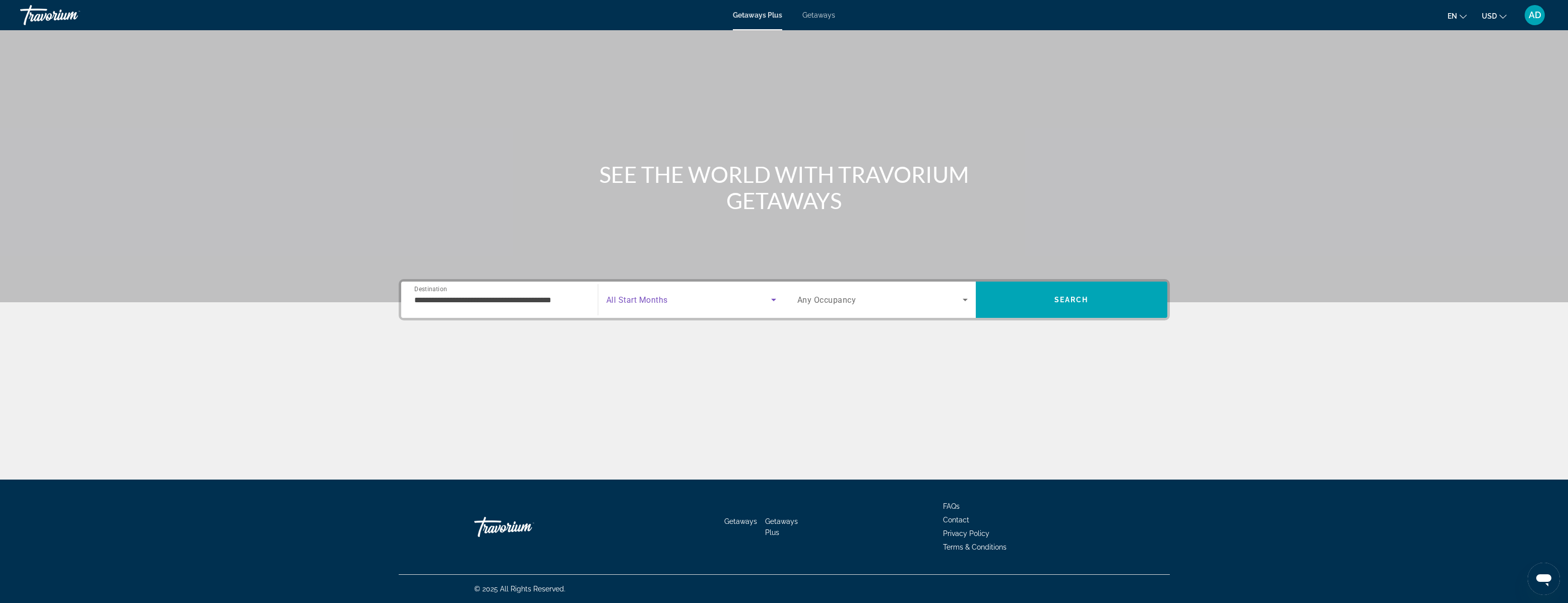
click at [965, 298] on icon "Search widget" at bounding box center [965, 300] width 13 height 13
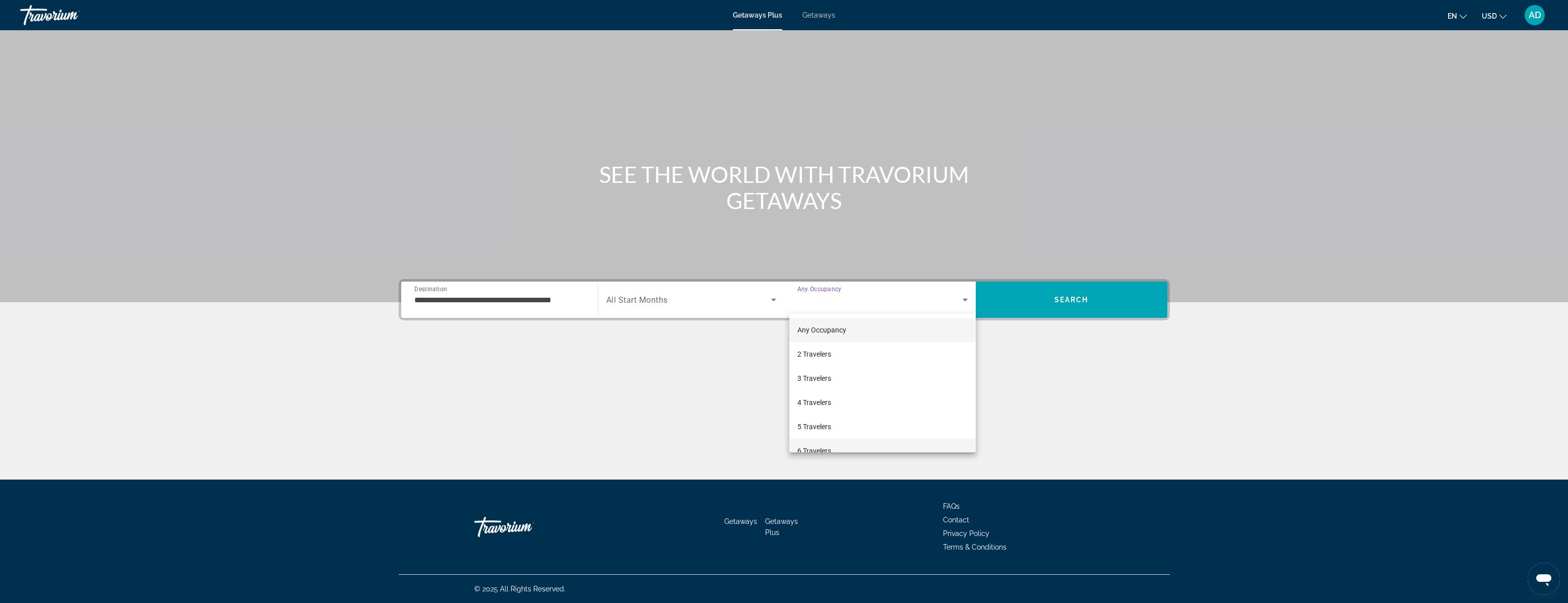
click at [859, 443] on mat-option "6 Travelers" at bounding box center [882, 451] width 187 height 24
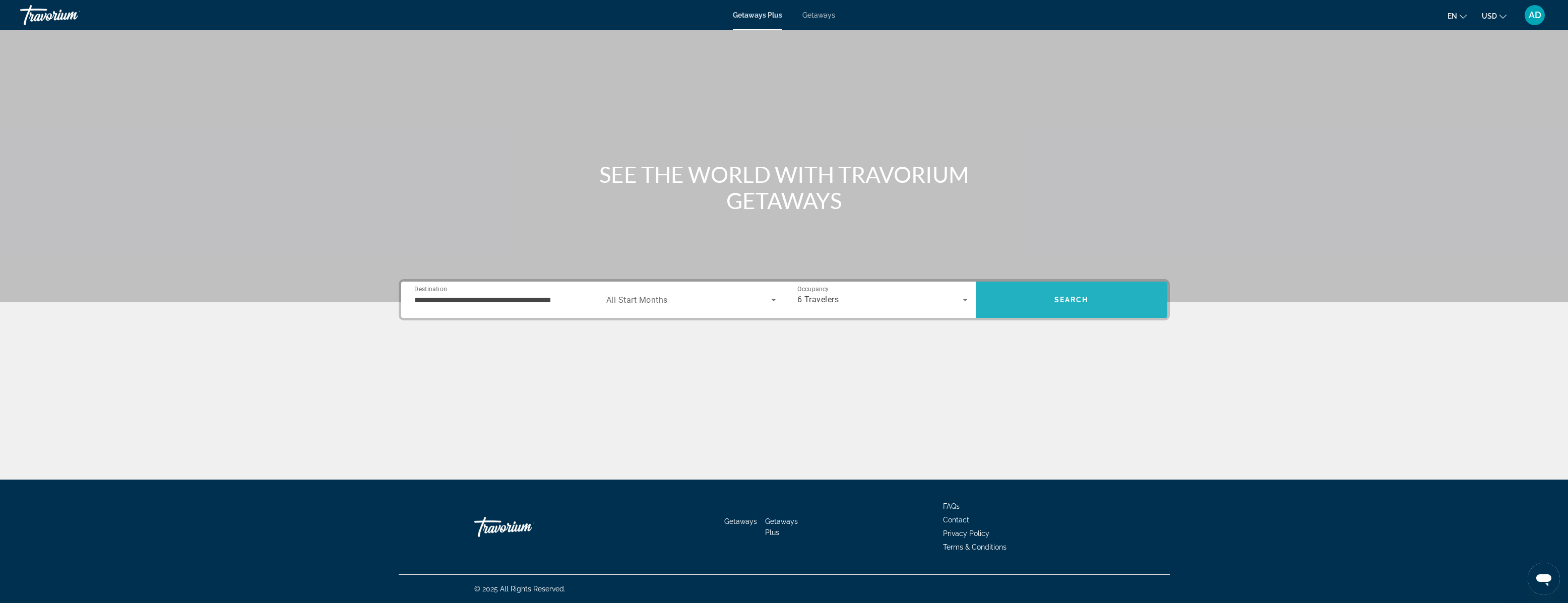
click at [1071, 300] on span "Search" at bounding box center [1072, 300] width 35 height 8
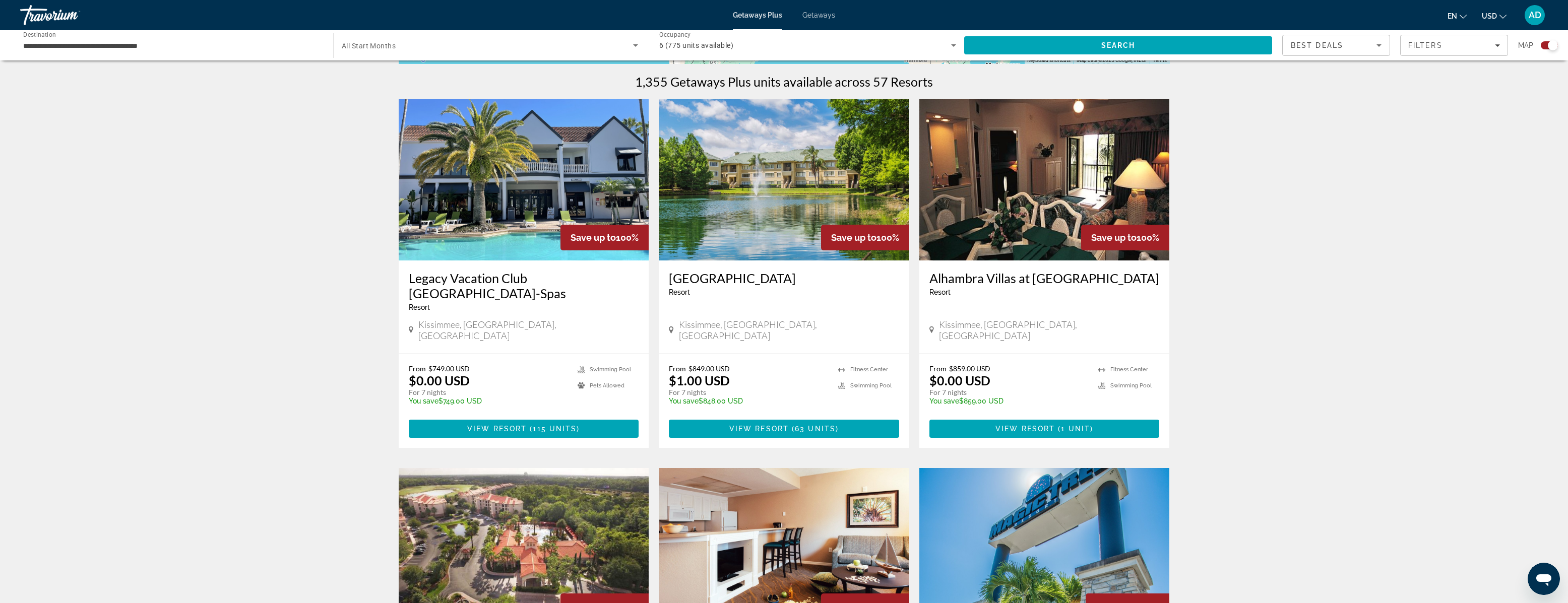
scroll to position [322, 0]
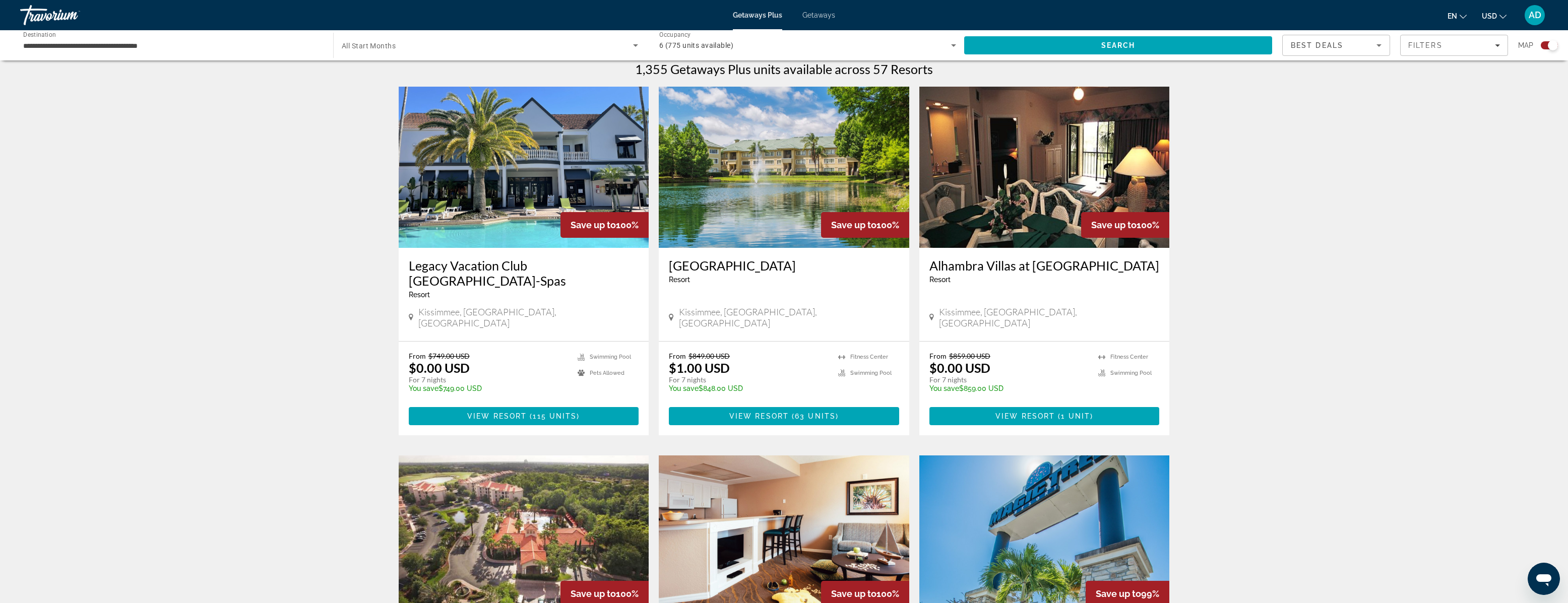
click at [1084, 193] on img "Main content" at bounding box center [1044, 167] width 250 height 161
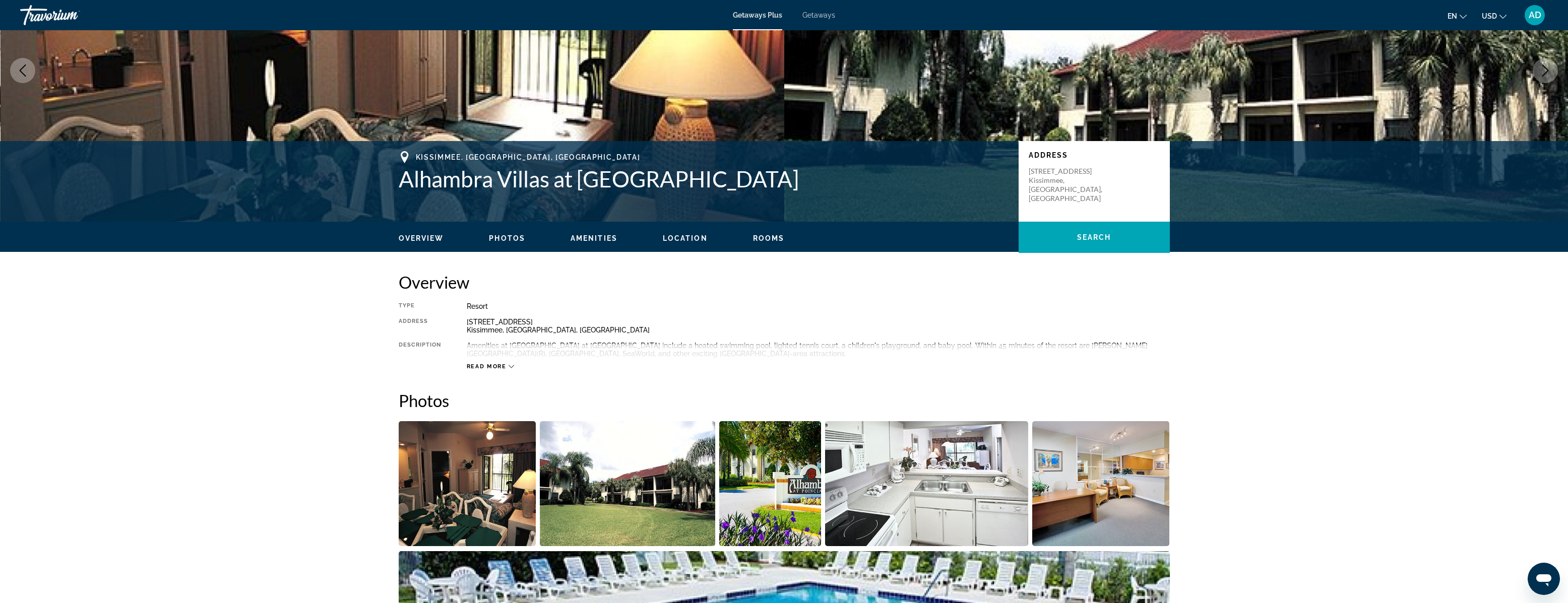
scroll to position [188, 0]
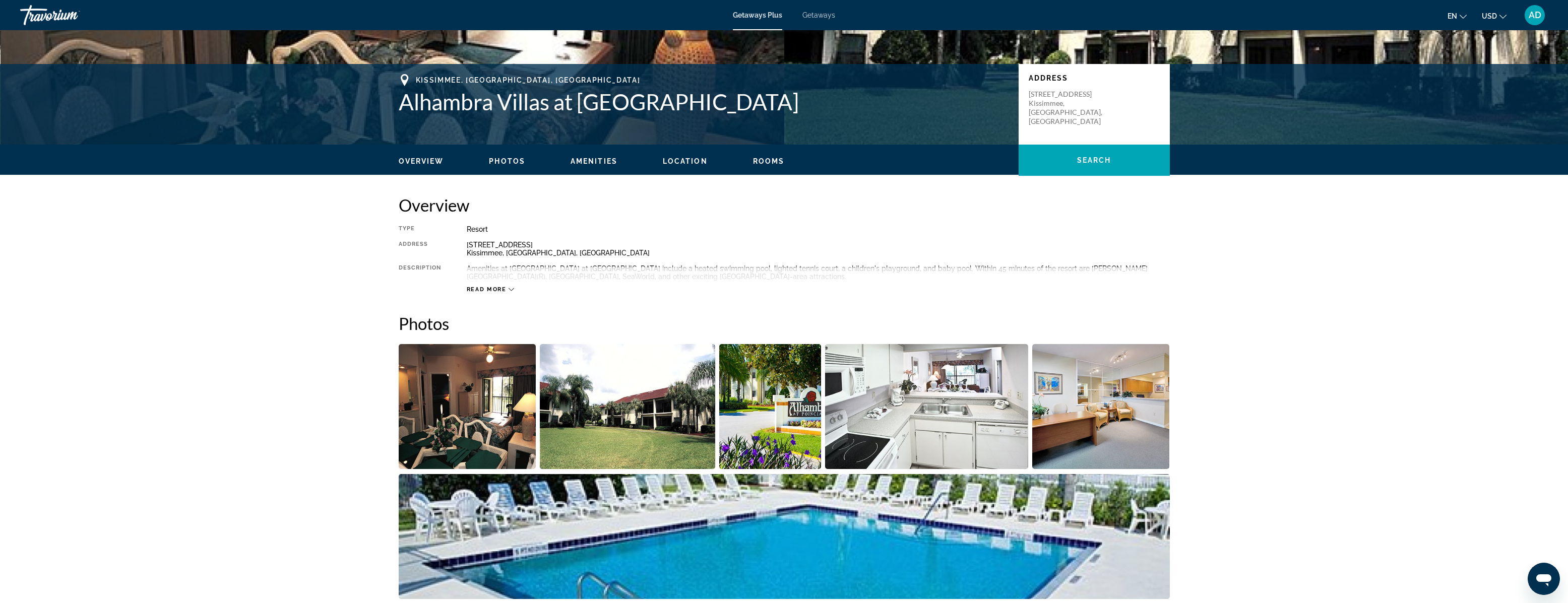
click at [452, 398] on img "Open full-screen image slider" at bounding box center [467, 406] width 138 height 125
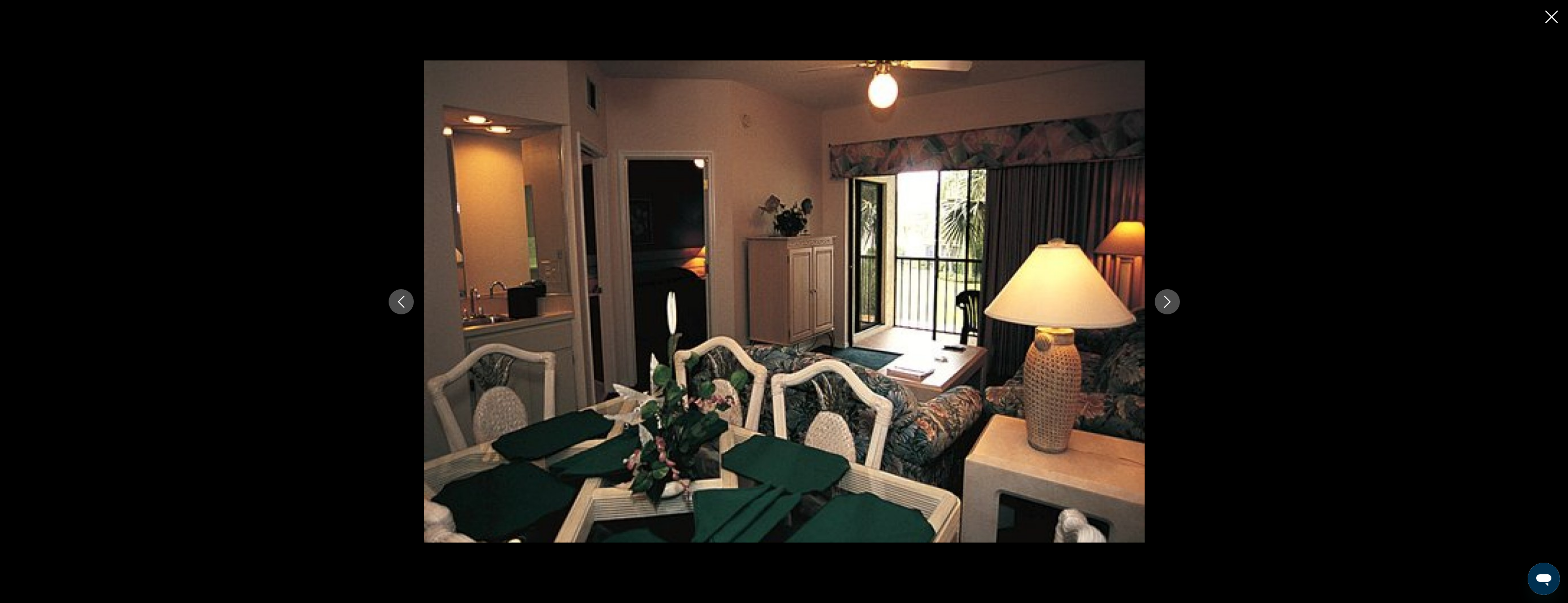
click at [1171, 302] on icon "Next image" at bounding box center [1167, 302] width 13 height 13
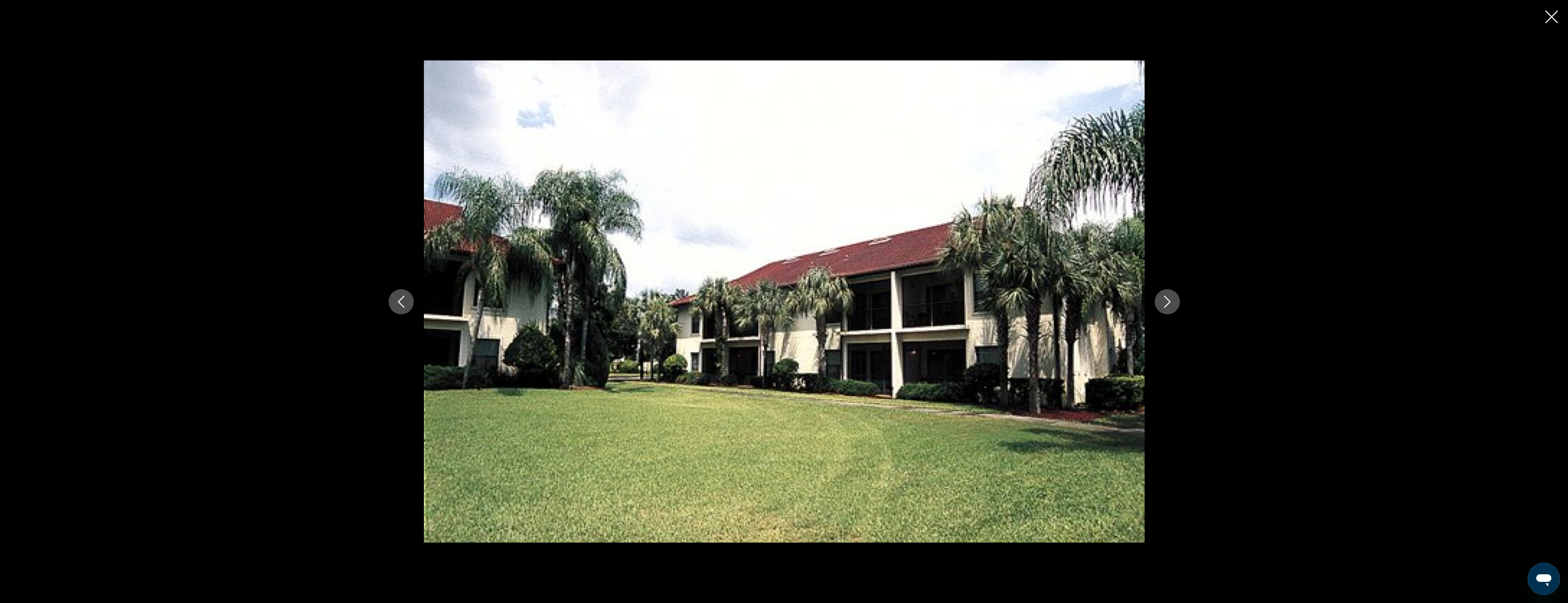
click at [1169, 302] on icon "Next image" at bounding box center [1166, 302] width 7 height 13
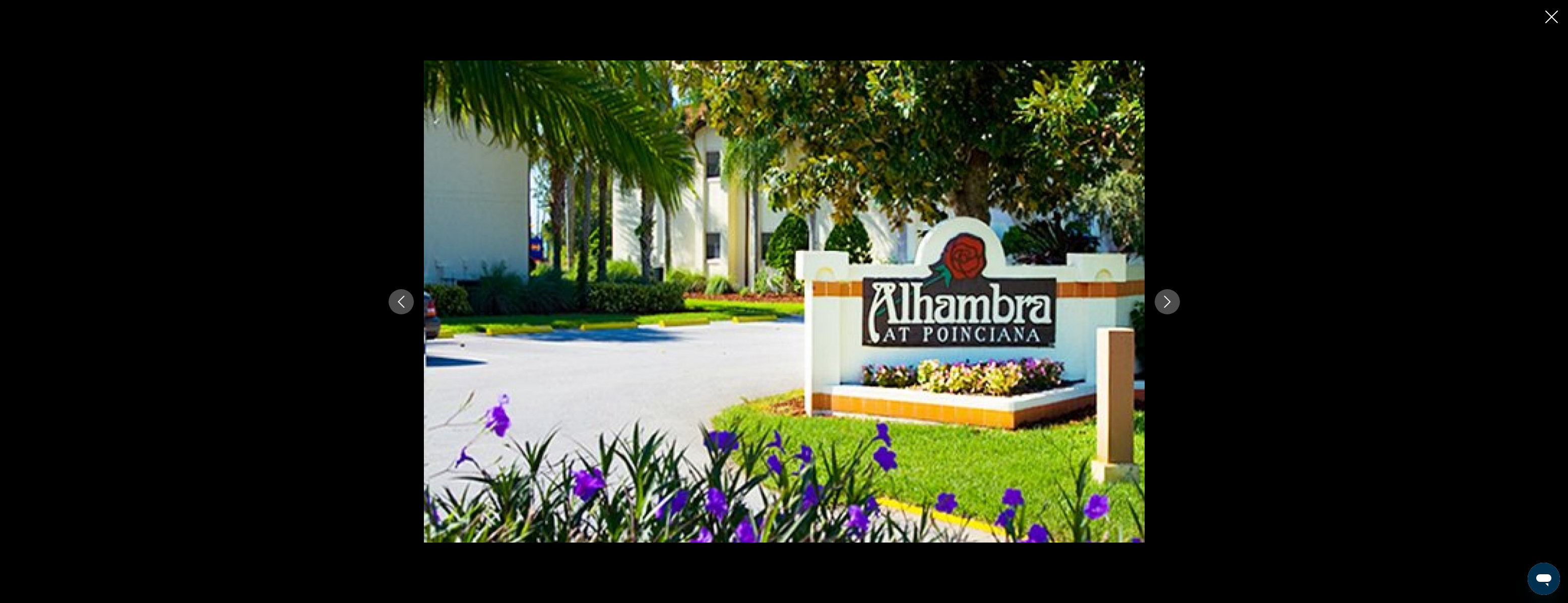
click at [1169, 302] on icon "Next image" at bounding box center [1166, 302] width 7 height 13
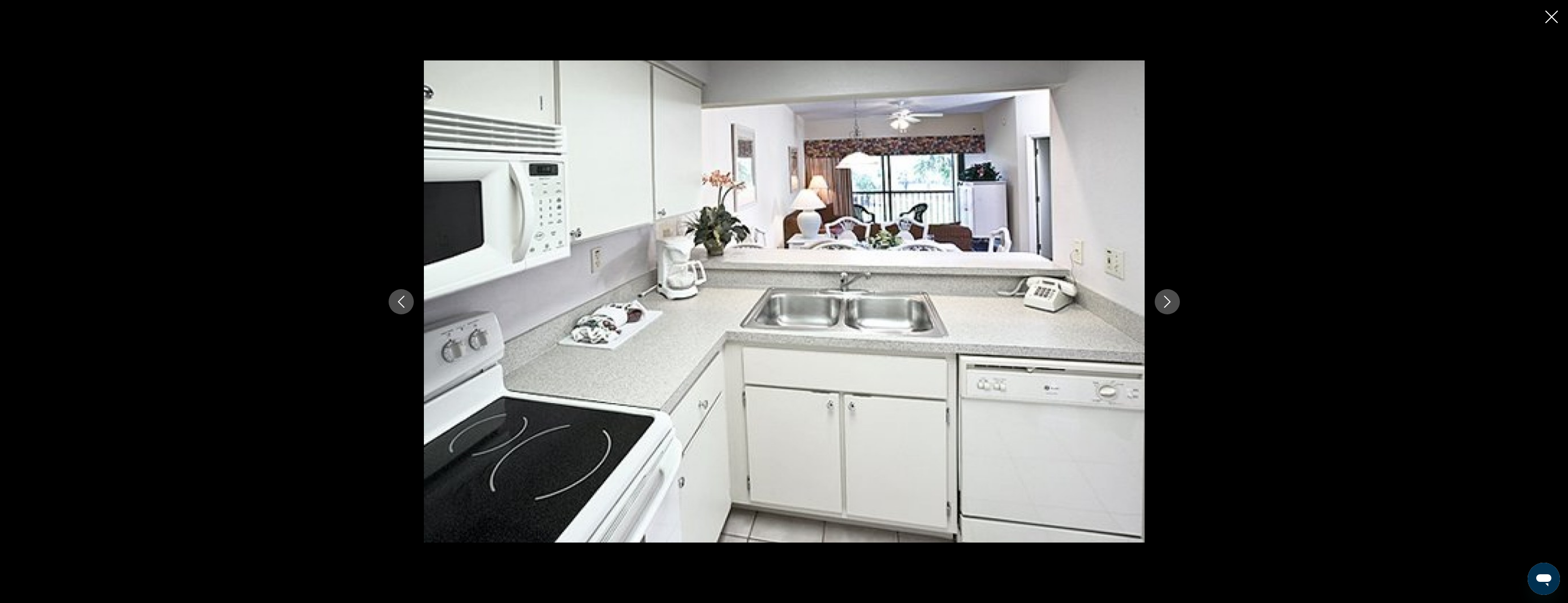
click at [1169, 302] on icon "Next image" at bounding box center [1166, 302] width 7 height 13
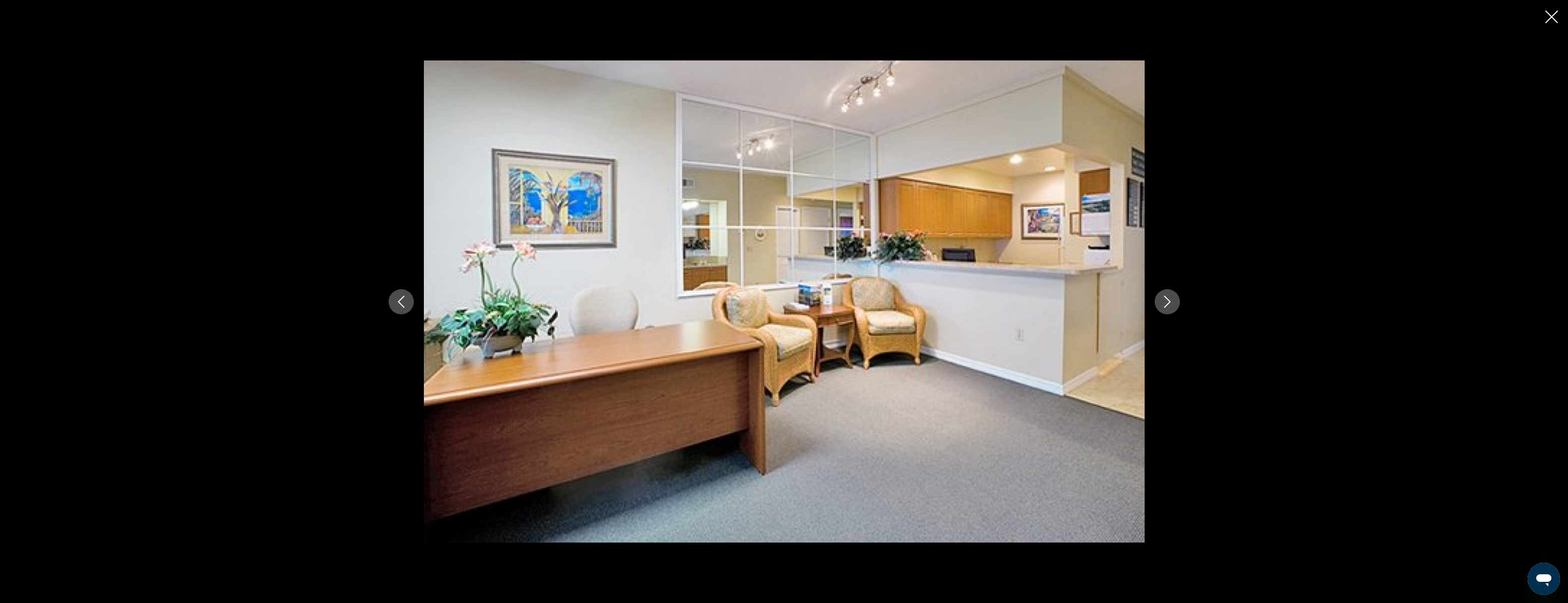
click at [1169, 302] on icon "Next image" at bounding box center [1166, 302] width 7 height 13
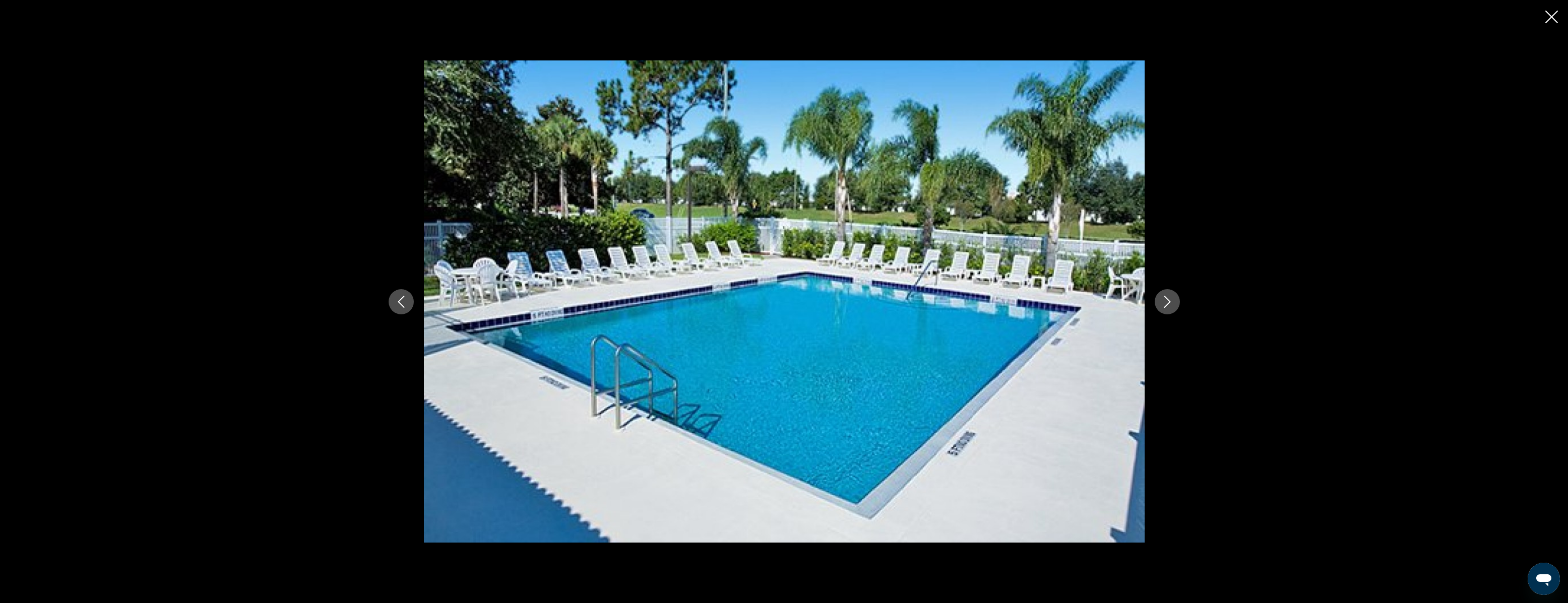
click at [1169, 302] on icon "Next image" at bounding box center [1166, 302] width 7 height 13
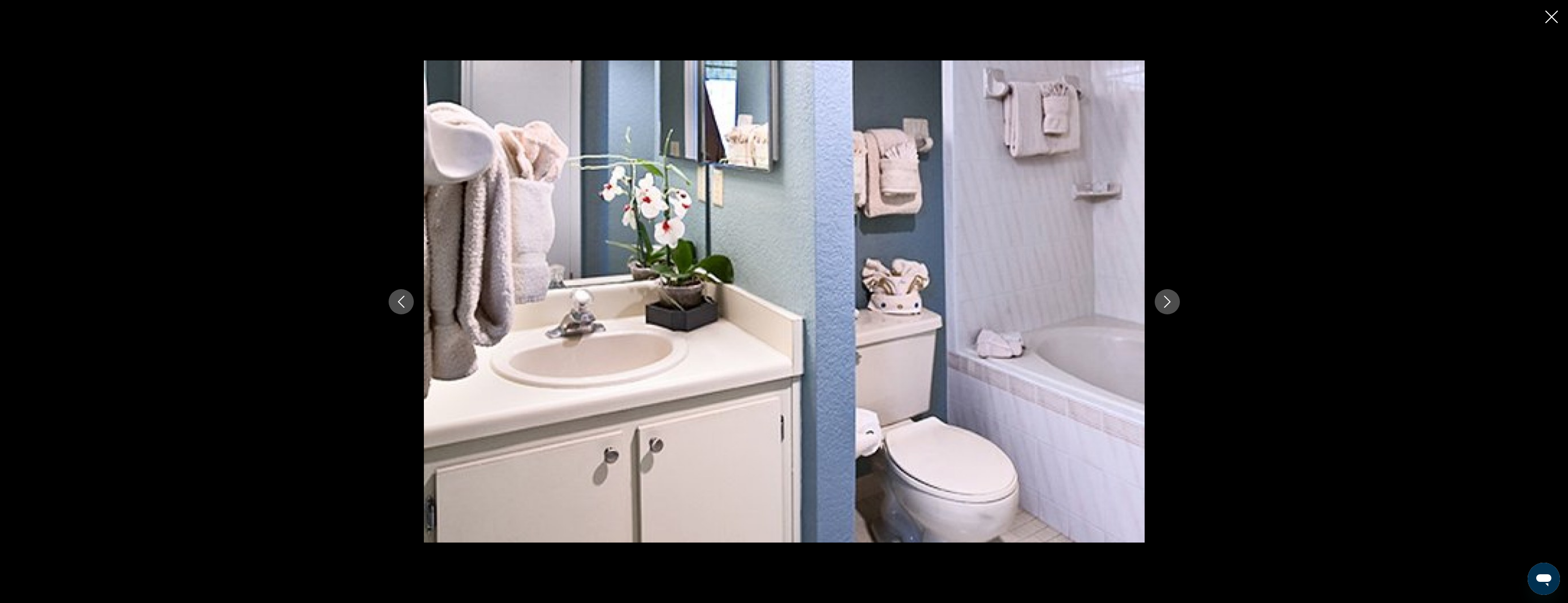
click at [1169, 302] on icon "Next image" at bounding box center [1166, 302] width 7 height 13
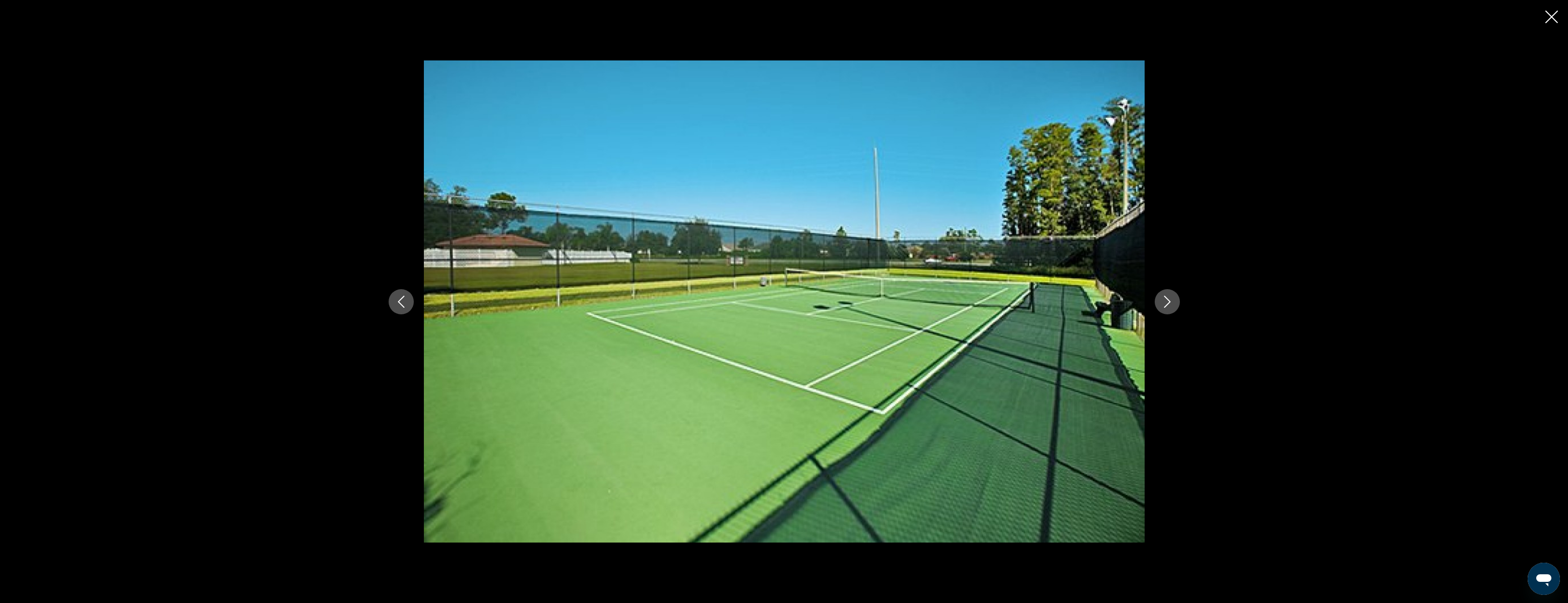
click at [1169, 302] on icon "Next image" at bounding box center [1166, 302] width 7 height 13
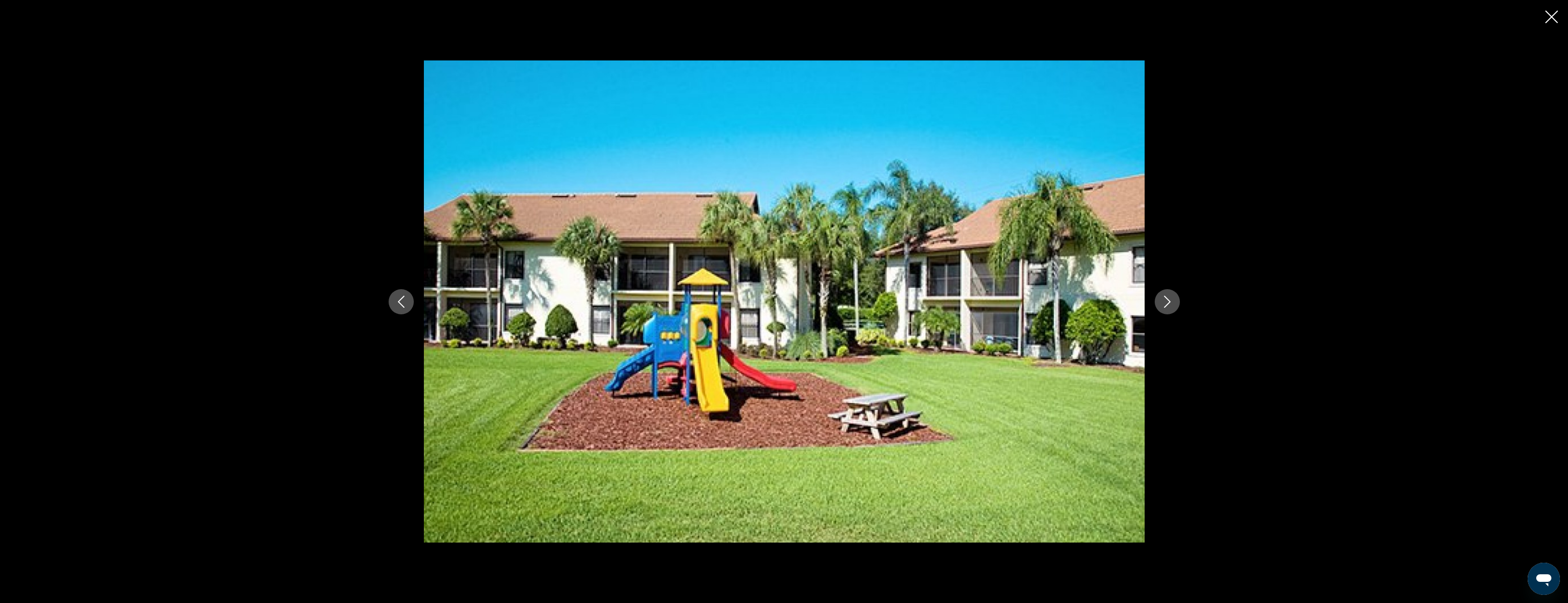
click at [1169, 302] on icon "Next image" at bounding box center [1166, 302] width 7 height 13
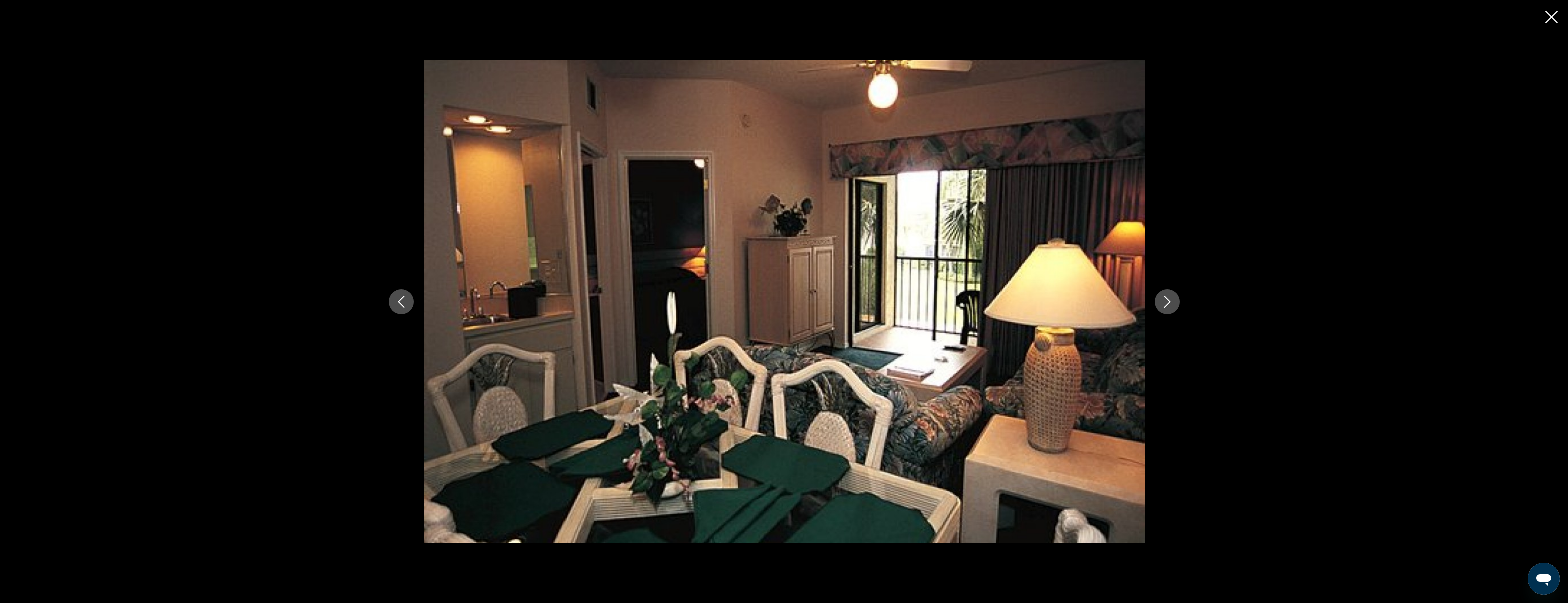
click at [1169, 302] on icon "Next image" at bounding box center [1166, 302] width 7 height 13
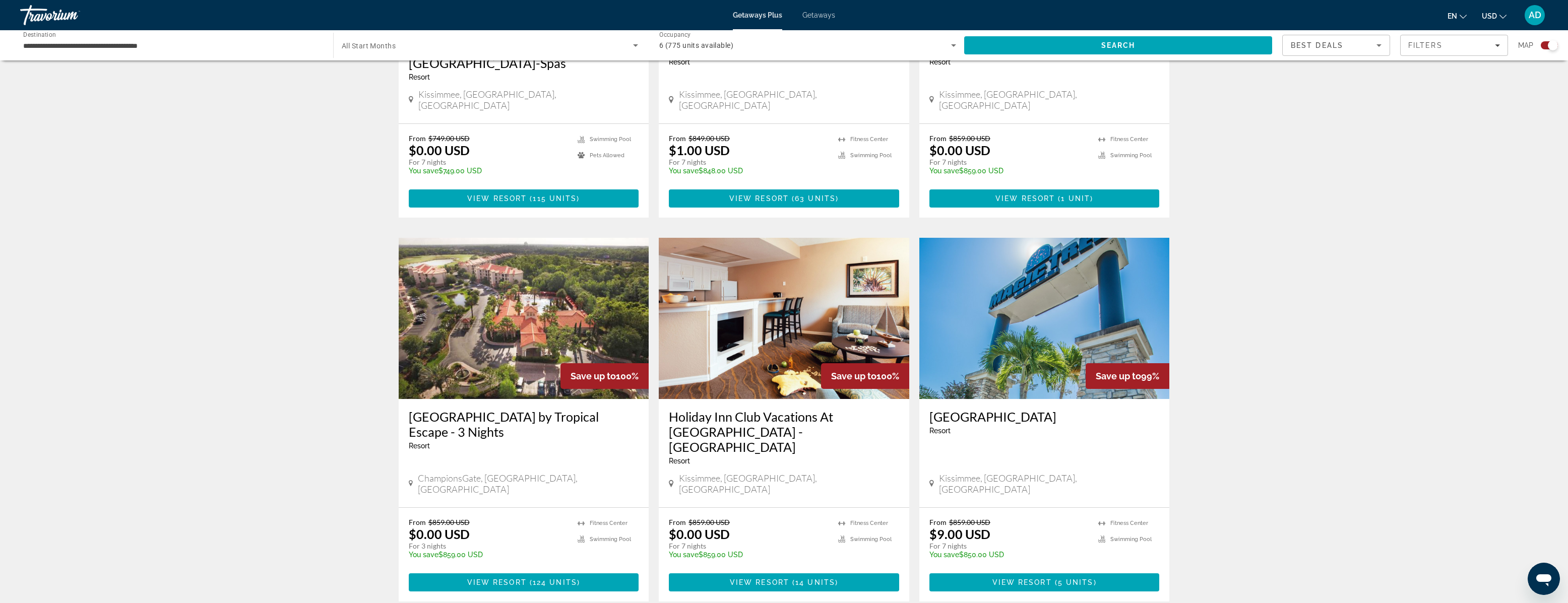
scroll to position [624, 0]
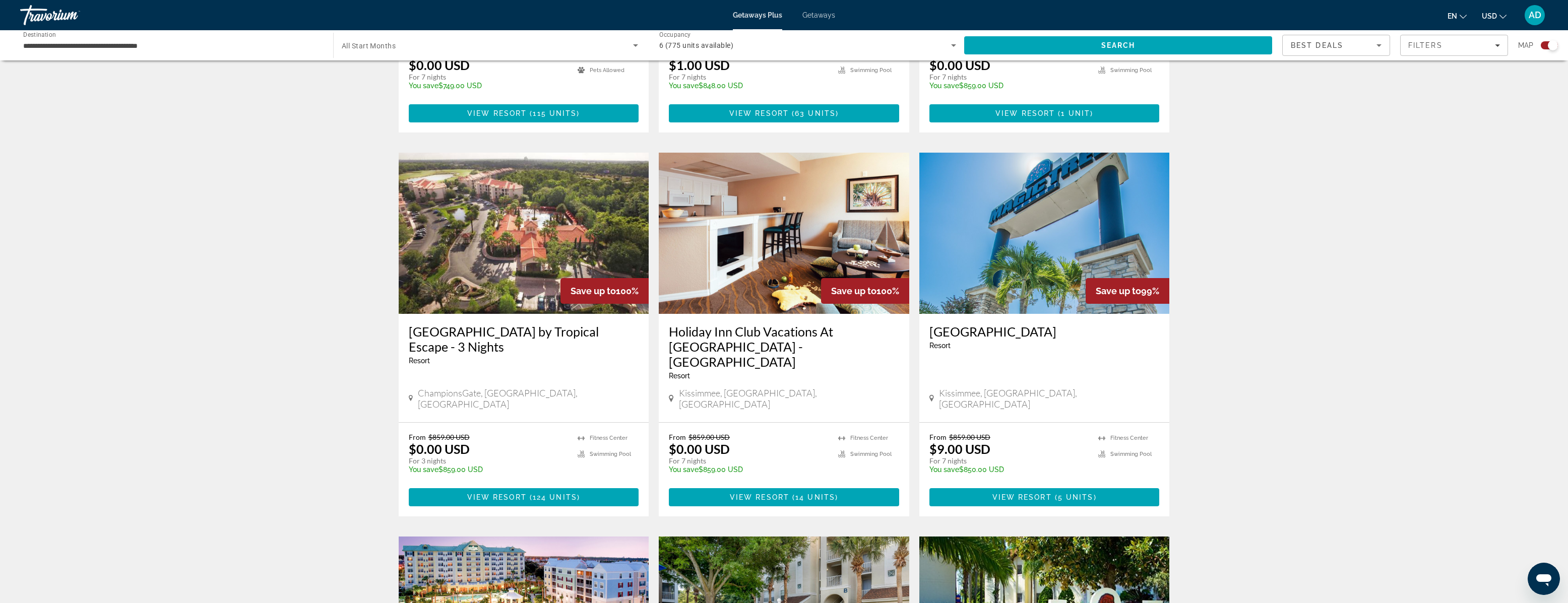
click at [553, 205] on img "Main content" at bounding box center [524, 233] width 250 height 161
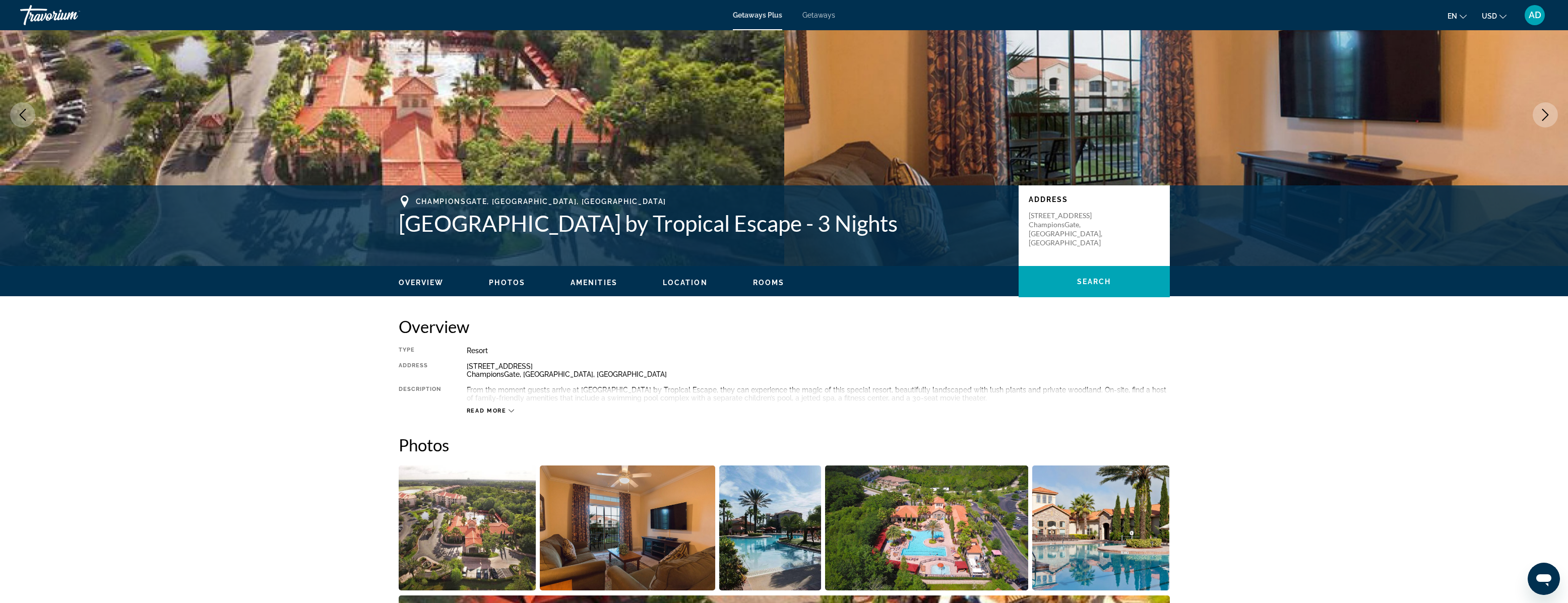
scroll to position [138, 0]
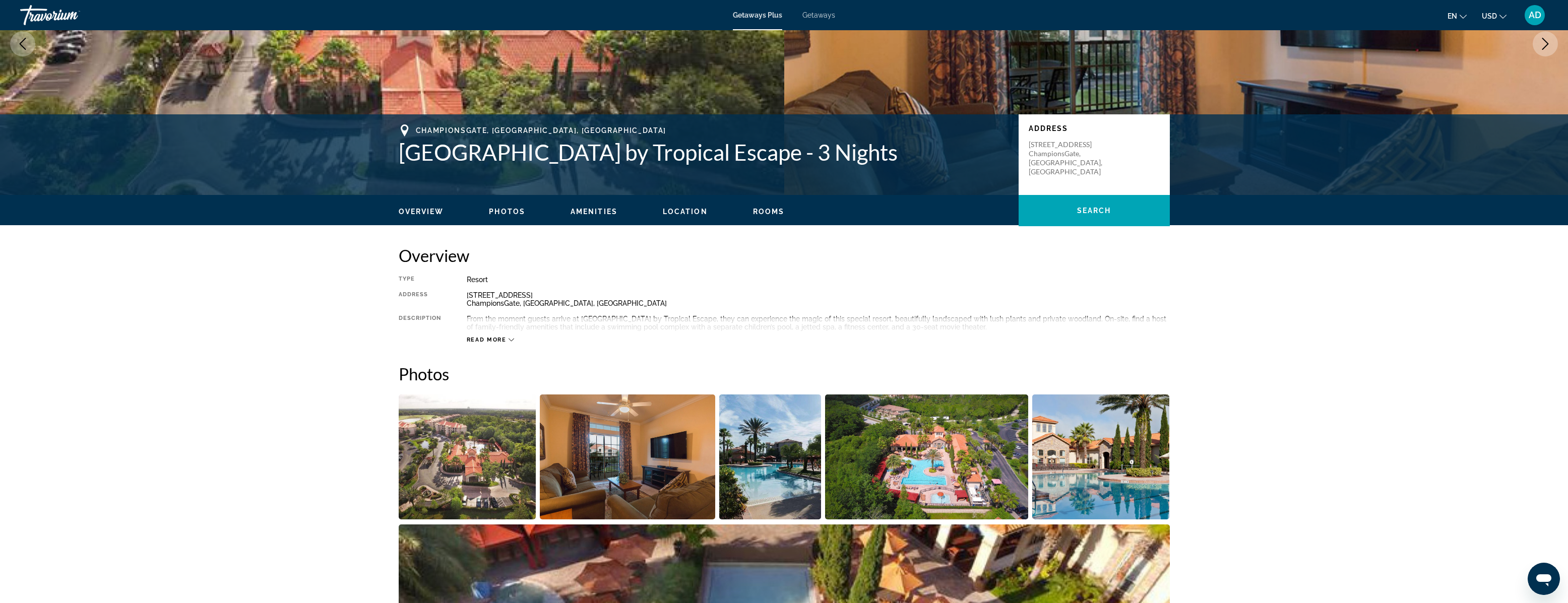
click at [484, 454] on img "Open full-screen image slider" at bounding box center [467, 458] width 138 height 125
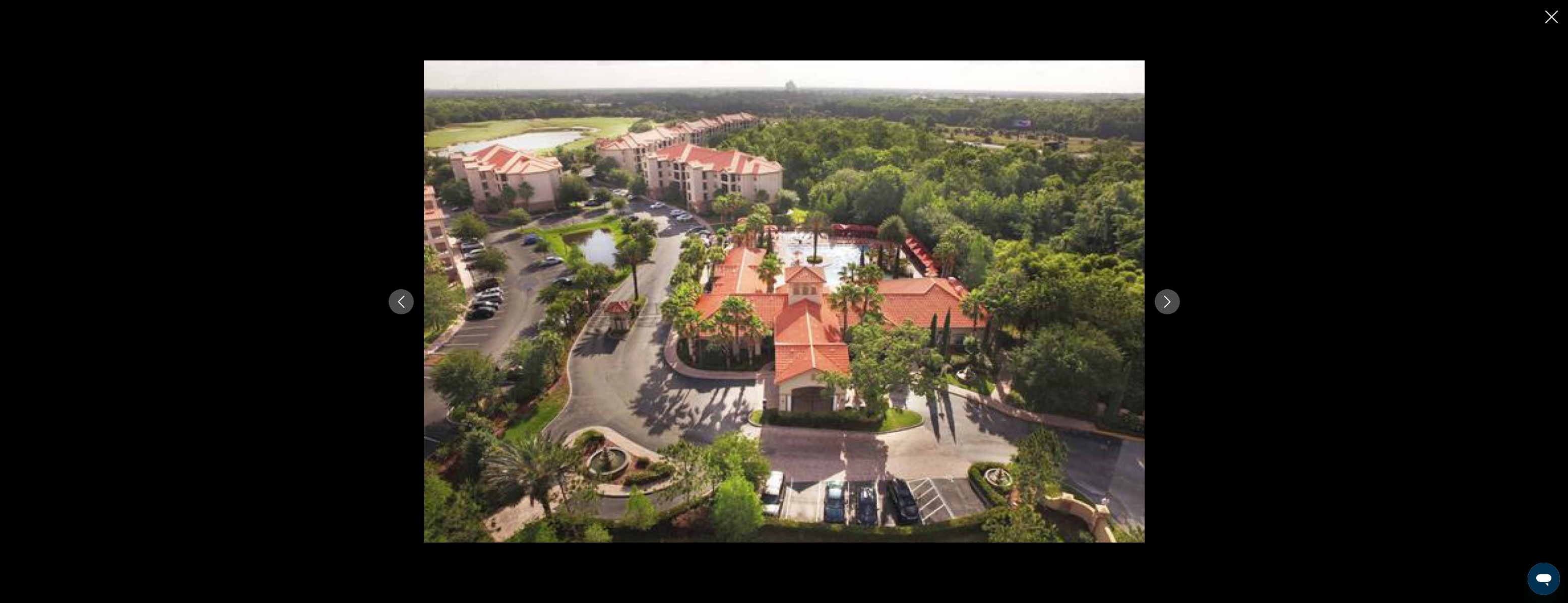
click at [1171, 301] on icon "Next image" at bounding box center [1167, 302] width 13 height 13
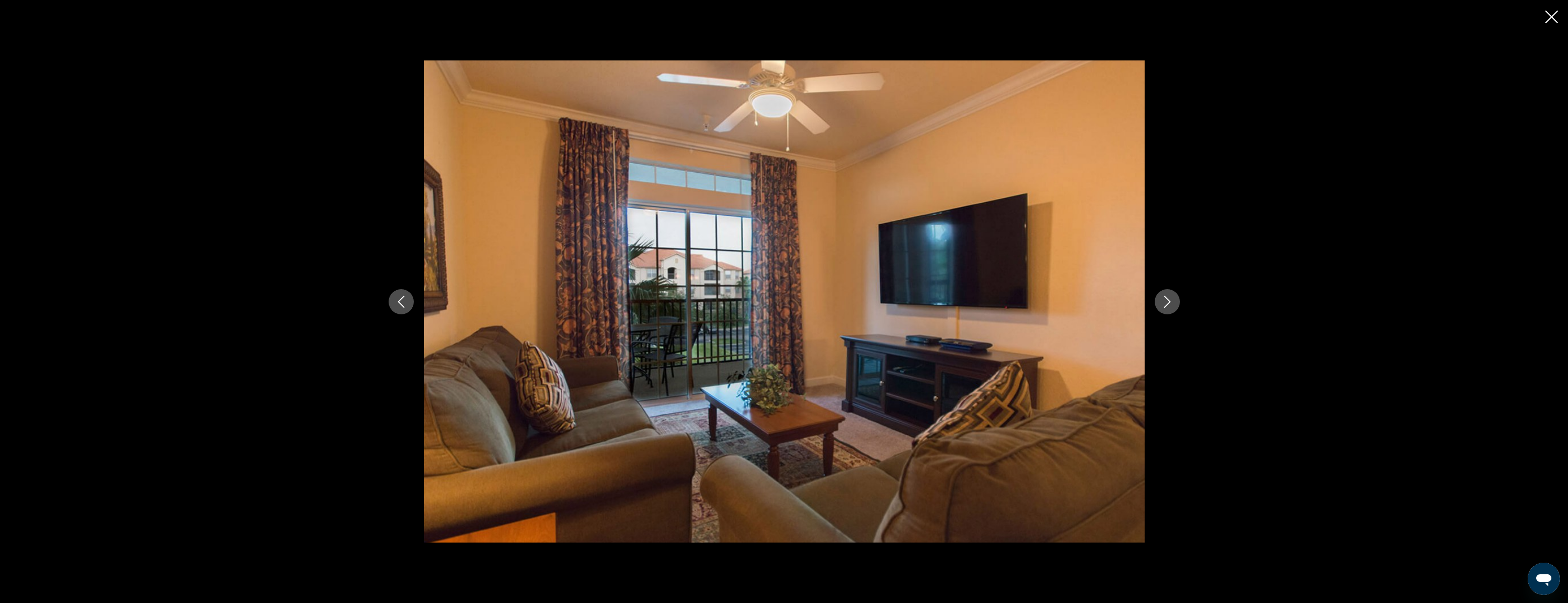
click at [1171, 301] on icon "Next image" at bounding box center [1167, 302] width 13 height 13
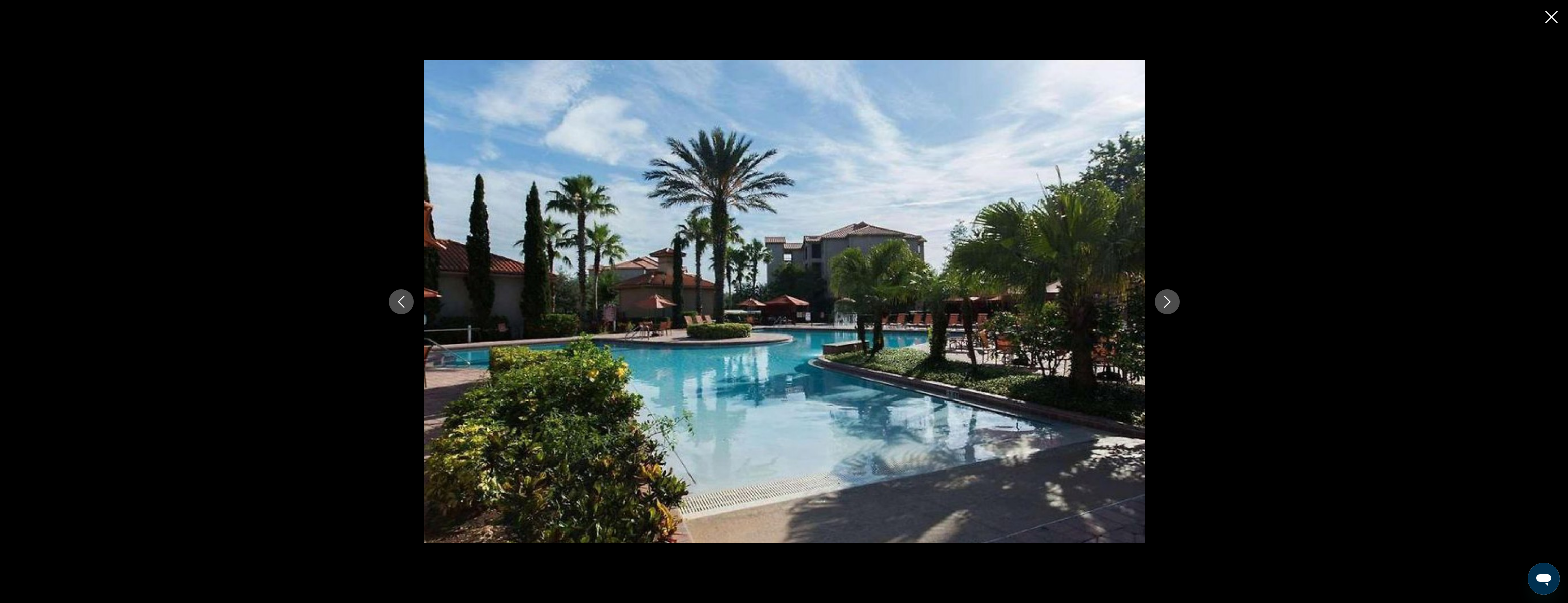
click at [1171, 301] on icon "Next image" at bounding box center [1167, 302] width 13 height 13
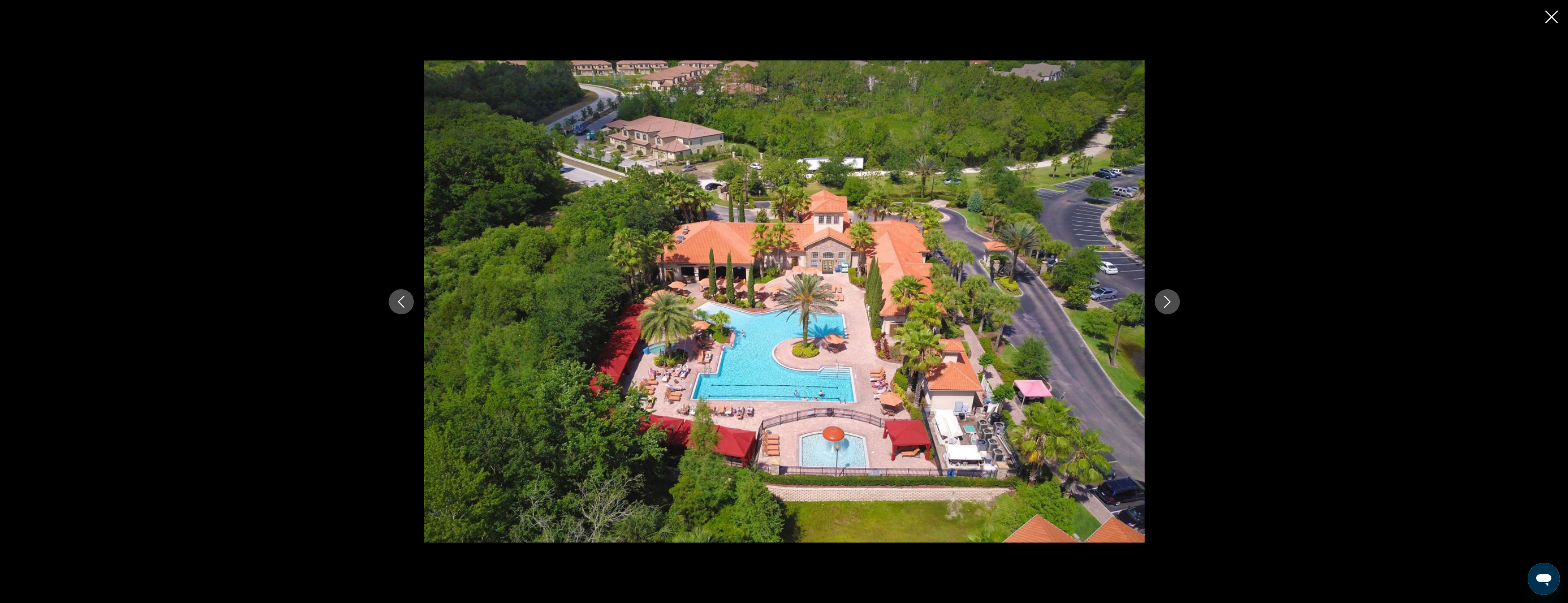
click at [1171, 301] on icon "Next image" at bounding box center [1167, 302] width 13 height 13
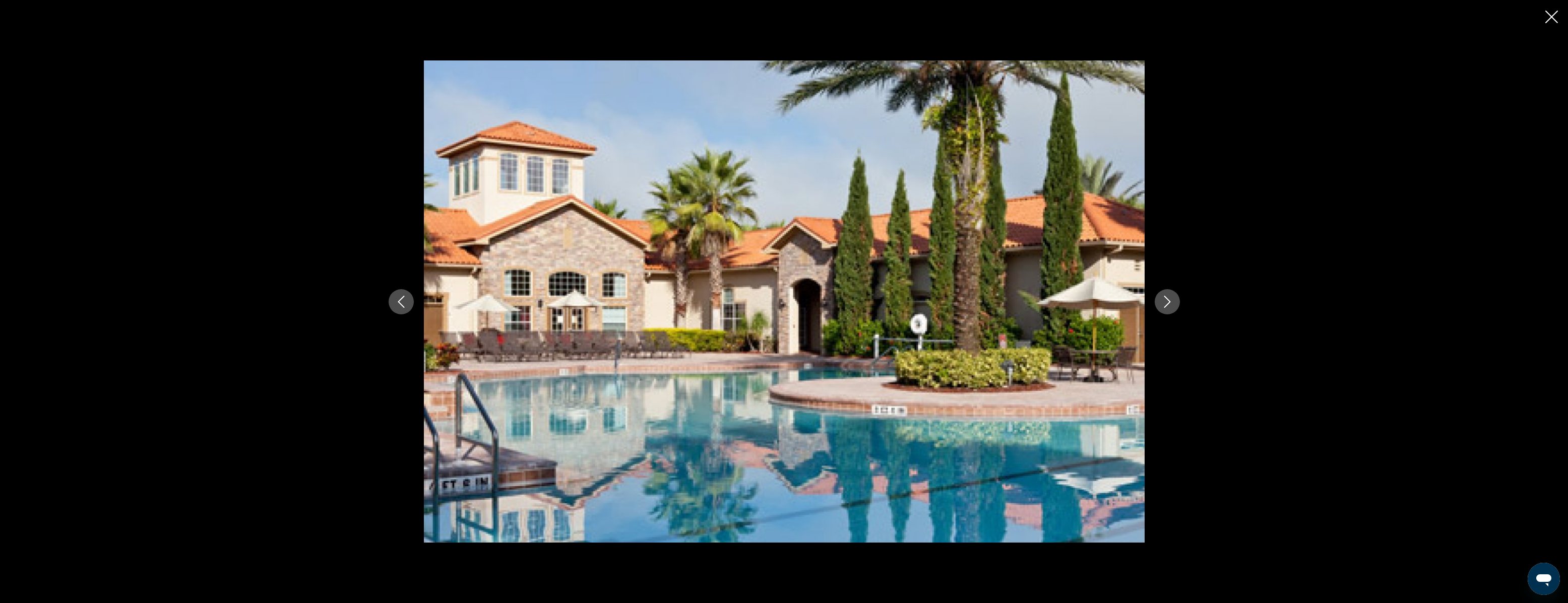
click at [1171, 301] on icon "Next image" at bounding box center [1167, 302] width 13 height 13
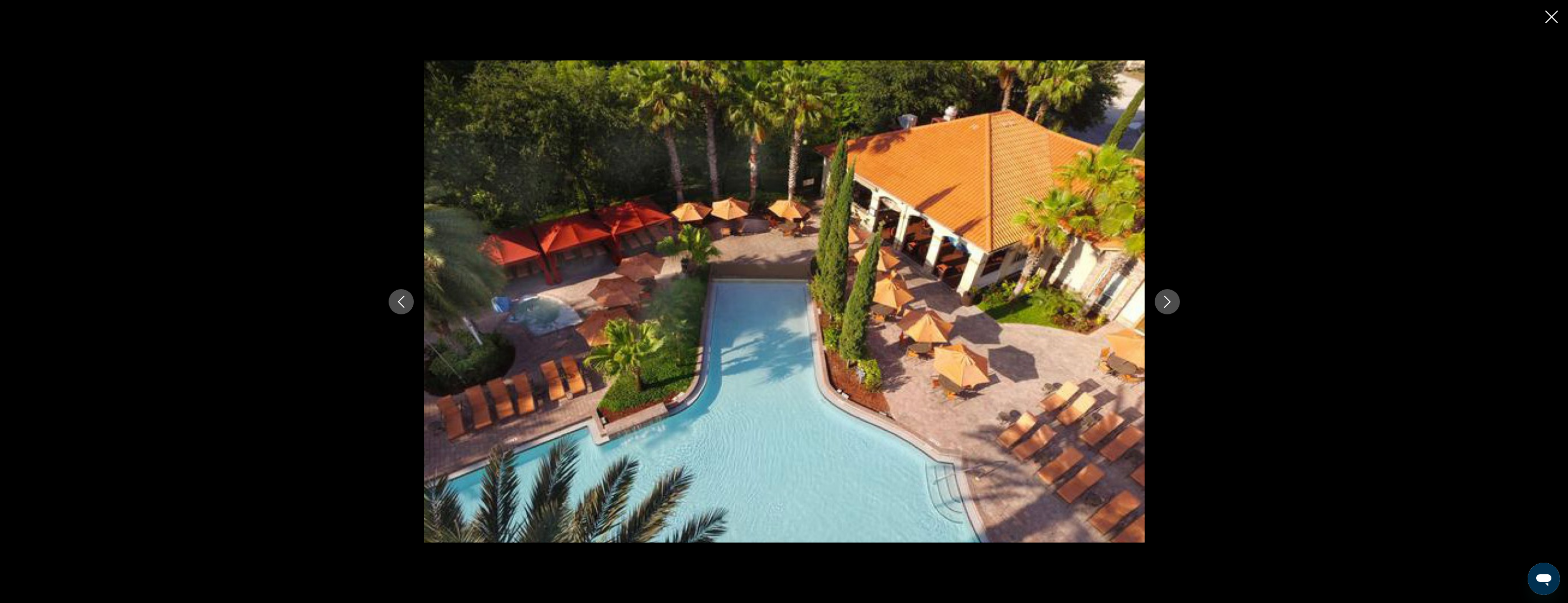
click at [1171, 301] on icon "Next image" at bounding box center [1167, 302] width 13 height 13
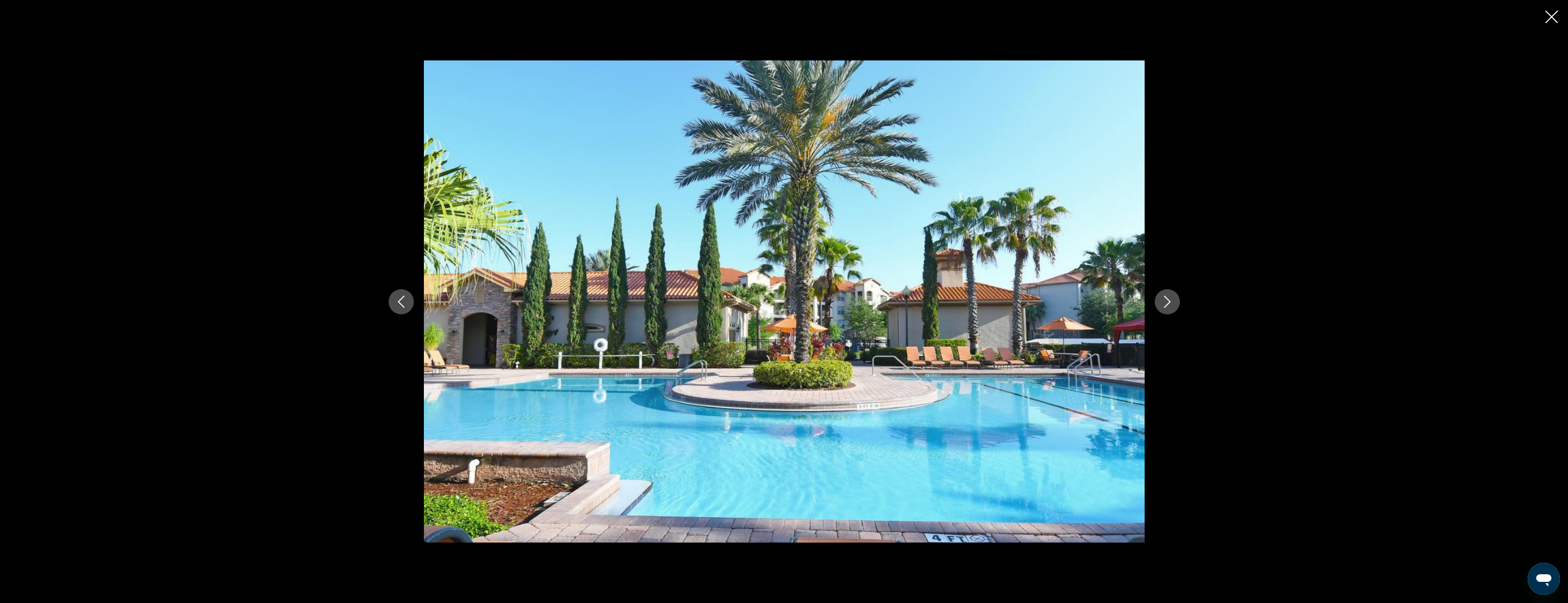
click at [1171, 301] on icon "Next image" at bounding box center [1167, 302] width 13 height 13
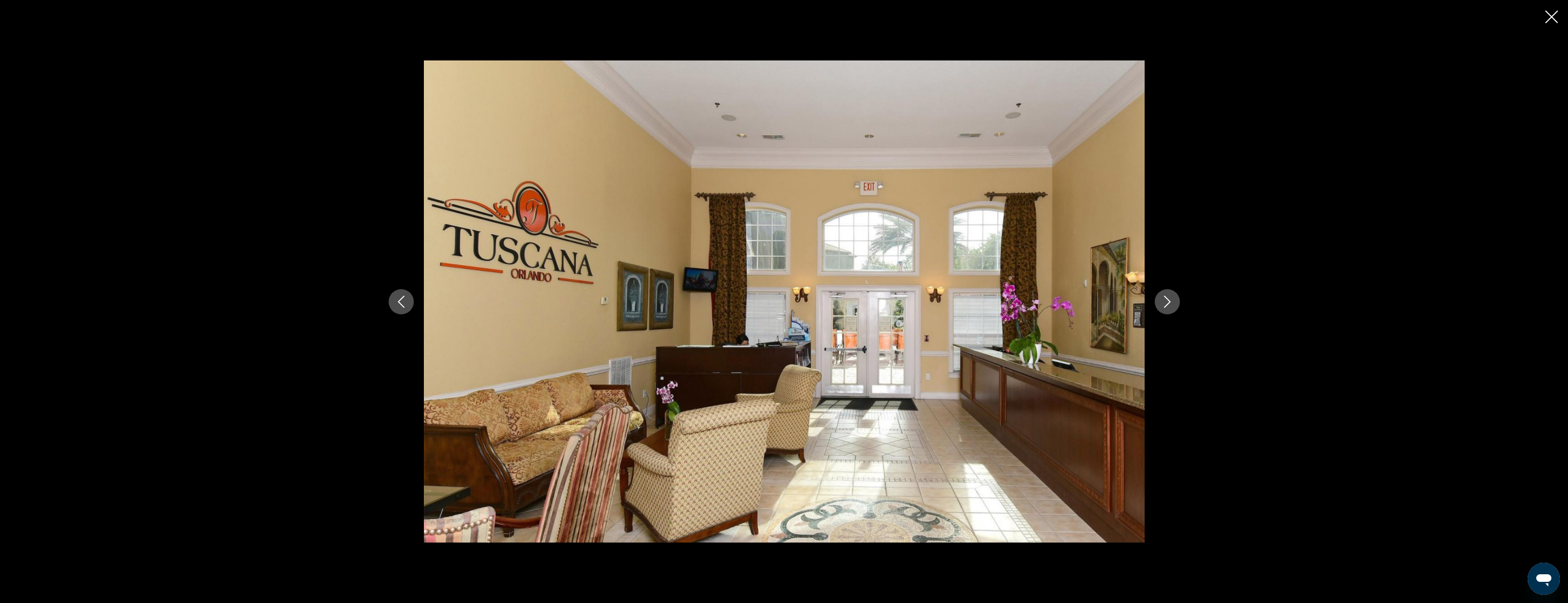
click at [1171, 301] on icon "Next image" at bounding box center [1167, 302] width 13 height 13
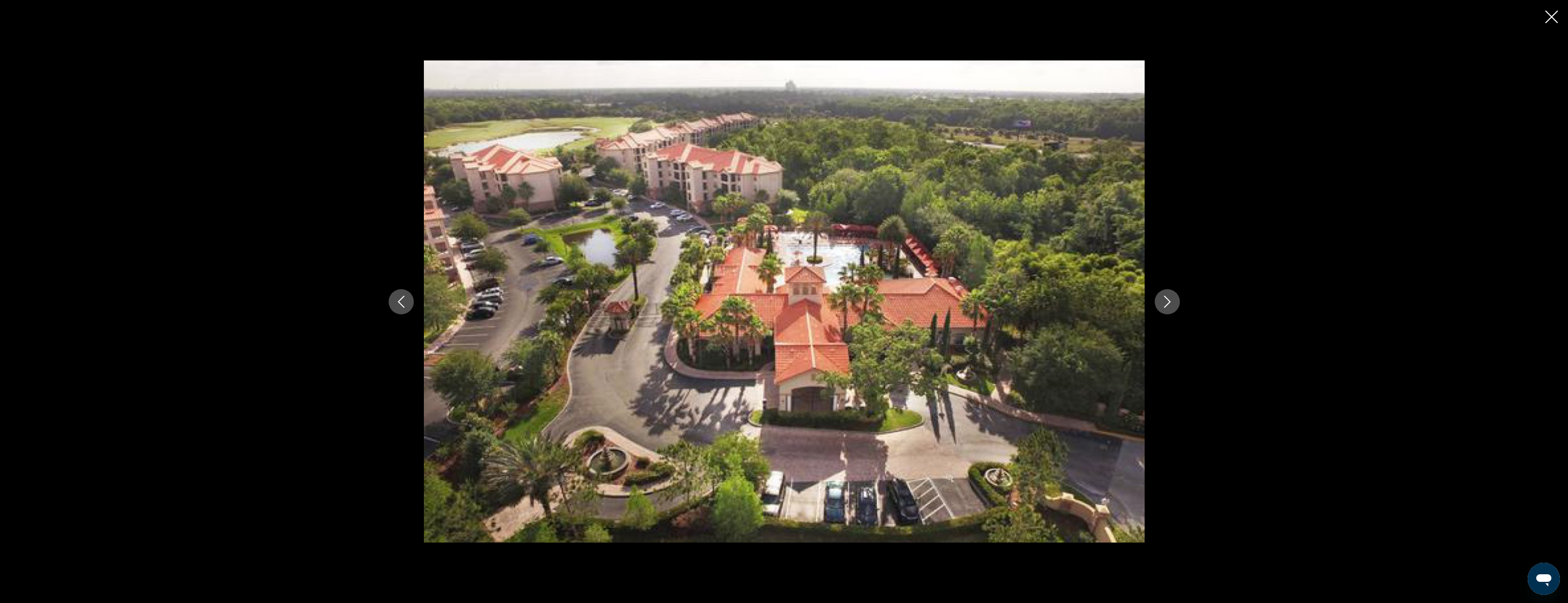
click at [1171, 301] on icon "Next image" at bounding box center [1167, 302] width 13 height 13
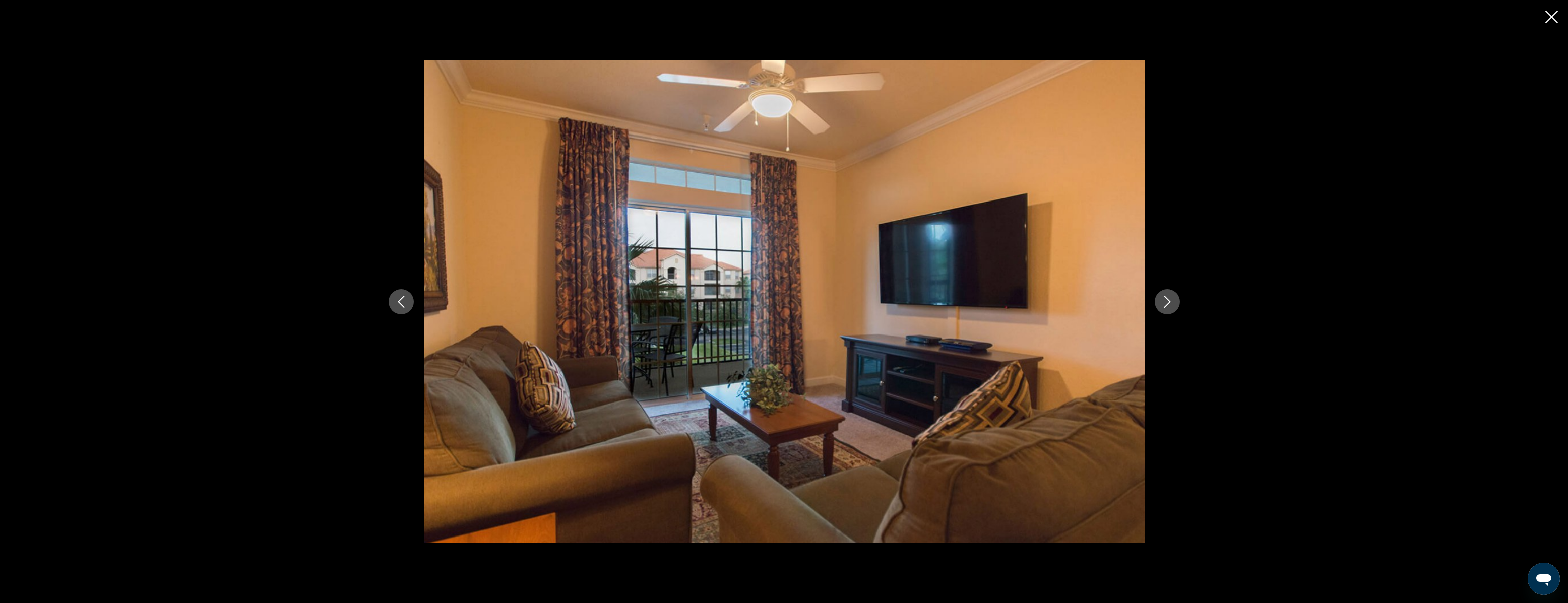
click at [1171, 301] on icon "Next image" at bounding box center [1167, 302] width 13 height 13
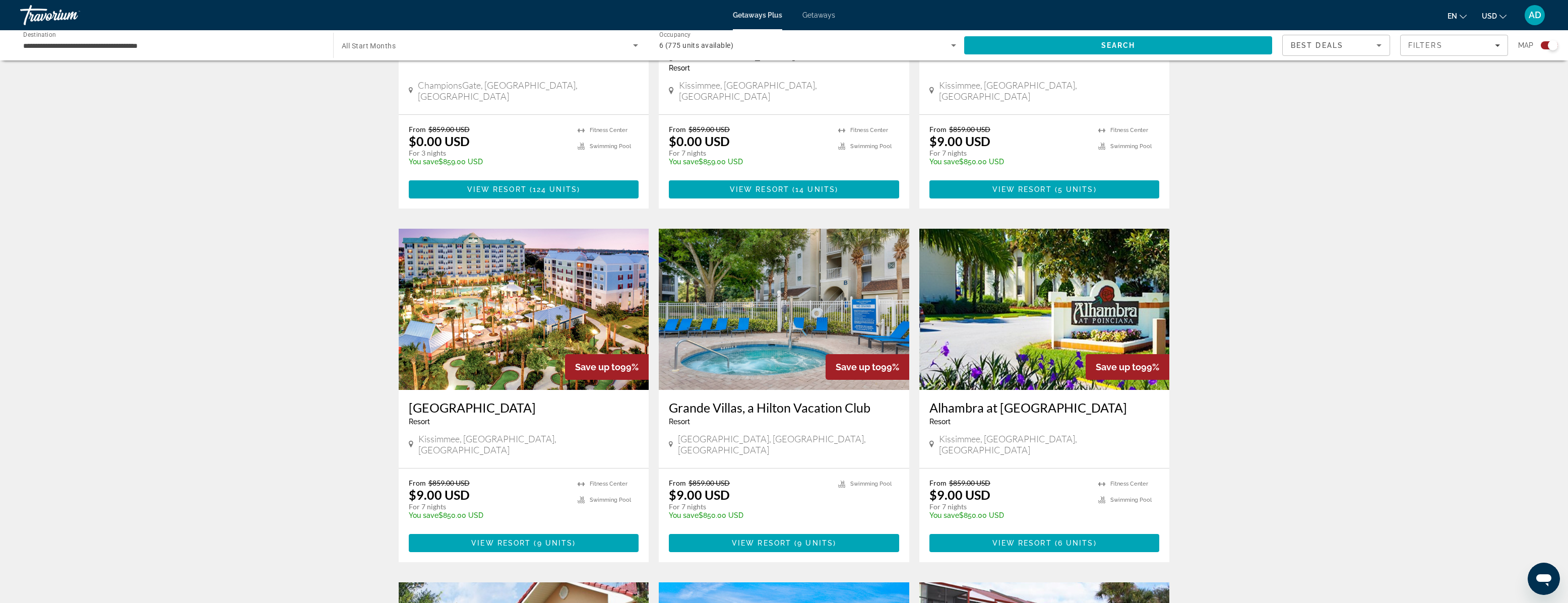
scroll to position [934, 0]
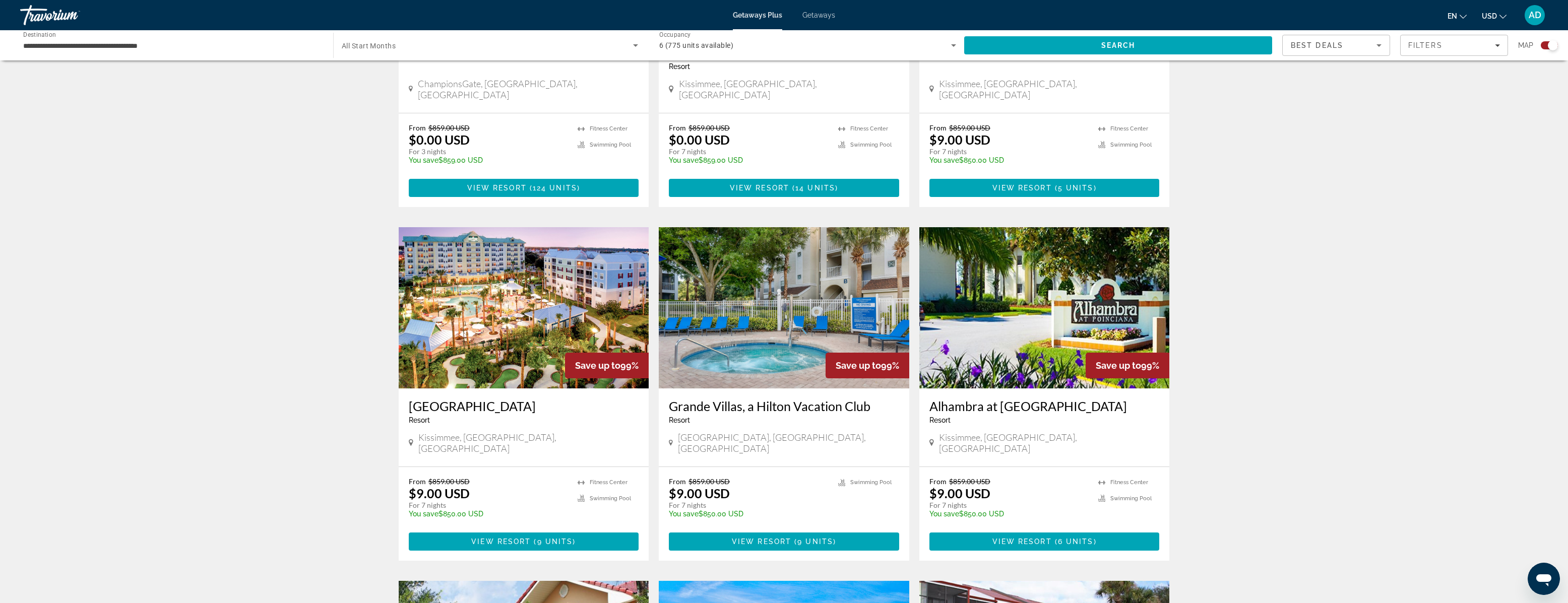
click at [535, 283] on img "Main content" at bounding box center [524, 307] width 250 height 161
